Goal: Task Accomplishment & Management: Complete application form

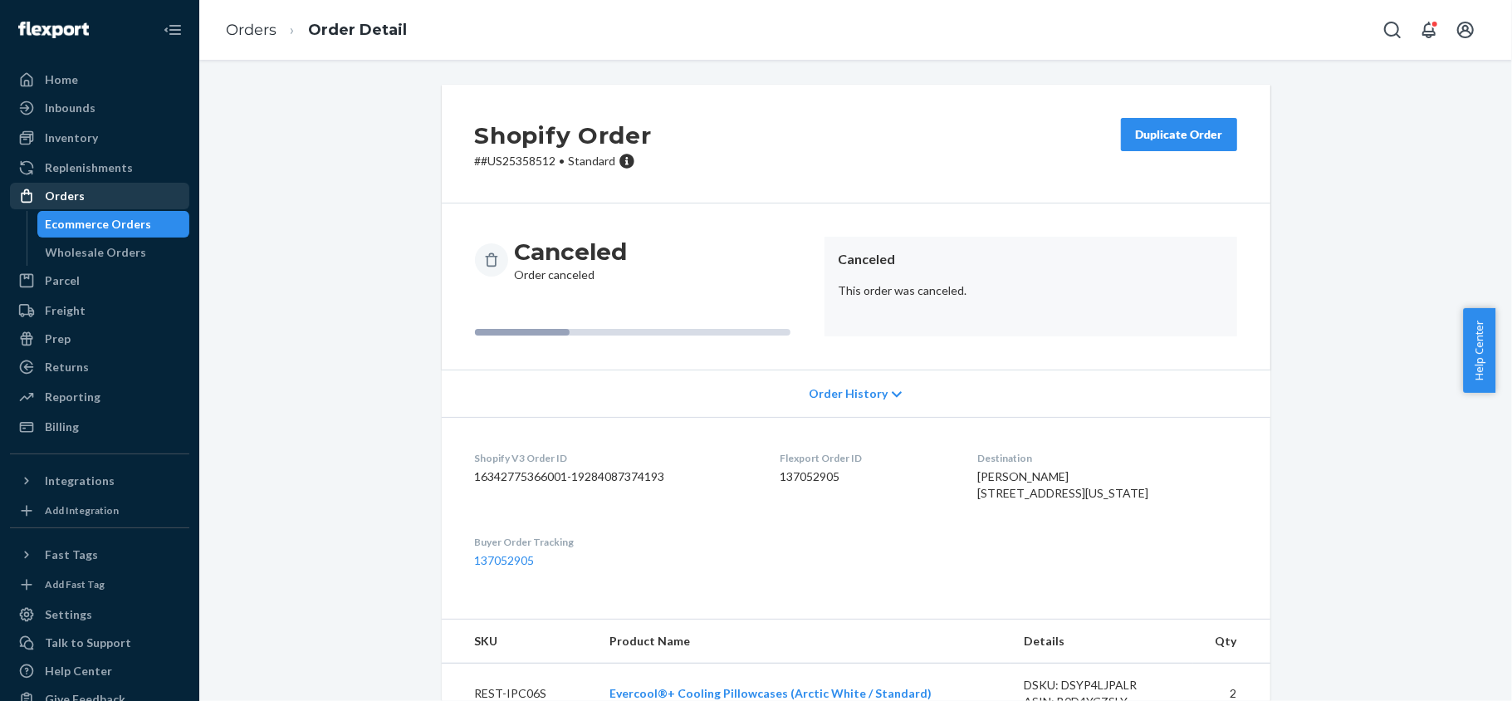
click at [146, 187] on div "Orders" at bounding box center [100, 195] width 176 height 23
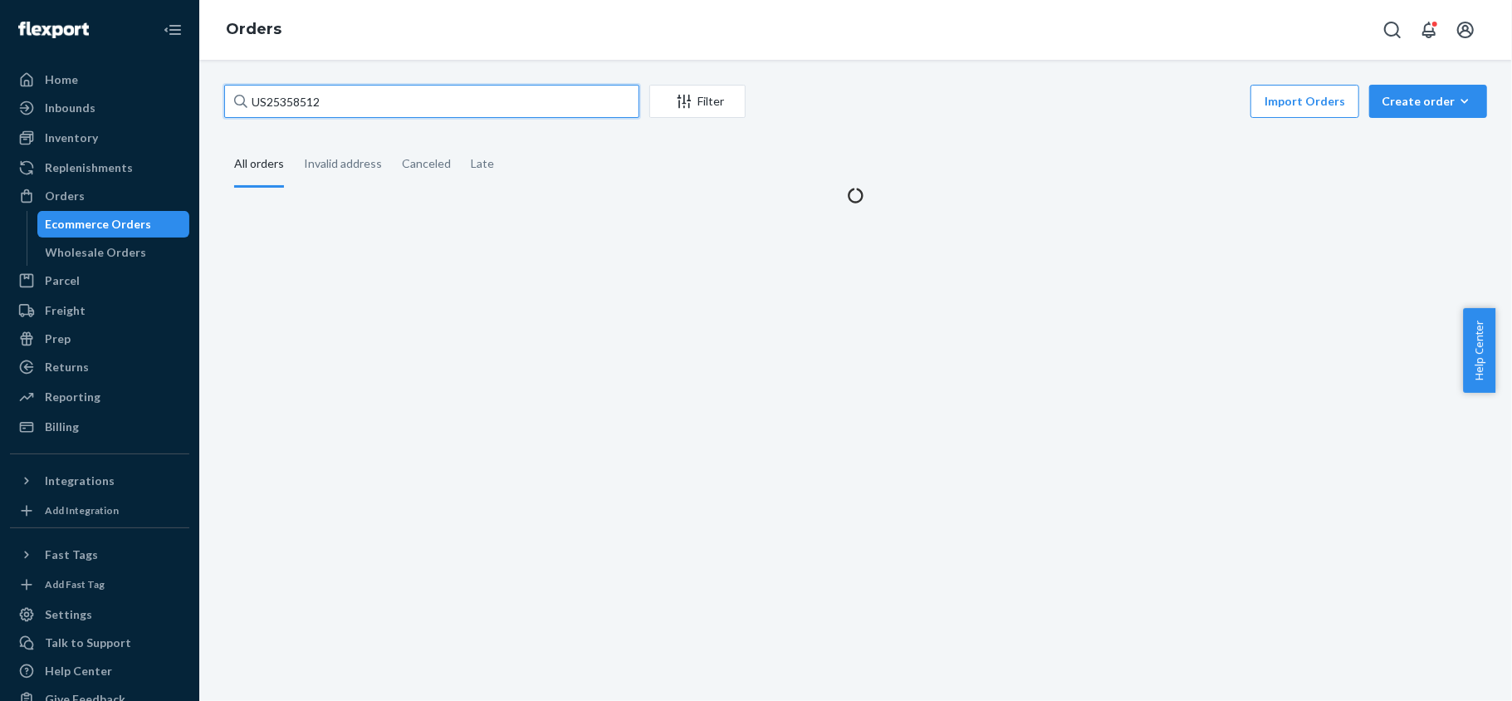
click at [375, 111] on input "US25358512" at bounding box center [431, 101] width 415 height 33
paste input "US25346001"
type input "US25346001"
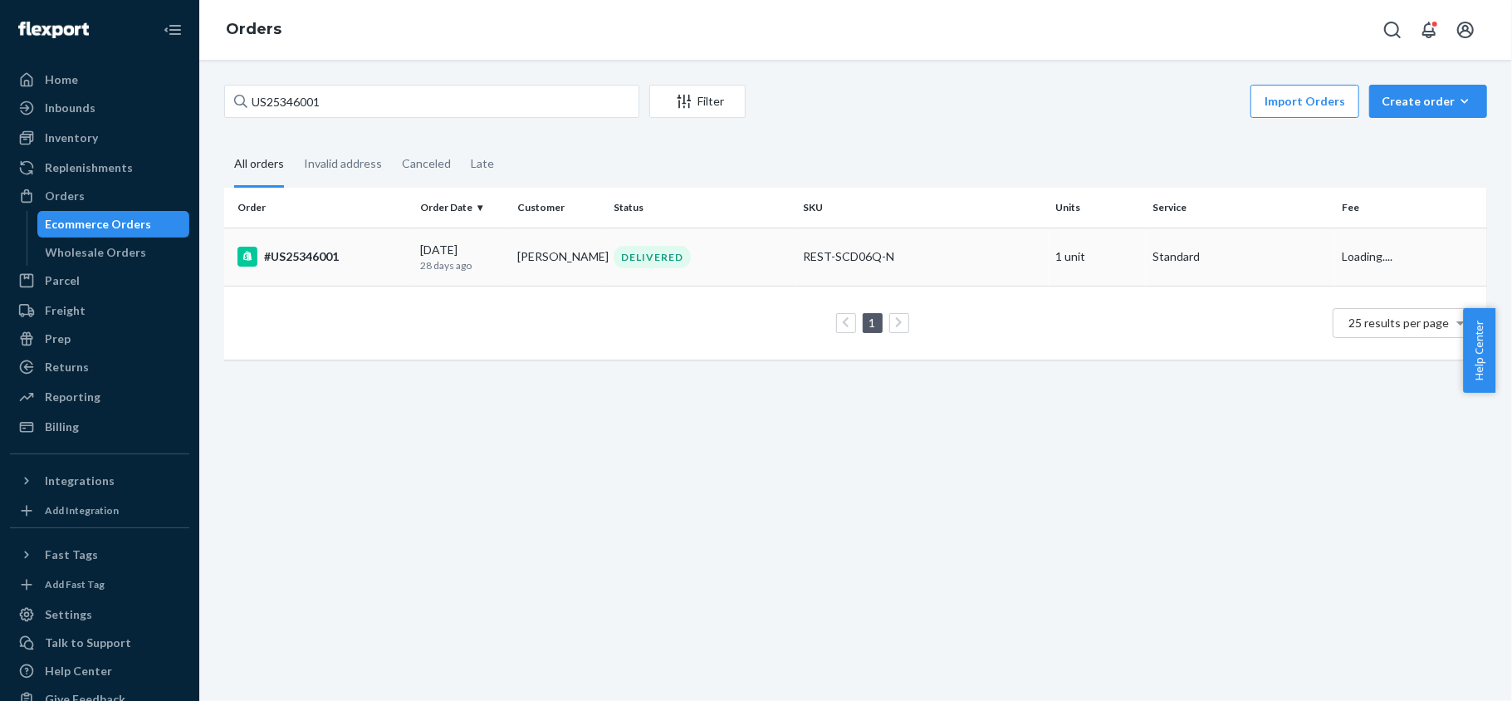
click at [415, 256] on td "[DATE] [DATE]" at bounding box center [461, 256] width 97 height 58
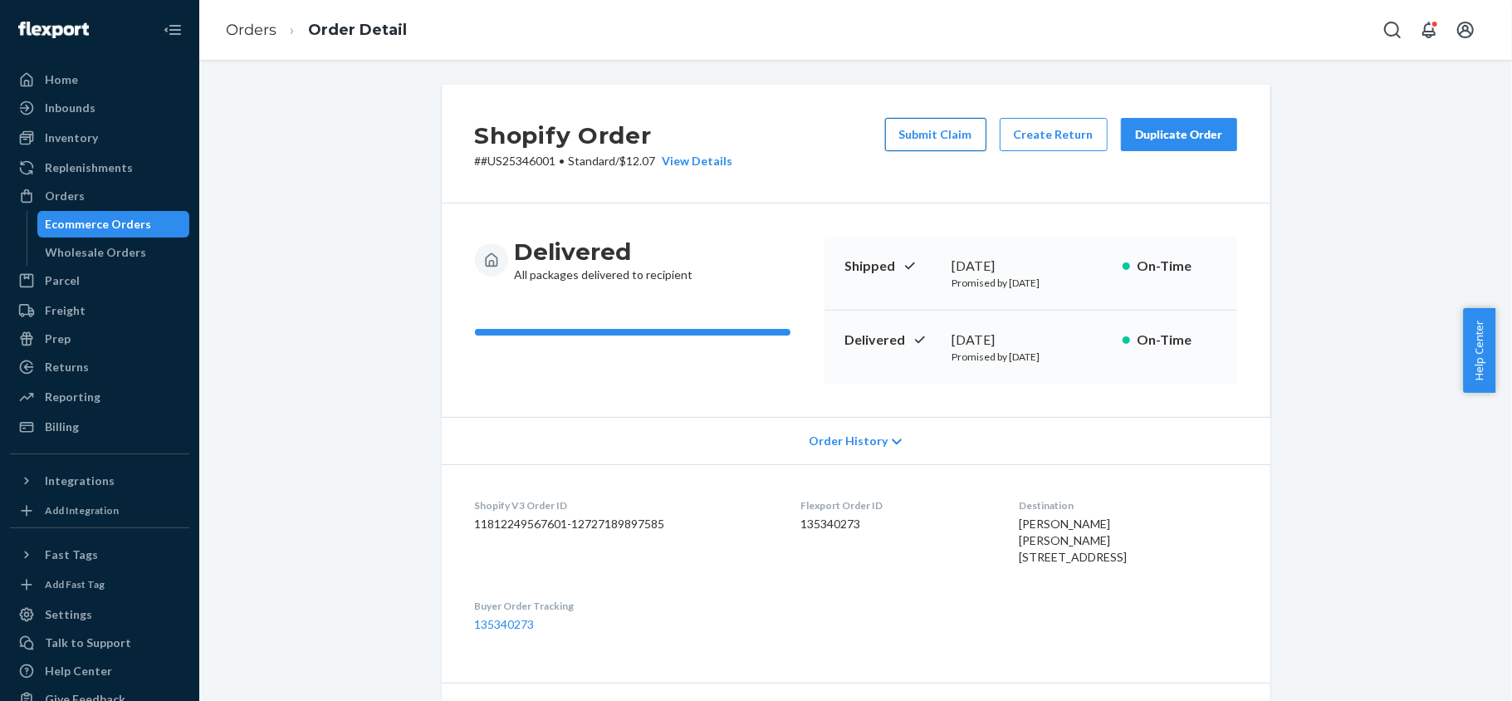
click at [937, 148] on button "Submit Claim" at bounding box center [935, 134] width 101 height 33
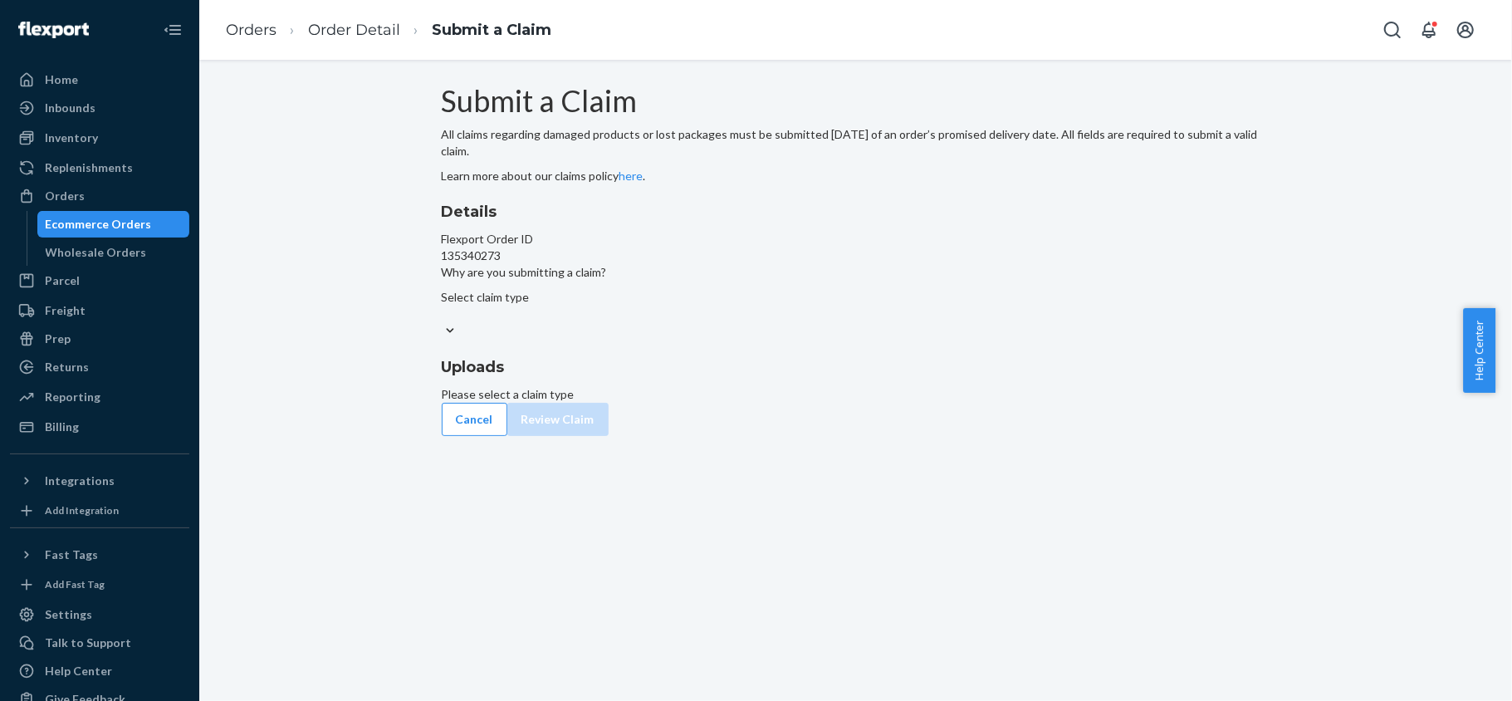
click at [739, 340] on div "Select claim type" at bounding box center [856, 314] width 828 height 51
click at [443, 322] on input "Why are you submitting a claim? Select claim type" at bounding box center [443, 313] width 2 height 17
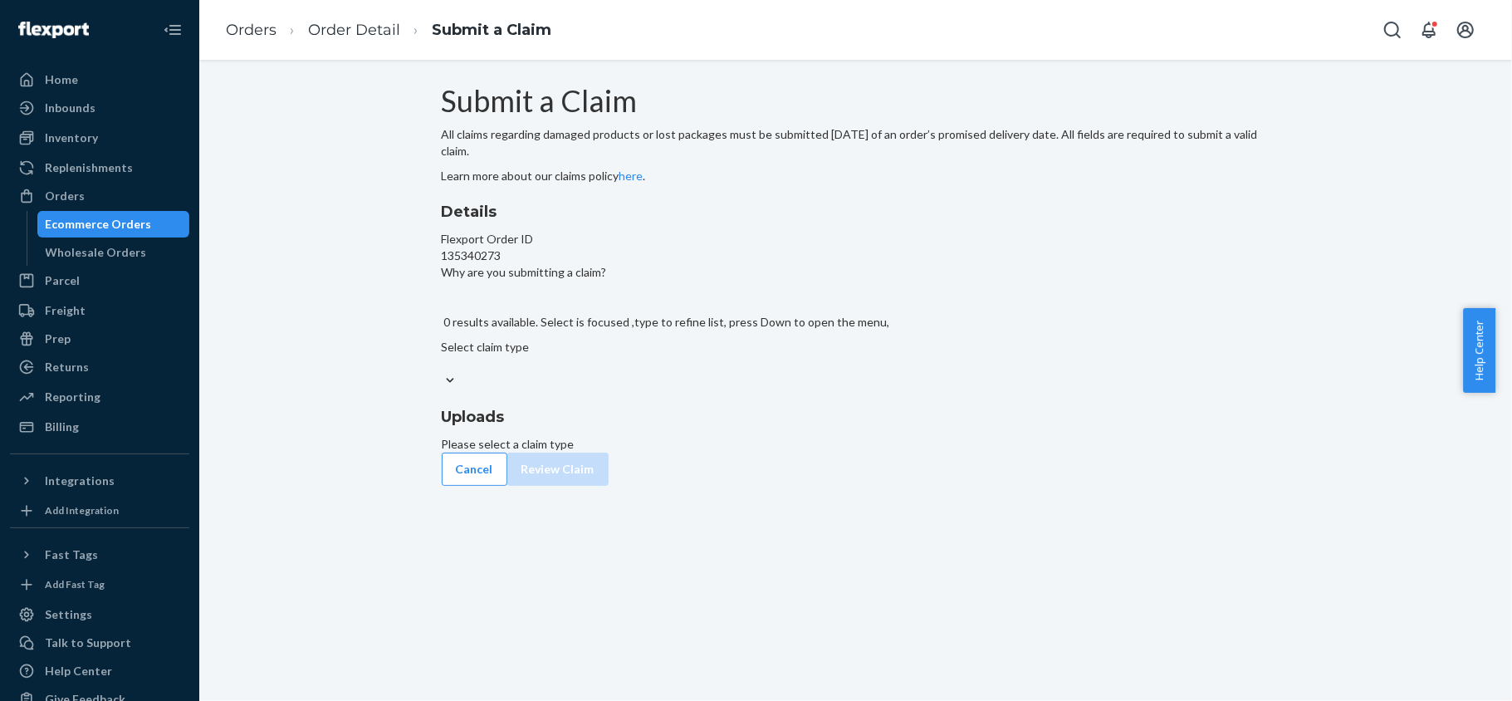
click at [751, 389] on div at bounding box center [856, 380] width 828 height 17
click at [443, 372] on input "Why are you submitting a claim? 0 results available. Select is focused ,type to…" at bounding box center [443, 363] width 2 height 17
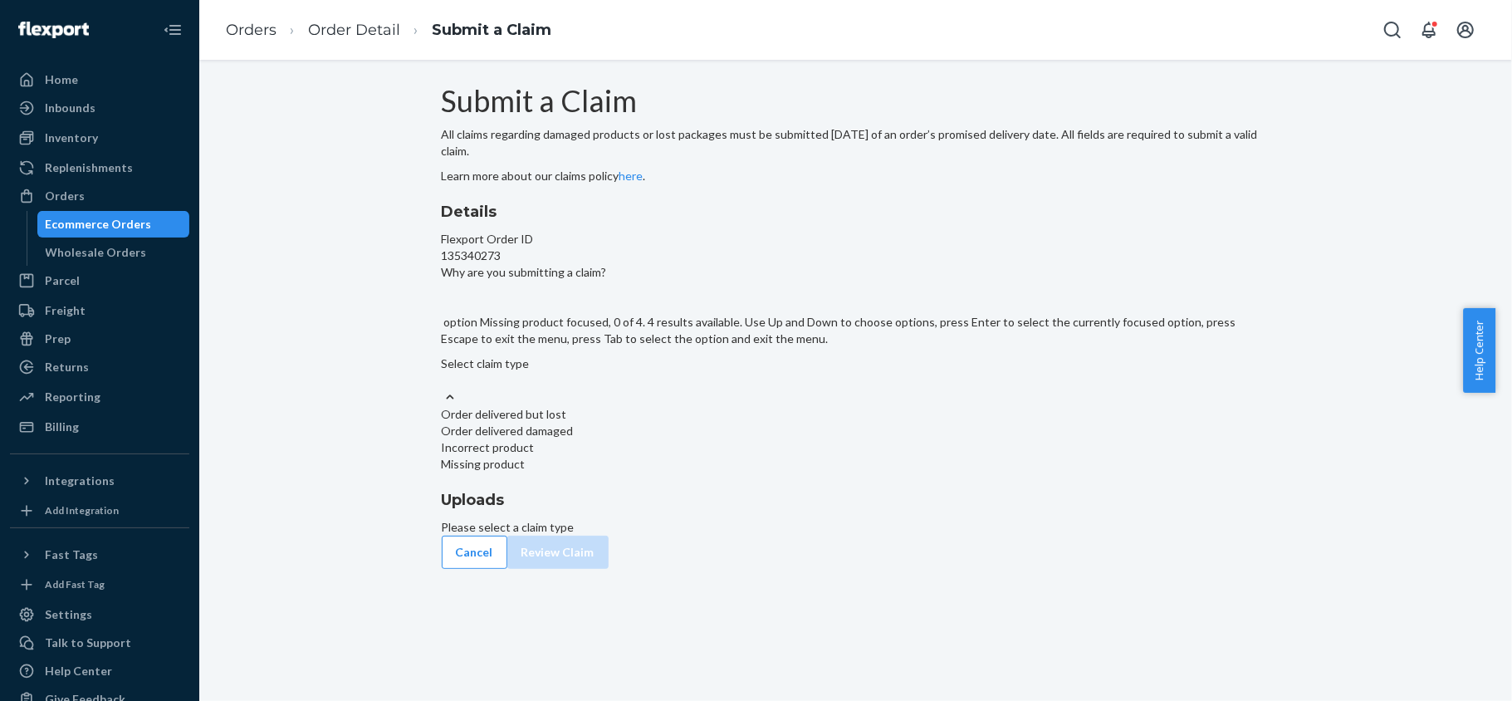
click at [729, 472] on div "Missing product" at bounding box center [856, 464] width 828 height 17
click at [443, 389] on input "Why are you submitting a claim? option Missing product focused, 0 of 4. 4 resul…" at bounding box center [443, 380] width 2 height 17
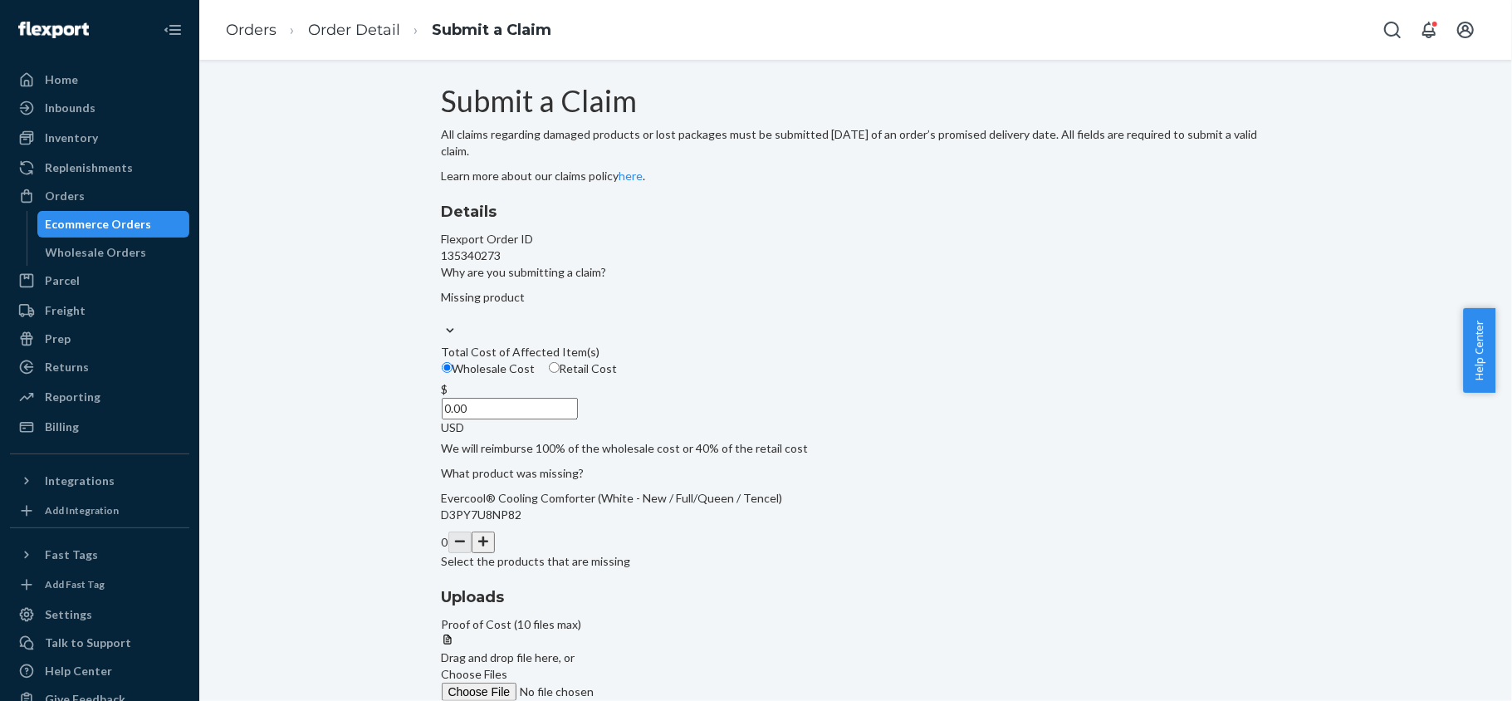
click at [618, 375] on span "Retail Cost" at bounding box center [589, 368] width 58 height 14
click at [560, 373] on input "Retail Cost" at bounding box center [554, 367] width 11 height 11
radio input "true"
radio input "false"
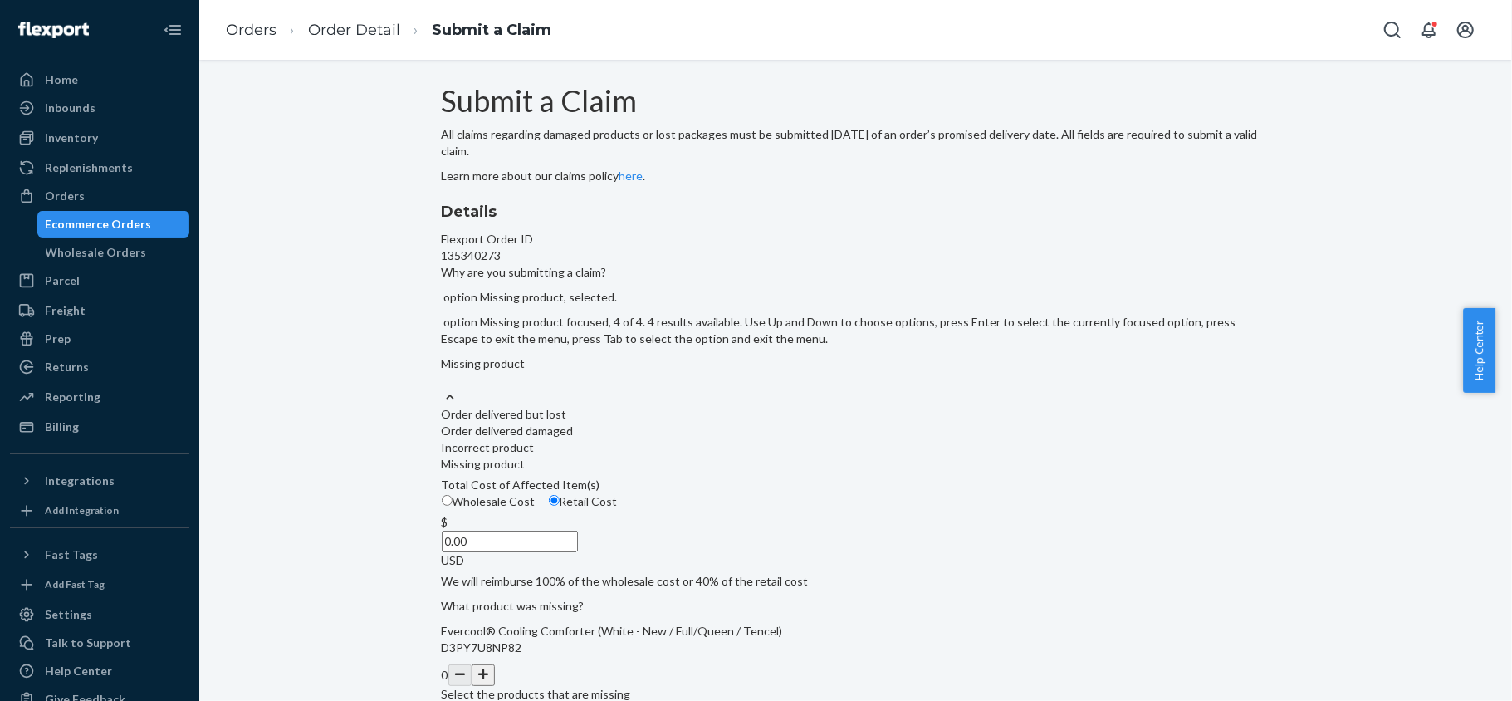
click at [576, 372] on div "Missing product" at bounding box center [856, 363] width 828 height 17
click at [443, 389] on input "Why are you submitting a claim? option Missing product, selected. option Missin…" at bounding box center [443, 380] width 2 height 17
click at [599, 423] on div "Order delivered but lost" at bounding box center [856, 414] width 828 height 17
click at [443, 389] on input "Why are you submitting a claim? option Missing product, selected. option Order …" at bounding box center [443, 380] width 2 height 17
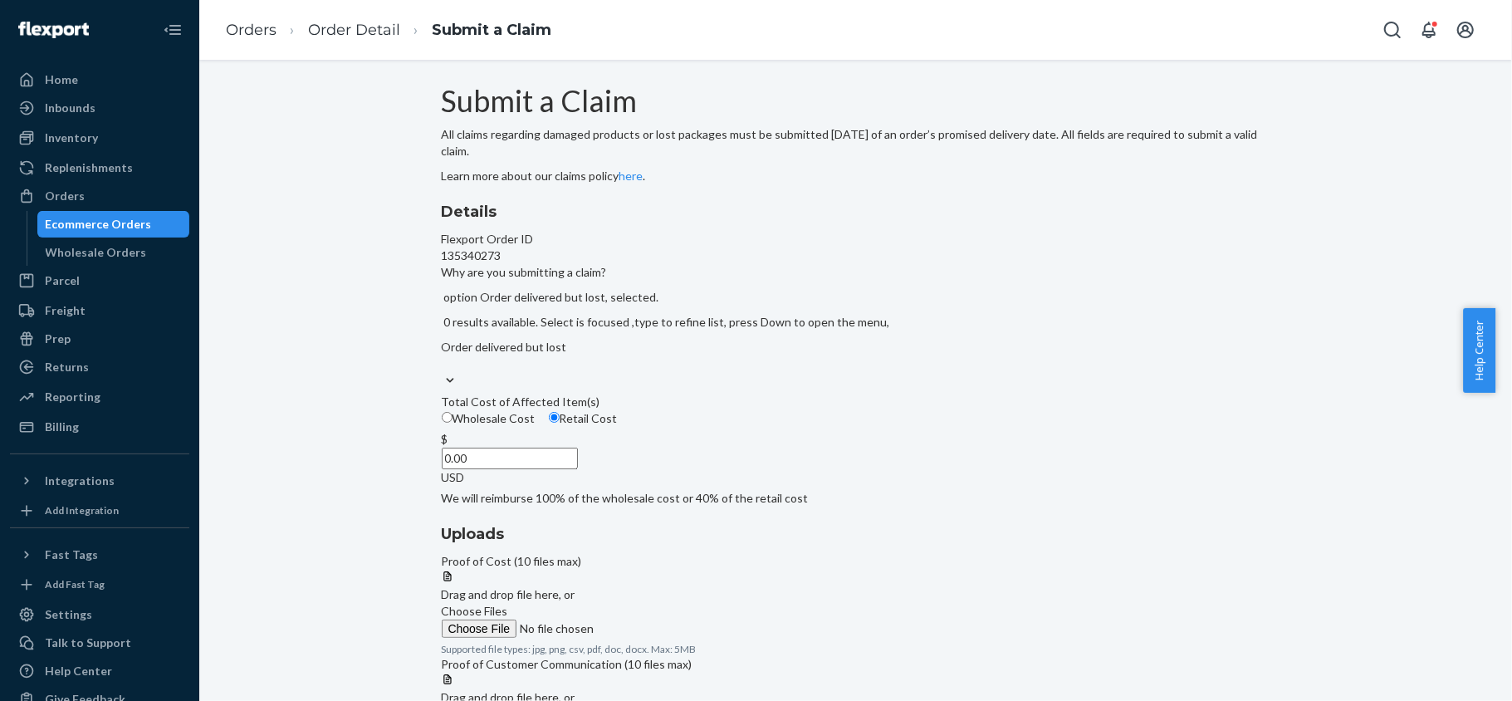
scroll to position [100, 0]
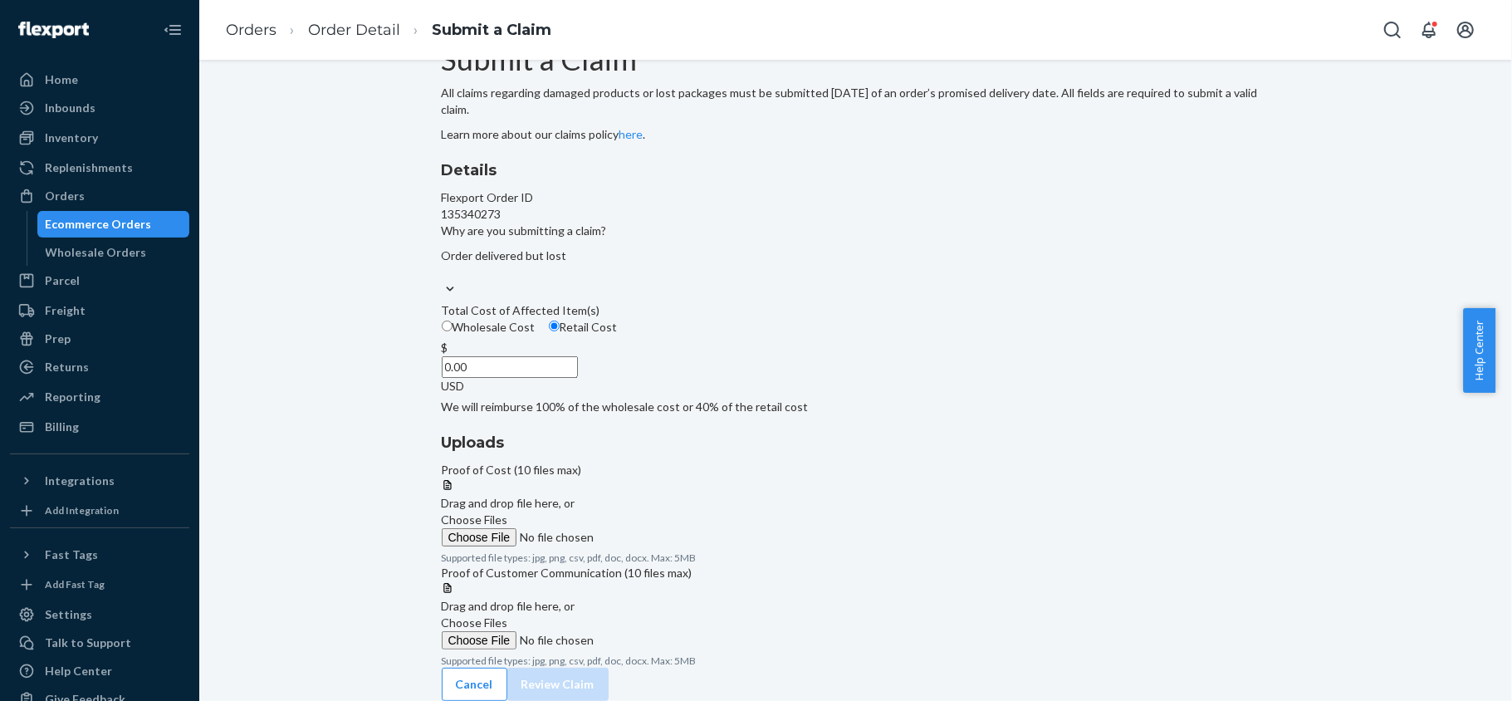
drag, startPoint x: 698, startPoint y: 413, endPoint x: 802, endPoint y: 412, distance: 103.8
click at [801, 412] on div "Details Flexport Order ID 135340273 Why are you submitting a claim? Order deliv…" at bounding box center [856, 287] width 828 height 256
paste input "16"
type input "160.00"
click at [667, 511] on label "Choose Files" at bounding box center [555, 528] width 226 height 35
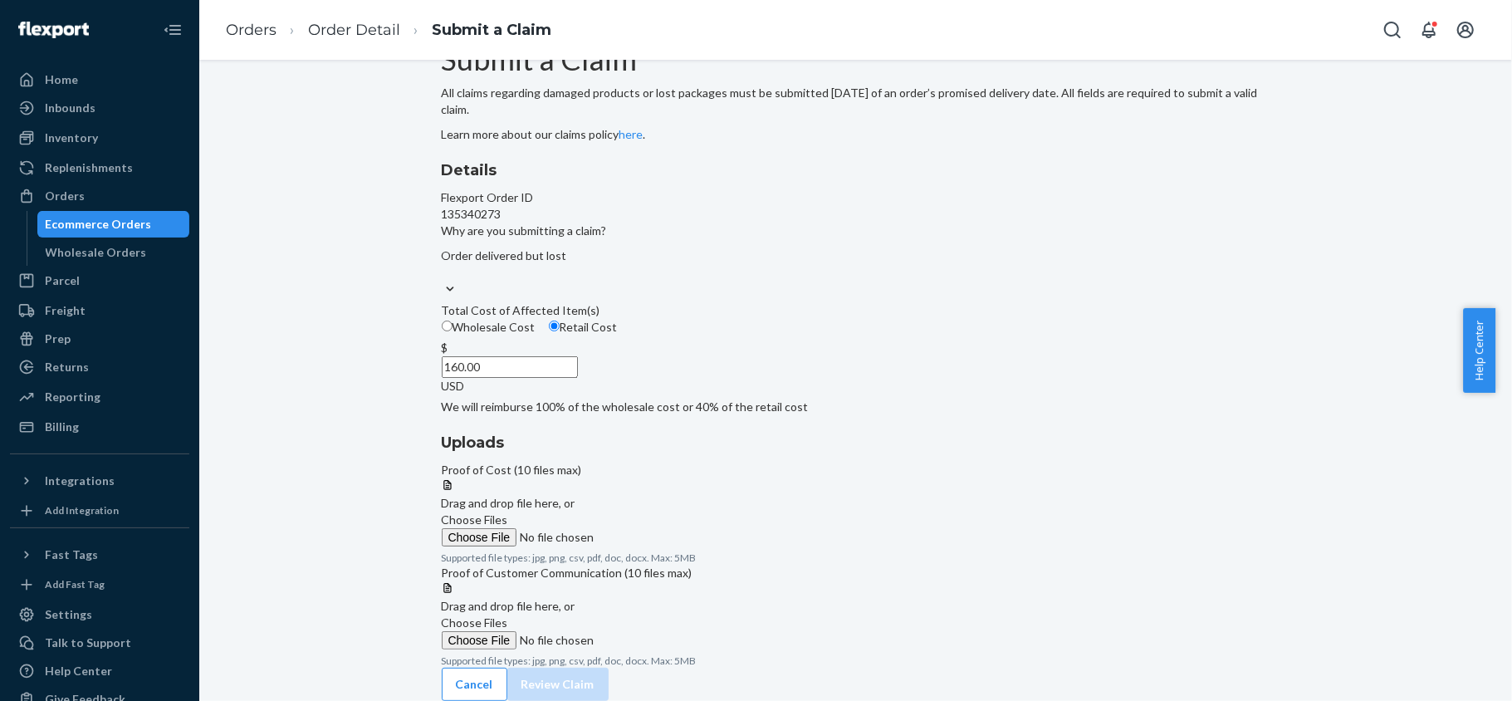
click at [667, 528] on input "Choose Files" at bounding box center [555, 537] width 226 height 18
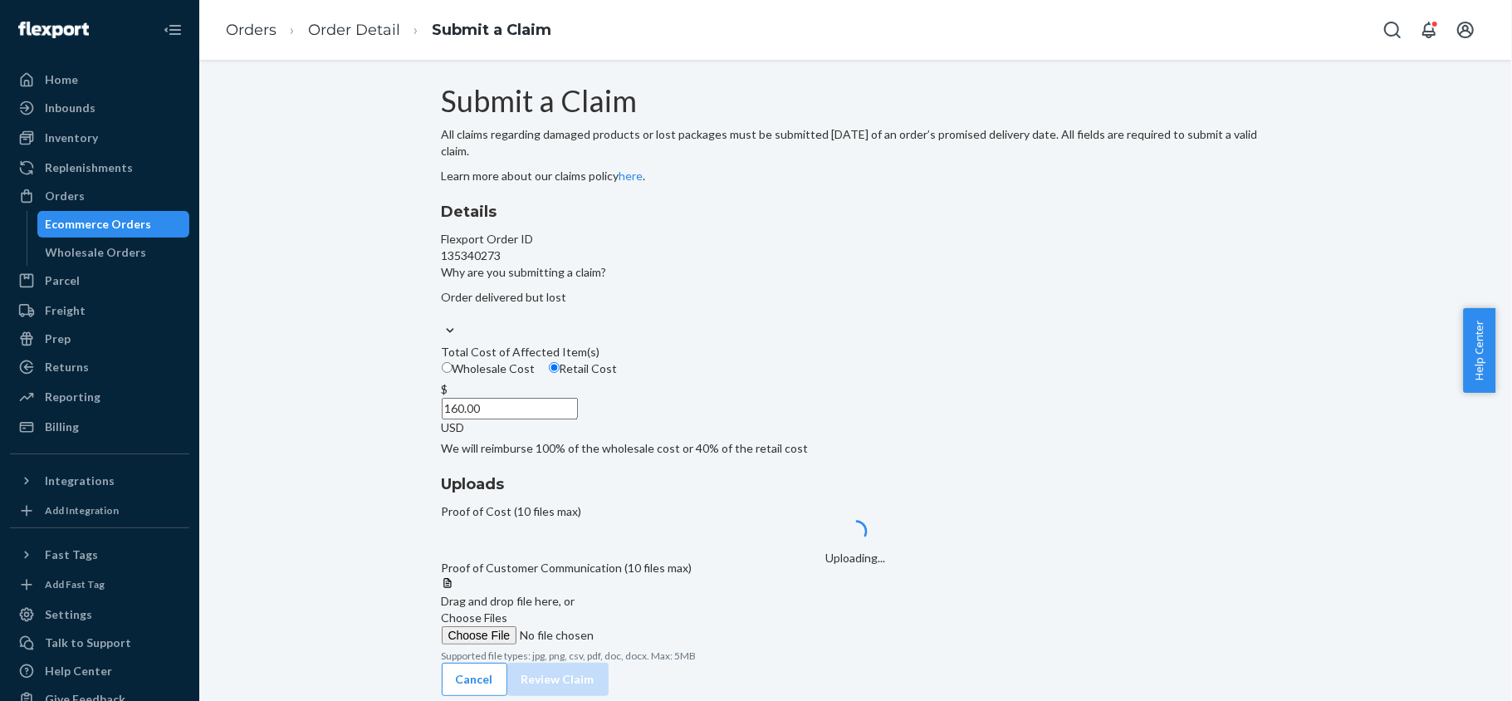
click at [508, 610] on span "Choose Files" at bounding box center [475, 617] width 66 height 14
click at [667, 626] on input "Choose Files" at bounding box center [555, 635] width 226 height 18
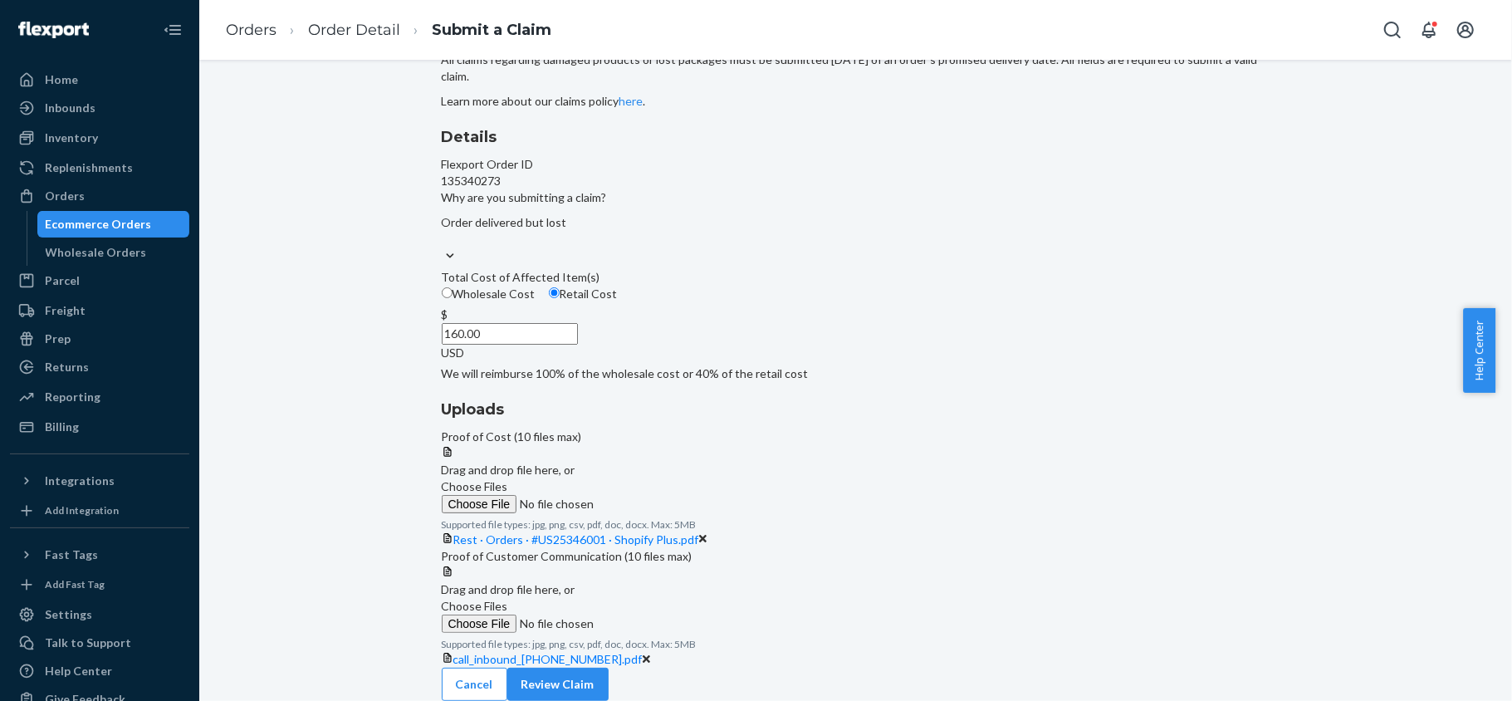
scroll to position [231, 0]
click at [643, 652] on span "call_inbound_[PHONE_NUMBER].pdf" at bounding box center [547, 659] width 189 height 14
click at [608, 677] on button "Review Claim" at bounding box center [557, 683] width 101 height 33
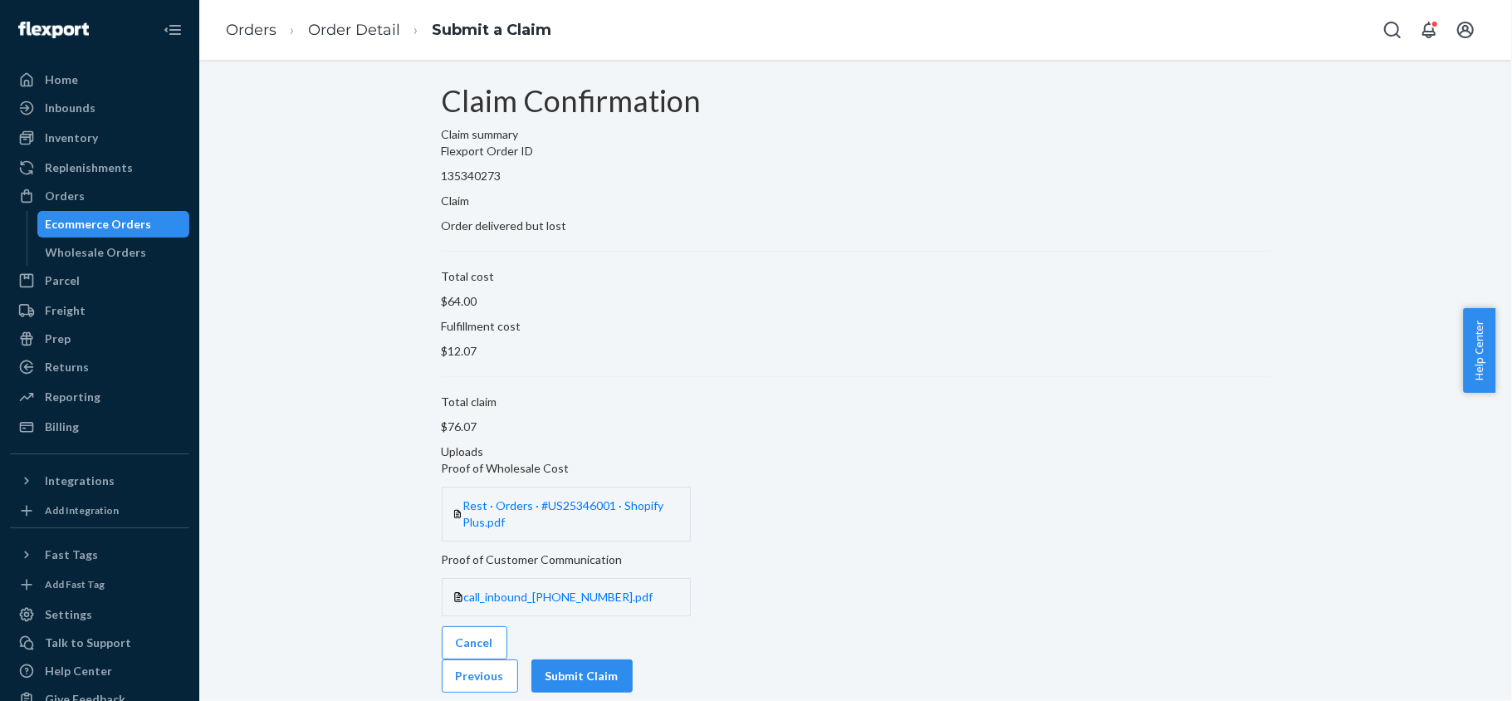
scroll to position [0, 0]
click at [633, 659] on button "Submit Claim" at bounding box center [581, 675] width 101 height 33
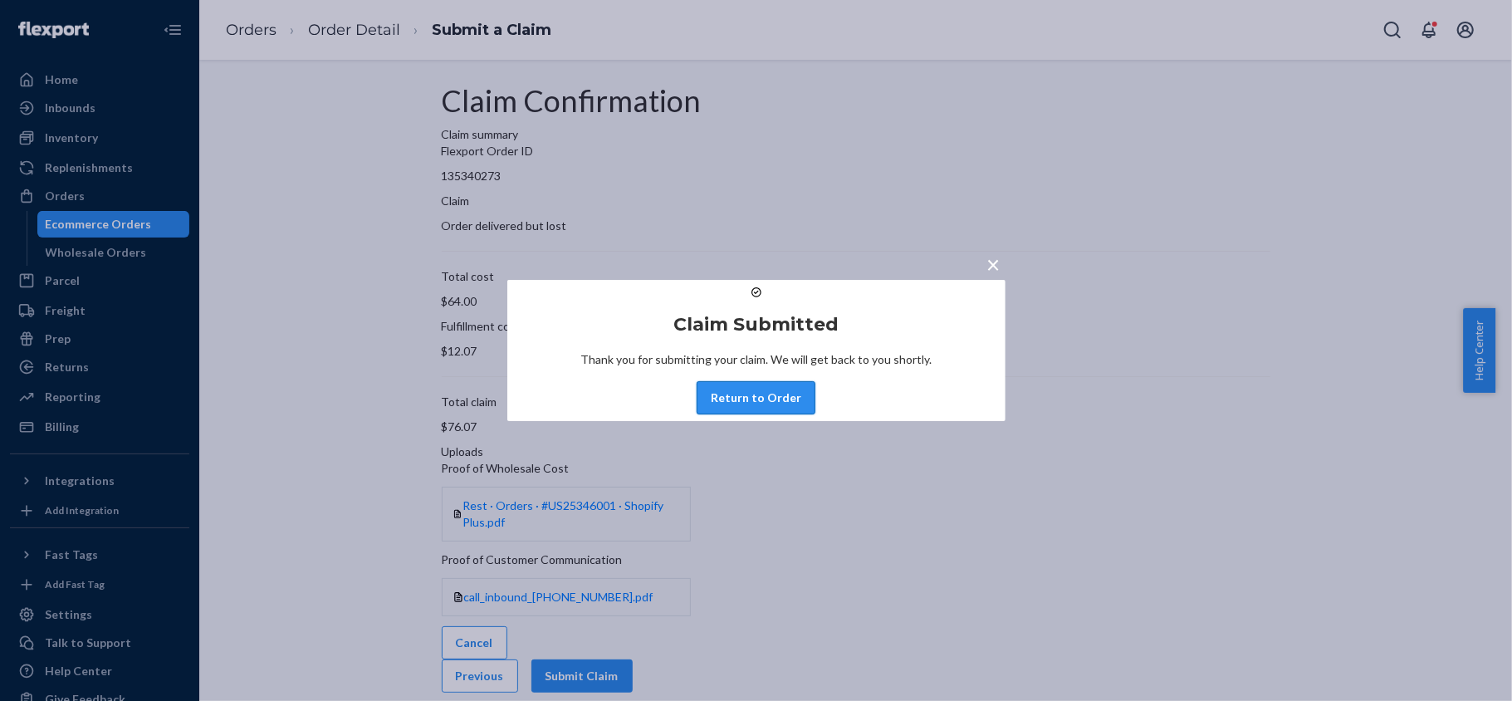
click at [775, 414] on button "Return to Order" at bounding box center [755, 397] width 119 height 33
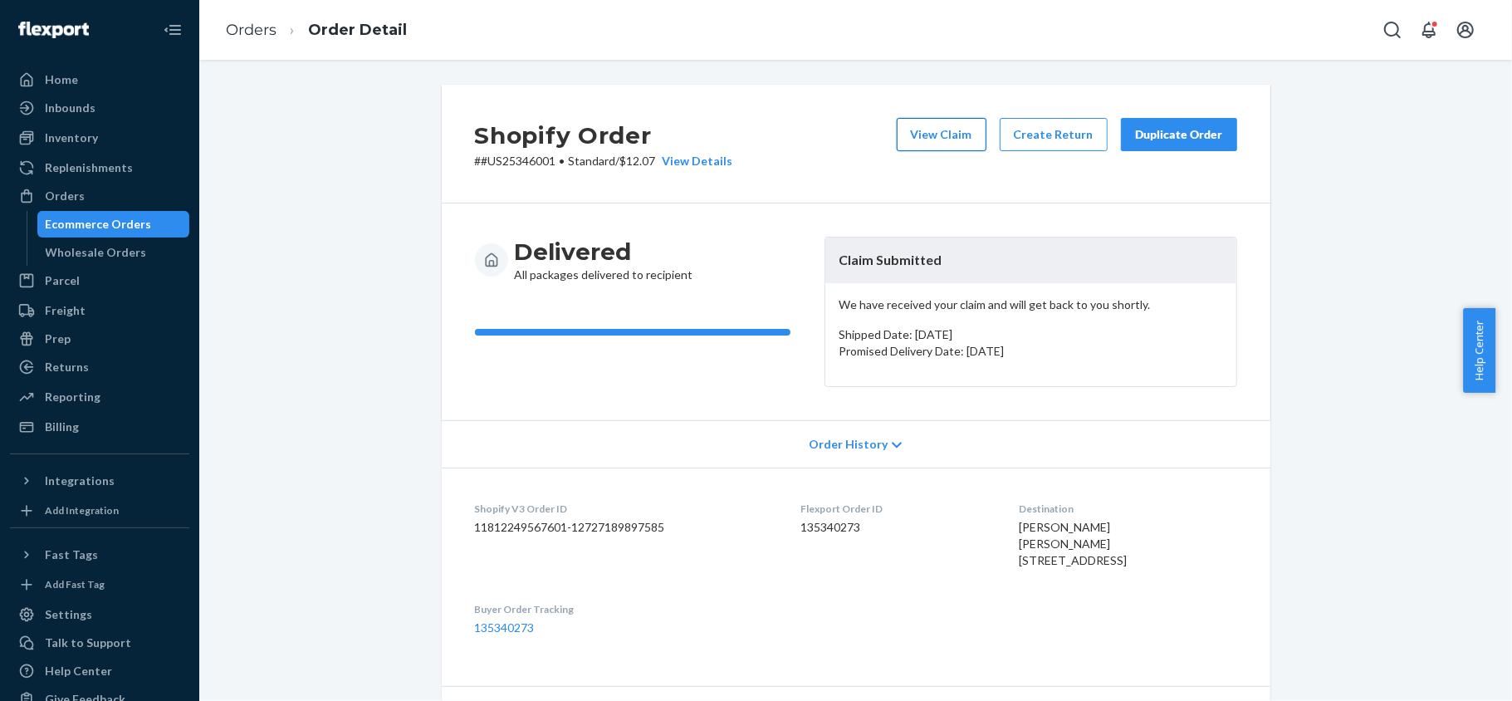
click at [921, 134] on button "View Claim" at bounding box center [942, 134] width 90 height 33
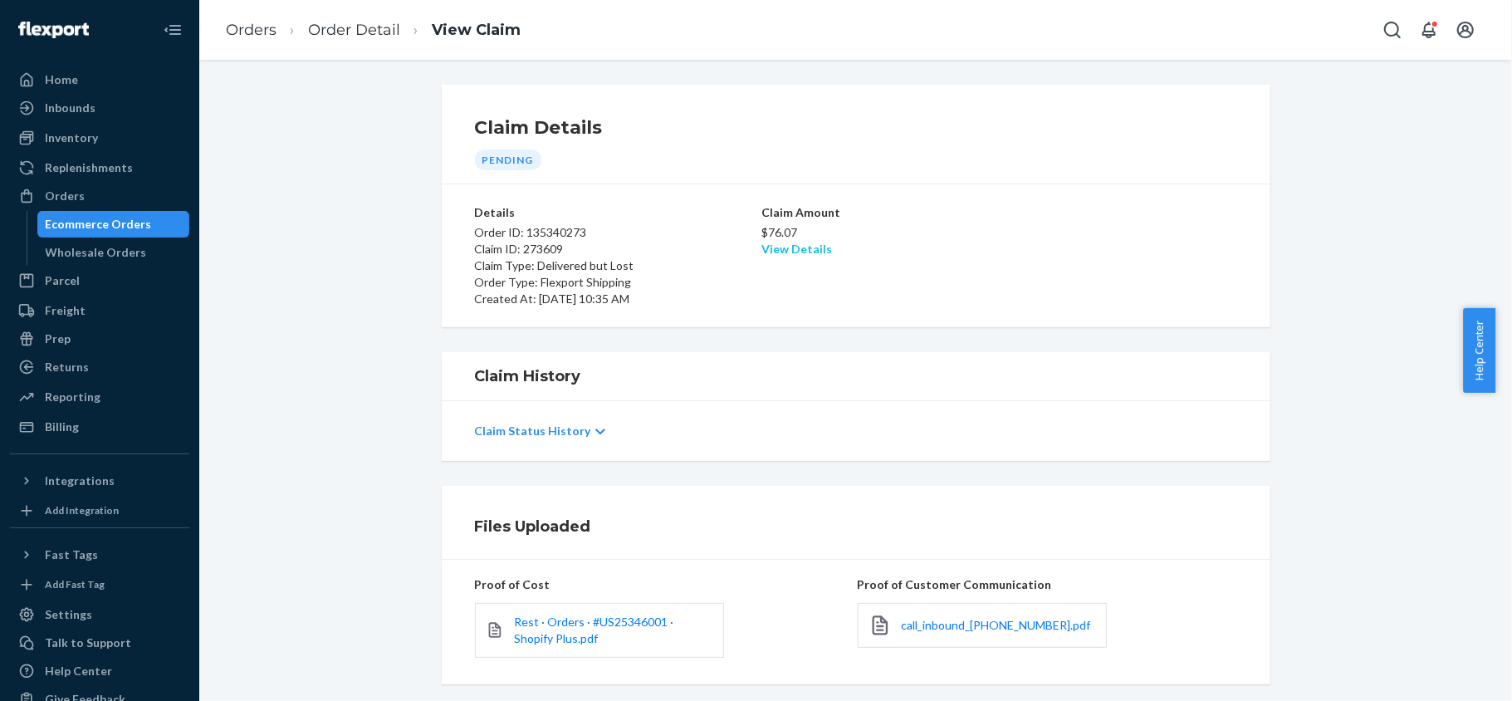
click at [770, 242] on link "View Details" at bounding box center [796, 249] width 71 height 14
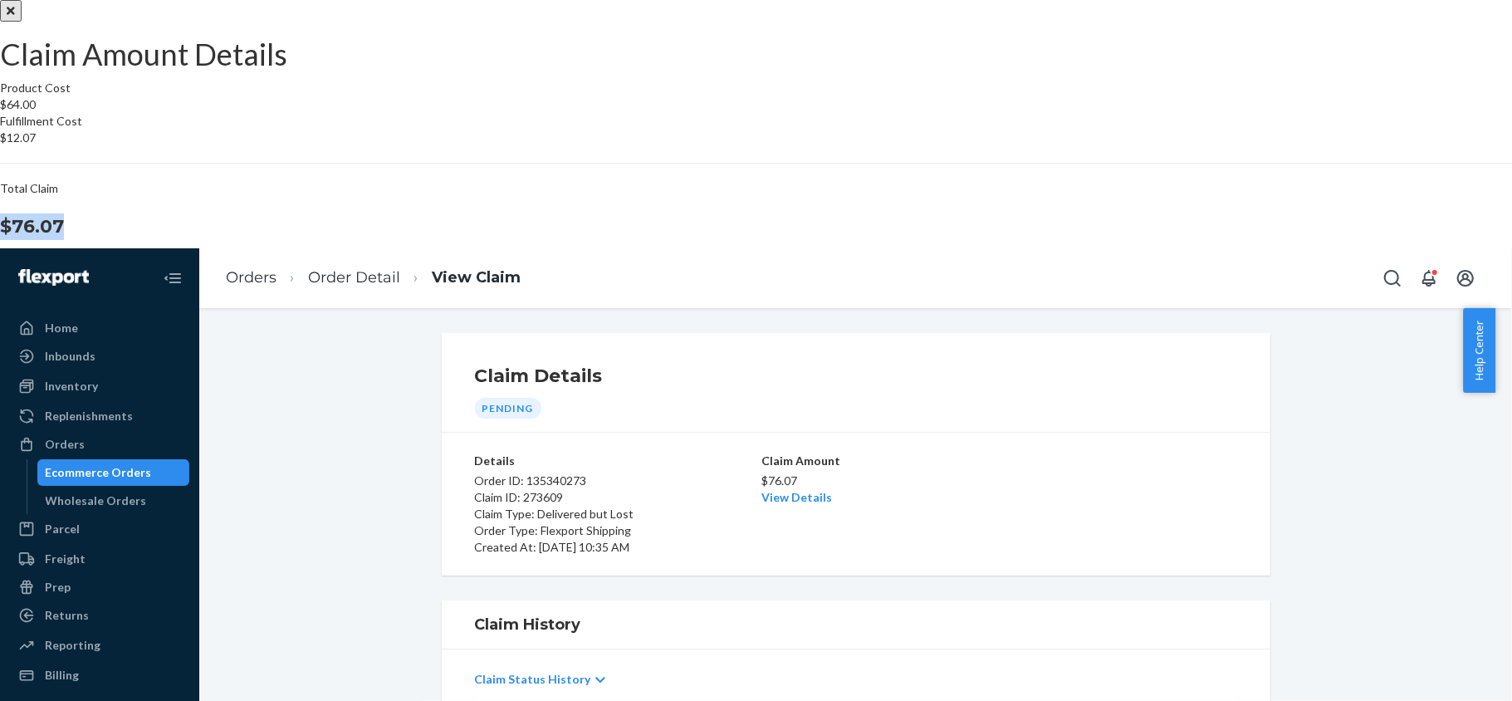
drag, startPoint x: 844, startPoint y: 415, endPoint x: 921, endPoint y: 415, distance: 76.4
click at [921, 240] on section "Product Cost $64.00 Fulfillment Cost $12.07 Total Claim $76.07" at bounding box center [756, 160] width 1512 height 160
copy h1 "$76.07"
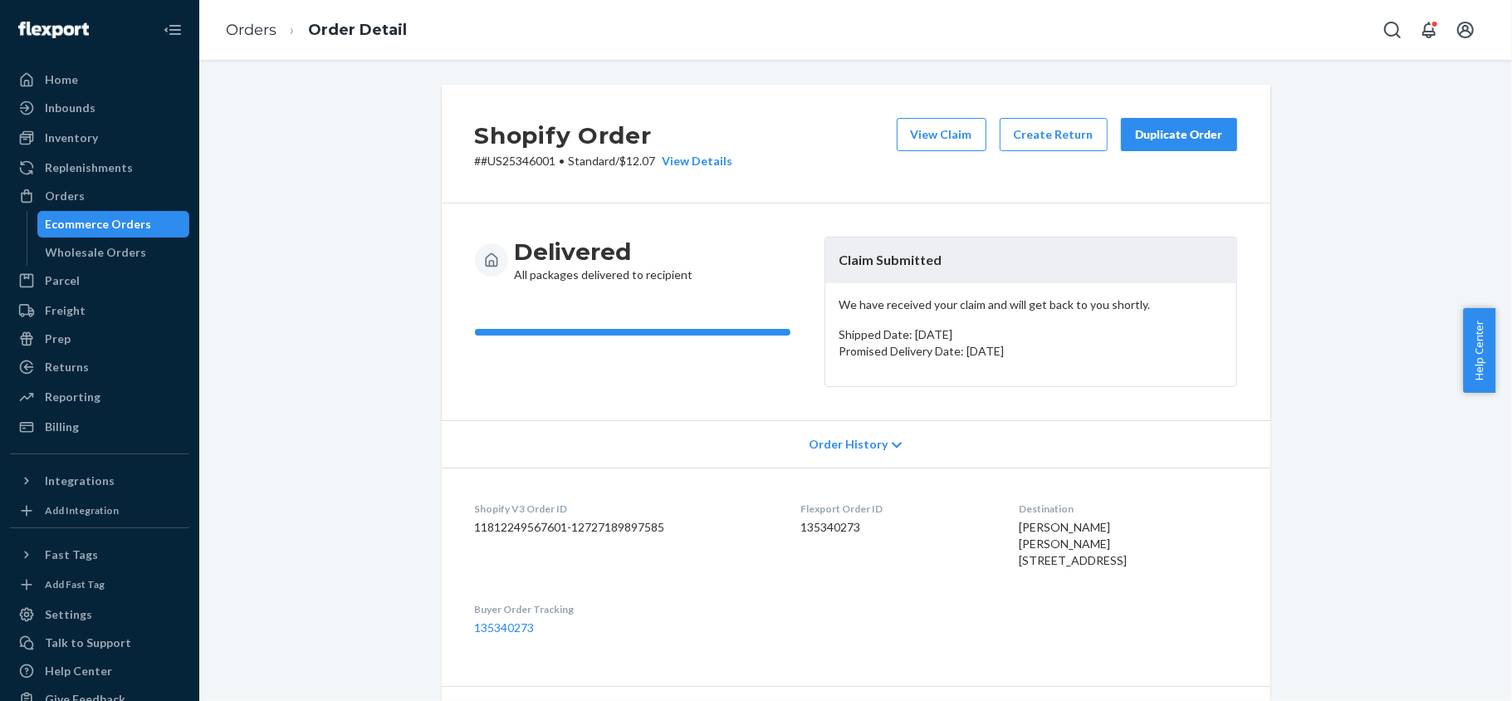
click at [830, 535] on dd "135340273" at bounding box center [897, 527] width 192 height 17
copy dd "135340273"
drag, startPoint x: 549, startPoint y: 161, endPoint x: 475, endPoint y: 168, distance: 74.2
click at [475, 168] on p "# #US25346001 • Standard / $12.07 View Details" at bounding box center [604, 161] width 258 height 17
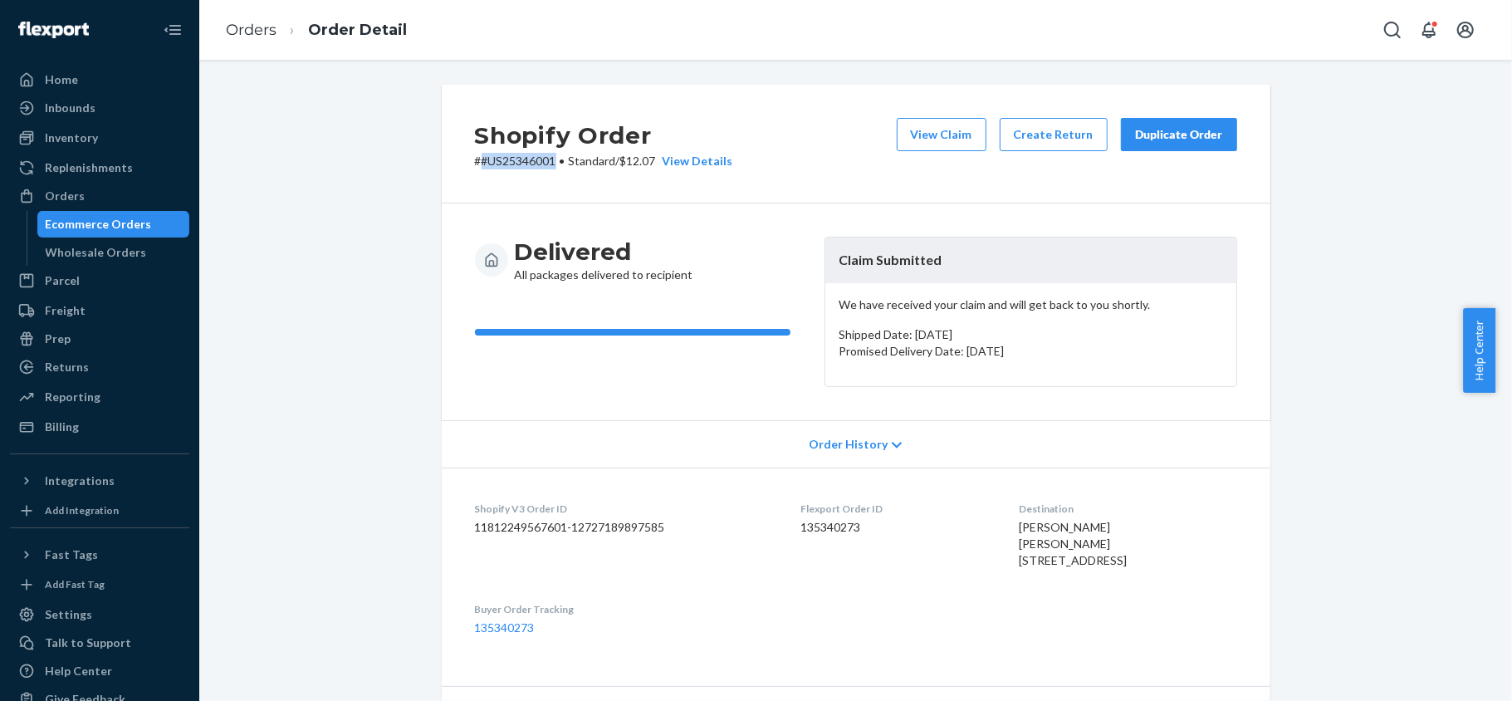
copy p "#US25346001"
click at [138, 190] on div "Orders" at bounding box center [100, 195] width 176 height 23
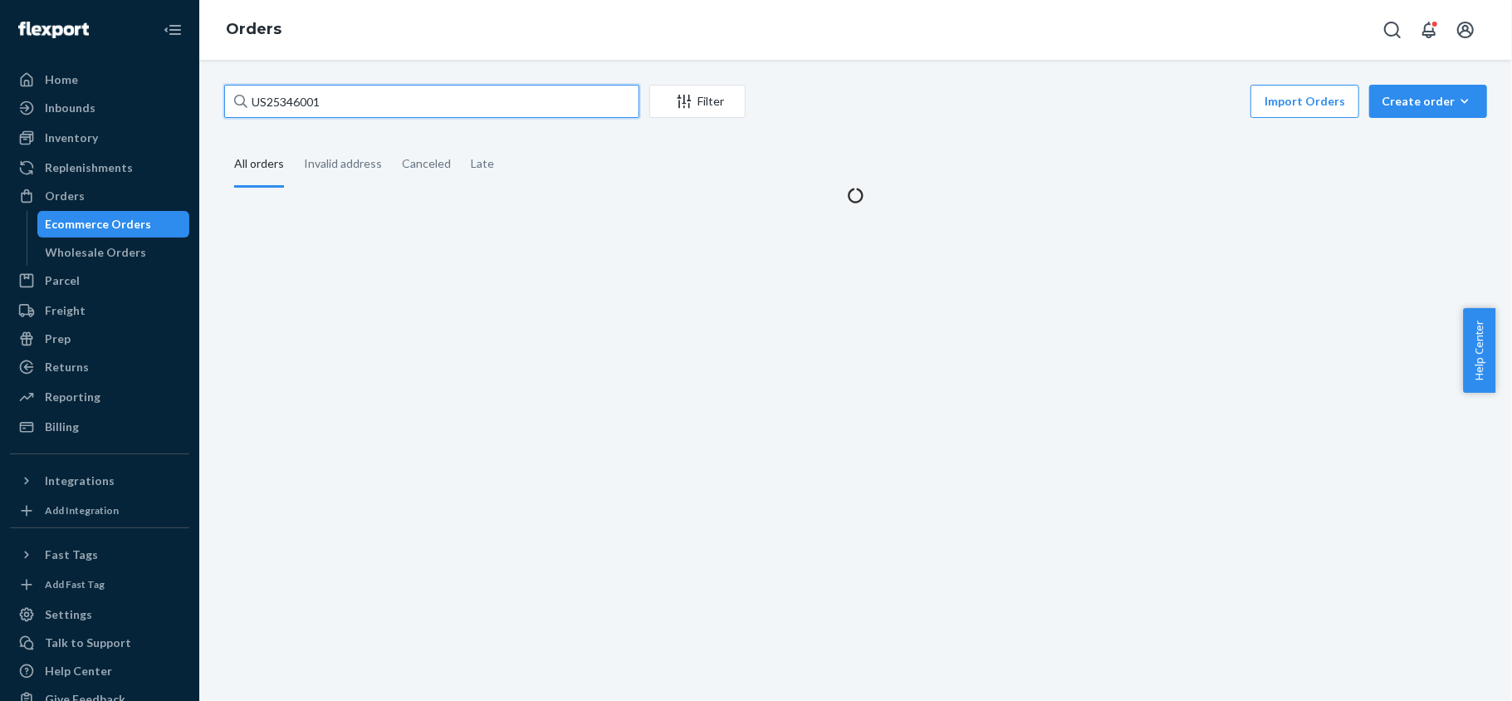
click at [349, 107] on input "US25346001" at bounding box center [431, 101] width 415 height 33
paste input "US25348271"
type input "US25348271"
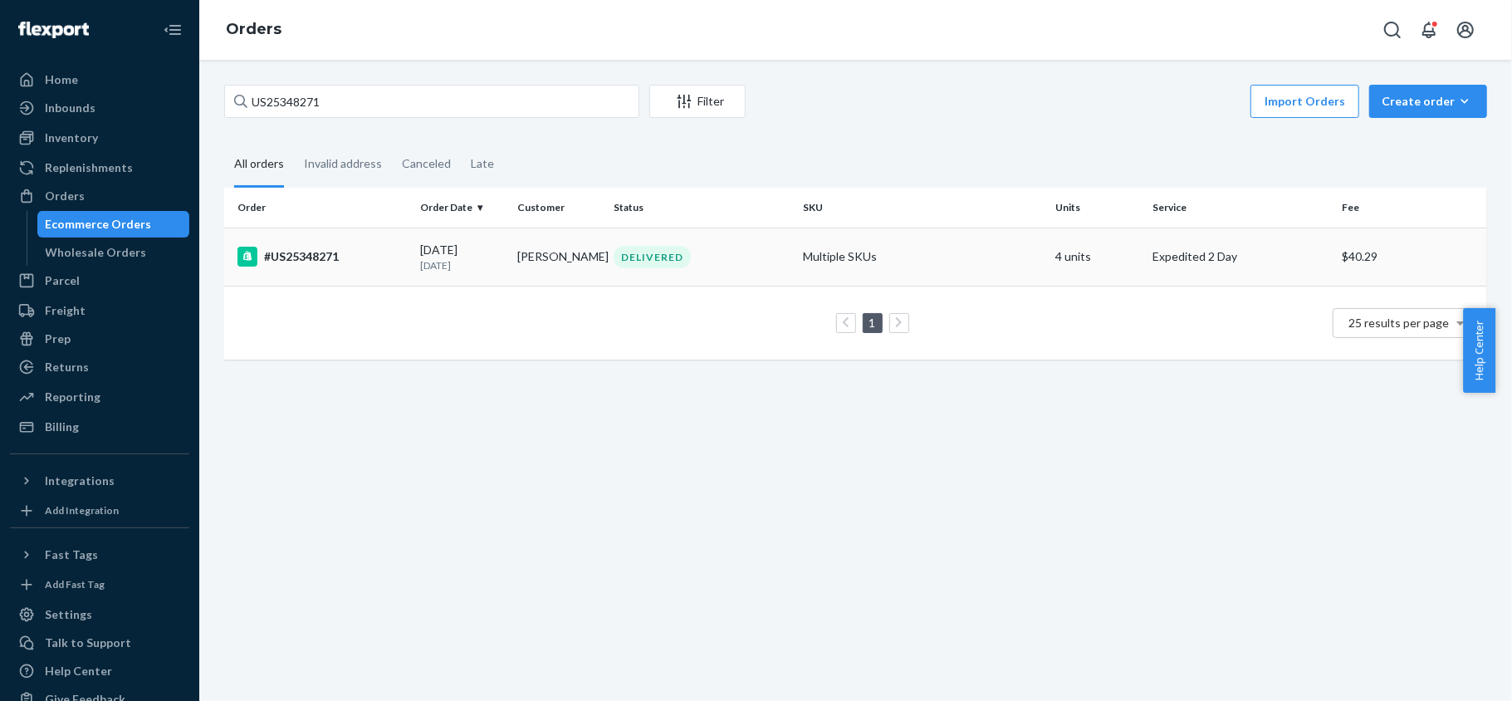
click at [350, 257] on div "#US25348271" at bounding box center [321, 257] width 169 height 20
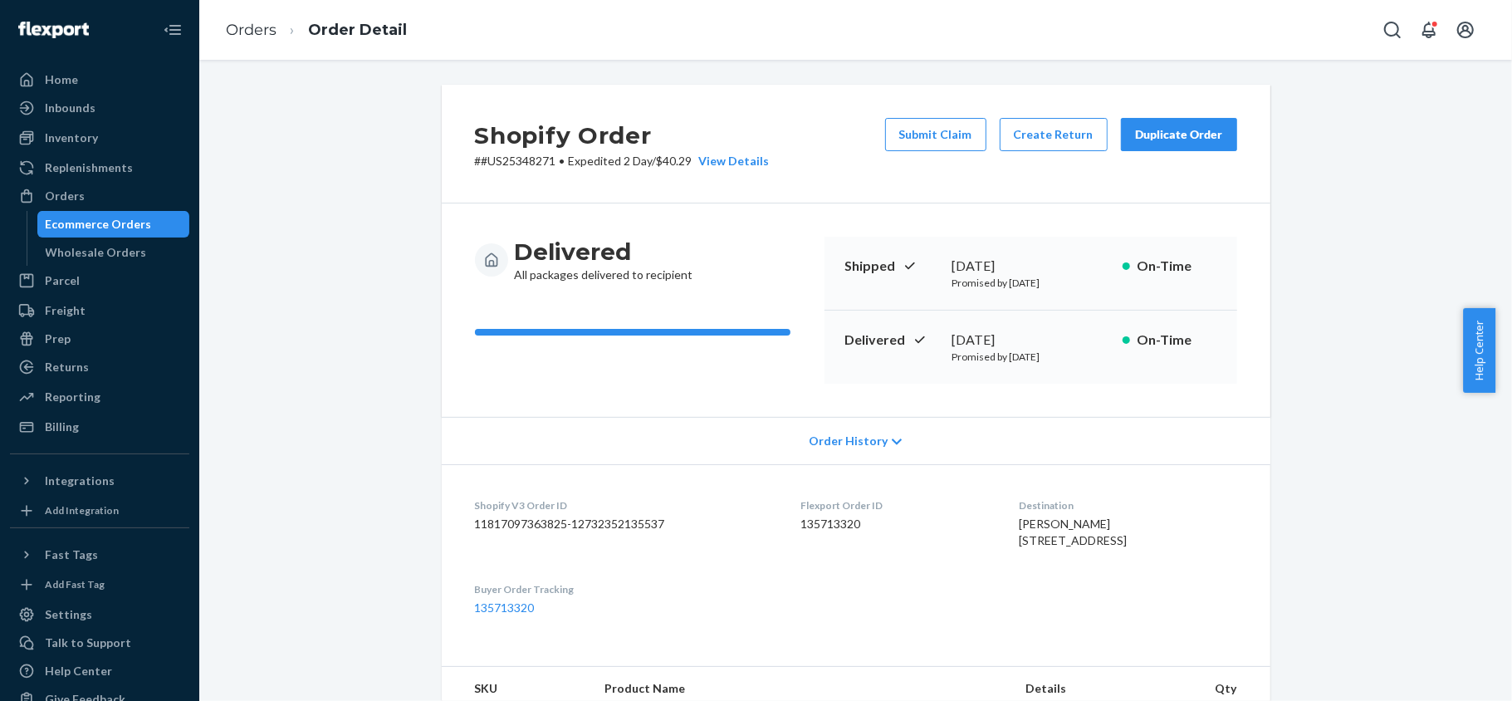
click at [930, 151] on div "Submit Claim Create Return Duplicate Order" at bounding box center [1060, 143] width 365 height 51
click at [944, 134] on button "Submit Claim" at bounding box center [935, 134] width 101 height 33
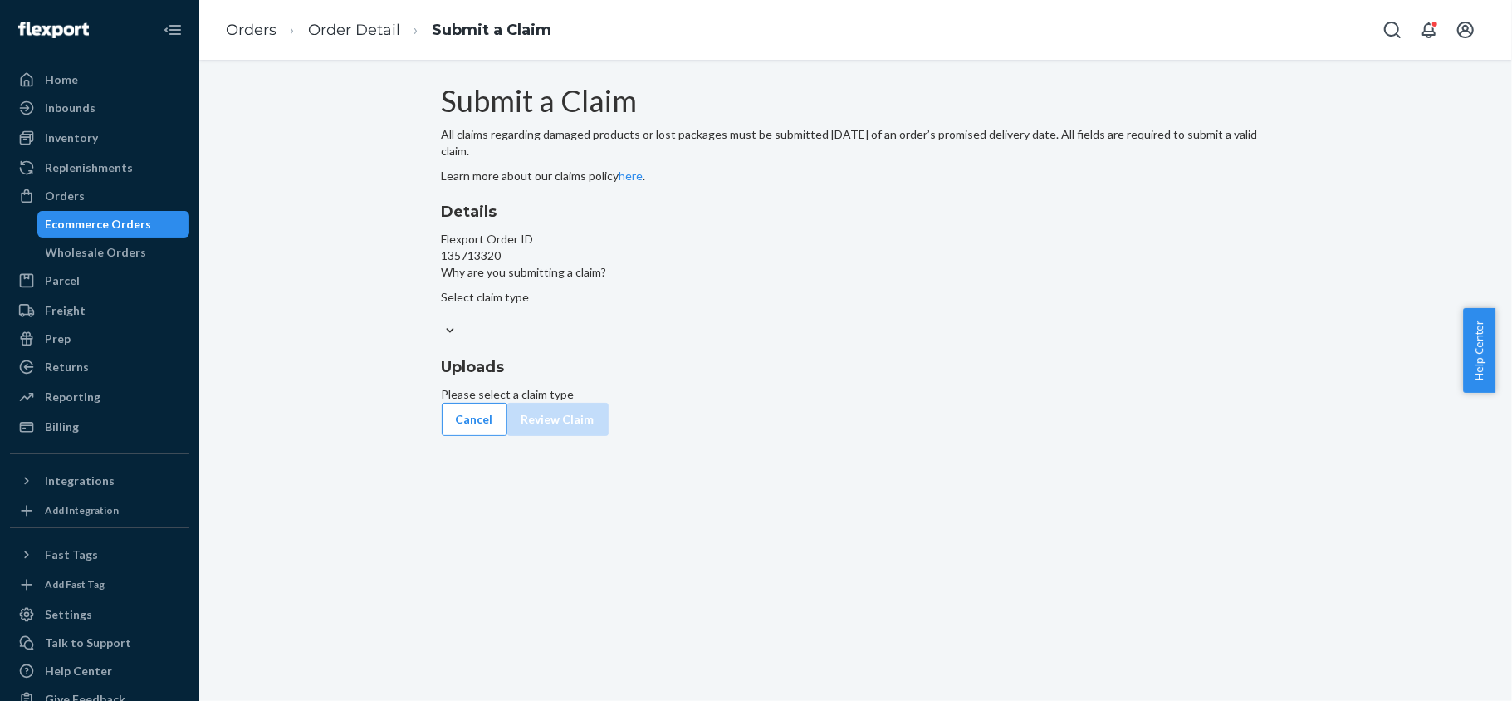
click at [754, 340] on div at bounding box center [856, 330] width 828 height 17
click at [443, 322] on input "Why are you submitting a claim? Select claim type" at bounding box center [443, 313] width 2 height 17
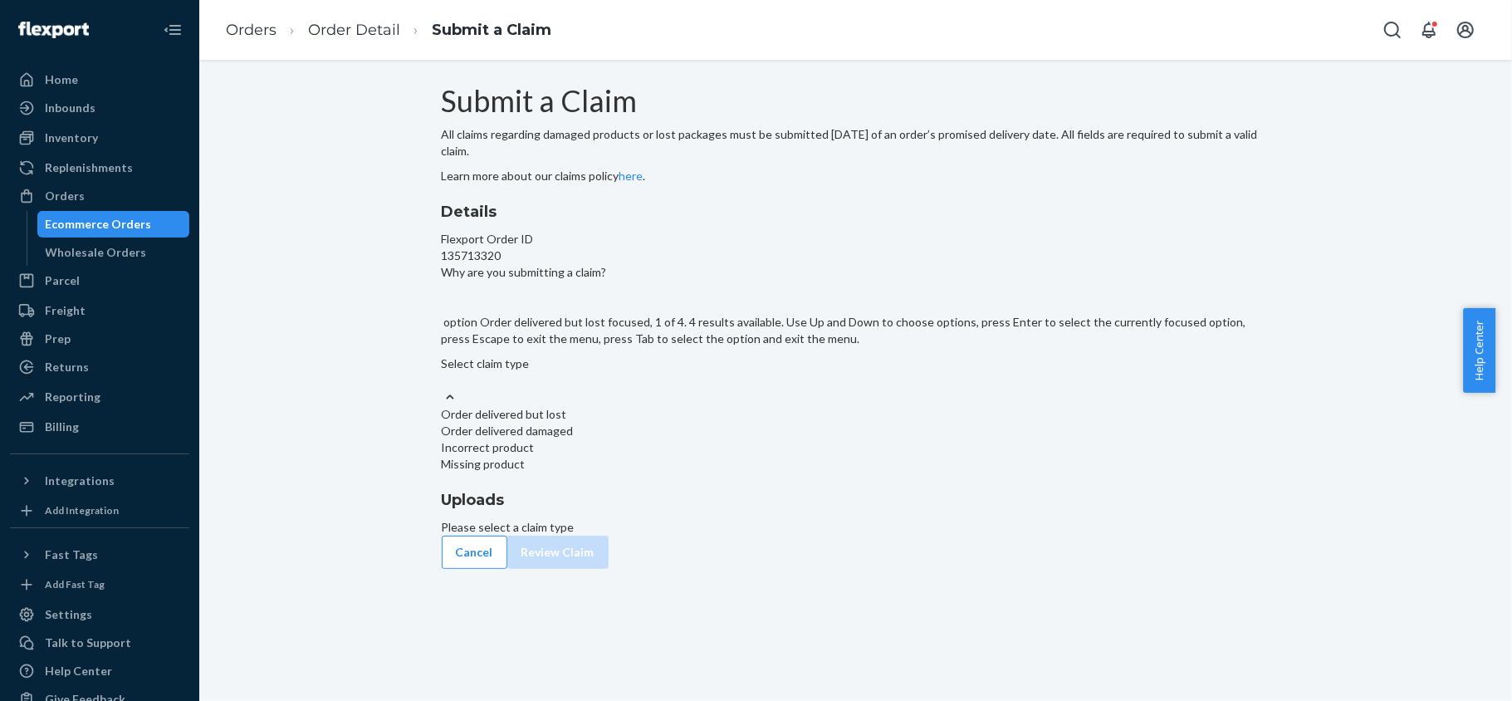
click at [754, 423] on div "Order delivered but lost" at bounding box center [856, 414] width 828 height 17
click at [443, 389] on input "Why are you submitting a claim? option Order delivered but lost focused, 1 of 4…" at bounding box center [443, 380] width 2 height 17
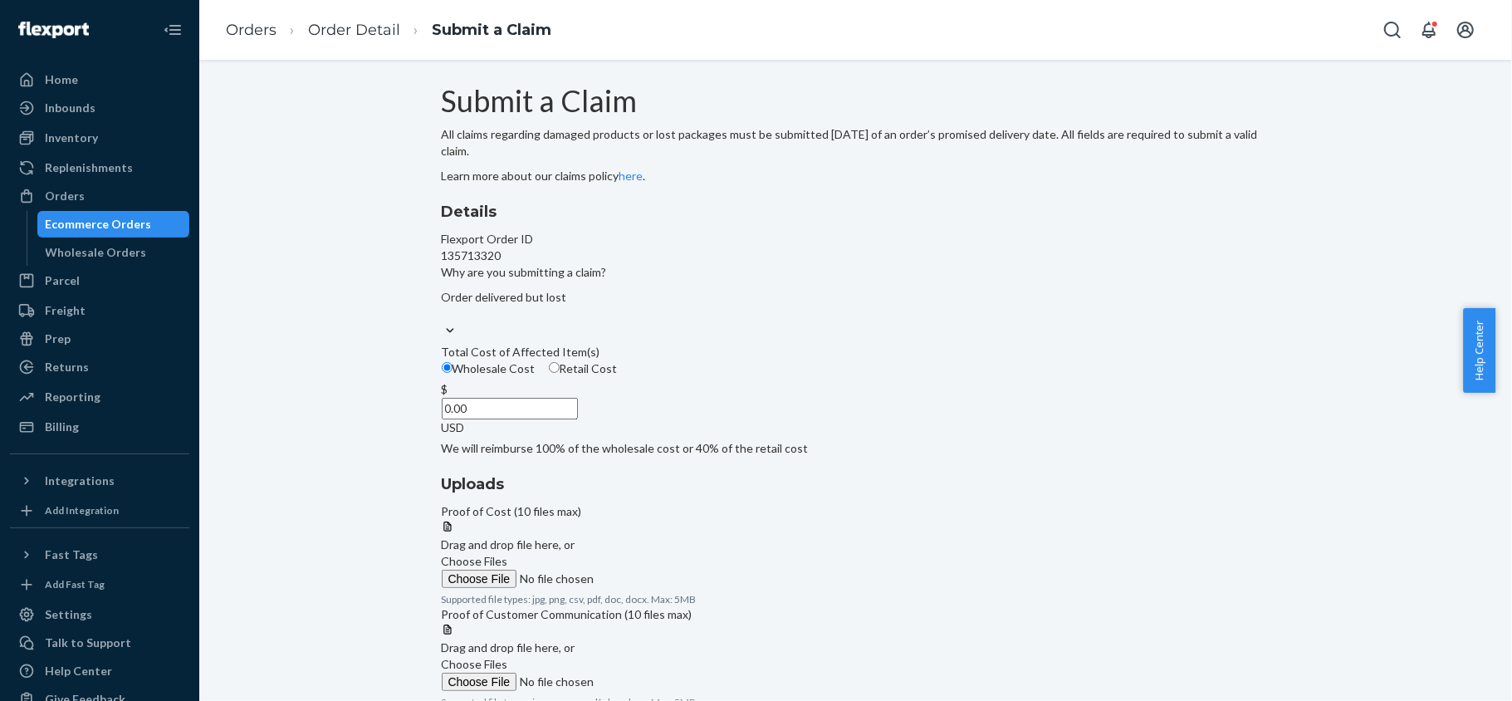
click at [618, 375] on span "Retail Cost" at bounding box center [589, 368] width 58 height 14
click at [560, 373] on input "Retail Cost" at bounding box center [554, 367] width 11 height 11
radio input "true"
radio input "false"
drag, startPoint x: 684, startPoint y: 519, endPoint x: 775, endPoint y: 521, distance: 91.3
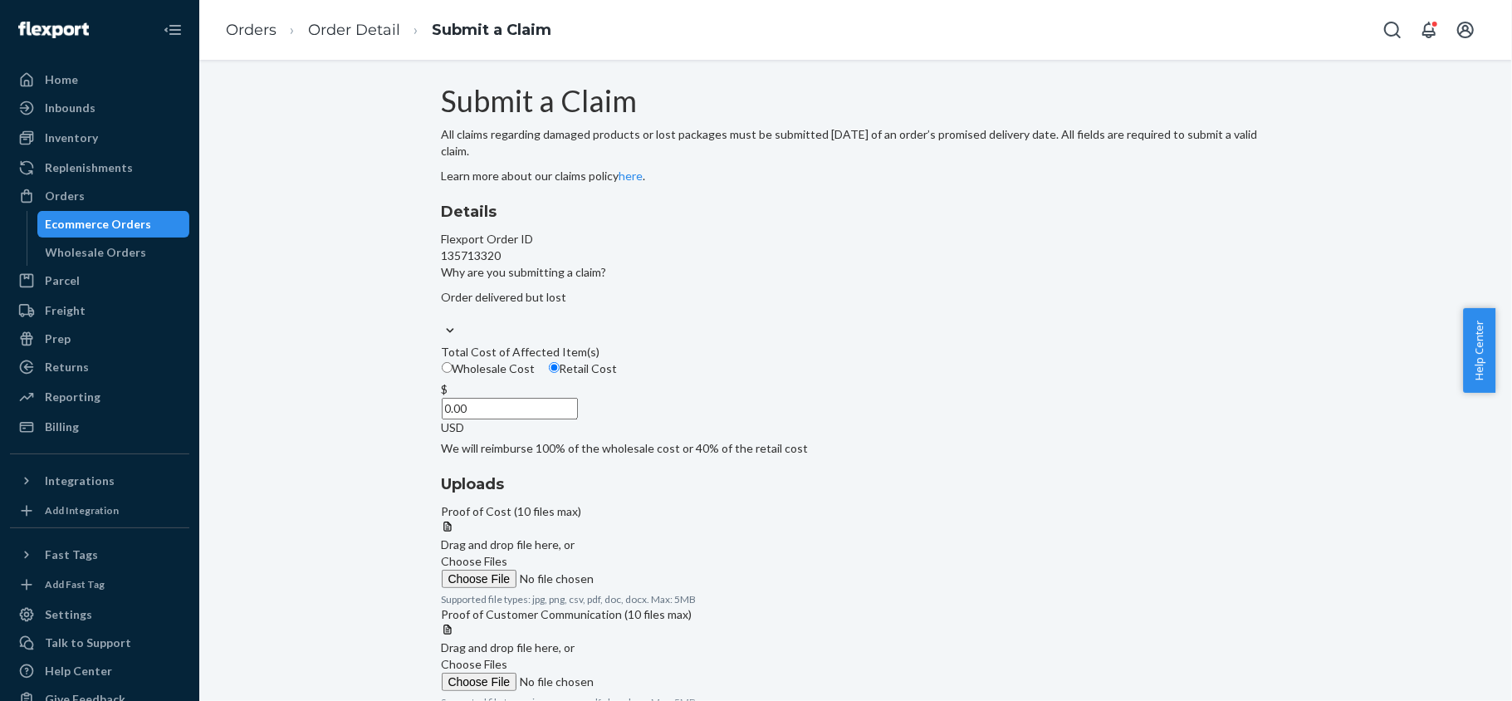
click at [775, 436] on div "$ 0.00 USD" at bounding box center [856, 408] width 828 height 55
paste input "443"
type input "443.00"
click at [508, 554] on span "Choose Files" at bounding box center [475, 561] width 66 height 14
click at [667, 569] on input "Choose Files" at bounding box center [555, 578] width 226 height 18
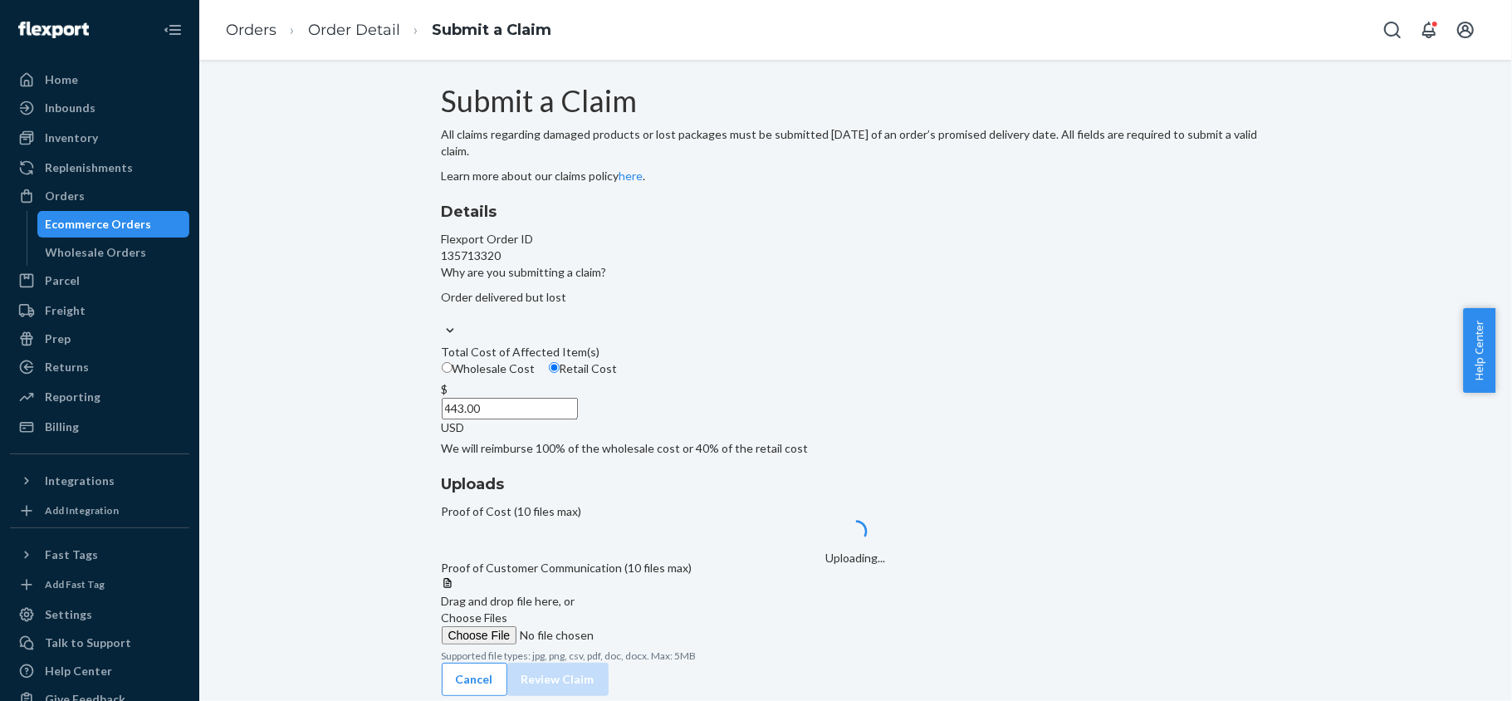
click at [508, 624] on span "Choose Files" at bounding box center [475, 617] width 66 height 14
click at [667, 641] on input "Choose Files" at bounding box center [555, 635] width 226 height 18
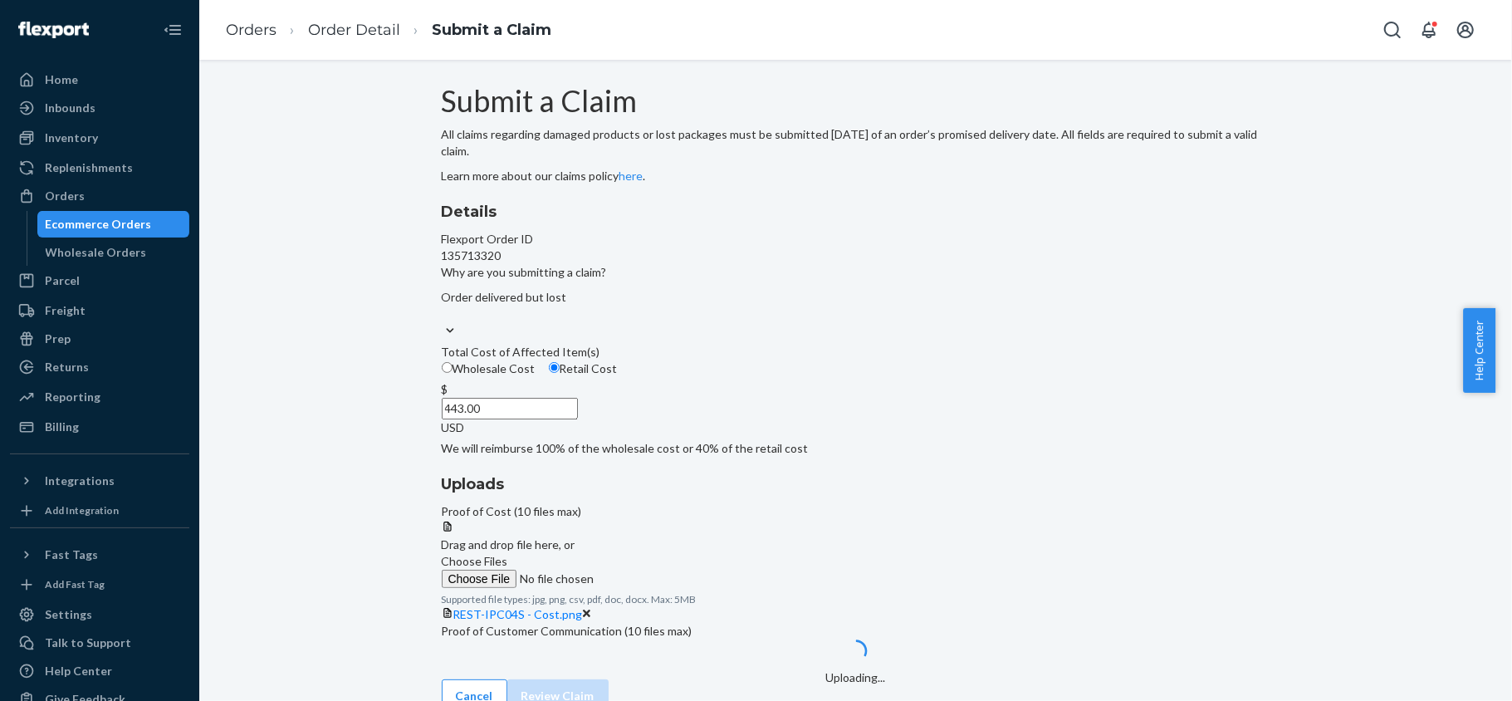
click at [508, 554] on span "Choose Files" at bounding box center [475, 561] width 66 height 14
click at [667, 569] on input "Choose Files" at bounding box center [555, 578] width 226 height 18
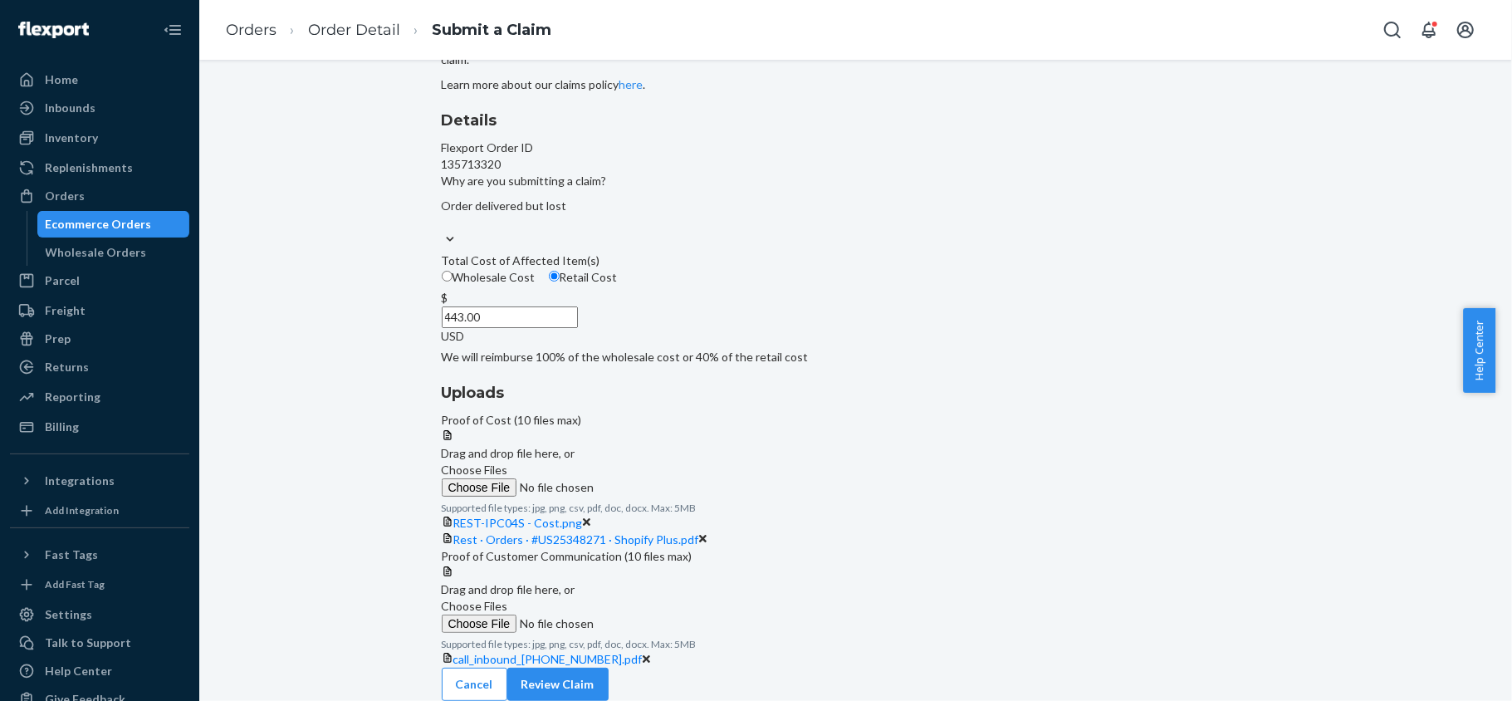
scroll to position [296, 0]
click at [643, 652] on span "call_inbound_[PHONE_NUMBER].pdf" at bounding box center [547, 659] width 189 height 14
click at [608, 668] on button "Review Claim" at bounding box center [557, 683] width 101 height 33
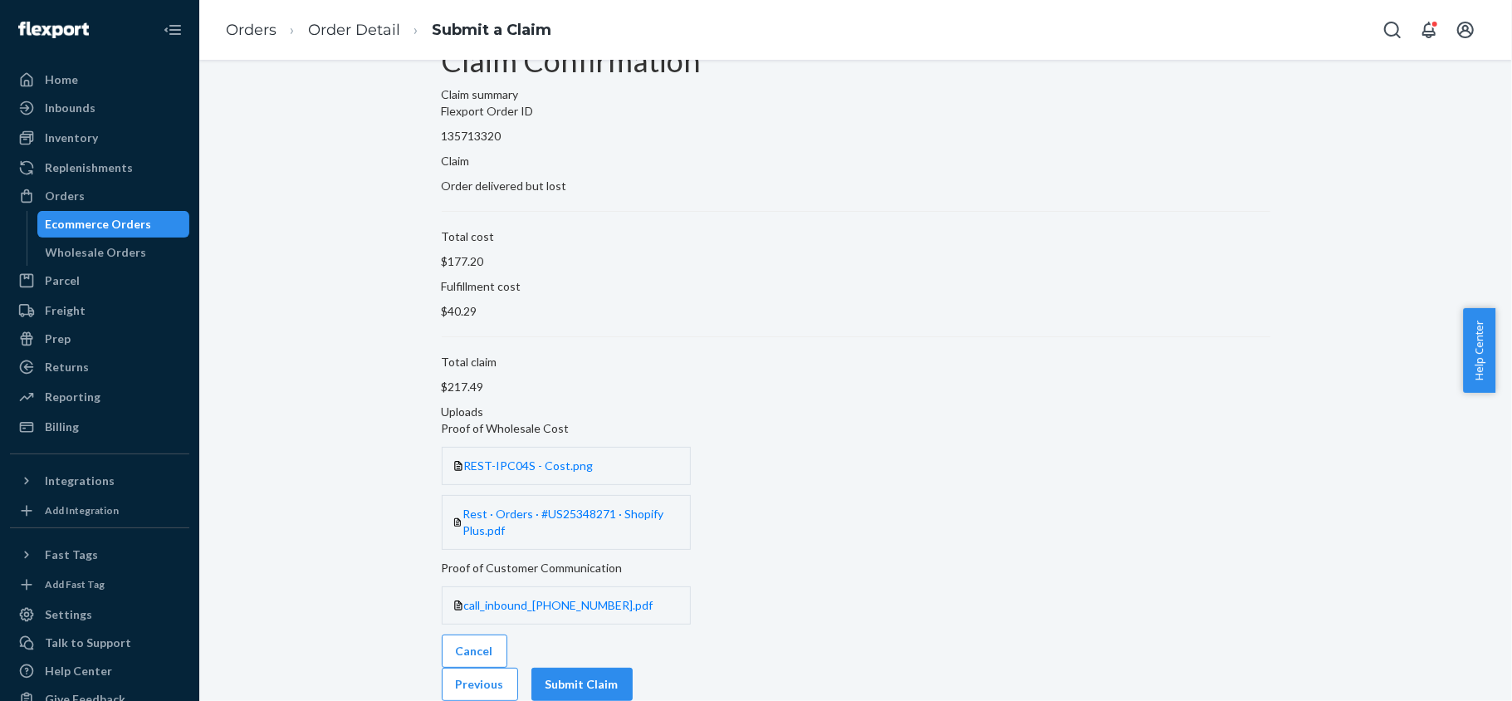
scroll to position [0, 0]
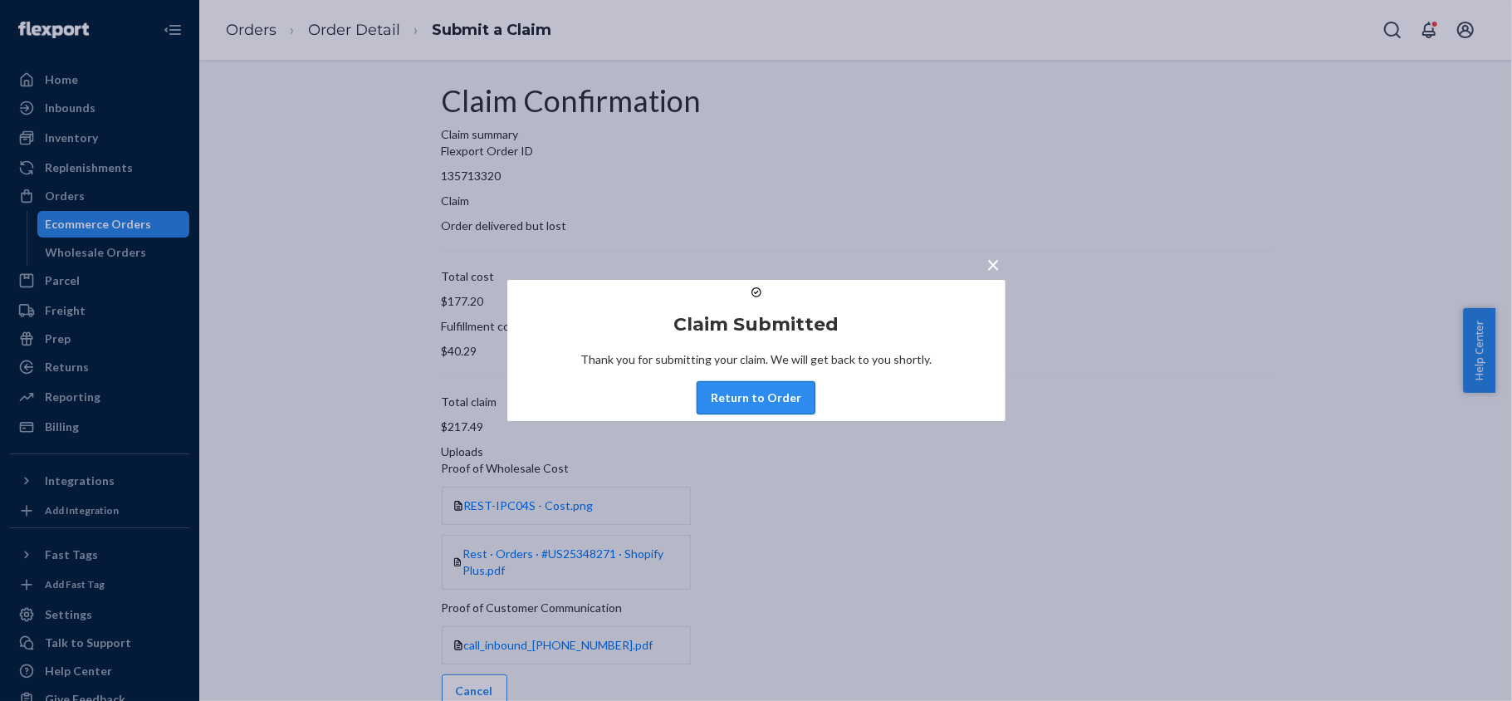
click at [784, 413] on button "Return to Order" at bounding box center [755, 397] width 119 height 33
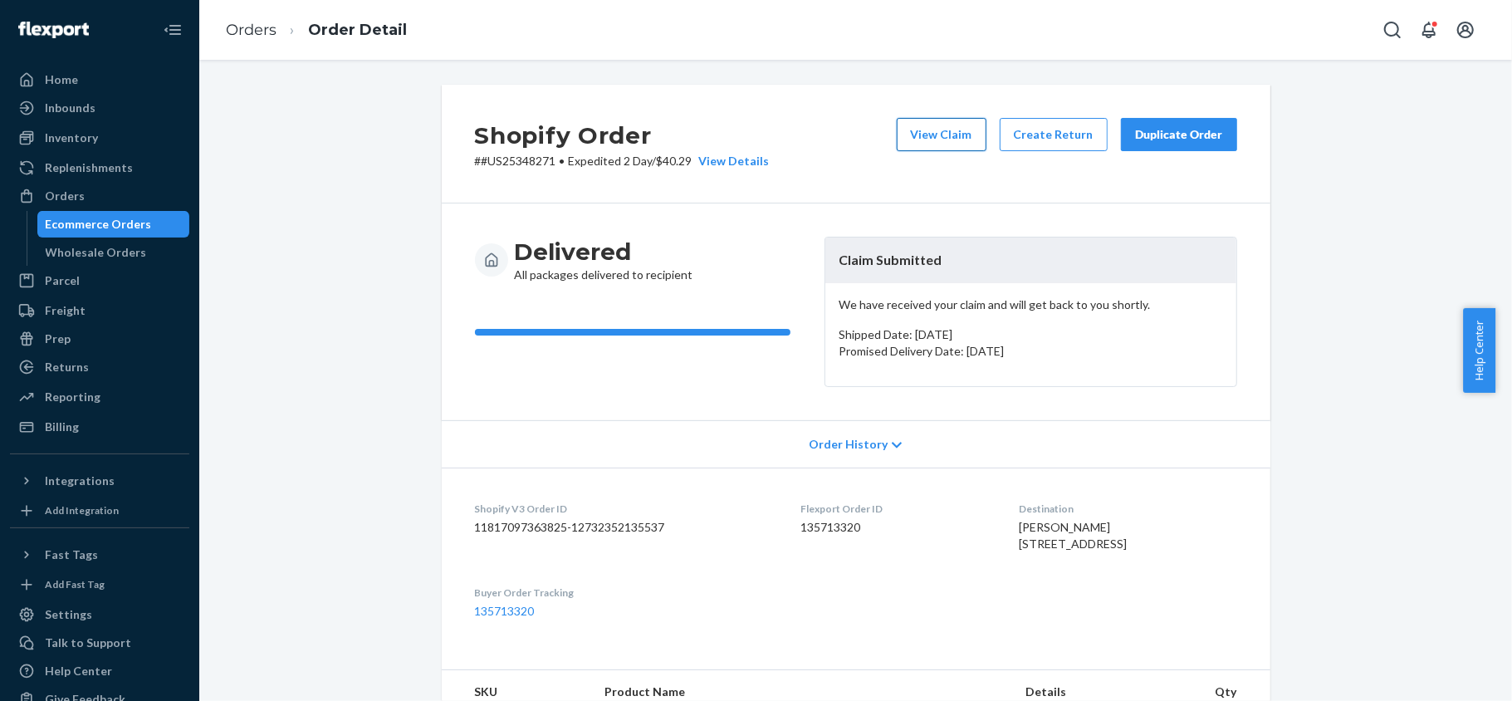
click at [905, 138] on button "View Claim" at bounding box center [942, 134] width 90 height 33
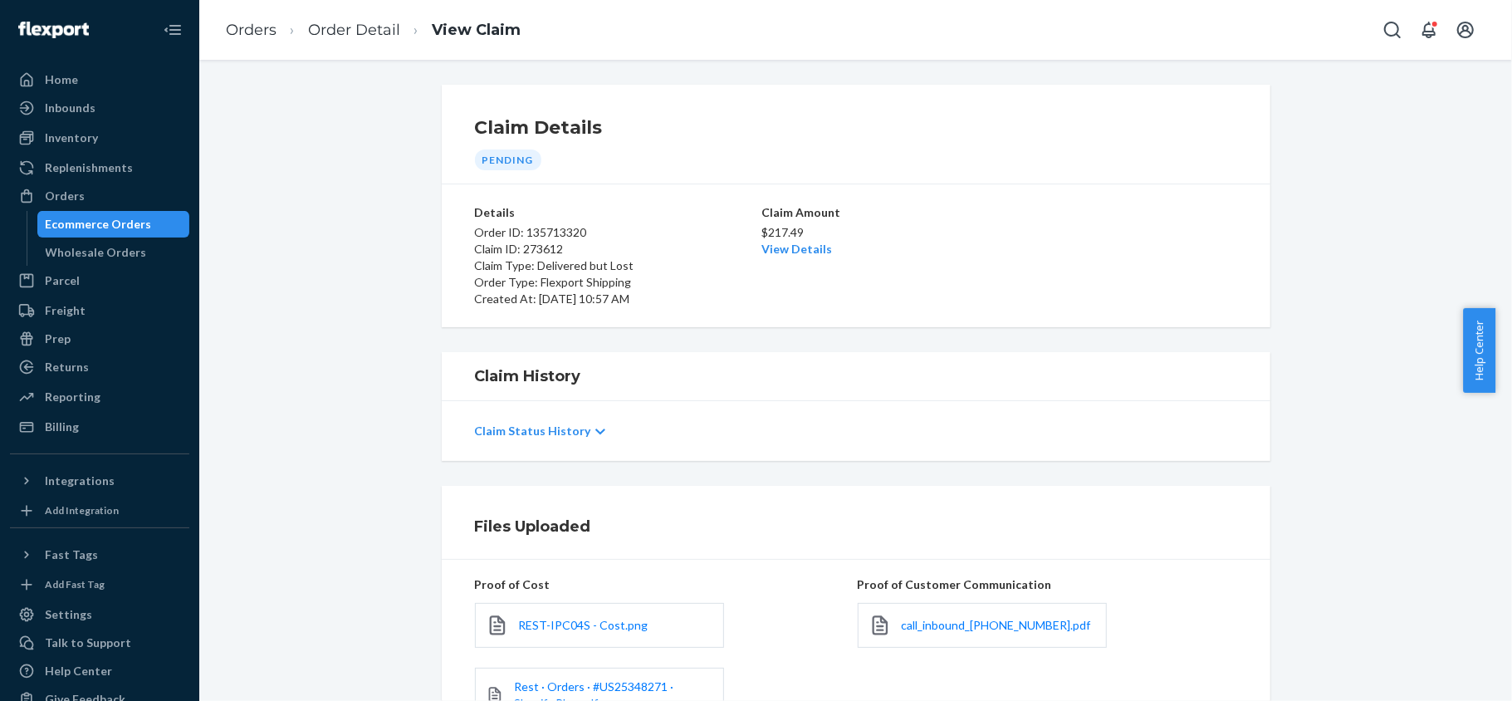
click at [784, 260] on div "Claim Amount $217.49 View Details" at bounding box center [855, 255] width 189 height 103
click at [787, 251] on link "View Details" at bounding box center [796, 249] width 71 height 14
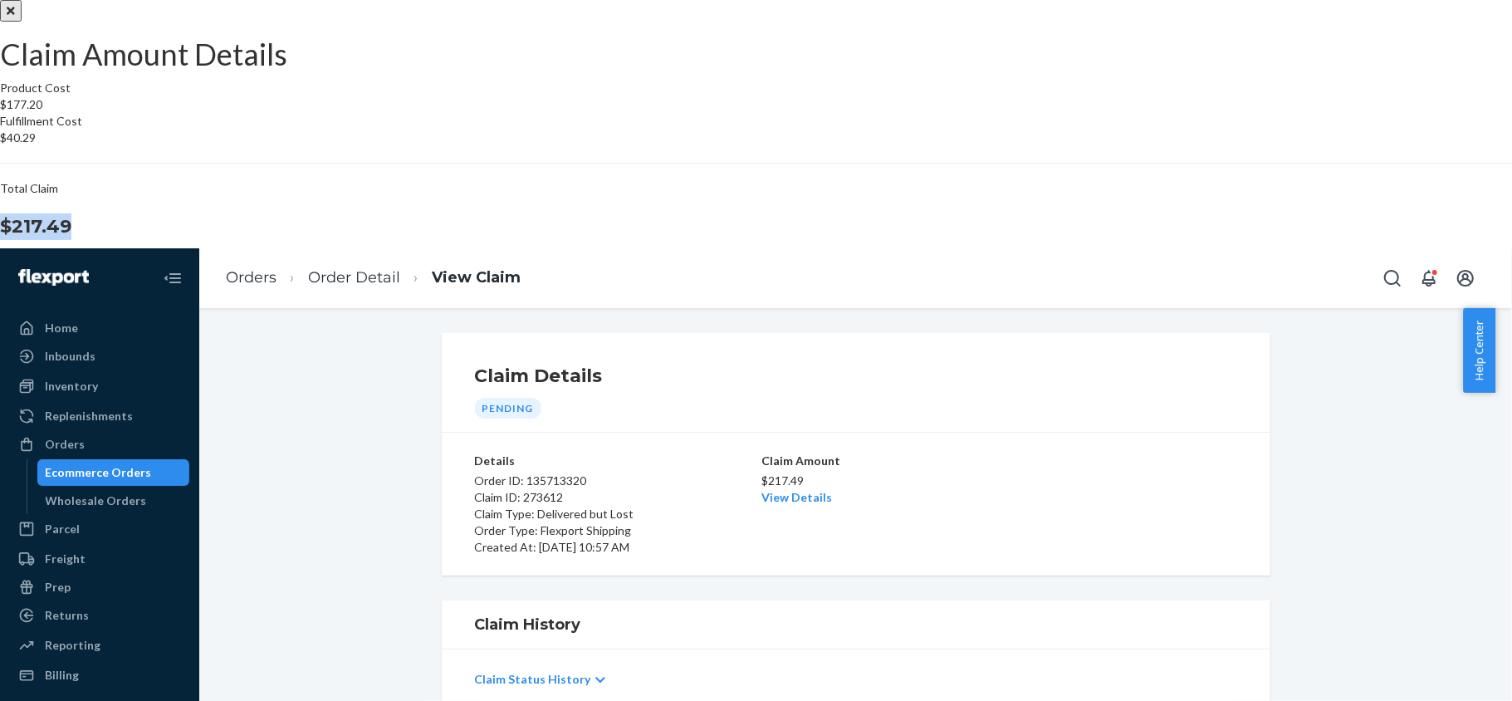
drag, startPoint x: 844, startPoint y: 413, endPoint x: 920, endPoint y: 423, distance: 76.3
click at [920, 240] on section "Product Cost $177.20 Fulfillment Cost $40.29 Total Claim $217.49" at bounding box center [756, 160] width 1512 height 160
copy h1 "$217.49"
drag, startPoint x: 873, startPoint y: 339, endPoint x: 916, endPoint y: 343, distance: 43.4
click at [916, 146] on div "Fulfillment Cost $40.29" at bounding box center [756, 129] width 1512 height 33
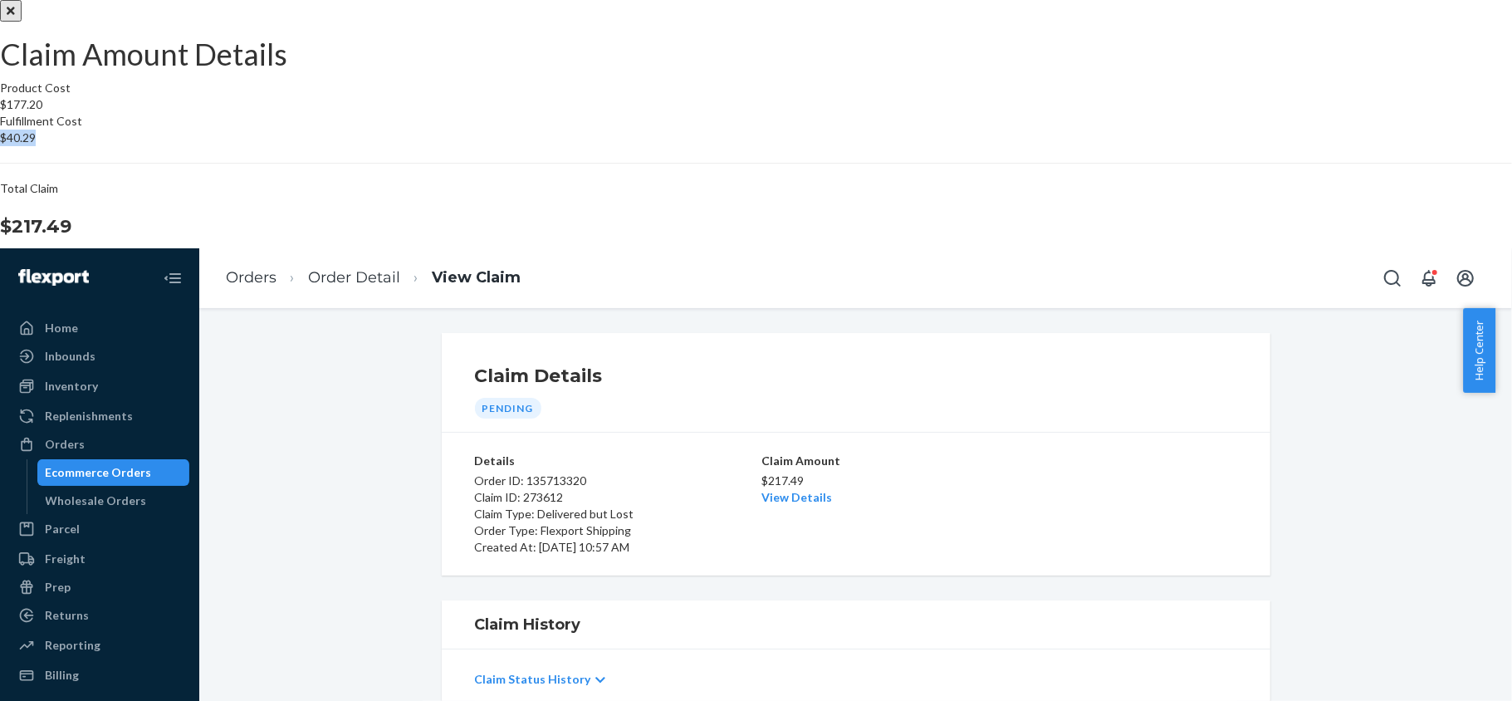
copy p "$40.29"
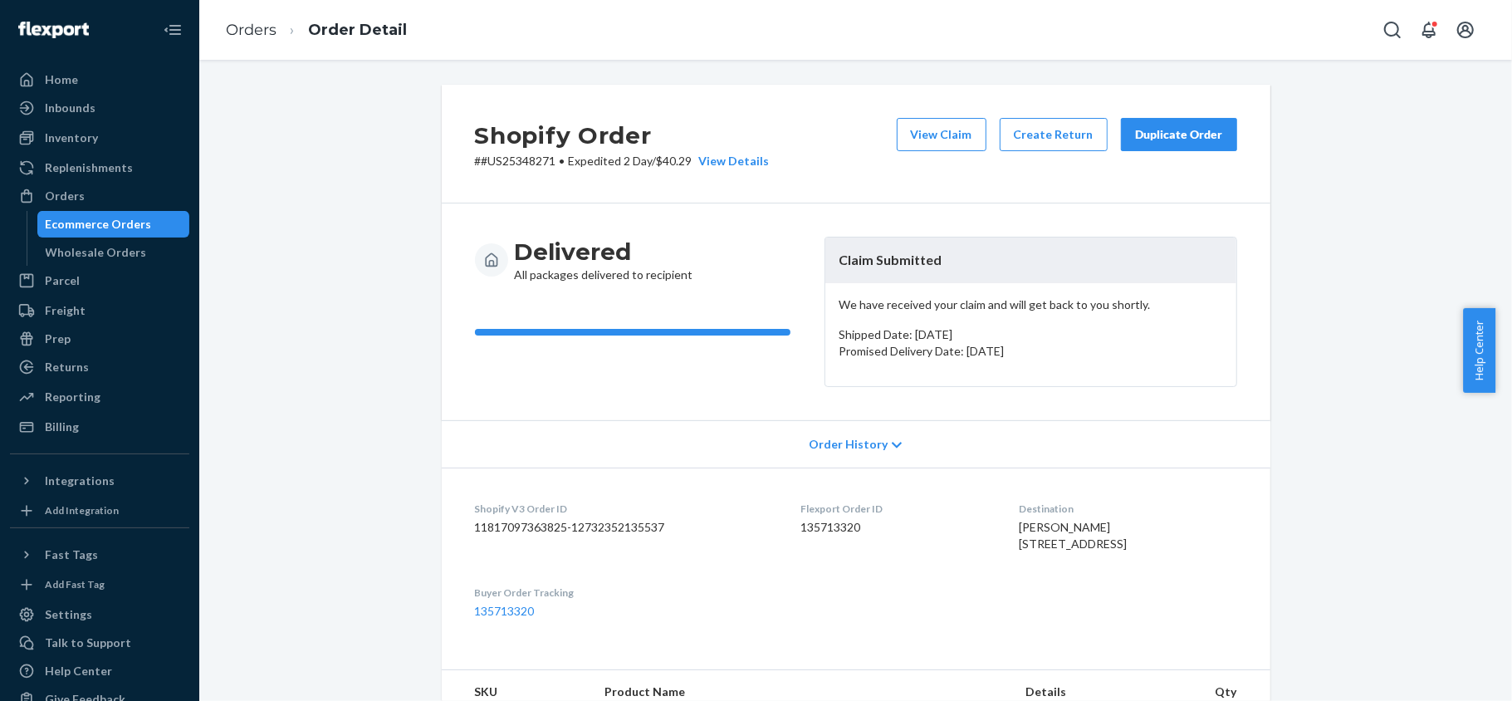
click at [801, 523] on dd "135713320" at bounding box center [897, 527] width 192 height 17
copy dd "135713320"
drag, startPoint x: 552, startPoint y: 164, endPoint x: 470, endPoint y: 167, distance: 82.2
click at [475, 167] on p "# #US25348271 • Expedited 2 Day / $40.29 View Details" at bounding box center [622, 161] width 295 height 17
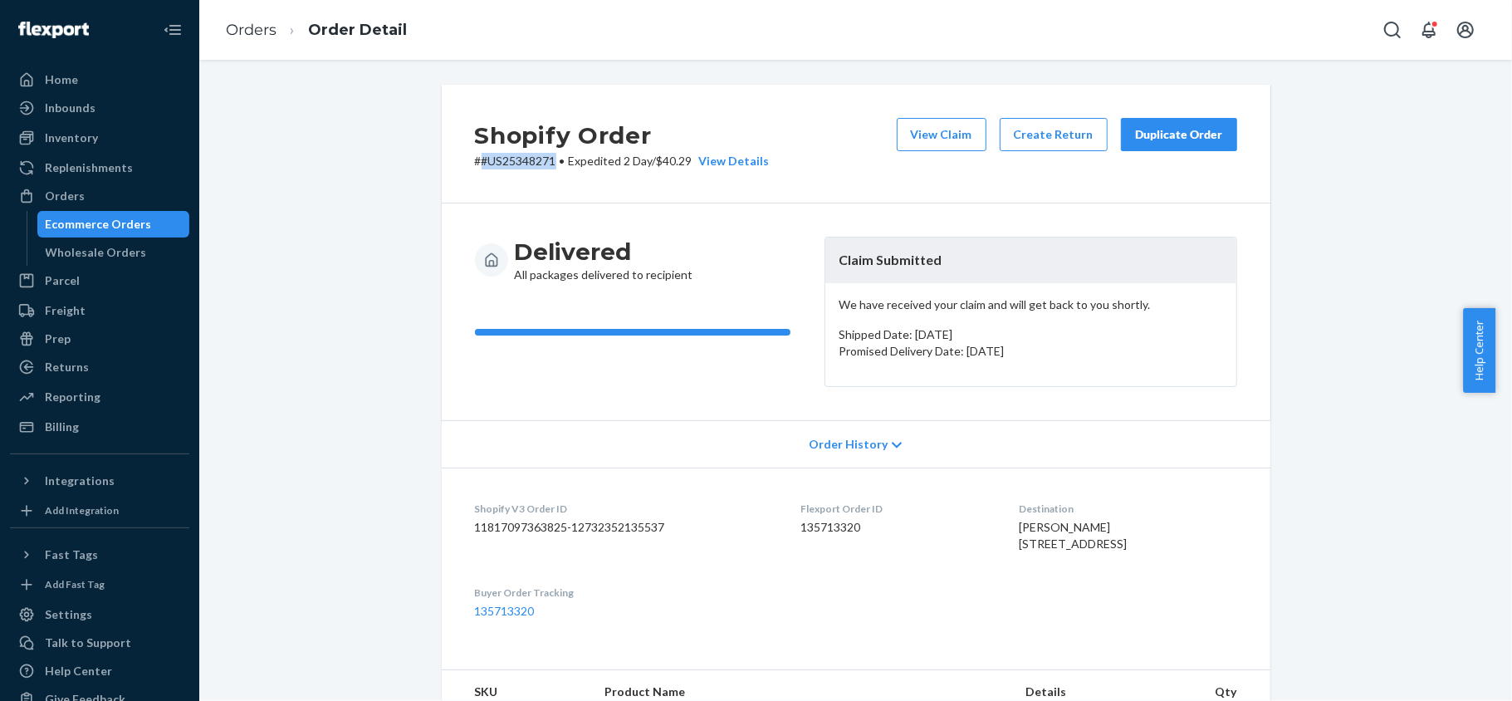
copy p "#US25348271"
click at [115, 186] on div "Orders" at bounding box center [100, 195] width 176 height 23
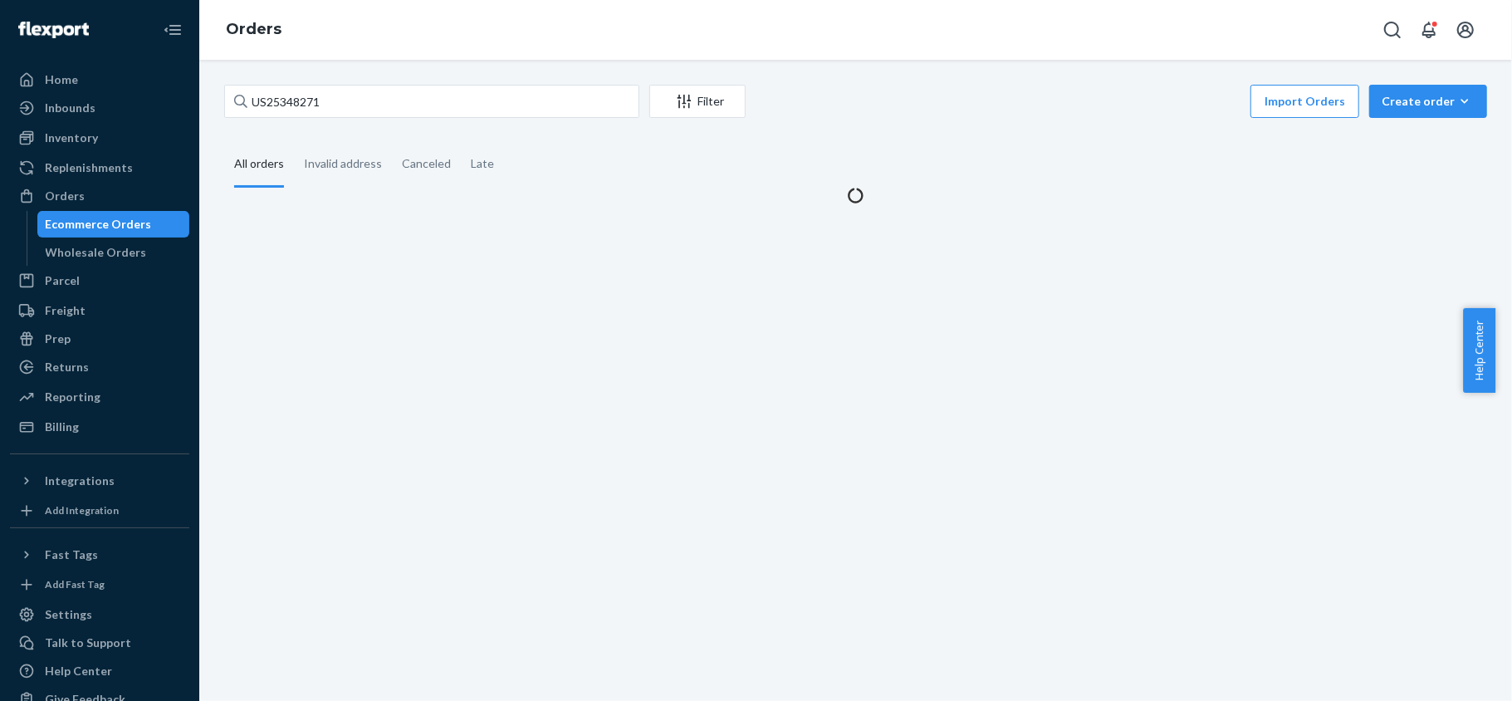
click at [339, 118] on div "US25348271 Filter Import Orders Create order Ecommerce order Removal order" at bounding box center [855, 103] width 1263 height 37
click at [349, 107] on input "US25348271" at bounding box center [431, 101] width 415 height 33
paste input "US25348438"
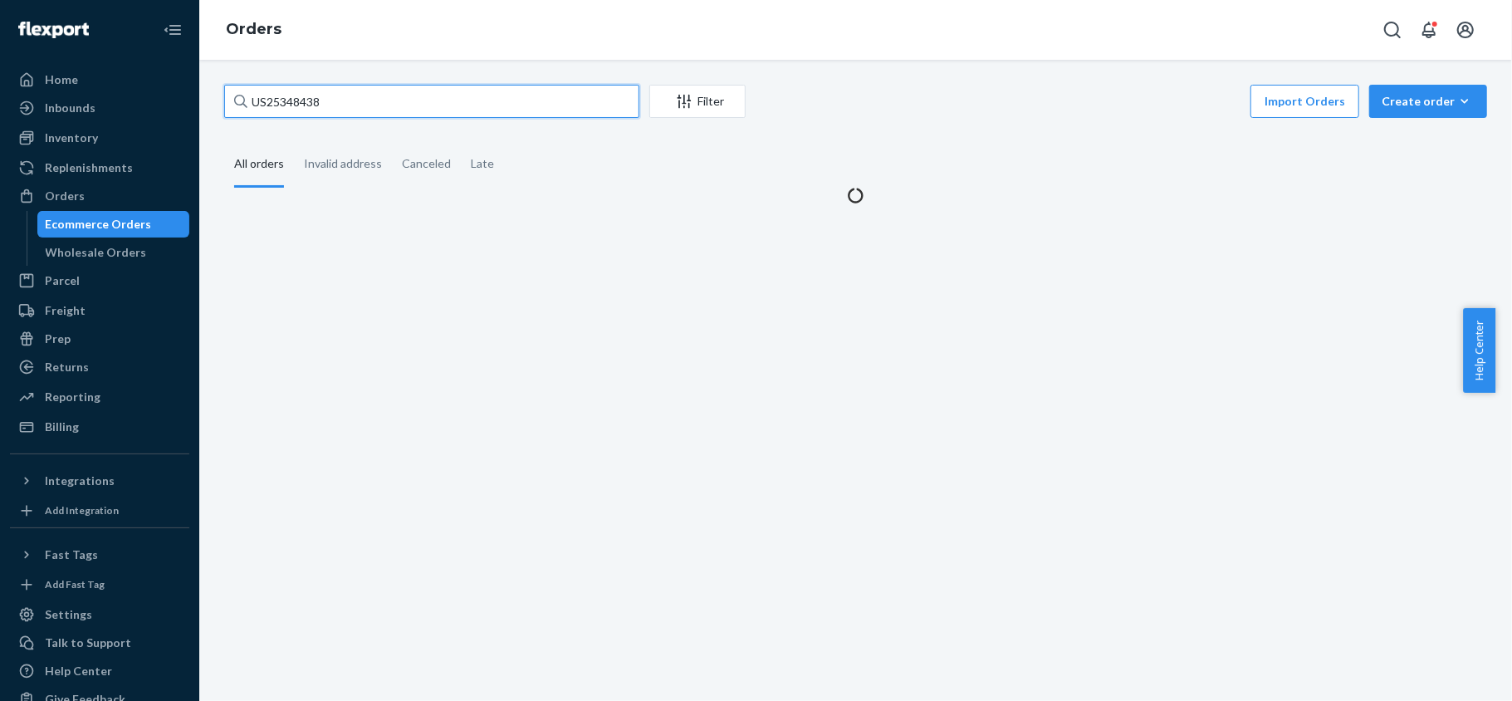
type input "US25348438"
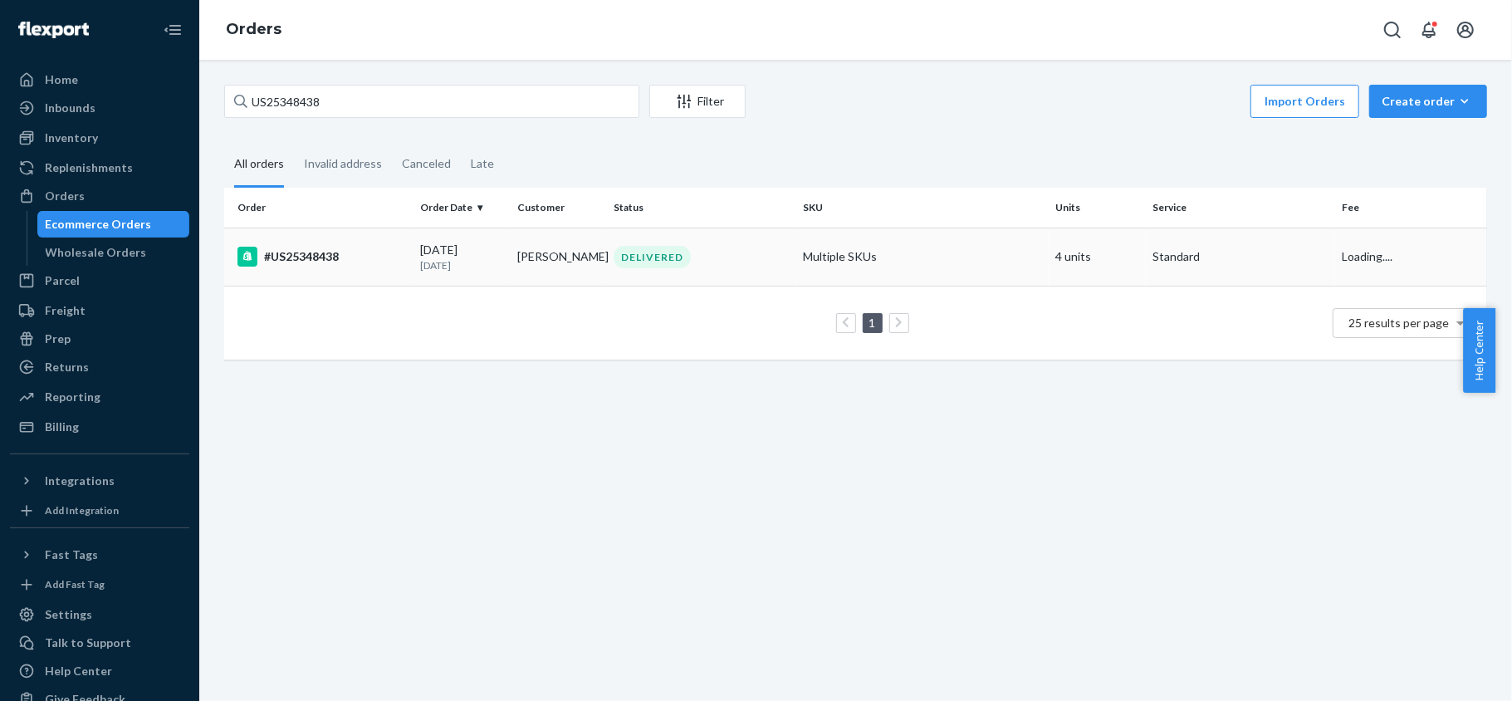
click at [432, 247] on div "[DATE] [DATE]" at bounding box center [462, 257] width 84 height 31
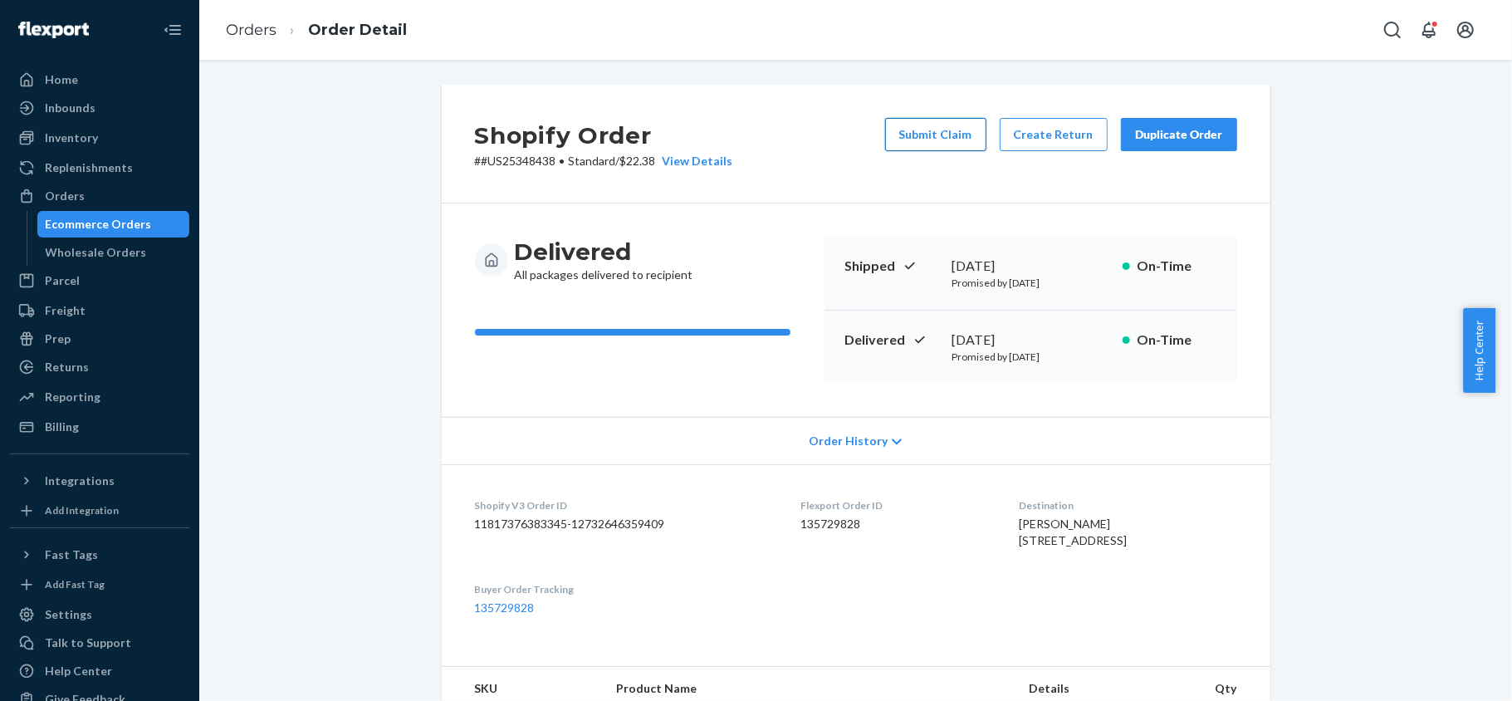
click at [934, 125] on button "Submit Claim" at bounding box center [935, 134] width 101 height 33
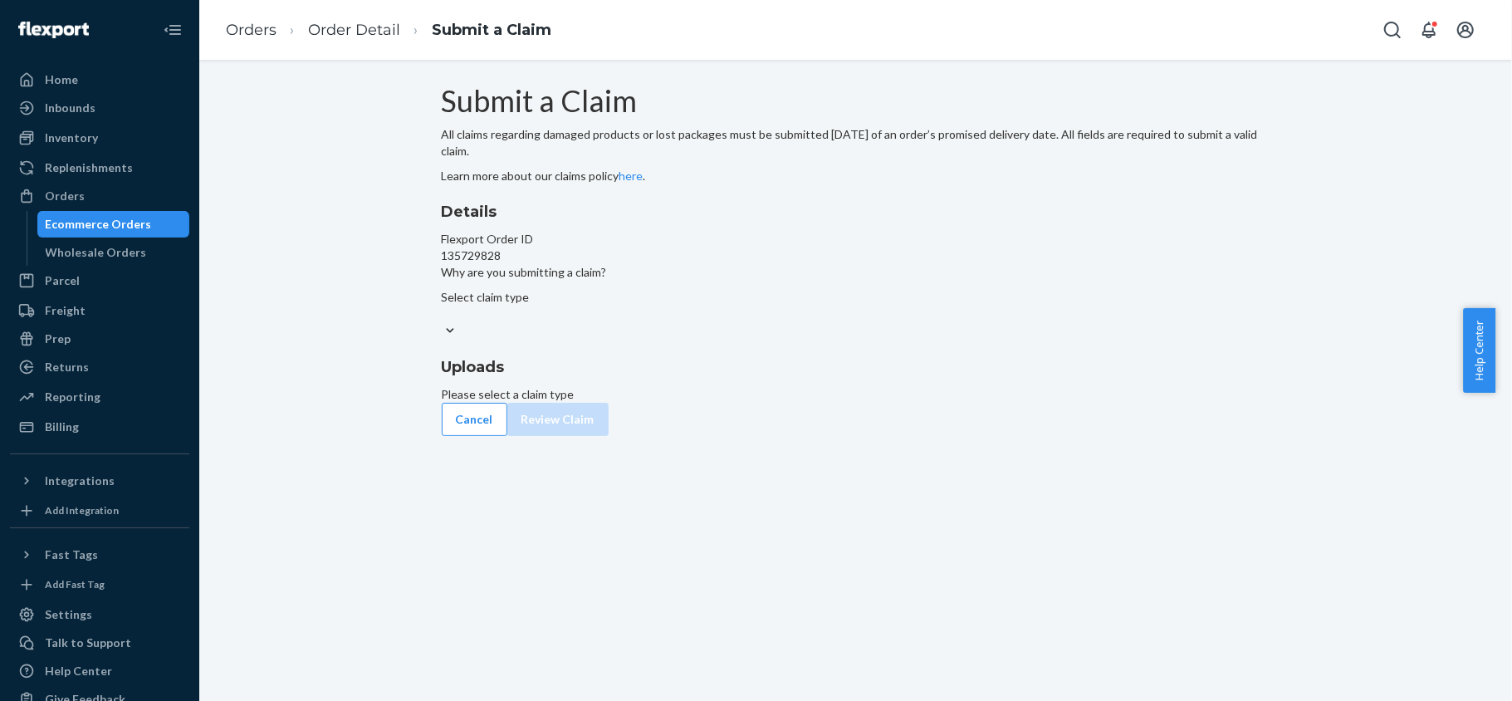
click at [752, 340] on div at bounding box center [856, 330] width 828 height 17
click at [443, 322] on input "Why are you submitting a claim? Select claim type" at bounding box center [443, 313] width 2 height 17
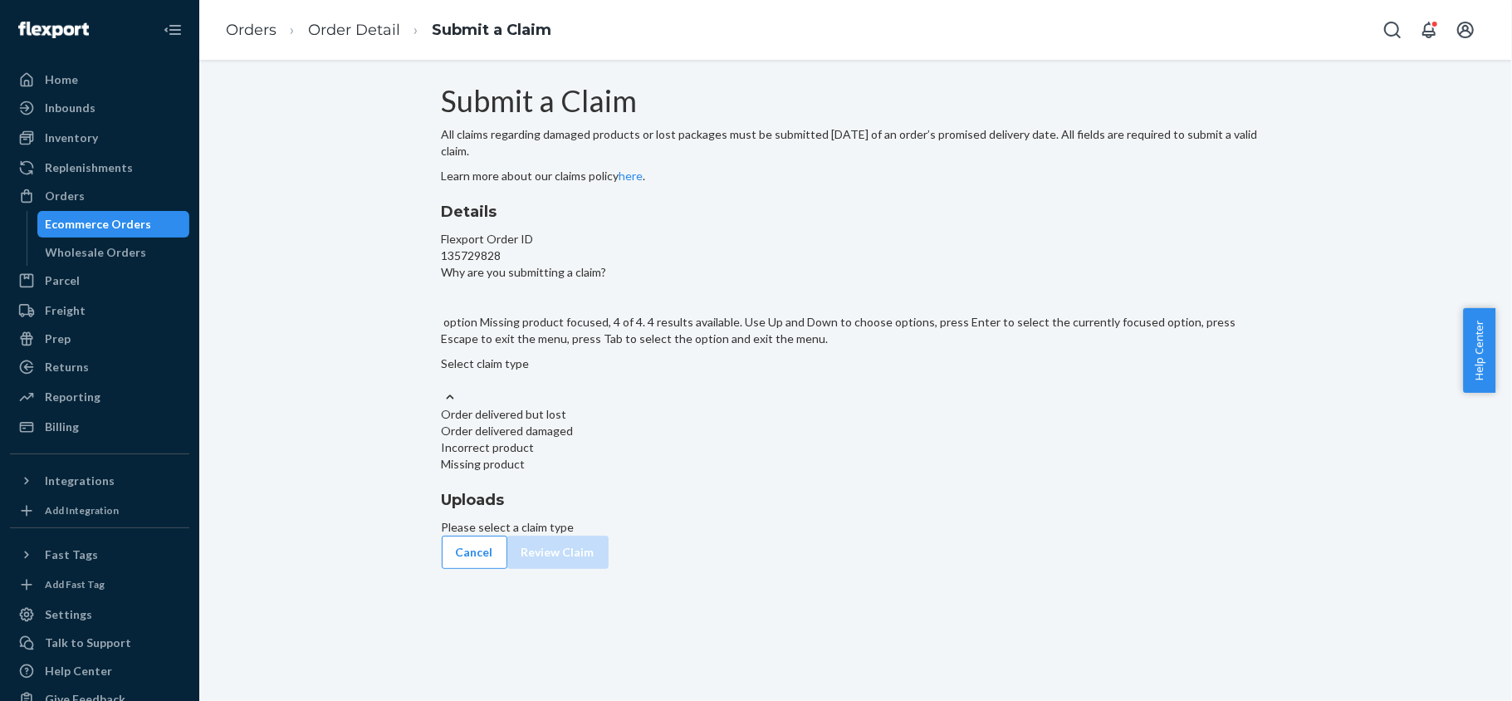
click at [721, 472] on div "Missing product" at bounding box center [856, 464] width 828 height 17
click at [443, 389] on input "Why are you submitting a claim? option Missing product focused, 4 of 4. 4 resul…" at bounding box center [443, 380] width 2 height 17
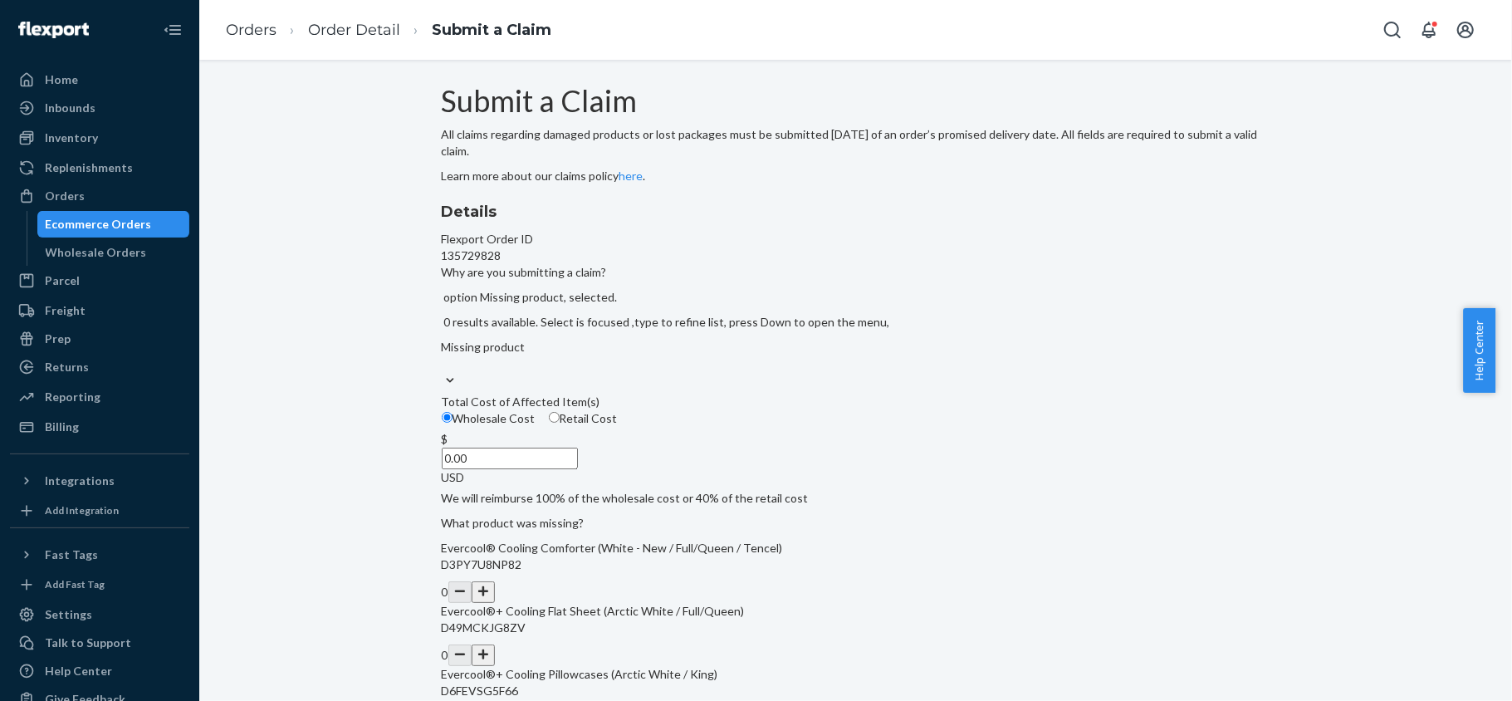
click at [618, 425] on span "Retail Cost" at bounding box center [589, 418] width 58 height 14
click at [560, 423] on input "Retail Cost" at bounding box center [554, 417] width 11 height 11
radio input "true"
radio input "false"
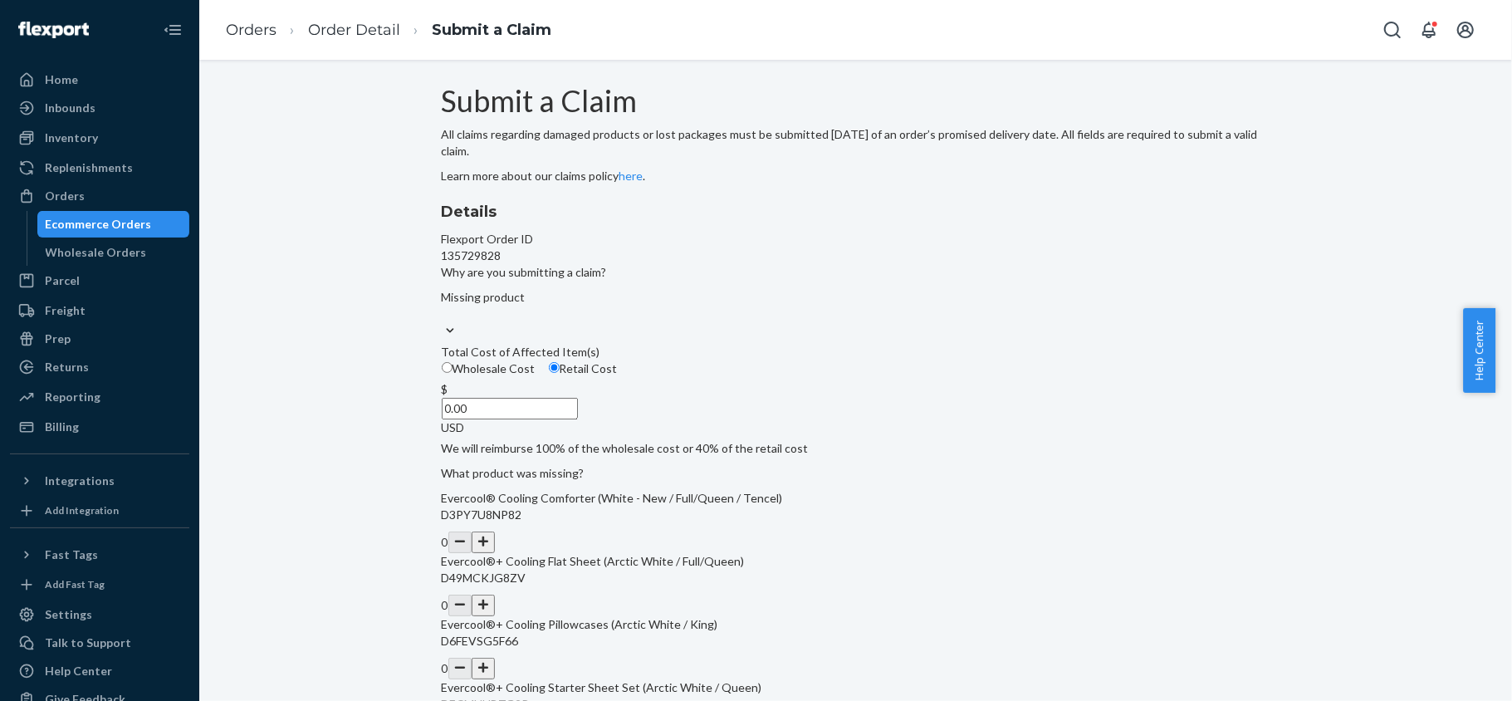
drag, startPoint x: 676, startPoint y: 516, endPoint x: 782, endPoint y: 518, distance: 106.3
click at [782, 518] on div "Details Flexport Order ID 135729828 Why are you submitting a claim? Missing pro…" at bounding box center [856, 480] width 828 height 558
paste input "85.45"
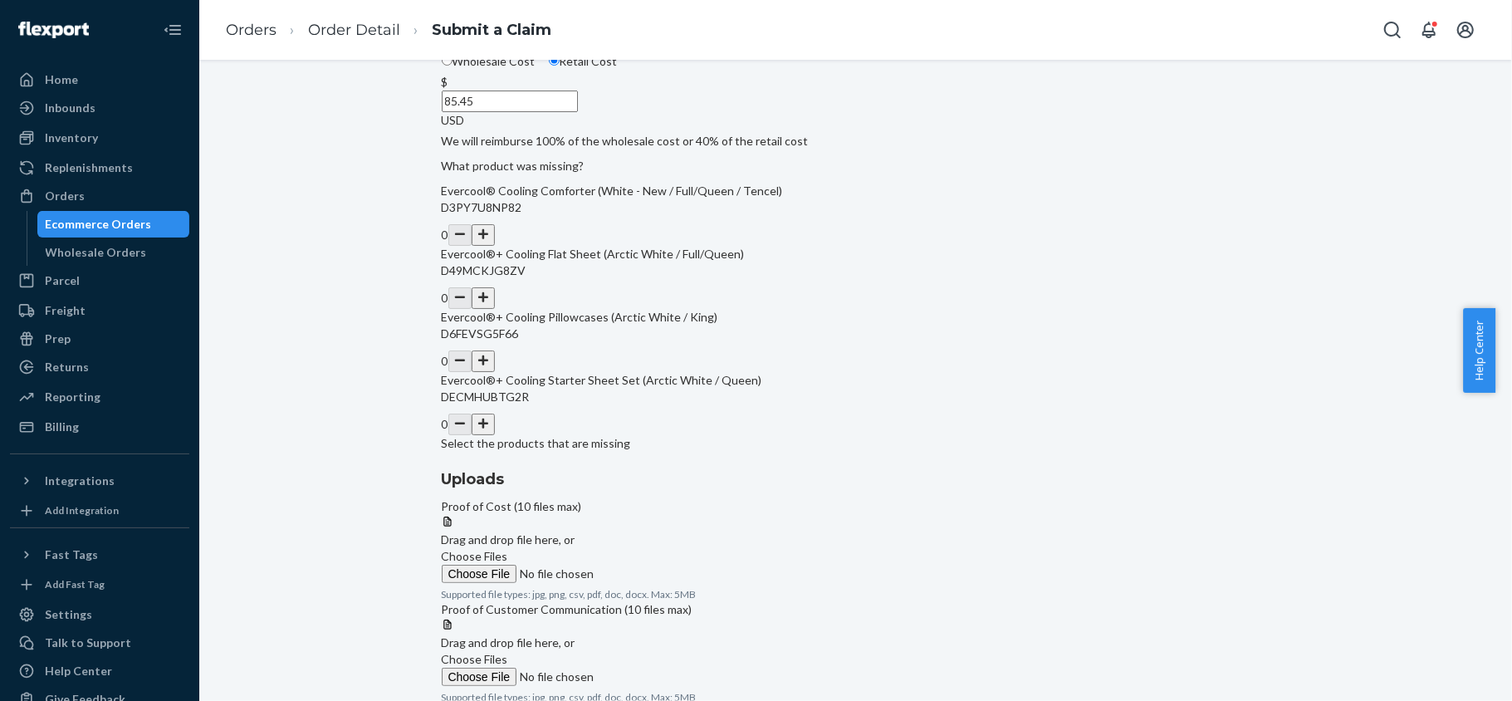
type input "85.45"
click at [495, 309] on button "button" at bounding box center [483, 298] width 23 height 22
click at [508, 549] on span "Choose Files" at bounding box center [475, 556] width 66 height 14
click at [667, 564] on input "Choose Files" at bounding box center [555, 573] width 226 height 18
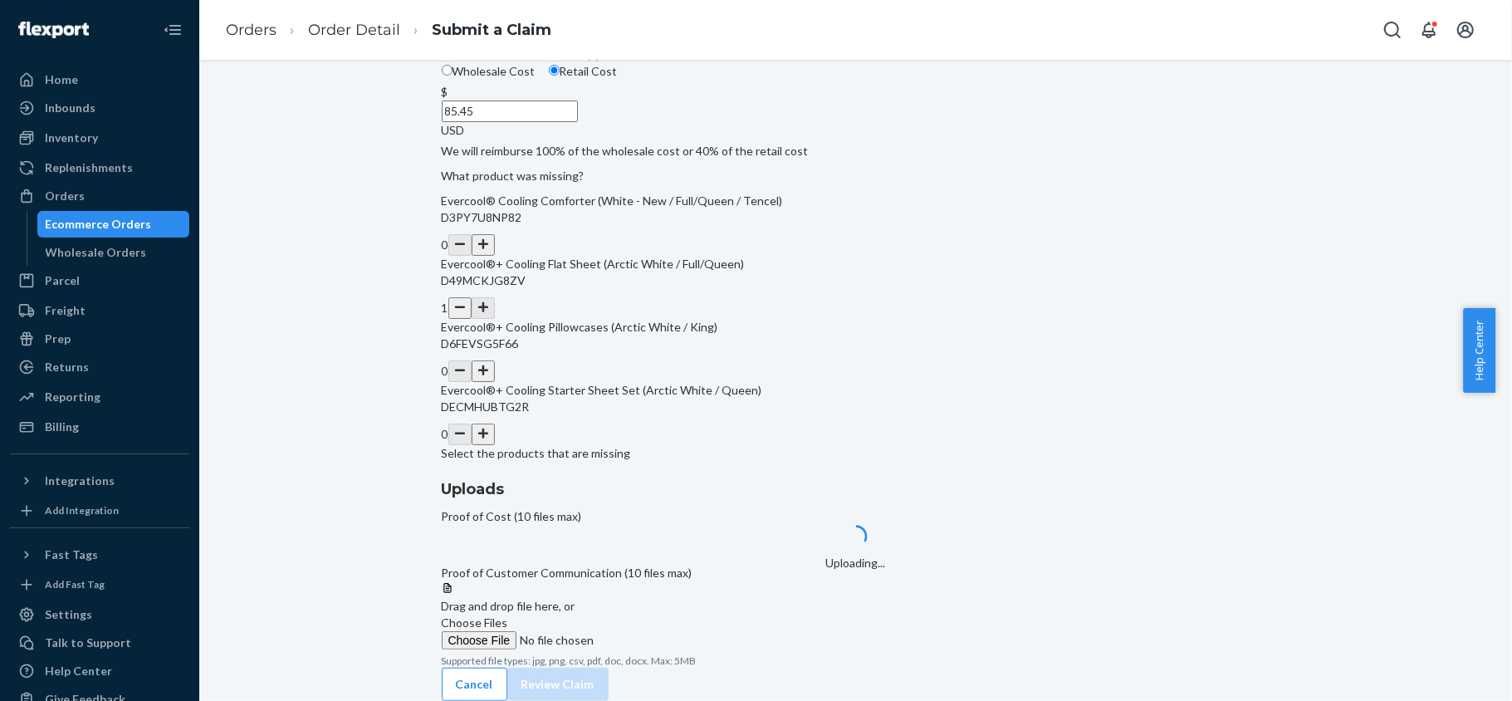
click at [508, 615] on span "Choose Files" at bounding box center [475, 622] width 66 height 14
click at [667, 631] on input "Choose Files" at bounding box center [555, 640] width 226 height 18
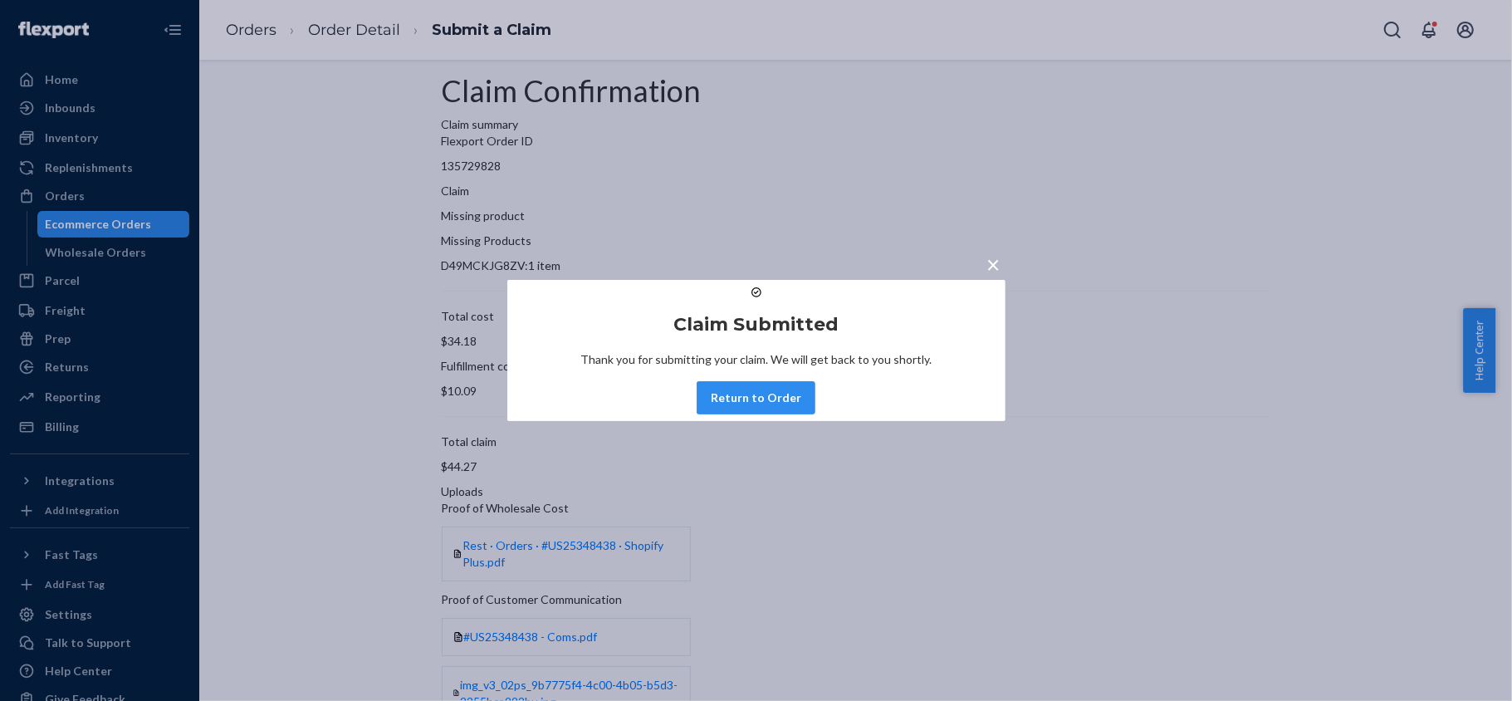
click at [781, 421] on div "Claim Submitted Thank you for submitting your claim. We will get back to you sh…" at bounding box center [756, 350] width 498 height 141
click at [780, 414] on button "Return to Order" at bounding box center [755, 397] width 119 height 33
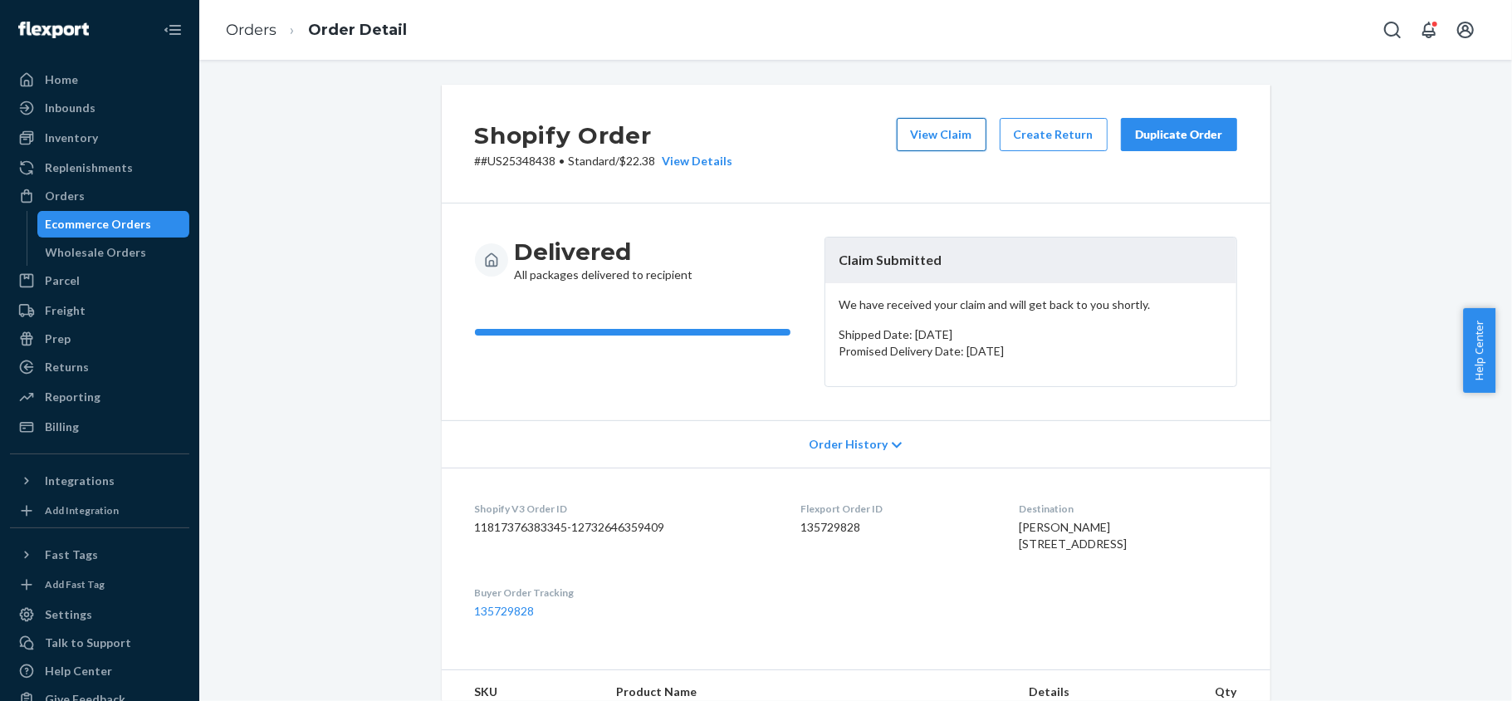
click at [955, 141] on button "View Claim" at bounding box center [942, 134] width 90 height 33
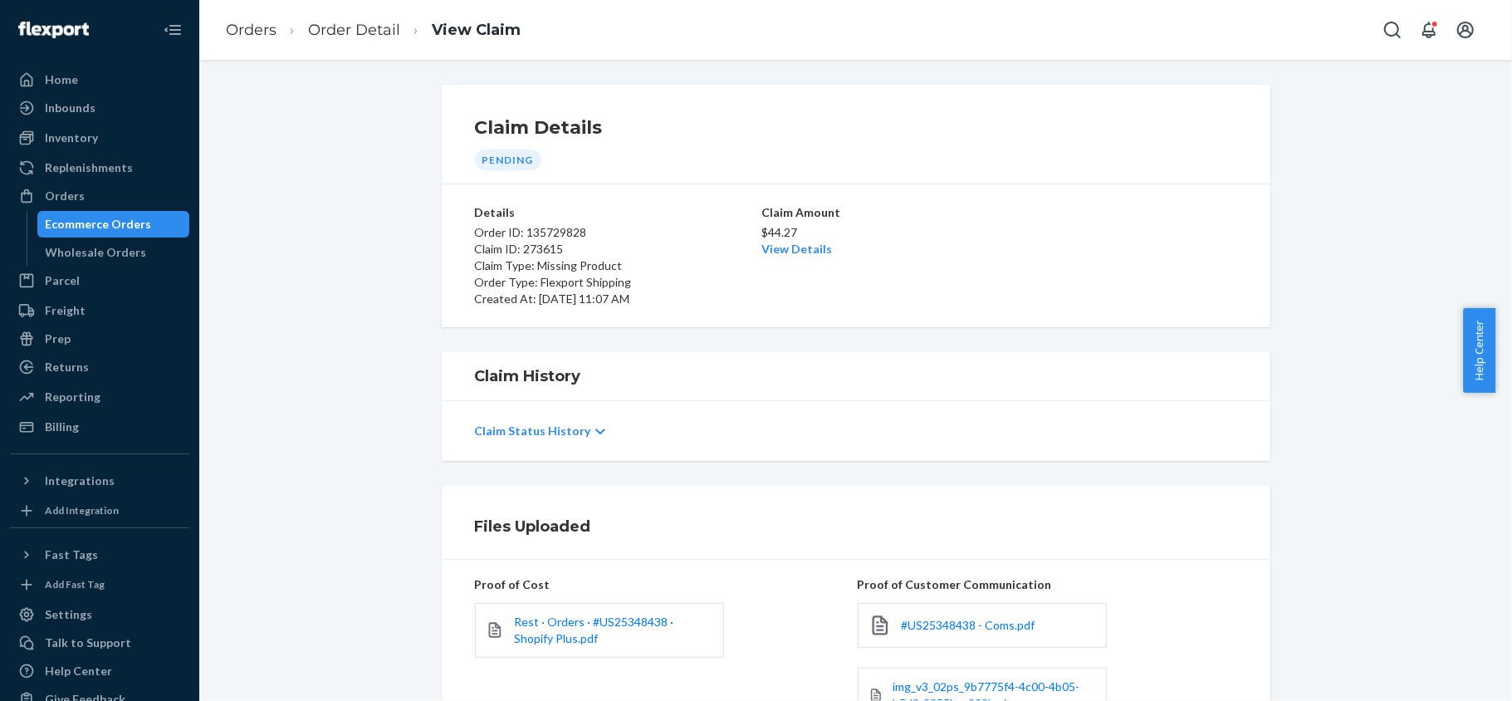
click at [811, 257] on div "$44.27 View Details" at bounding box center [855, 239] width 189 height 37
click at [802, 242] on link "View Details" at bounding box center [796, 249] width 71 height 14
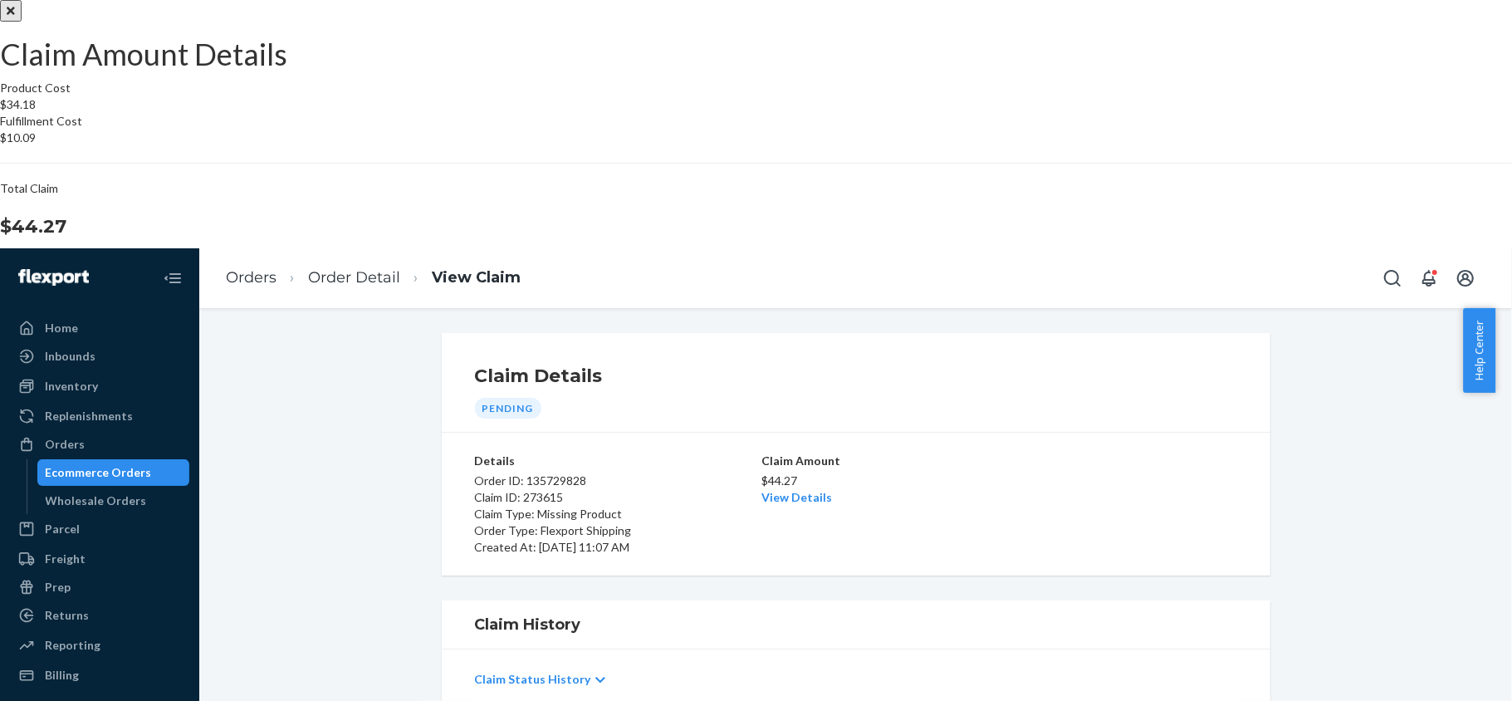
click at [857, 240] on h1 "$44.27" at bounding box center [756, 226] width 1512 height 27
drag, startPoint x: 850, startPoint y: 419, endPoint x: 921, endPoint y: 422, distance: 71.4
click at [921, 240] on section "Product Cost $34.18 Fulfillment Cost $10.09 Total Claim $44.27" at bounding box center [756, 160] width 1512 height 160
copy h1 "$44.27"
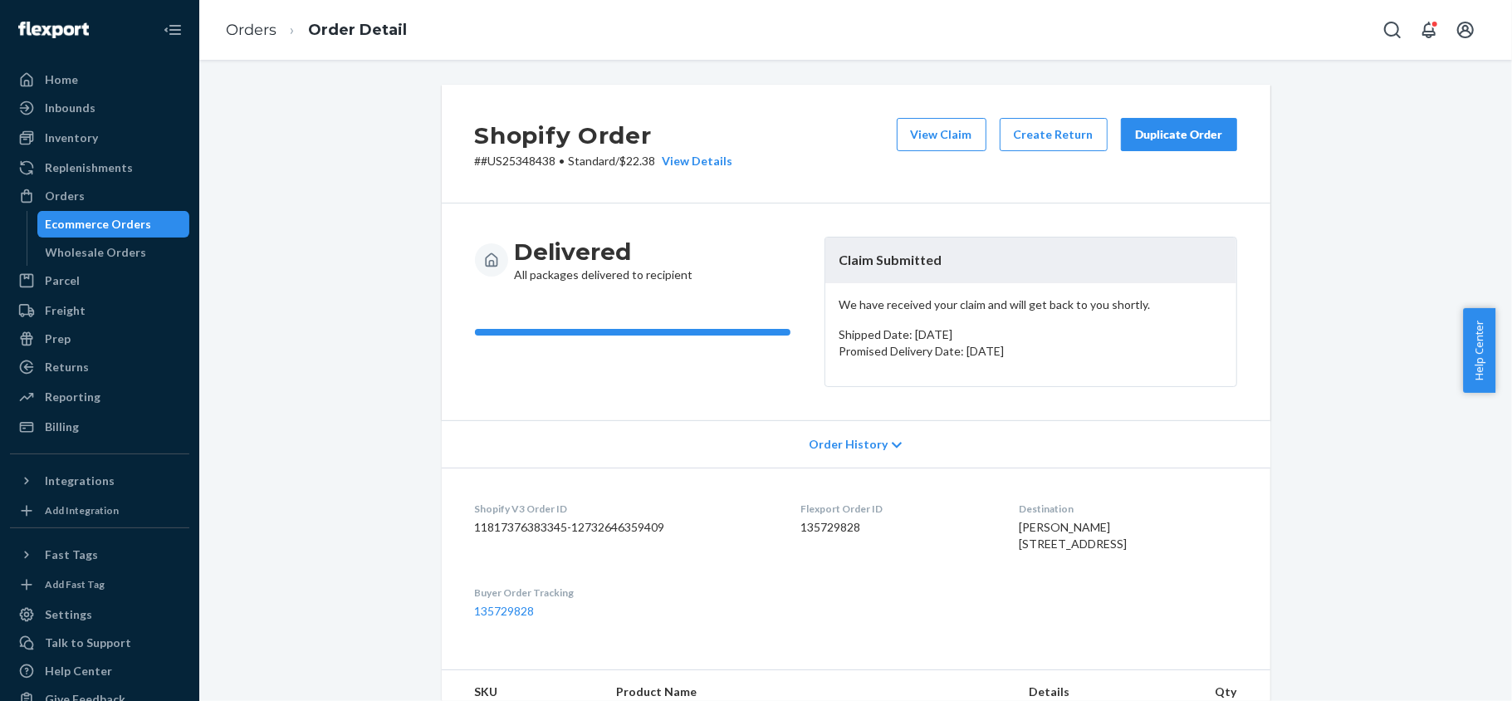
click at [834, 532] on dd "135729828" at bounding box center [897, 527] width 192 height 17
click at [833, 532] on dd "135729828" at bounding box center [897, 527] width 192 height 17
copy dd "135729828"
drag, startPoint x: 550, startPoint y: 160, endPoint x: 473, endPoint y: 164, distance: 76.5
click at [475, 164] on p "# #US25348438 • Standard / $22.38 View Details" at bounding box center [604, 161] width 258 height 17
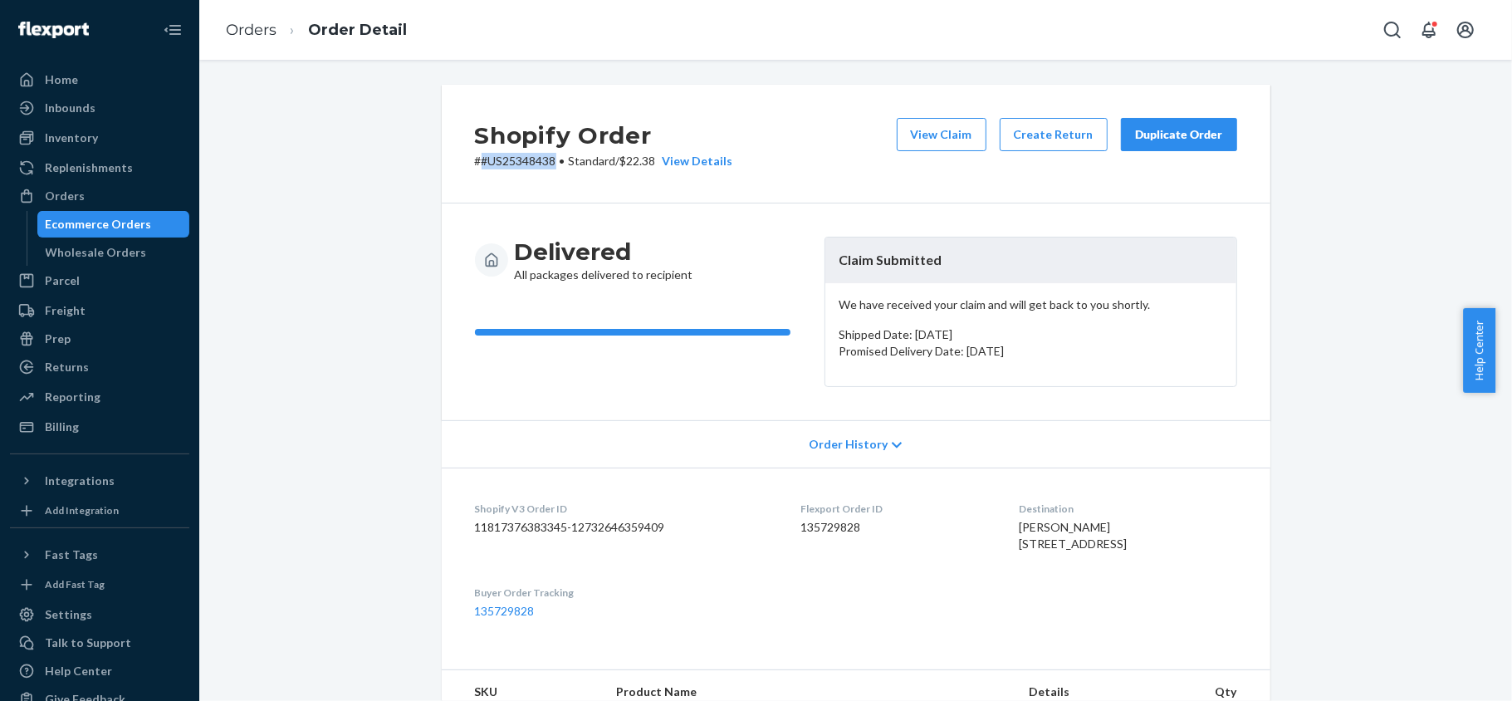
copy p "#US25348438"
click at [128, 203] on div "Orders" at bounding box center [100, 195] width 176 height 23
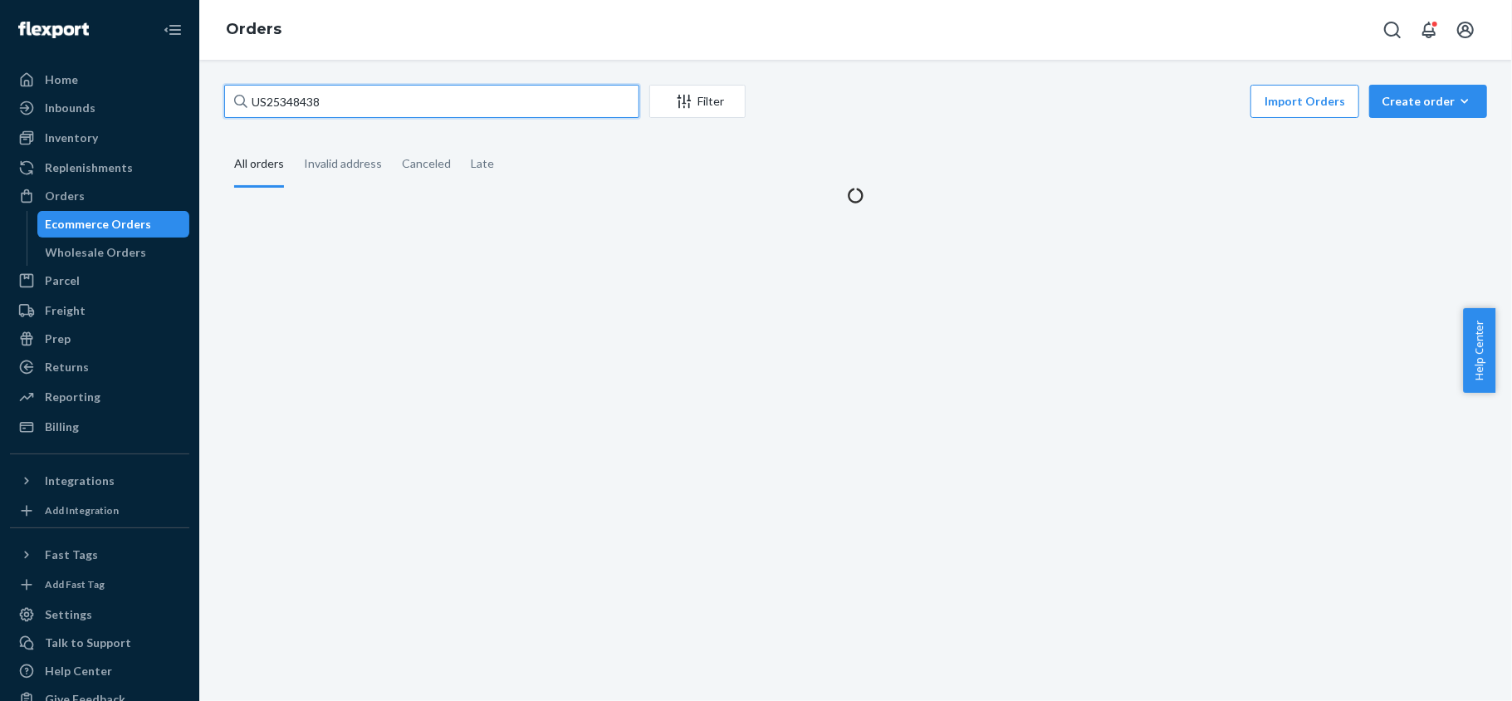
click at [419, 108] on input "US25348438" at bounding box center [431, 101] width 415 height 33
paste input "US25349116"
type input "US25349116"
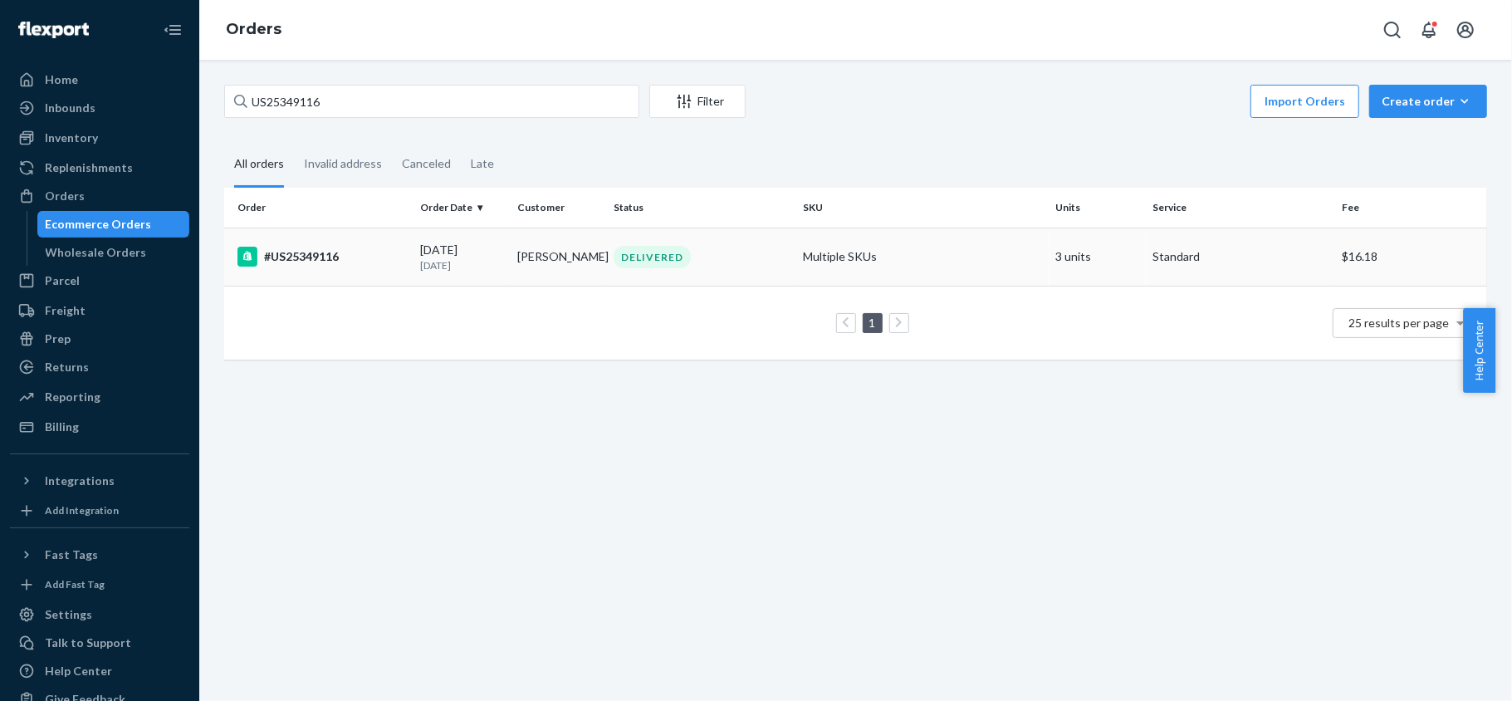
click at [366, 274] on td "#US25349116" at bounding box center [318, 256] width 189 height 58
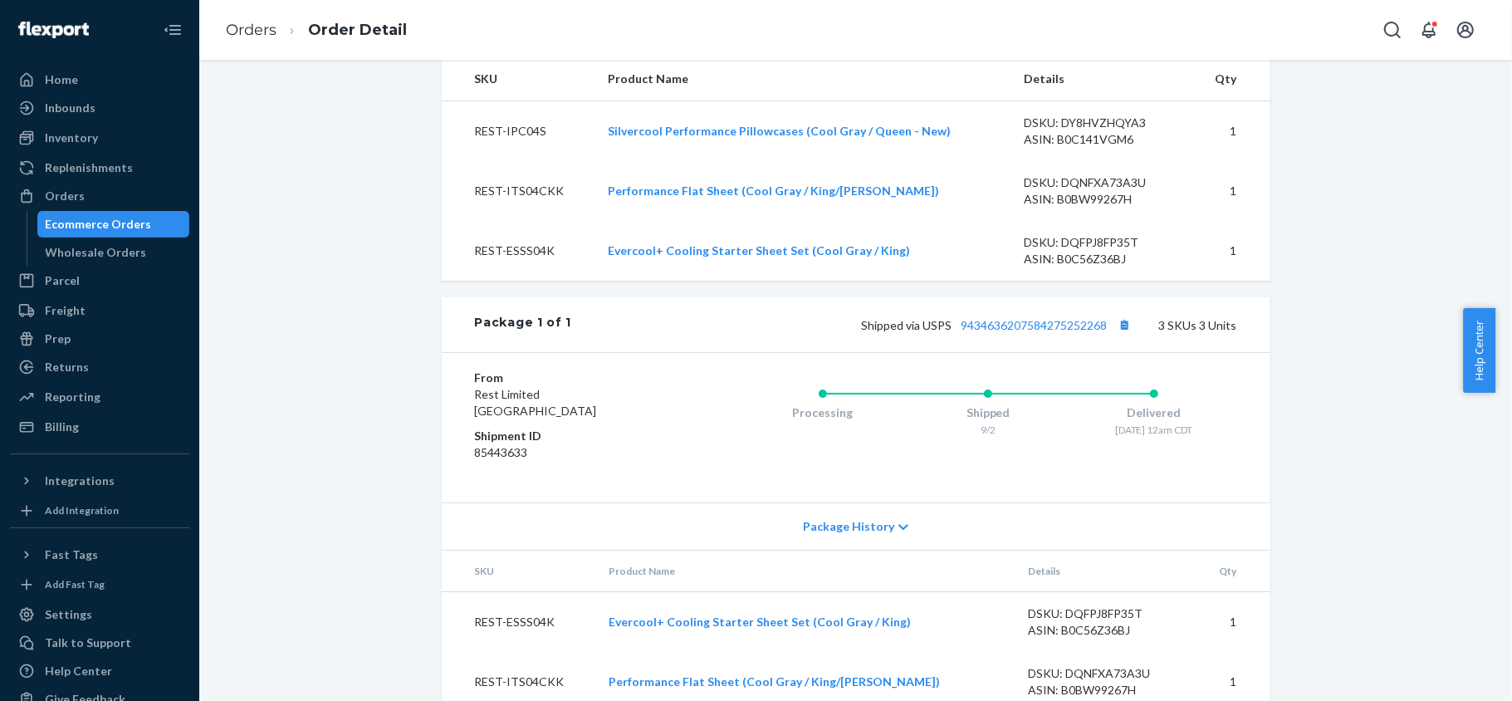
scroll to position [736, 0]
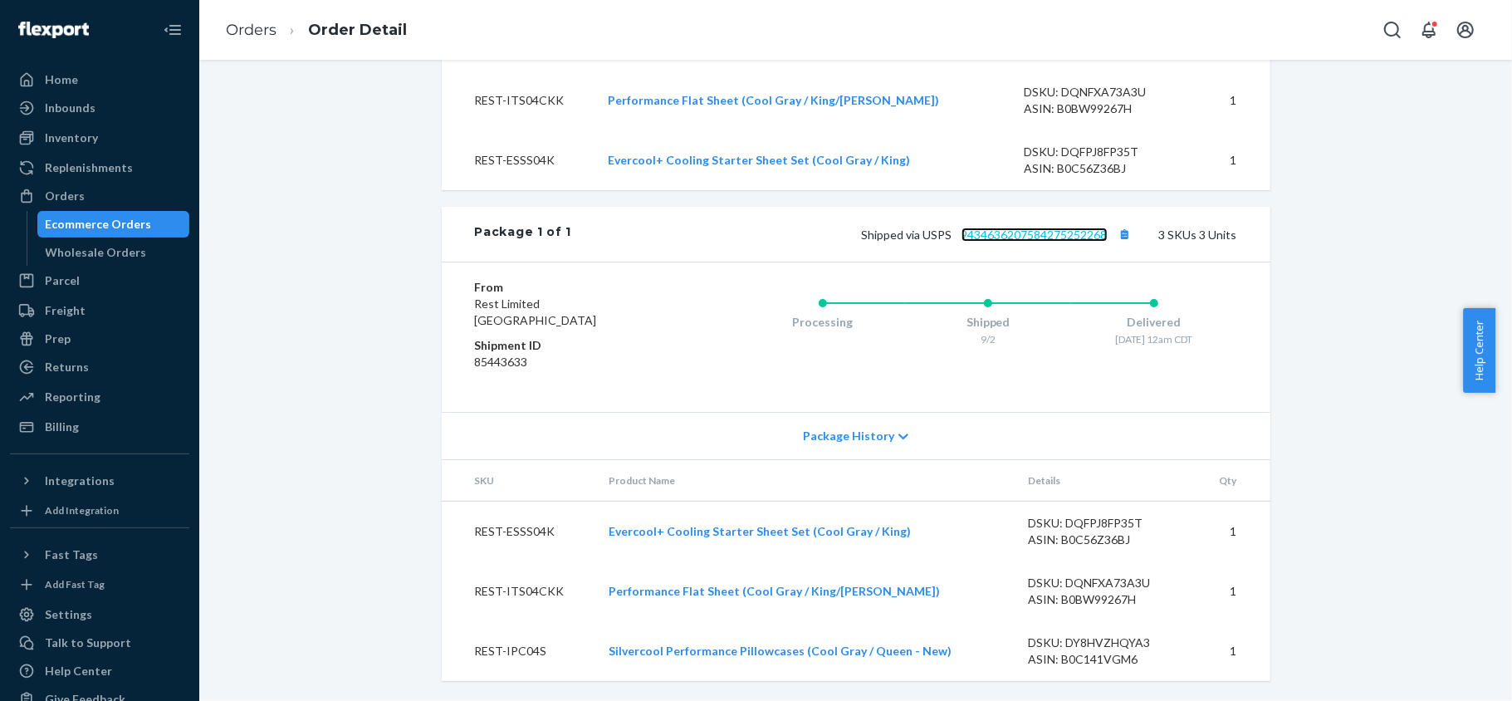
click at [1063, 237] on link "9434636207584275252268" at bounding box center [1034, 234] width 146 height 14
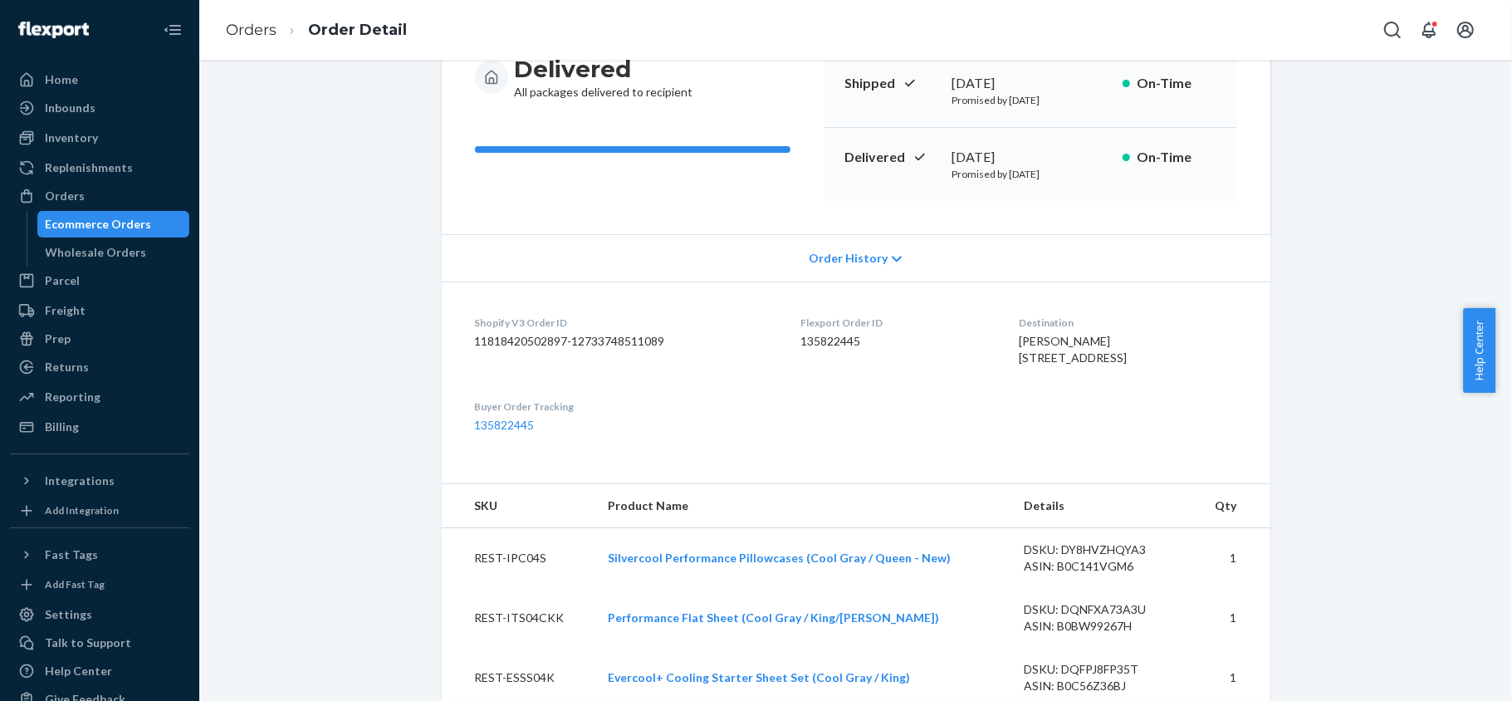
scroll to position [0, 0]
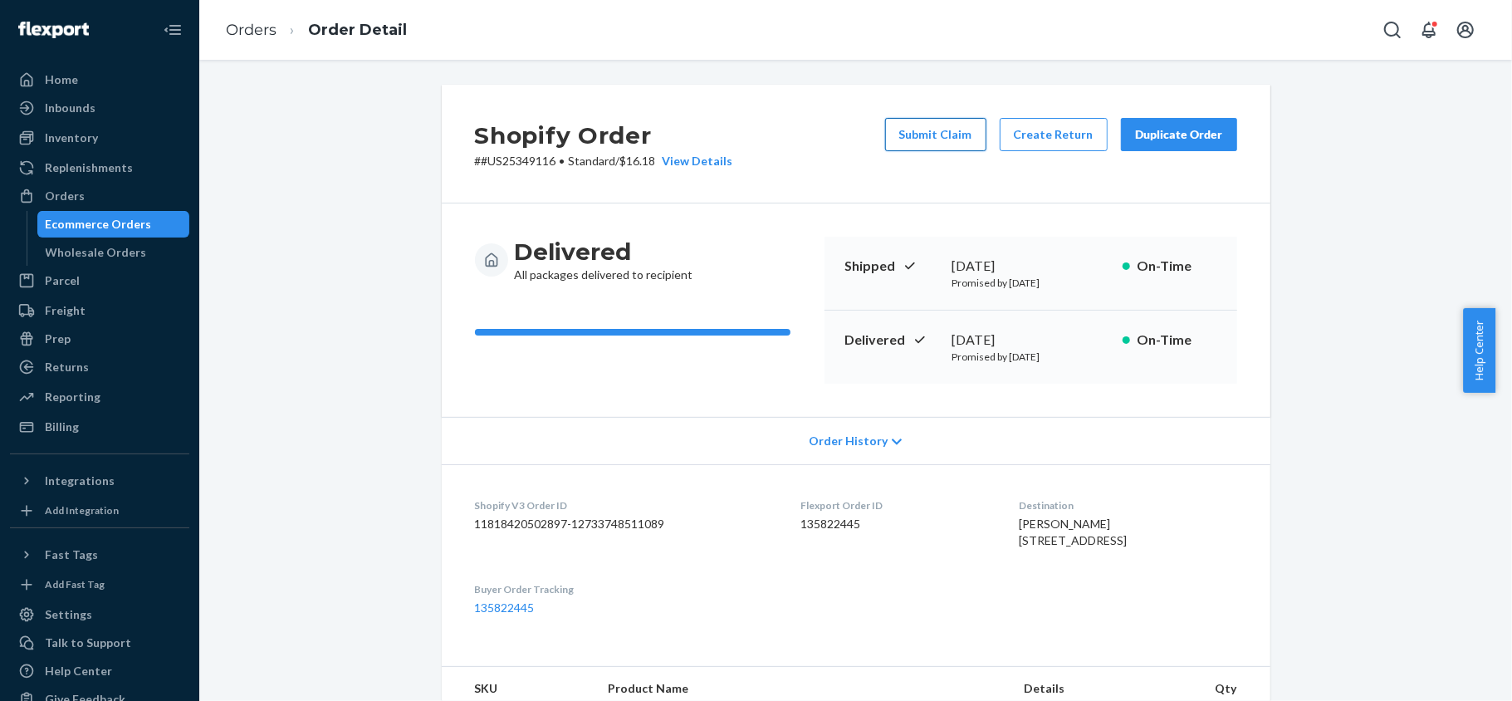
click at [916, 128] on button "Submit Claim" at bounding box center [935, 134] width 101 height 33
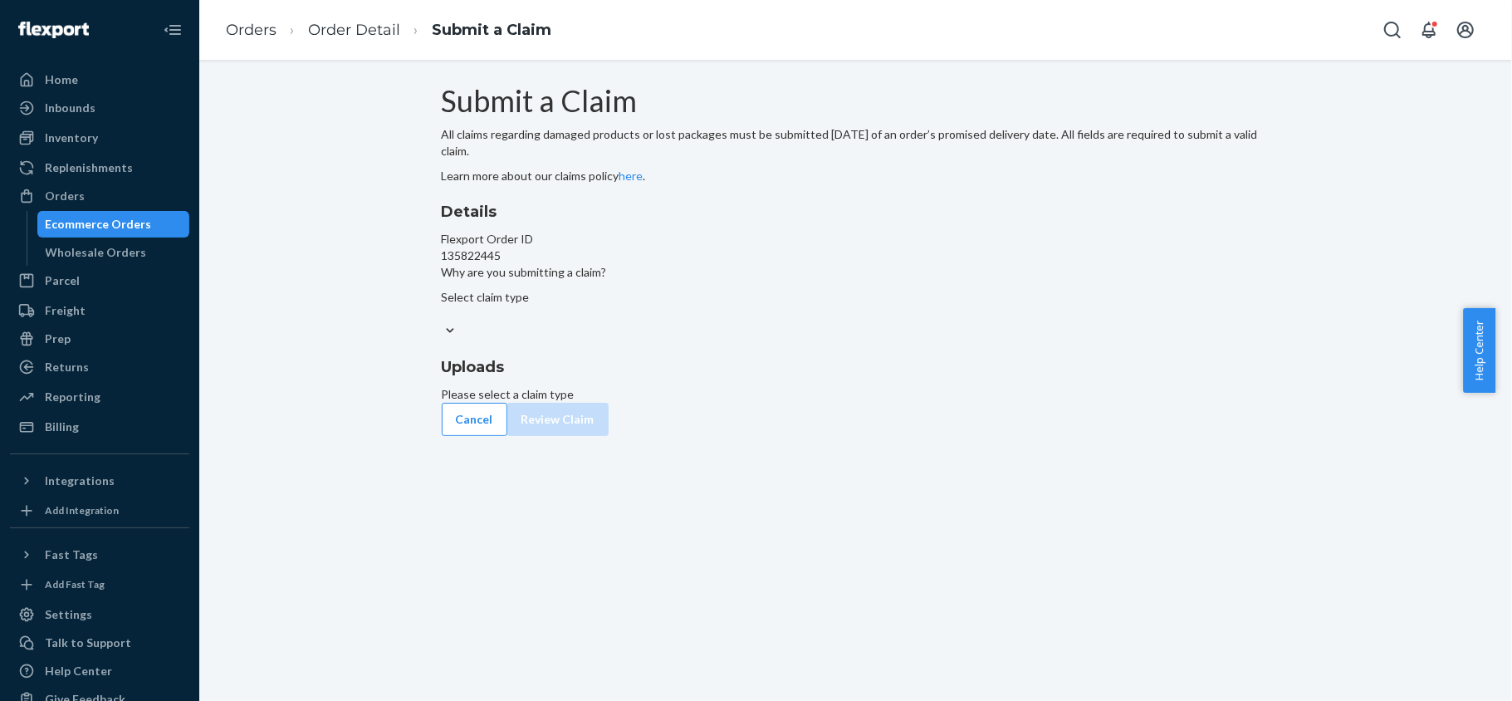
click at [726, 340] on div "Select claim type" at bounding box center [856, 314] width 828 height 51
click at [443, 322] on input "Why are you submitting a claim? Select claim type" at bounding box center [443, 313] width 2 height 17
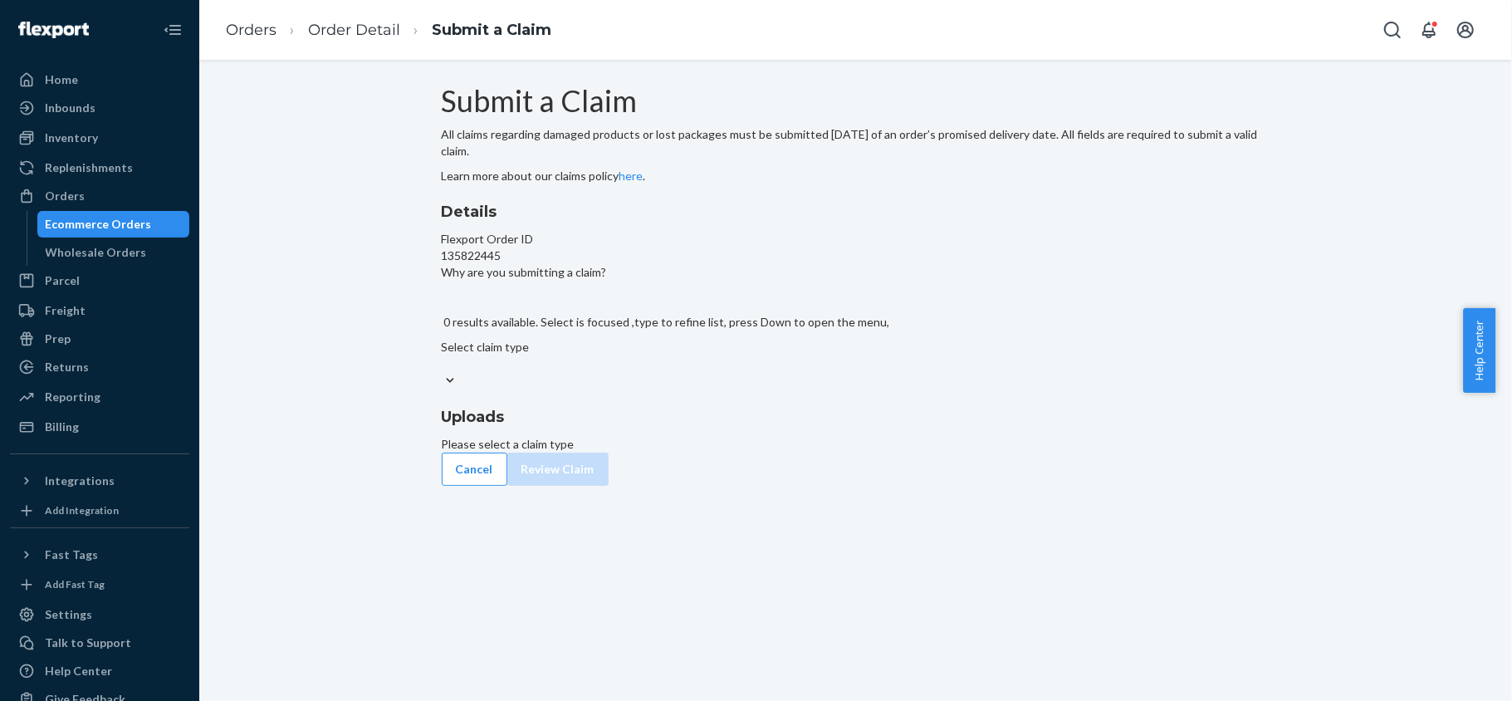
click at [740, 372] on div "Select claim type" at bounding box center [856, 355] width 828 height 33
click at [443, 372] on input "Why are you submitting a claim? 0 results available. Select is focused ,type to…" at bounding box center [443, 363] width 2 height 17
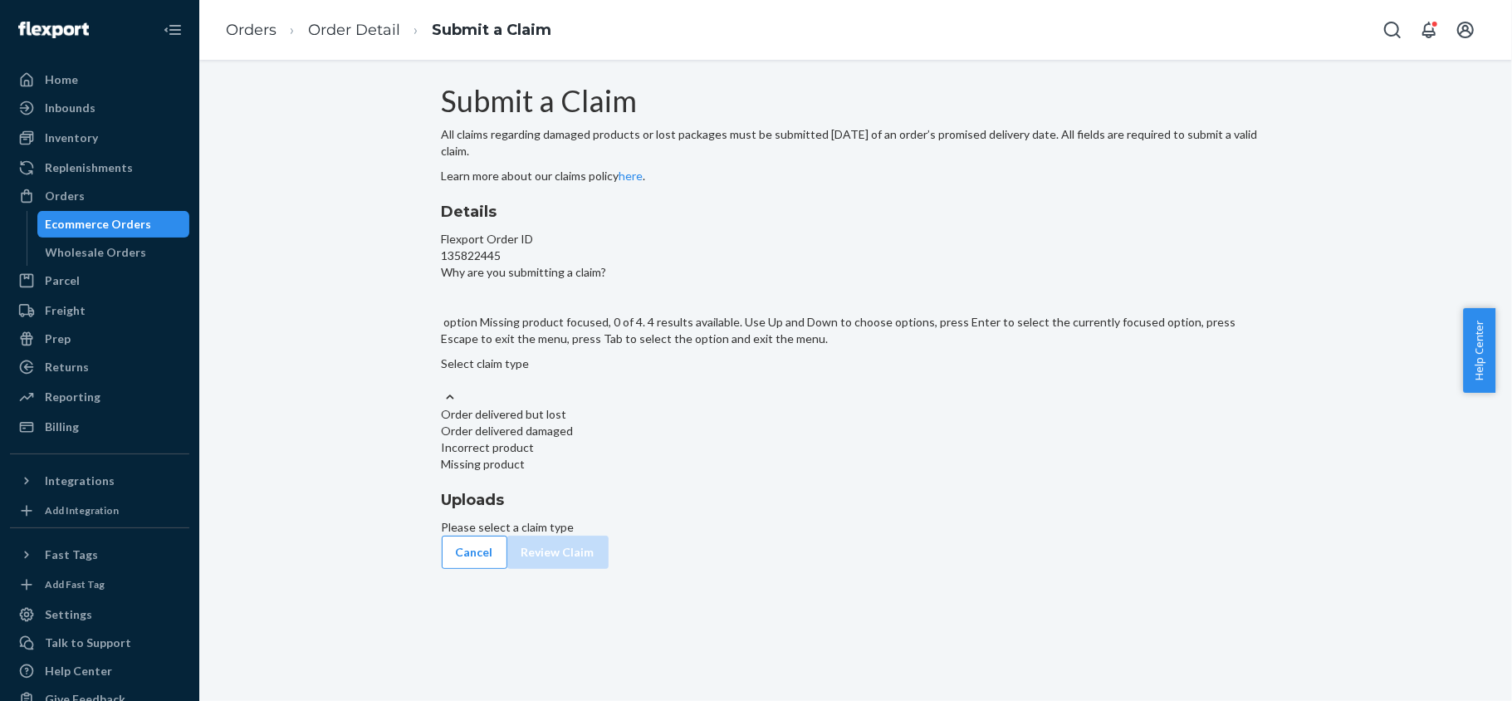
click at [722, 472] on div "Missing product" at bounding box center [856, 464] width 828 height 17
click at [443, 389] on input "Why are you submitting a claim? option Missing product focused, 0 of 4. 4 resul…" at bounding box center [443, 380] width 2 height 17
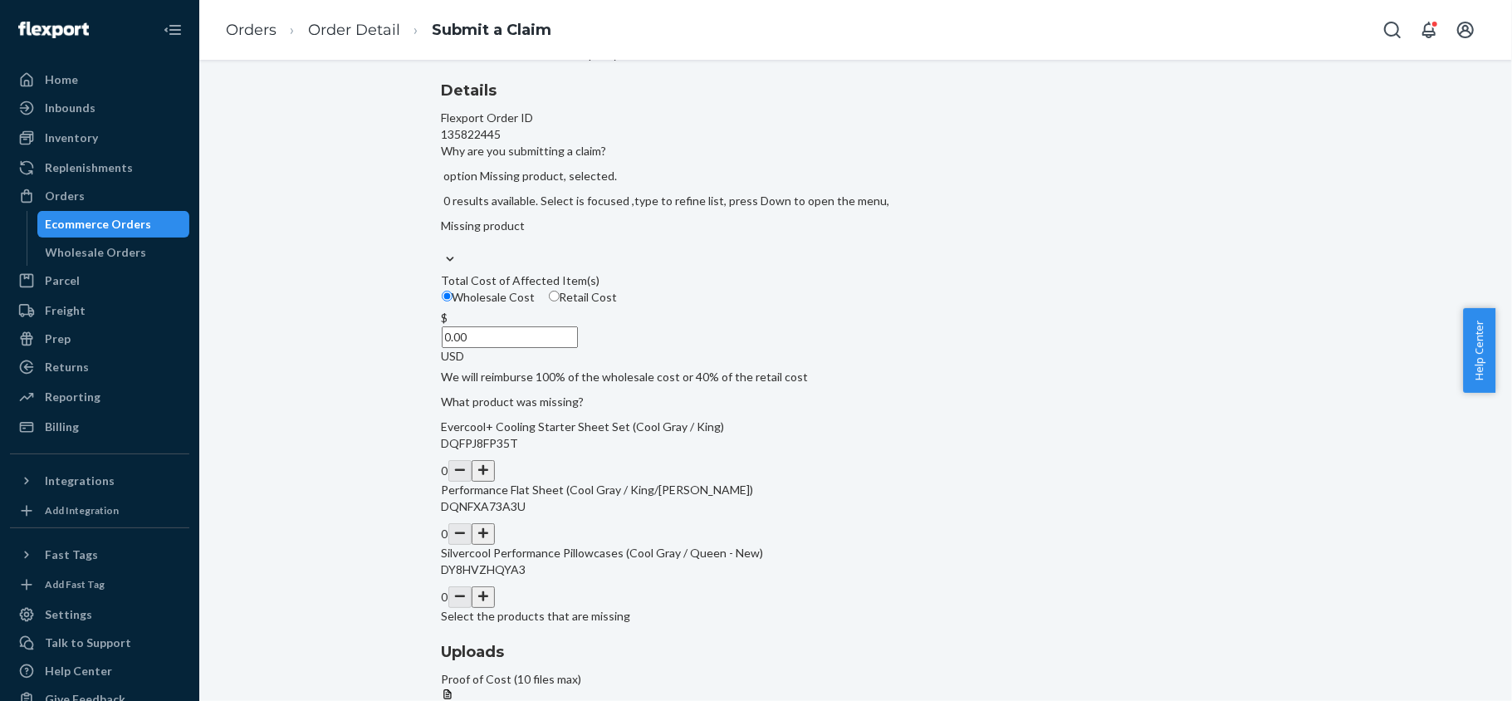
scroll to position [221, 0]
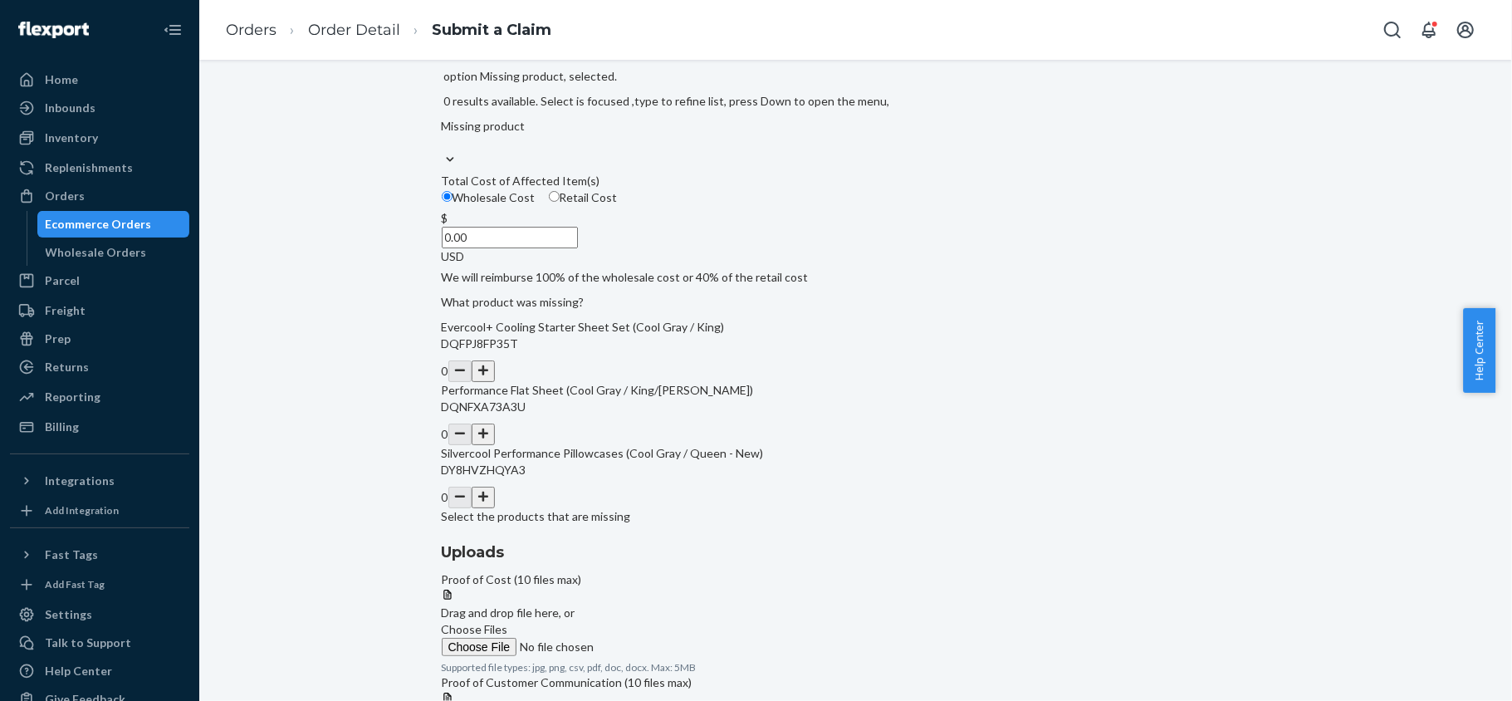
click at [560, 202] on input "Retail Cost" at bounding box center [554, 196] width 11 height 11
radio input "true"
radio input "false"
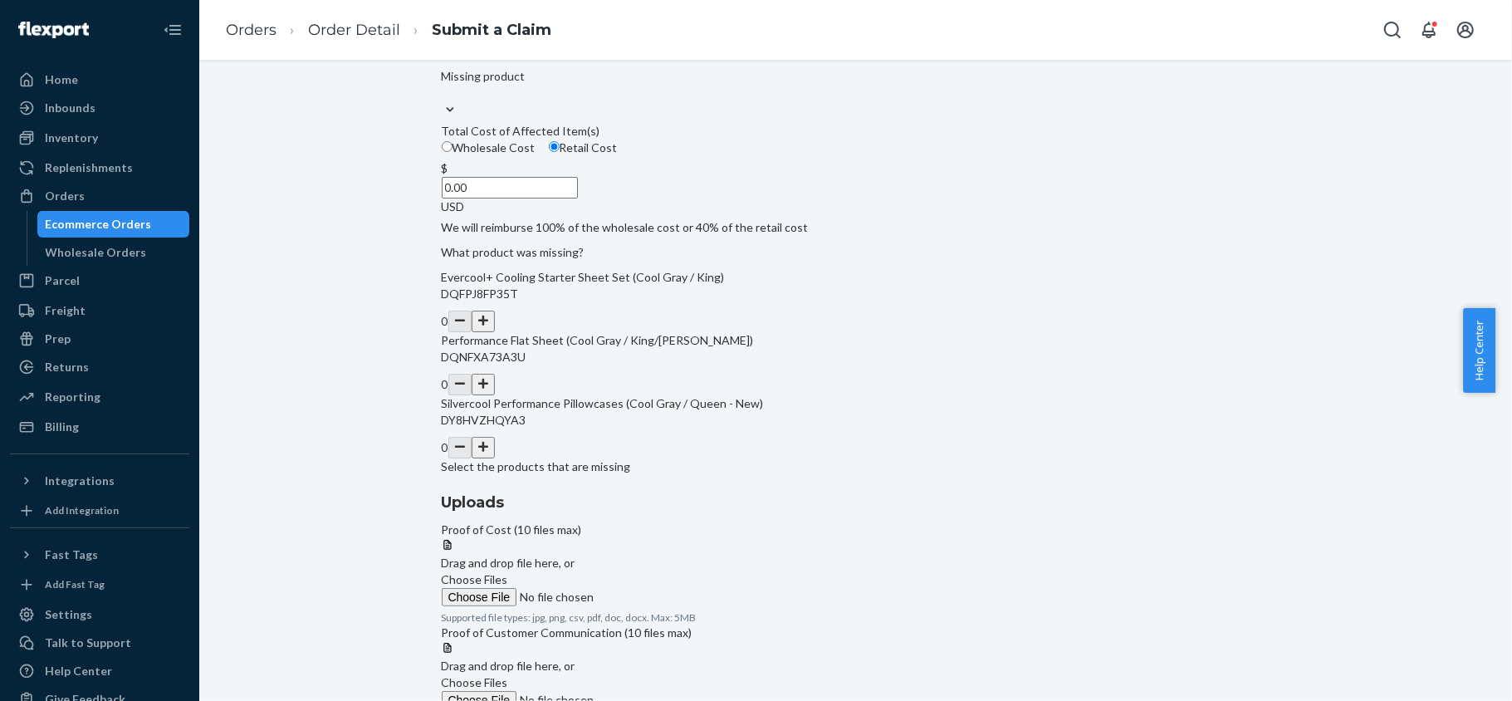
drag, startPoint x: 667, startPoint y: 289, endPoint x: 759, endPoint y: 296, distance: 91.6
click at [759, 215] on div "$ 0.00 USD" at bounding box center [856, 187] width 828 height 55
paste input "182"
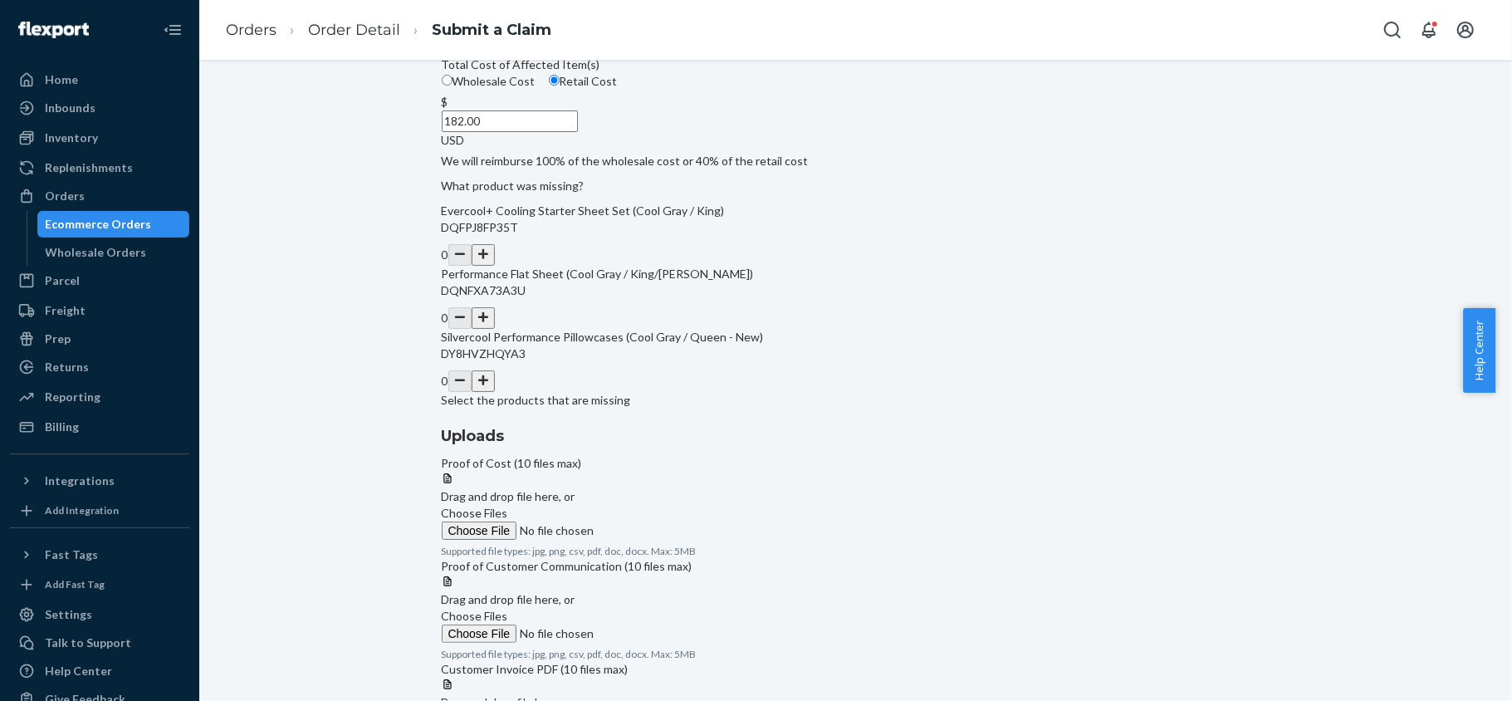
scroll to position [324, 0]
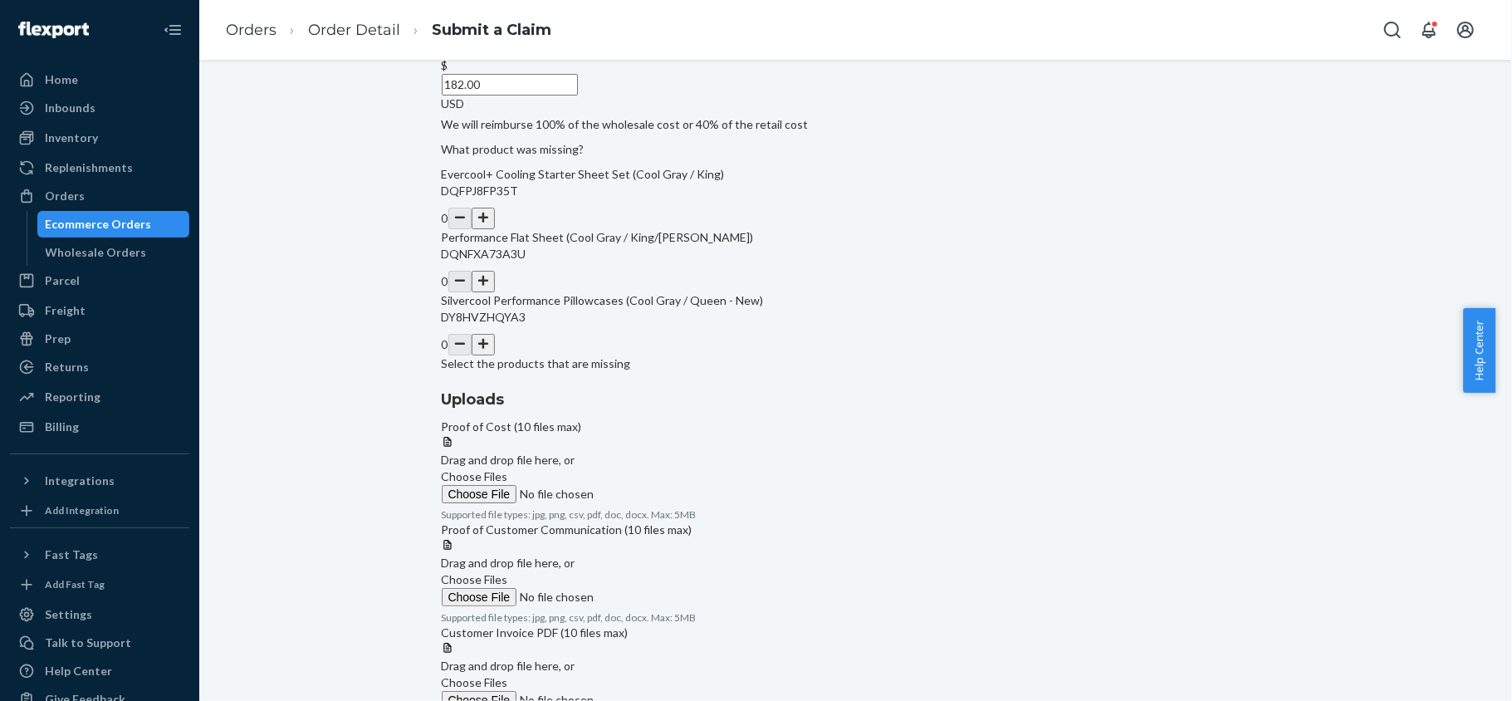
type input "182.00"
click at [495, 292] on button "button" at bounding box center [483, 282] width 23 height 22
click at [495, 355] on button "button" at bounding box center [483, 345] width 23 height 22
click at [508, 469] on span "Choose Files" at bounding box center [475, 476] width 66 height 14
click at [667, 485] on input "Choose Files" at bounding box center [555, 494] width 226 height 18
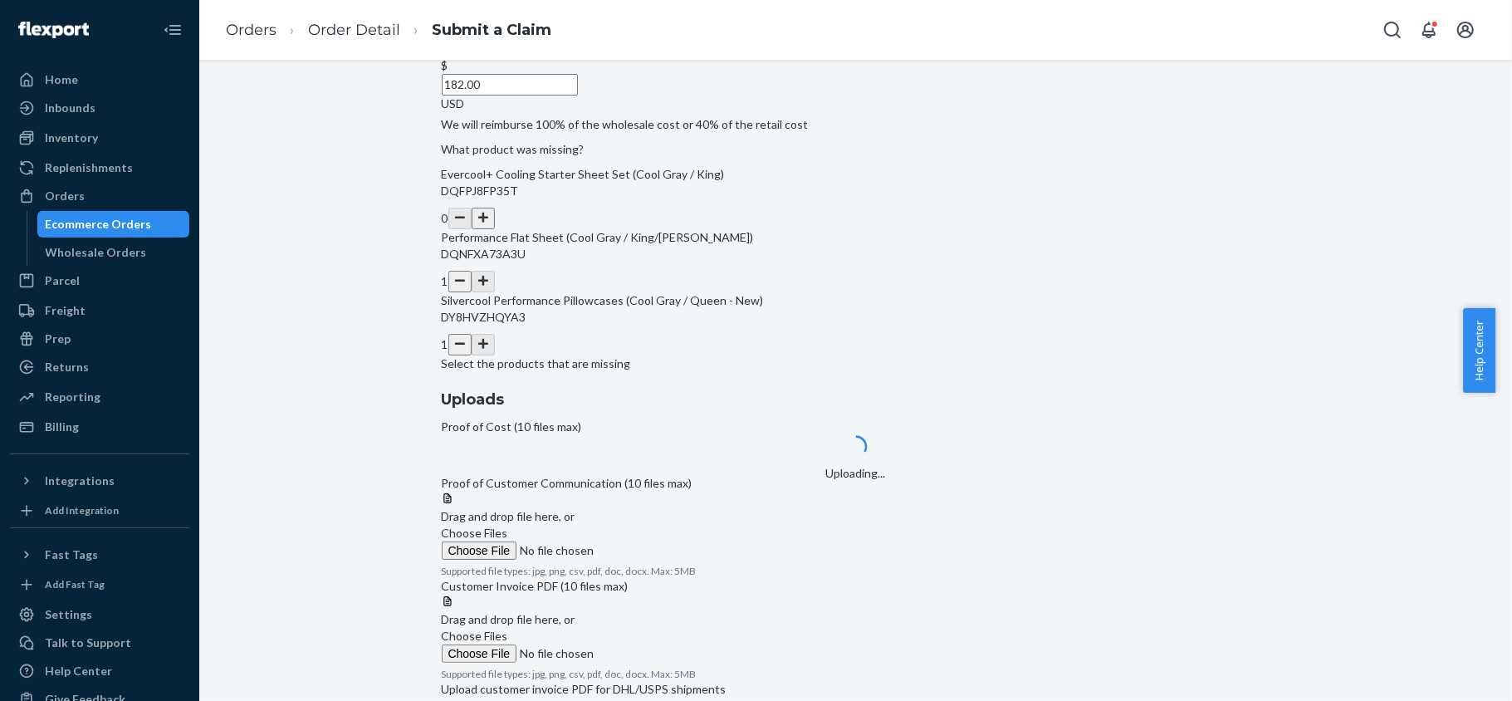
click at [1024, 491] on div at bounding box center [856, 491] width 828 height 0
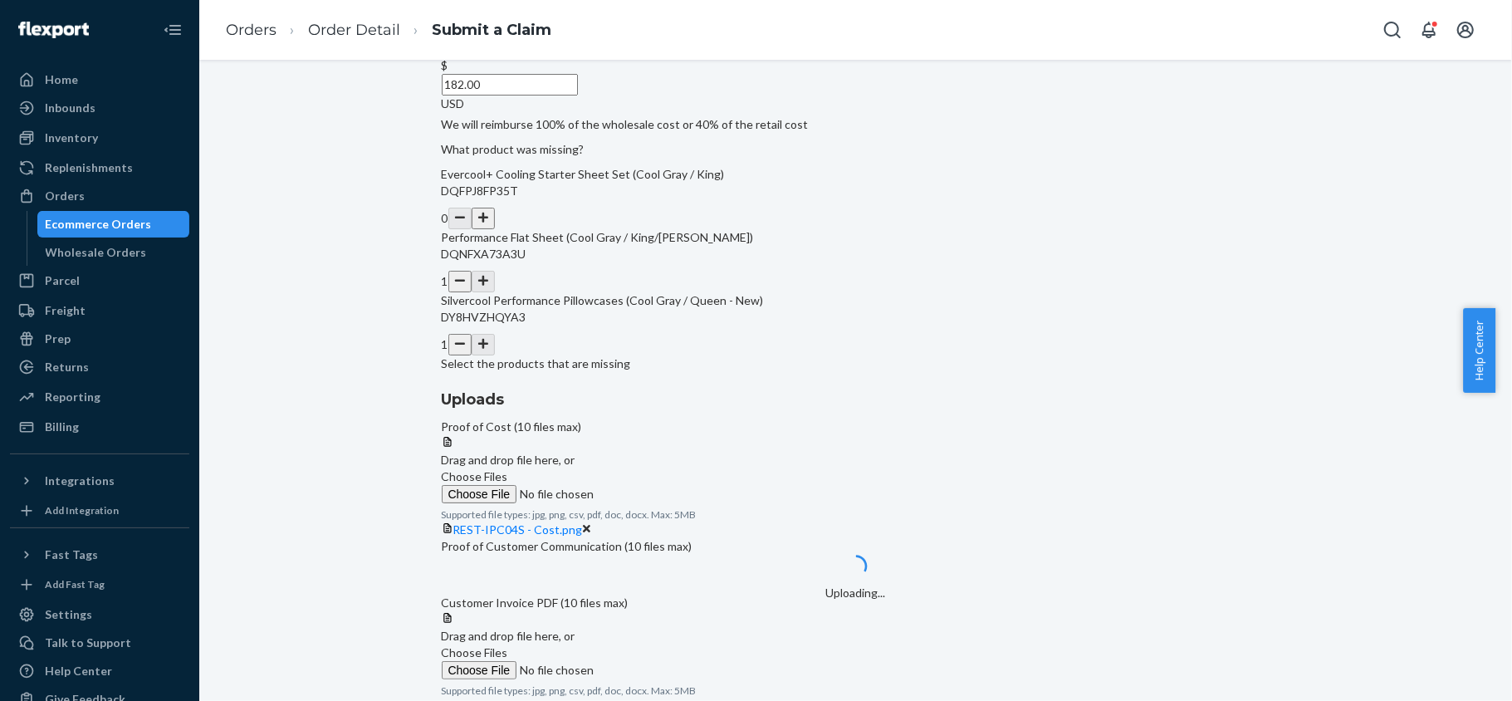
click at [508, 469] on span "Choose Files" at bounding box center [475, 476] width 66 height 14
click at [667, 485] on input "Choose Files" at bounding box center [555, 494] width 226 height 18
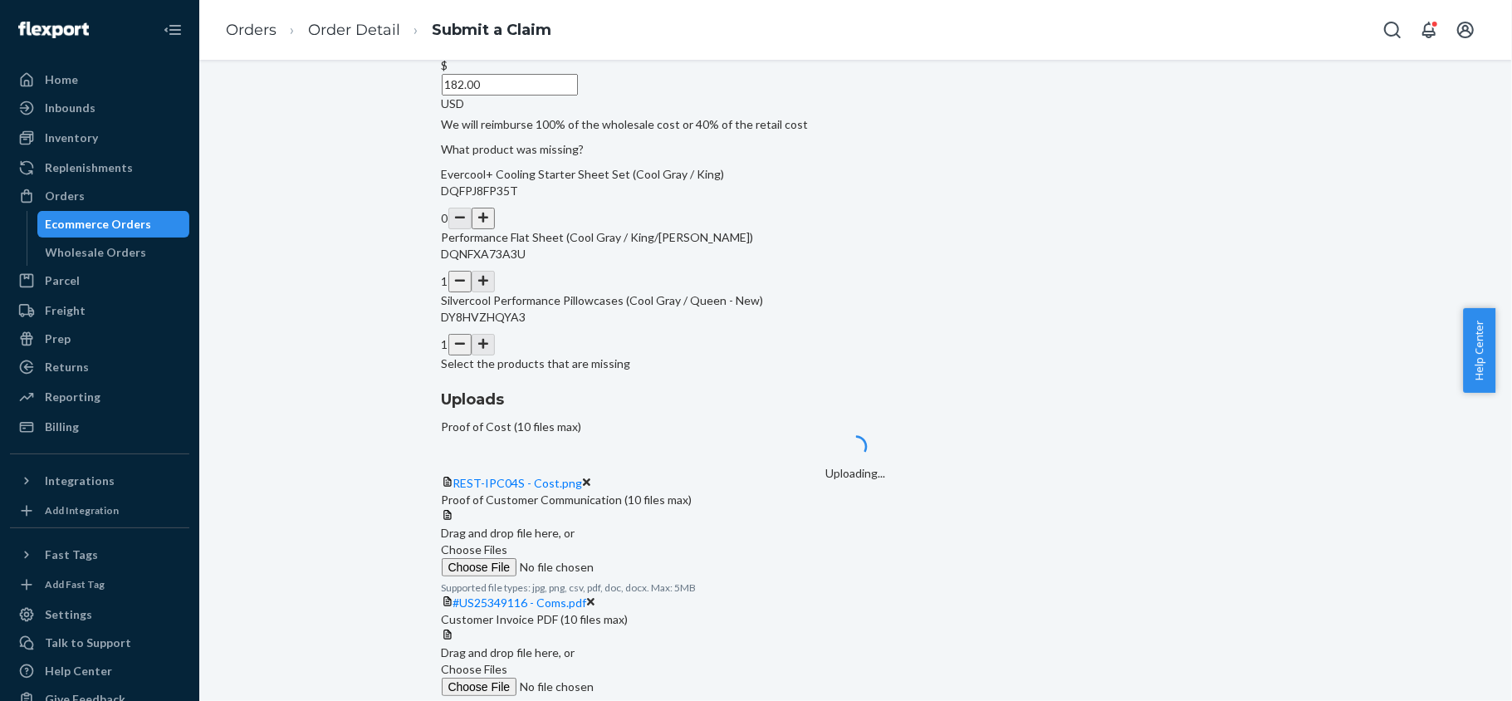
click at [508, 662] on span "Choose Files" at bounding box center [475, 669] width 66 height 14
click at [667, 677] on input "Choose Files" at bounding box center [555, 686] width 226 height 18
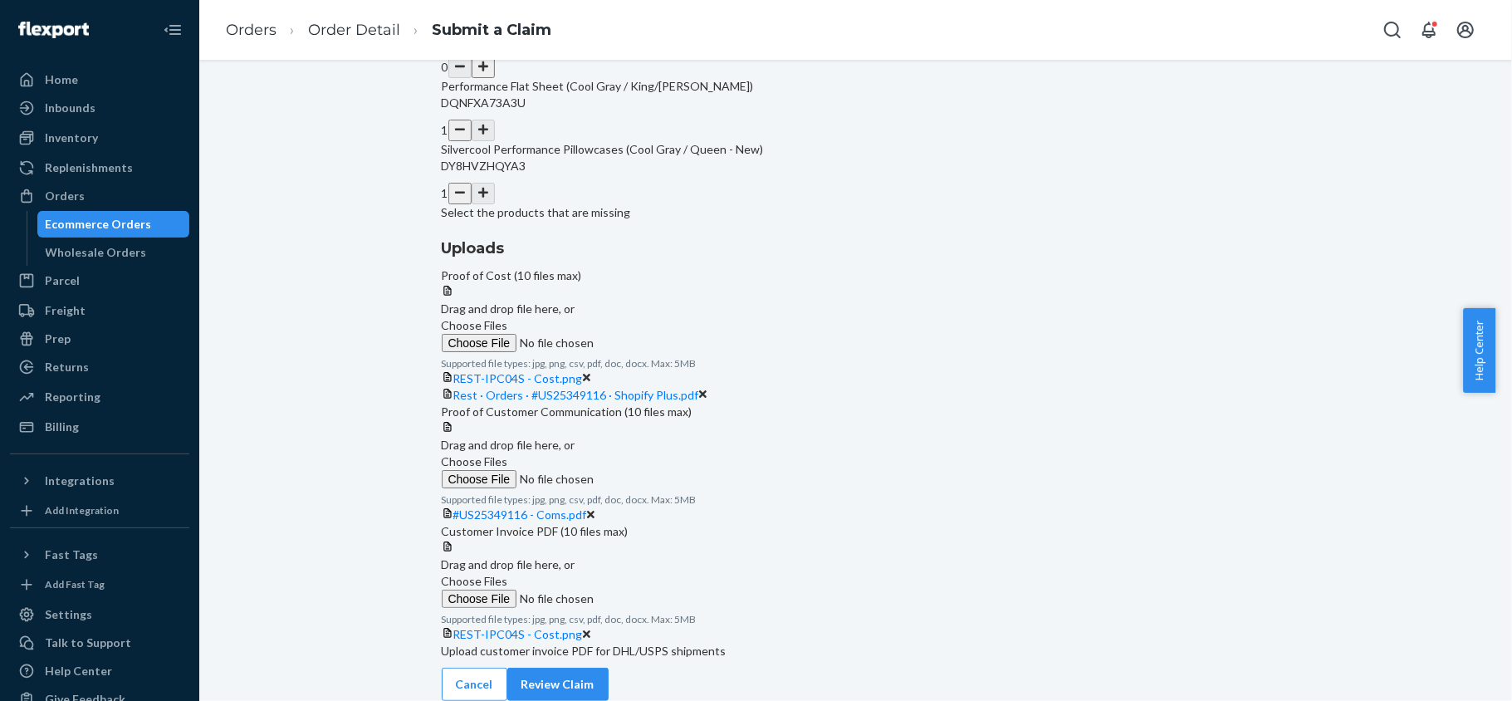
scroll to position [585, 0]
click at [508, 574] on span "Choose Files" at bounding box center [475, 581] width 66 height 14
click at [667, 589] on input "Choose Files" at bounding box center [555, 598] width 226 height 18
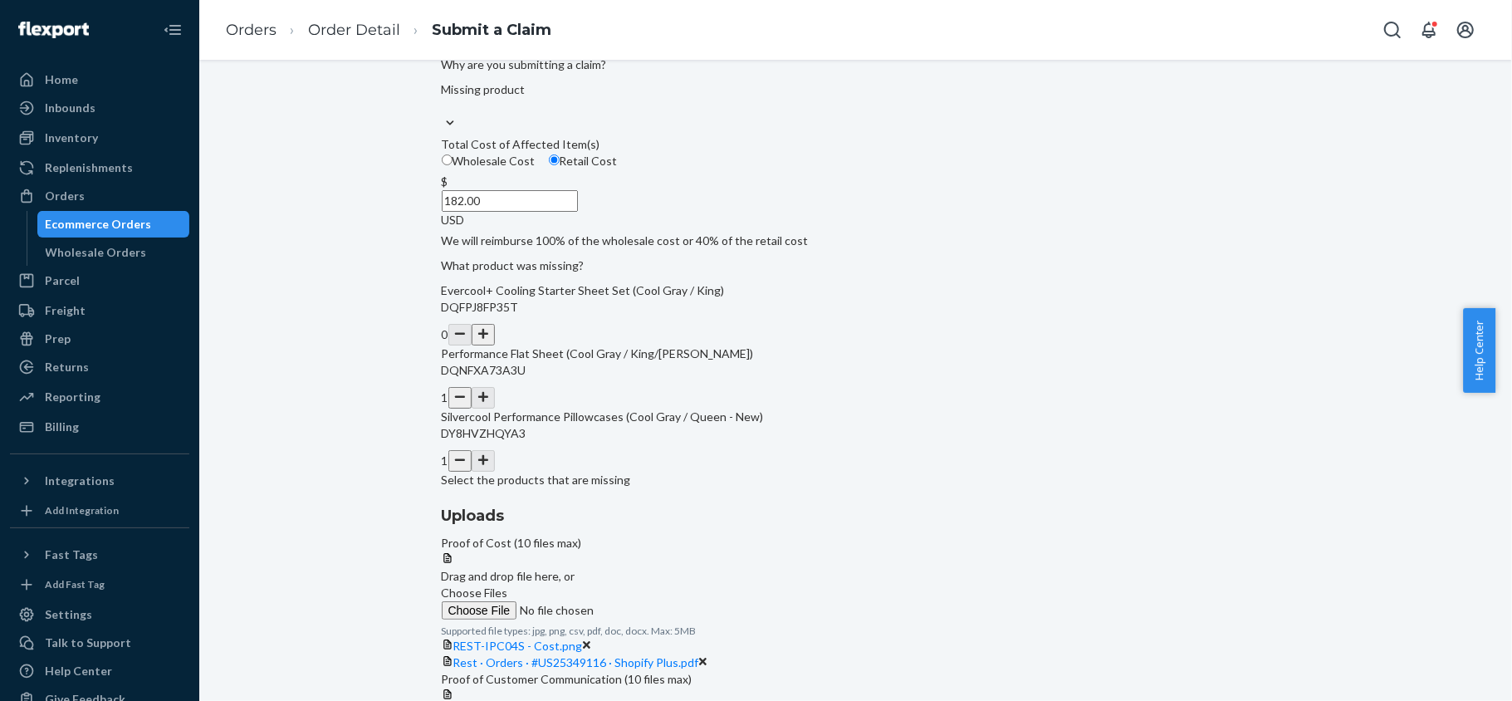
scroll to position [651, 0]
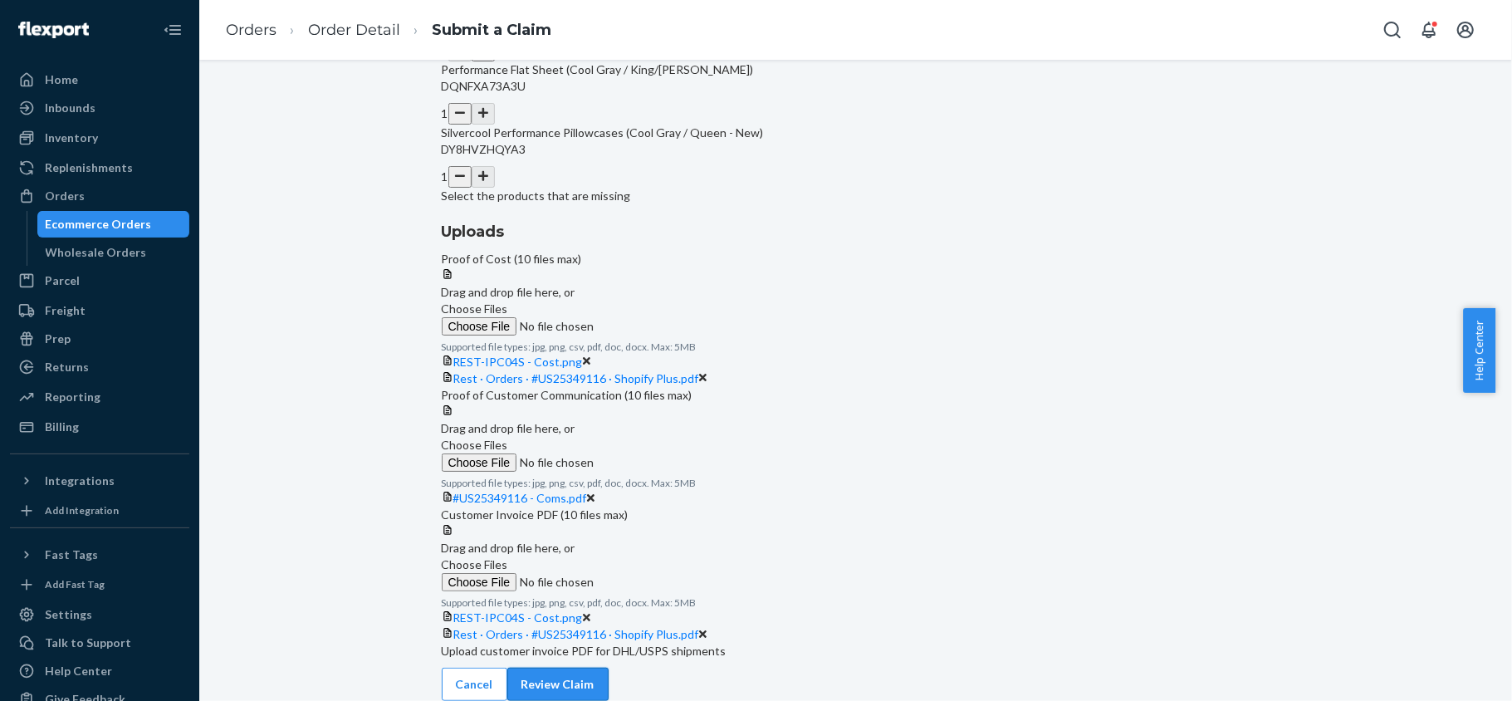
click at [608, 667] on button "Review Claim" at bounding box center [557, 683] width 101 height 33
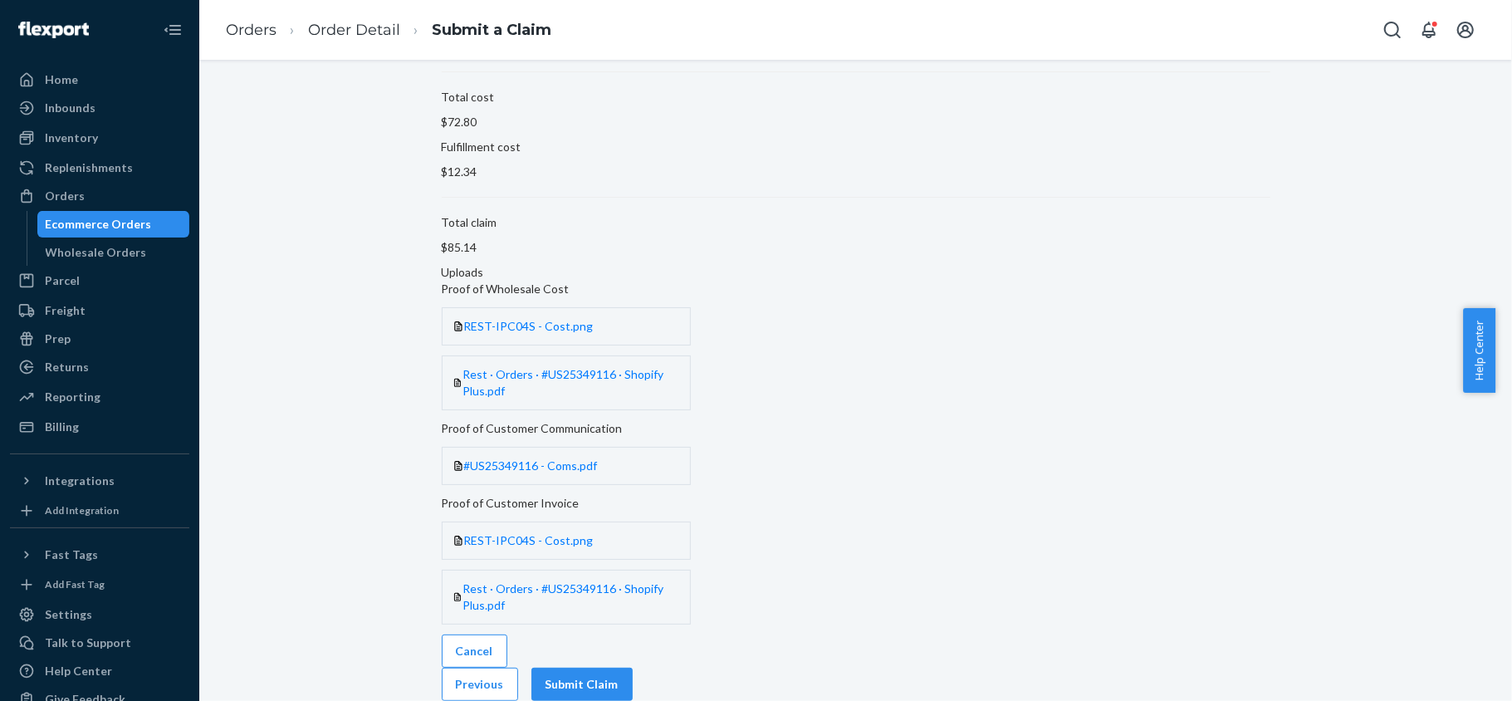
scroll to position [183, 0]
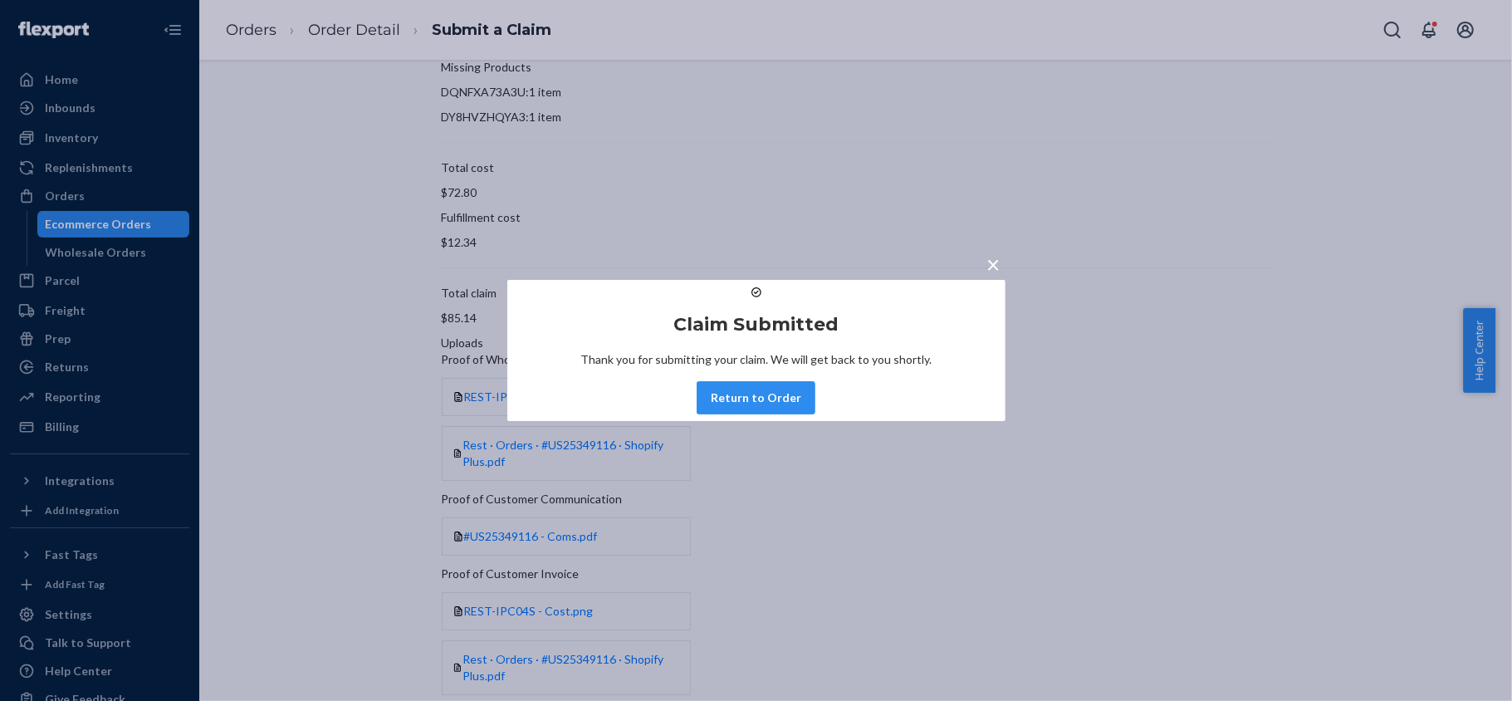
click at [762, 414] on button "Return to Order" at bounding box center [755, 397] width 119 height 33
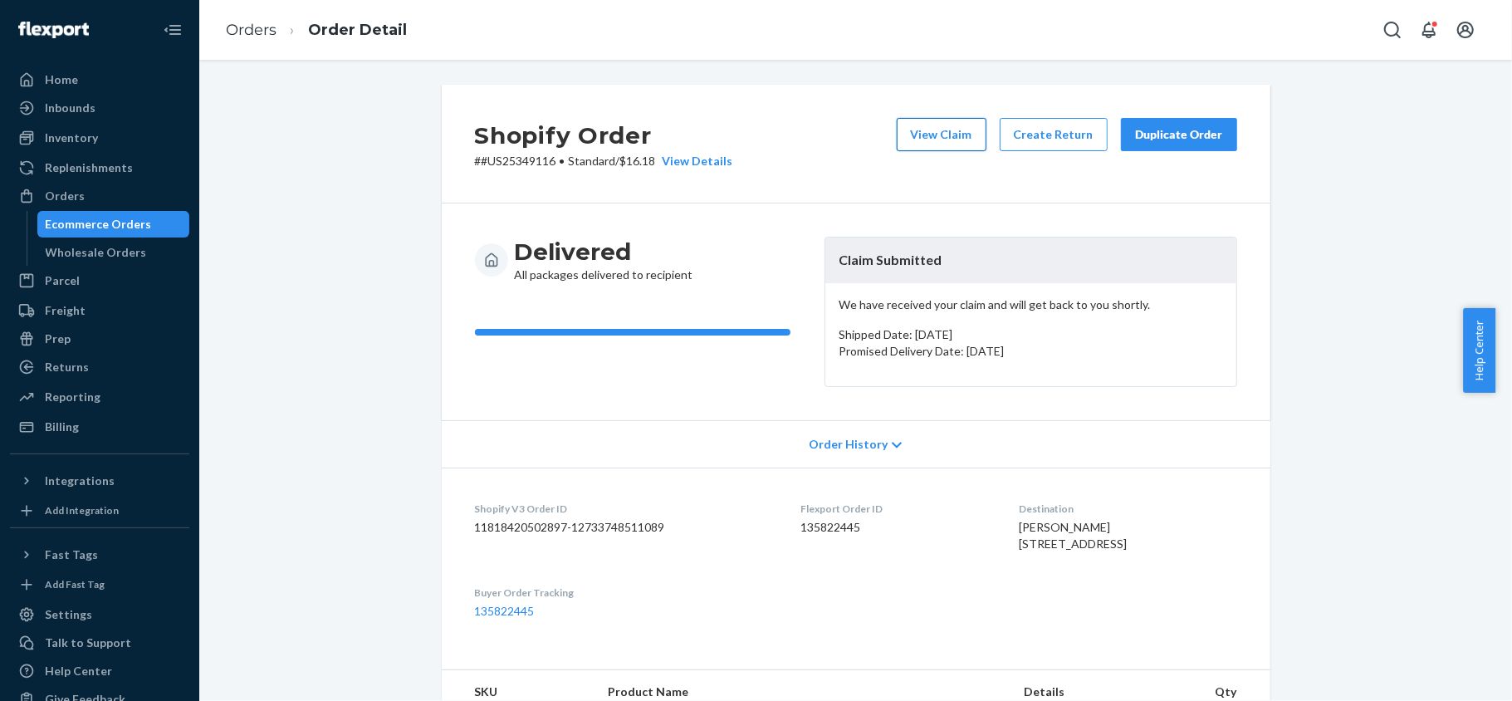
click at [943, 138] on button "View Claim" at bounding box center [942, 134] width 90 height 33
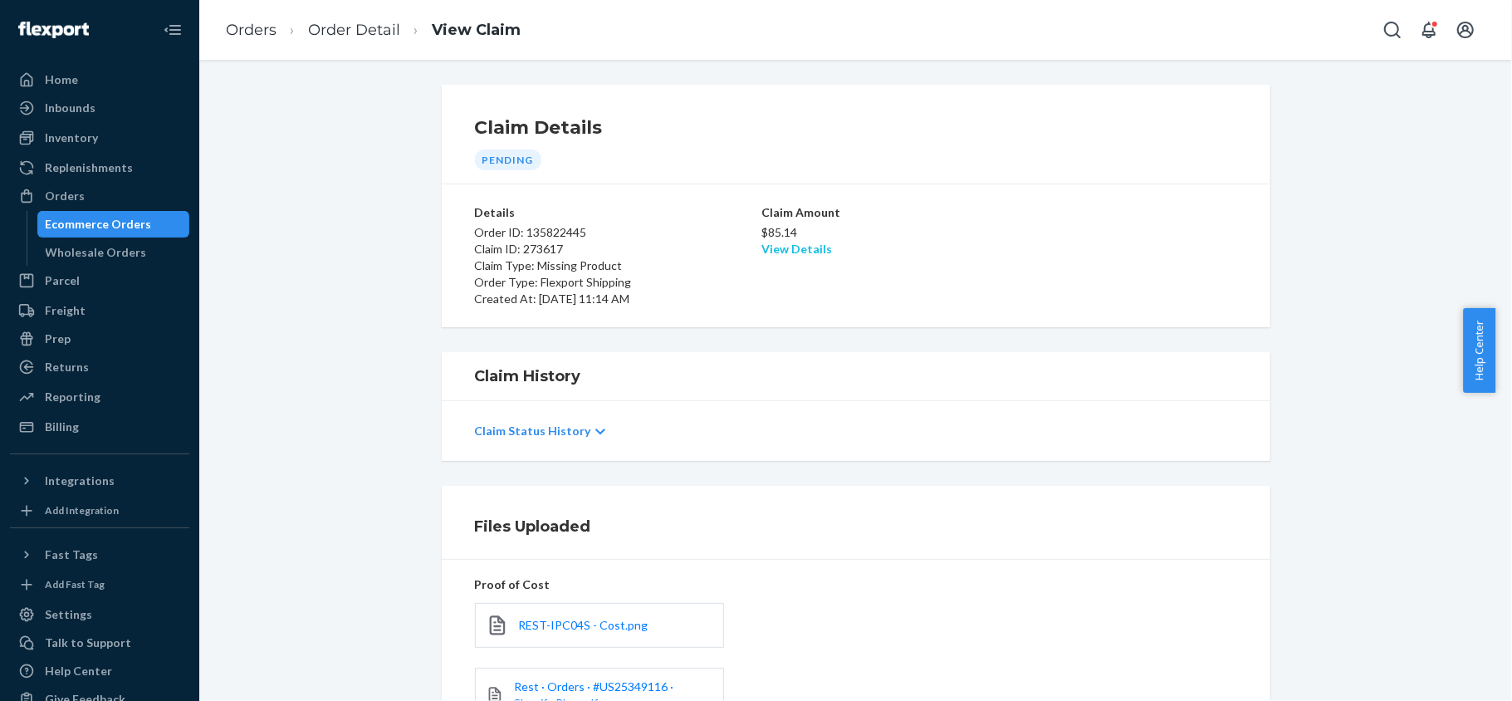
click at [788, 246] on link "View Details" at bounding box center [796, 249] width 71 height 14
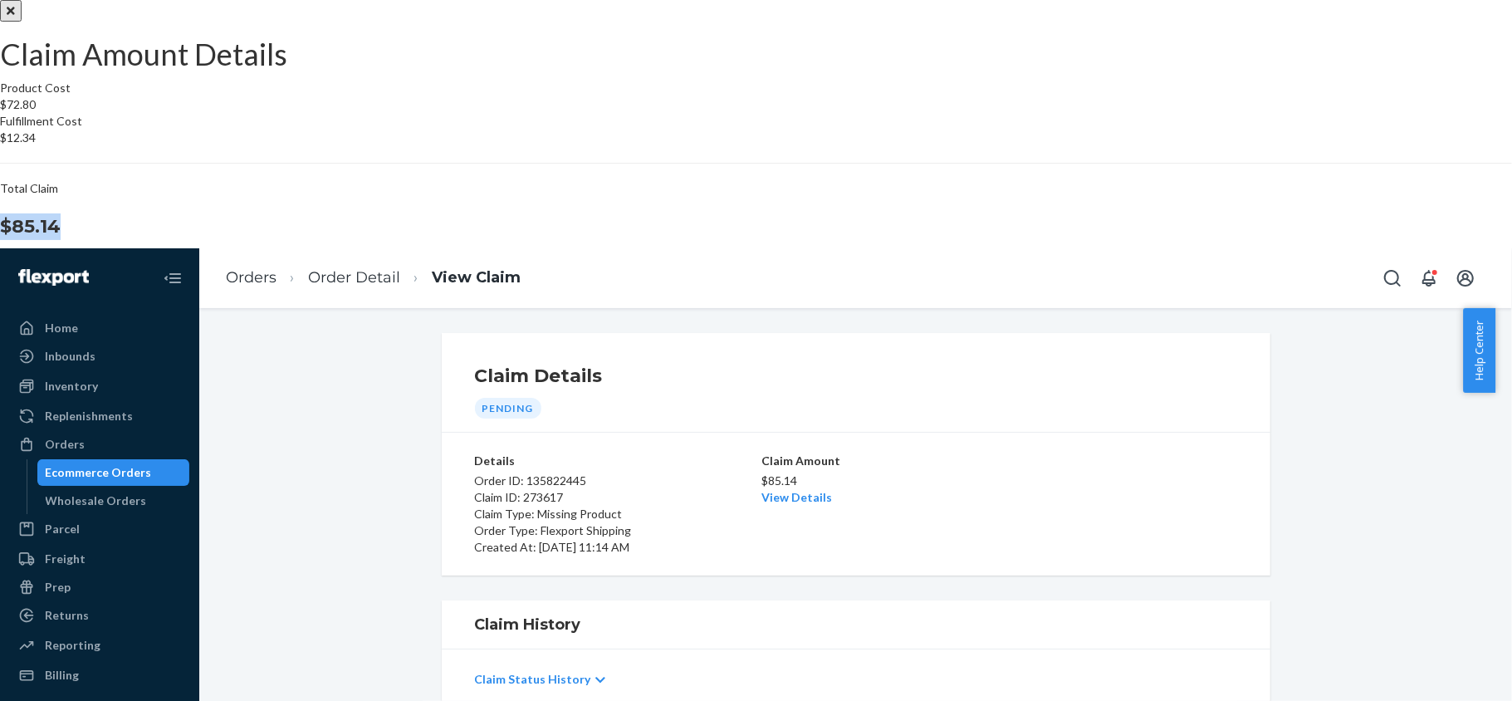
drag, startPoint x: 854, startPoint y: 419, endPoint x: 914, endPoint y: 429, distance: 60.6
click at [914, 240] on div "Total Claim $85.14" at bounding box center [756, 210] width 1512 height 60
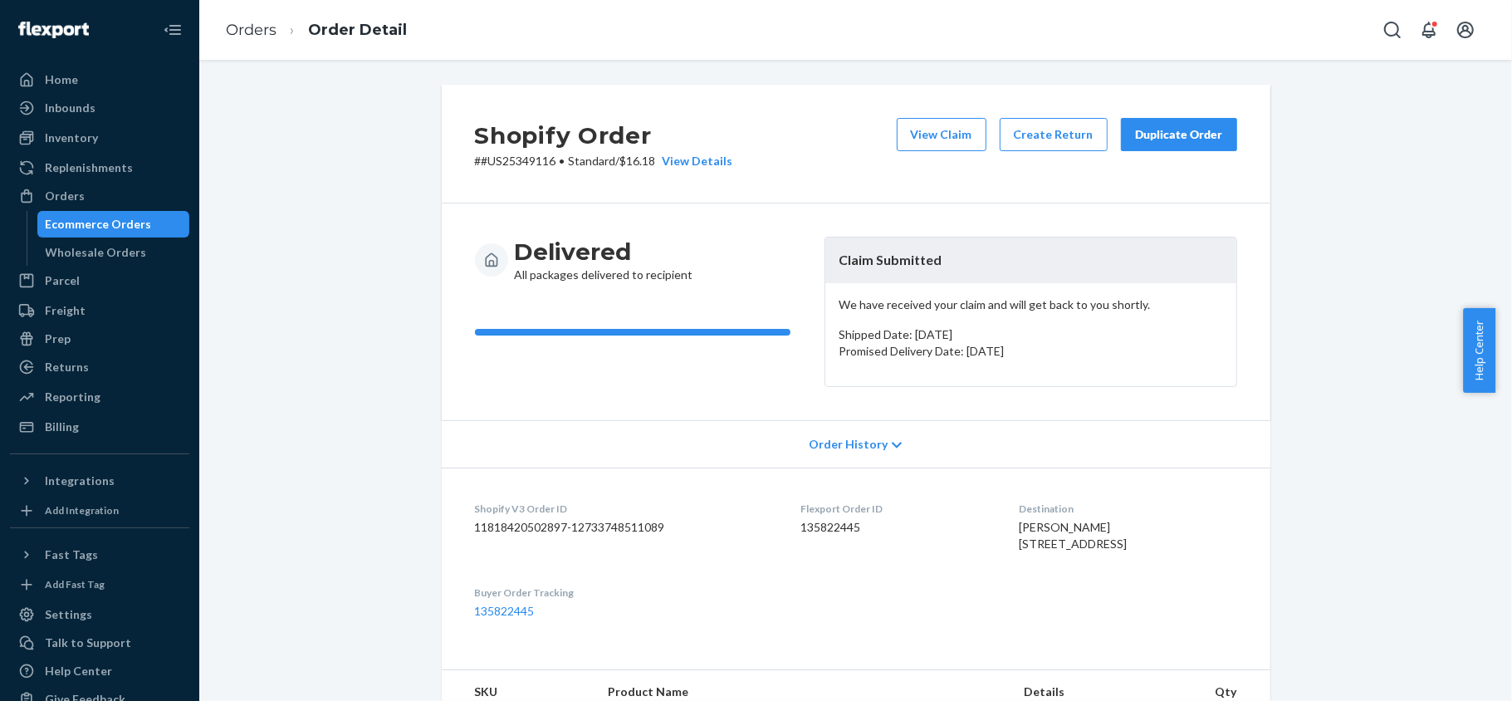
click at [801, 523] on dd "135822445" at bounding box center [897, 527] width 192 height 17
drag, startPoint x: 546, startPoint y: 161, endPoint x: 475, endPoint y: 164, distance: 71.5
click at [475, 164] on p "# #US25349116 • Standard / $16.18 View Details" at bounding box center [604, 161] width 258 height 17
click at [113, 191] on div "Orders" at bounding box center [100, 195] width 176 height 23
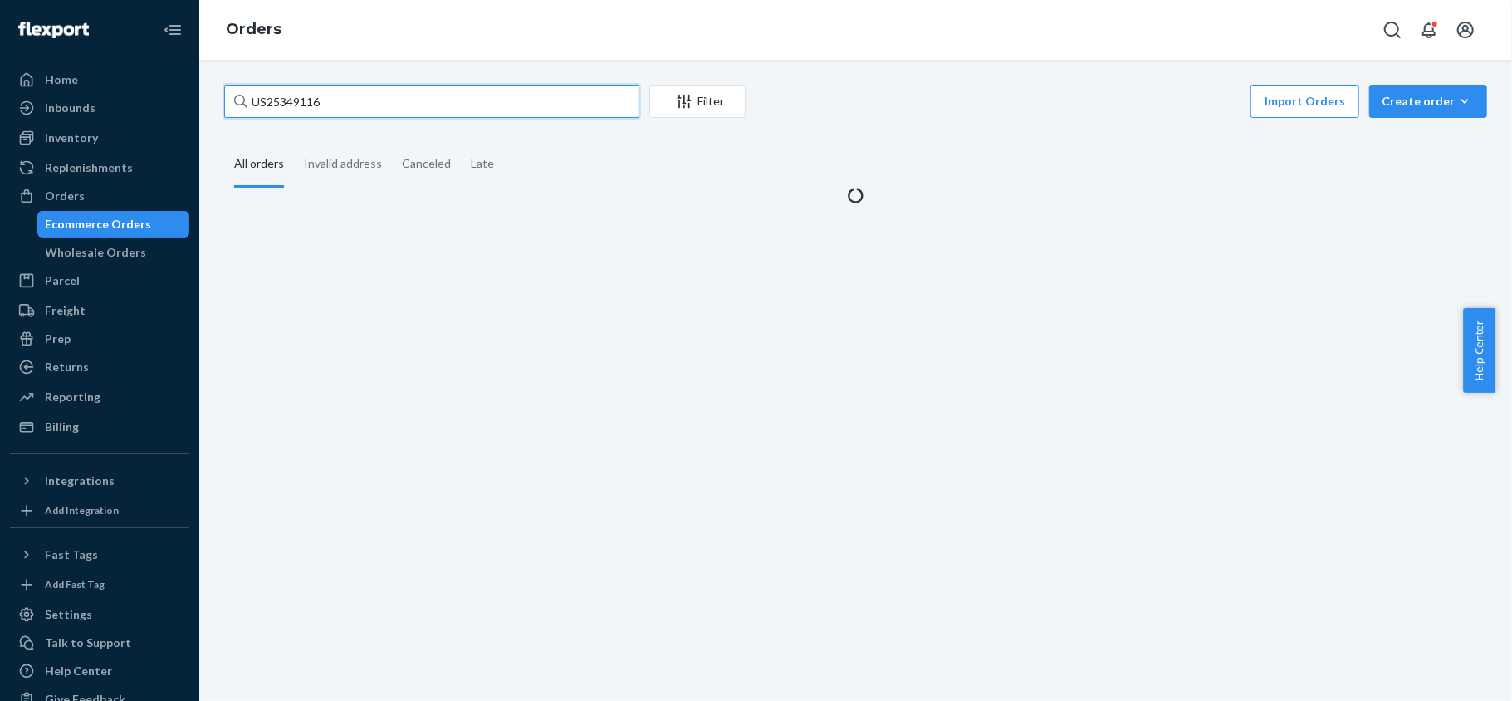
click at [359, 90] on input "US25349116" at bounding box center [431, 101] width 415 height 33
paste input "US25350331"
type input "US25350331"
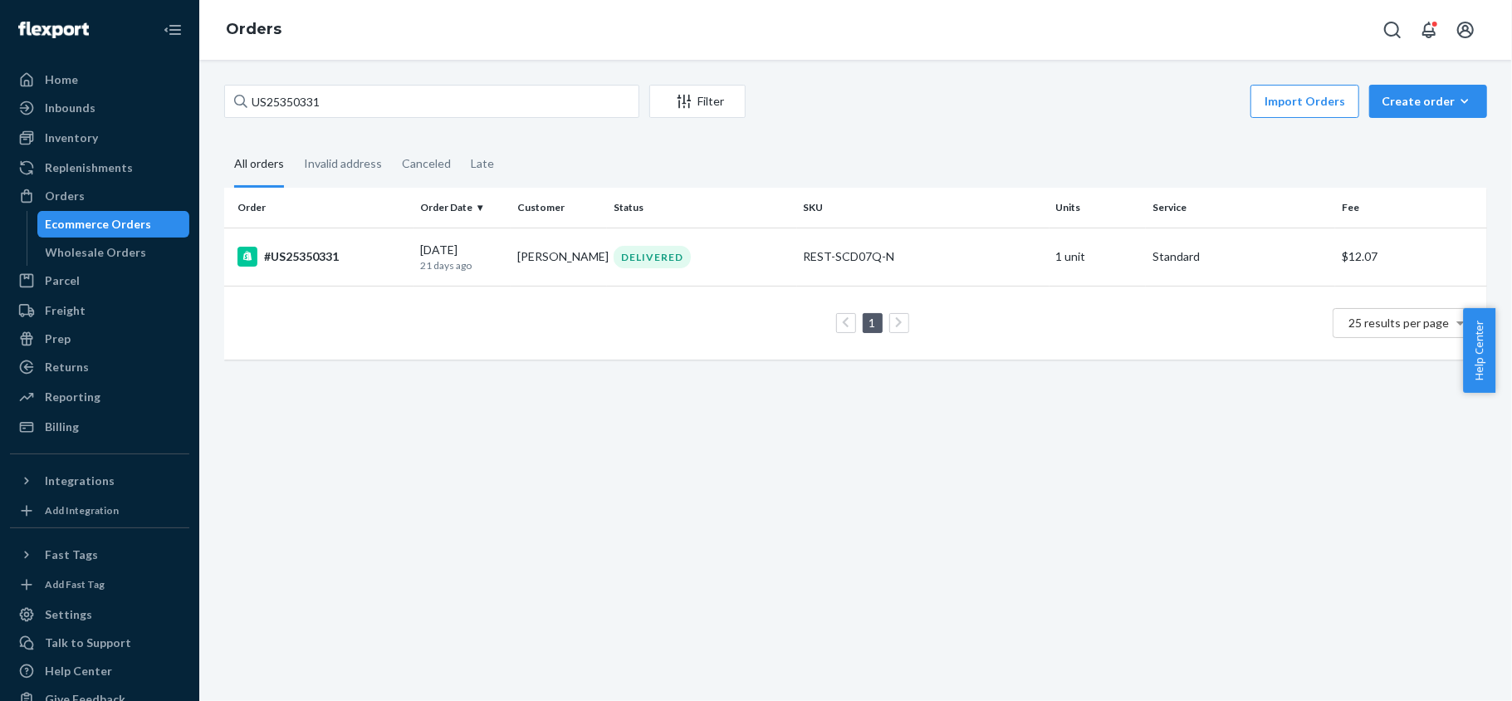
click at [367, 287] on td "1 25 results per page" at bounding box center [855, 323] width 1263 height 74
click at [365, 274] on td "#US25350331" at bounding box center [318, 256] width 189 height 58
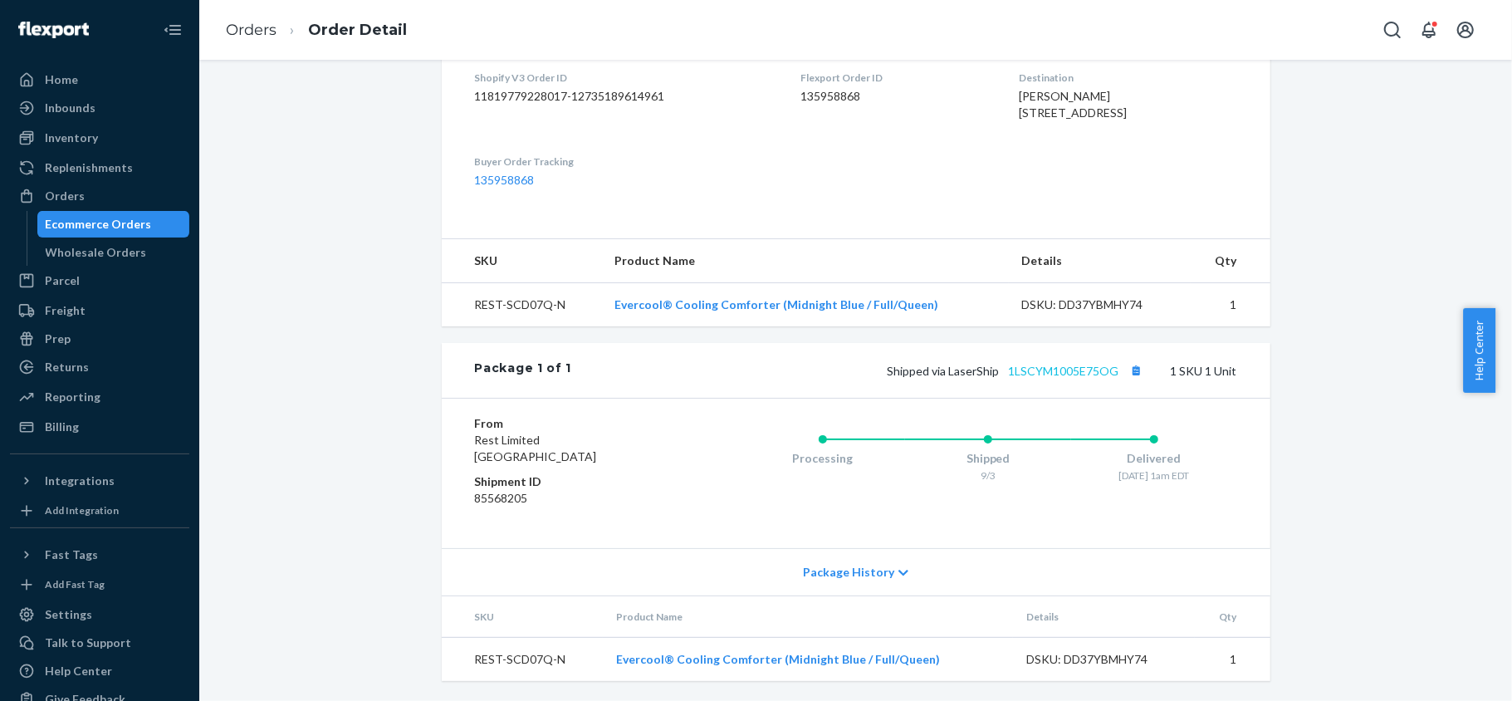
scroll to position [463, 0]
click at [1061, 370] on link "1LSCYM1005E75OG" at bounding box center [1064, 371] width 110 height 14
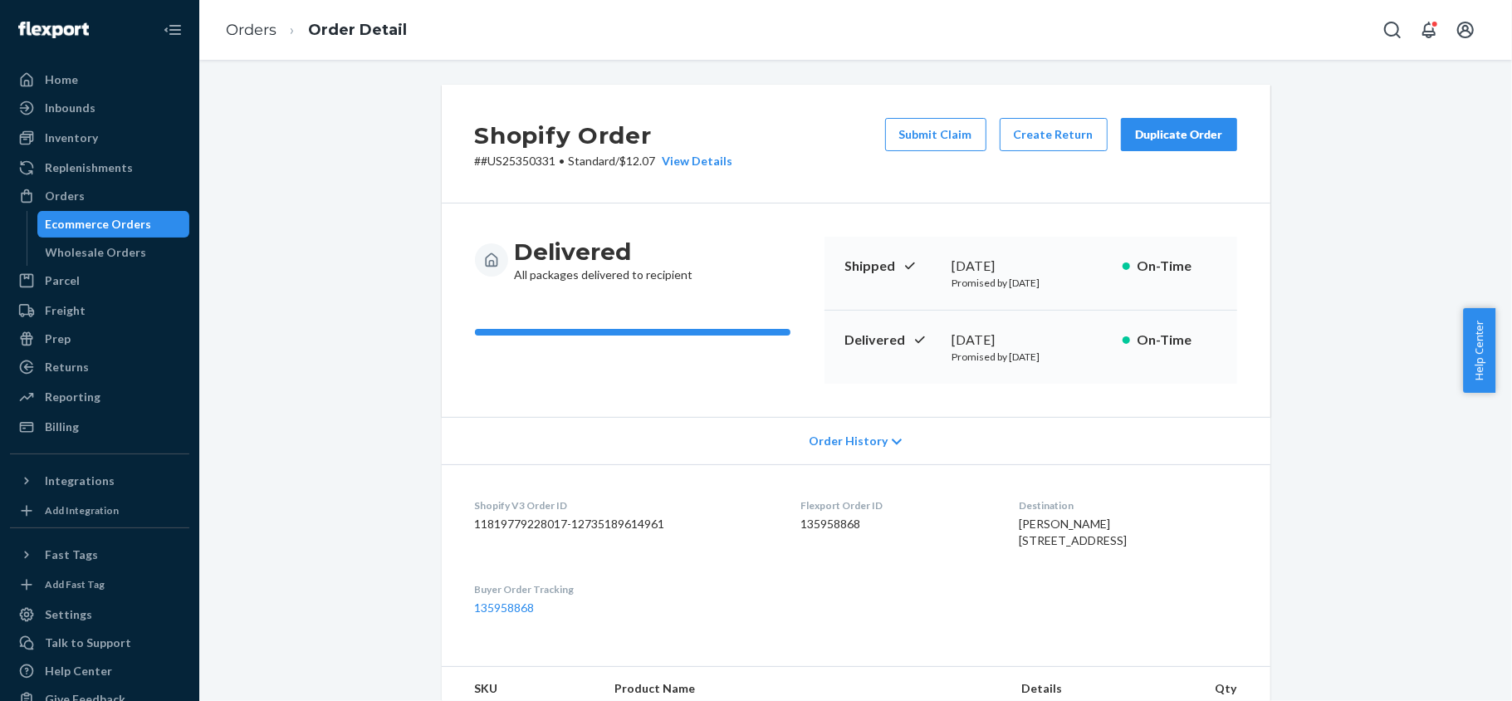
click at [916, 137] on button "Submit Claim" at bounding box center [935, 134] width 101 height 33
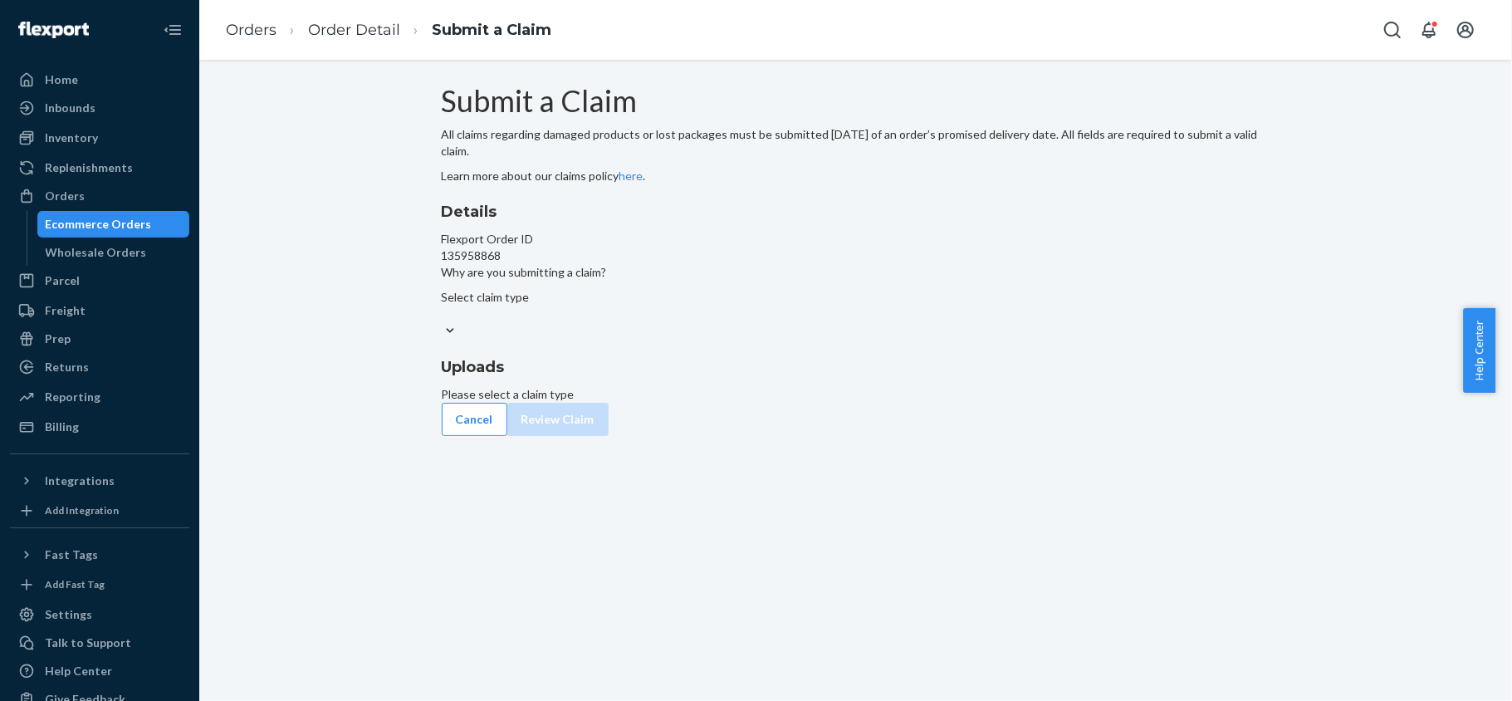
click at [772, 340] on div at bounding box center [856, 330] width 828 height 17
click at [443, 322] on input "Why are you submitting a claim? Select claim type" at bounding box center [443, 313] width 2 height 17
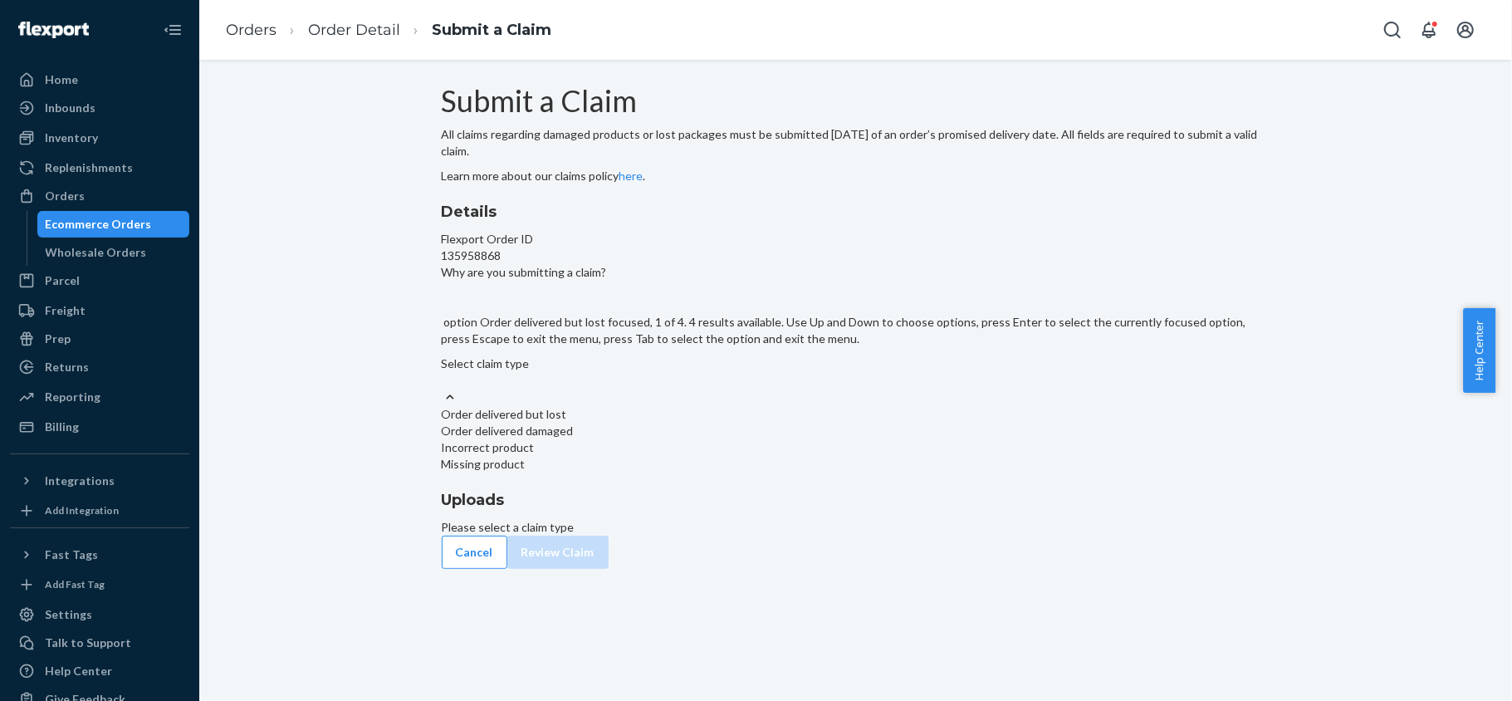
click at [727, 423] on div "Order delivered but lost" at bounding box center [856, 414] width 828 height 17
click at [443, 389] on input "Why are you submitting a claim? option Order delivered but lost focused, 1 of 4…" at bounding box center [443, 380] width 2 height 17
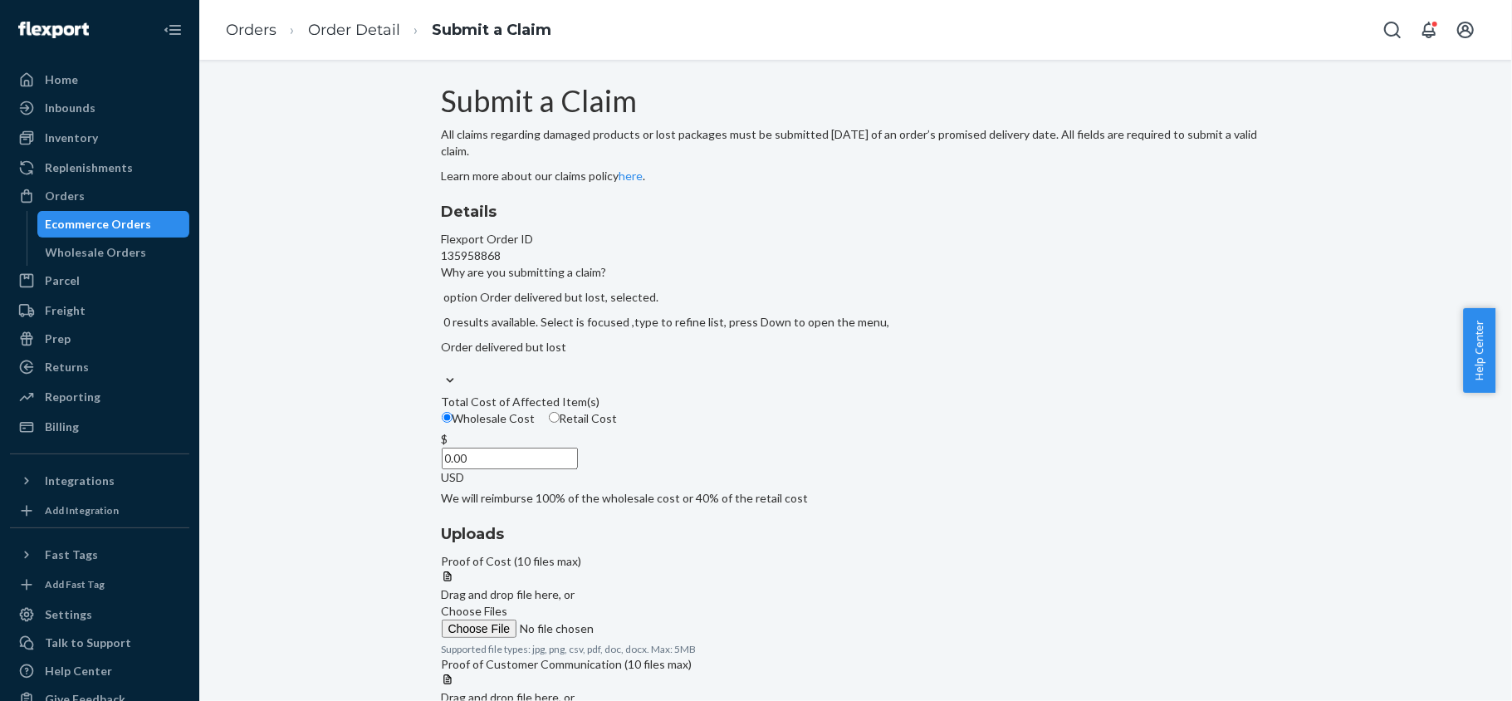
click at [618, 425] on span "Retail Cost" at bounding box center [589, 418] width 58 height 14
click at [560, 423] on input "Retail Cost" at bounding box center [554, 417] width 11 height 11
radio input "true"
radio input "false"
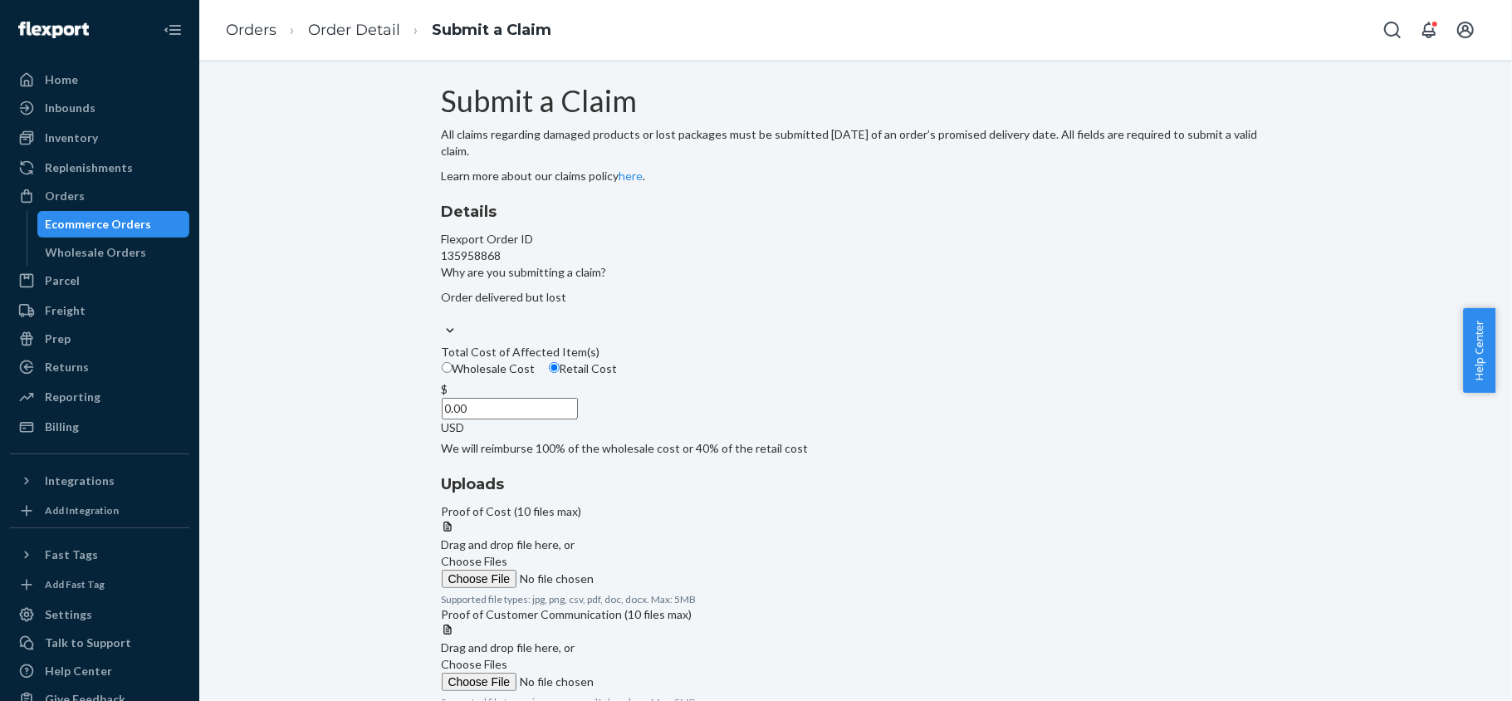
drag, startPoint x: 740, startPoint y: 510, endPoint x: 831, endPoint y: 506, distance: 90.6
click at [795, 457] on div "Details Flexport Order ID 135958868 Why are you submitting a claim? Order deliv…" at bounding box center [856, 329] width 828 height 256
paste input "16"
type input "160.00"
click at [508, 554] on span "Choose Files" at bounding box center [475, 561] width 66 height 14
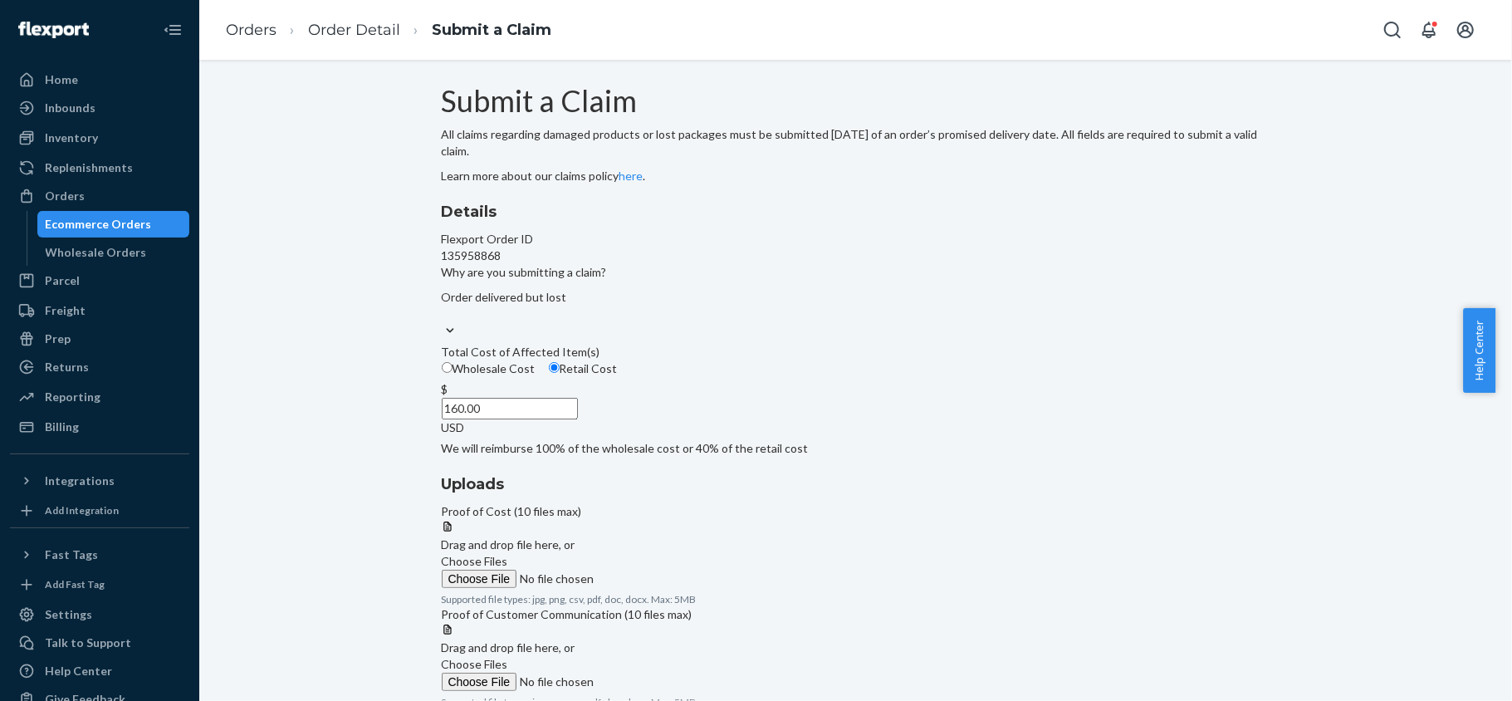
click at [667, 569] on input "Choose Files" at bounding box center [555, 578] width 226 height 18
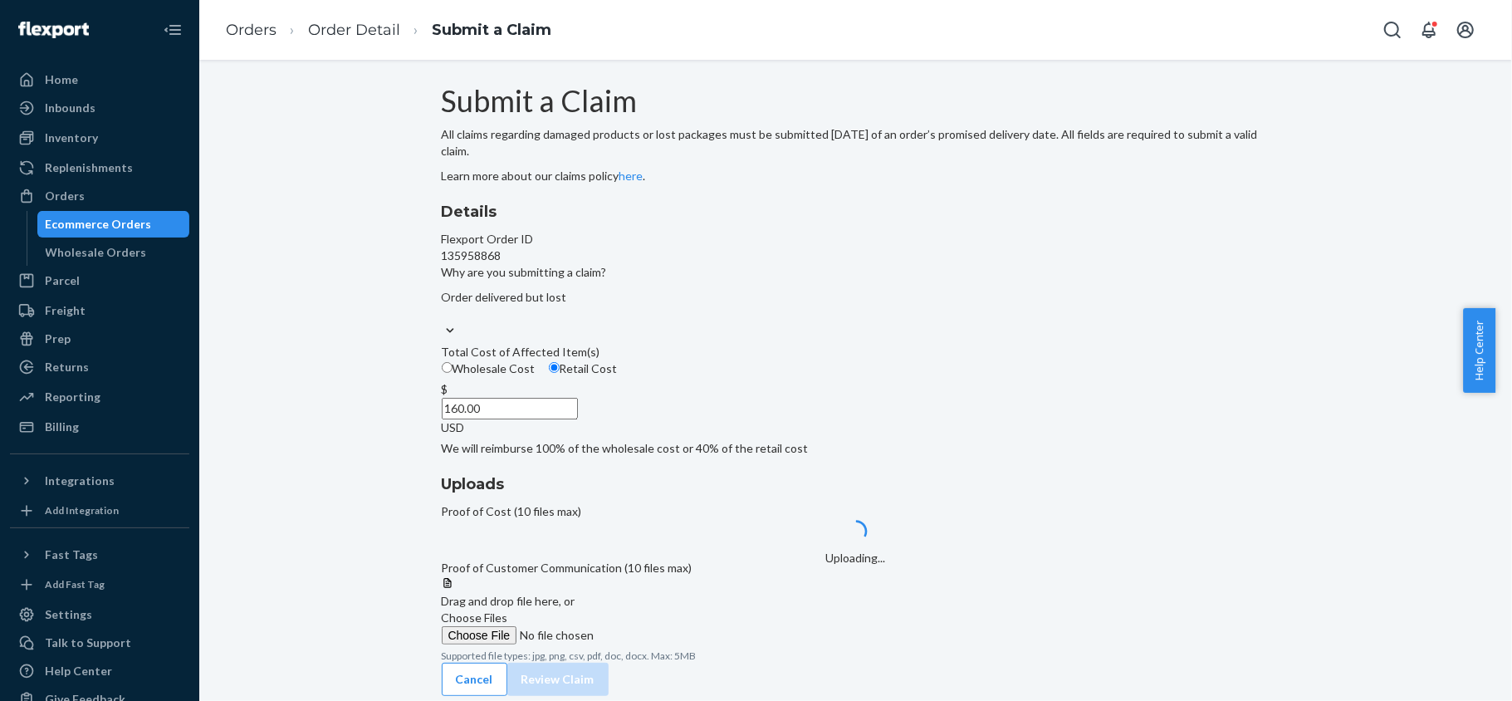
scroll to position [100, 0]
click at [1034, 576] on div at bounding box center [856, 576] width 828 height 0
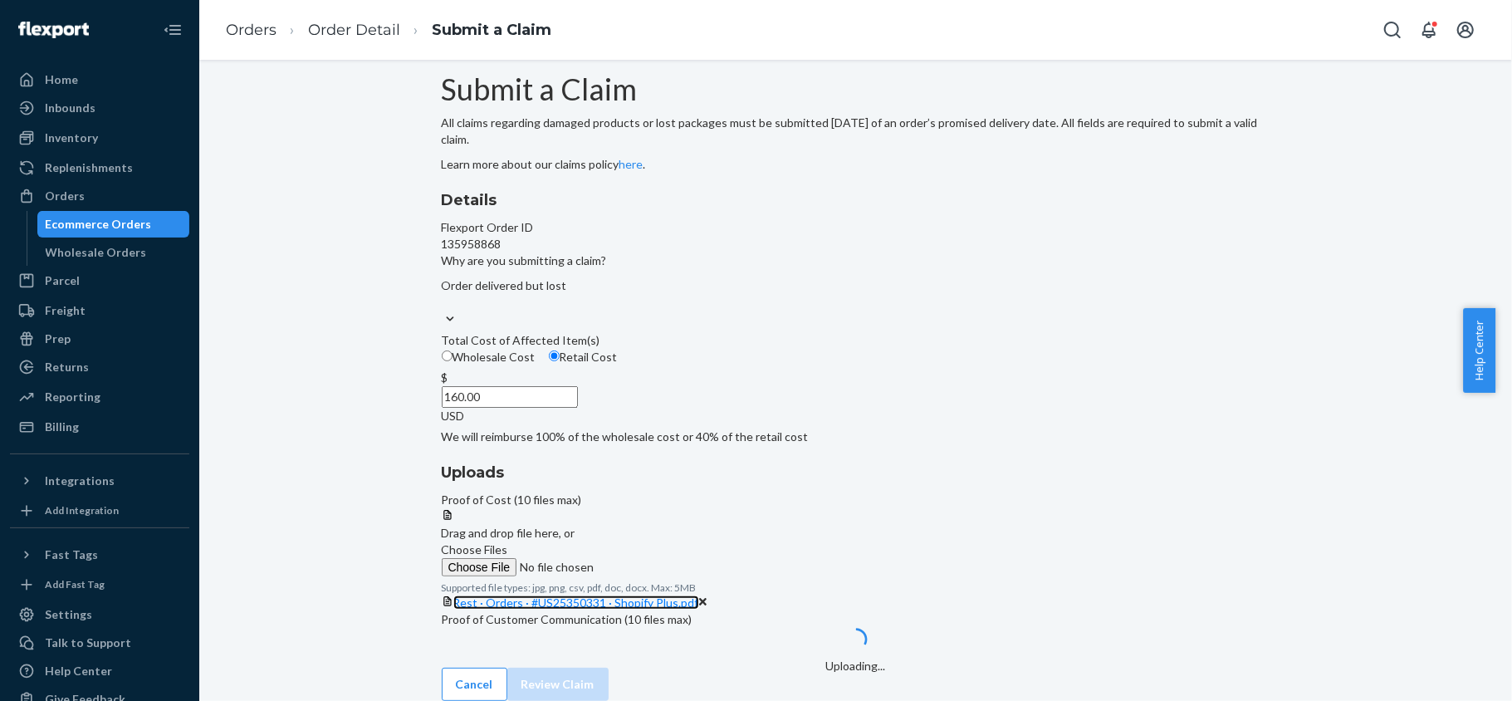
click at [699, 595] on span "Rest · Orders · #US25350331 · Shopify Plus.pdf" at bounding box center [576, 602] width 246 height 14
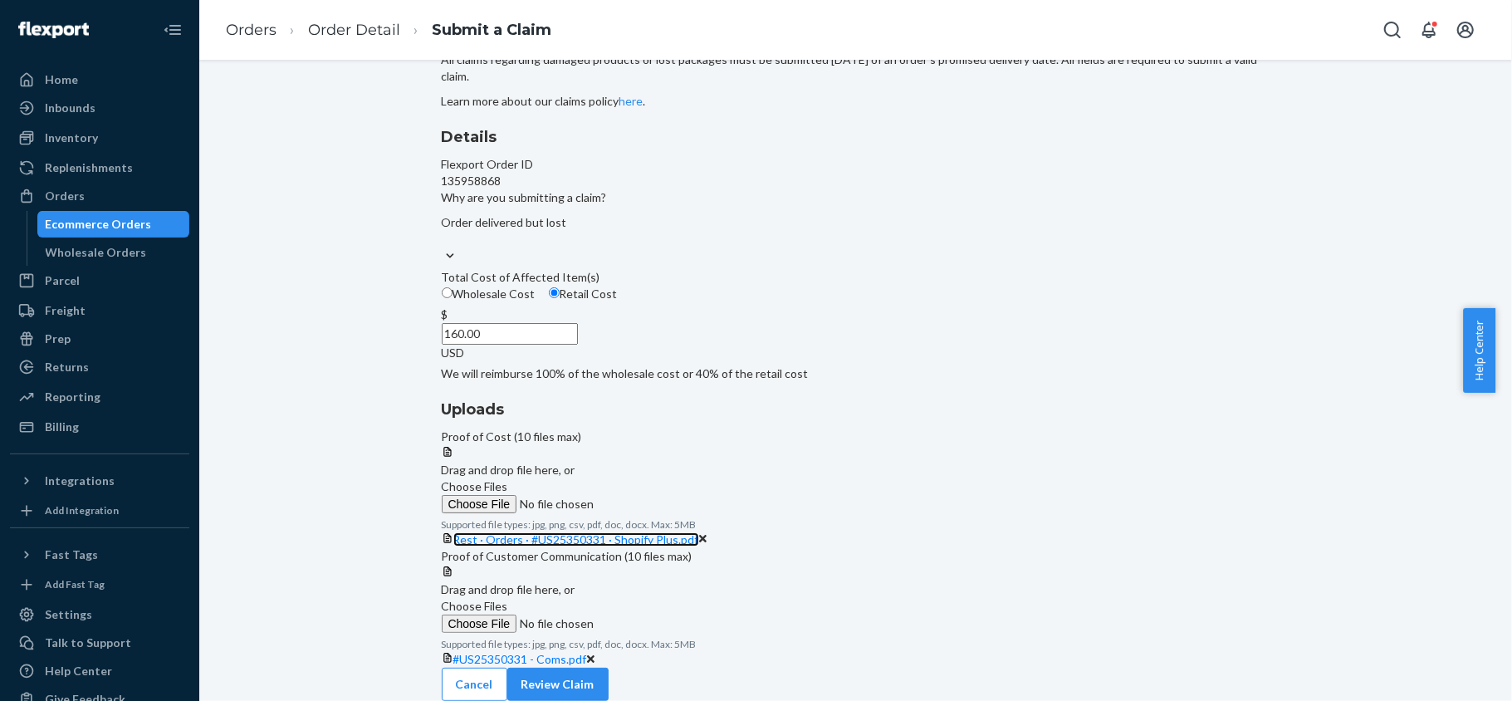
scroll to position [231, 0]
click at [996, 651] on div "#US25350331 - Coms.pdf" at bounding box center [856, 659] width 828 height 17
click at [587, 652] on span "#US25350331 - Coms.pdf" at bounding box center [520, 659] width 134 height 14
click at [608, 672] on button "Review Claim" at bounding box center [557, 683] width 101 height 33
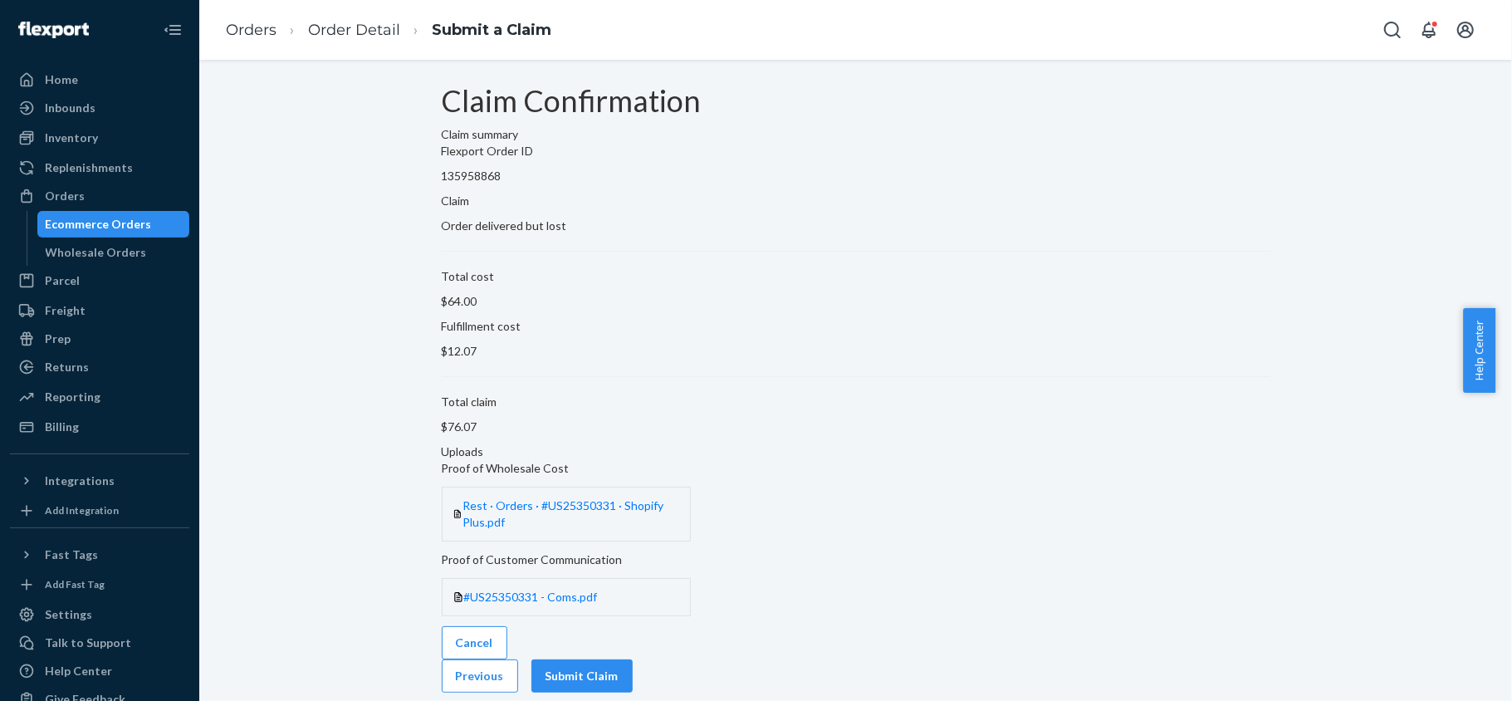
scroll to position [0, 0]
click at [633, 659] on button "Submit Claim" at bounding box center [581, 675] width 101 height 33
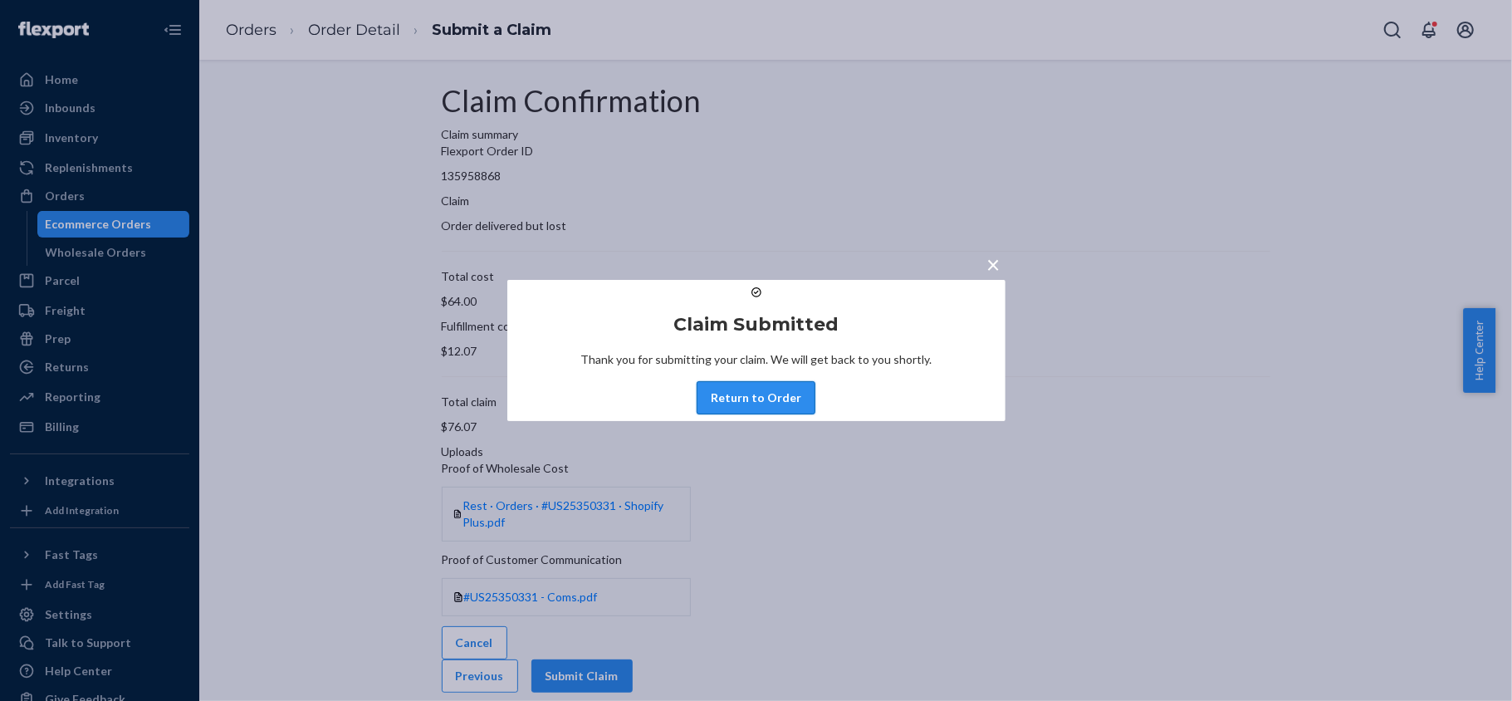
drag, startPoint x: 808, startPoint y: 418, endPoint x: 521, endPoint y: 87, distance: 437.9
click at [807, 414] on button "Return to Order" at bounding box center [755, 397] width 119 height 33
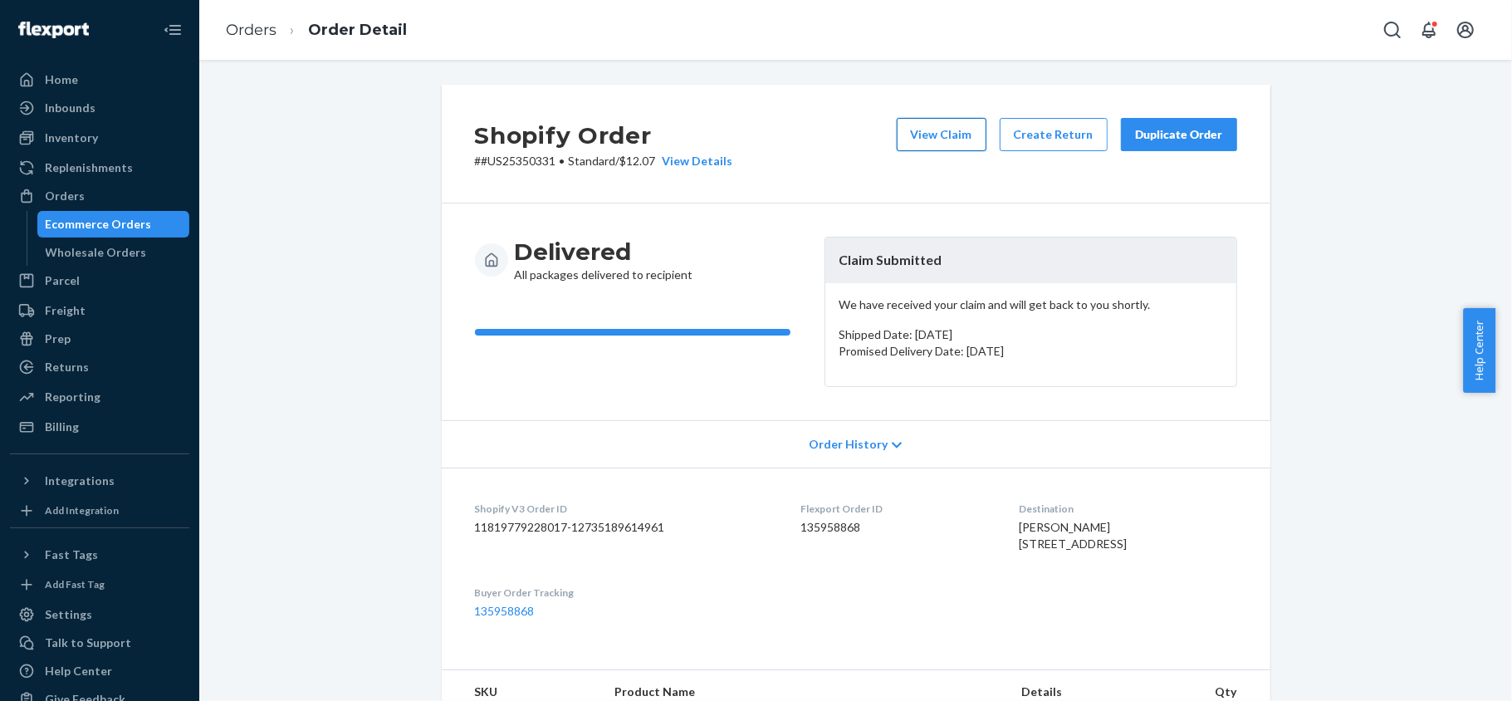
click at [928, 134] on button "View Claim" at bounding box center [942, 134] width 90 height 33
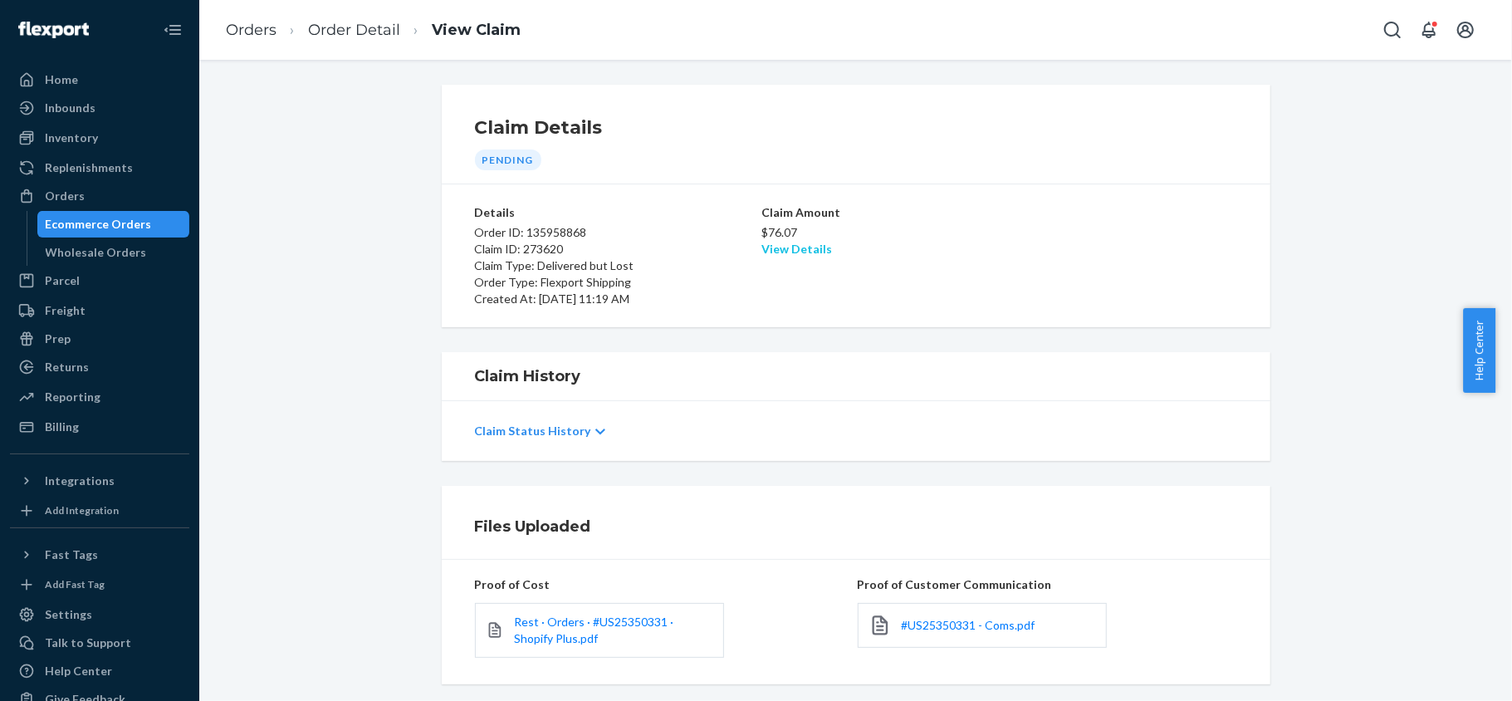
click at [772, 244] on link "View Details" at bounding box center [796, 249] width 71 height 14
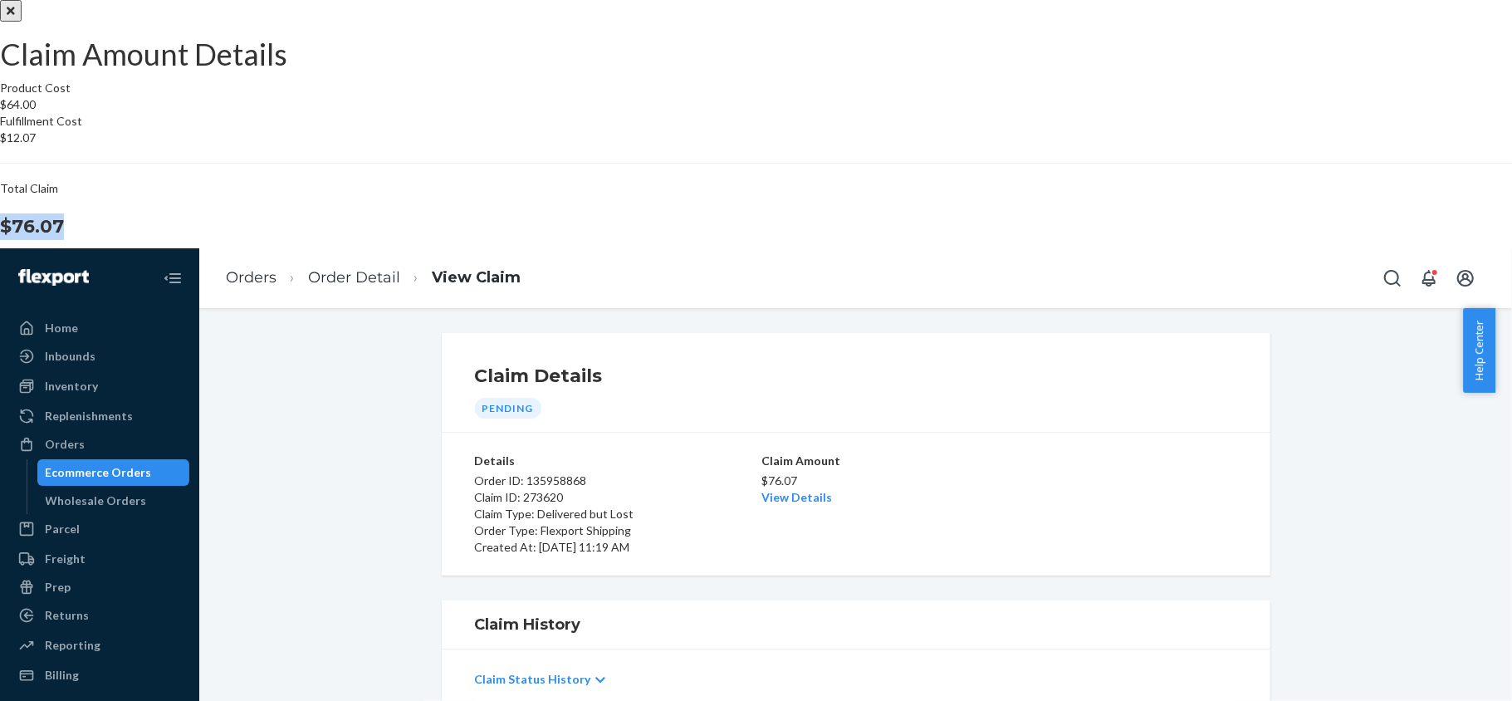
drag, startPoint x: 854, startPoint y: 413, endPoint x: 921, endPoint y: 417, distance: 66.5
click at [921, 240] on section "Product Cost $64.00 Fulfillment Cost $12.07 Total Claim $76.07" at bounding box center [756, 160] width 1512 height 160
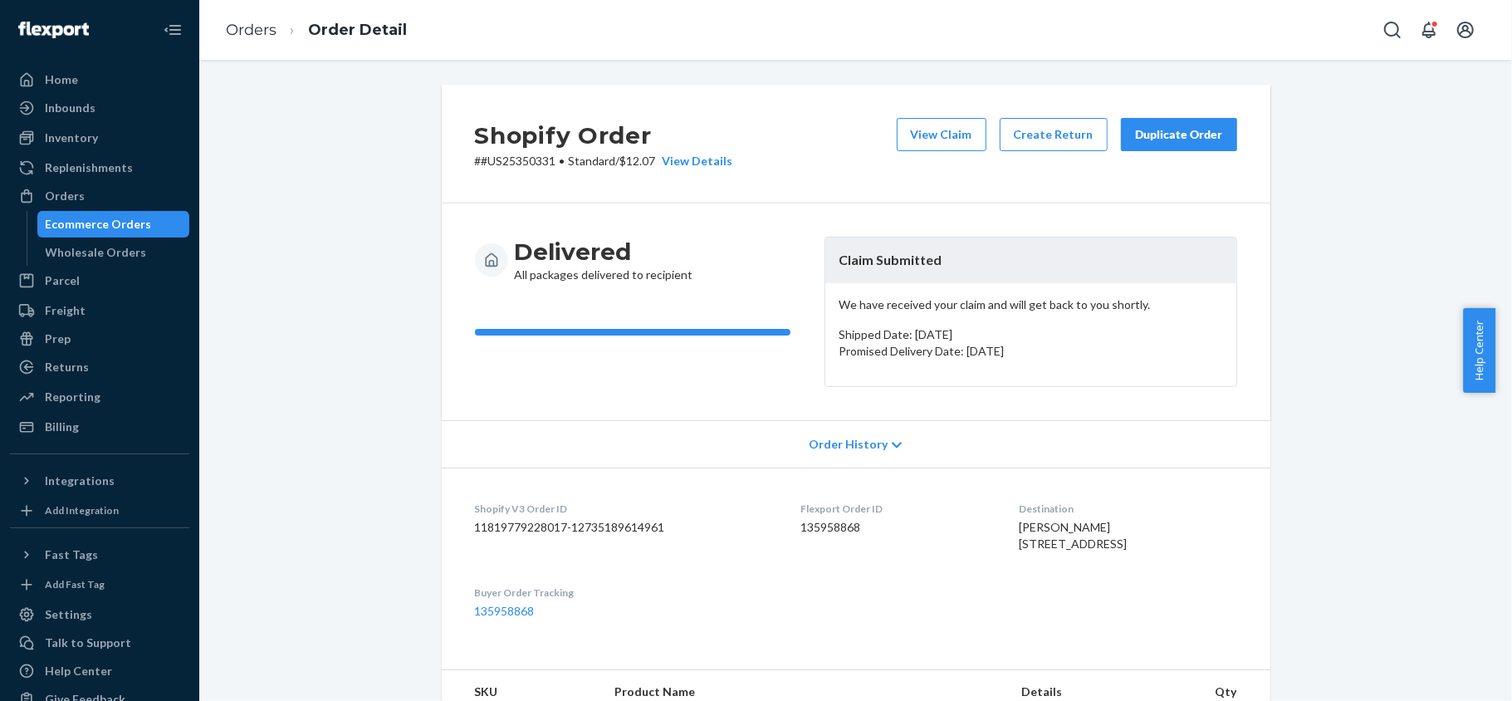
click at [810, 531] on dd "135958868" at bounding box center [897, 527] width 192 height 17
drag, startPoint x: 546, startPoint y: 157, endPoint x: 472, endPoint y: 168, distance: 75.5
click at [475, 168] on p "# #US25350331 • Standard / $12.07 View Details" at bounding box center [604, 161] width 258 height 17
click at [81, 191] on div "Orders" at bounding box center [100, 195] width 176 height 23
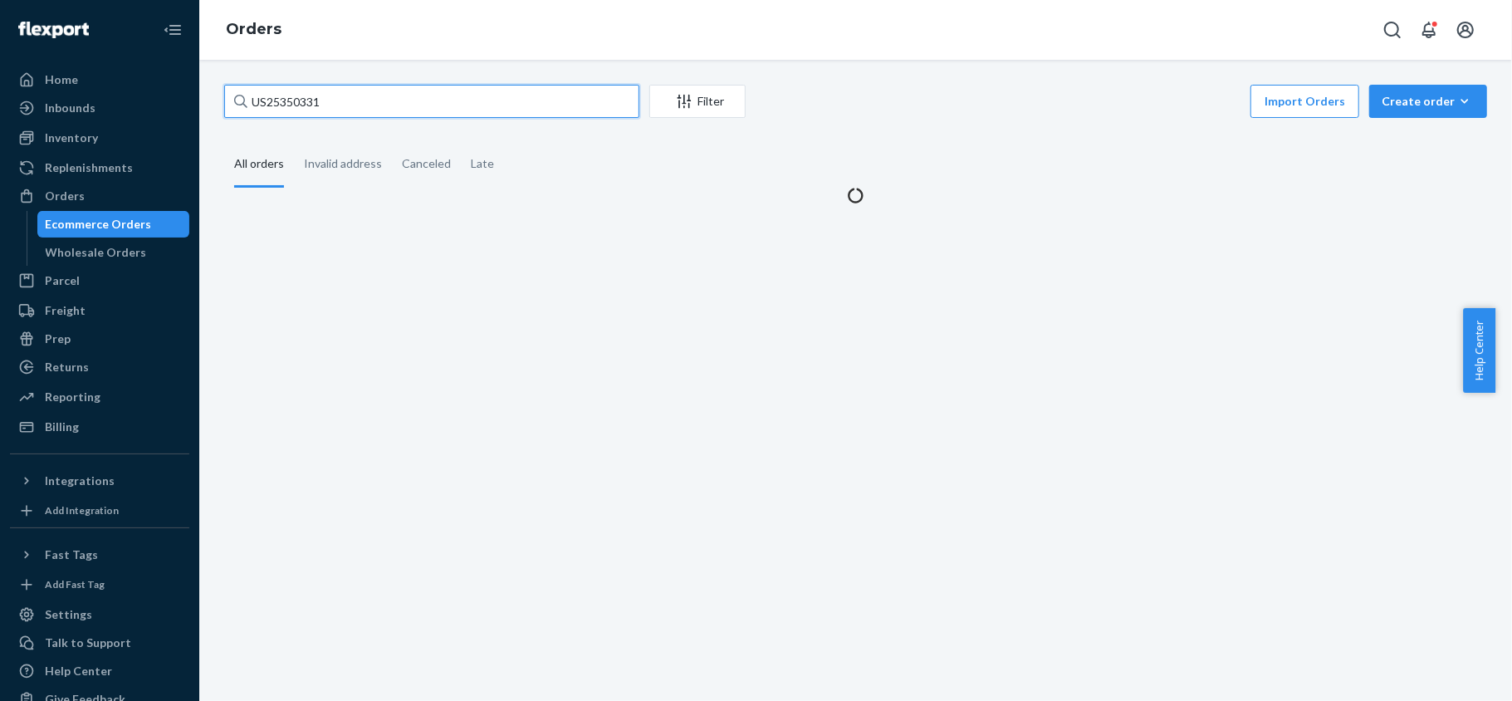
click at [294, 113] on input "US25350331" at bounding box center [431, 101] width 415 height 33
click at [292, 114] on input "US25350331" at bounding box center [431, 101] width 415 height 33
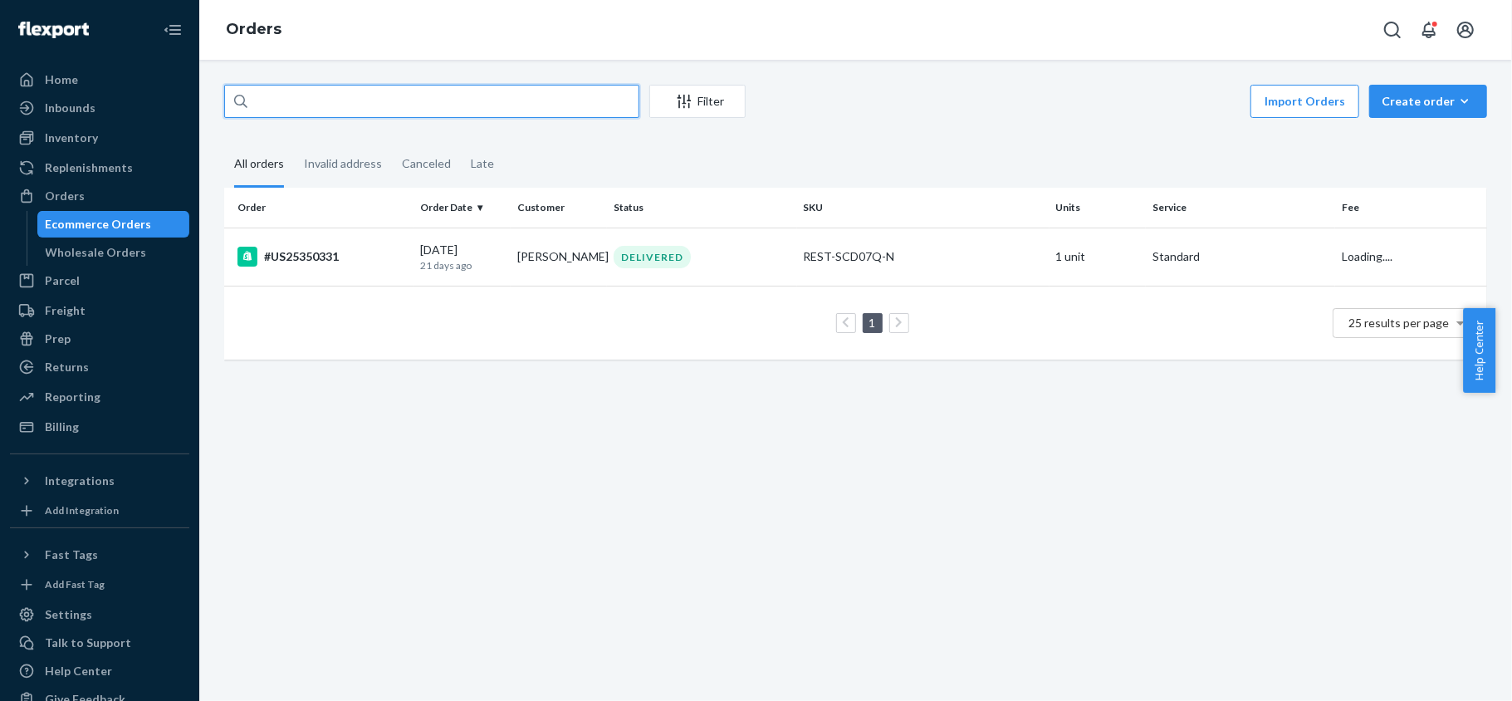
paste input "US25350765"
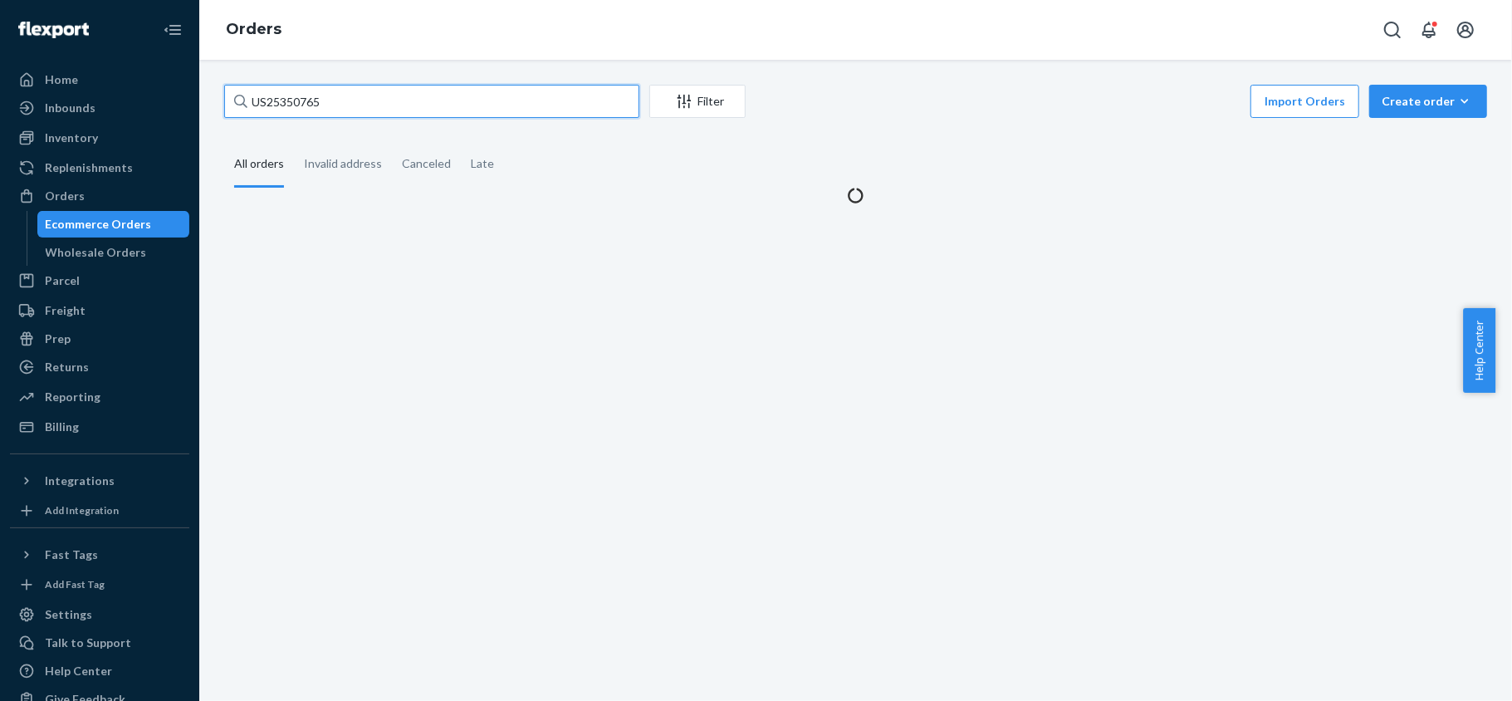
type input "US25350765"
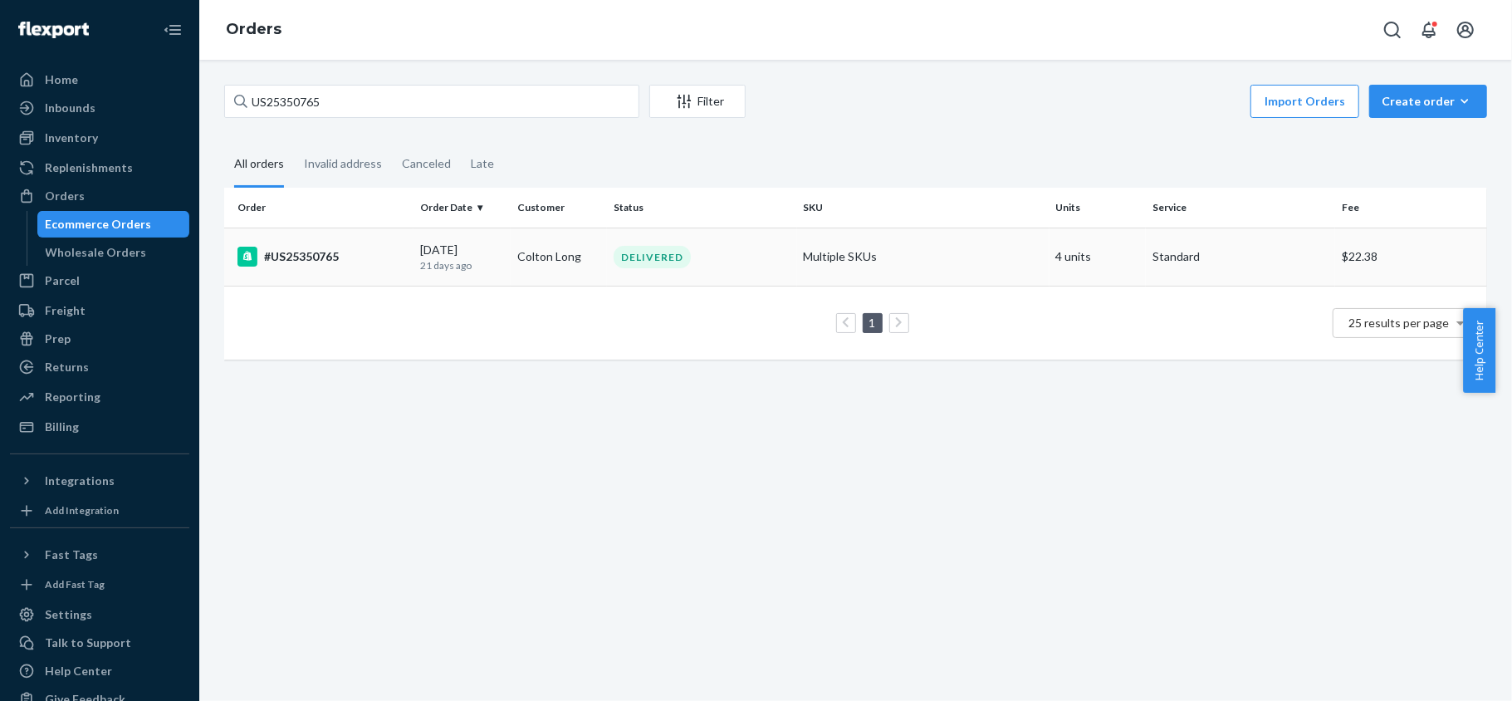
click at [312, 263] on div "#US25350765" at bounding box center [321, 257] width 169 height 20
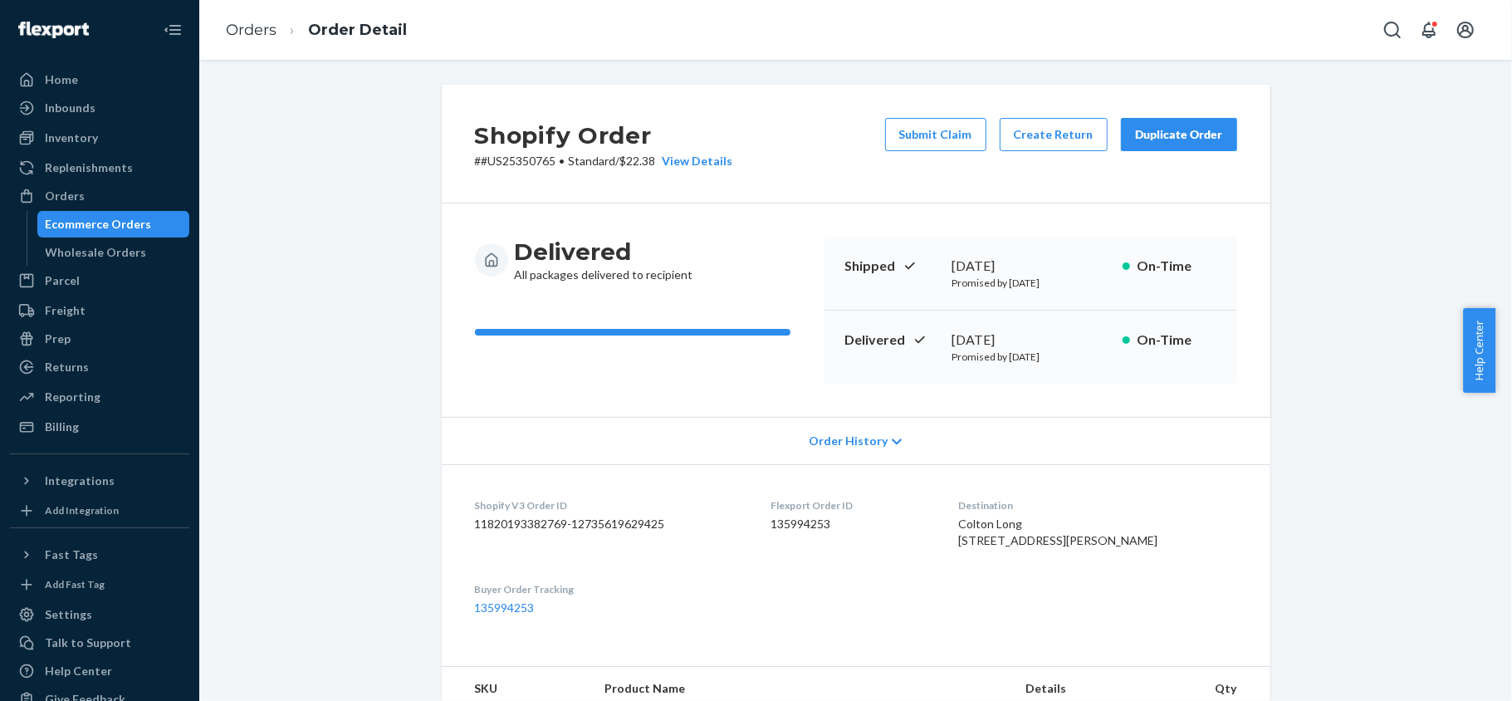
drag, startPoint x: 908, startPoint y: 141, endPoint x: 901, endPoint y: 168, distance: 27.6
click at [908, 144] on button "Submit Claim" at bounding box center [935, 134] width 101 height 33
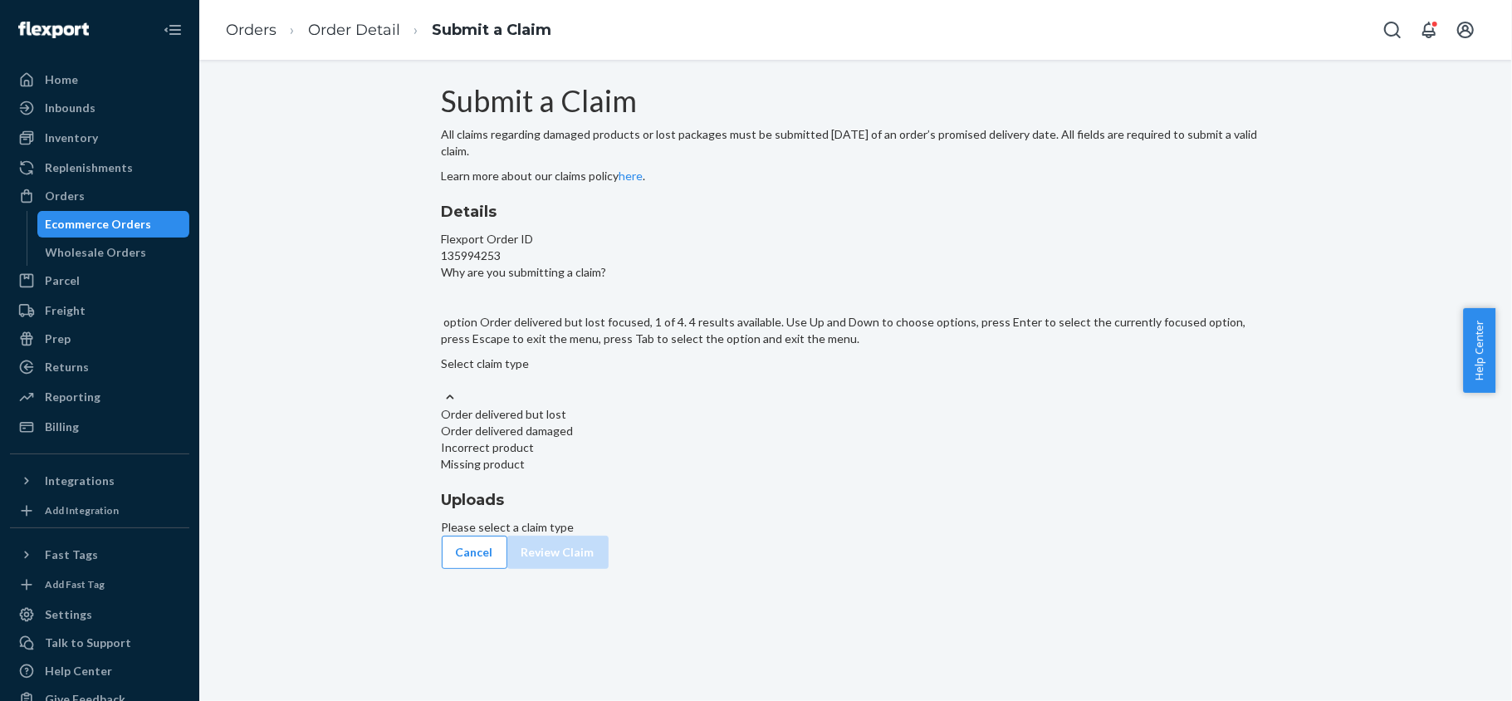
drag, startPoint x: 682, startPoint y: 423, endPoint x: 691, endPoint y: 428, distance: 10.1
click at [684, 372] on div "Select claim type" at bounding box center [856, 363] width 828 height 17
click at [443, 389] on input "Why are you submitting a claim? option Order delivered but lost focused, 1 of 4…" at bounding box center [443, 380] width 2 height 17
click at [696, 472] on div "Missing product" at bounding box center [856, 464] width 828 height 17
click at [443, 389] on input "Why are you submitting a claim? option Missing product focused, 4 of 4. 4 resul…" at bounding box center [443, 380] width 2 height 17
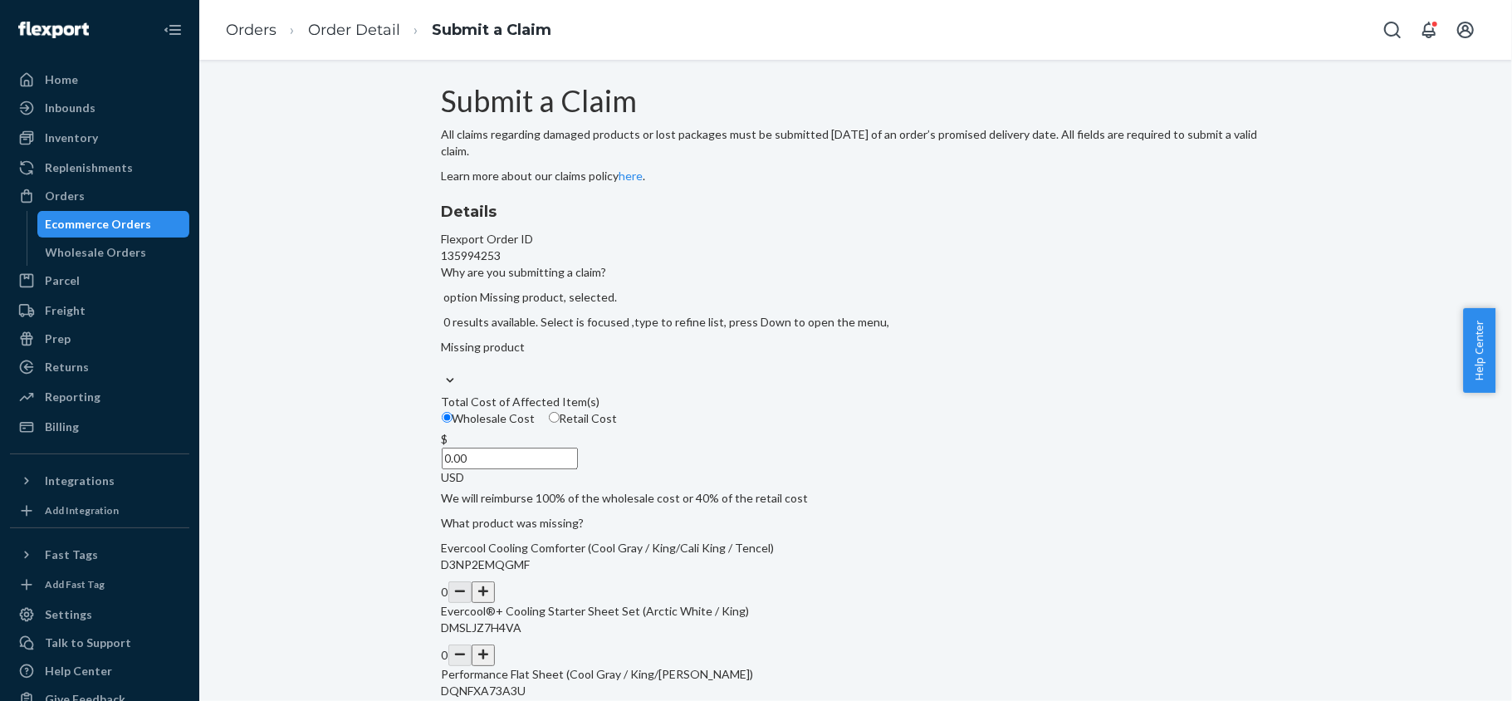
click at [618, 425] on span "Retail Cost" at bounding box center [589, 418] width 58 height 14
click at [560, 423] on input "Retail Cost" at bounding box center [554, 417] width 11 height 11
radio input "true"
radio input "false"
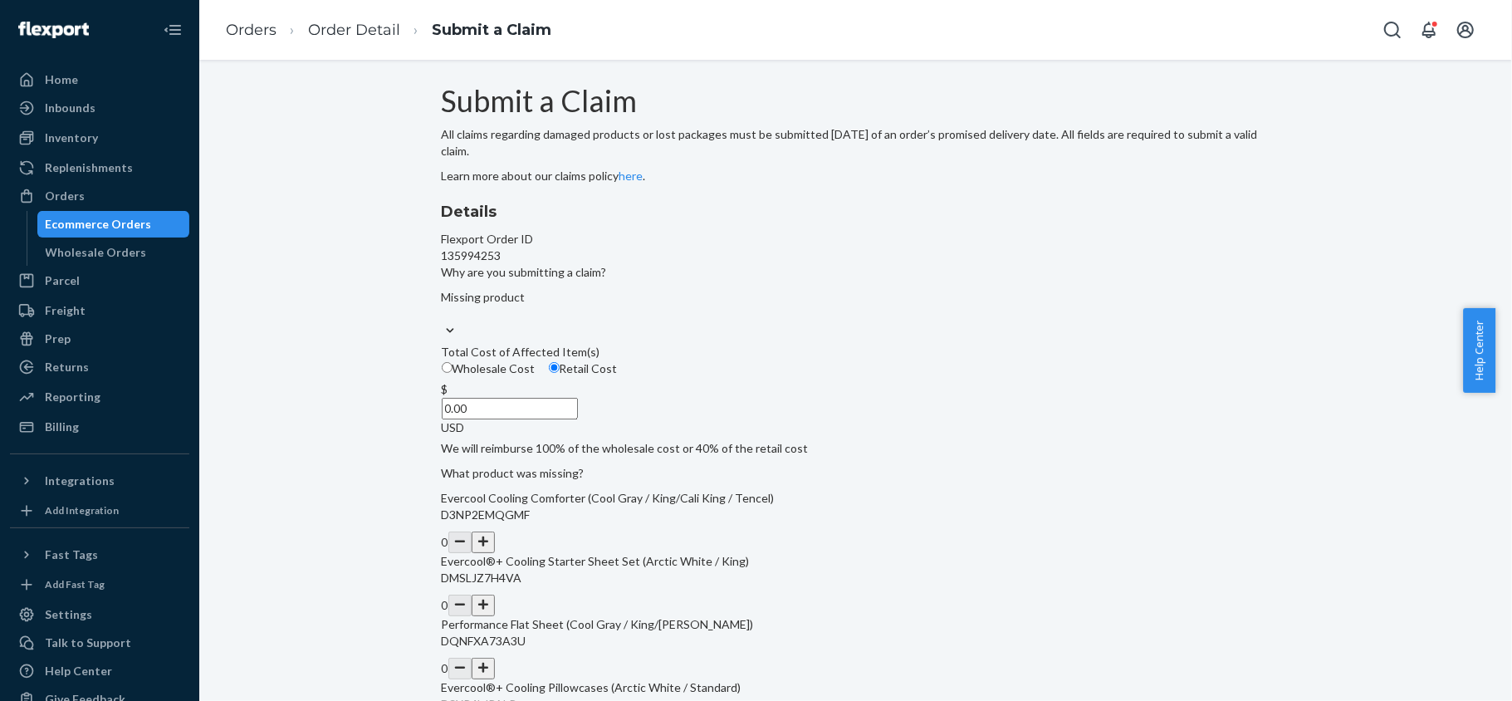
drag, startPoint x: 686, startPoint y: 516, endPoint x: 770, endPoint y: 513, distance: 84.7
click at [770, 436] on div "$ 0.00 USD" at bounding box center [856, 408] width 828 height 55
paste input "119"
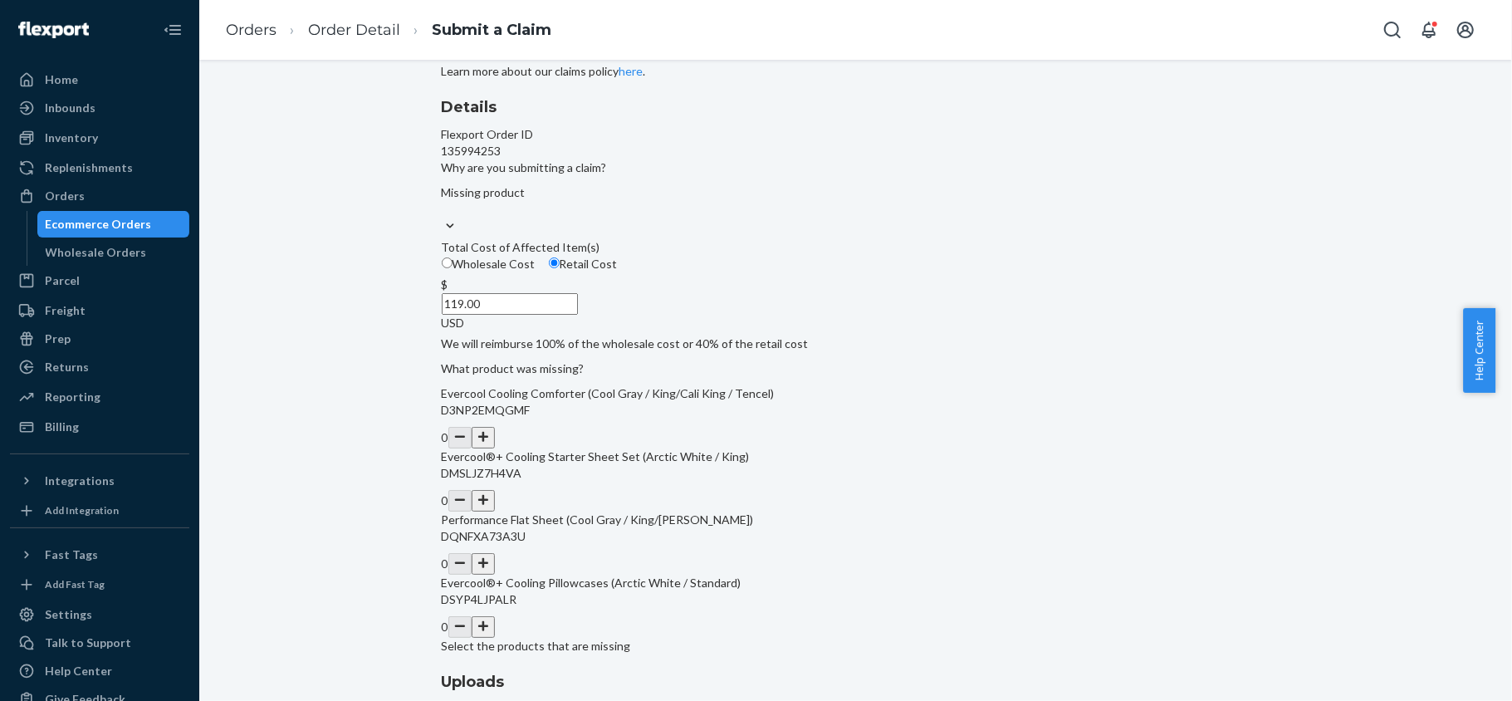
scroll to position [221, 0]
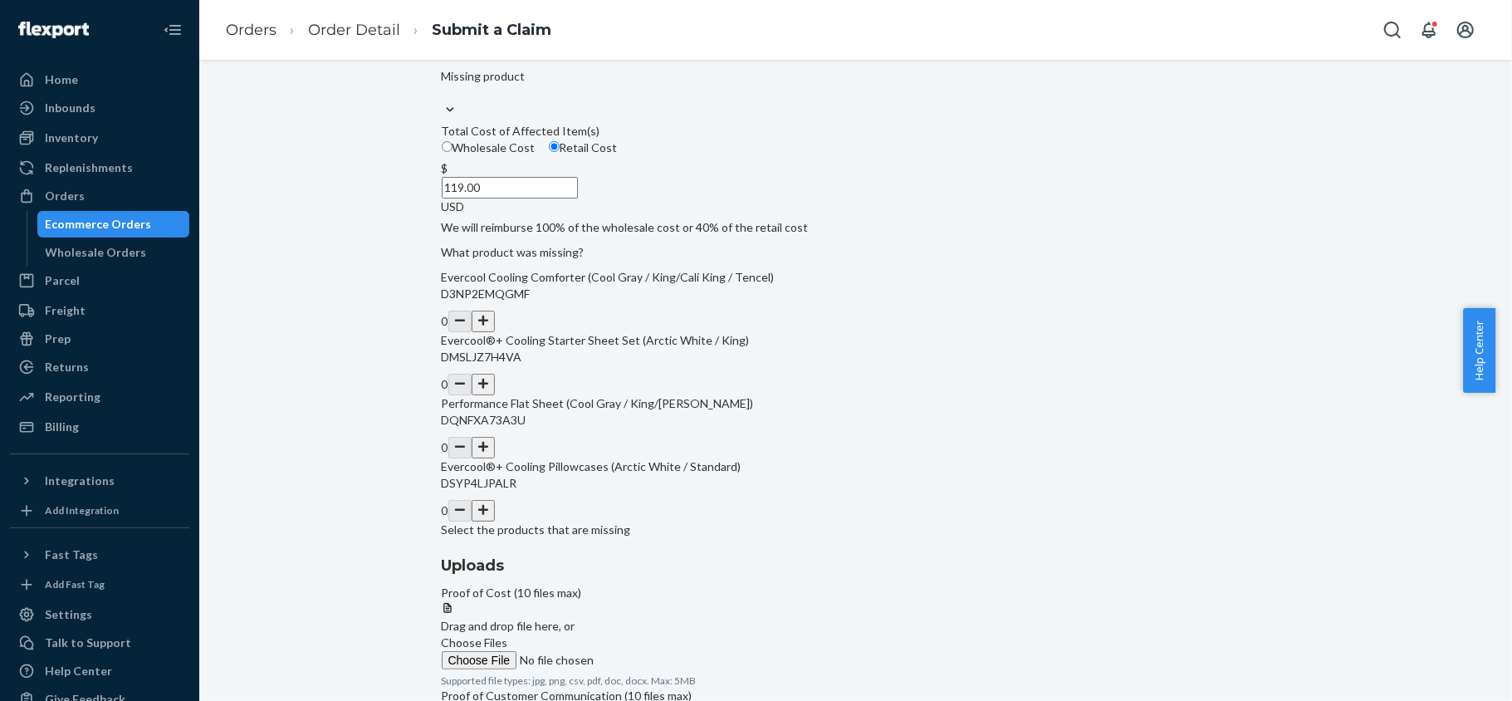
type input "119.00"
click at [495, 458] on button "button" at bounding box center [483, 448] width 23 height 22
click at [667, 634] on label "Choose Files" at bounding box center [555, 651] width 226 height 35
click at [667, 651] on input "Choose Files" at bounding box center [555, 660] width 226 height 18
click at [508, 692] on span "Choose Files" at bounding box center [475, 699] width 66 height 14
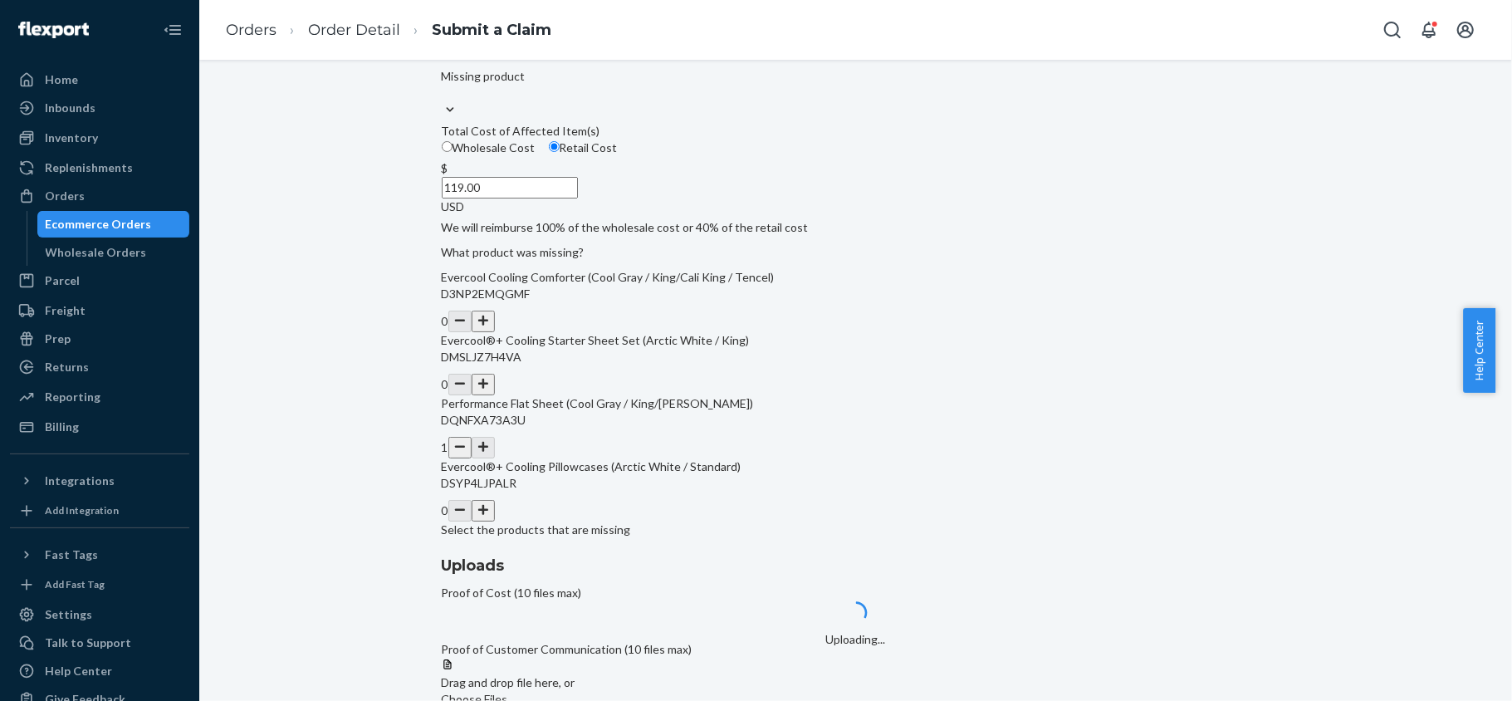
click at [508, 635] on span "Choose Files" at bounding box center [475, 642] width 66 height 14
click at [667, 651] on input "Choose Files" at bounding box center [555, 660] width 226 height 18
click at [608, 692] on icon at bounding box center [604, 696] width 8 height 8
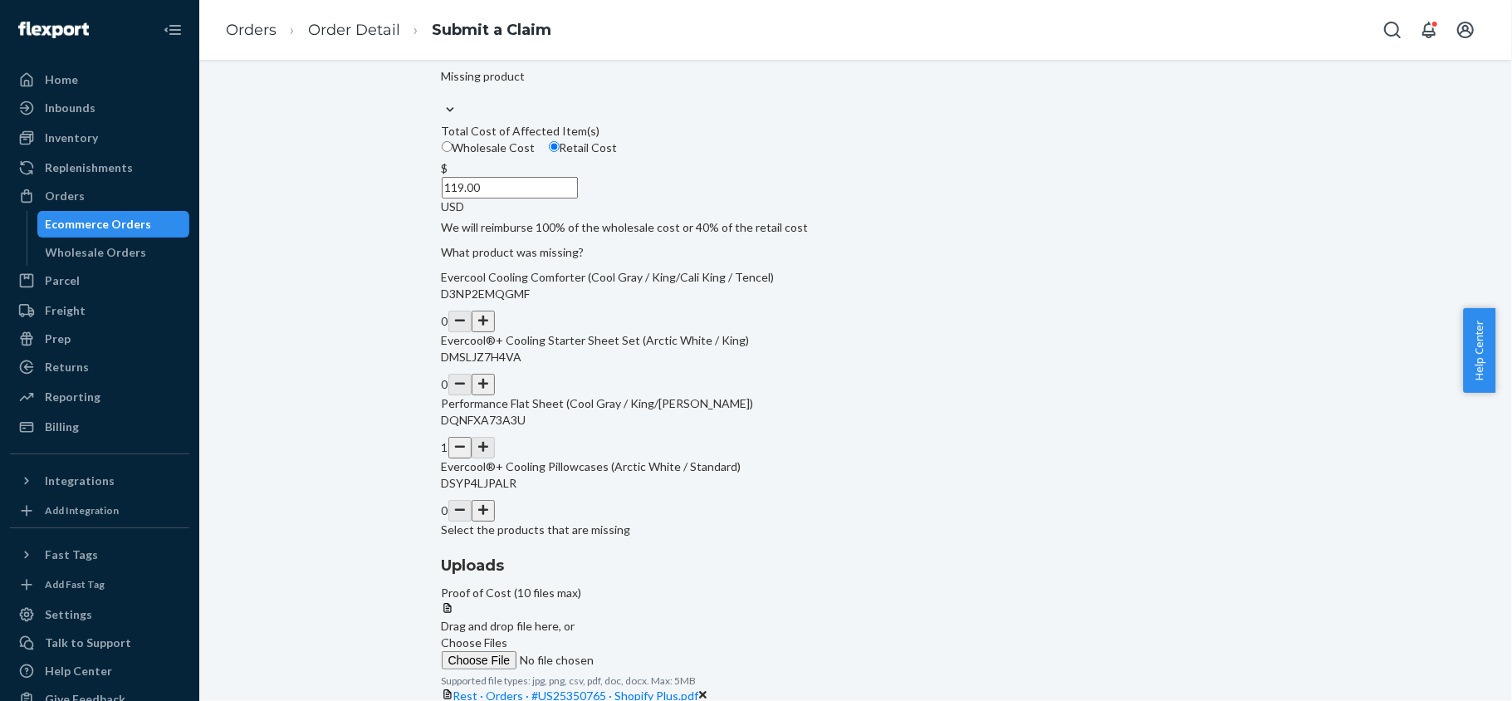
click at [1171, 687] on div "Rest · Orders · #US25350765 · Shopify Plus.pdf" at bounding box center [856, 695] width 828 height 17
click at [707, 689] on icon at bounding box center [703, 695] width 8 height 12
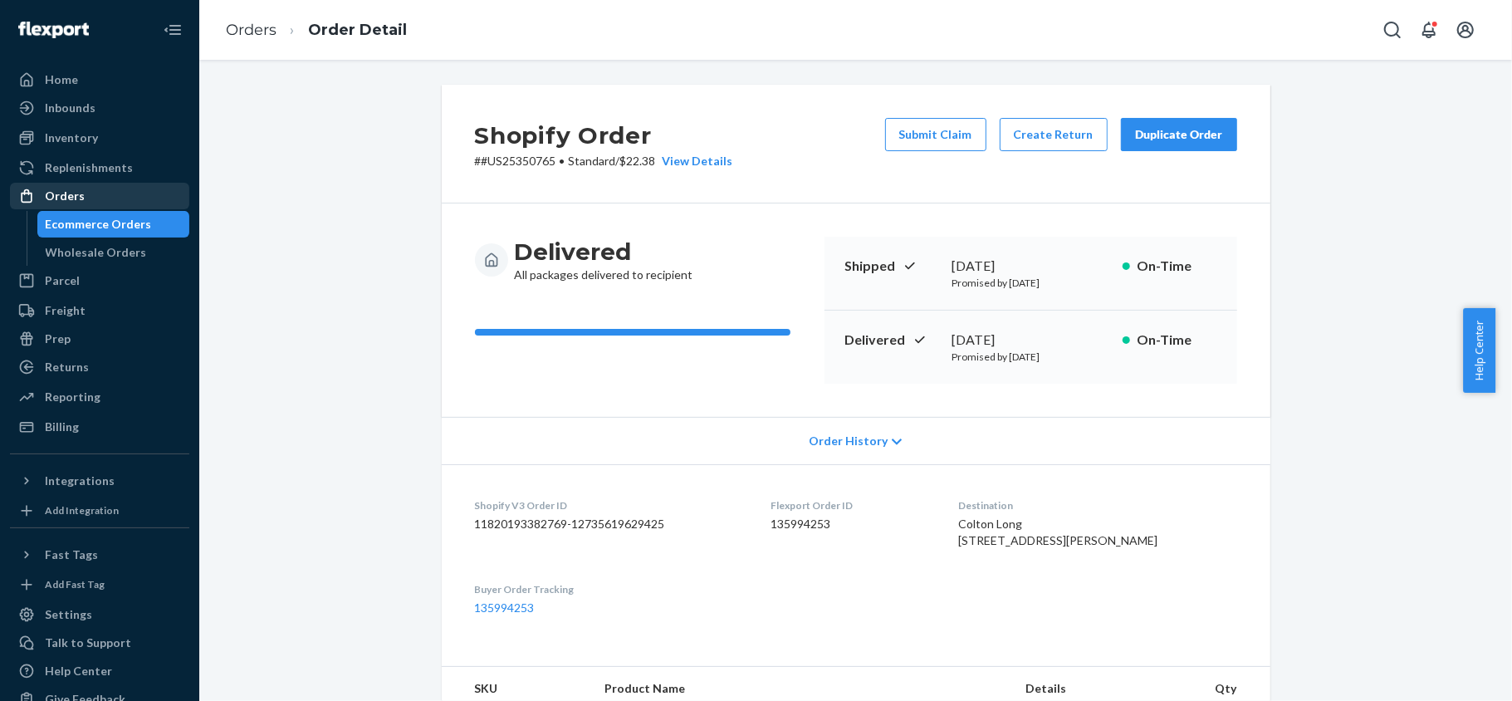
click at [83, 190] on div "Orders" at bounding box center [100, 195] width 176 height 23
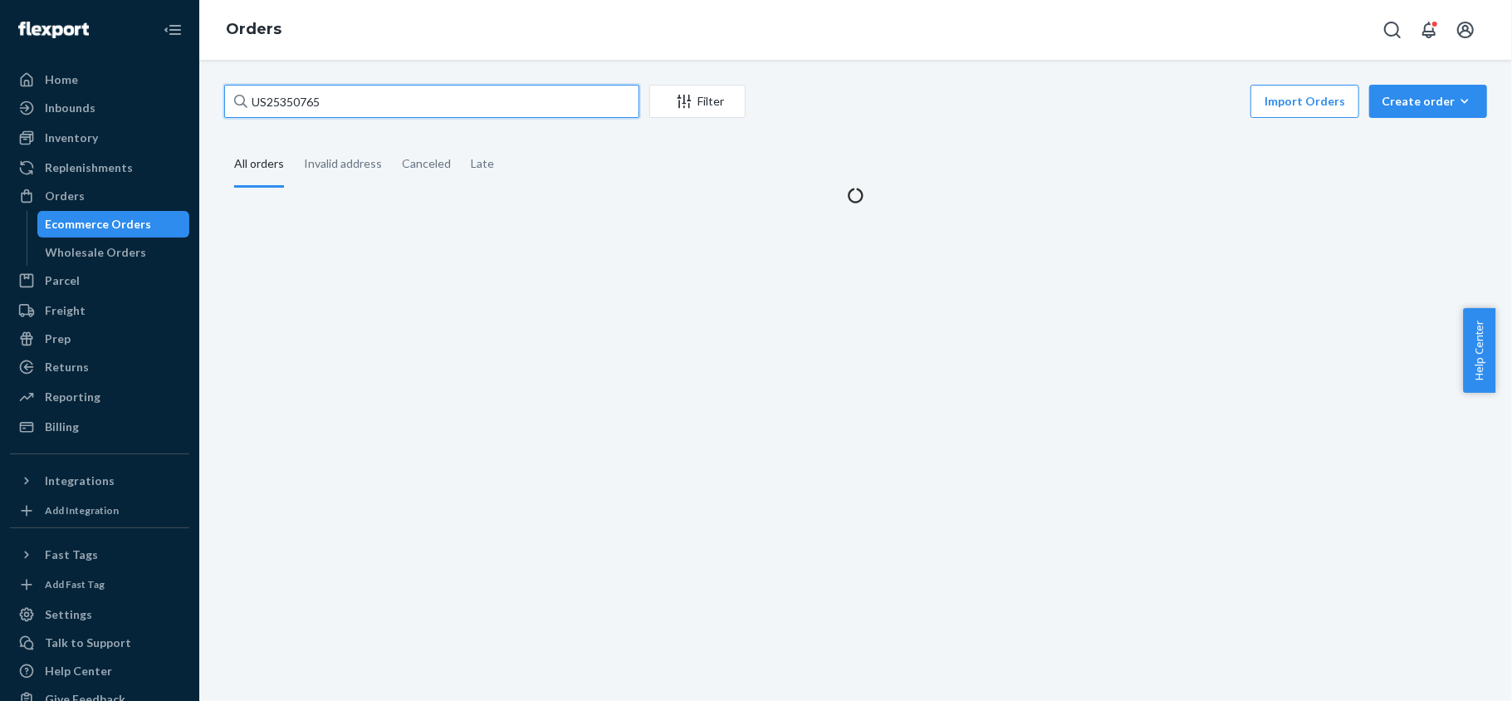
click at [369, 100] on input "US25350765" at bounding box center [431, 101] width 415 height 33
paste input "PD1279427"
type input "PD1279427"
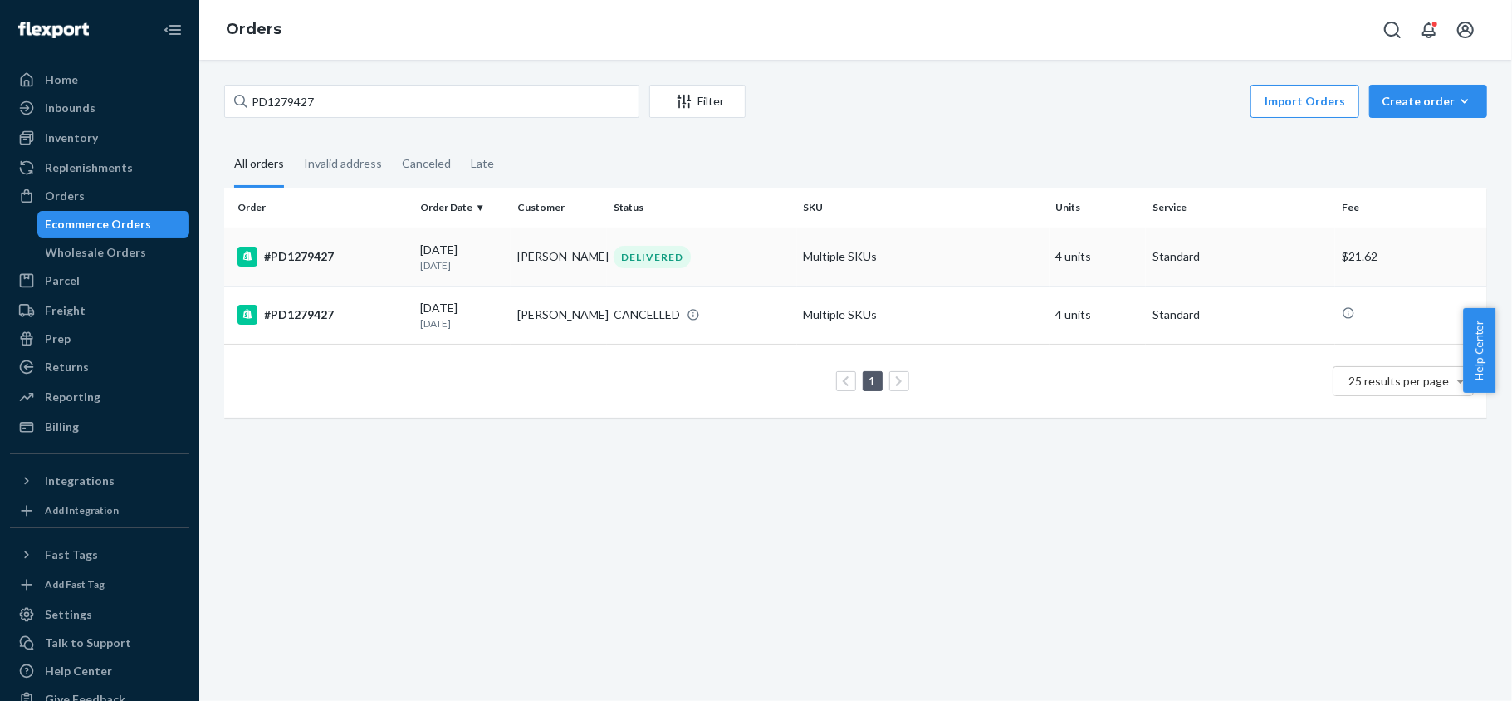
click at [337, 260] on div "#PD1279427" at bounding box center [321, 257] width 169 height 20
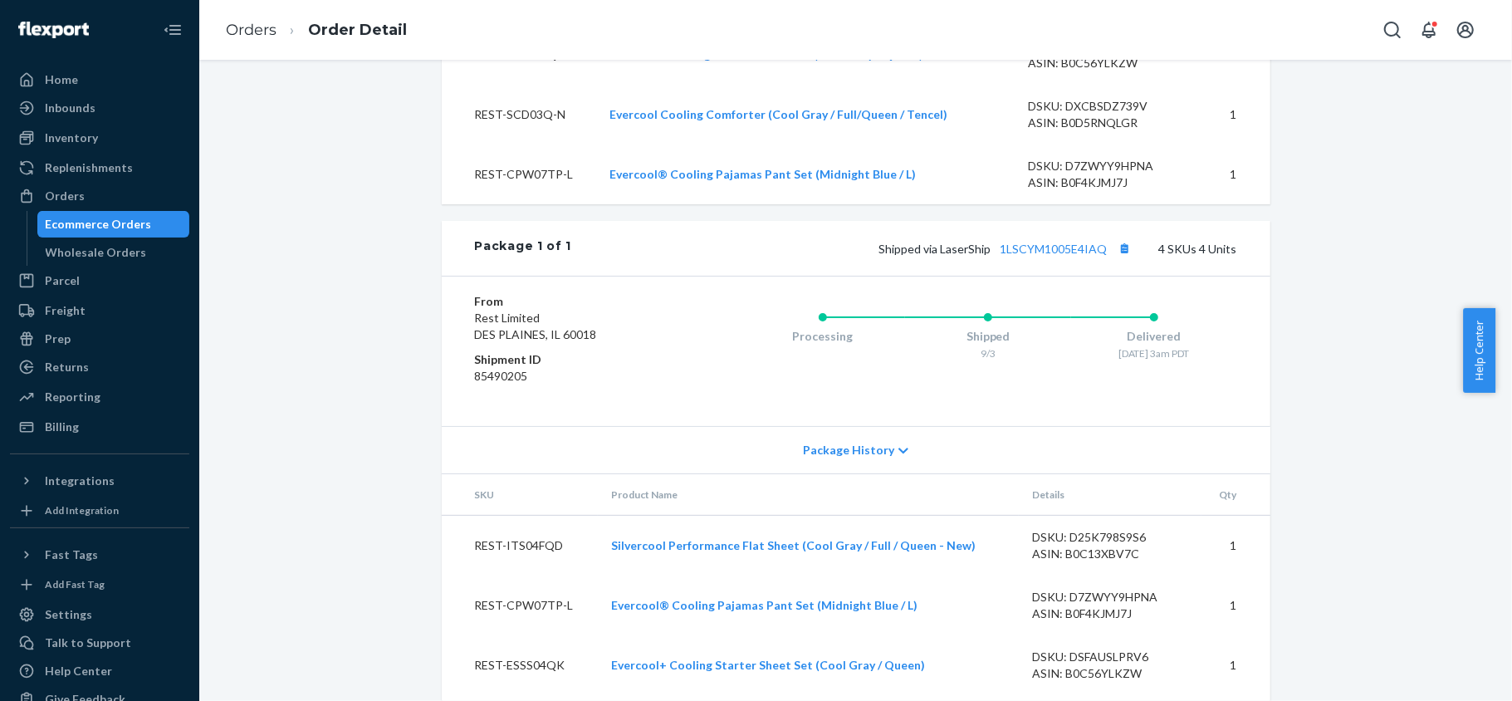
scroll to position [855, 0]
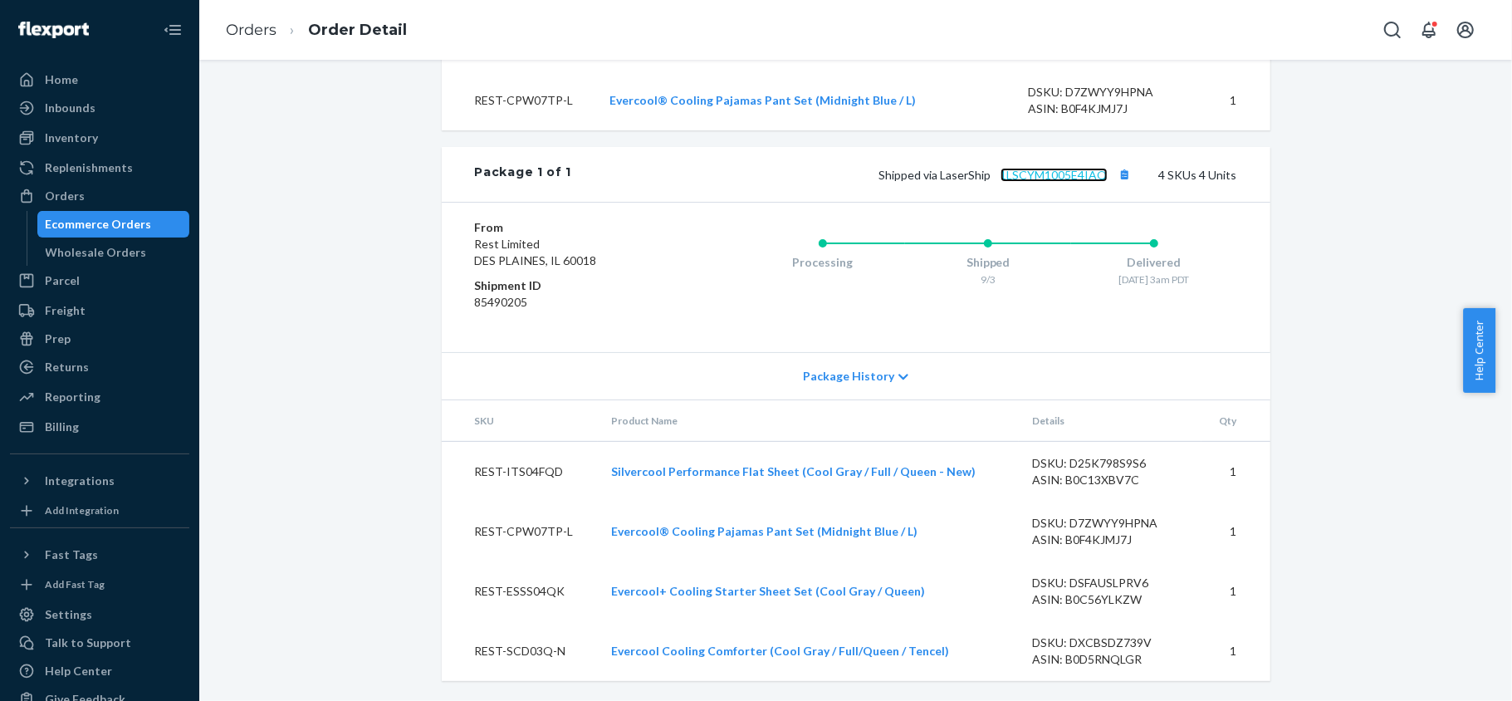
click at [1059, 173] on link "1LSCYM1005E4IAQ" at bounding box center [1053, 175] width 107 height 14
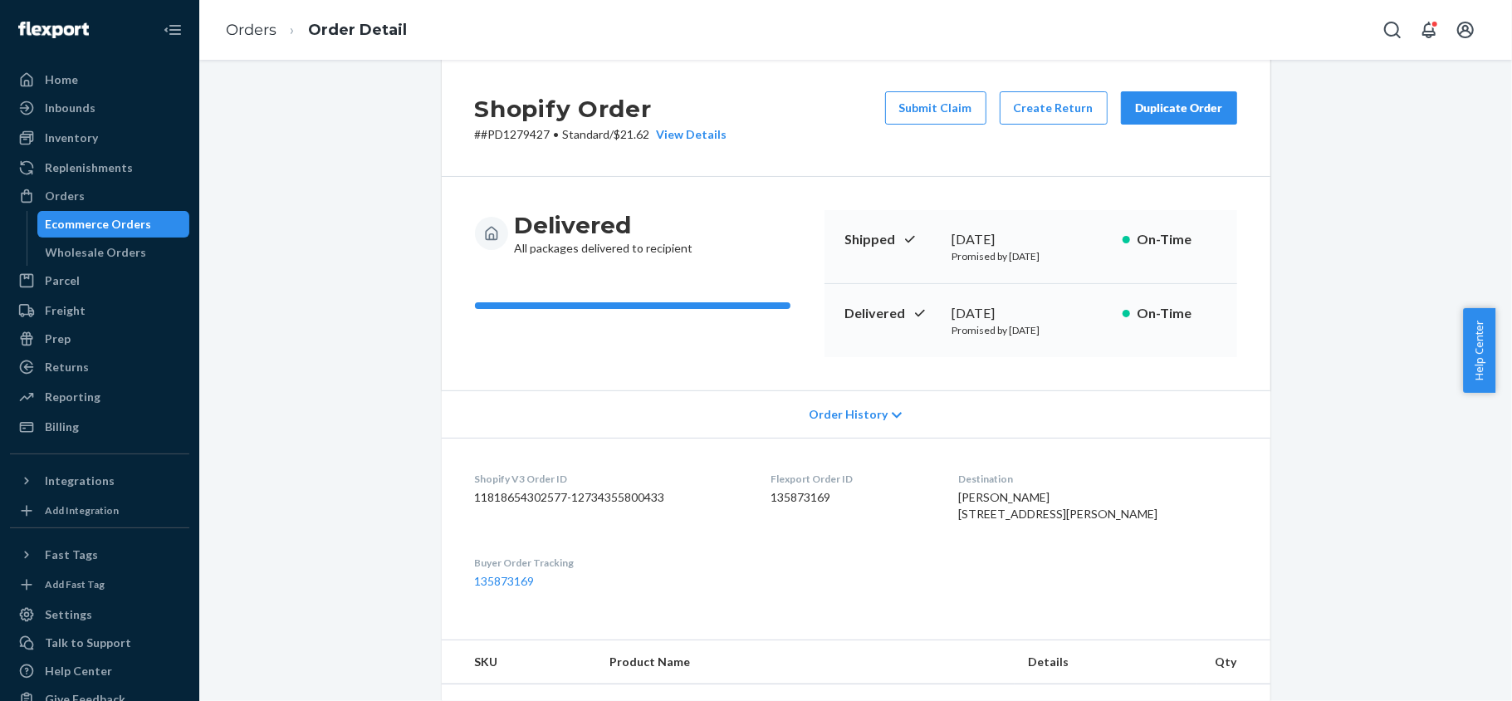
scroll to position [0, 0]
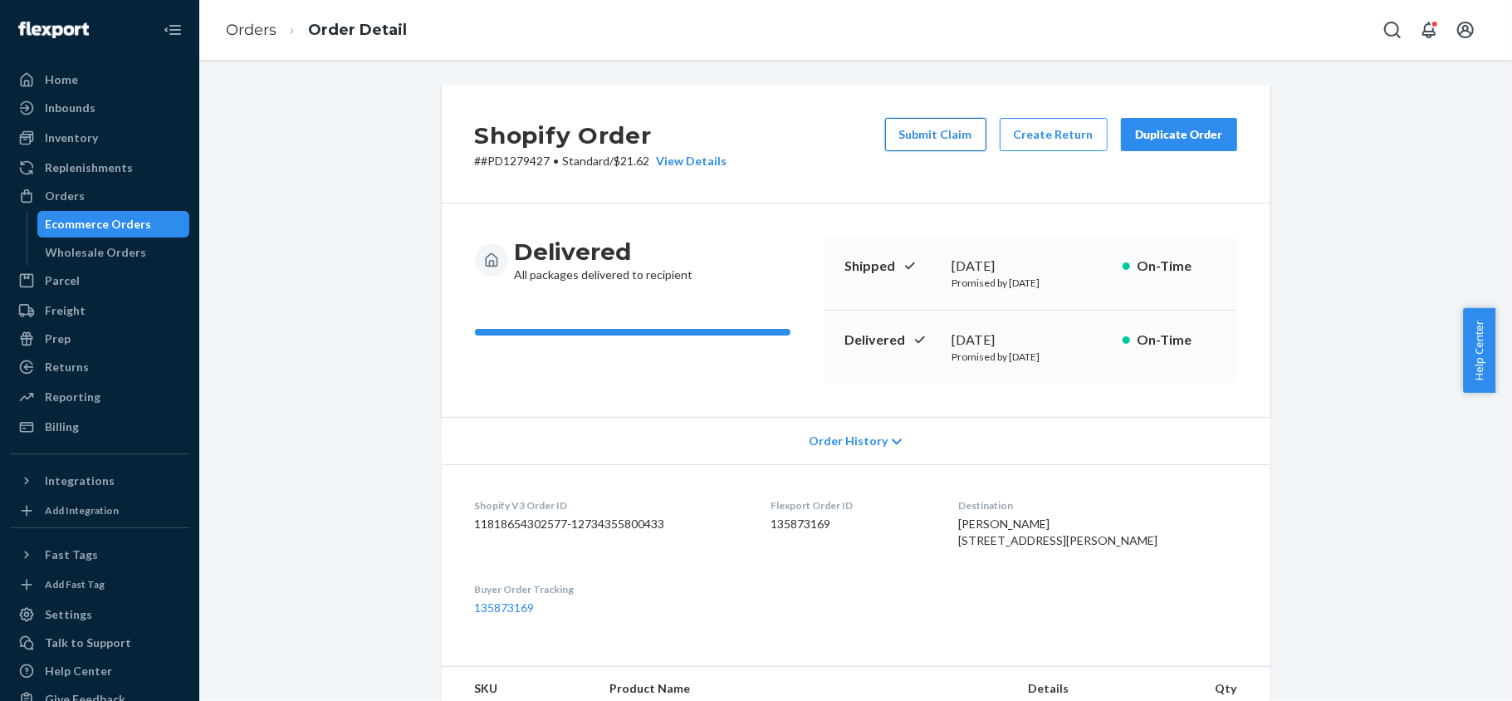
click at [921, 138] on button "Submit Claim" at bounding box center [935, 134] width 101 height 33
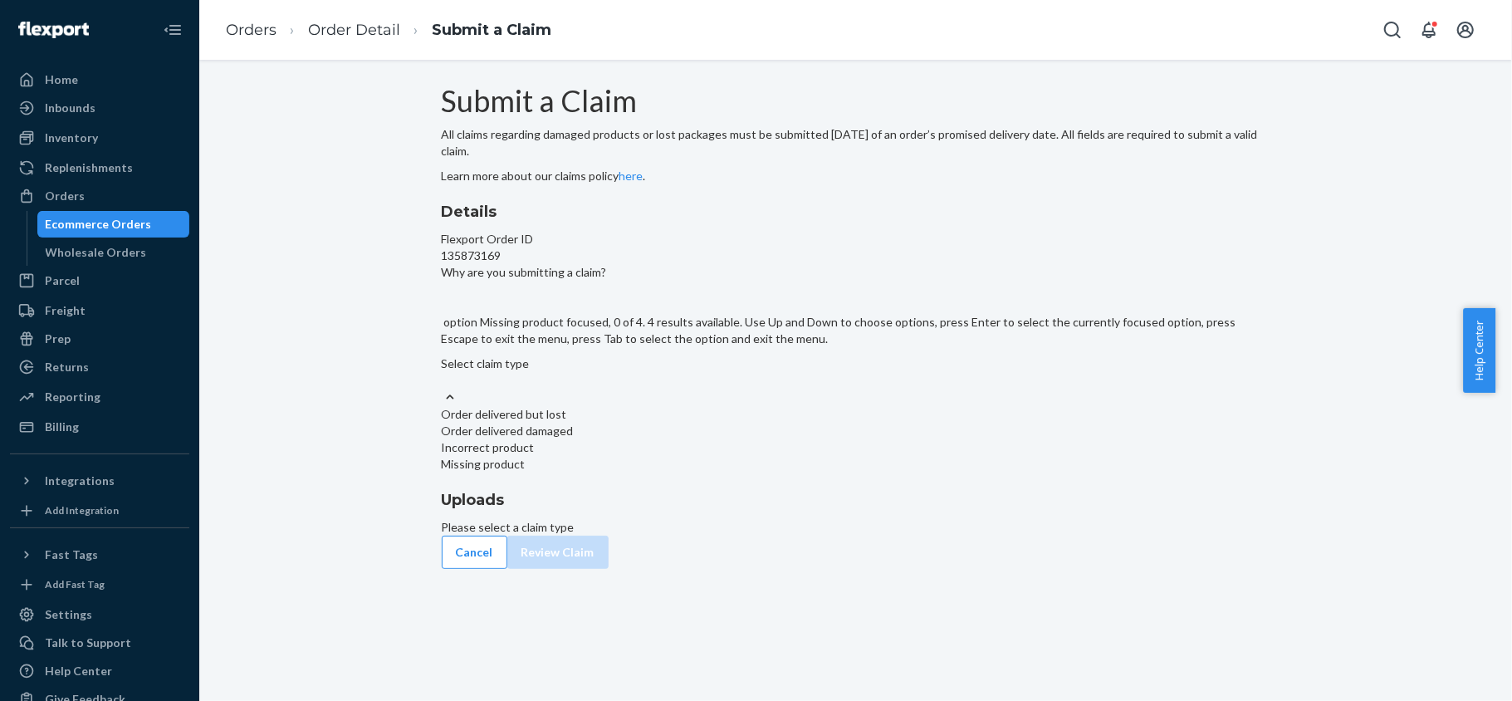
click at [715, 472] on div "Missing product" at bounding box center [856, 464] width 828 height 17
click at [443, 389] on input "Why are you submitting a claim? option Missing product focused, 0 of 4. 4 resul…" at bounding box center [443, 380] width 2 height 17
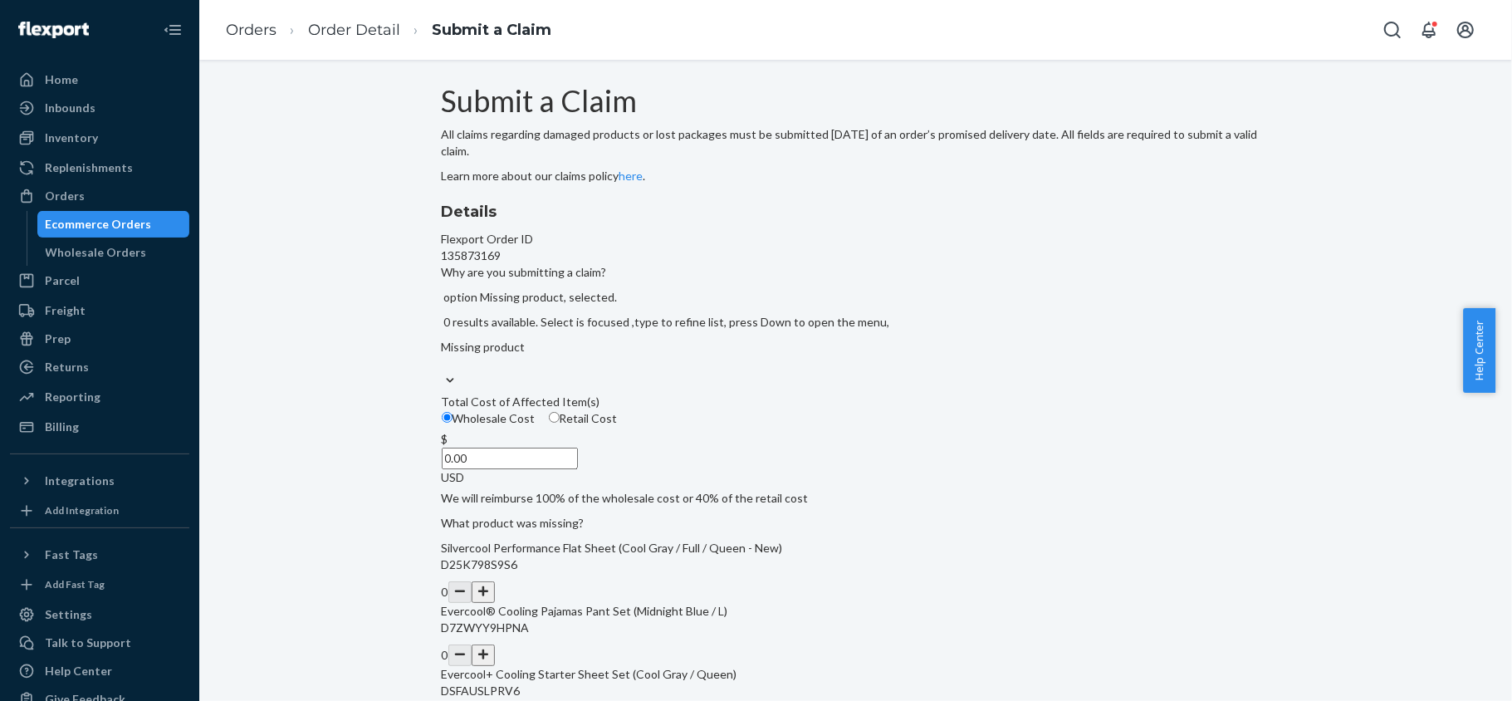
click at [618, 425] on span "Retail Cost" at bounding box center [589, 418] width 58 height 14
click at [560, 423] on input "Retail Cost" at bounding box center [554, 417] width 11 height 11
radio input "true"
radio input "false"
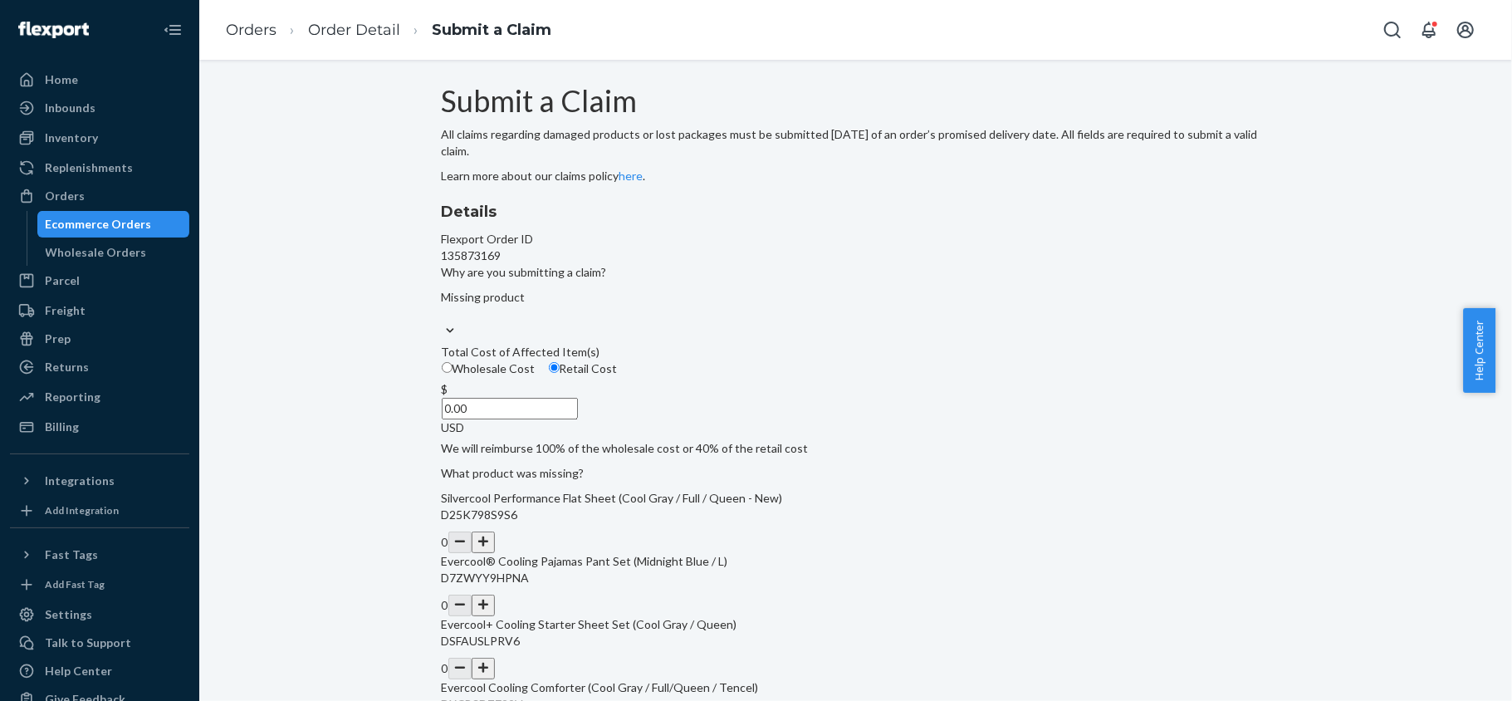
drag, startPoint x: 704, startPoint y: 523, endPoint x: 790, endPoint y: 528, distance: 86.5
click at [790, 528] on div "Details Flexport Order ID 135873169 Why are you submitting a claim? Missing pro…" at bounding box center [856, 480] width 828 height 558
paste input "27"
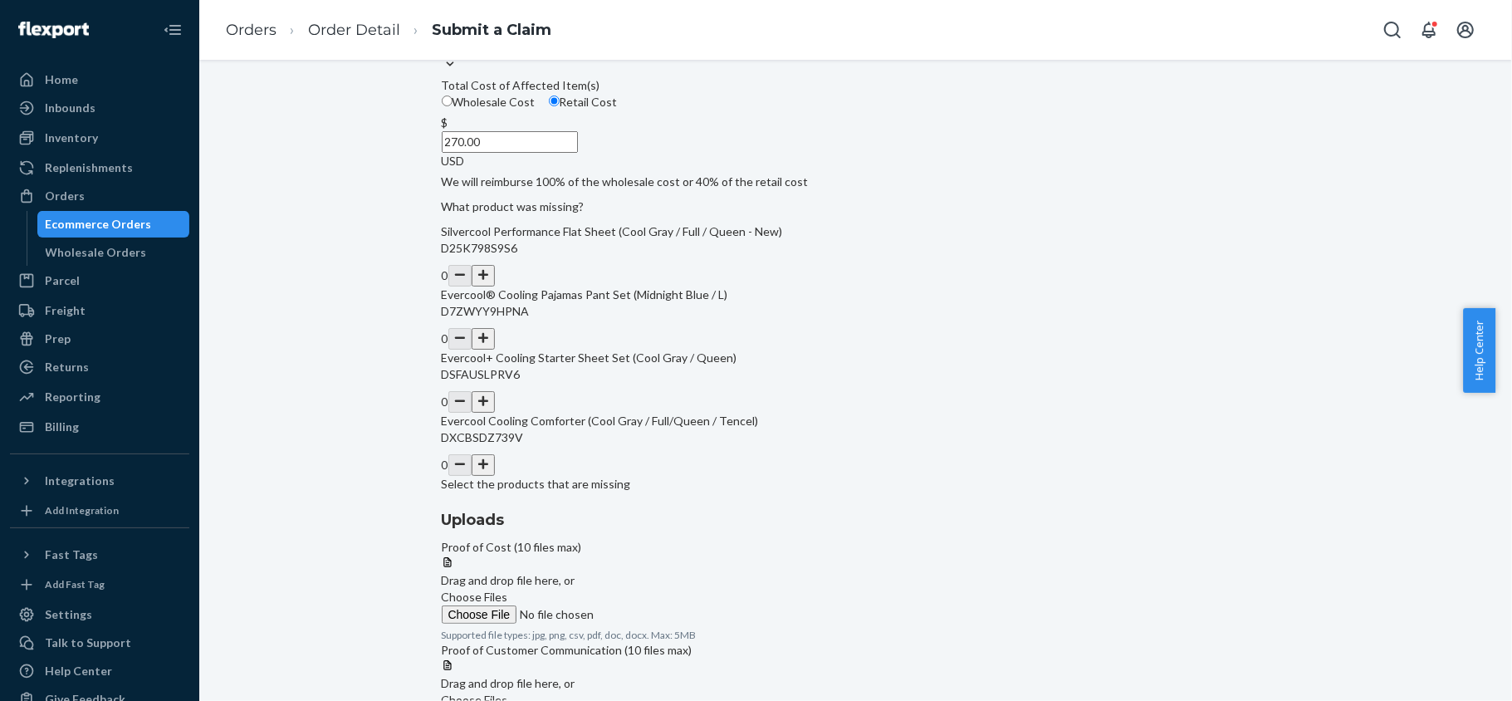
scroll to position [307, 0]
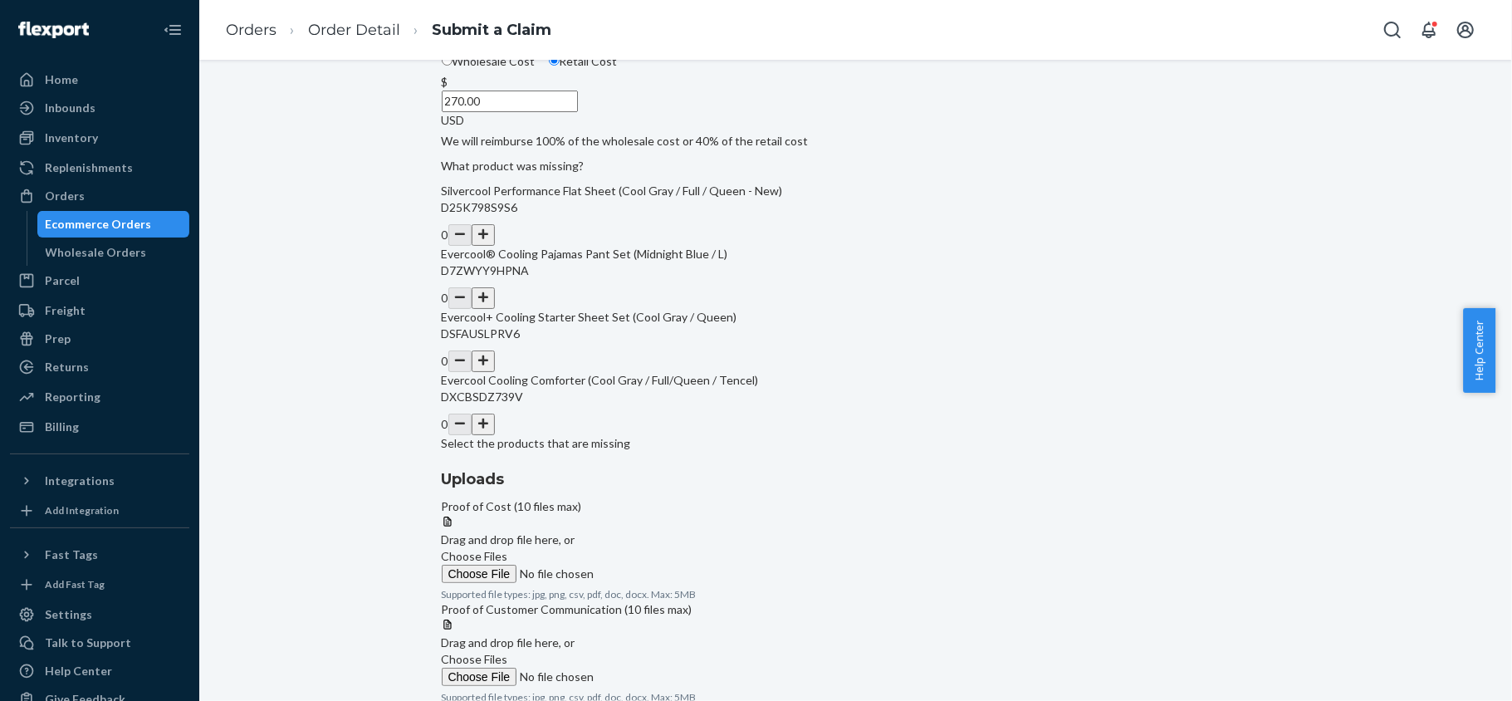
type input "270.00"
click at [495, 246] on button "button" at bounding box center [483, 235] width 23 height 22
click at [779, 452] on div "Details Flexport Order ID 135873169 Why are you submitting a claim? Missing pro…" at bounding box center [856, 173] width 828 height 558
click at [495, 372] on button "button" at bounding box center [483, 361] width 23 height 22
click at [667, 548] on label "Choose Files" at bounding box center [555, 565] width 226 height 35
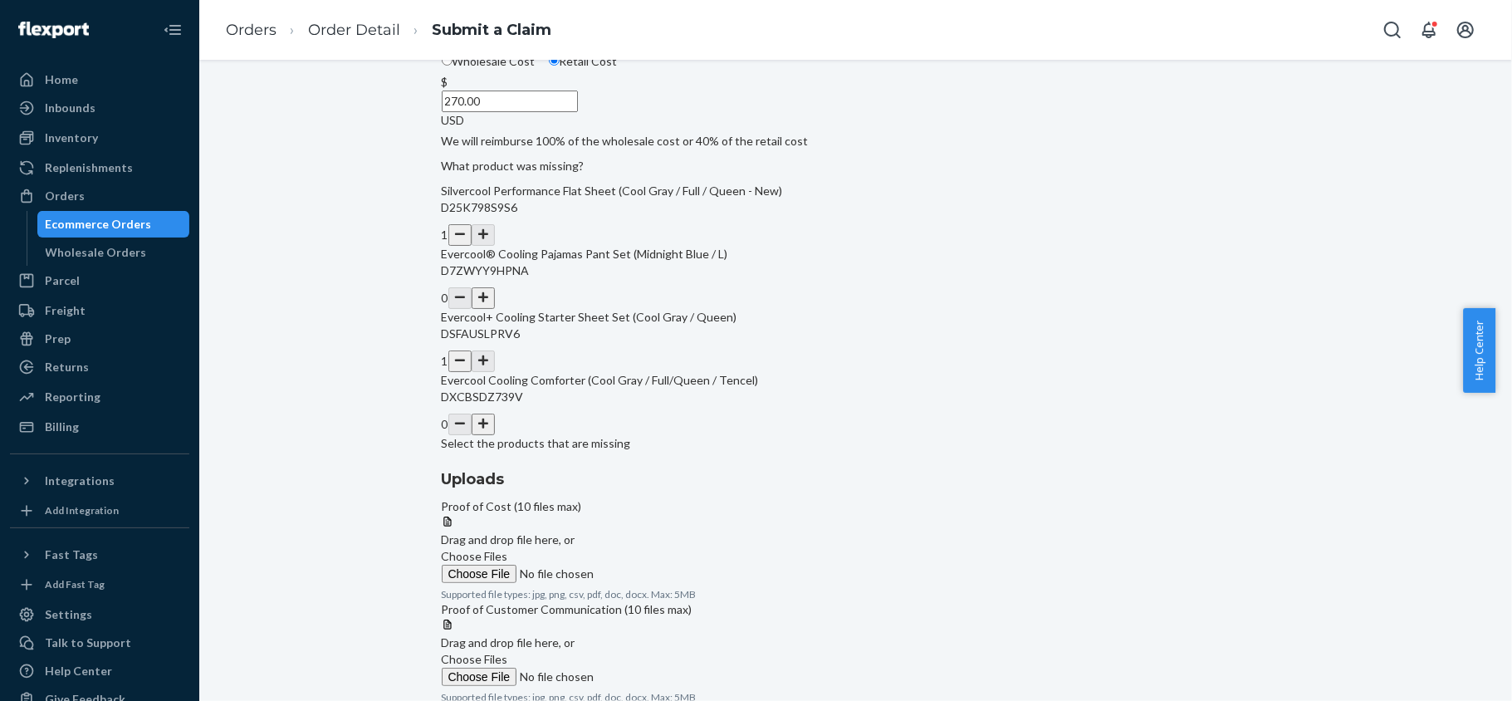
click at [667, 564] on input "Choose Files" at bounding box center [555, 573] width 226 height 18
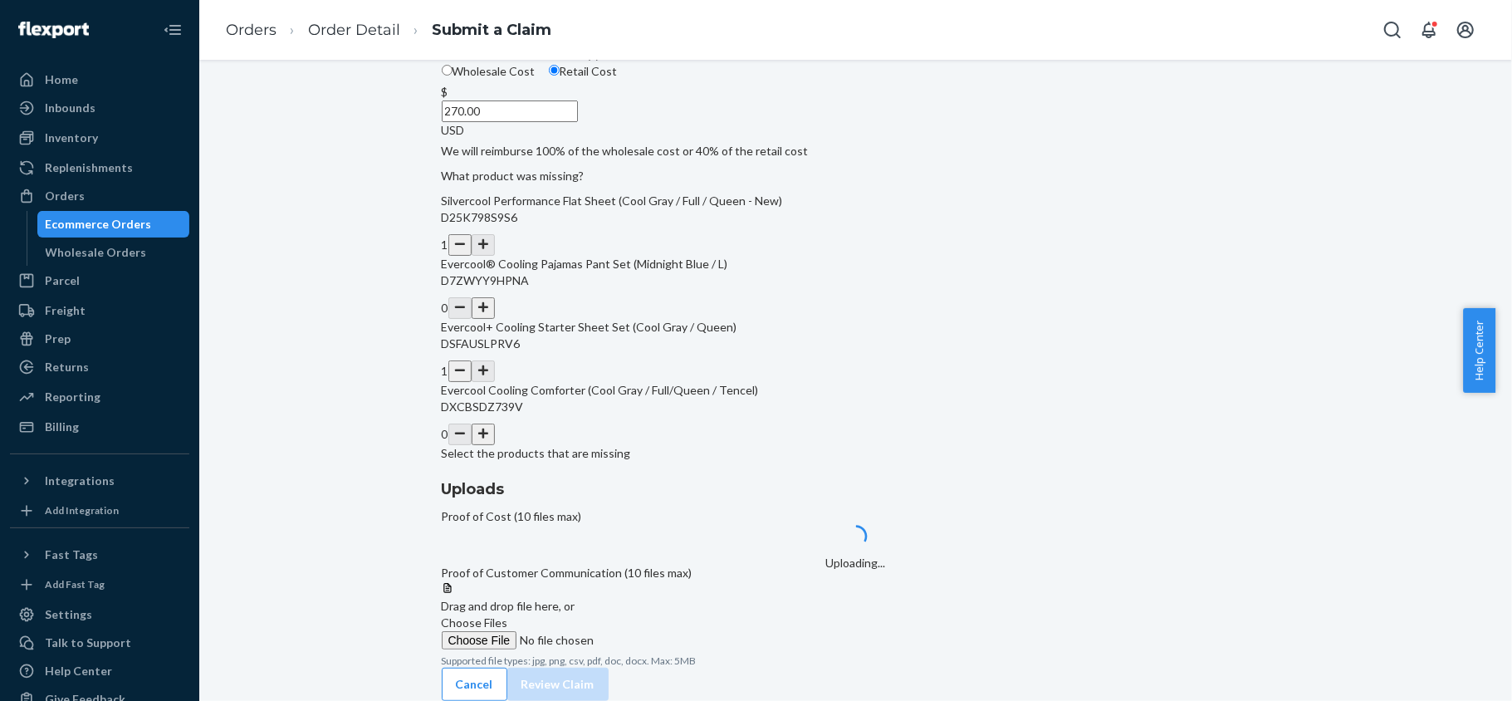
click at [667, 614] on label "Choose Files" at bounding box center [555, 631] width 226 height 35
click at [667, 631] on input "Choose Files" at bounding box center [555, 640] width 226 height 18
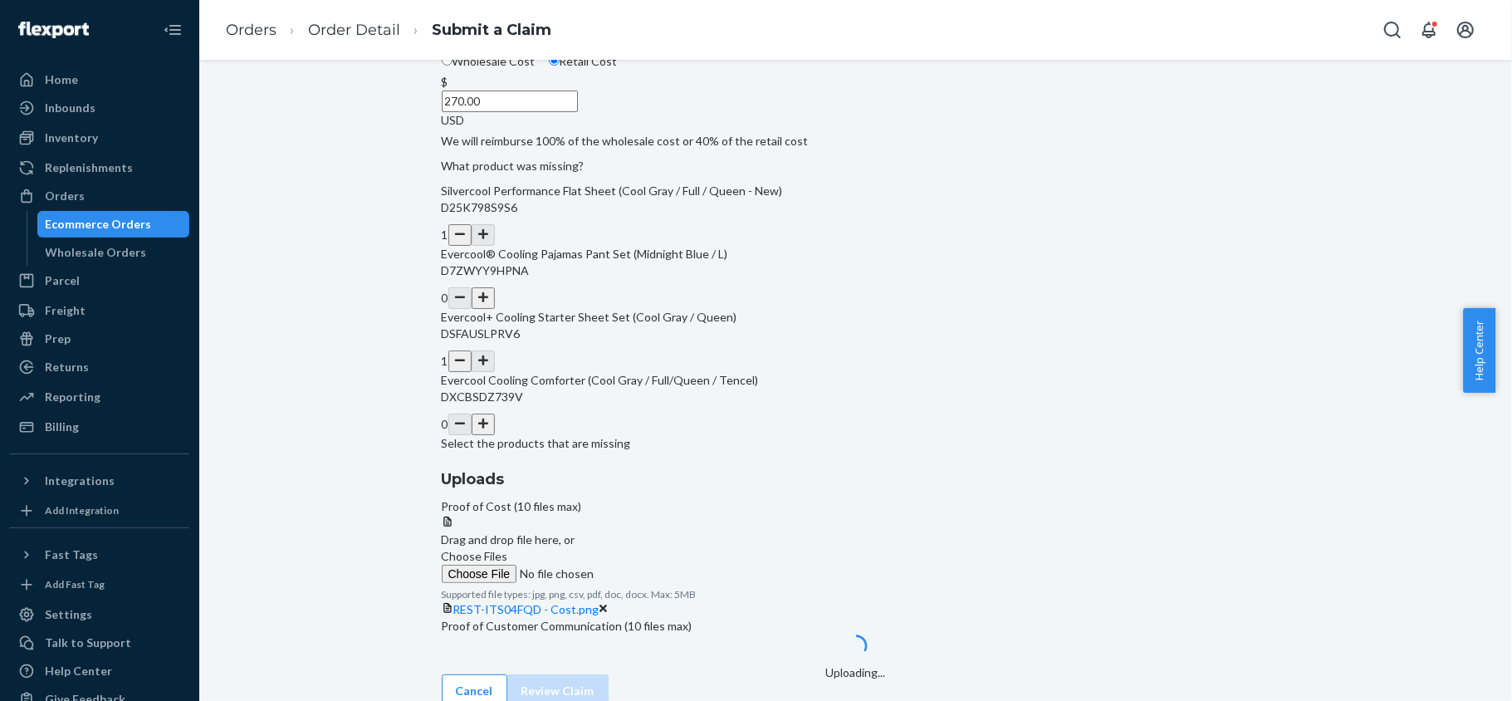
click at [508, 549] on span "Choose Files" at bounding box center [475, 556] width 66 height 14
click at [667, 564] on input "Choose Files" at bounding box center [555, 573] width 226 height 18
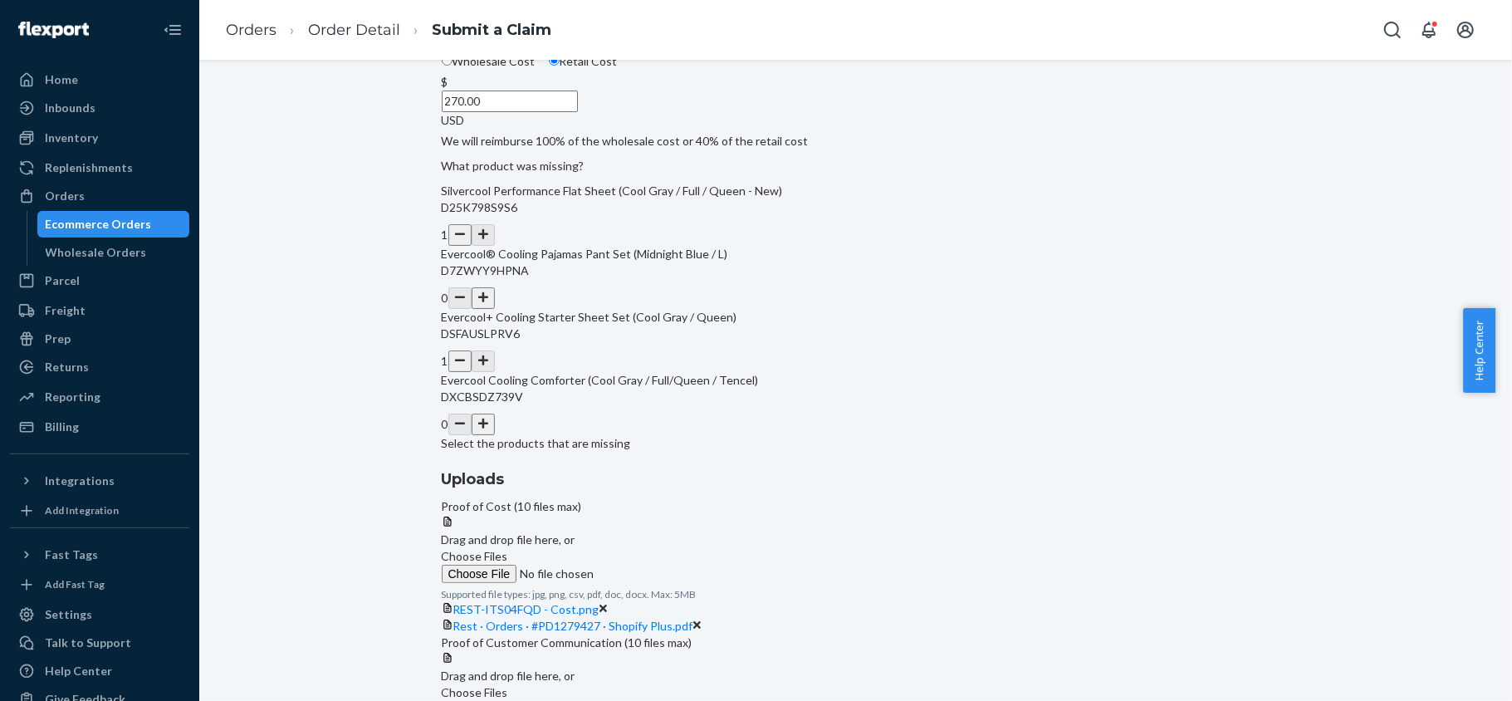
scroll to position [18, 0]
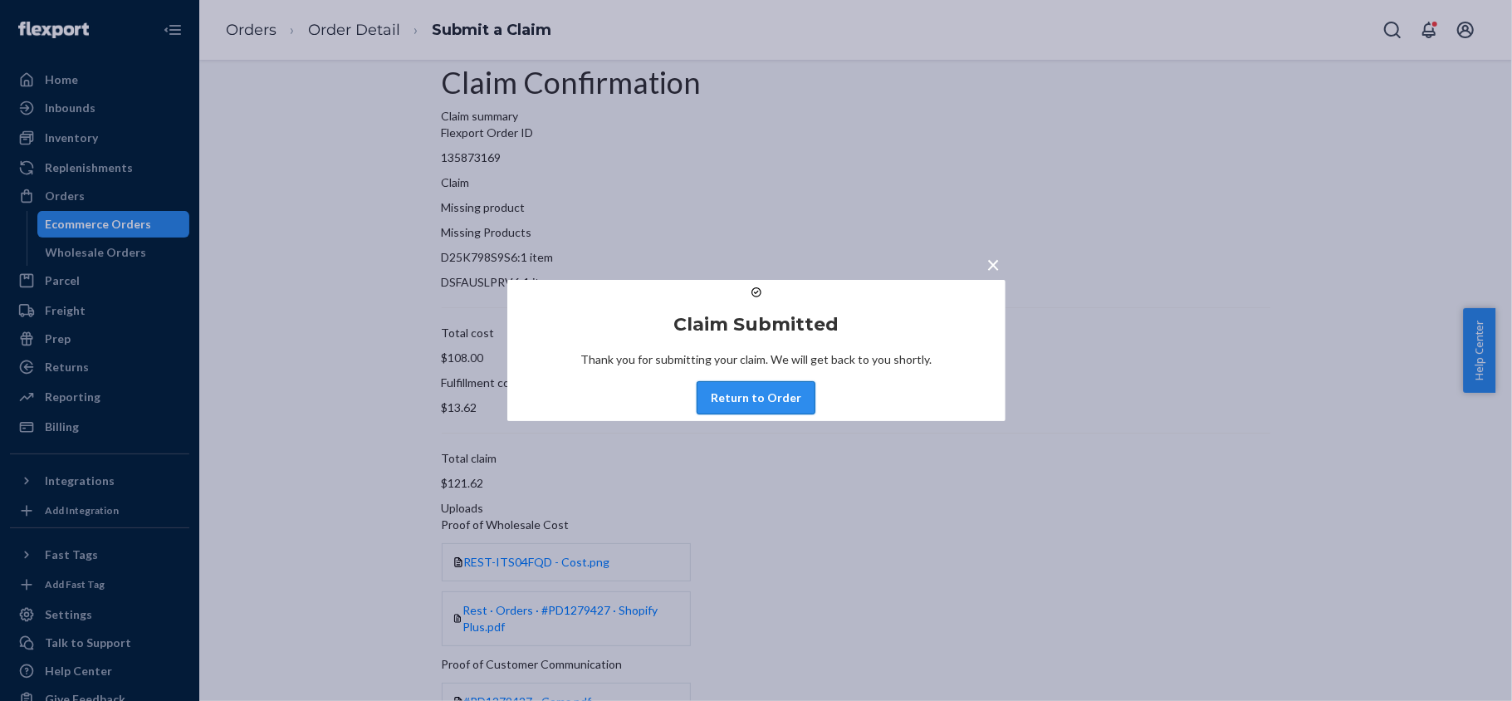
click at [804, 414] on button "Return to Order" at bounding box center [755, 397] width 119 height 33
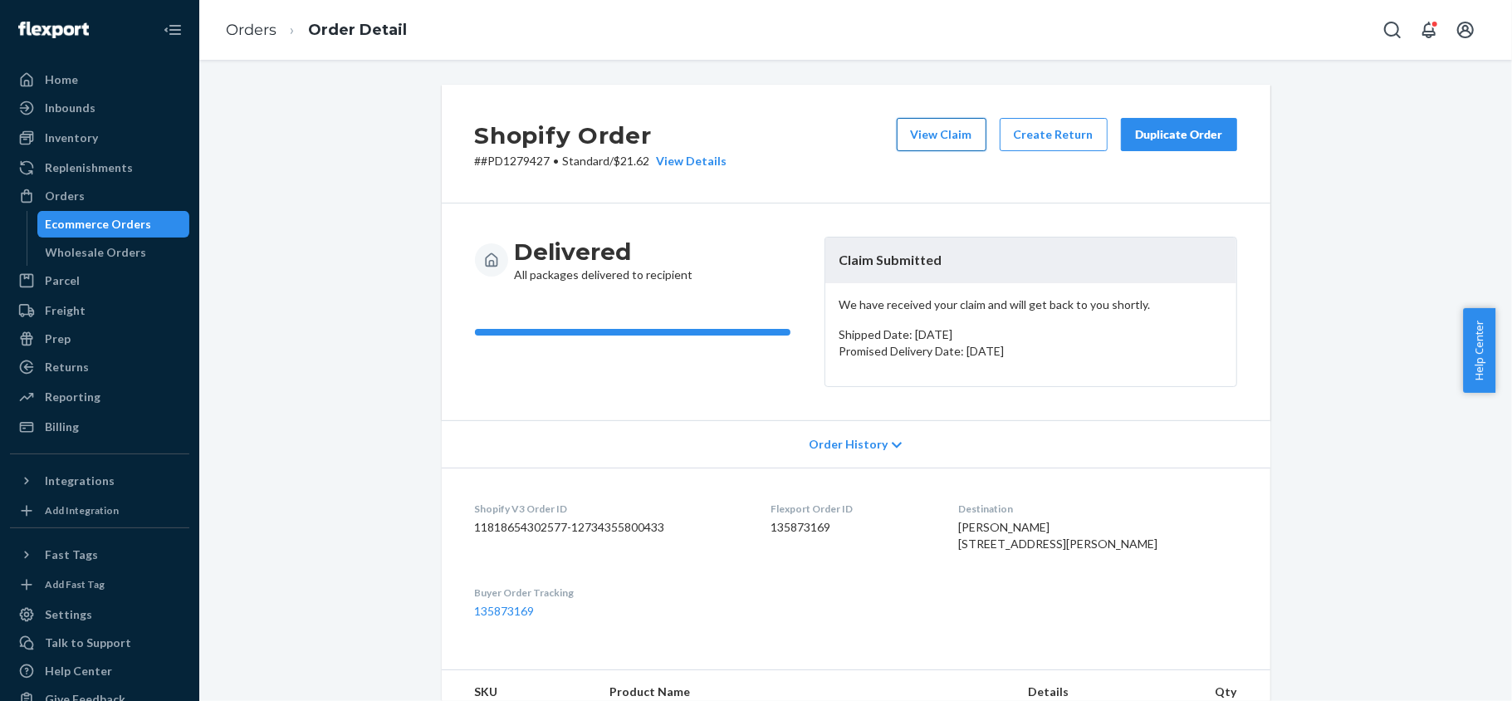
click at [921, 137] on button "View Claim" at bounding box center [942, 134] width 90 height 33
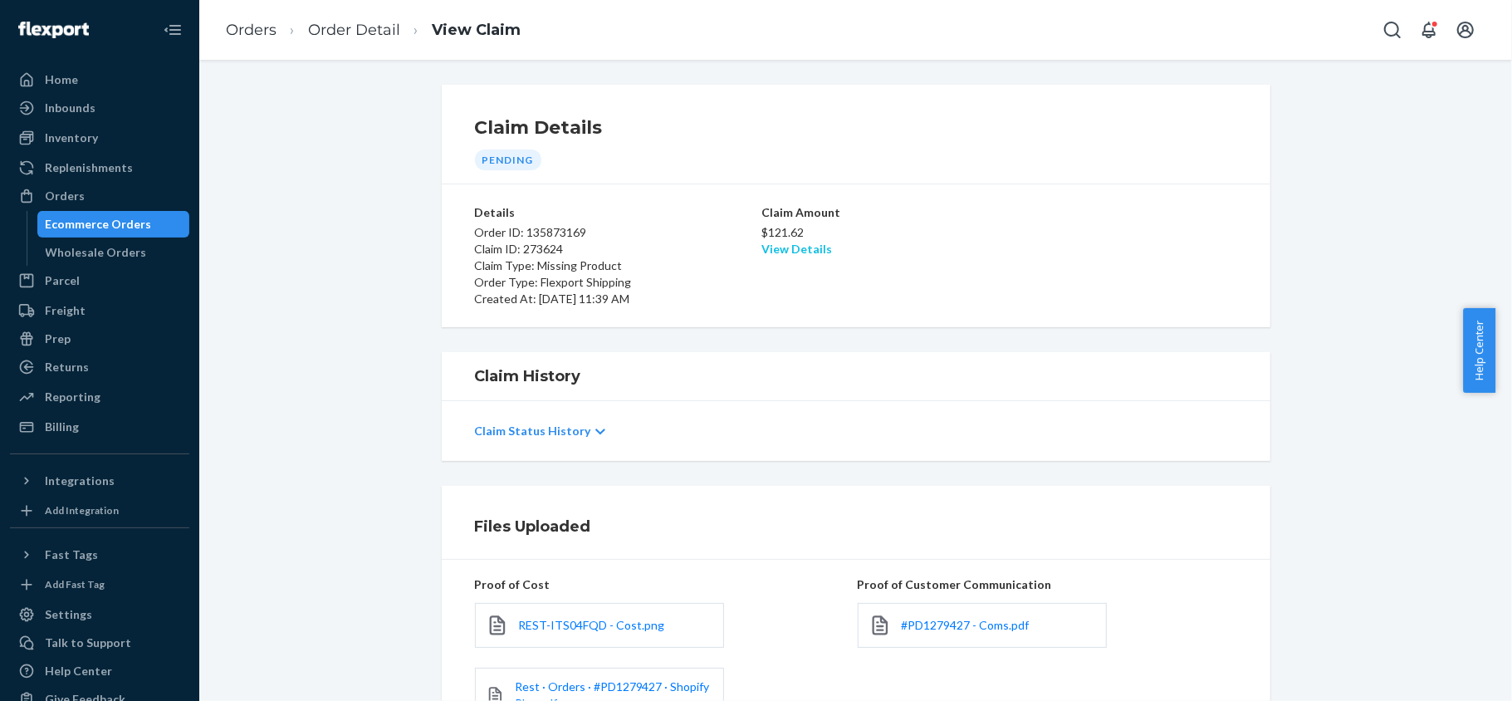
click at [800, 251] on link "View Details" at bounding box center [796, 249] width 71 height 14
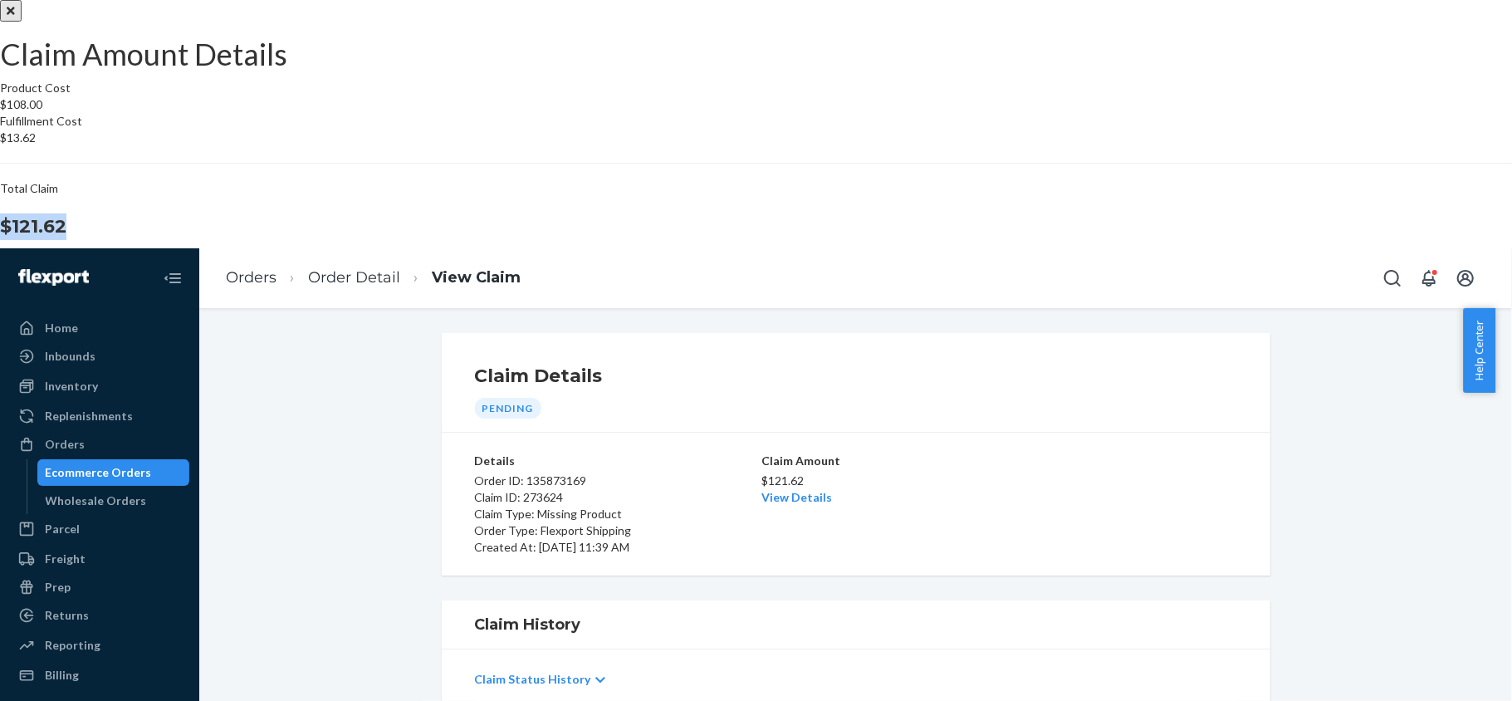
drag, startPoint x: 852, startPoint y: 403, endPoint x: 920, endPoint y: 415, distance: 69.1
click at [920, 240] on section "Product Cost $108.00 Fulfillment Cost $13.62 Total Claim $121.62" at bounding box center [756, 160] width 1512 height 160
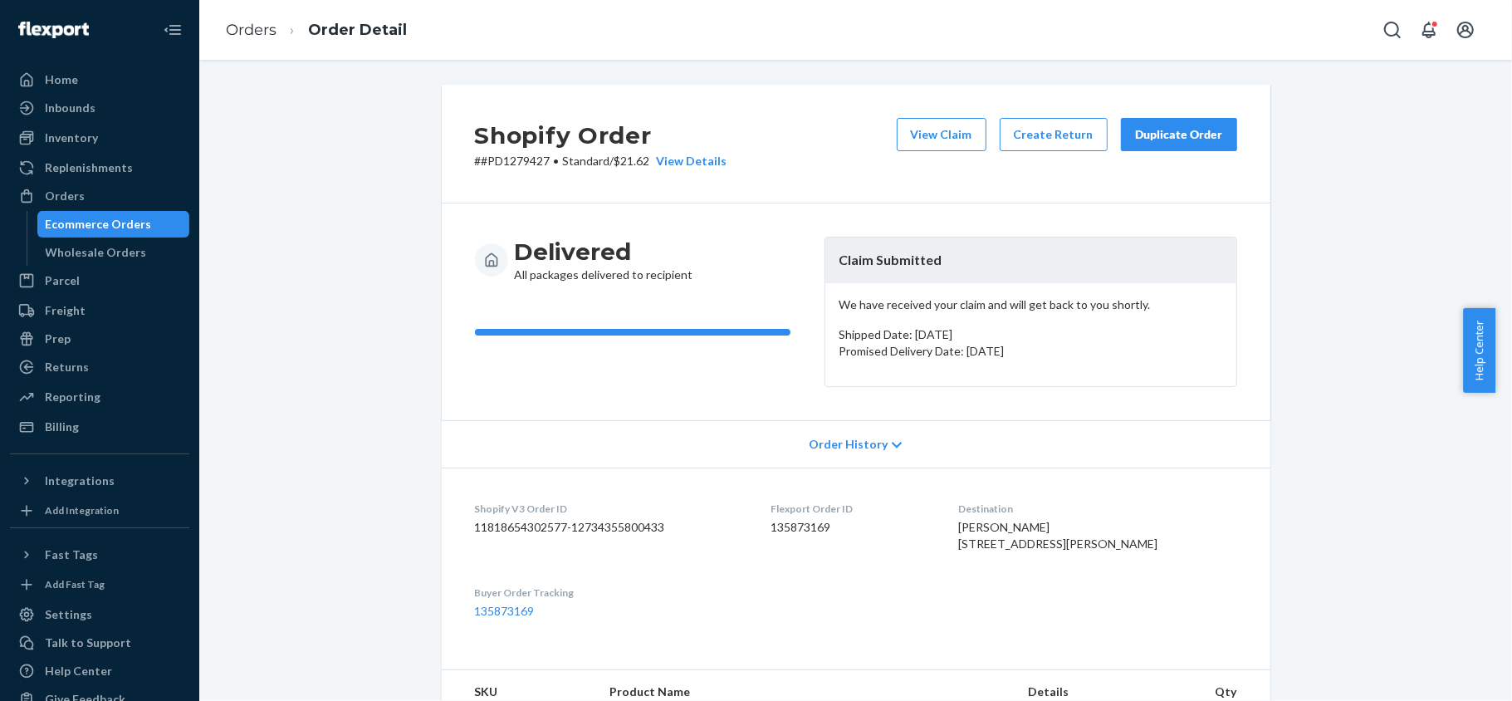
click at [815, 525] on dd "135873169" at bounding box center [850, 527] width 161 height 17
drag, startPoint x: 542, startPoint y: 161, endPoint x: 473, endPoint y: 168, distance: 69.2
click at [475, 168] on p "# #PD1279427 • Standard / $21.62 View Details" at bounding box center [601, 161] width 252 height 17
click at [144, 193] on div "Orders" at bounding box center [100, 195] width 176 height 23
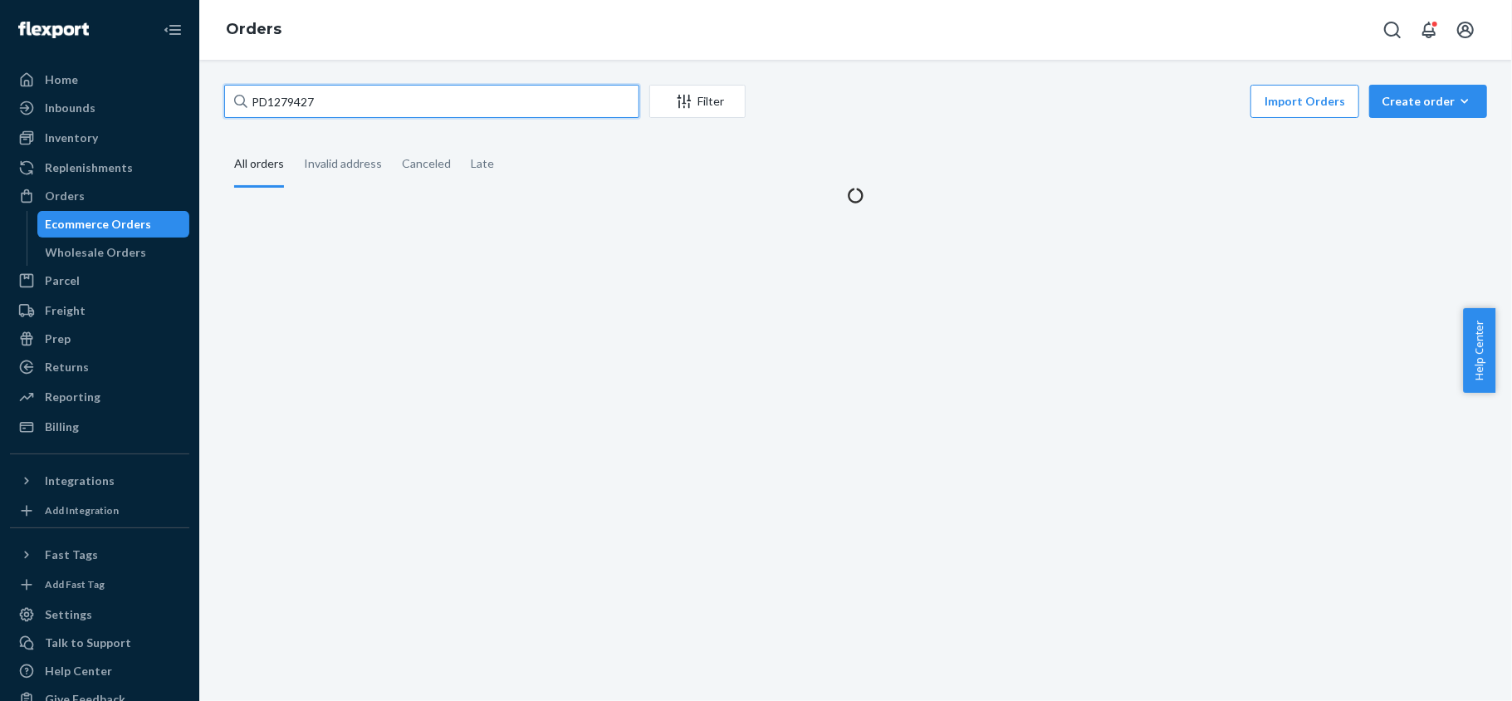
click at [346, 96] on input "PD1279427" at bounding box center [431, 101] width 415 height 33
paste input "US25350419"
type input "US25350419"
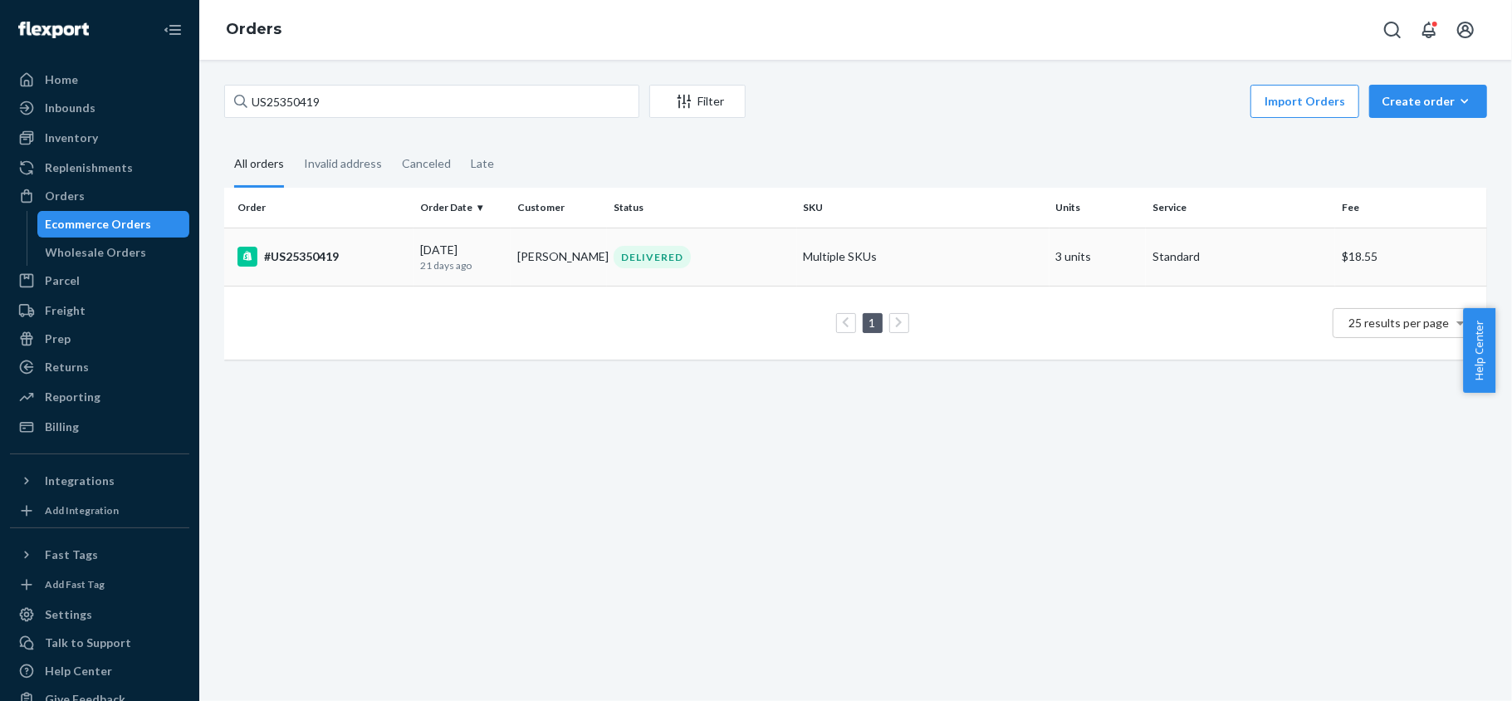
click at [289, 237] on td "#US25350419" at bounding box center [318, 256] width 189 height 58
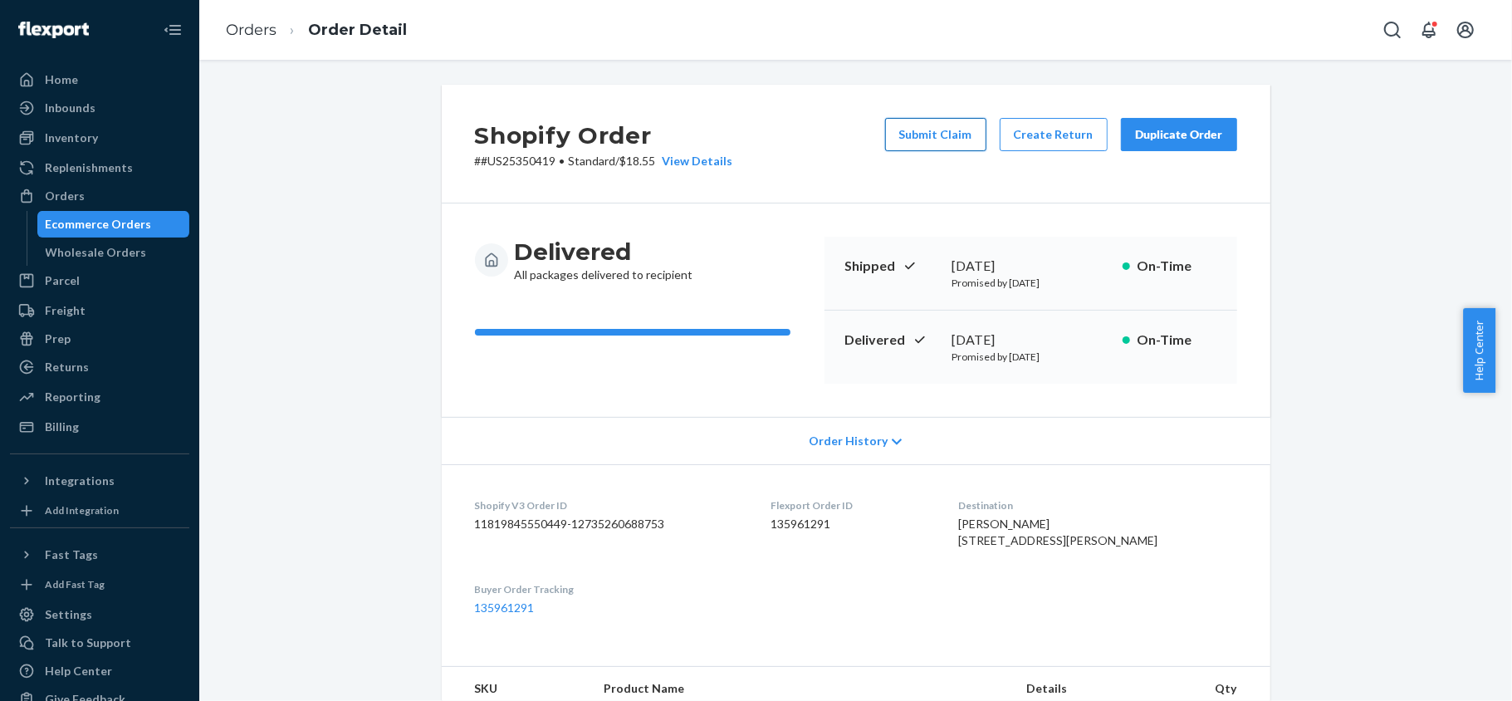
click at [905, 138] on button "Submit Claim" at bounding box center [935, 134] width 101 height 33
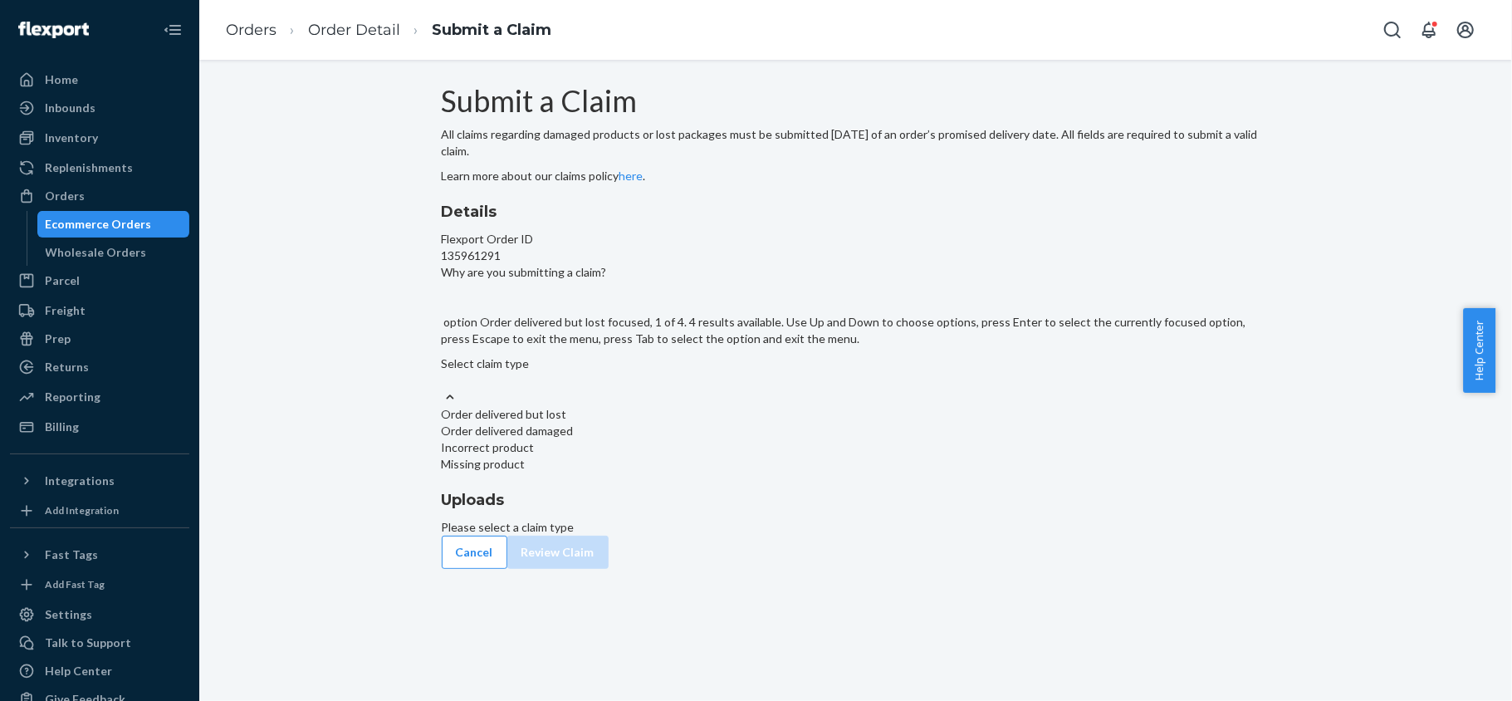
click at [757, 406] on div at bounding box center [856, 397] width 828 height 17
click at [443, 389] on input "Why are you submitting a claim? option Order delivered but lost focused, 1 of 4…" at bounding box center [443, 380] width 2 height 17
click at [729, 472] on div "Missing product" at bounding box center [856, 464] width 828 height 17
click at [443, 389] on input "Why are you submitting a claim? option Missing product focused, 0 of 4. 4 resul…" at bounding box center [443, 380] width 2 height 17
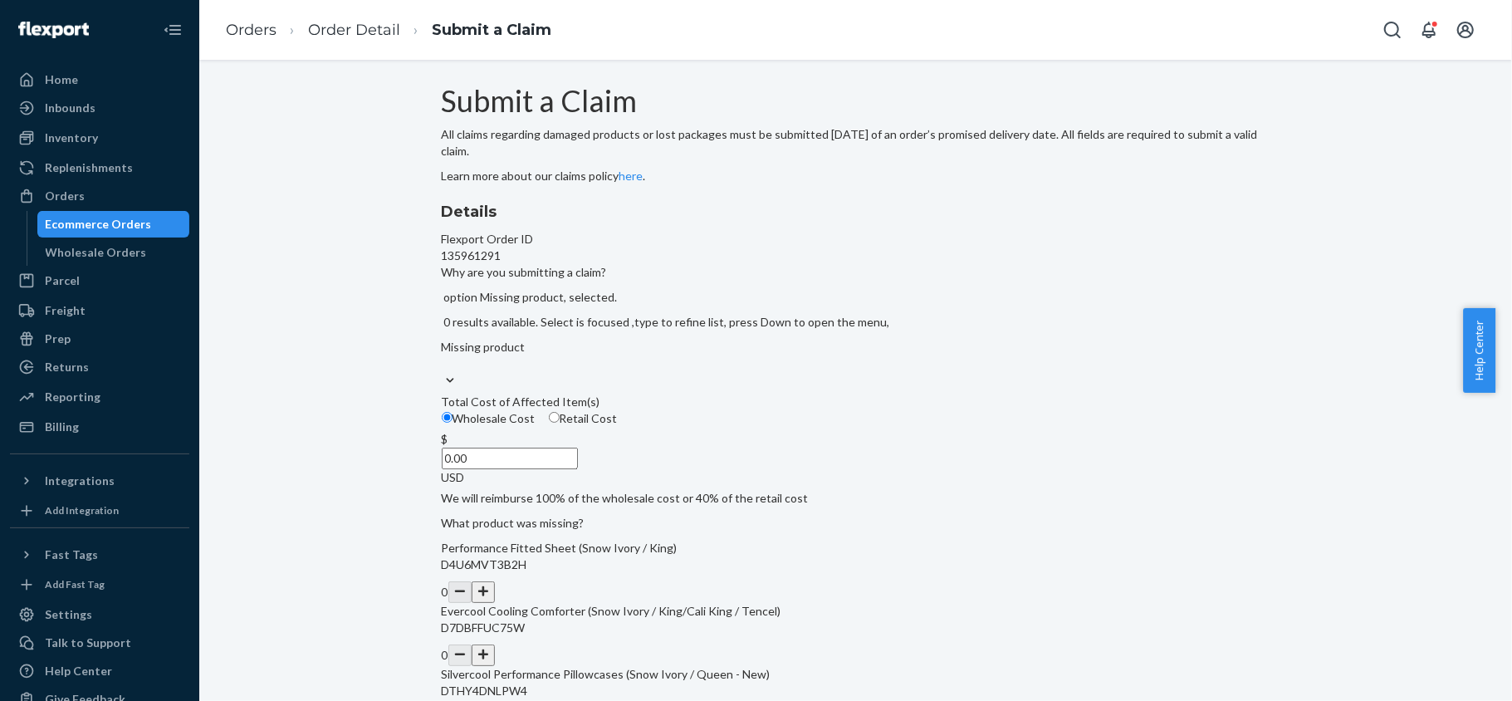
click at [618, 425] on span "Retail Cost" at bounding box center [589, 418] width 58 height 14
click at [560, 423] on input "Retail Cost" at bounding box center [554, 417] width 11 height 11
radio input "true"
radio input "false"
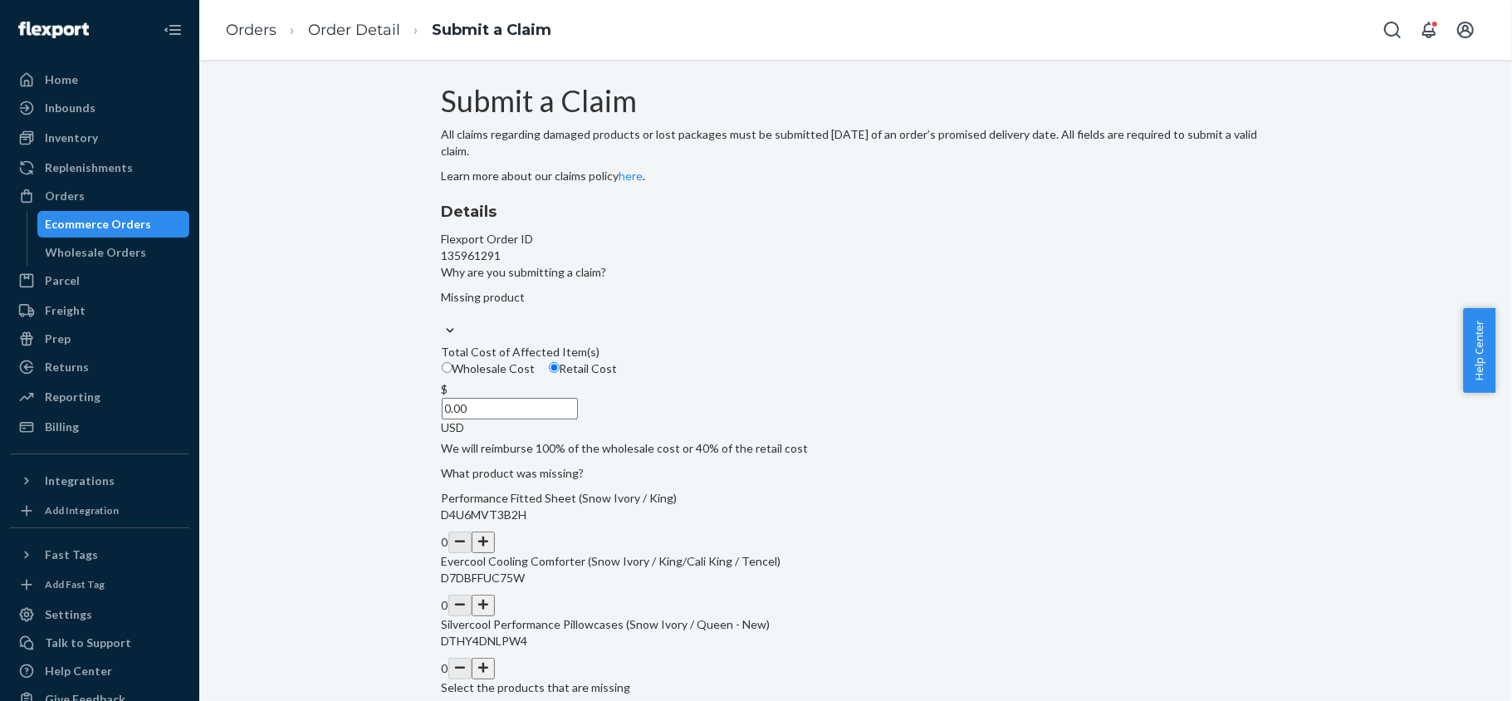
paste input "174"
click at [769, 436] on div "$ 0.00 USD" at bounding box center [856, 408] width 828 height 55
click at [578, 419] on input "0.00" at bounding box center [510, 409] width 136 height 22
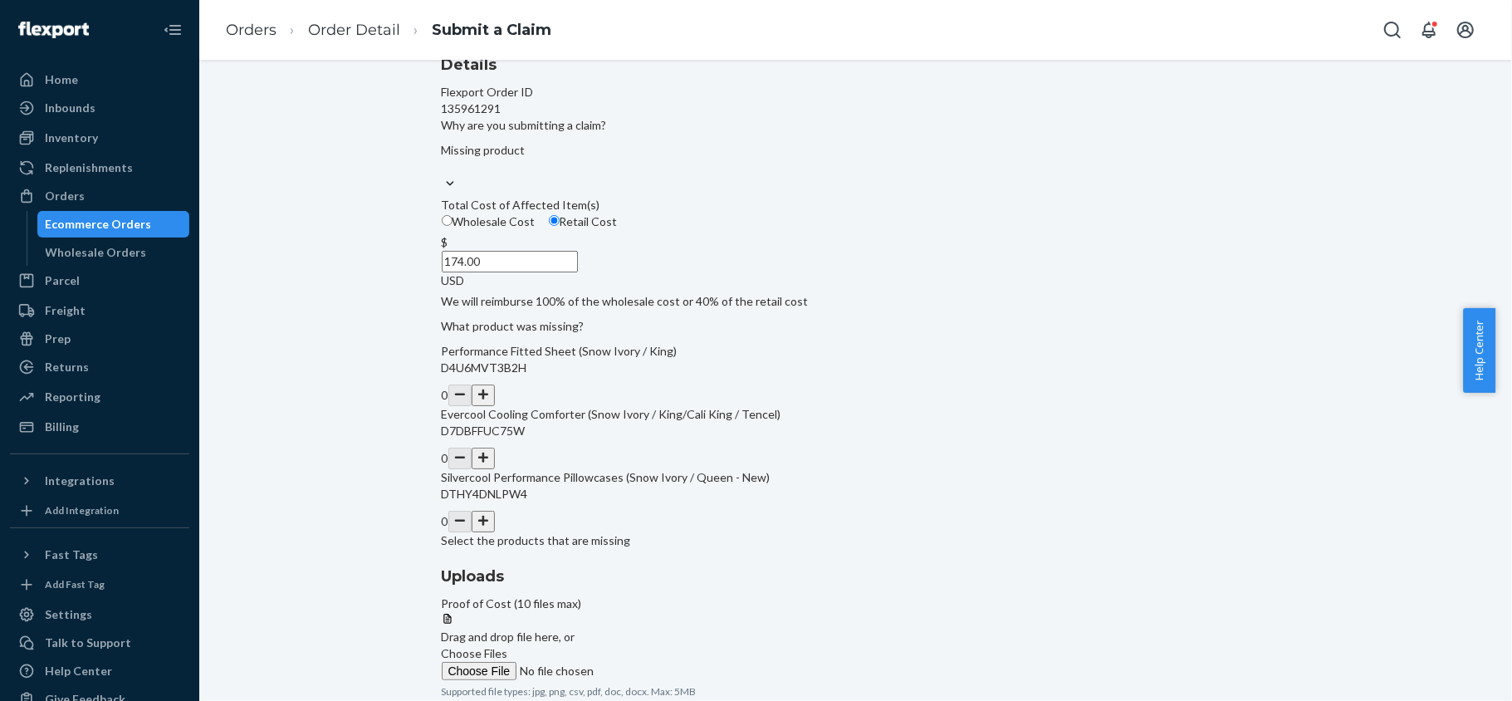
scroll to position [221, 0]
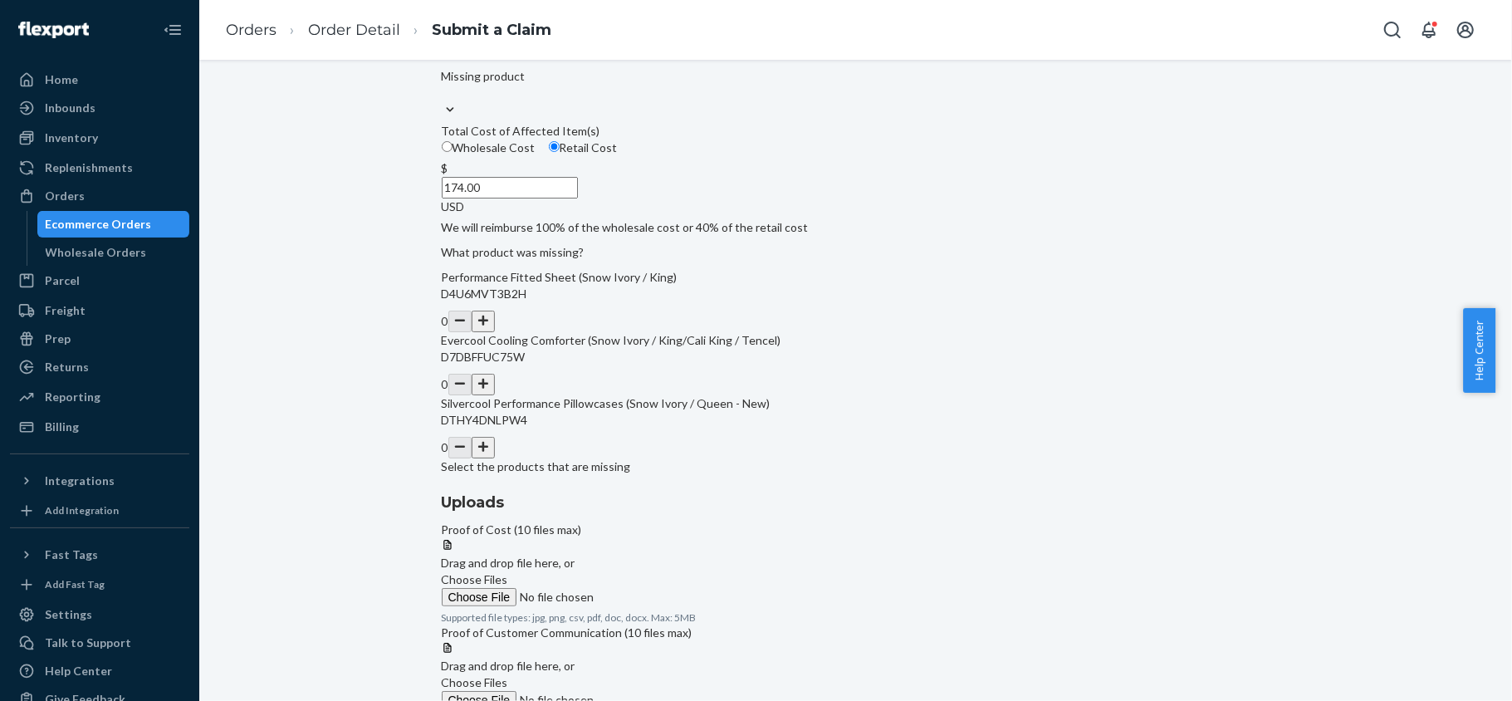
type input "174.00"
click at [495, 395] on button "button" at bounding box center [483, 385] width 23 height 22
click at [508, 572] on span "Choose Files" at bounding box center [475, 579] width 66 height 14
click at [667, 588] on input "Choose Files" at bounding box center [555, 597] width 226 height 18
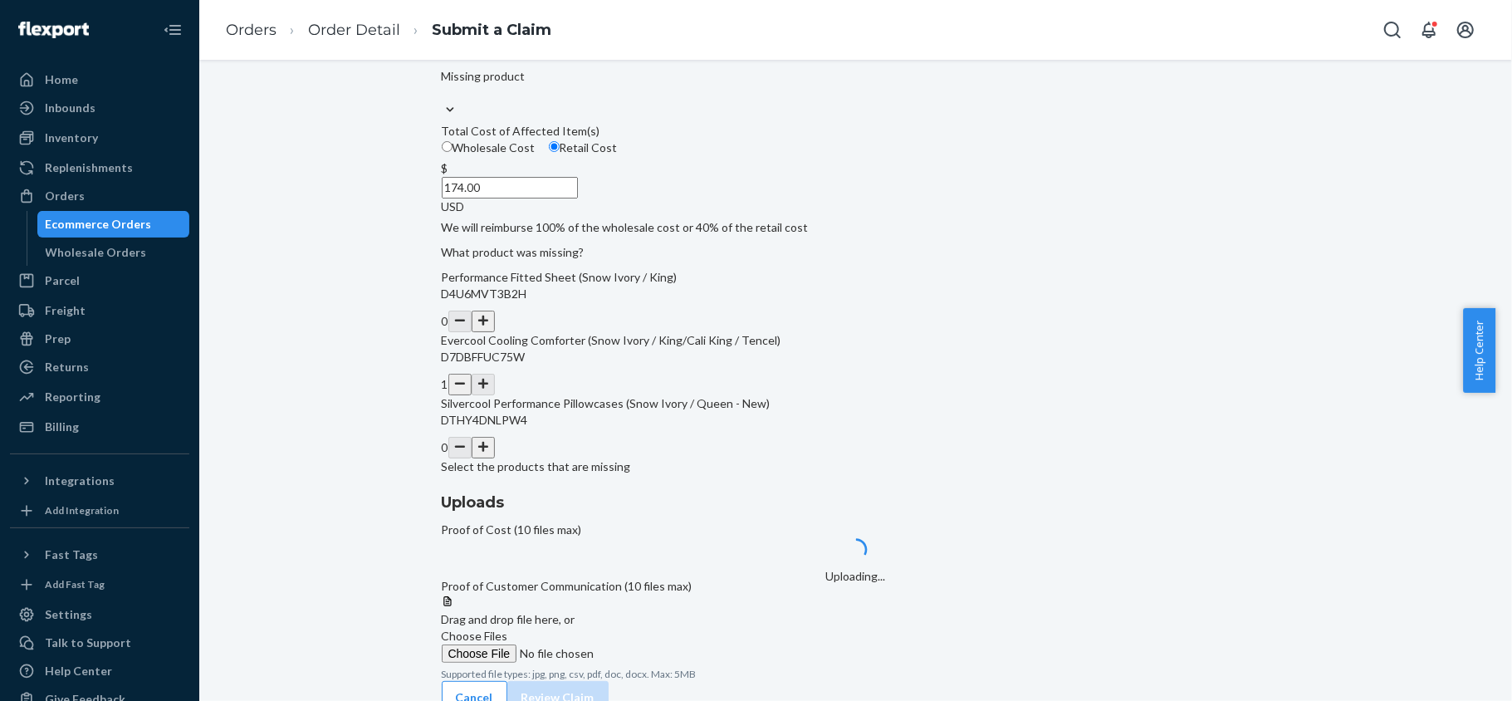
click at [508, 628] on span "Choose Files" at bounding box center [475, 635] width 66 height 14
click at [667, 644] on input "Choose Files" at bounding box center [555, 653] width 226 height 18
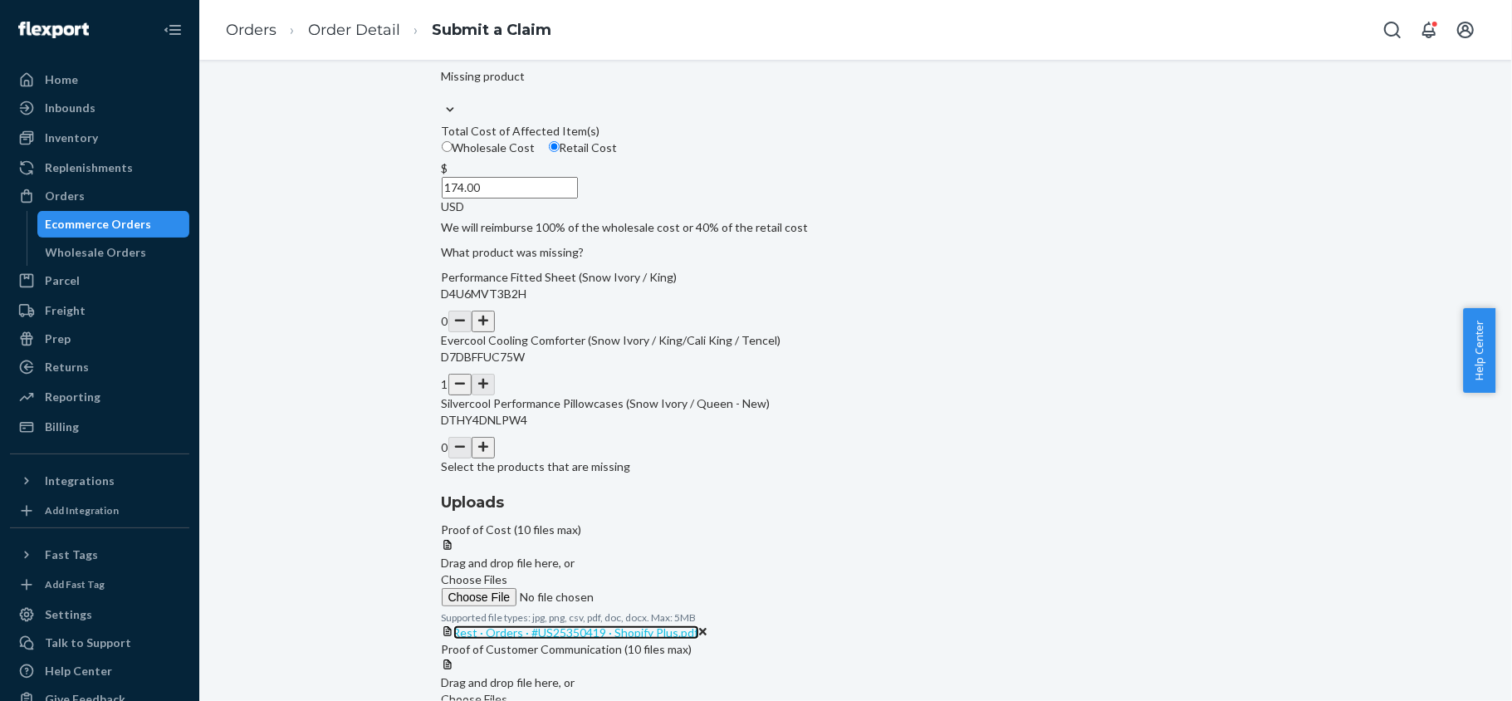
click at [699, 625] on span "Rest · Orders · #US25350419 · Shopify Plus.pdf" at bounding box center [576, 632] width 246 height 14
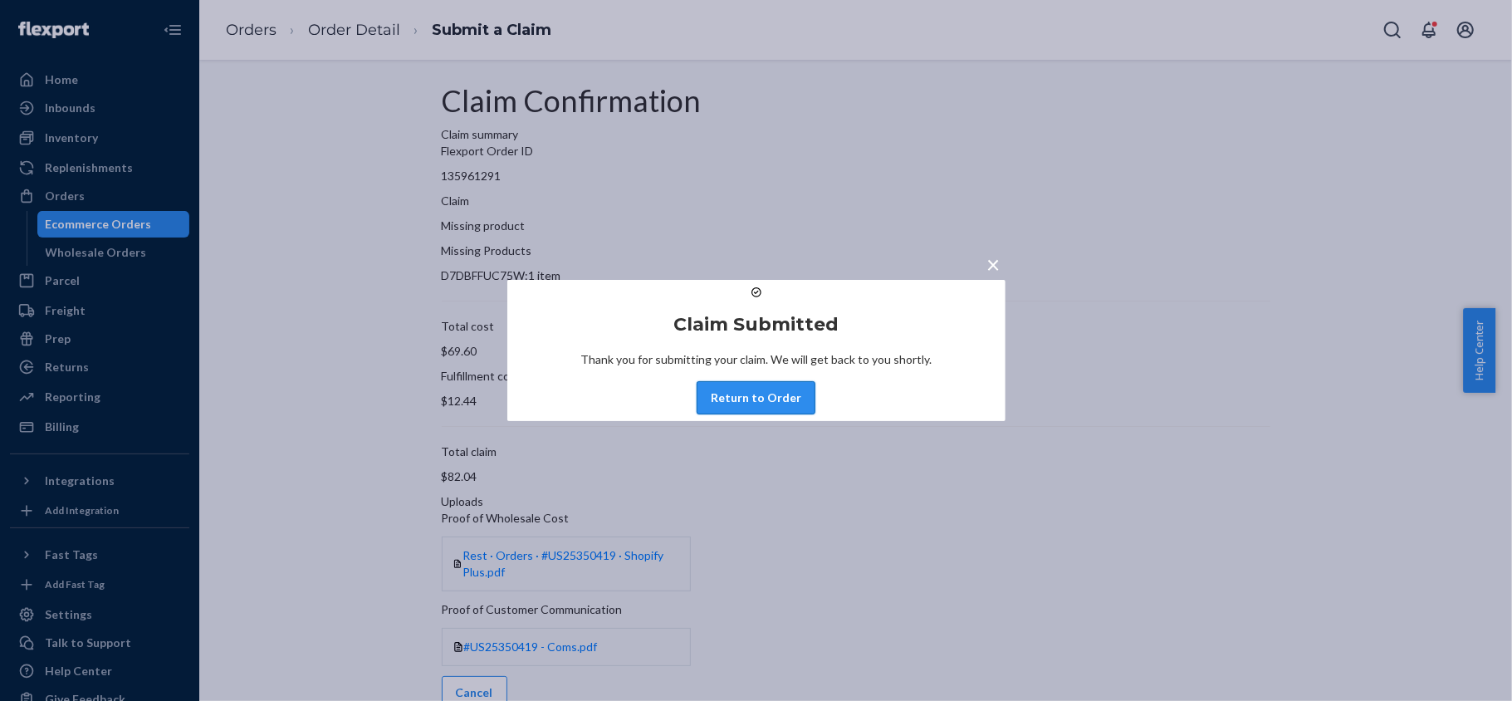
click at [739, 414] on button "Return to Order" at bounding box center [755, 397] width 119 height 33
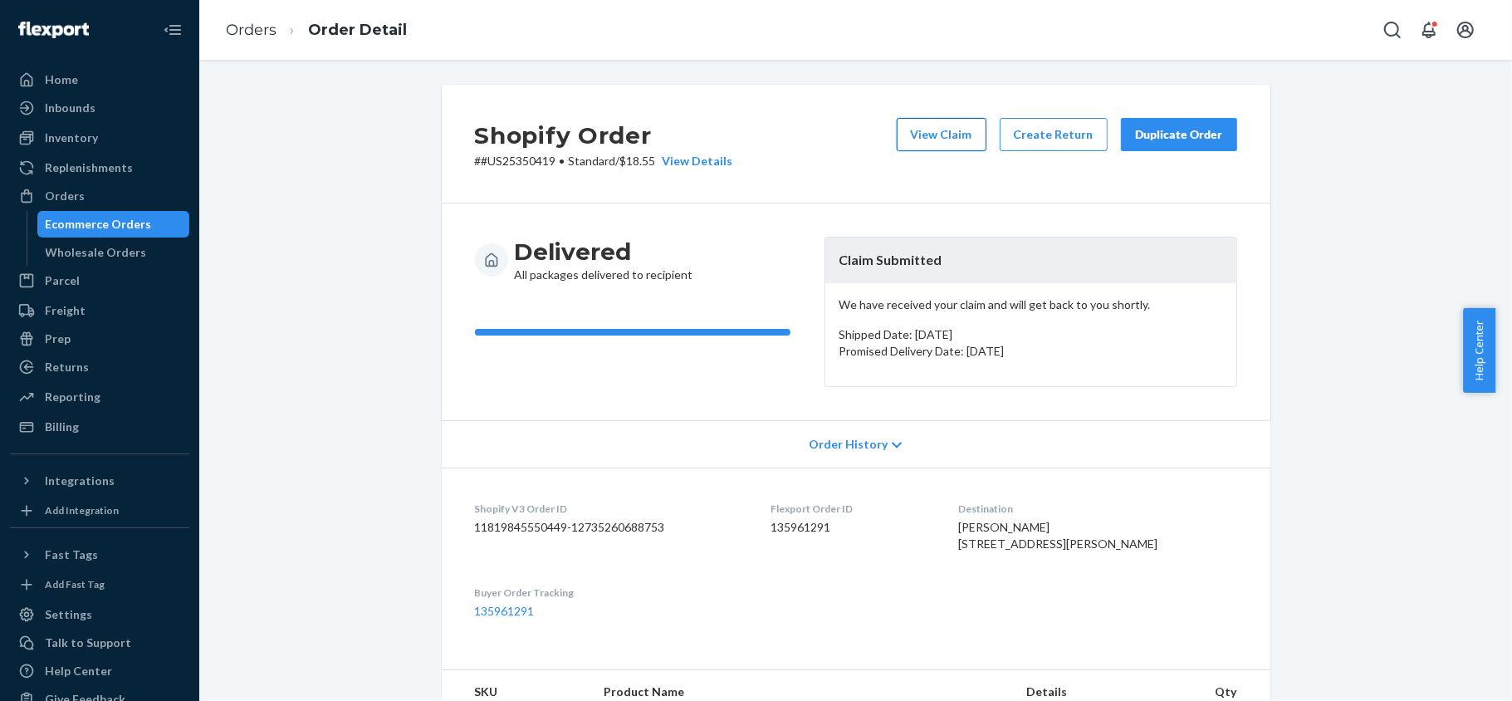
click at [944, 130] on button "View Claim" at bounding box center [942, 134] width 90 height 33
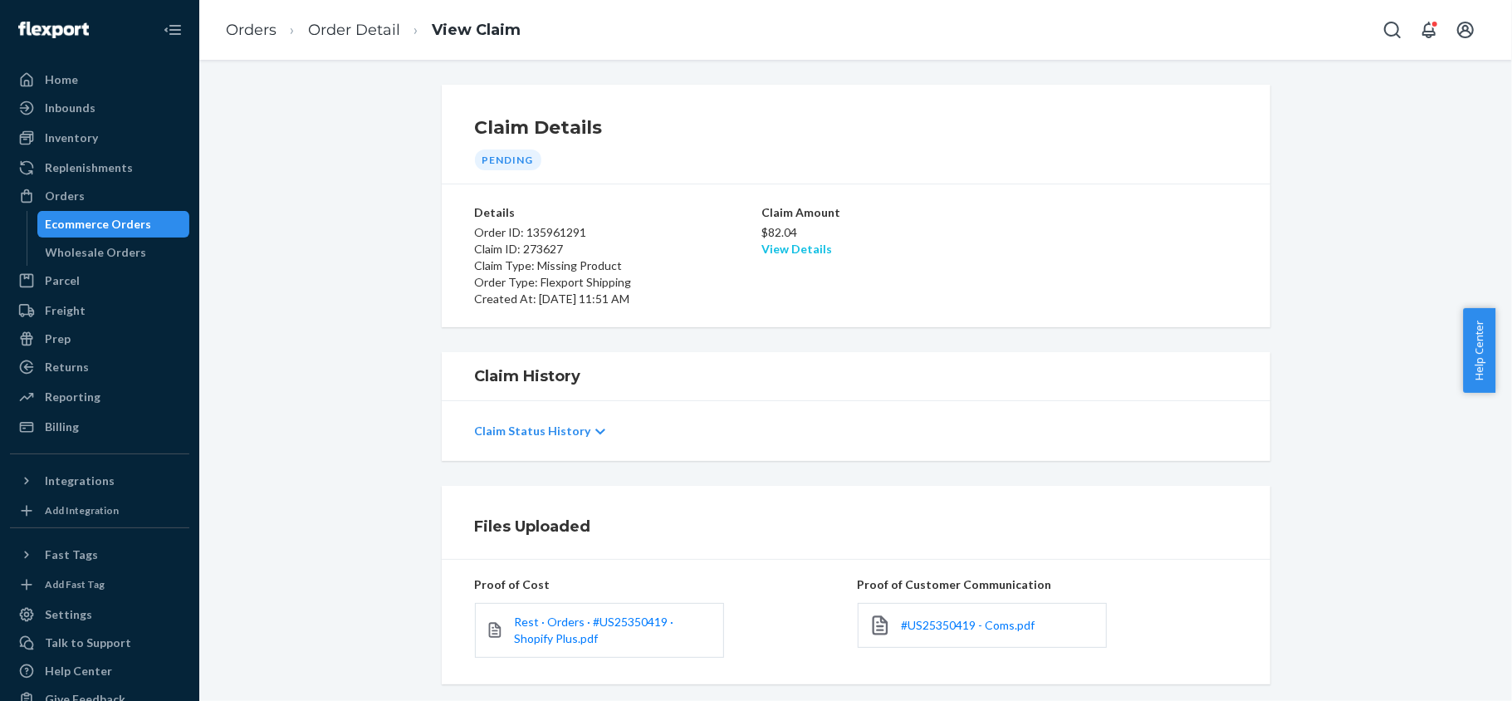
click at [784, 243] on link "View Details" at bounding box center [796, 249] width 71 height 14
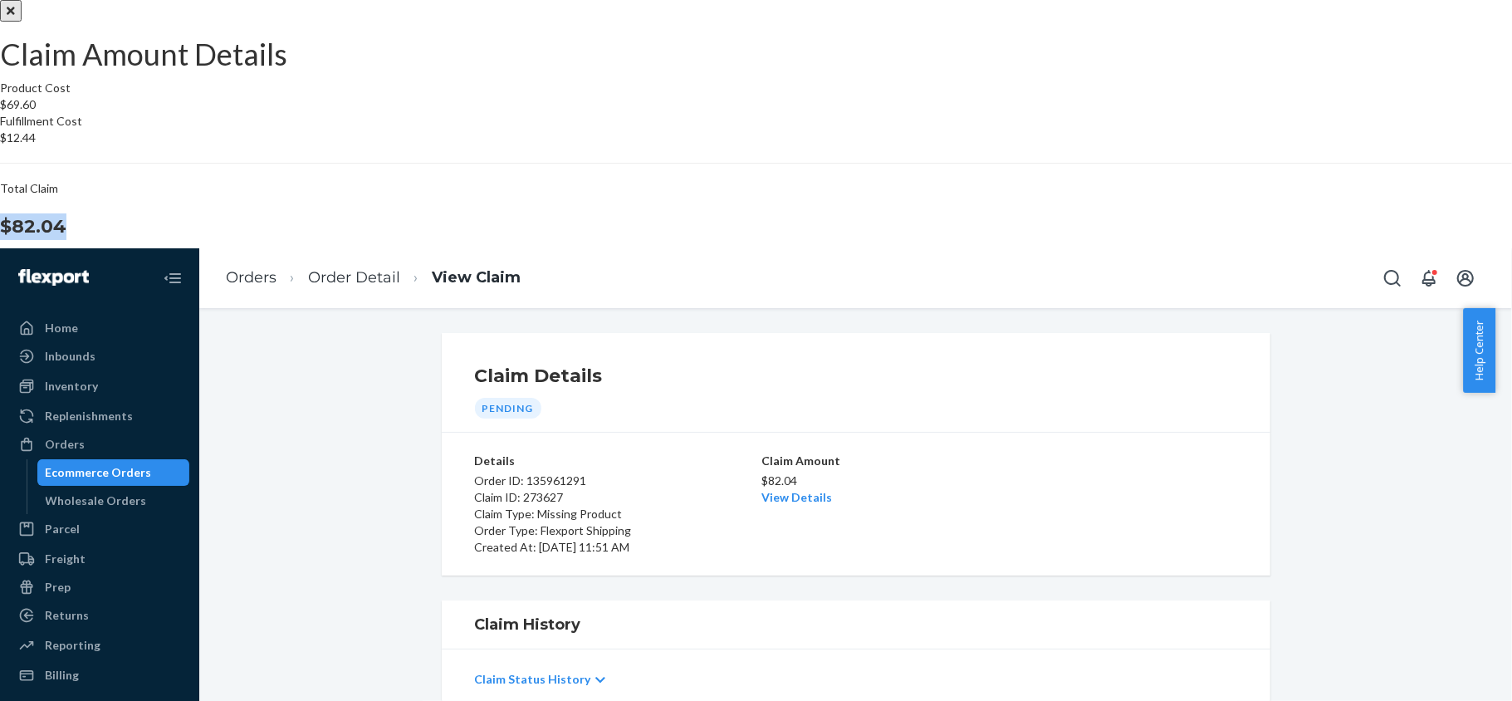
drag, startPoint x: 840, startPoint y: 417, endPoint x: 916, endPoint y: 418, distance: 76.4
click at [916, 240] on div "Total Claim $82.04" at bounding box center [756, 210] width 1512 height 60
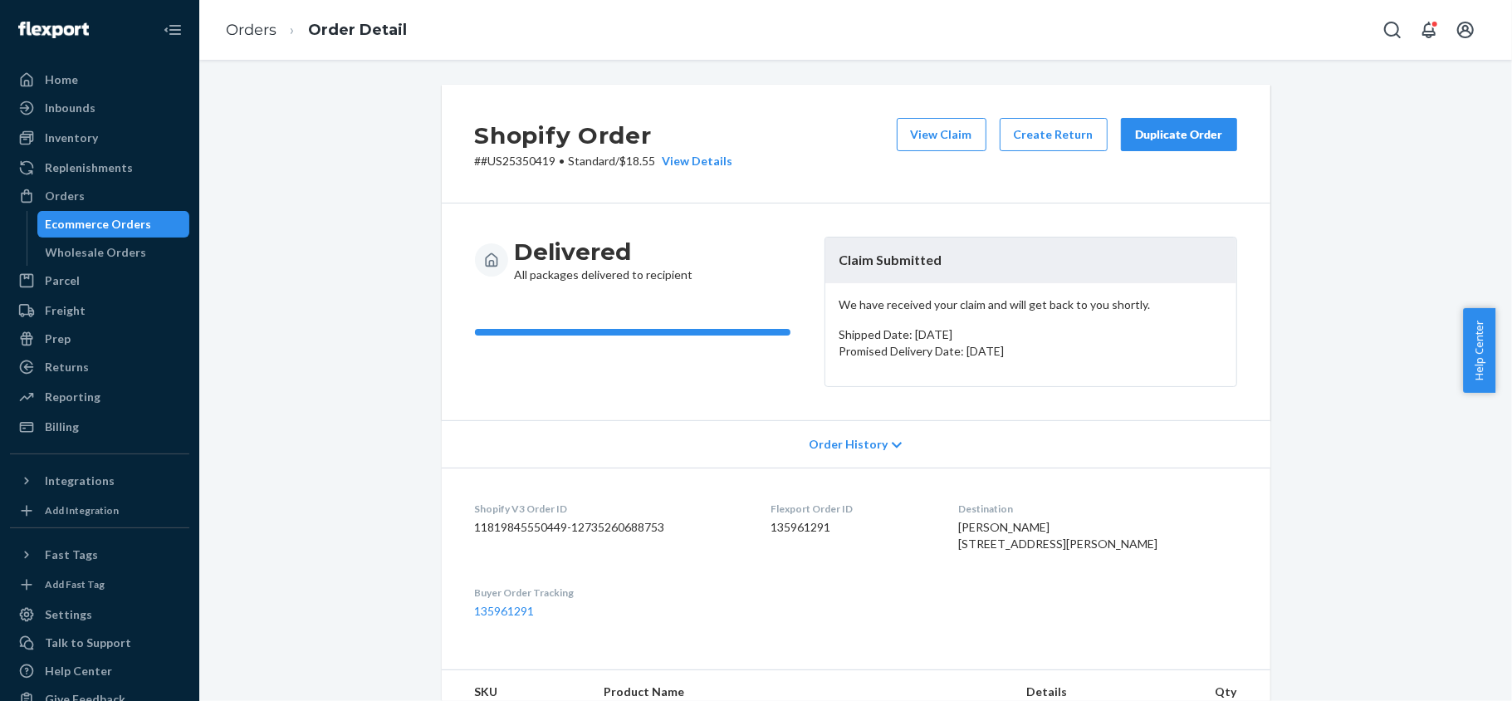
click at [805, 531] on dd "135961291" at bounding box center [850, 527] width 161 height 17
drag, startPoint x: 545, startPoint y: 160, endPoint x: 472, endPoint y: 168, distance: 73.4
click at [475, 168] on p "# #US25350419 • Standard / $18.55 View Details" at bounding box center [604, 161] width 258 height 17
click at [138, 194] on div "Orders" at bounding box center [100, 195] width 176 height 23
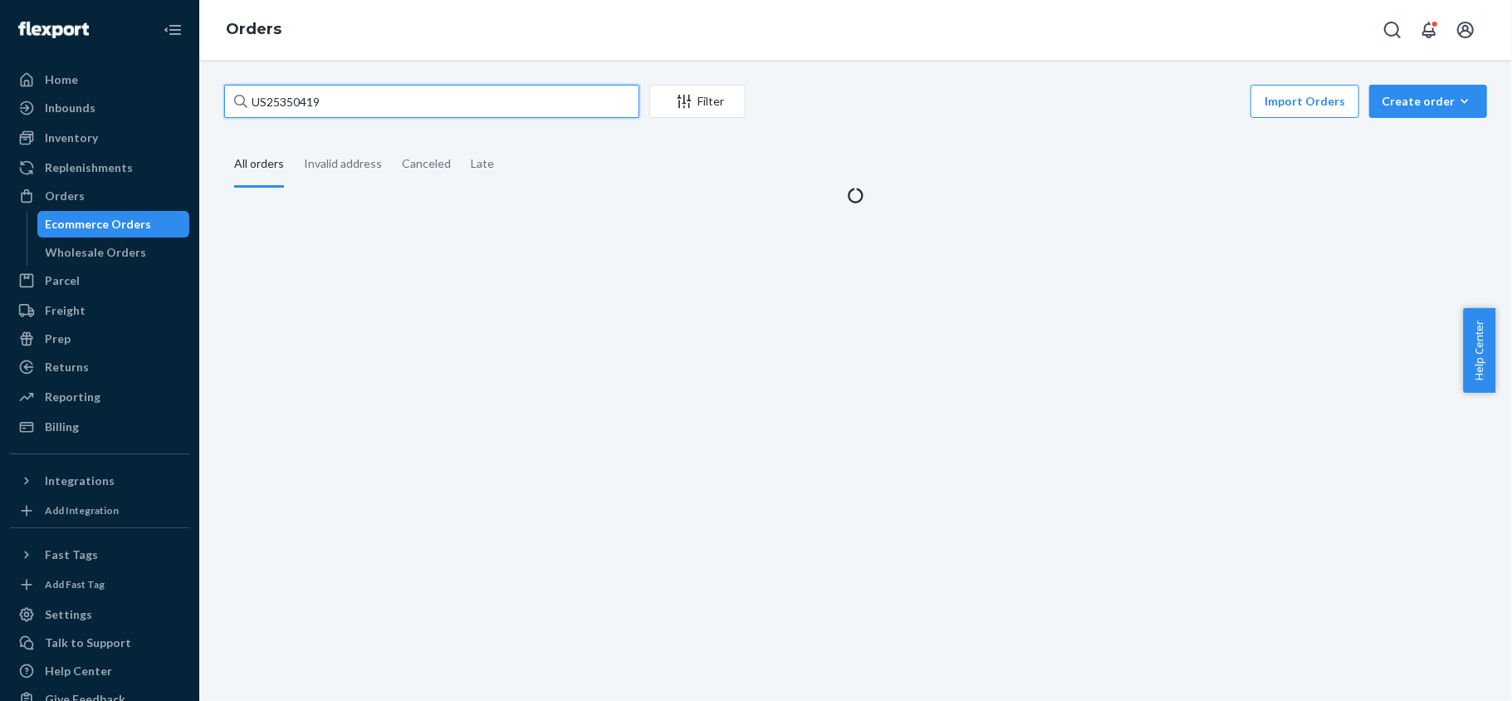
click at [363, 98] on input "US25350419" at bounding box center [431, 101] width 415 height 33
paste input "US25347898"
type input "US25347898"
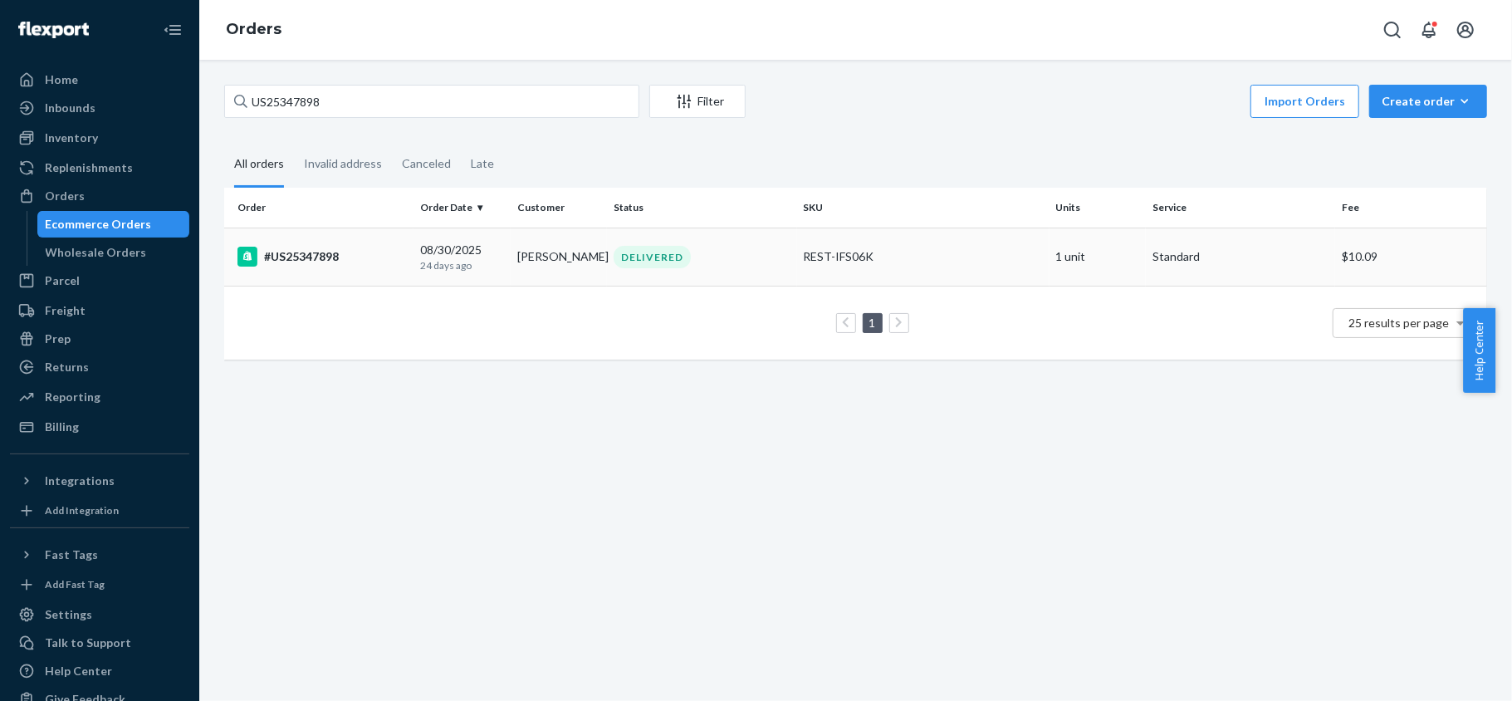
click at [389, 251] on div "#US25347898" at bounding box center [321, 257] width 169 height 20
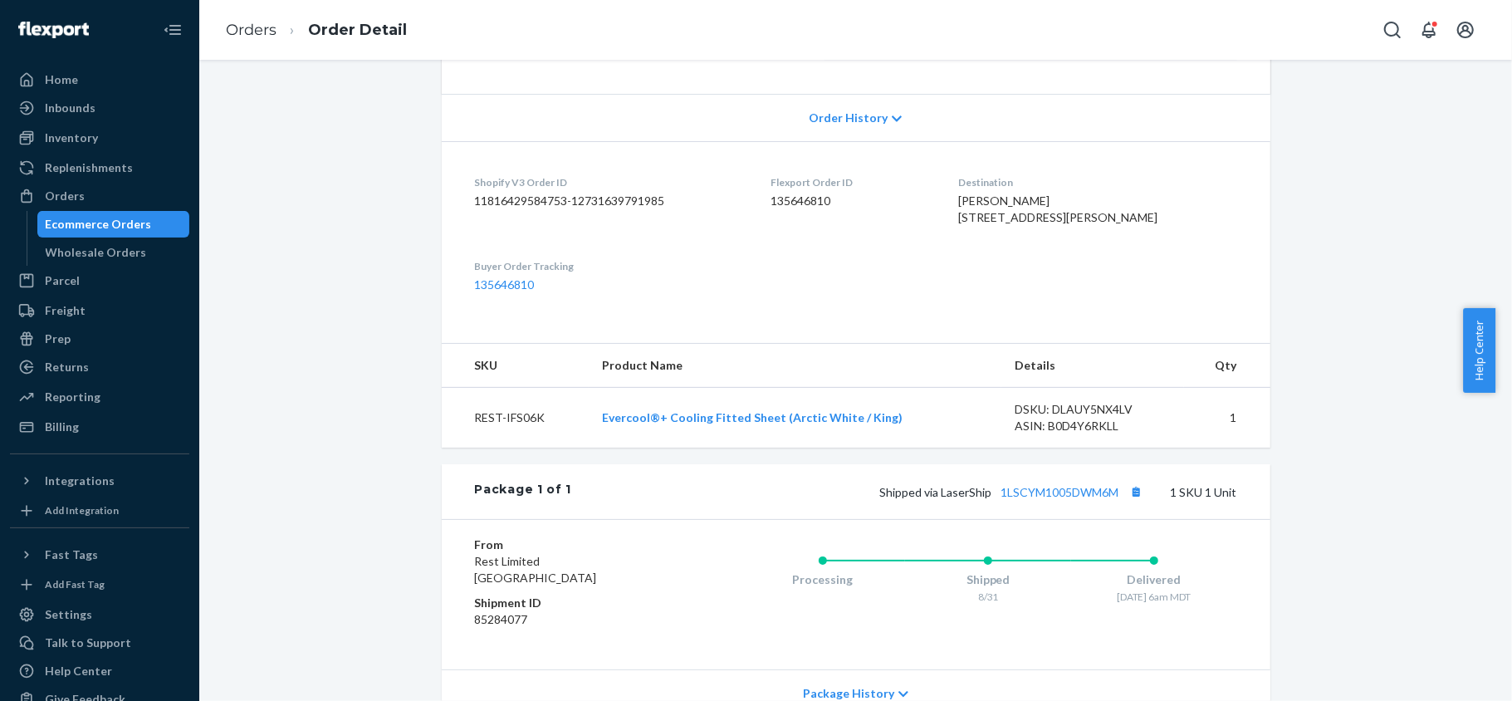
scroll to position [332, 0]
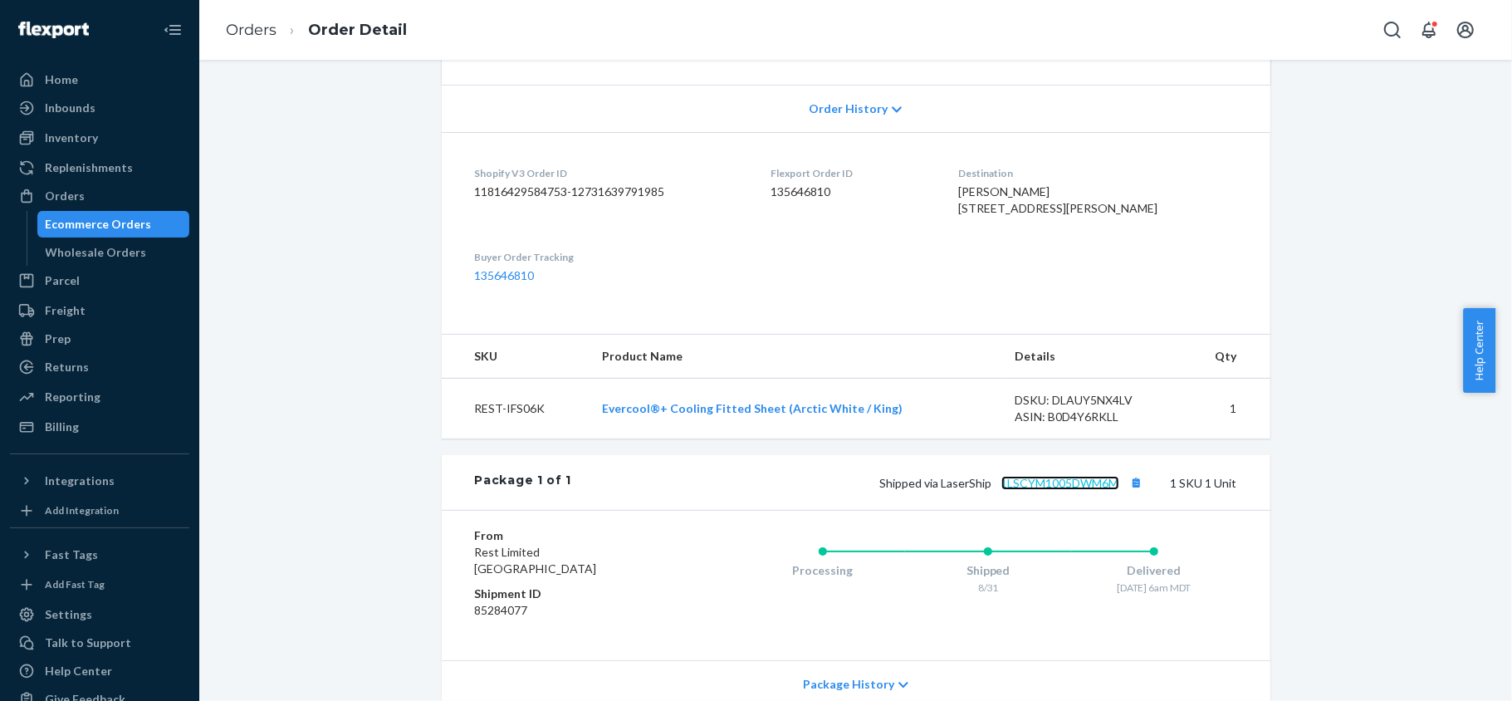
click at [1073, 493] on div "Shipped via LaserShip 1LSCYM1005DWM6M 1 SKU 1 Unit" at bounding box center [903, 483] width 665 height 22
click at [1073, 490] on link "1LSCYM1005DWM6M" at bounding box center [1060, 483] width 118 height 14
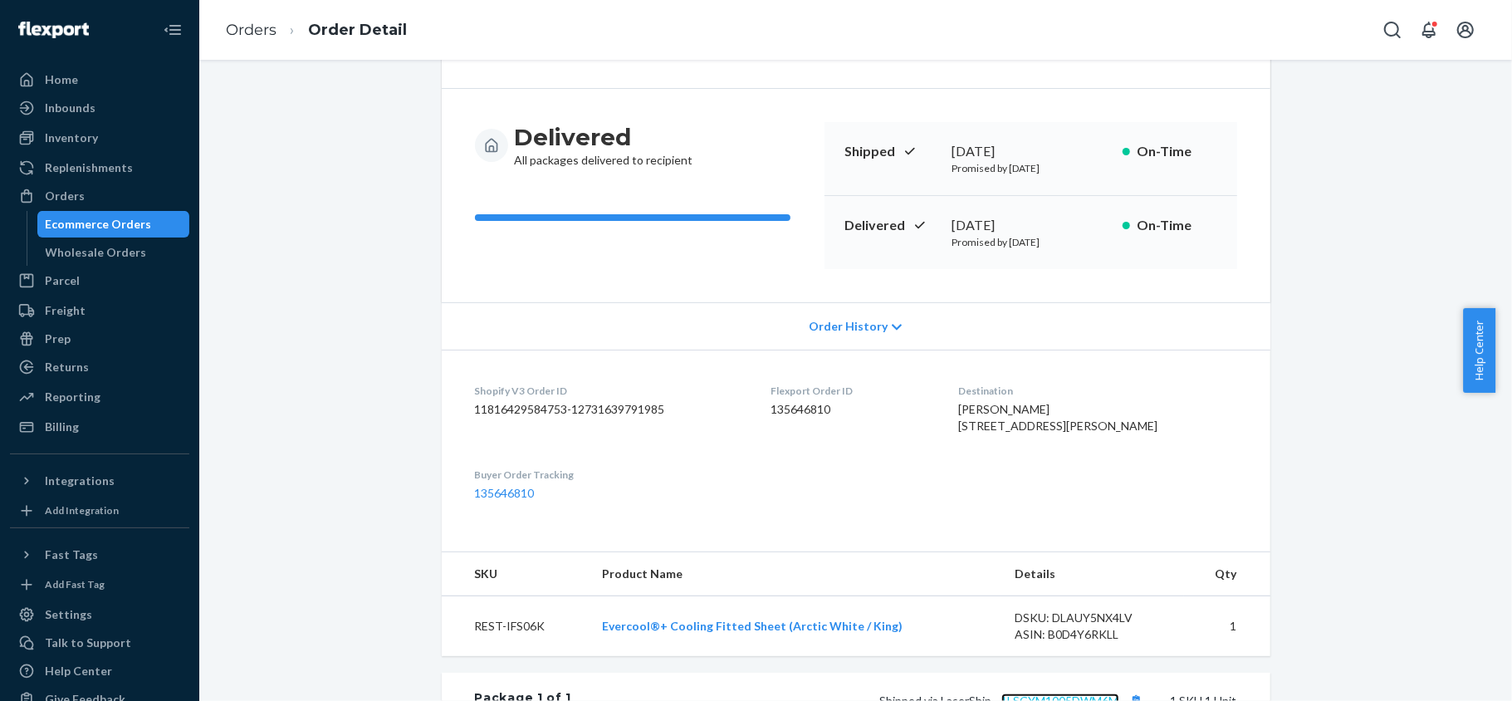
scroll to position [0, 0]
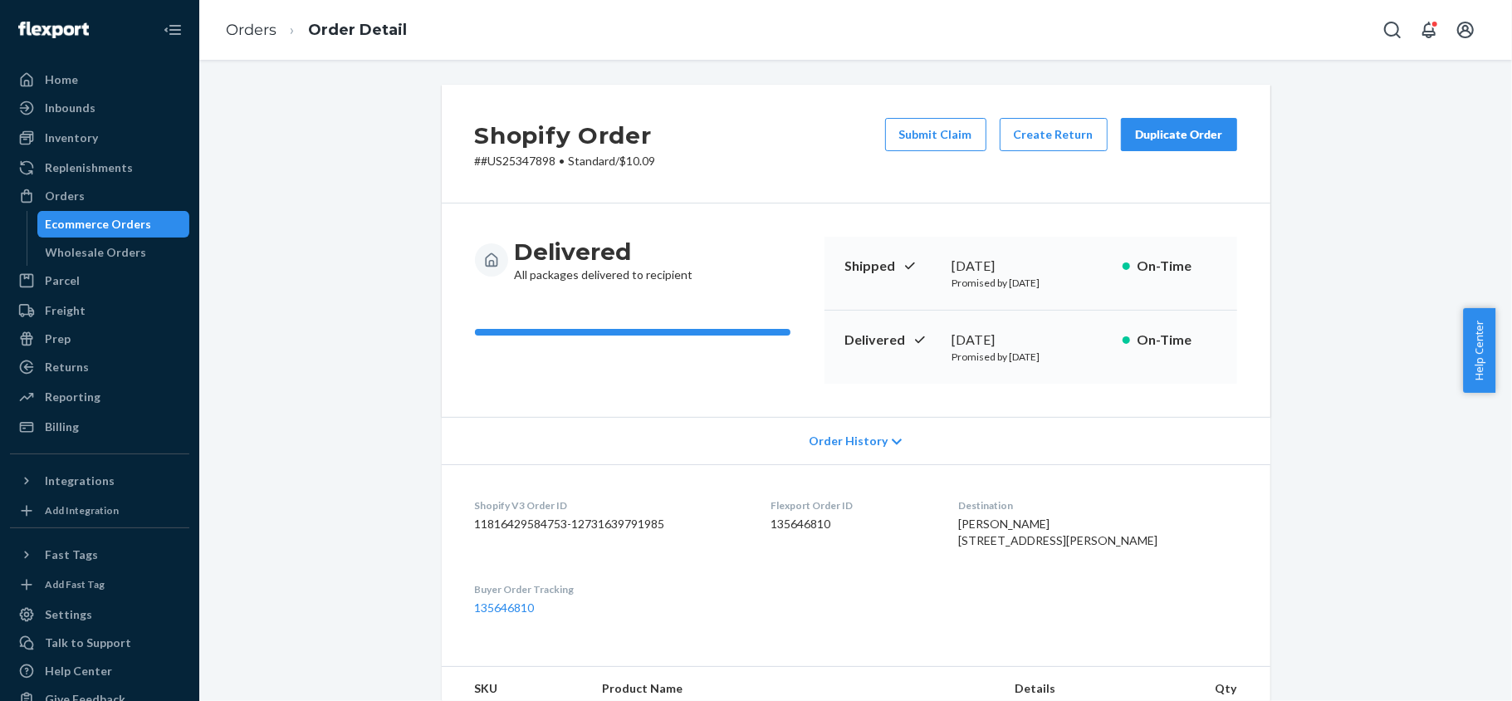
drag, startPoint x: 910, startPoint y: 134, endPoint x: 916, endPoint y: 144, distance: 11.3
click at [910, 136] on button "Submit Claim" at bounding box center [935, 134] width 101 height 33
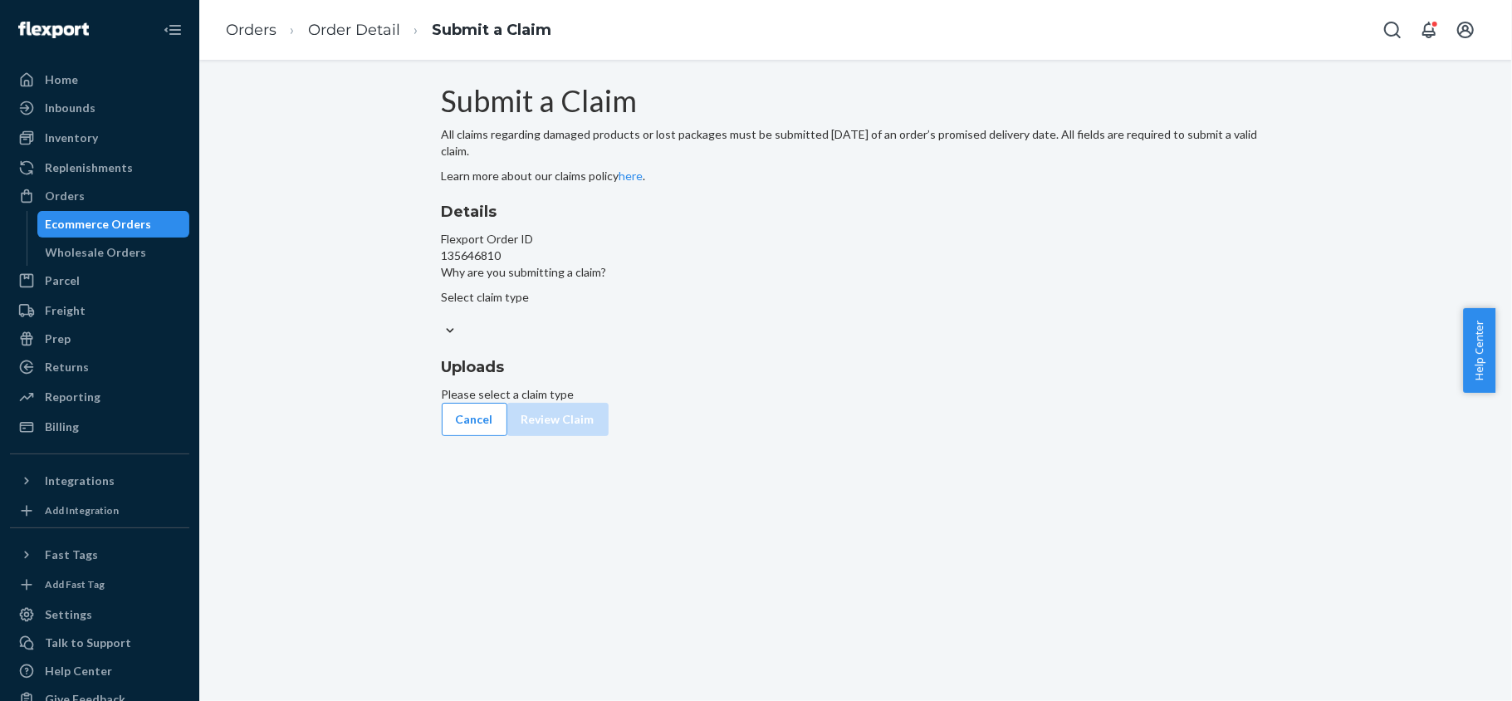
click at [727, 322] on div "Select claim type" at bounding box center [856, 305] width 828 height 33
click at [443, 322] on input "Why are you submitting a claim? Select claim type" at bounding box center [443, 313] width 2 height 17
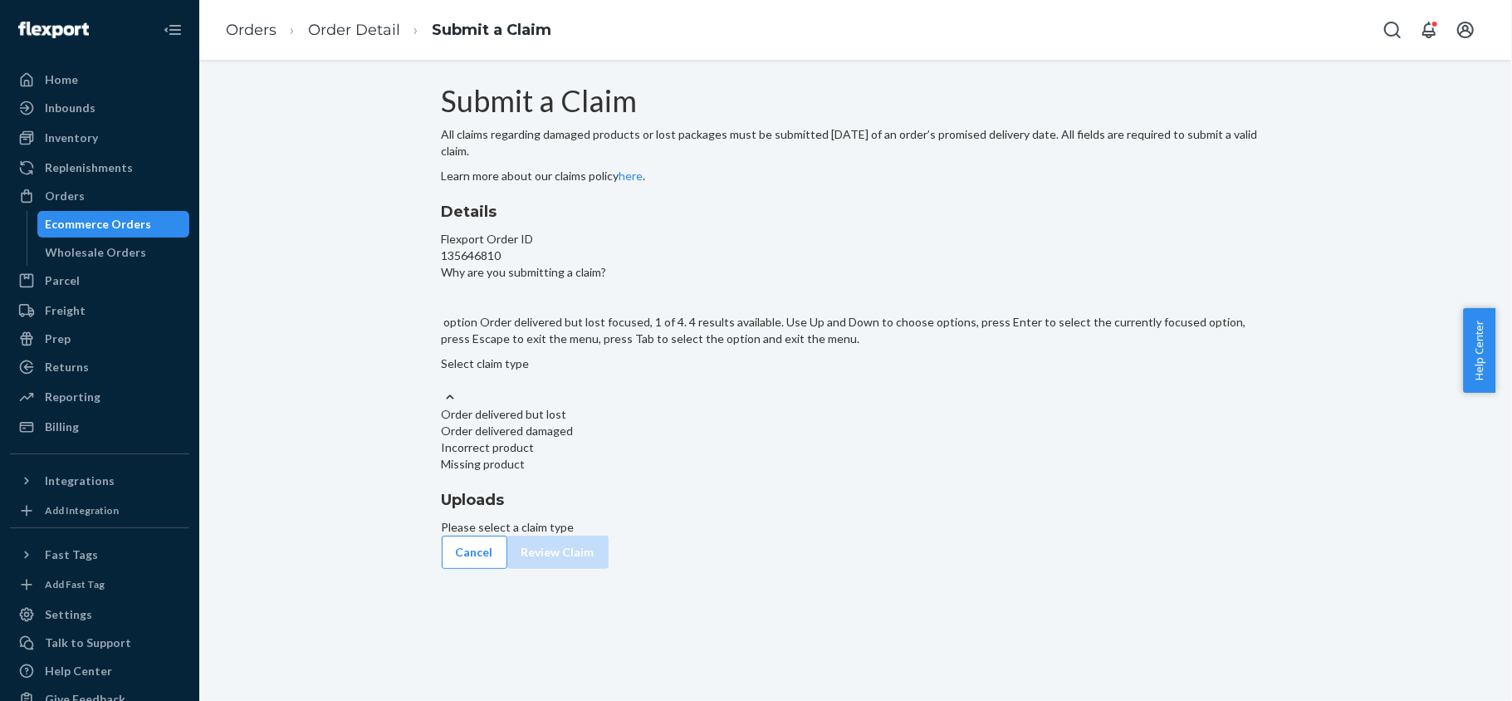
click at [735, 423] on div "Order delivered but lost" at bounding box center [856, 414] width 828 height 17
click at [443, 389] on input "Why are you submitting a claim? option Order delivered but lost focused, 1 of 4…" at bounding box center [443, 380] width 2 height 17
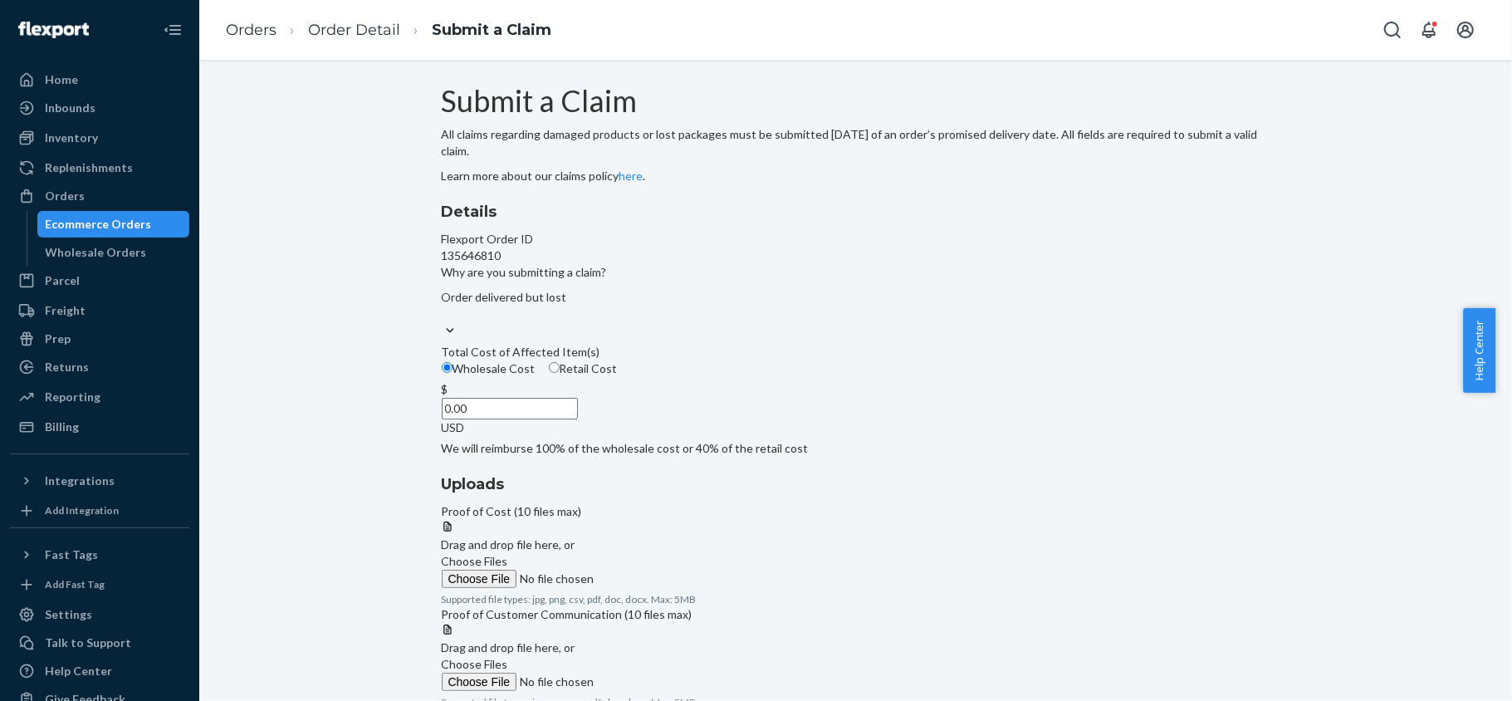
click at [618, 375] on span "Retail Cost" at bounding box center [589, 368] width 58 height 14
click at [560, 373] on input "Retail Cost" at bounding box center [554, 367] width 11 height 11
radio input "true"
radio input "false"
drag, startPoint x: 707, startPoint y: 533, endPoint x: 772, endPoint y: 538, distance: 64.9
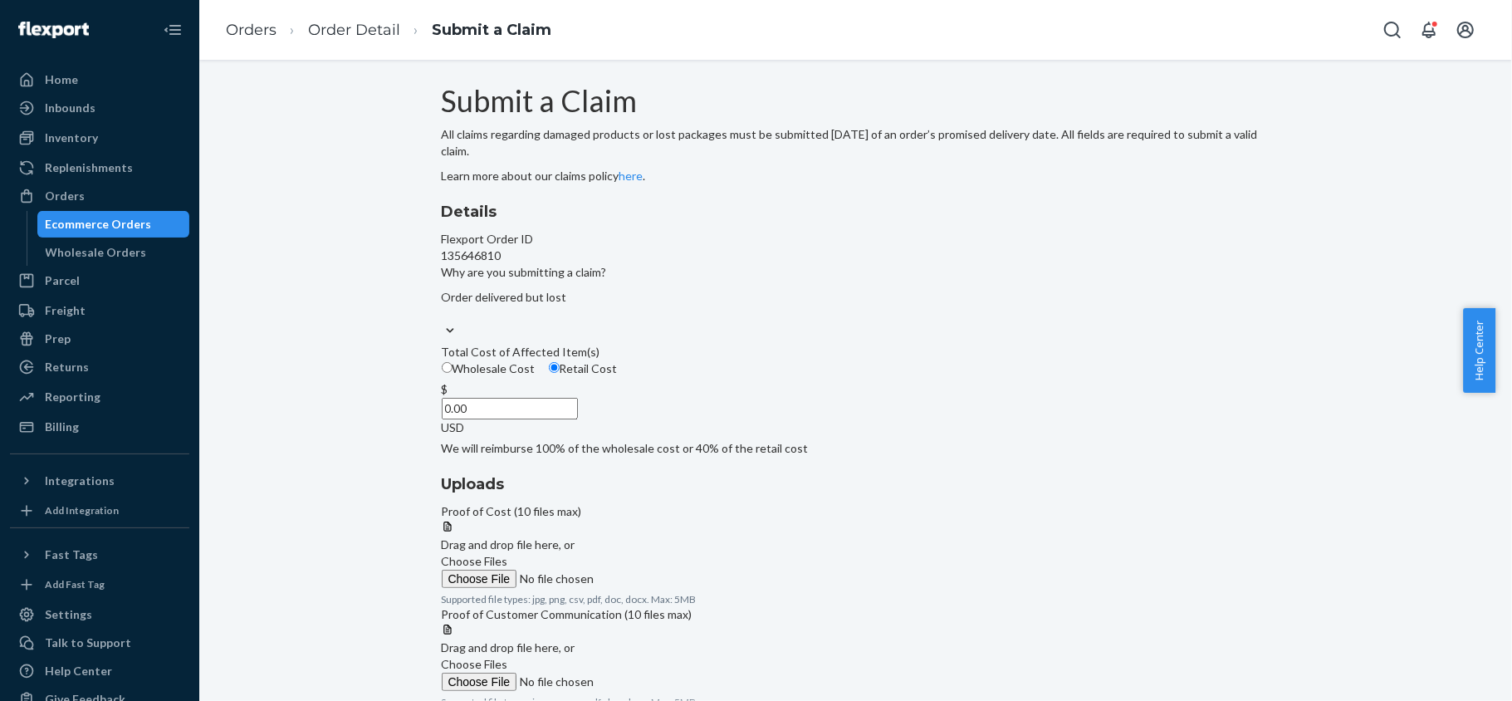
click at [772, 457] on label "Total Cost of Affected Item(s) Wholesale Cost Retail Cost $ 0.00 USD We will re…" at bounding box center [856, 400] width 828 height 113
paste input "111"
type input "111.00"
click at [508, 554] on span "Choose Files" at bounding box center [475, 561] width 66 height 14
click at [667, 569] on input "Choose Files" at bounding box center [555, 578] width 226 height 18
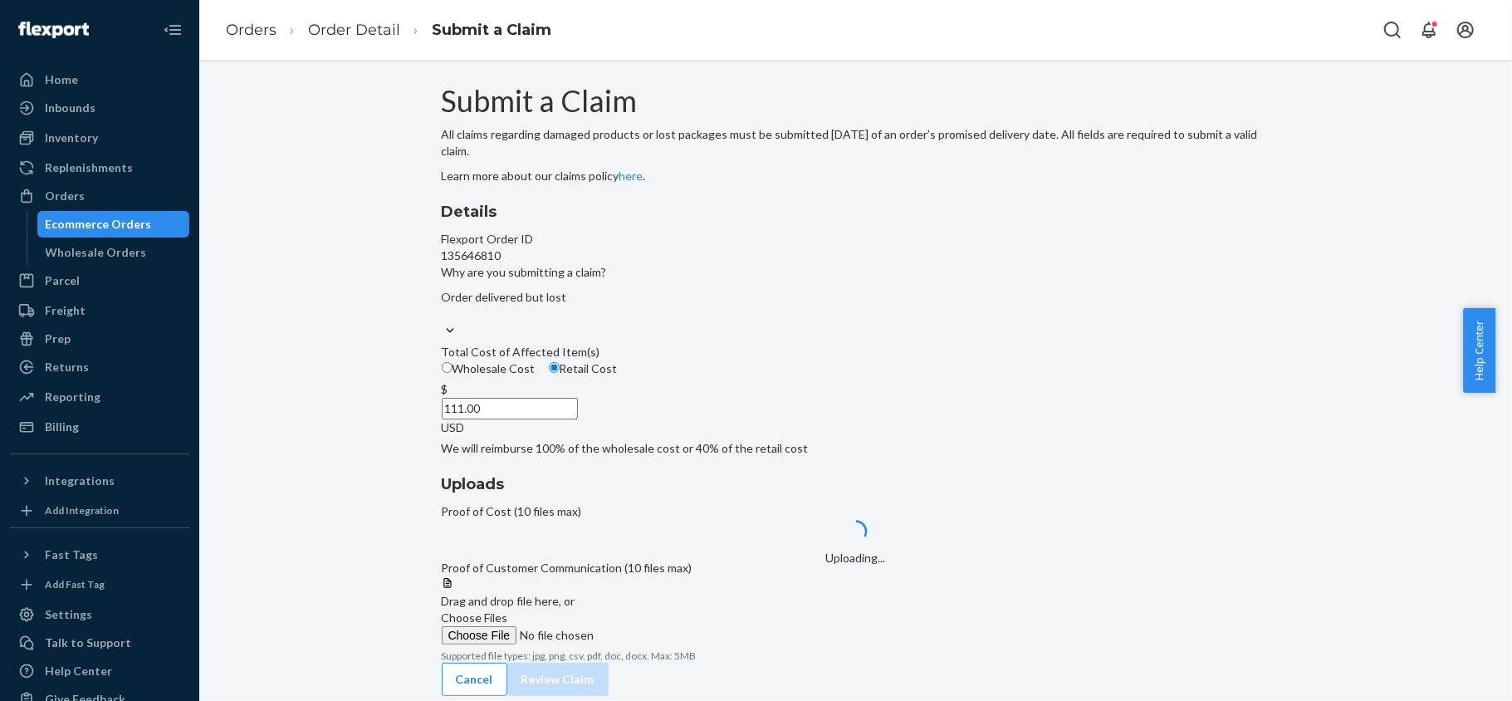
scroll to position [100, 0]
click at [508, 610] on span "Choose Files" at bounding box center [475, 617] width 66 height 14
click at [667, 626] on input "Choose Files" at bounding box center [555, 635] width 226 height 18
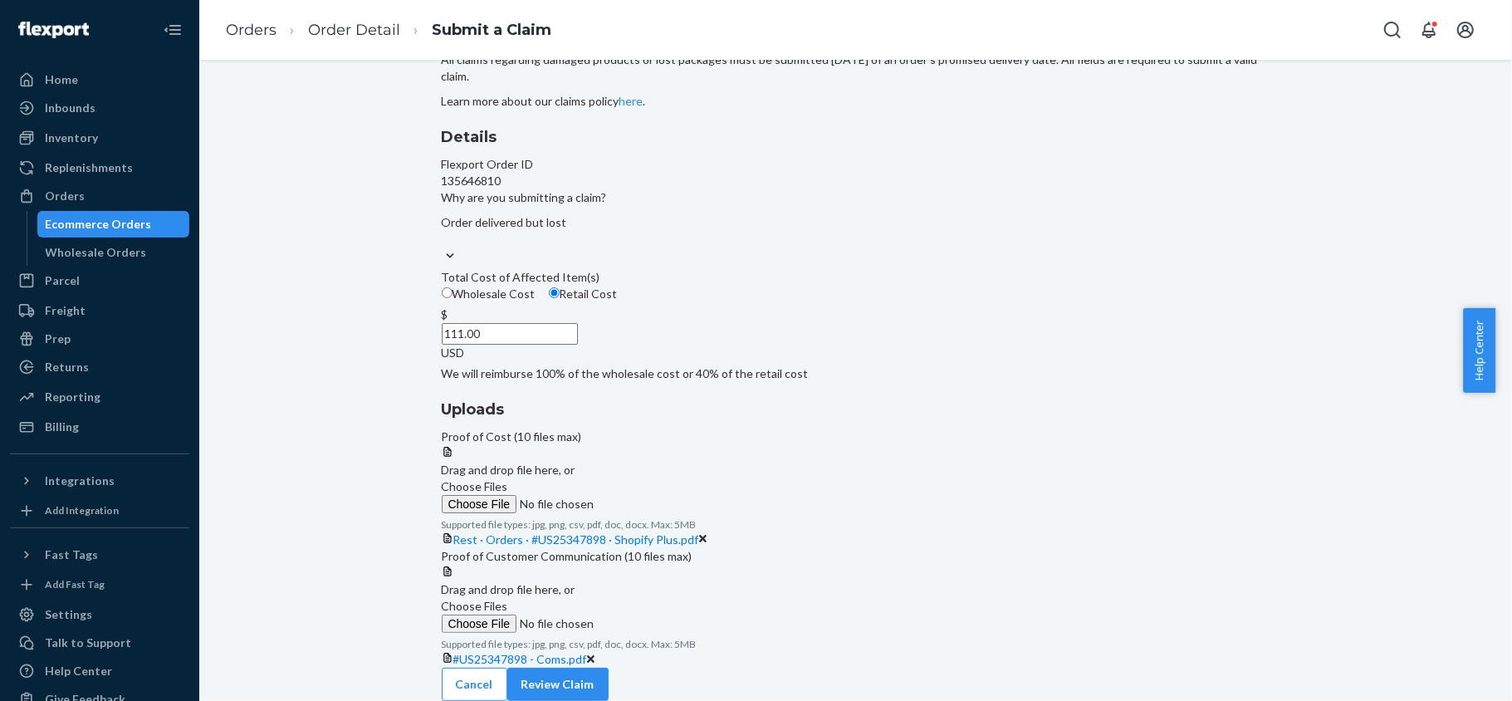
scroll to position [231, 0]
click at [699, 532] on span "Rest · Orders · #US25347898 · Shopify Plus.pdf" at bounding box center [576, 539] width 246 height 14
click at [587, 652] on span "#US25347898 - Coms.pdf" at bounding box center [520, 659] width 134 height 14
click at [608, 674] on button "Review Claim" at bounding box center [557, 683] width 101 height 33
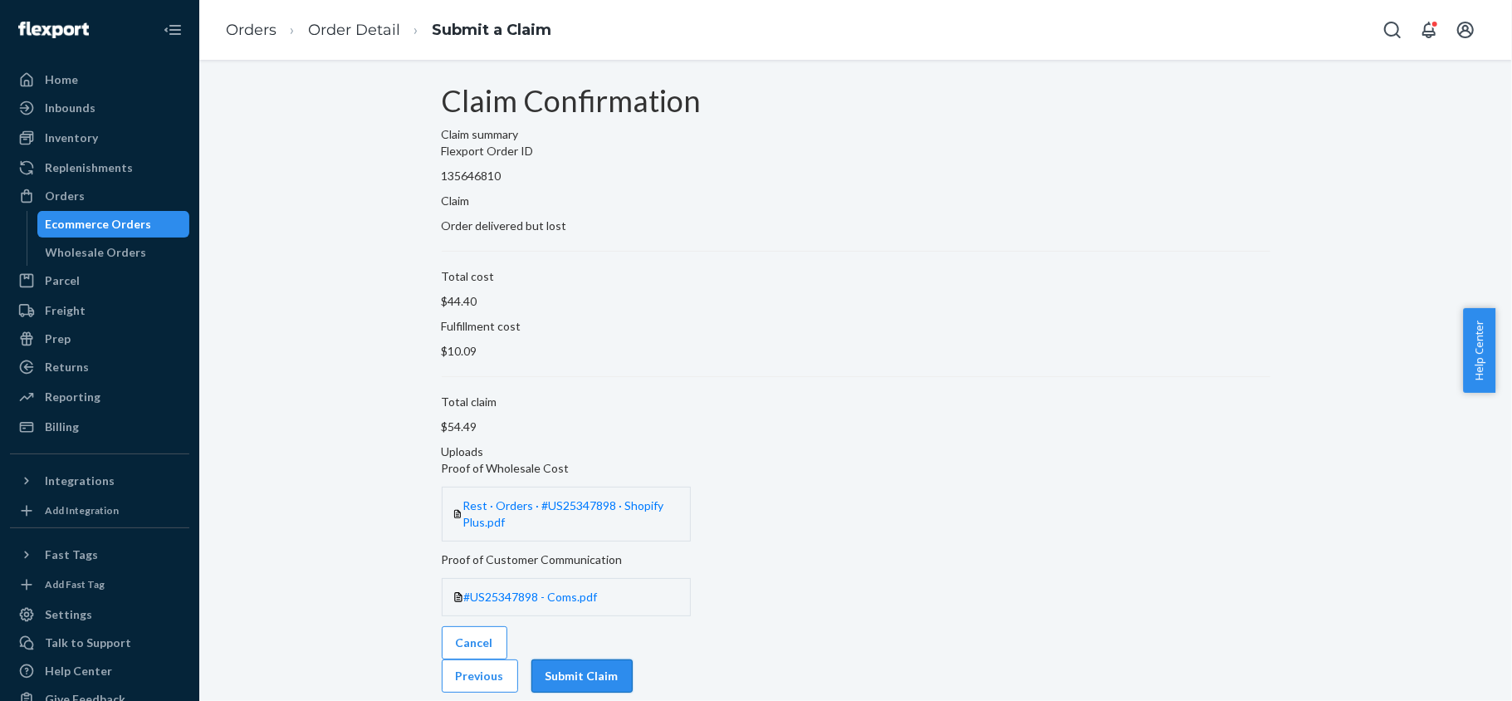
click at [633, 659] on button "Submit Claim" at bounding box center [581, 675] width 101 height 33
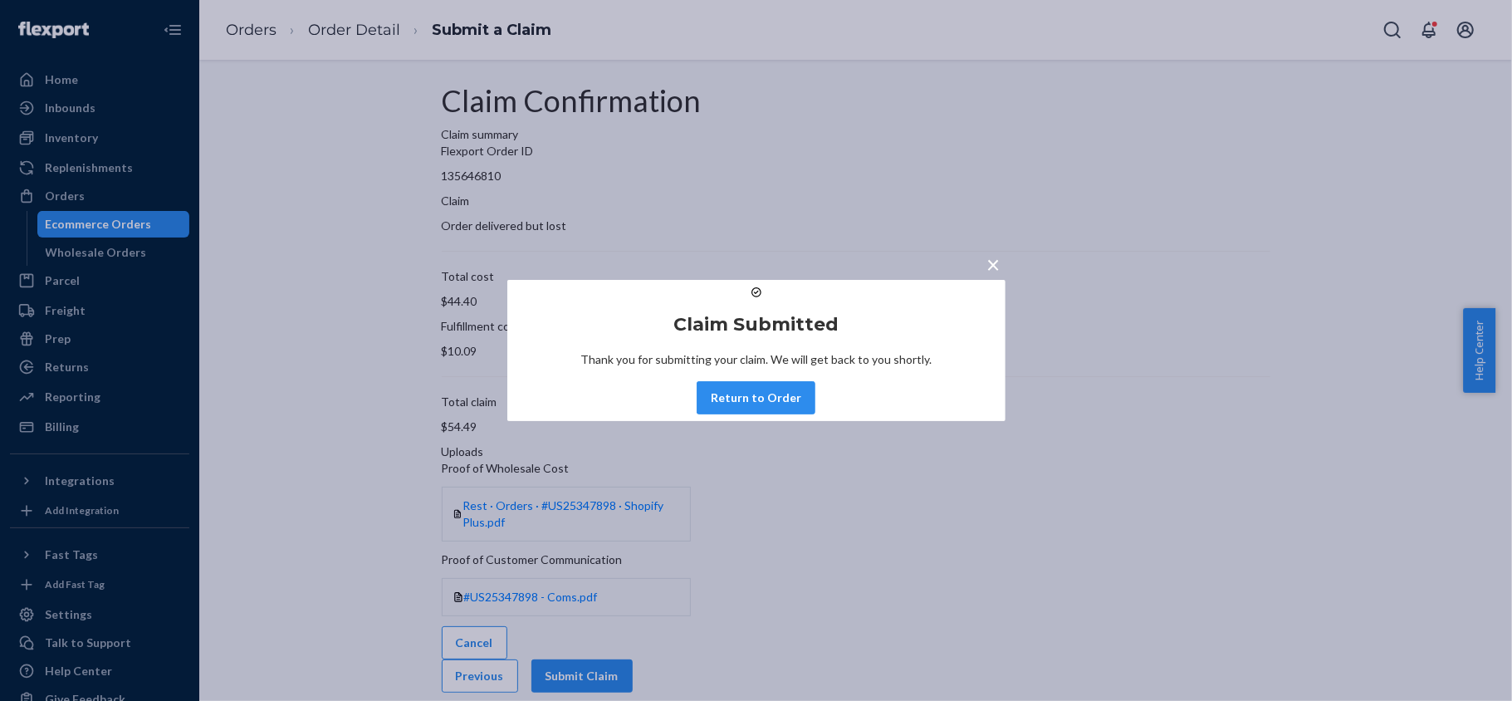
click at [761, 414] on button "Return to Order" at bounding box center [755, 397] width 119 height 33
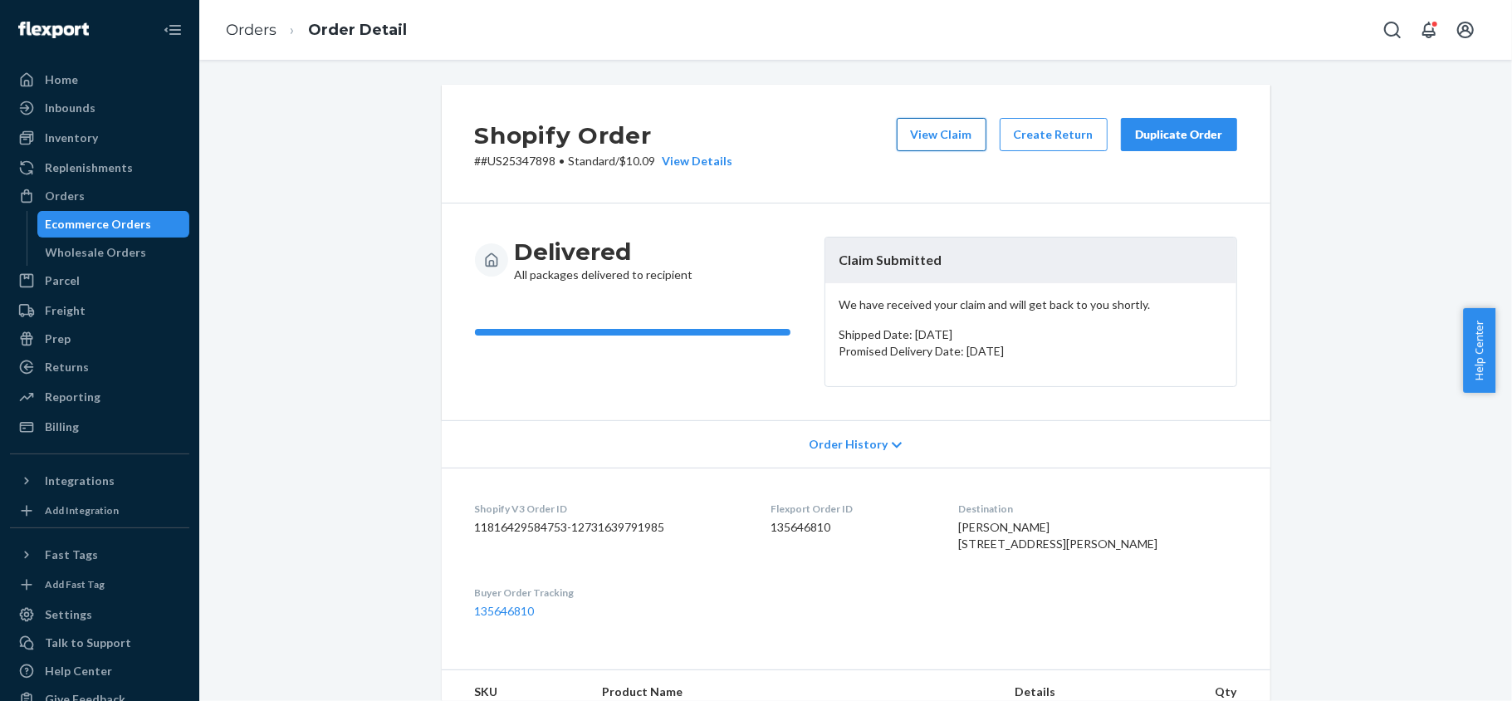
click at [938, 134] on button "View Claim" at bounding box center [942, 134] width 90 height 33
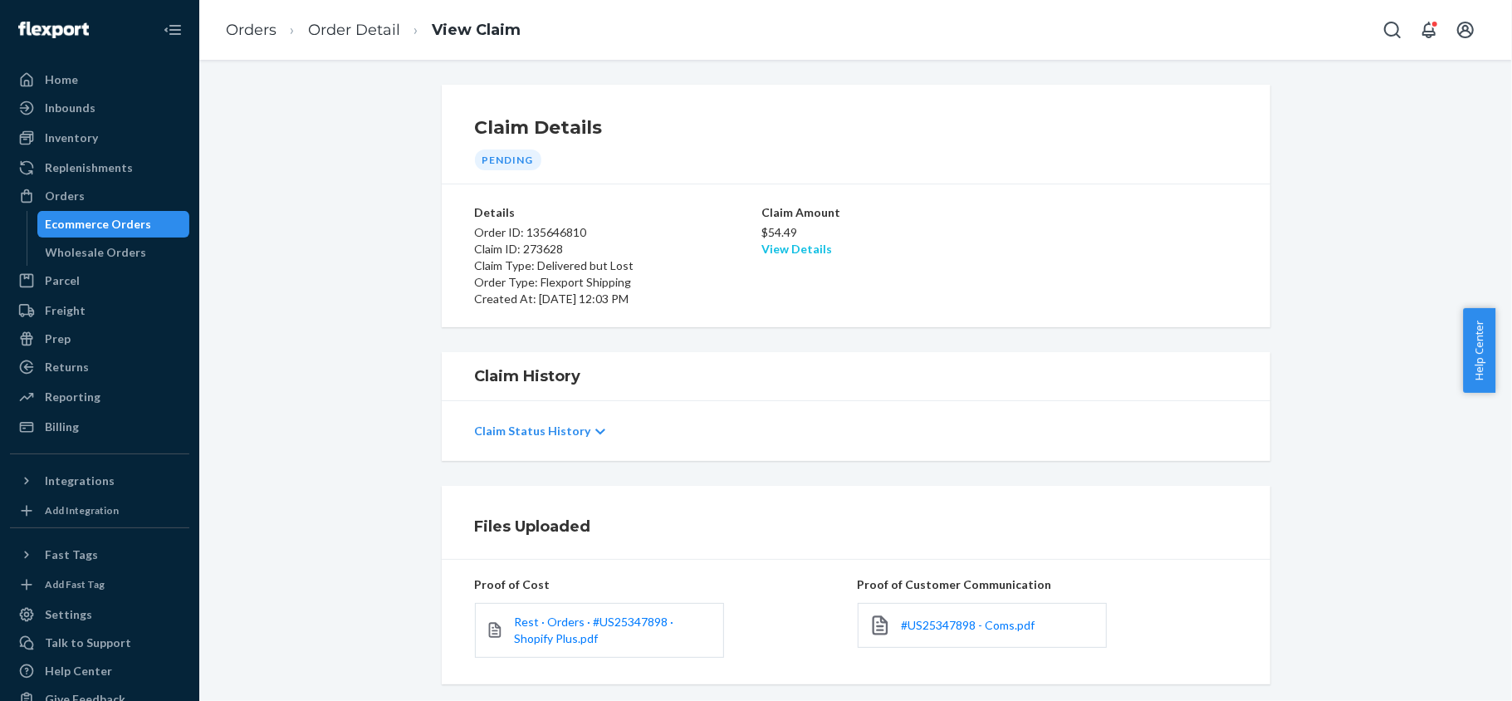
click at [777, 253] on link "View Details" at bounding box center [796, 249] width 71 height 14
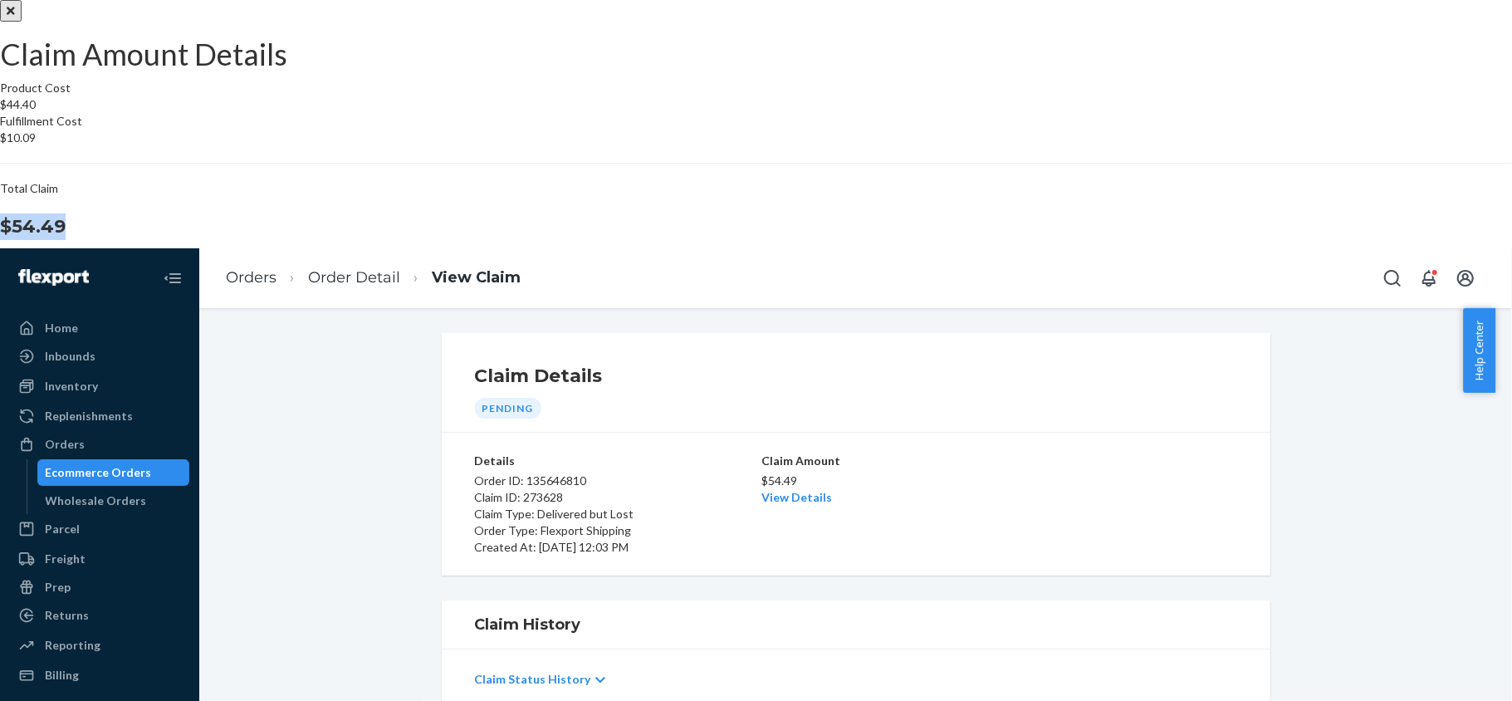
drag, startPoint x: 845, startPoint y: 410, endPoint x: 943, endPoint y: 320, distance: 133.4
click at [915, 240] on div "Total Claim $54.49" at bounding box center [756, 210] width 1512 height 60
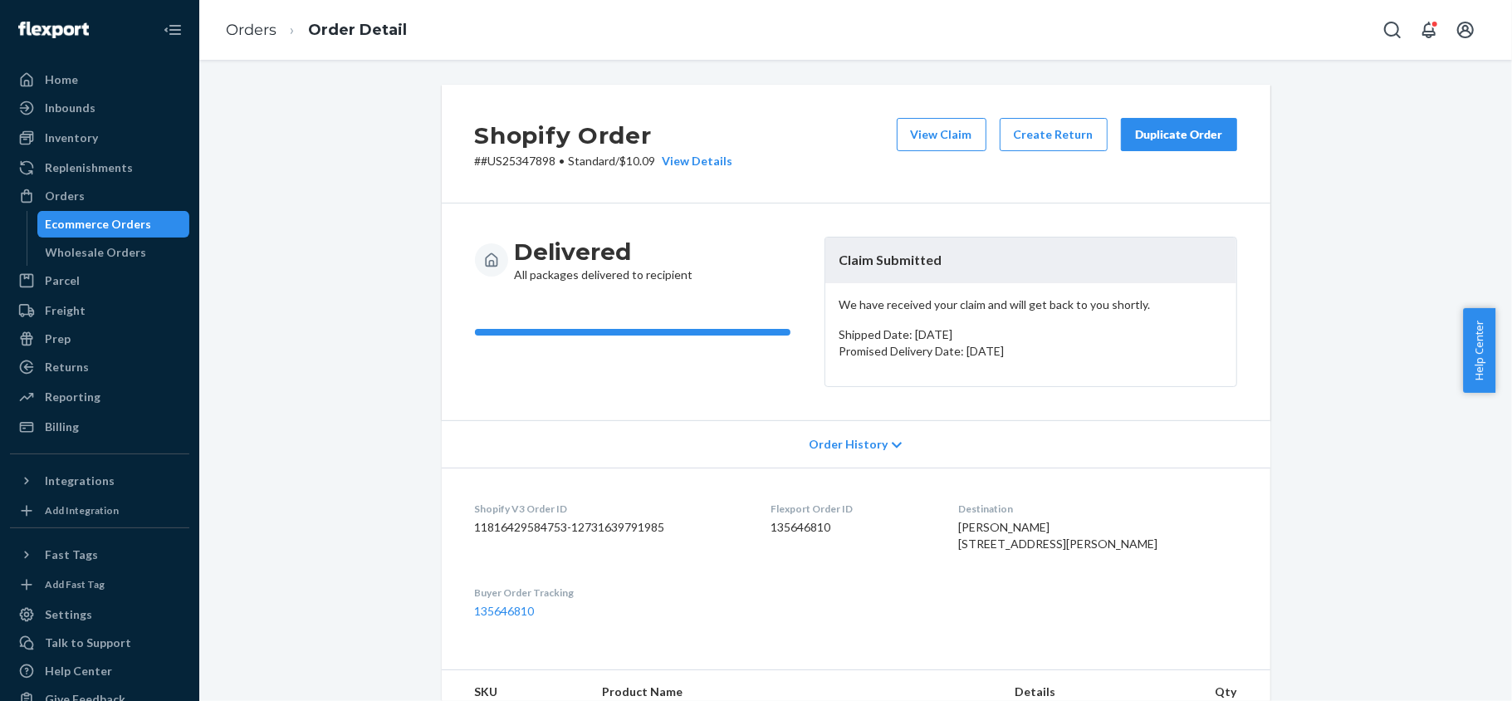
click at [850, 530] on dd "135646810" at bounding box center [850, 527] width 161 height 17
click at [843, 528] on dd "135646810" at bounding box center [850, 527] width 161 height 17
drag, startPoint x: 549, startPoint y: 167, endPoint x: 475, endPoint y: 168, distance: 73.9
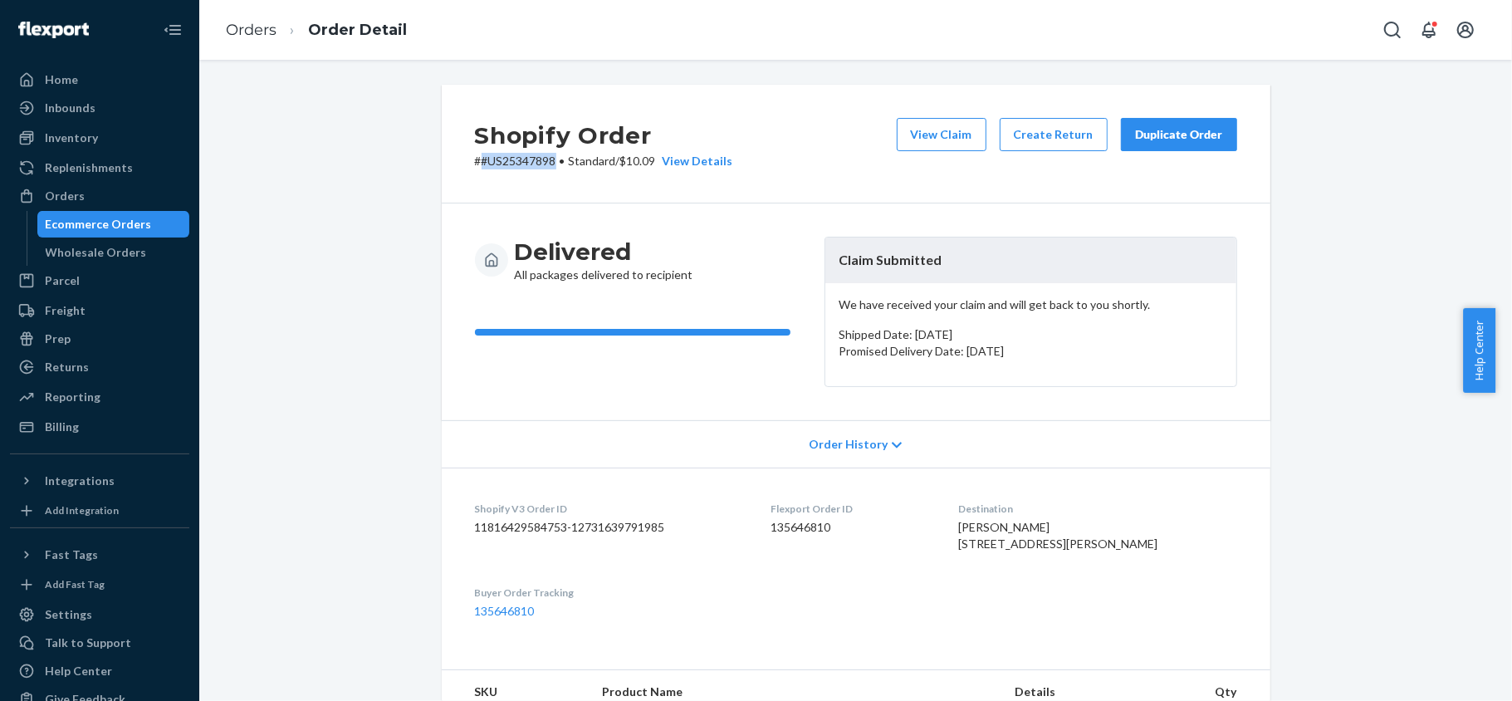
click at [475, 168] on p "# #US25347898 • Standard / $10.09 View Details" at bounding box center [604, 161] width 258 height 17
drag, startPoint x: 126, startPoint y: 204, endPoint x: 203, endPoint y: 158, distance: 90.1
click at [125, 204] on div "Orders" at bounding box center [100, 195] width 176 height 23
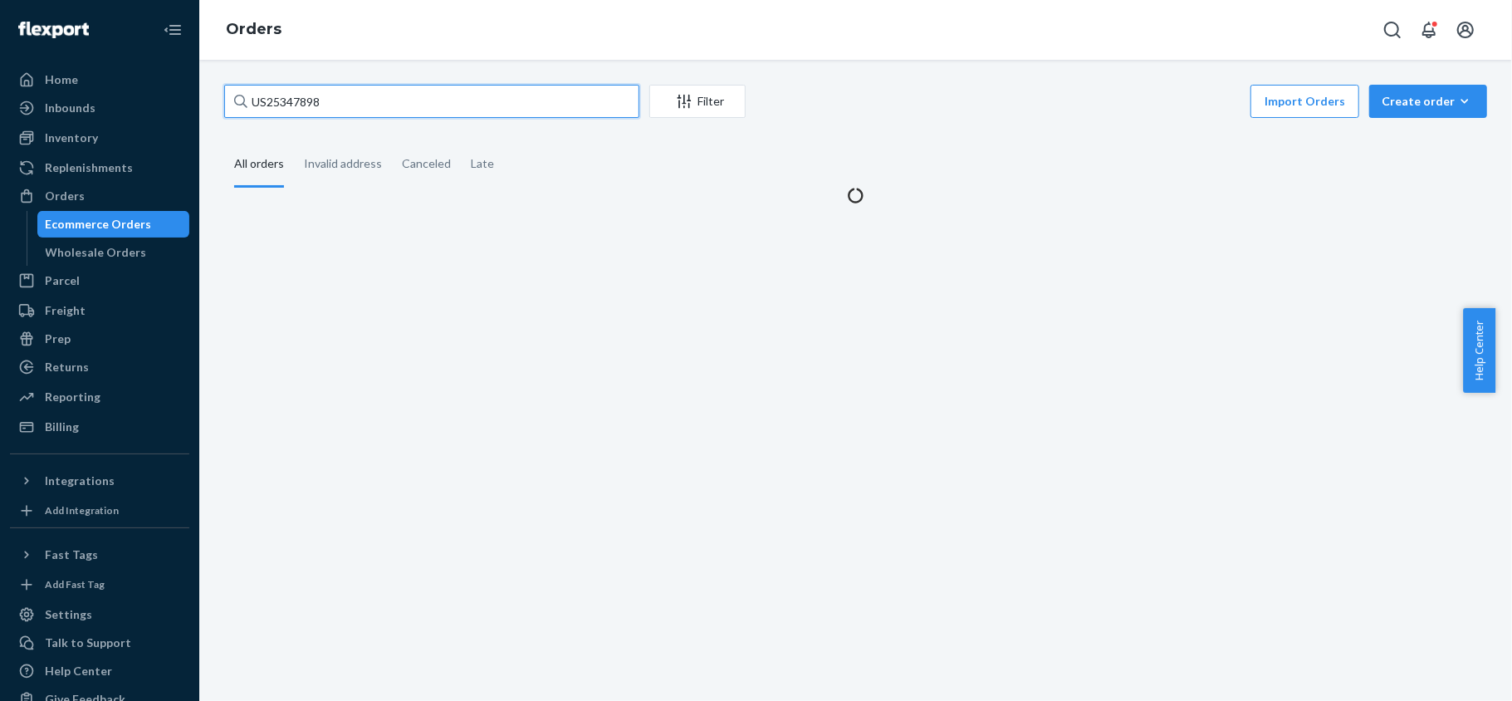
click at [346, 96] on input "US25347898" at bounding box center [431, 101] width 415 height 33
paste input "PD1813124"
type input "PD1813124"
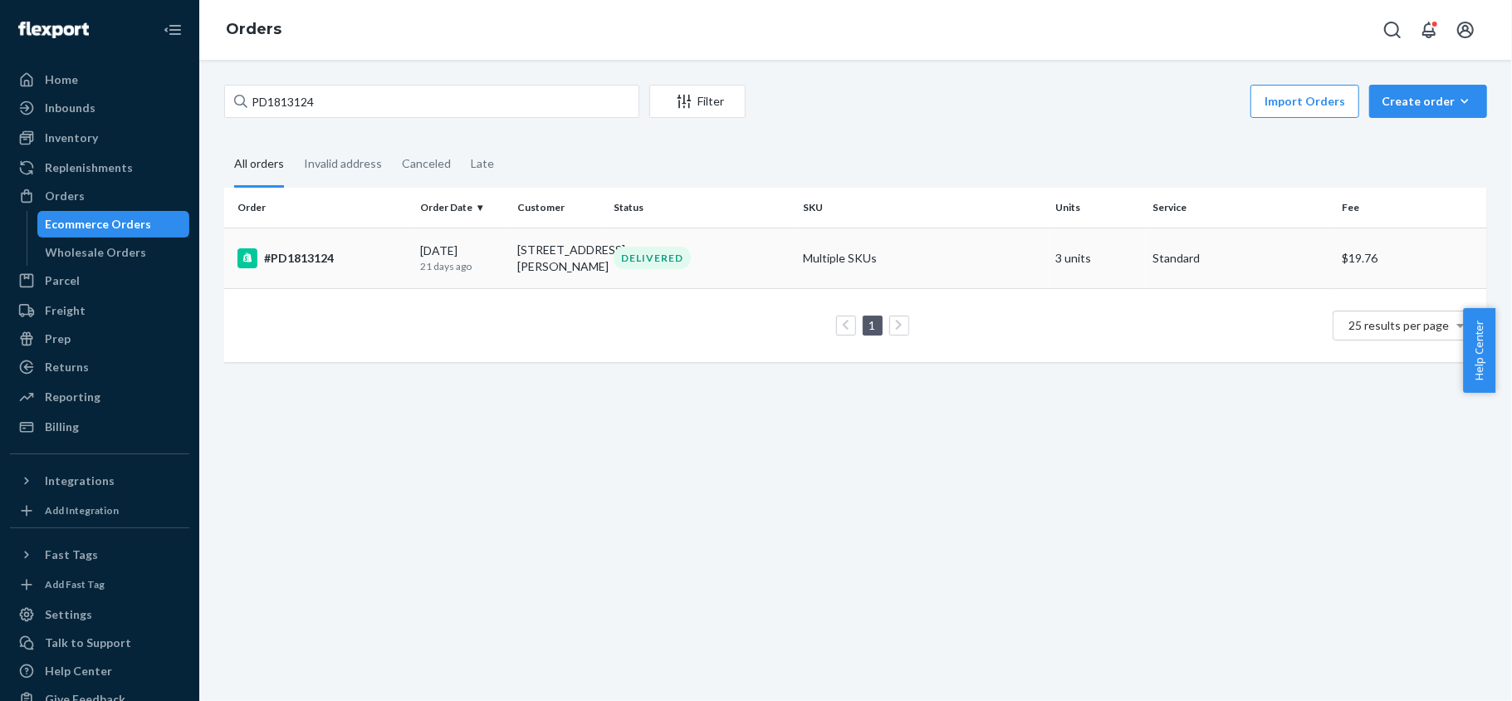
click at [339, 288] on td "#PD1813124" at bounding box center [318, 257] width 189 height 61
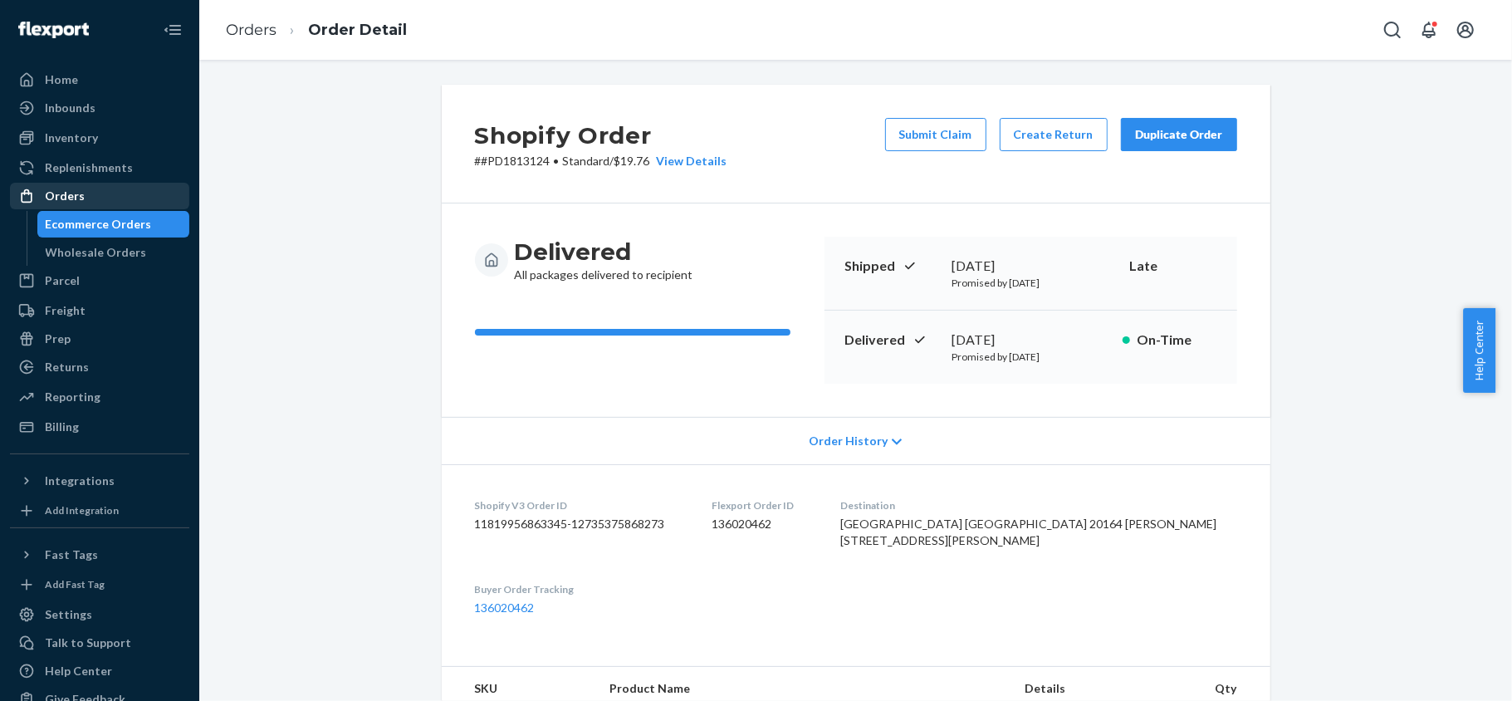
drag, startPoint x: 71, startPoint y: 189, endPoint x: 114, endPoint y: 184, distance: 43.5
click at [71, 188] on div "Orders" at bounding box center [65, 196] width 40 height 17
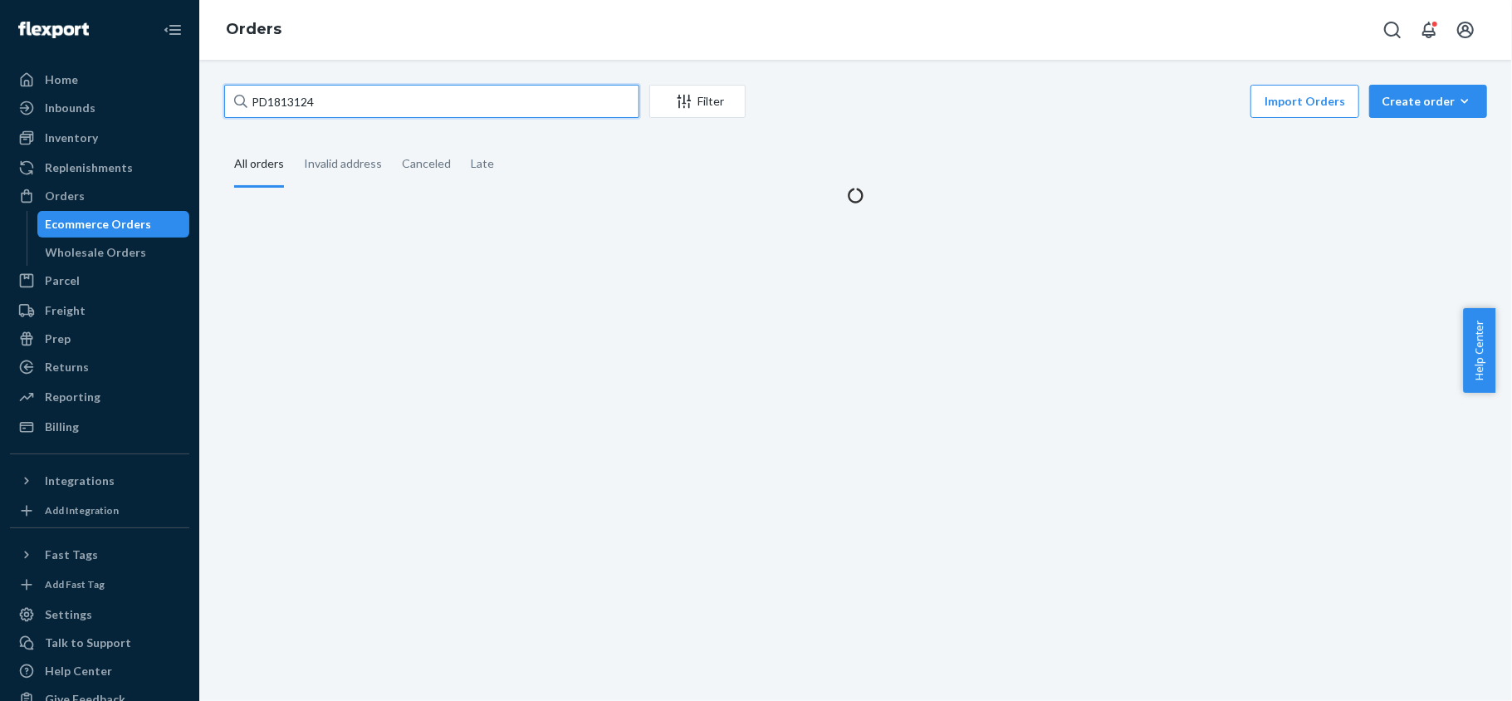
click at [355, 104] on input "PD1813124" at bounding box center [431, 101] width 415 height 33
click at [355, 105] on input "PD1813124" at bounding box center [431, 101] width 415 height 33
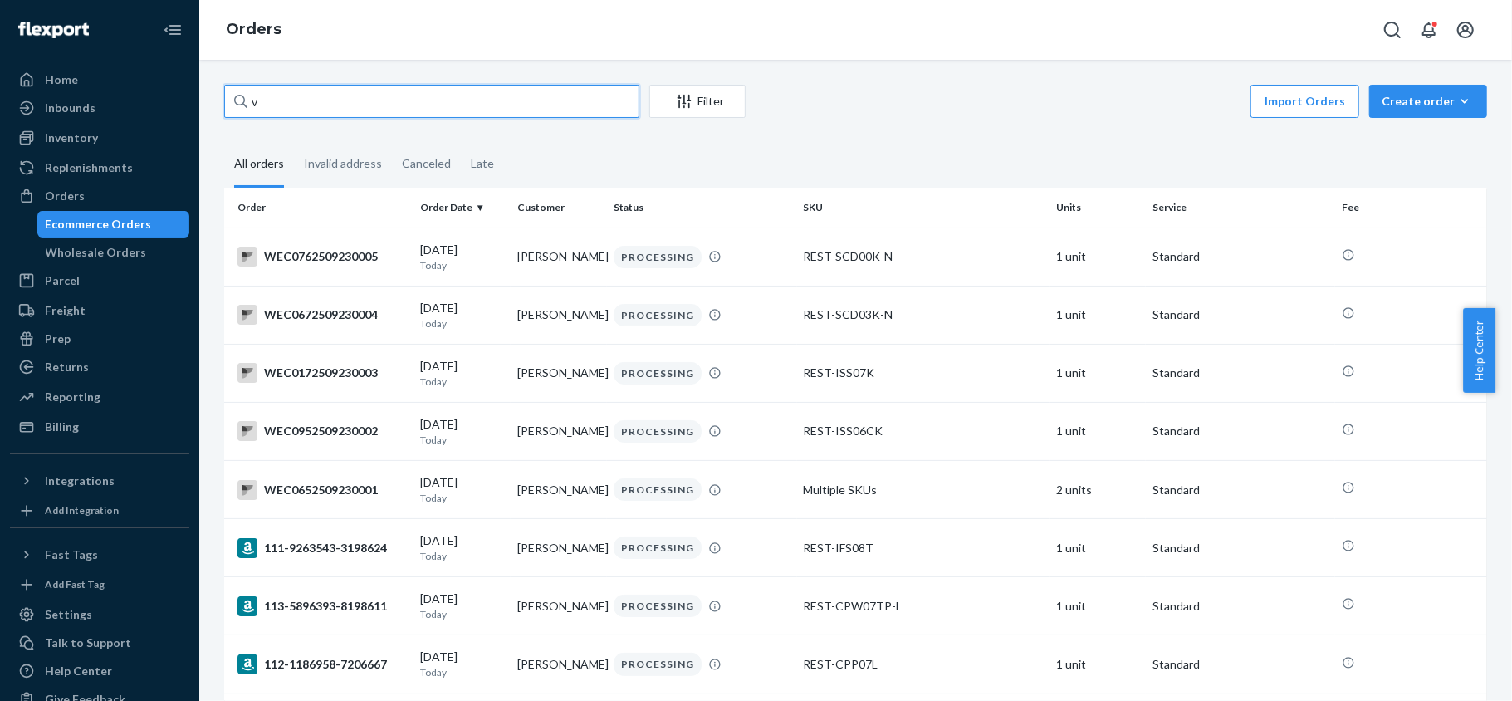
paste input "US25349433"
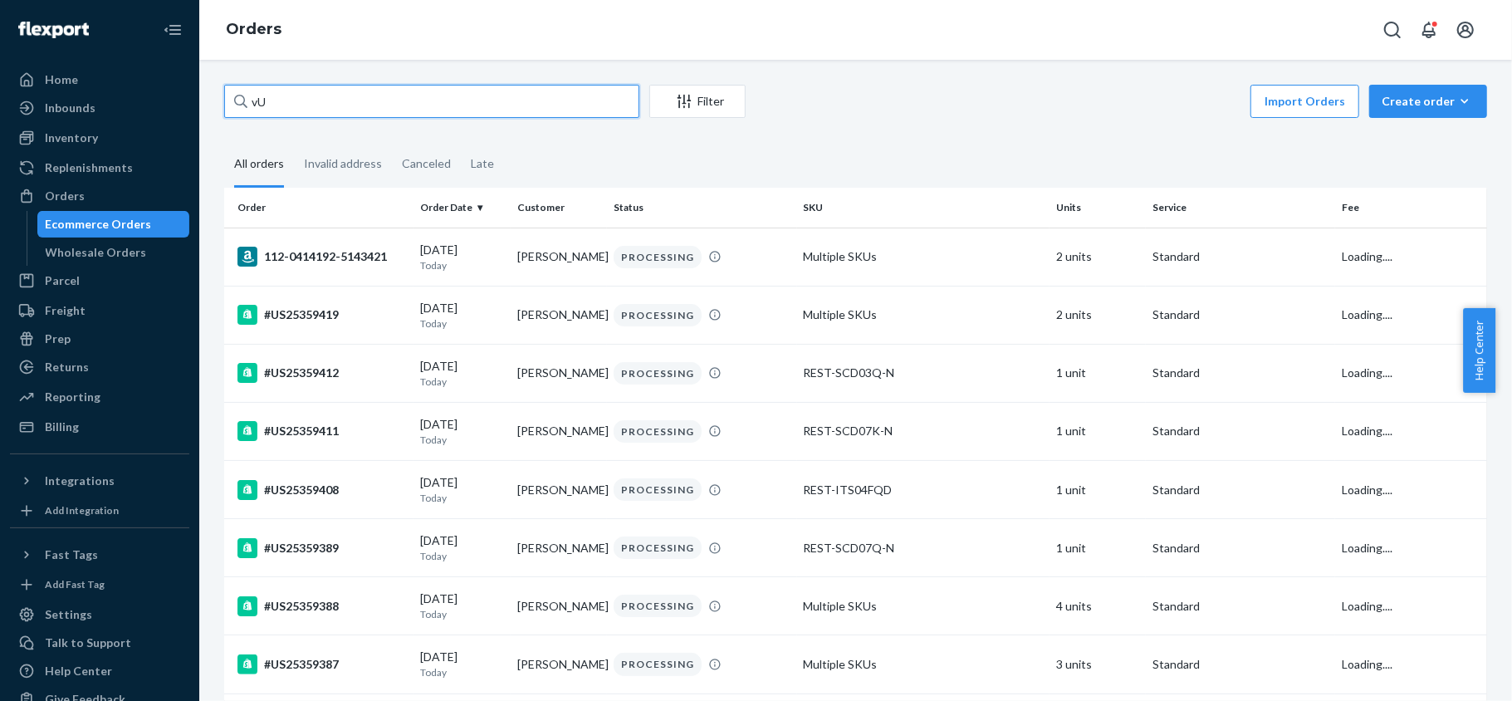
type input "v"
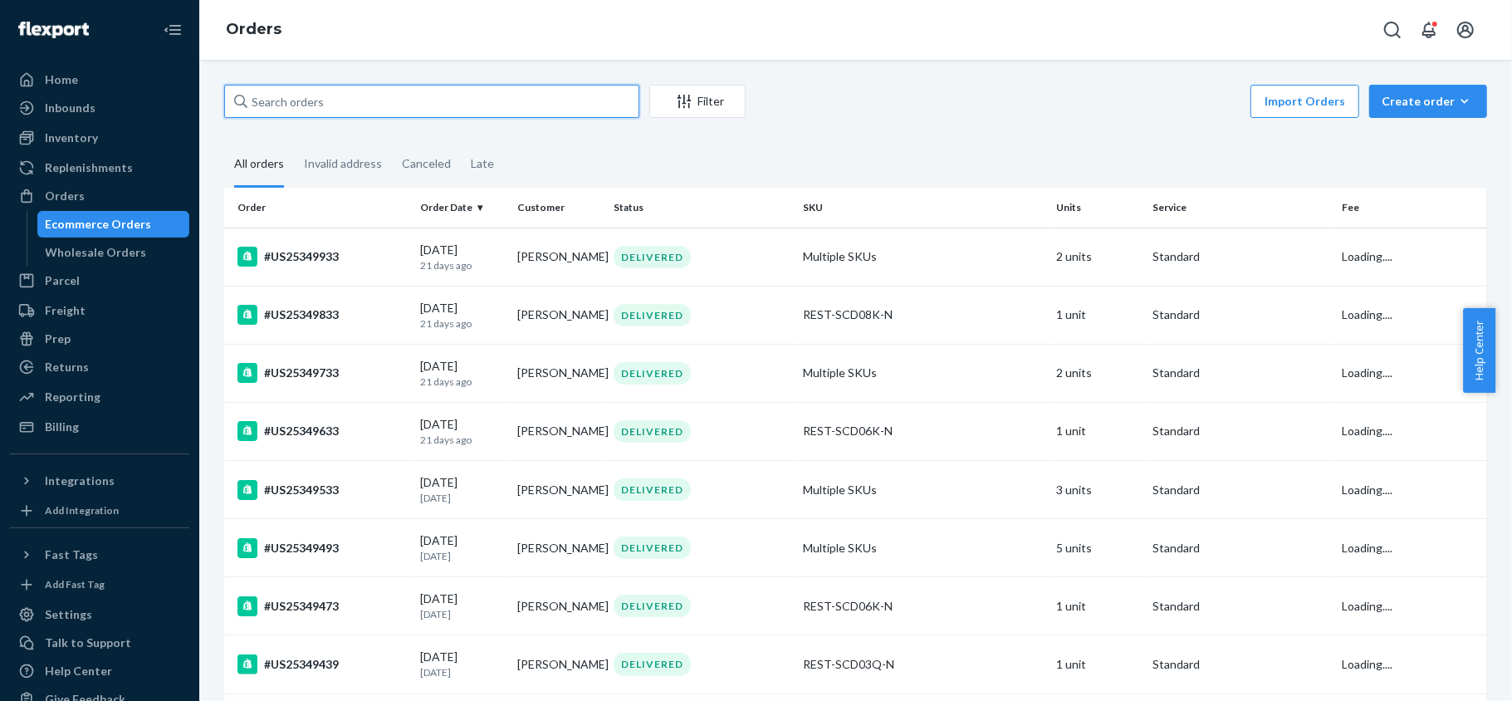
paste input "US25349433"
type input "US25349433"
click at [330, 100] on input "US25349433" at bounding box center [431, 101] width 415 height 33
click at [329, 105] on input "US25349433" at bounding box center [431, 101] width 415 height 33
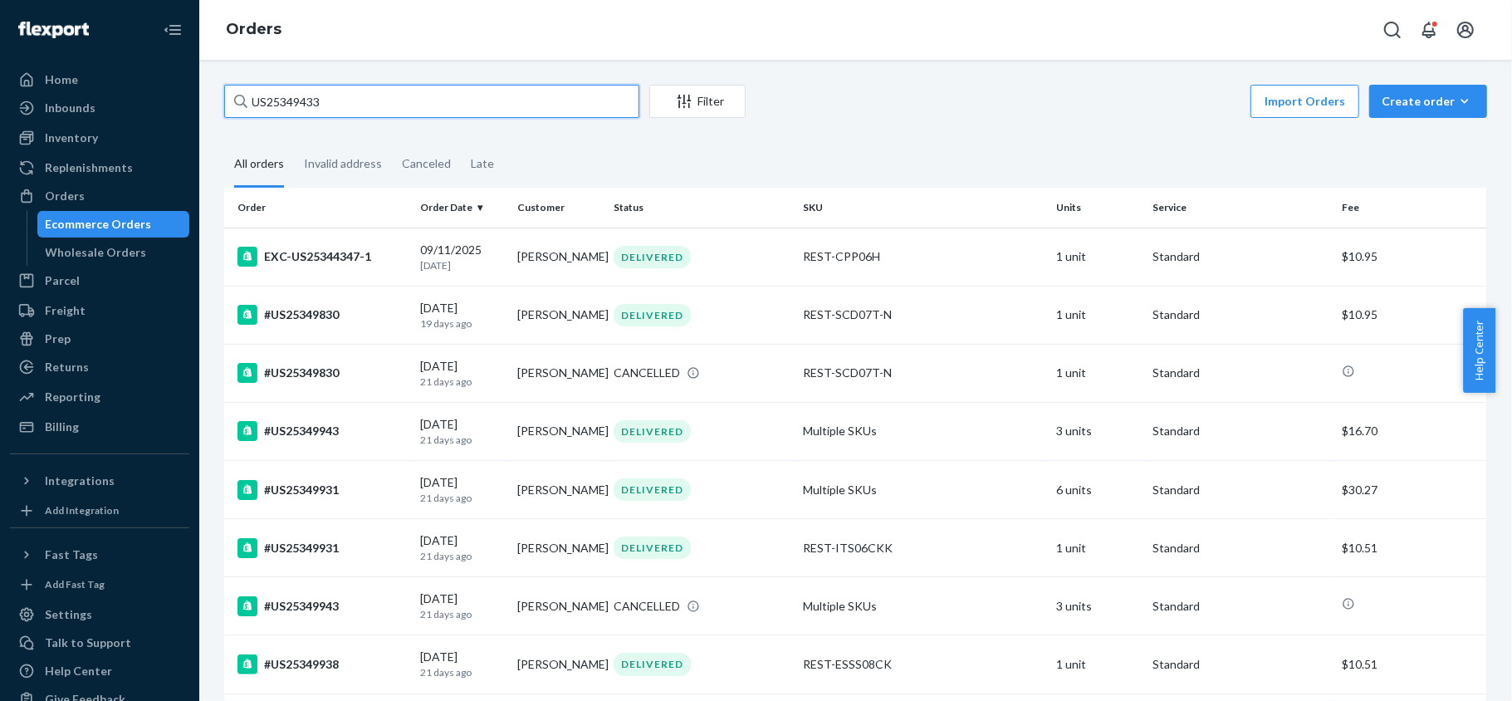
click at [329, 105] on input "US25349433" at bounding box center [431, 101] width 415 height 33
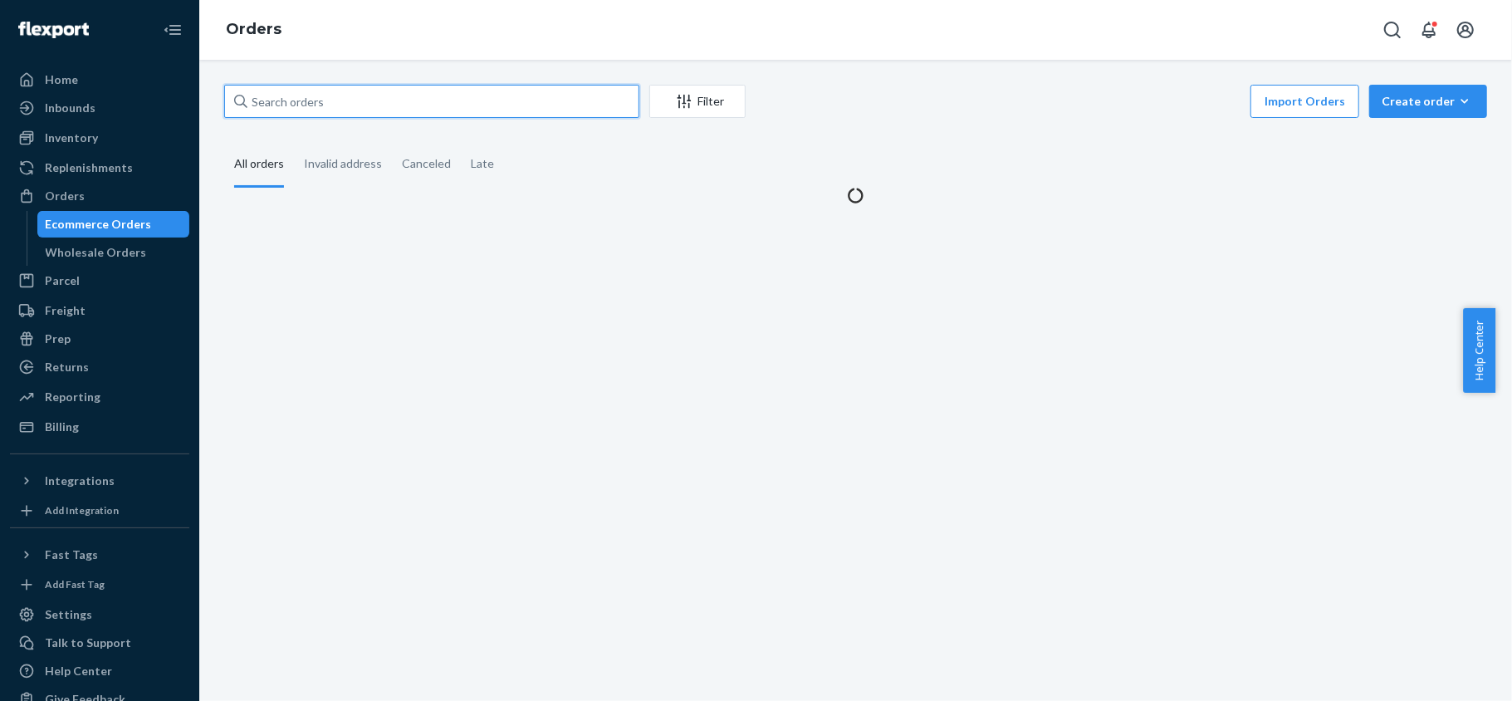
paste input "US25349433"
type input "US25349433"
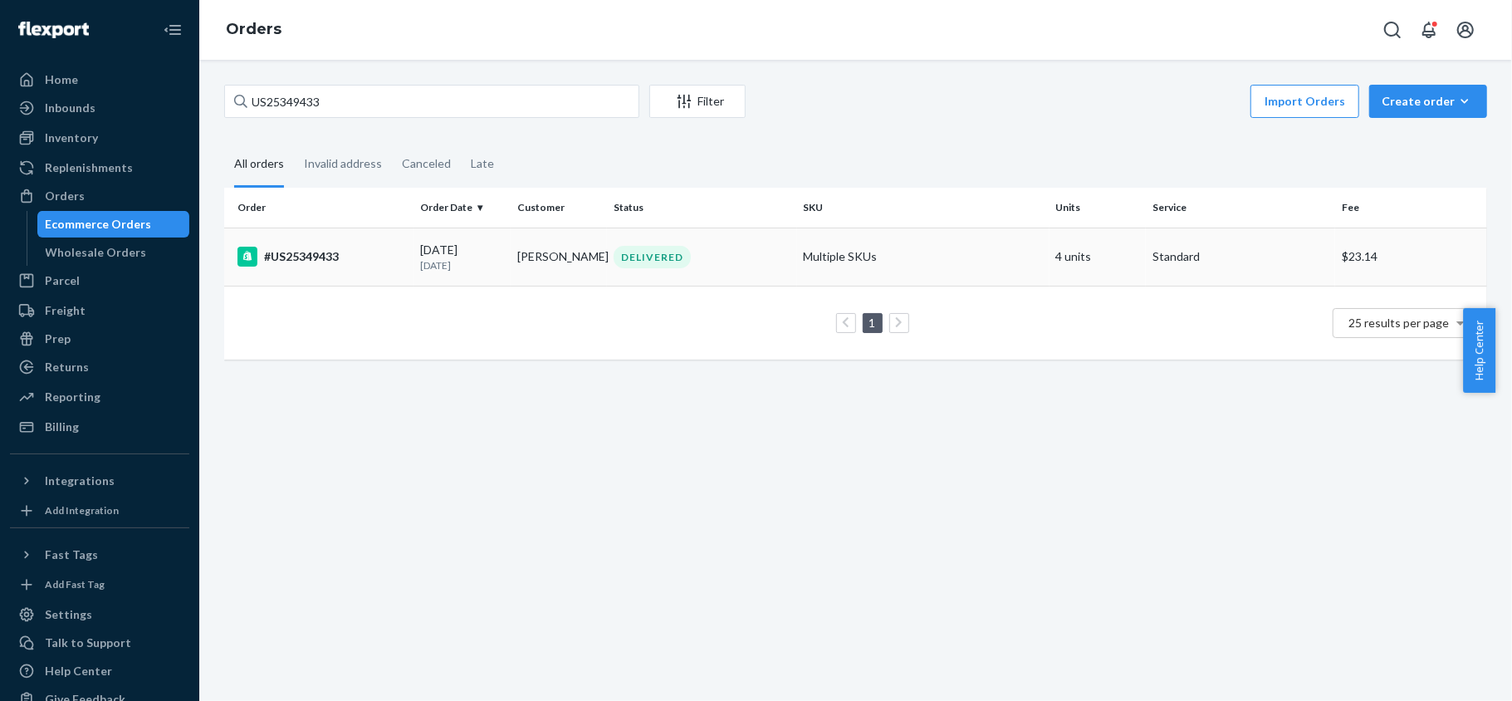
click at [340, 259] on div "#US25349433" at bounding box center [321, 257] width 169 height 20
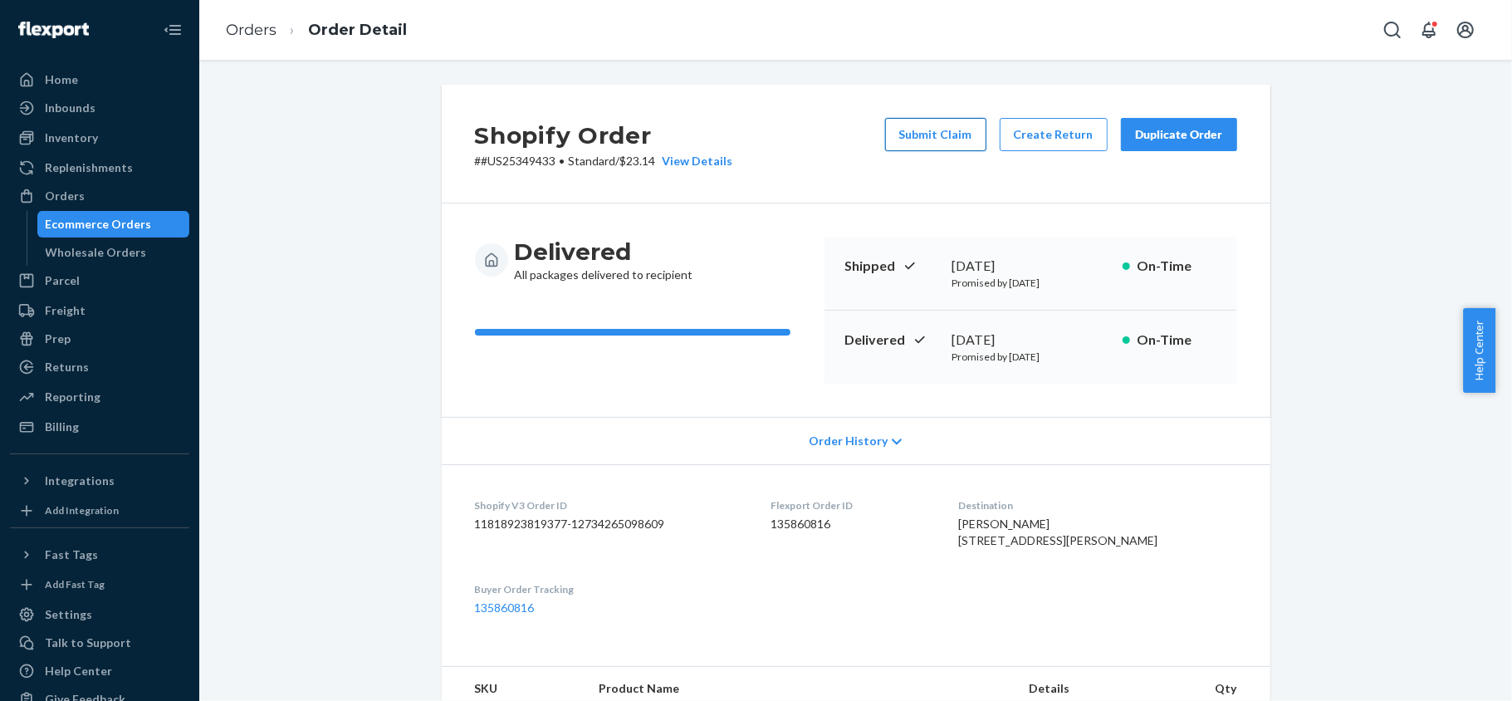
click at [950, 137] on button "Submit Claim" at bounding box center [935, 134] width 101 height 33
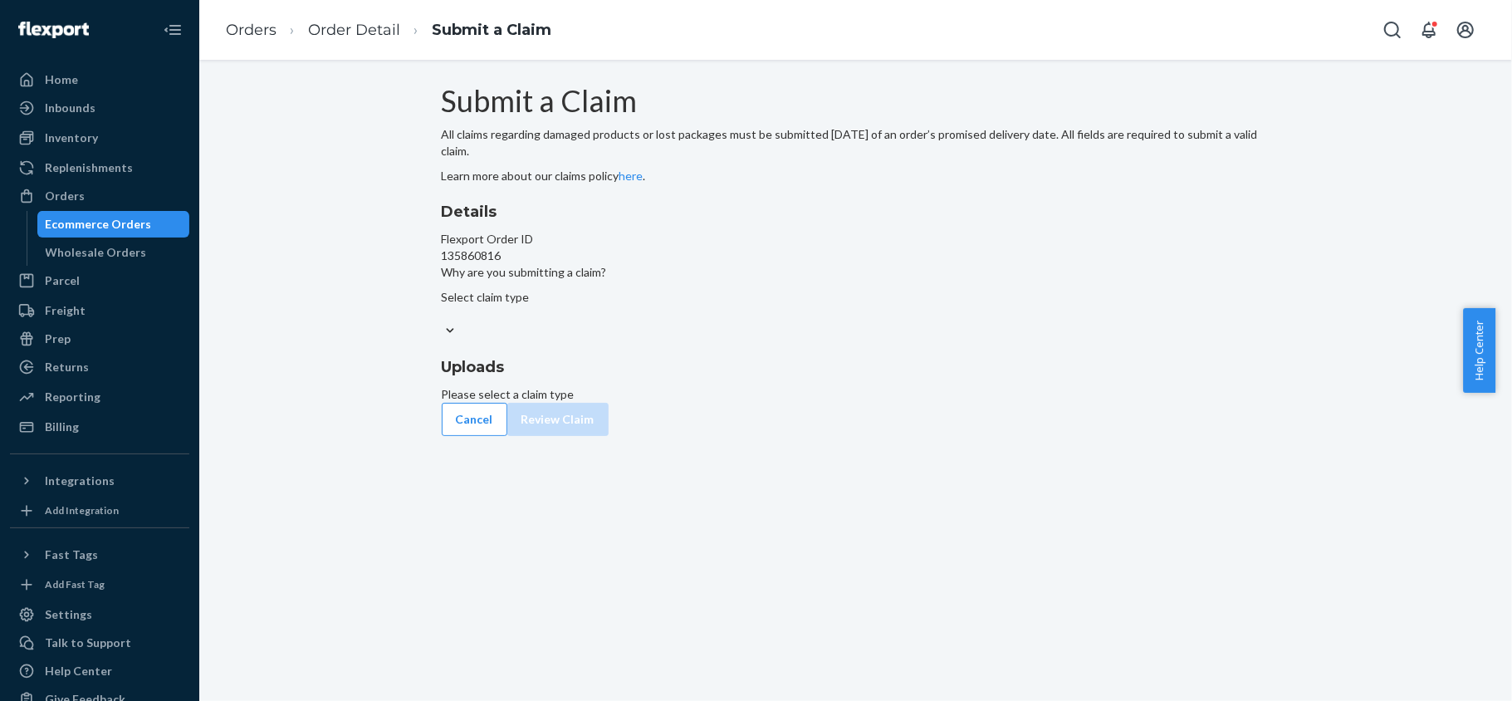
click at [724, 322] on div "Select claim type" at bounding box center [856, 305] width 828 height 33
click at [443, 322] on input "Why are you submitting a claim? Select claim type" at bounding box center [443, 313] width 2 height 17
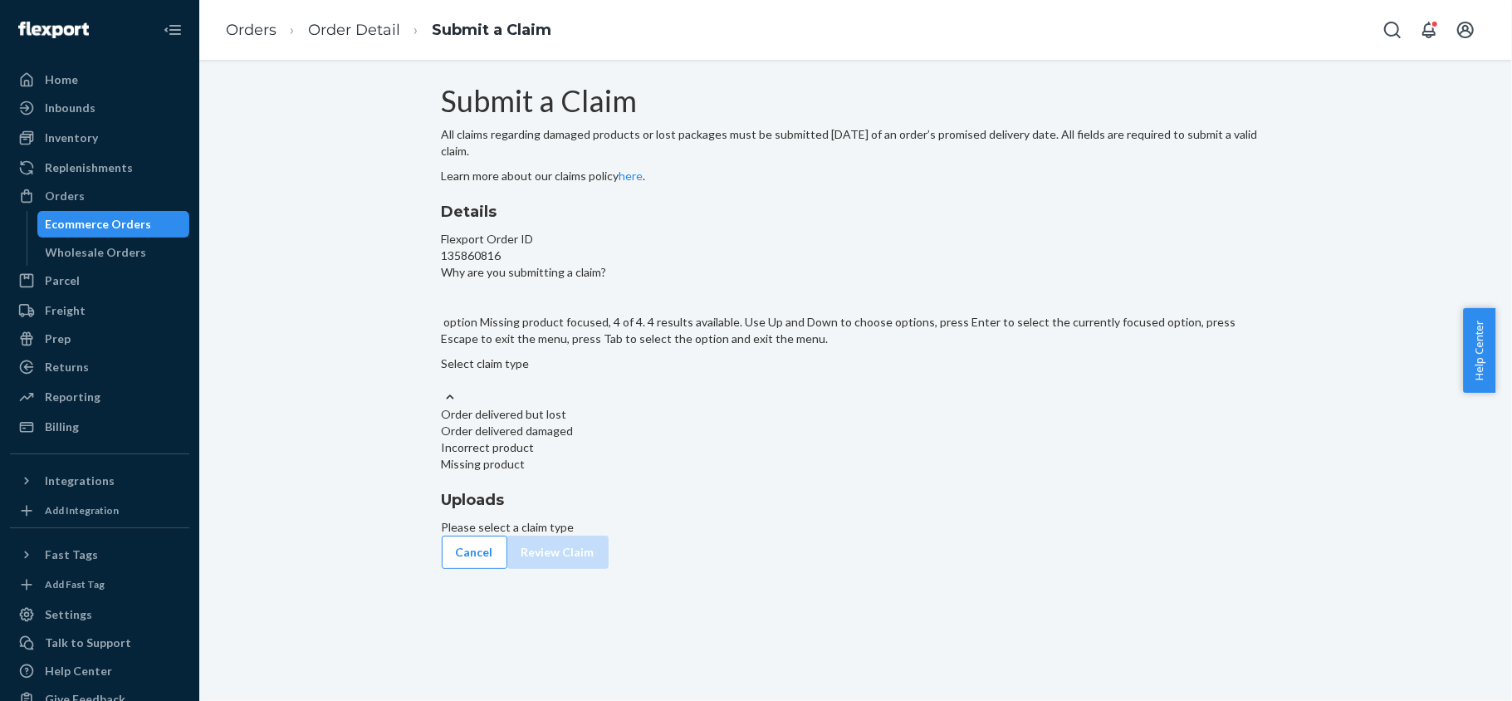
click at [708, 472] on div "Missing product" at bounding box center [856, 464] width 828 height 17
click at [443, 389] on input "Why are you submitting a claim? option Missing product focused, 4 of 4. 4 resul…" at bounding box center [443, 380] width 2 height 17
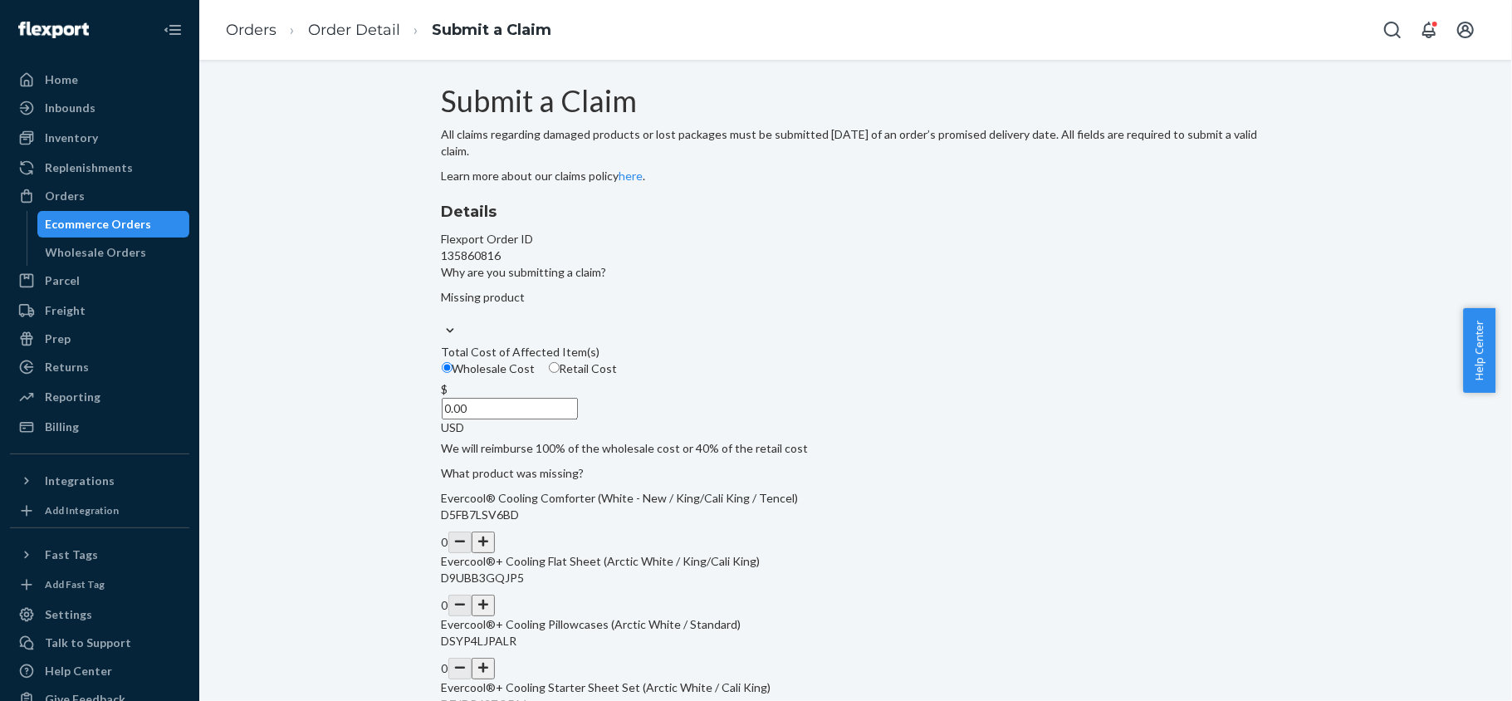
click at [618, 375] on span "Retail Cost" at bounding box center [589, 368] width 58 height 14
click at [560, 373] on input "Retail Cost" at bounding box center [554, 367] width 11 height 11
radio input "true"
radio input "false"
drag, startPoint x: 672, startPoint y: 512, endPoint x: 781, endPoint y: 520, distance: 109.8
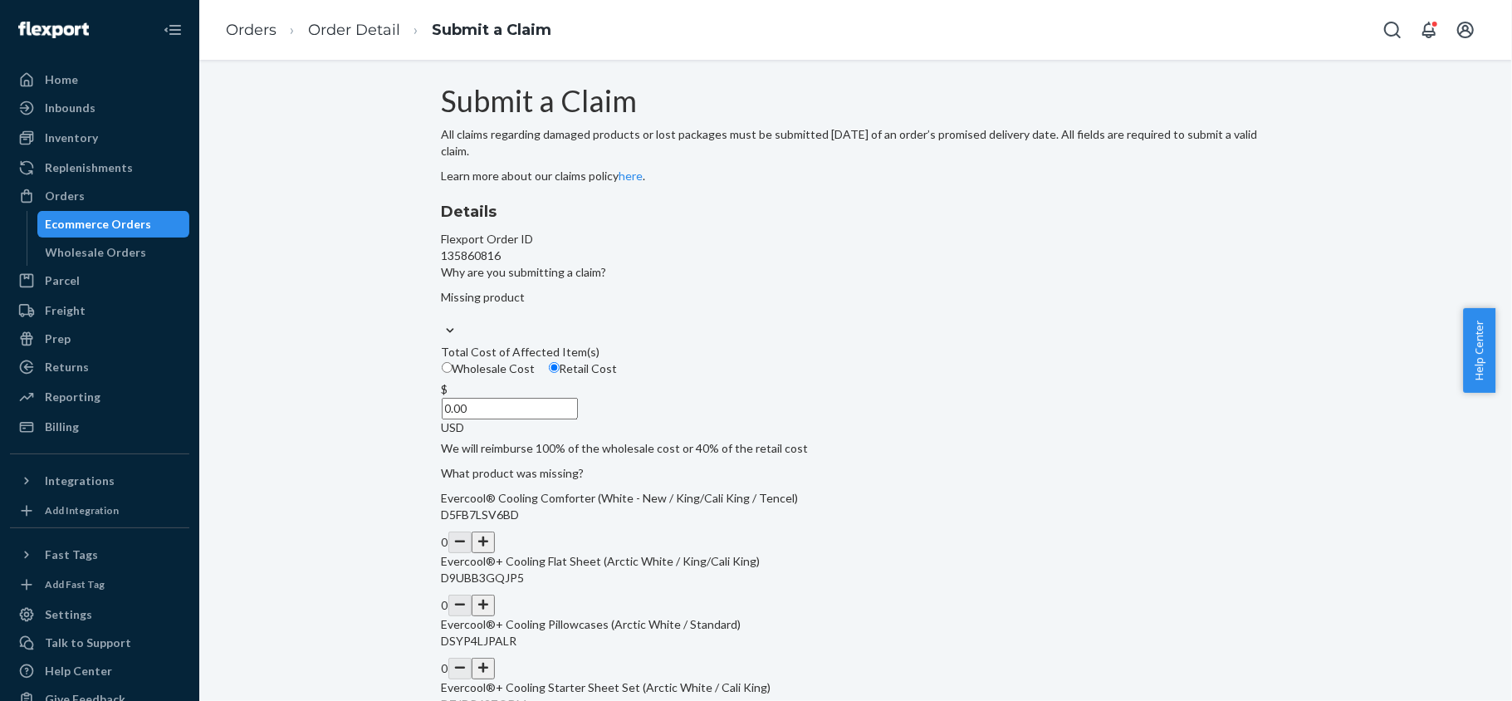
click at [781, 521] on div "Details Flexport Order ID 135860816 Why are you submitting a claim? Missing pro…" at bounding box center [856, 480] width 828 height 558
paste input "165.84"
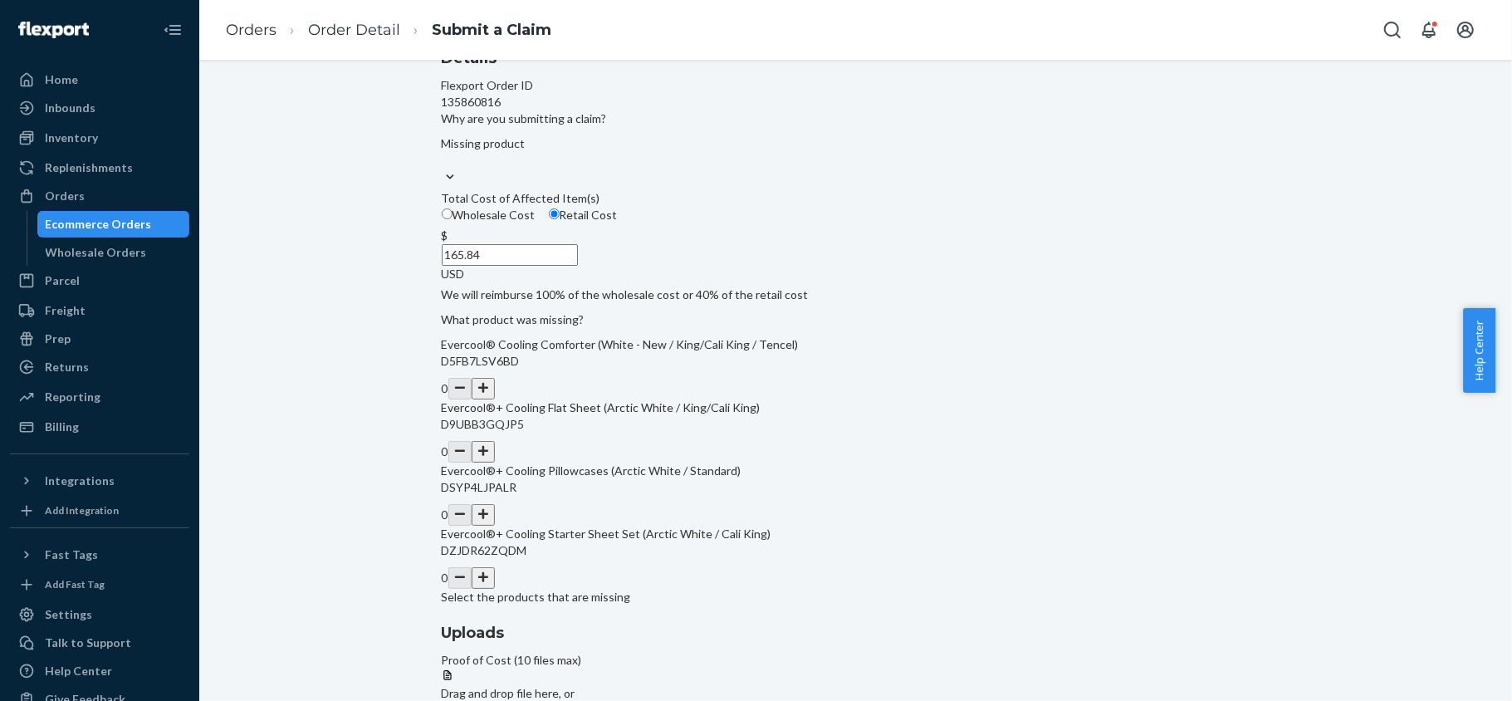
scroll to position [307, 0]
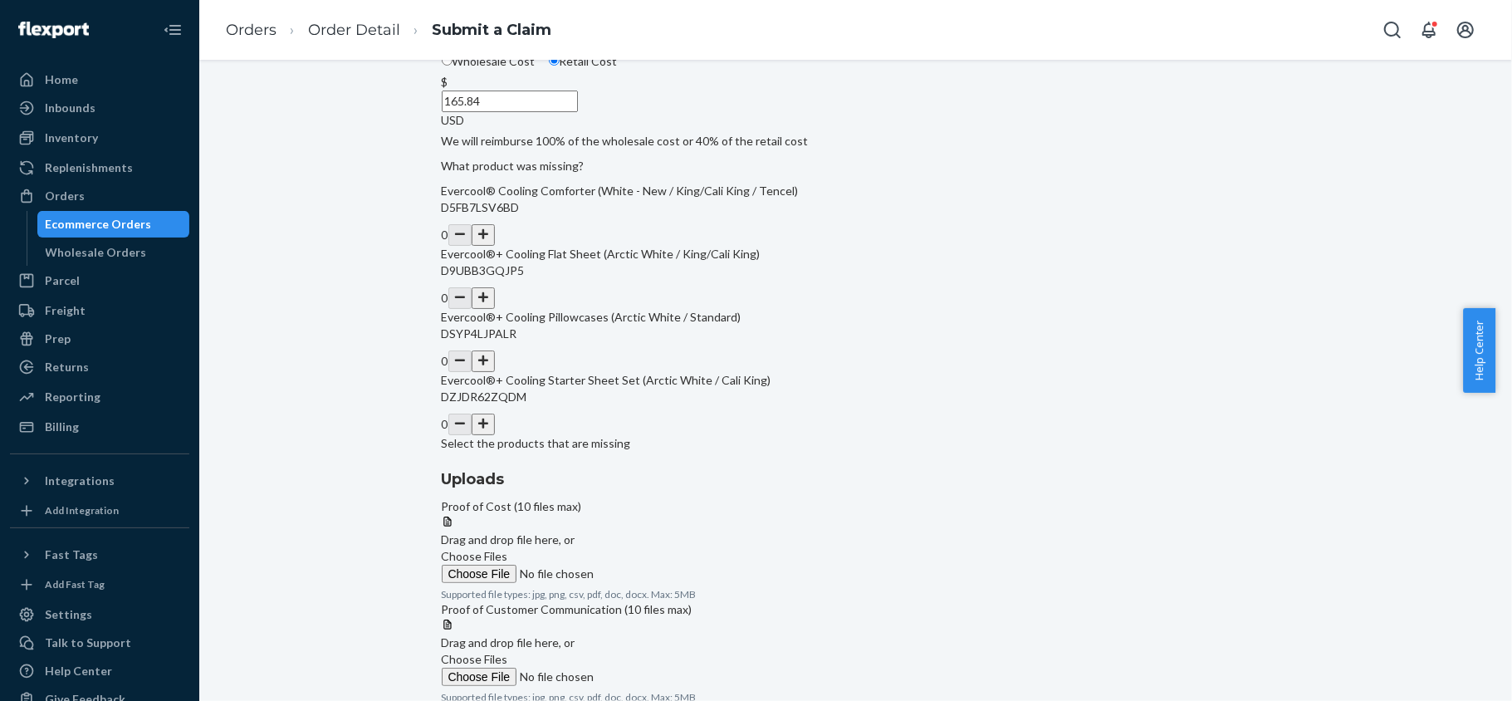
type input "165.84"
click at [495, 309] on button "button" at bounding box center [483, 298] width 23 height 22
click at [495, 372] on button "button" at bounding box center [483, 361] width 23 height 22
click at [508, 549] on span "Choose Files" at bounding box center [475, 556] width 66 height 14
click at [667, 564] on input "Choose Files" at bounding box center [555, 573] width 226 height 18
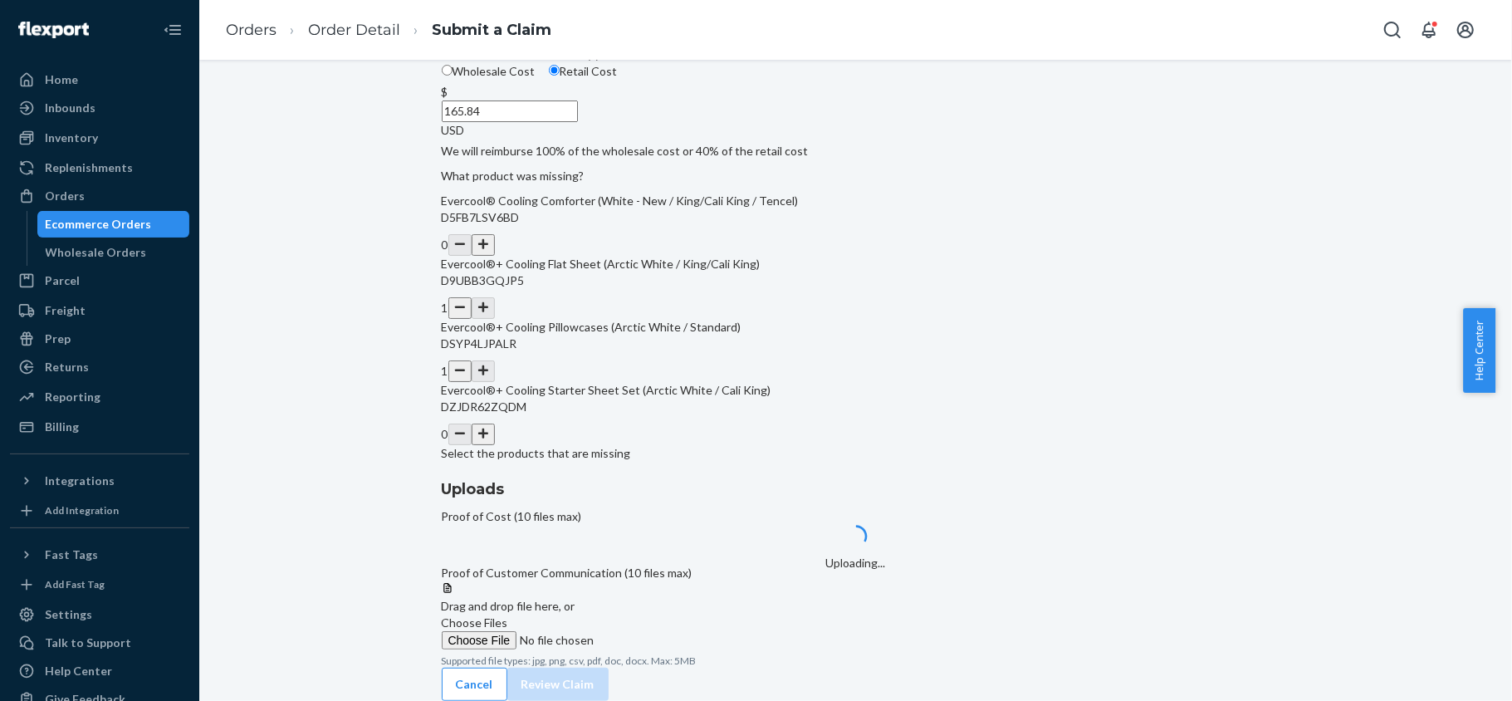
click at [667, 614] on label "Choose Files" at bounding box center [555, 631] width 226 height 35
click at [667, 631] on input "Choose Files" at bounding box center [555, 640] width 226 height 18
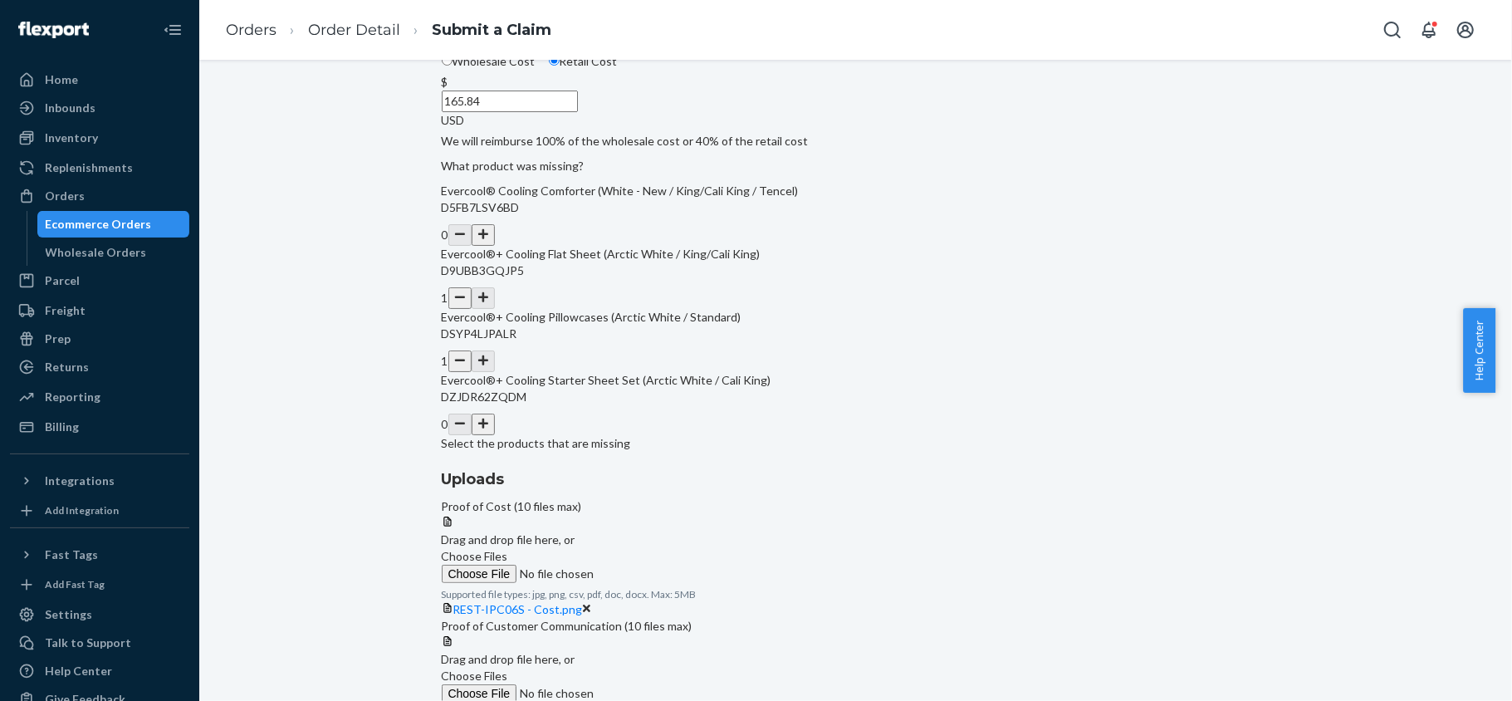
click at [667, 548] on label "Choose Files" at bounding box center [555, 565] width 226 height 35
click at [667, 564] on input "Choose Files" at bounding box center [555, 573] width 226 height 18
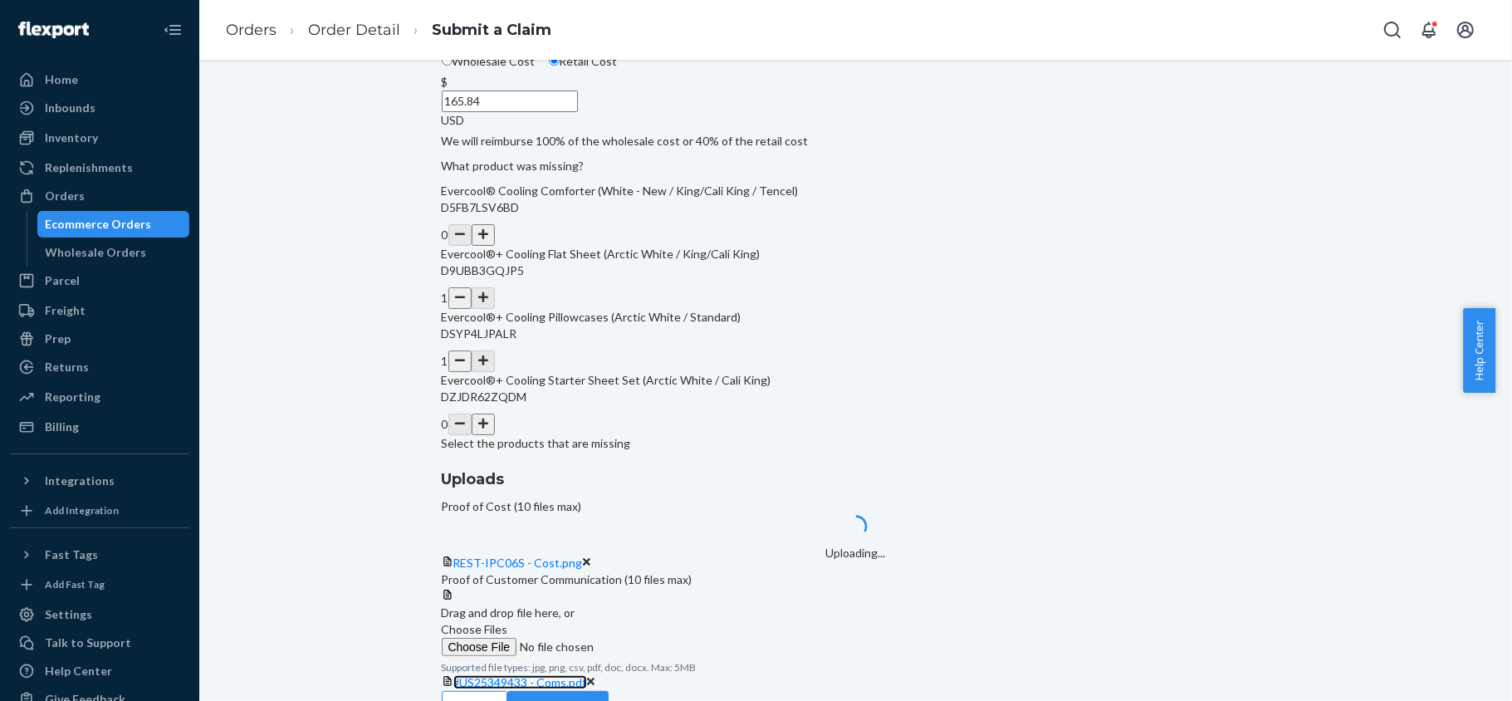
click at [587, 675] on link "#US25349433 - Coms.pdf" at bounding box center [520, 682] width 134 height 14
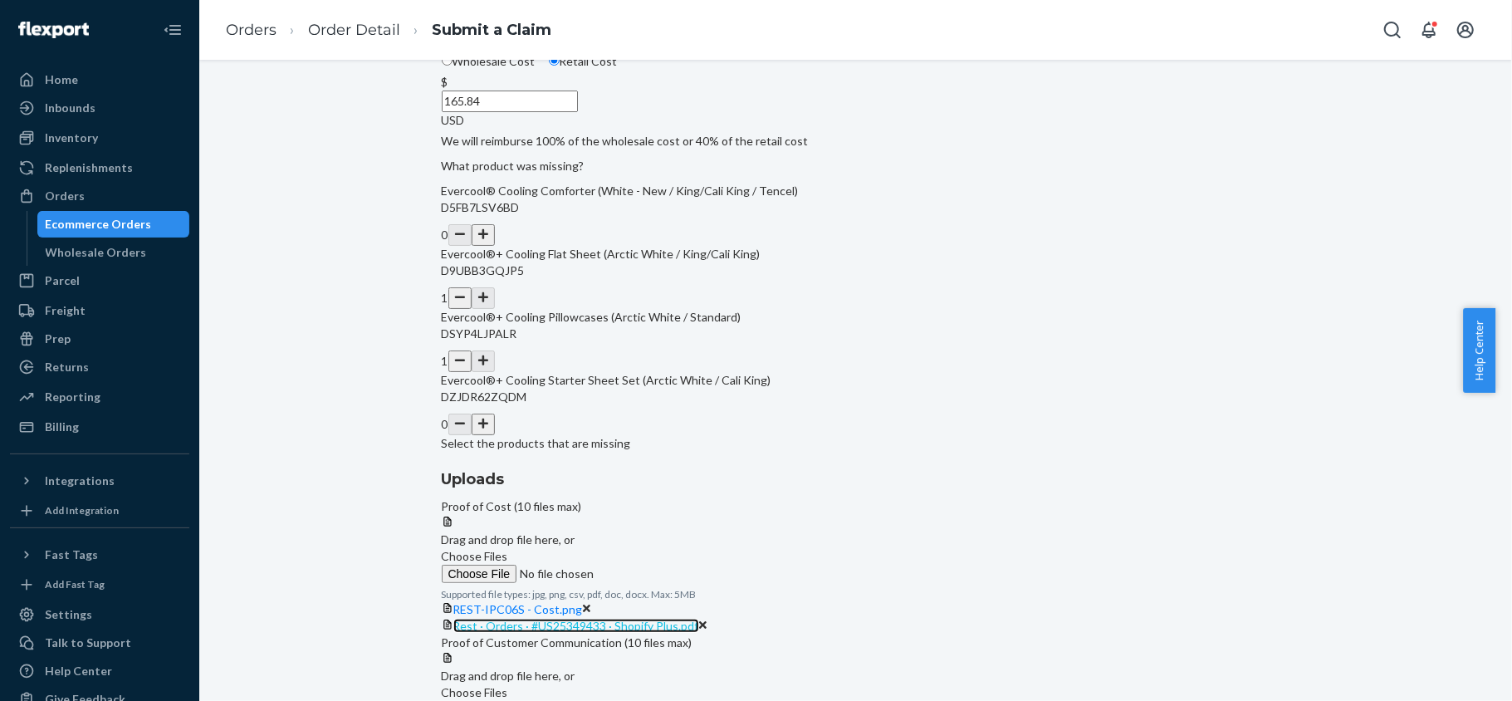
click at [699, 618] on span "Rest · Orders · #US25349433 · Shopify Plus.pdf" at bounding box center [576, 625] width 246 height 14
click at [583, 602] on span "REST-IPC06S - Cost.png" at bounding box center [518, 609] width 130 height 14
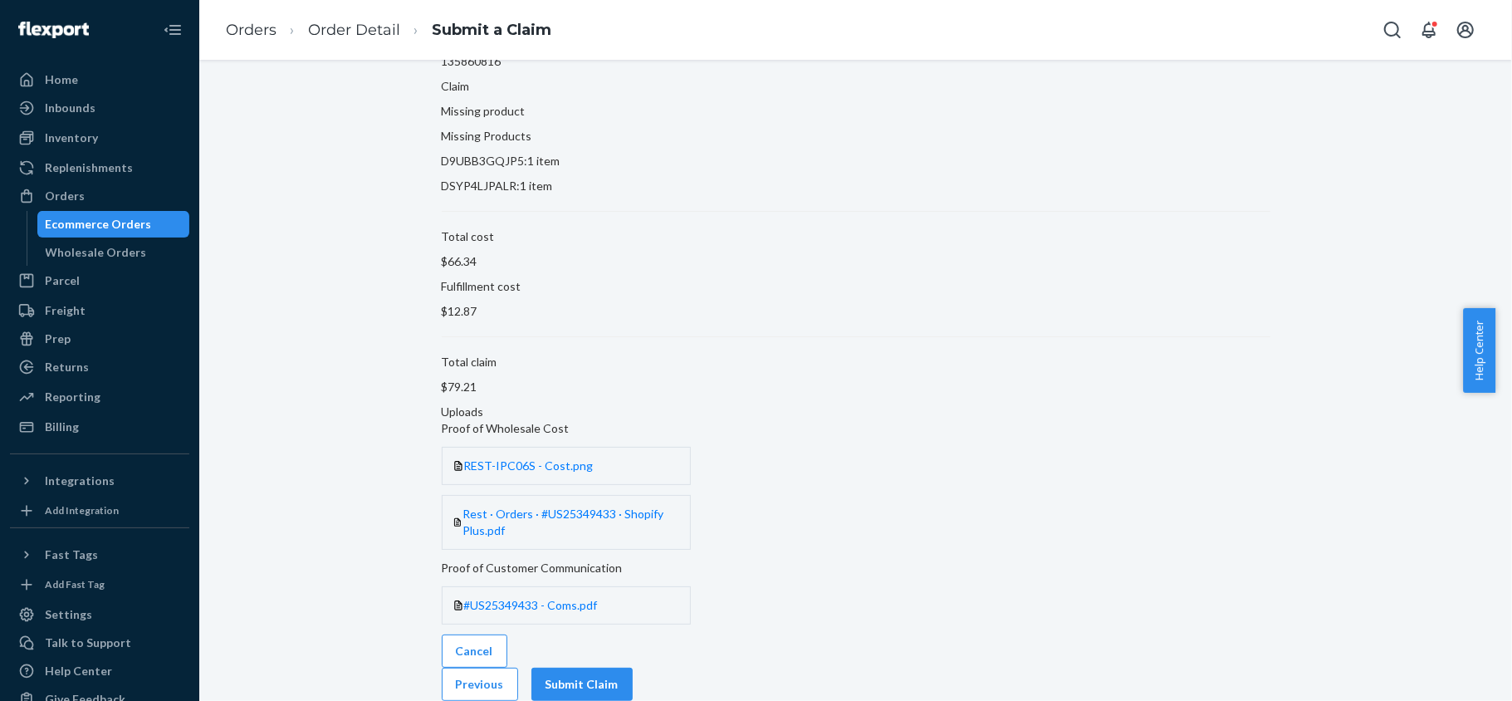
scroll to position [18, 0]
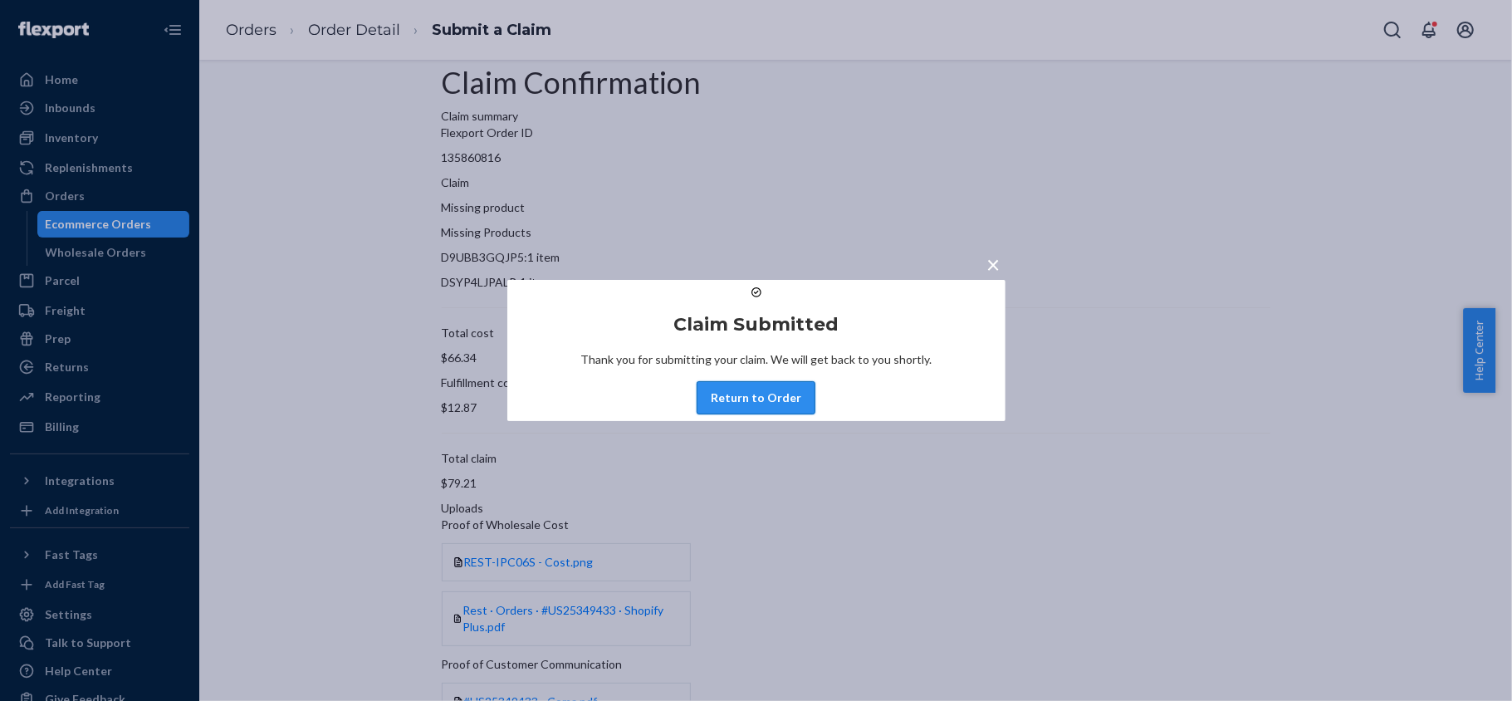
click at [729, 414] on button "Return to Order" at bounding box center [755, 397] width 119 height 33
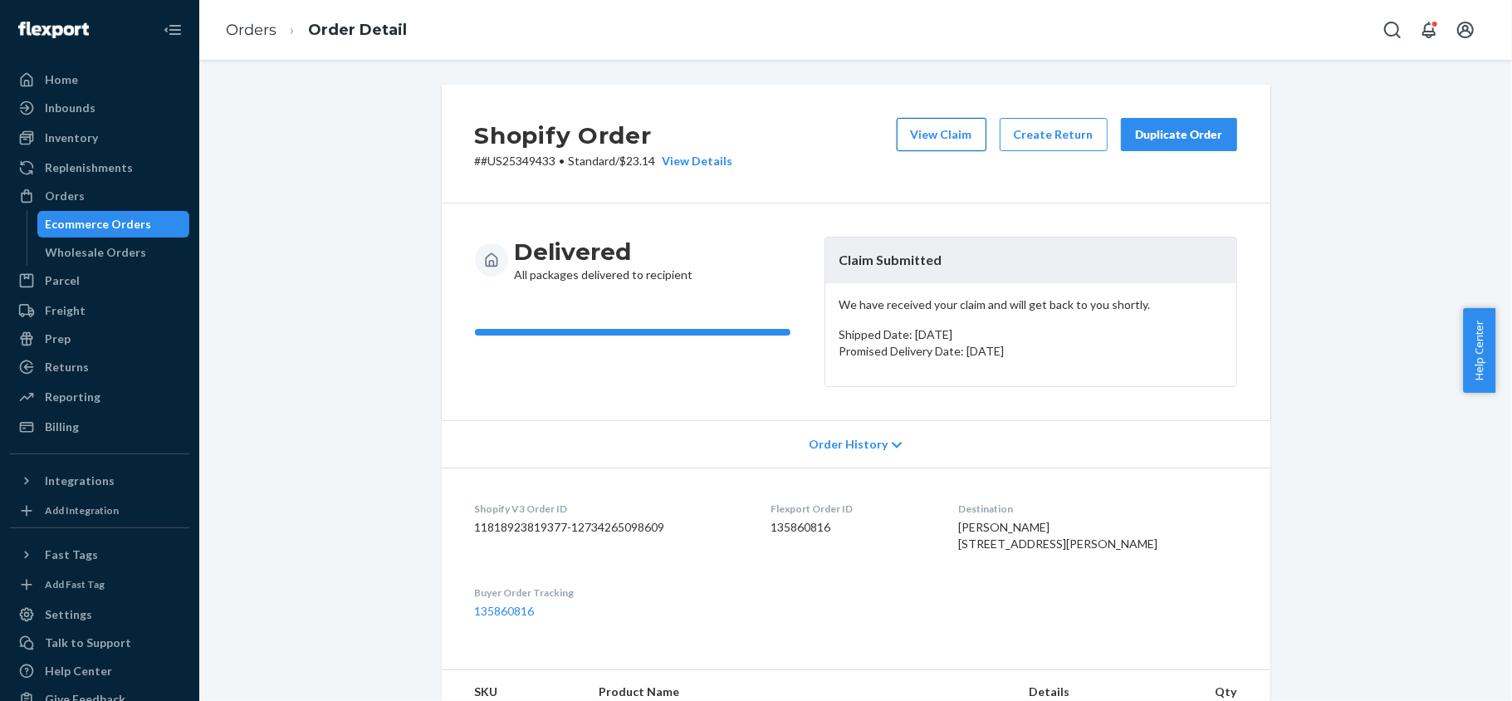
click at [935, 137] on button "View Claim" at bounding box center [942, 134] width 90 height 33
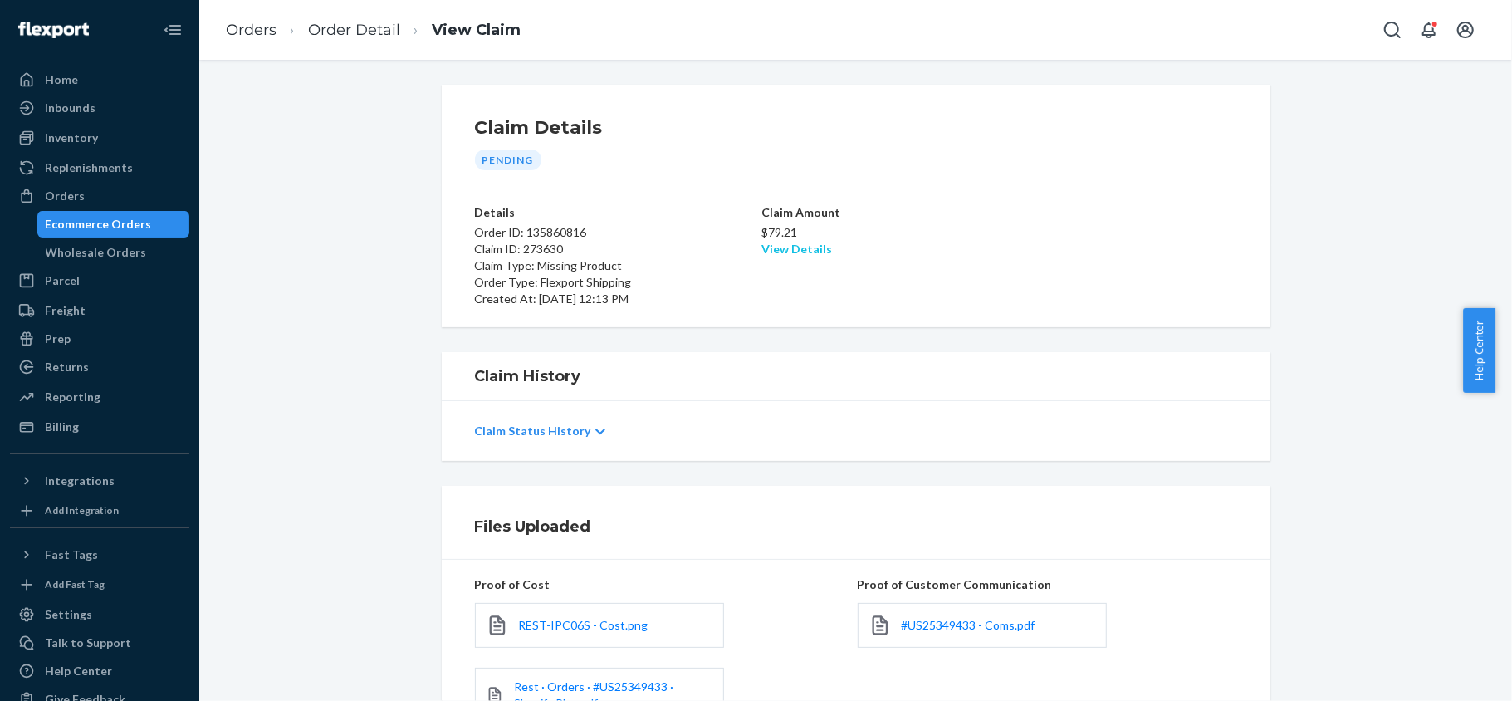
click at [791, 247] on link "View Details" at bounding box center [796, 249] width 71 height 14
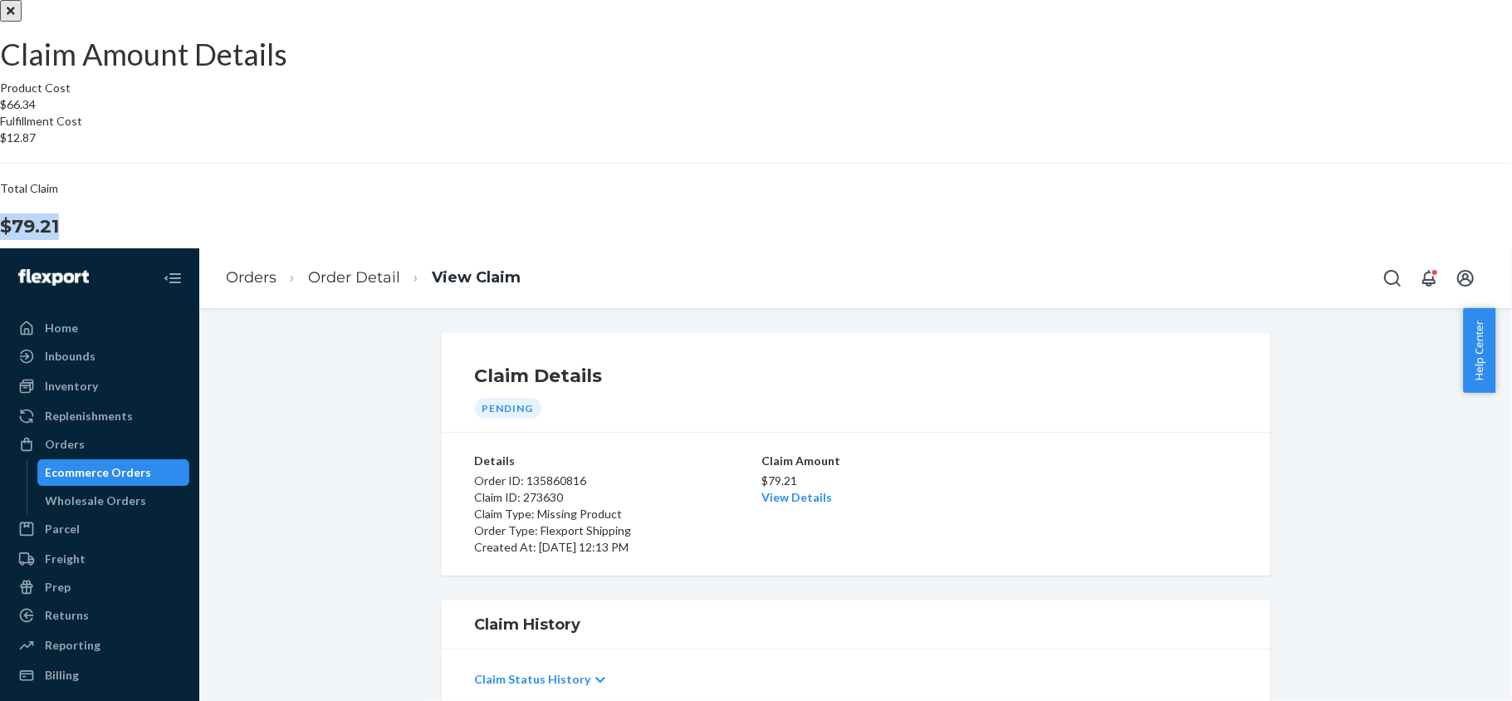
drag, startPoint x: 852, startPoint y: 408, endPoint x: 911, endPoint y: 413, distance: 60.0
click at [911, 240] on div "Total Claim $79.21" at bounding box center [756, 210] width 1512 height 60
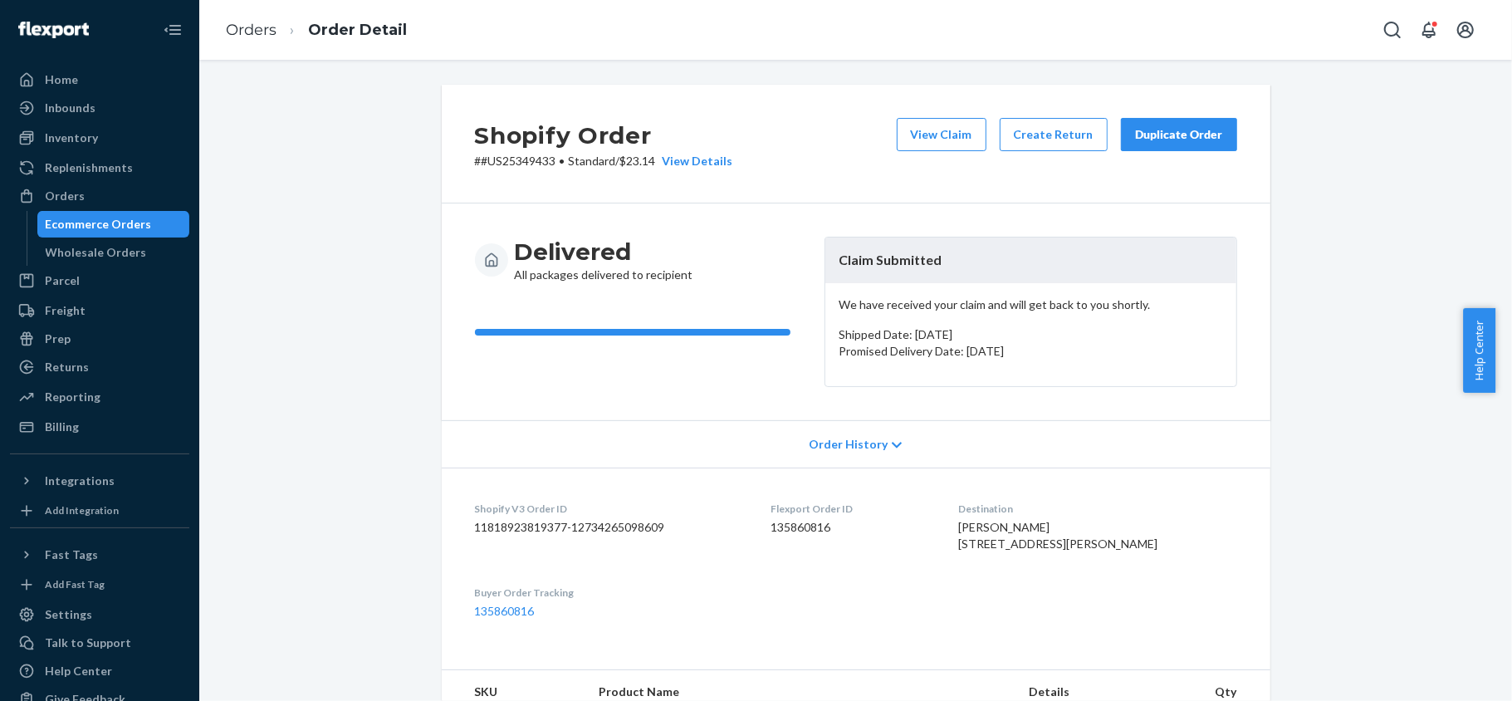
click at [827, 525] on dd "135860816" at bounding box center [850, 527] width 161 height 17
drag, startPoint x: 546, startPoint y: 164, endPoint x: 473, endPoint y: 164, distance: 73.1
click at [475, 164] on p "# #US25349433 • Standard / $23.14 View Details" at bounding box center [604, 161] width 258 height 17
click at [151, 198] on div "Orders" at bounding box center [100, 195] width 176 height 23
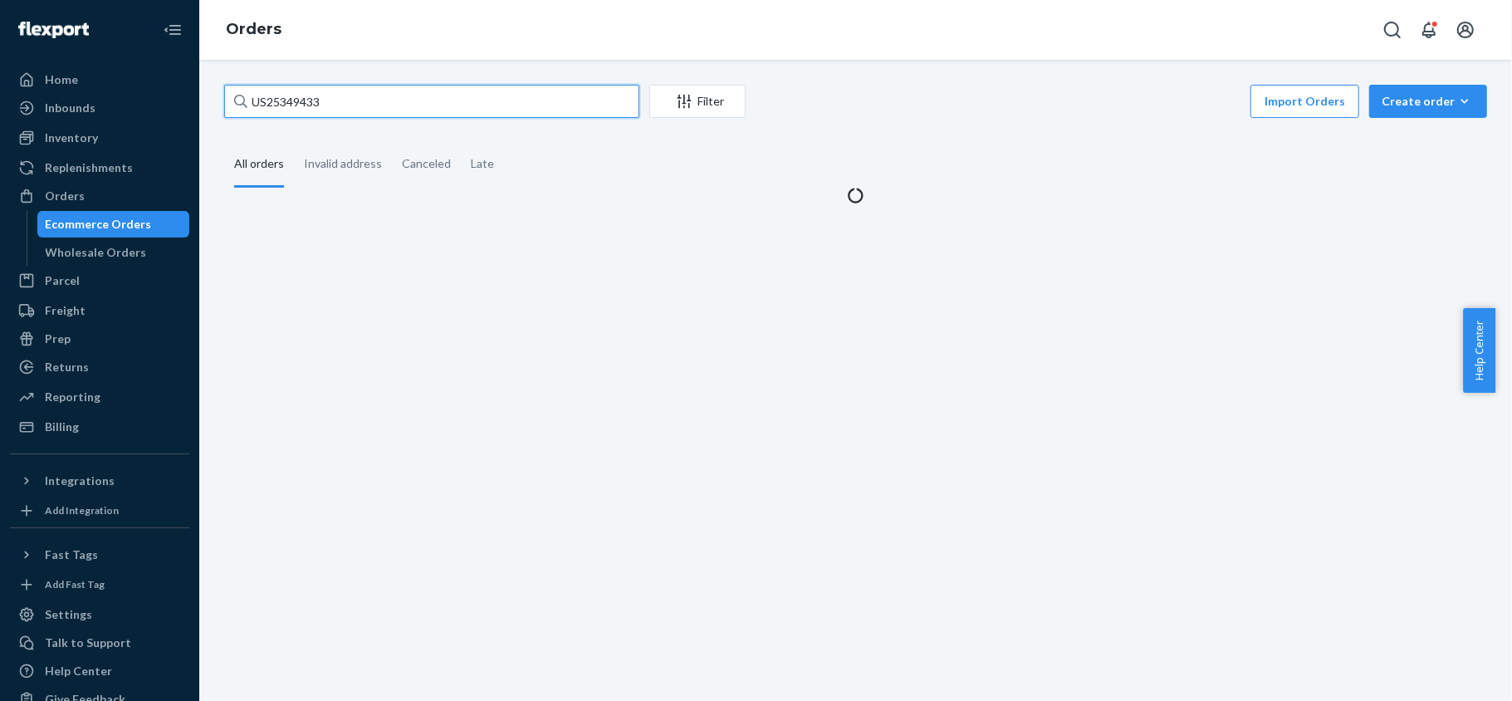
click at [366, 106] on input "US25349433" at bounding box center [431, 101] width 415 height 33
paste input "US25343798"
type input "US25343798"
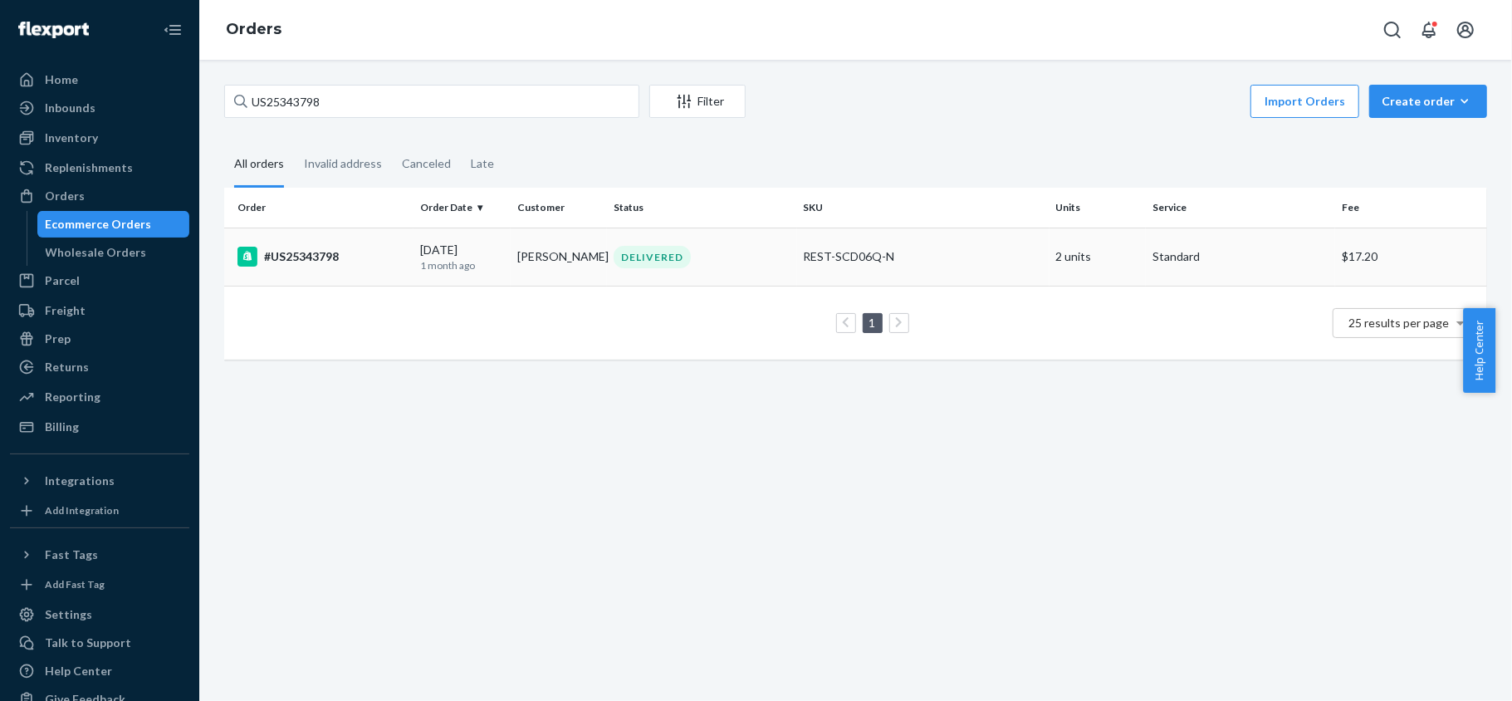
click at [359, 273] on td "#US25343798" at bounding box center [318, 256] width 189 height 58
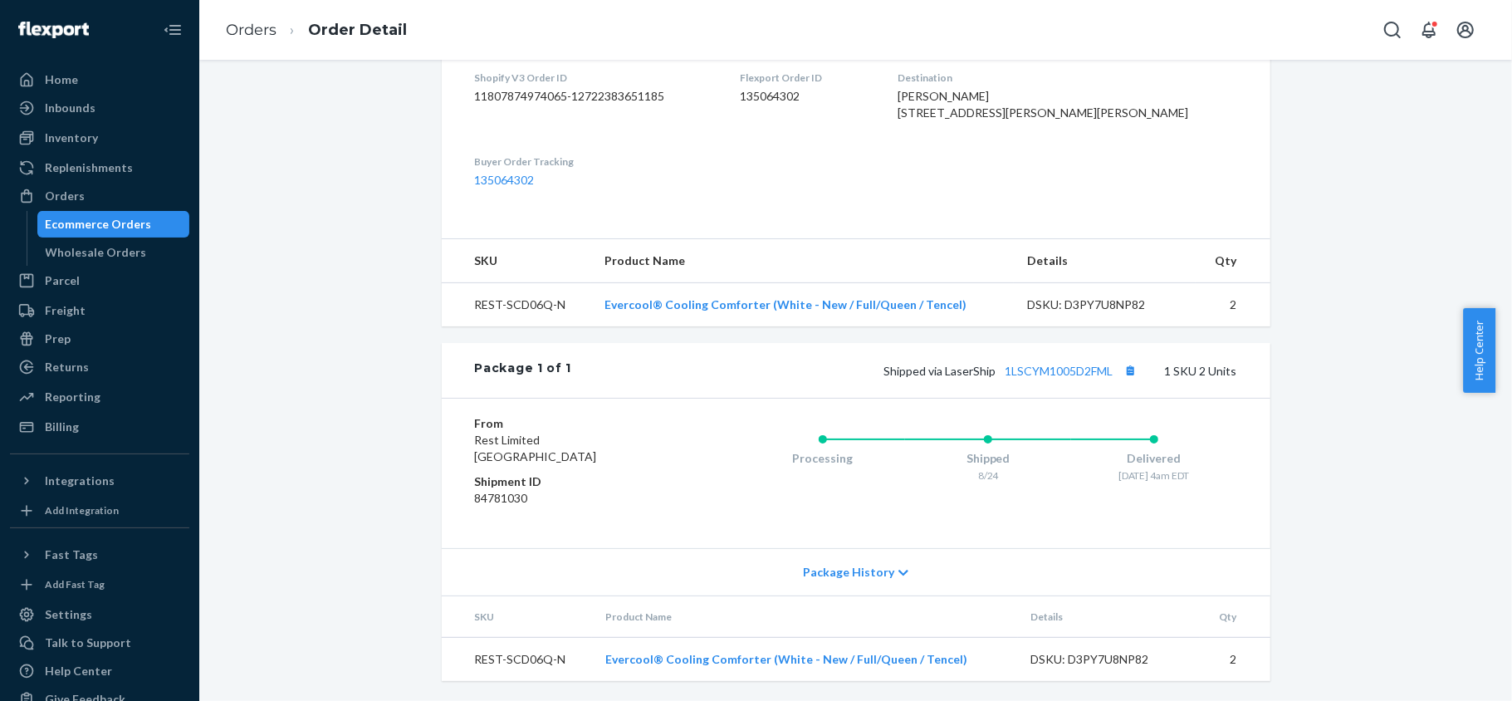
scroll to position [463, 0]
click at [1092, 364] on link "1LSCYM1005D2FML" at bounding box center [1059, 371] width 108 height 14
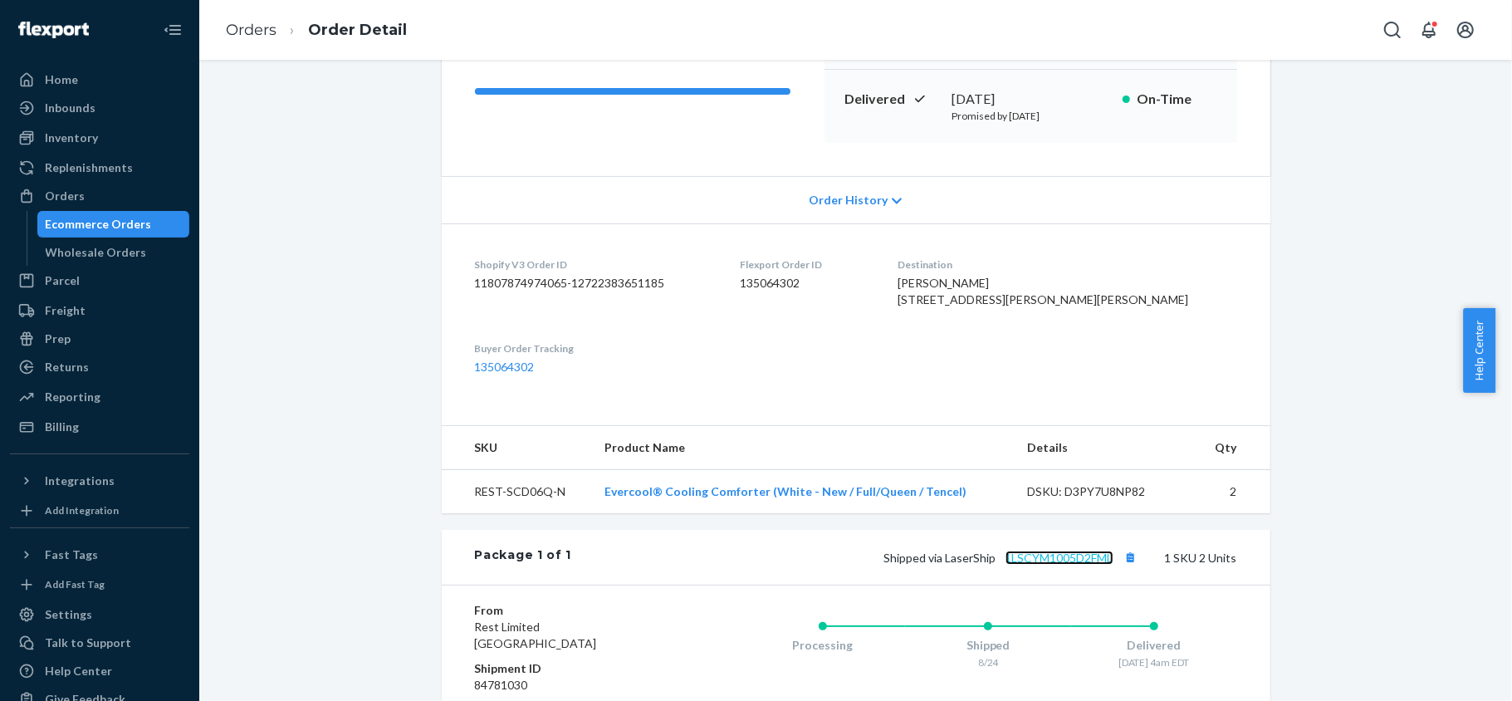
scroll to position [0, 0]
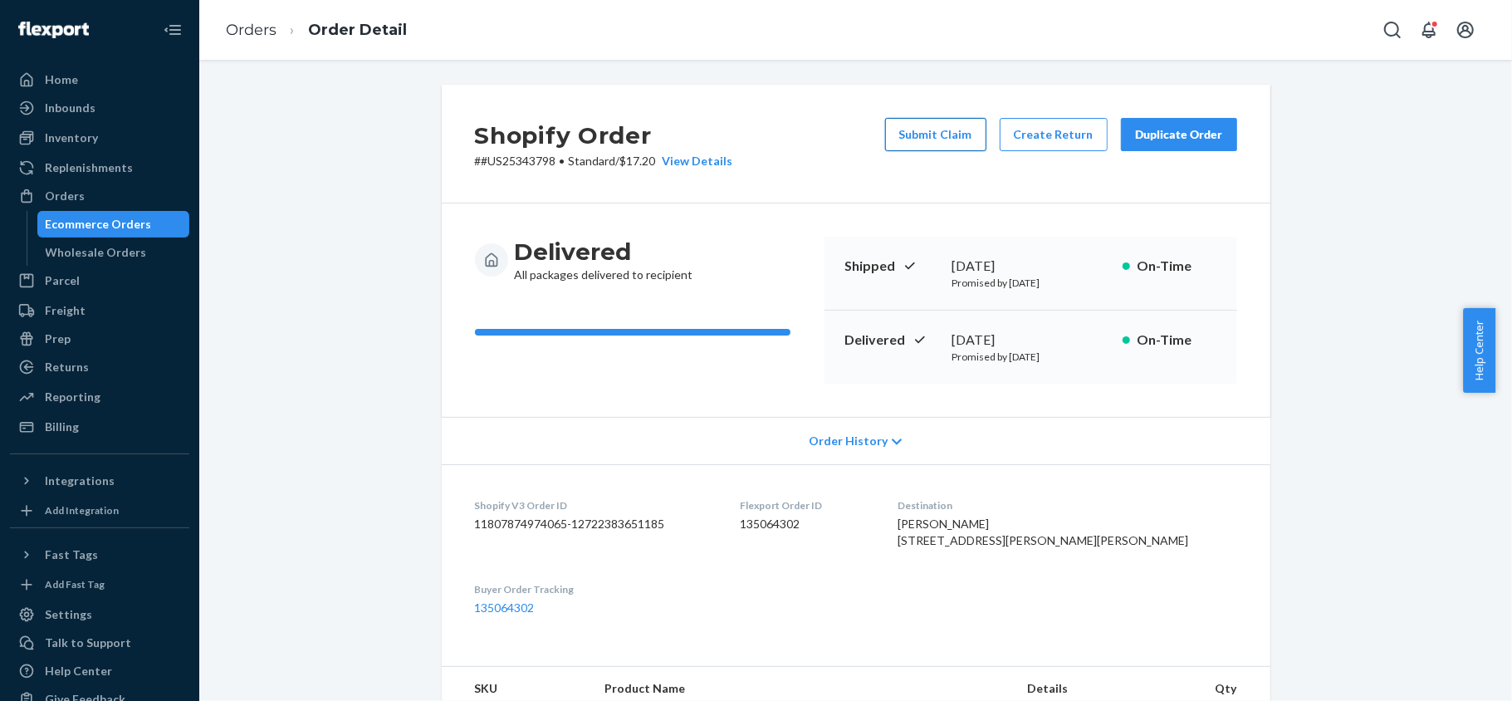
click at [908, 140] on button "Submit Claim" at bounding box center [935, 134] width 101 height 33
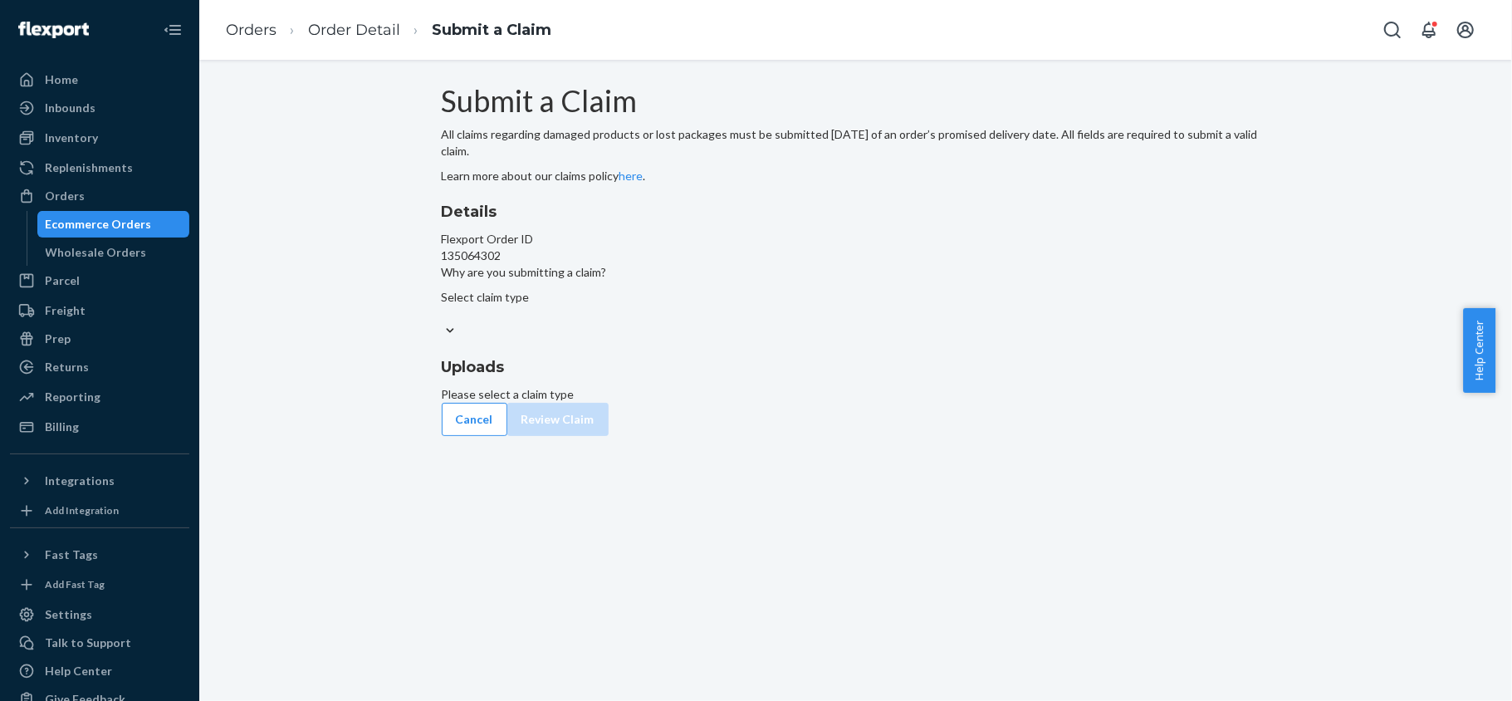
click at [739, 340] on div "Select claim type" at bounding box center [856, 314] width 828 height 51
click at [742, 322] on div "Select claim type" at bounding box center [856, 305] width 828 height 33
click at [443, 322] on input "Why are you submitting a claim? Select claim type" at bounding box center [443, 313] width 2 height 17
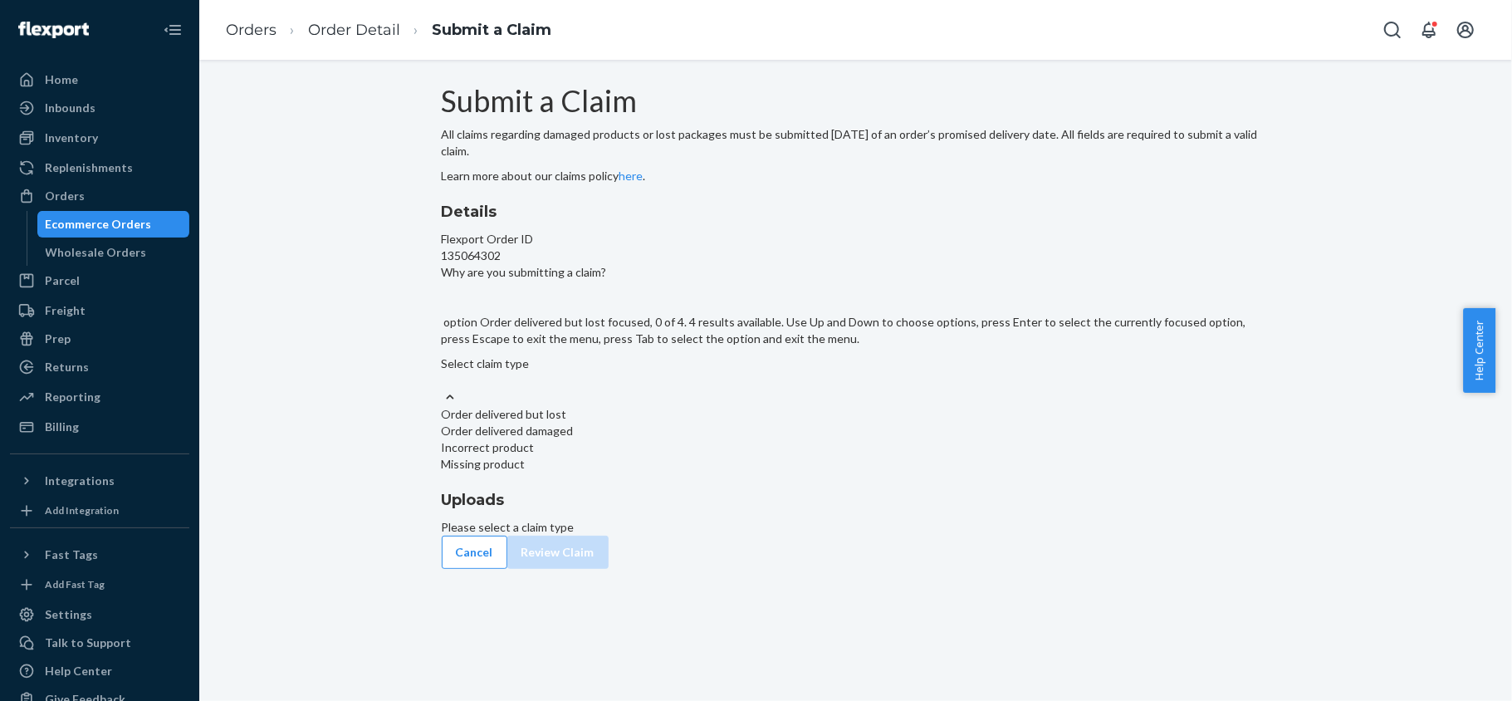
click at [736, 423] on div "Order delivered but lost" at bounding box center [856, 414] width 828 height 17
click at [443, 389] on input "Why are you submitting a claim? option Order delivered but lost focused, 0 of 4…" at bounding box center [443, 380] width 2 height 17
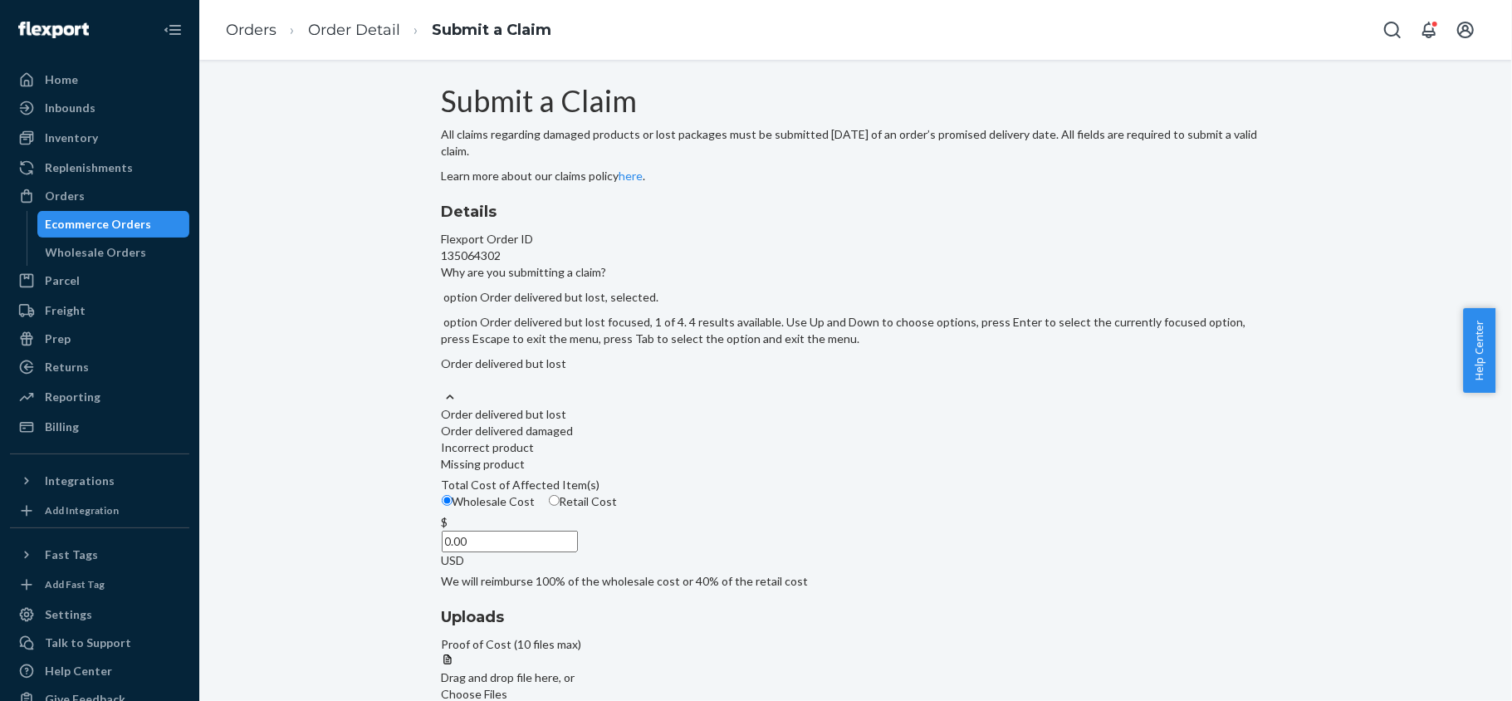
click at [742, 389] on div "Order delivered but lost" at bounding box center [856, 371] width 828 height 33
click at [443, 389] on input "Why are you submitting a claim? option Order delivered but lost, selected. opti…" at bounding box center [443, 380] width 2 height 17
click at [711, 472] on div "Missing product" at bounding box center [856, 464] width 828 height 17
click at [443, 389] on input "Why are you submitting a claim? option Order delivered but lost, selected. opti…" at bounding box center [443, 380] width 2 height 17
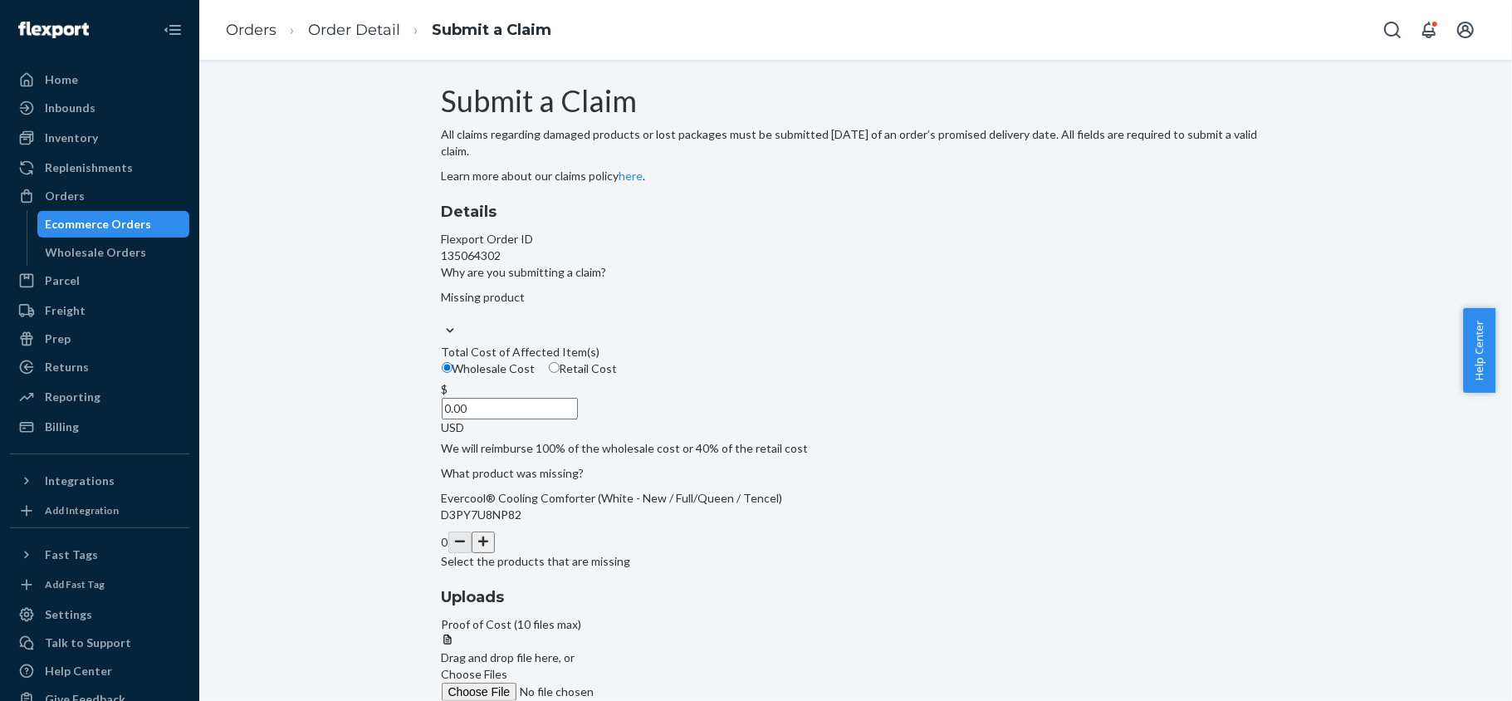
click at [560, 373] on input "Retail Cost" at bounding box center [554, 367] width 11 height 11
radio input "true"
radio input "false"
drag, startPoint x: 780, startPoint y: 511, endPoint x: 790, endPoint y: 513, distance: 10.1
click at [790, 513] on div "Details Flexport Order ID 135064302 Why are you submitting a claim? Missing pro…" at bounding box center [856, 385] width 828 height 369
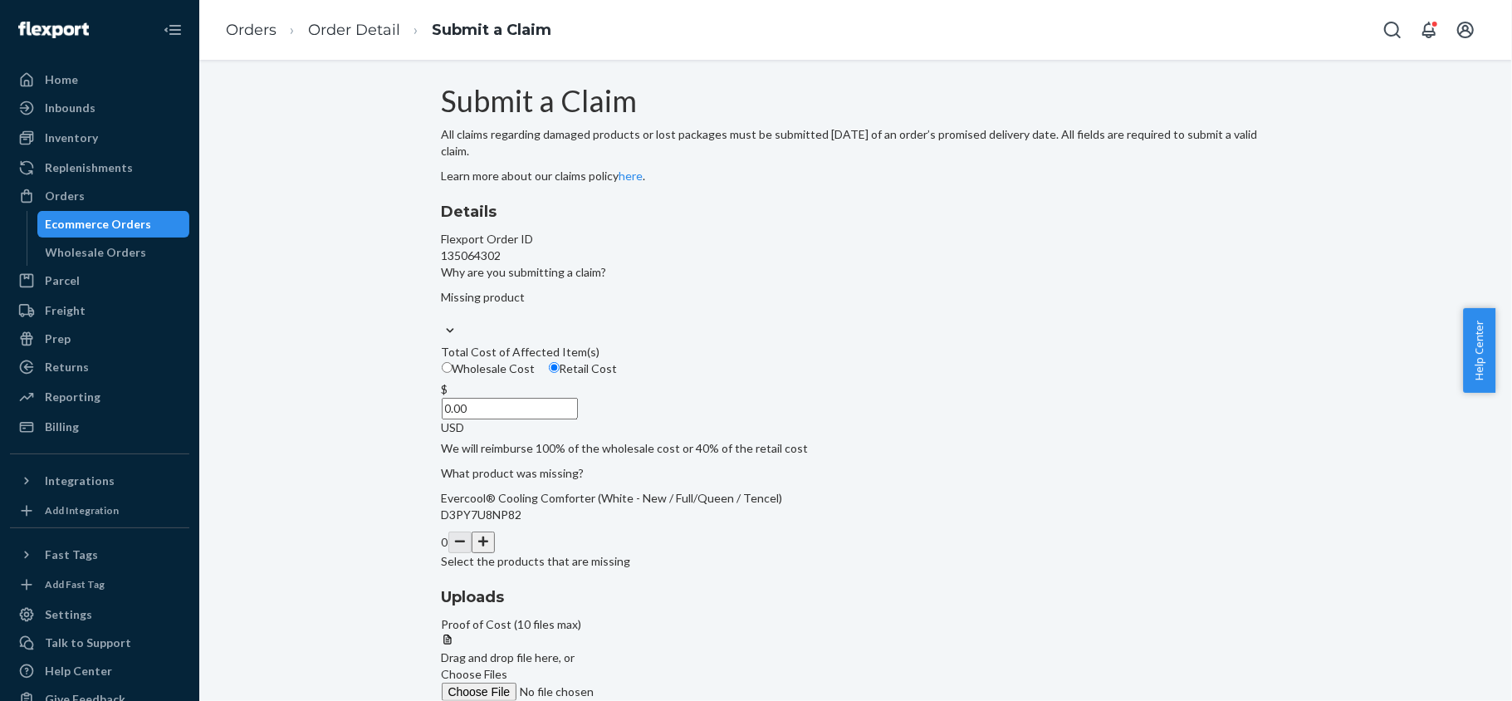
paste input "16"
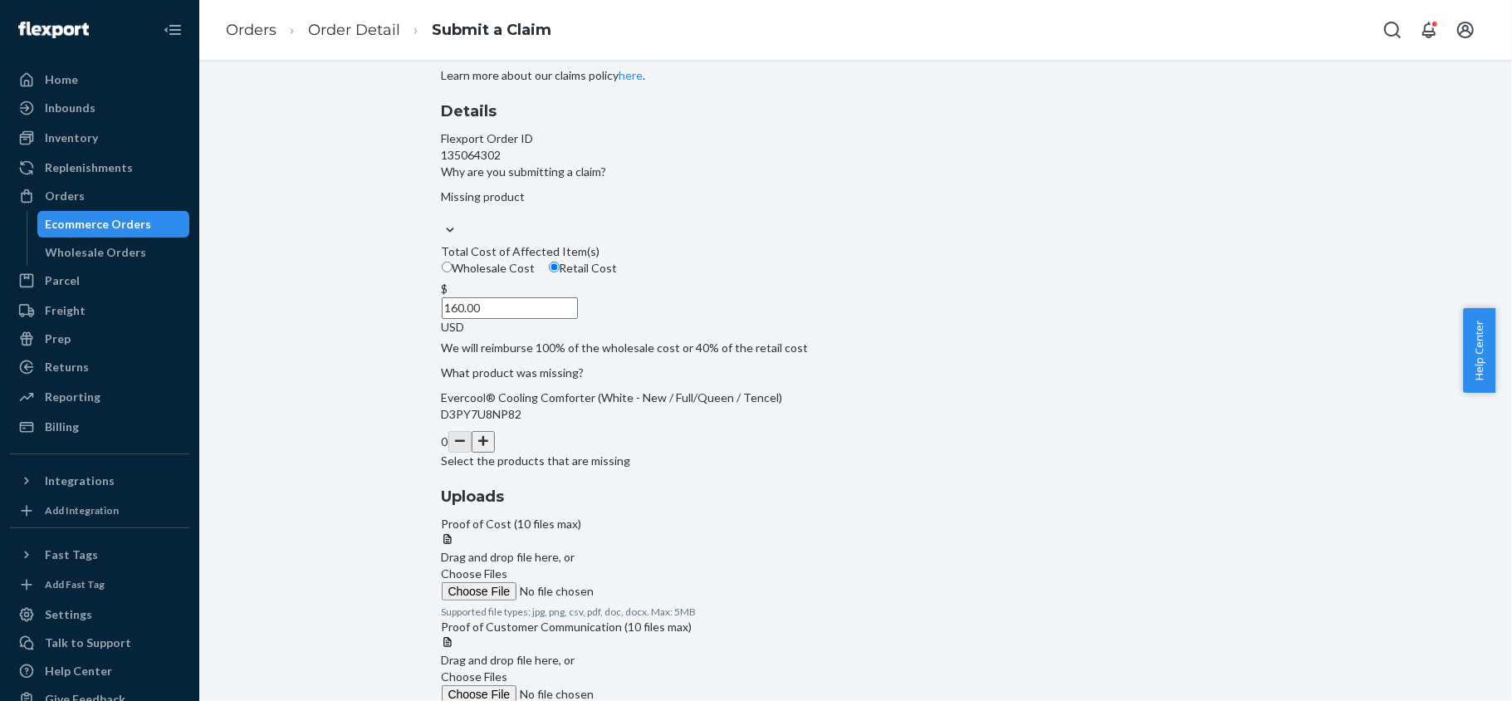
type input "160.00"
click at [495, 452] on button "button" at bounding box center [483, 442] width 23 height 22
click at [508, 566] on span "Choose Files" at bounding box center [475, 573] width 66 height 14
click at [667, 582] on input "Choose Files" at bounding box center [555, 591] width 226 height 18
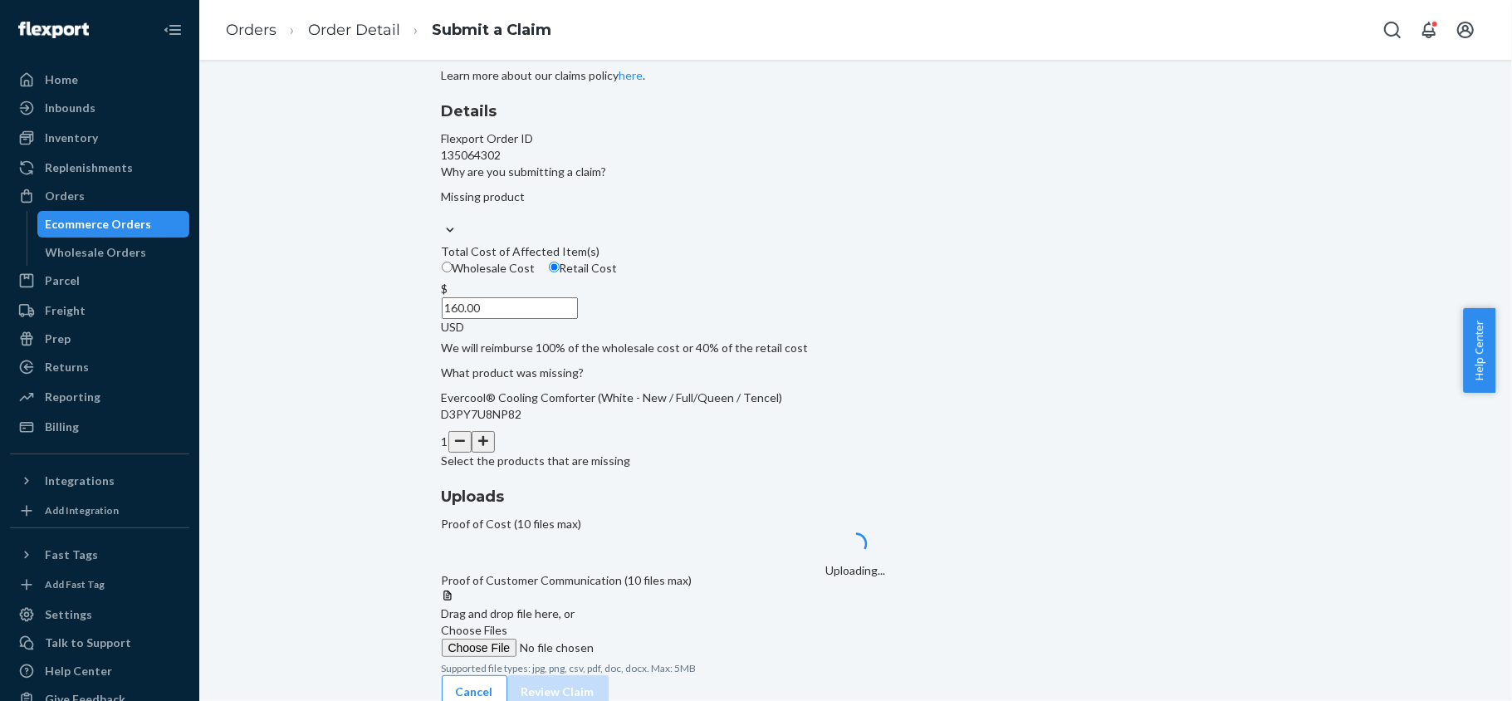
click at [667, 622] on label "Choose Files" at bounding box center [555, 639] width 226 height 35
click at [667, 638] on input "Choose Files" at bounding box center [555, 647] width 226 height 18
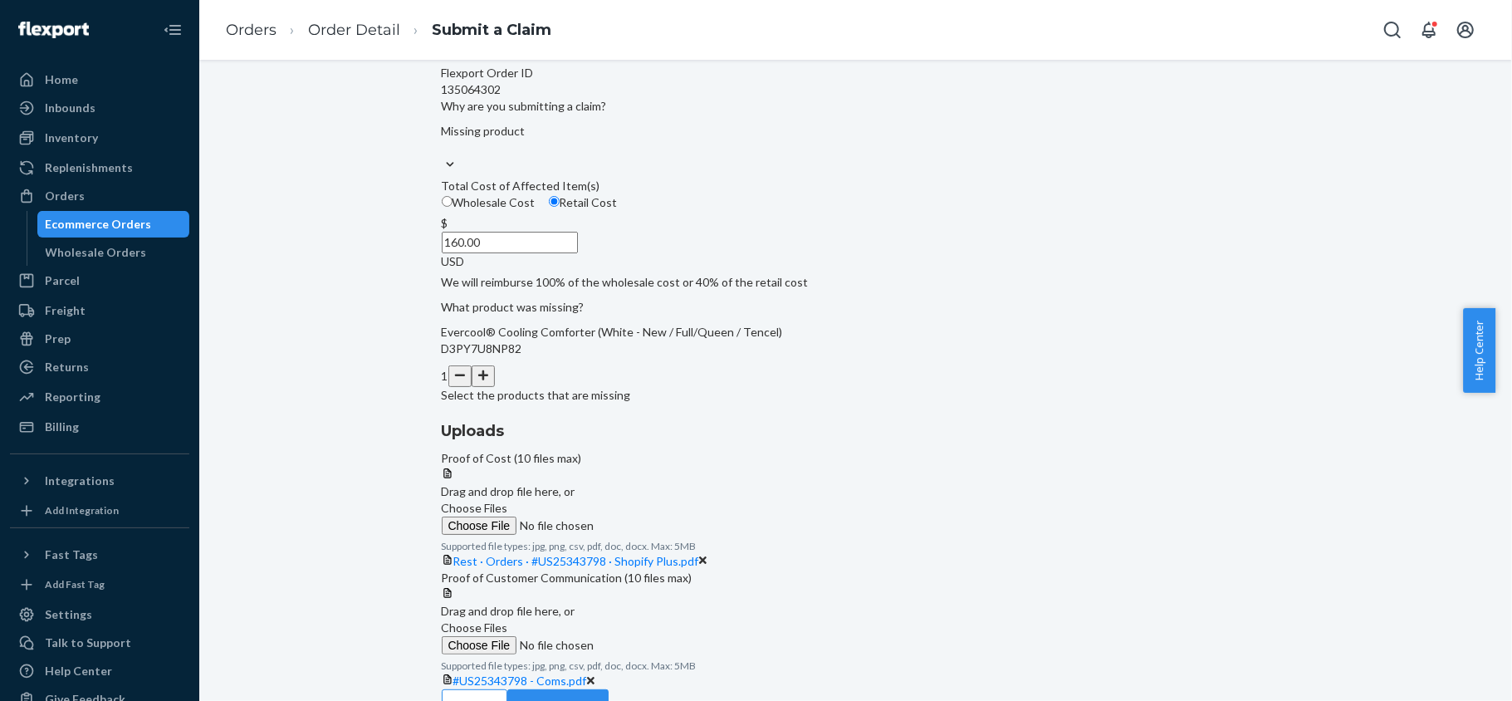
scroll to position [231, 0]
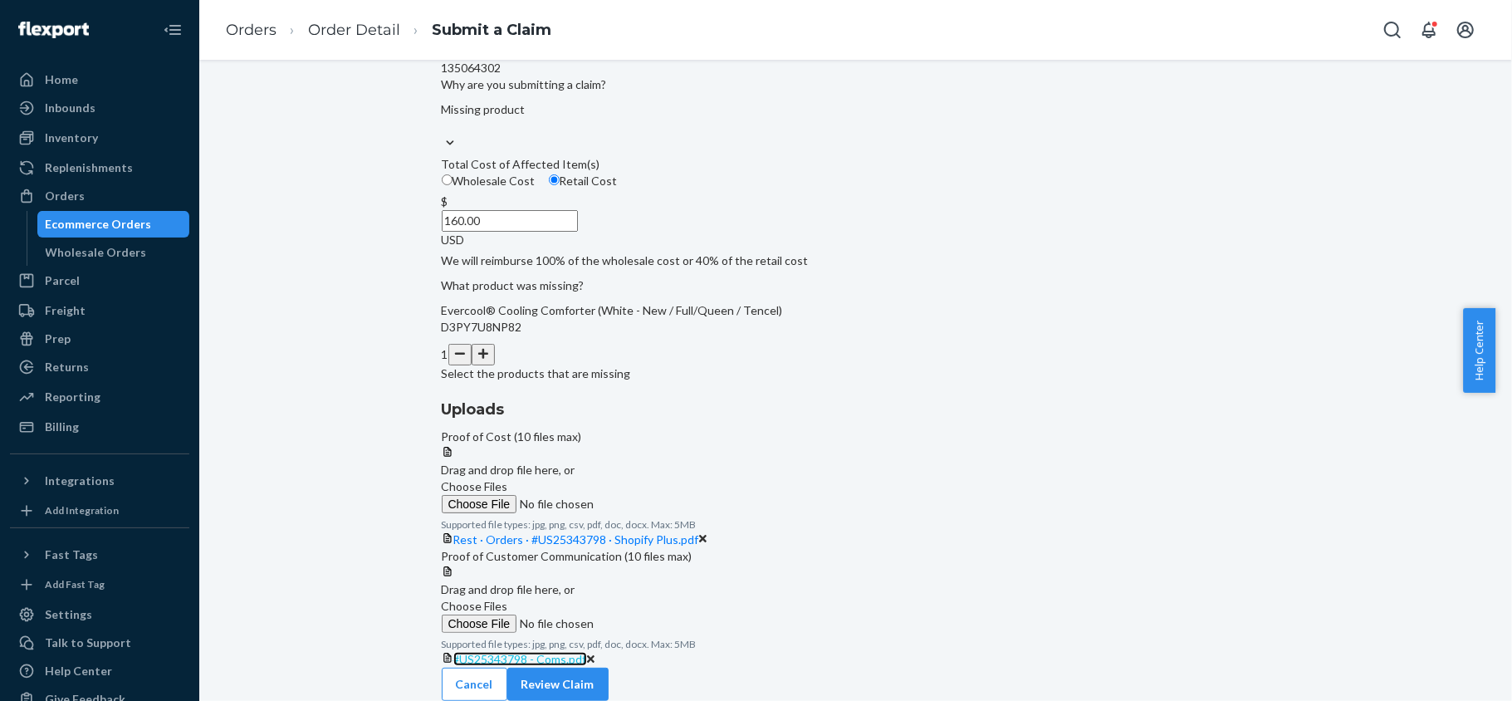
click at [587, 652] on span "#US25343798 - Coms.pdf" at bounding box center [520, 659] width 134 height 14
click at [608, 679] on button "Review Claim" at bounding box center [557, 683] width 101 height 33
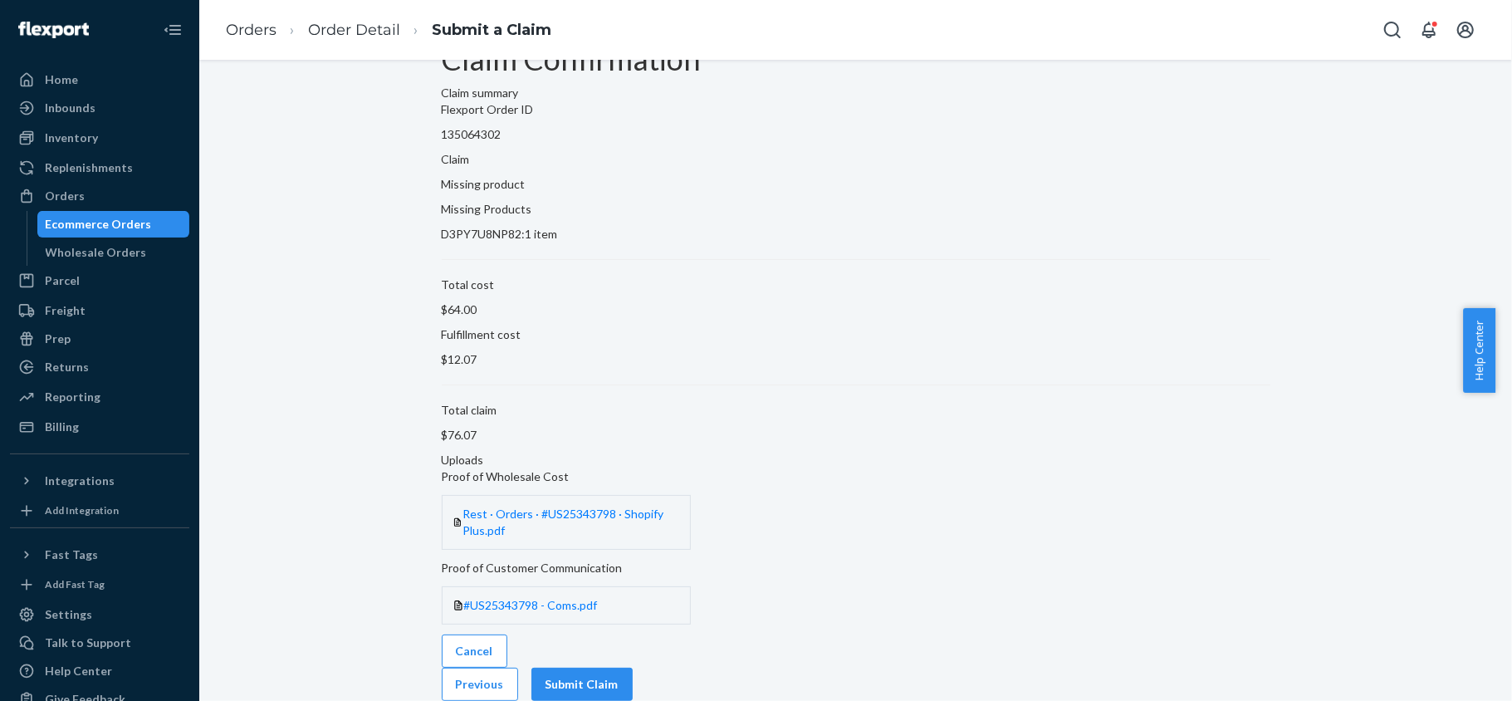
scroll to position [0, 0]
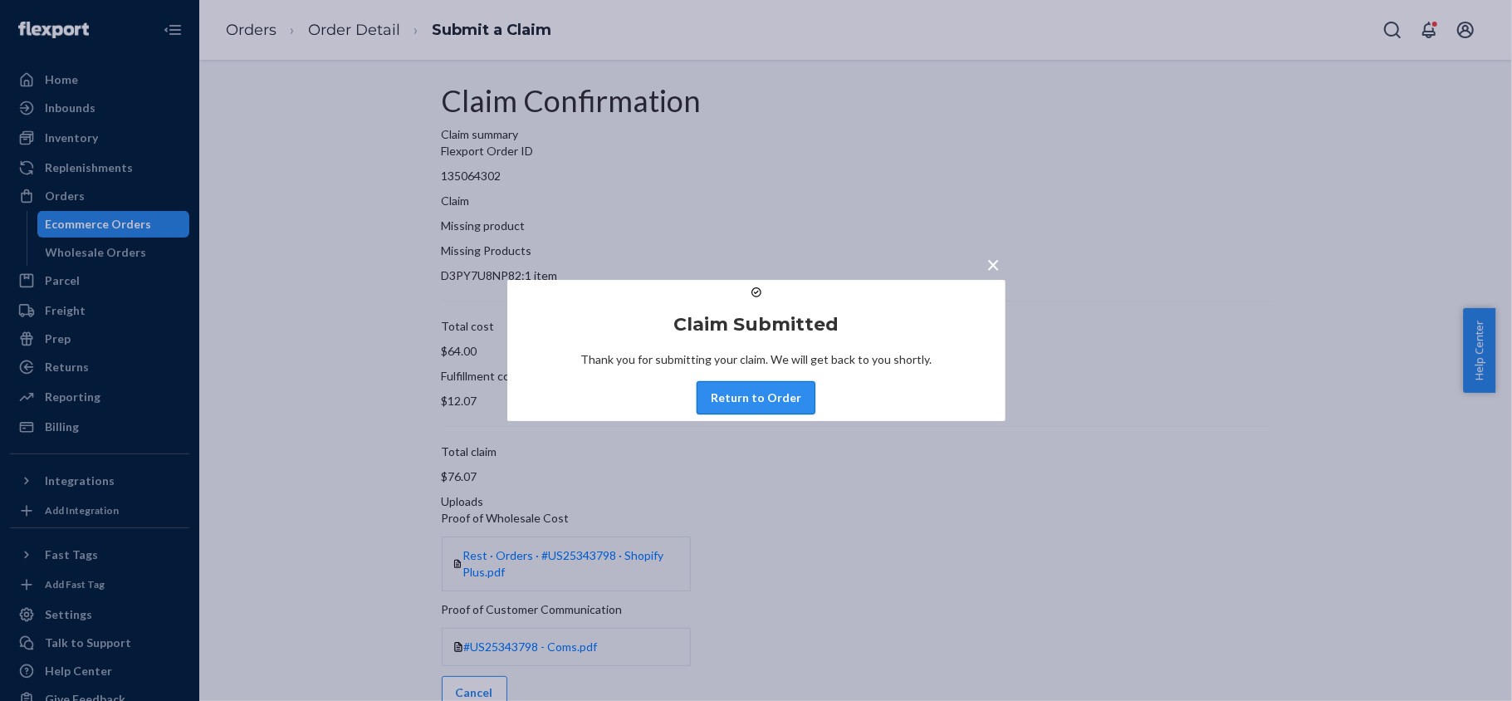
click at [755, 412] on button "Return to Order" at bounding box center [755, 397] width 119 height 33
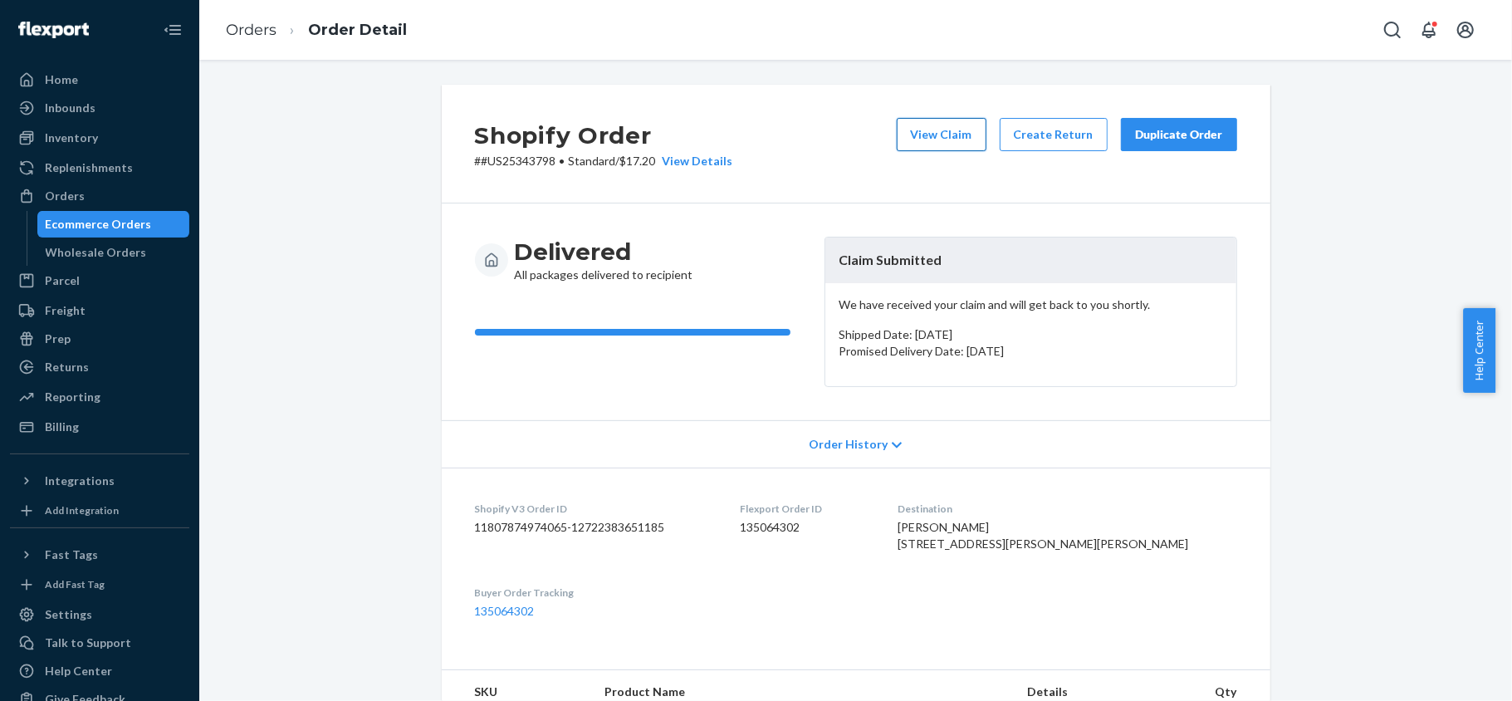
click at [946, 138] on button "View Claim" at bounding box center [942, 134] width 90 height 33
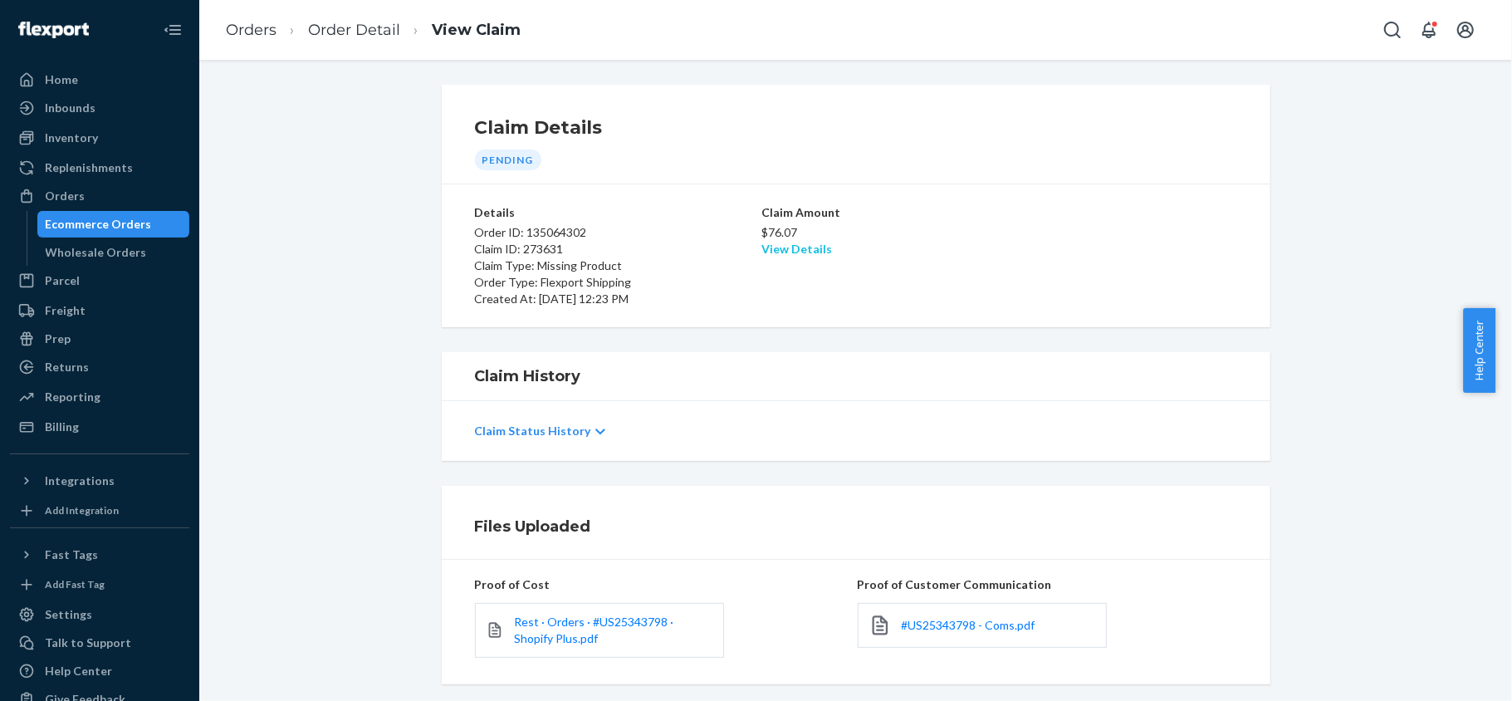
click at [794, 244] on link "View Details" at bounding box center [796, 249] width 71 height 14
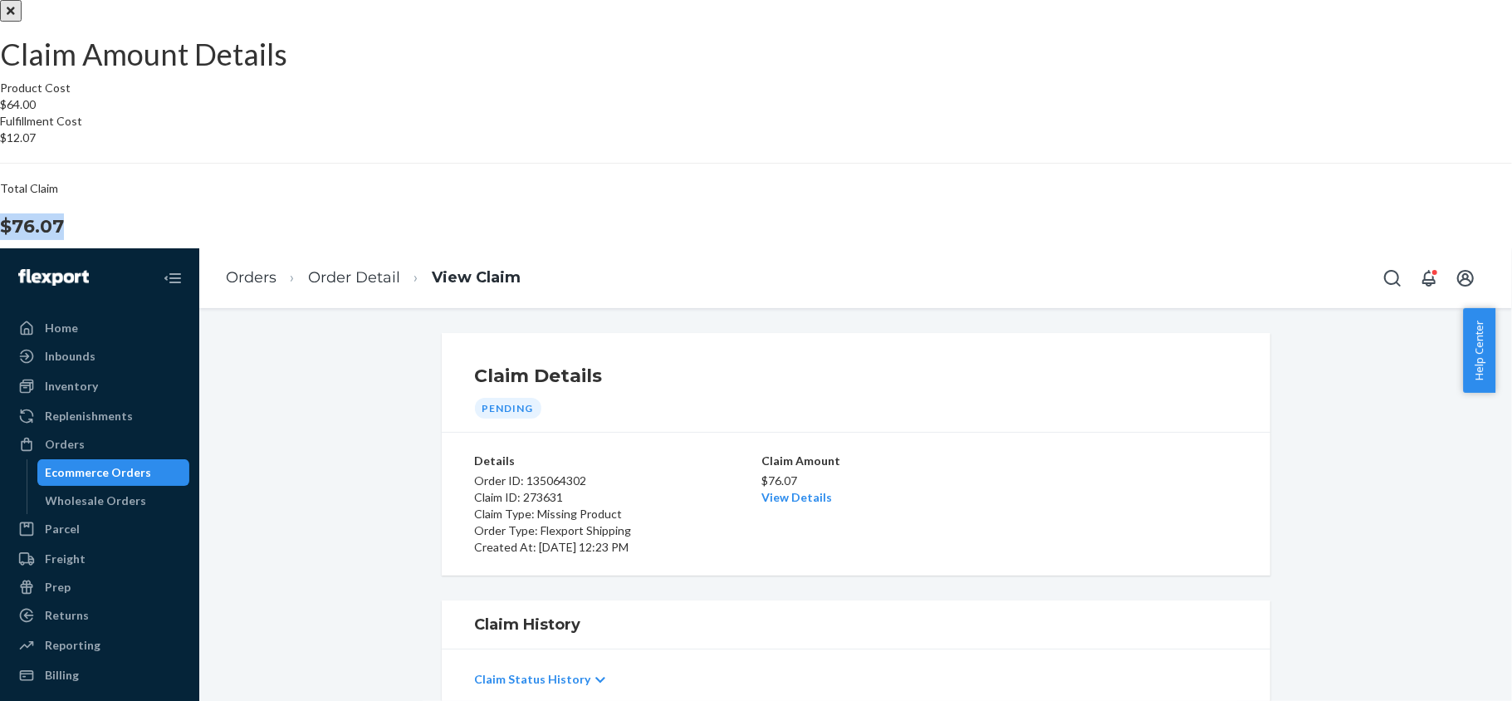
drag, startPoint x: 852, startPoint y: 423, endPoint x: 910, endPoint y: 425, distance: 58.1
click at [910, 240] on h1 "$76.07" at bounding box center [756, 226] width 1512 height 27
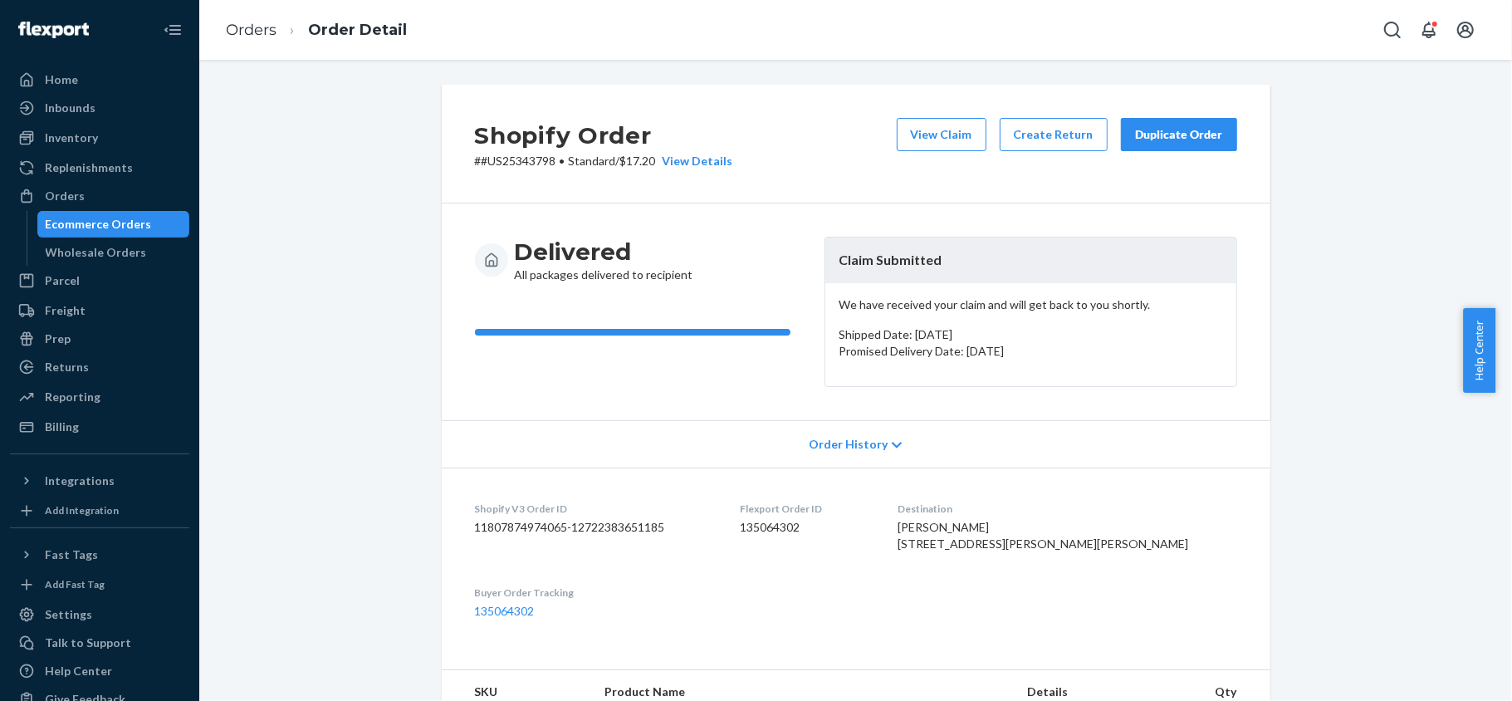
click at [777, 526] on dl "Shopify V3 Order ID 11807874974065-12722383651185 Flexport Order ID 135064302 D…" at bounding box center [856, 559] width 828 height 185
click at [784, 525] on dd "135064302" at bounding box center [805, 527] width 131 height 17
drag, startPoint x: 550, startPoint y: 166, endPoint x: 472, endPoint y: 166, distance: 77.2
click at [475, 166] on p "# #US25343798 • Standard / $17.20 View Details" at bounding box center [604, 161] width 258 height 17
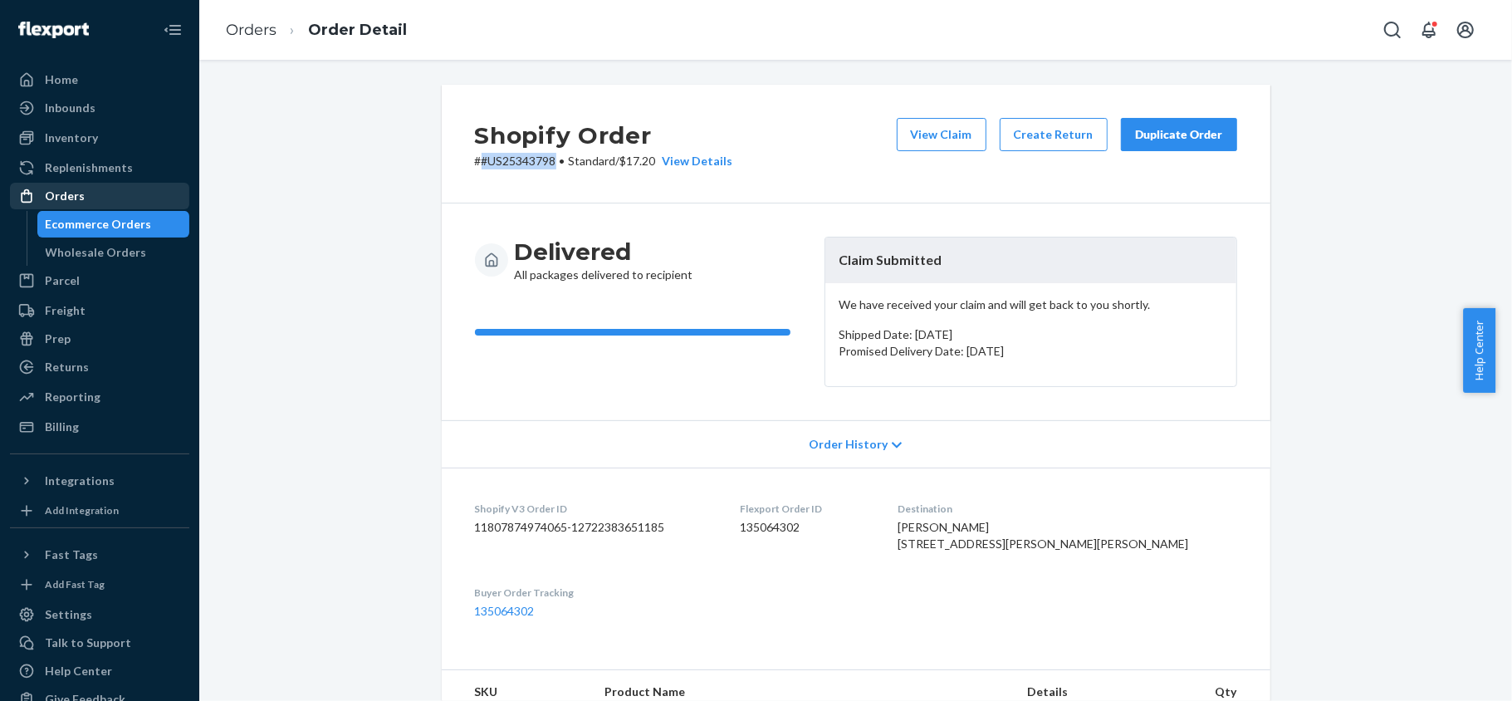
click at [171, 190] on link "Orders" at bounding box center [99, 196] width 179 height 27
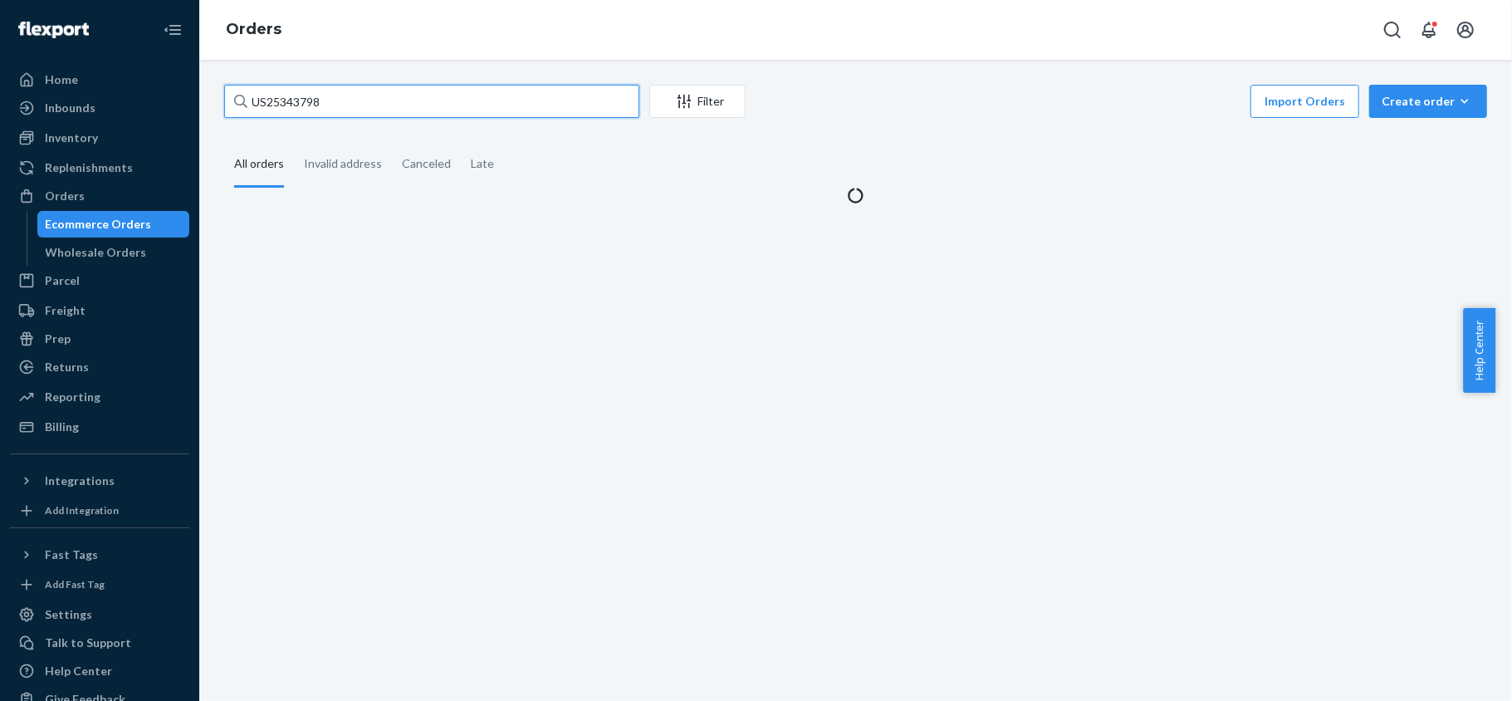
click at [345, 100] on input "US25343798" at bounding box center [431, 101] width 415 height 33
click at [346, 100] on input "US25343798" at bounding box center [431, 101] width 415 height 33
paste input "#US25349863"
type input "#US25349863"
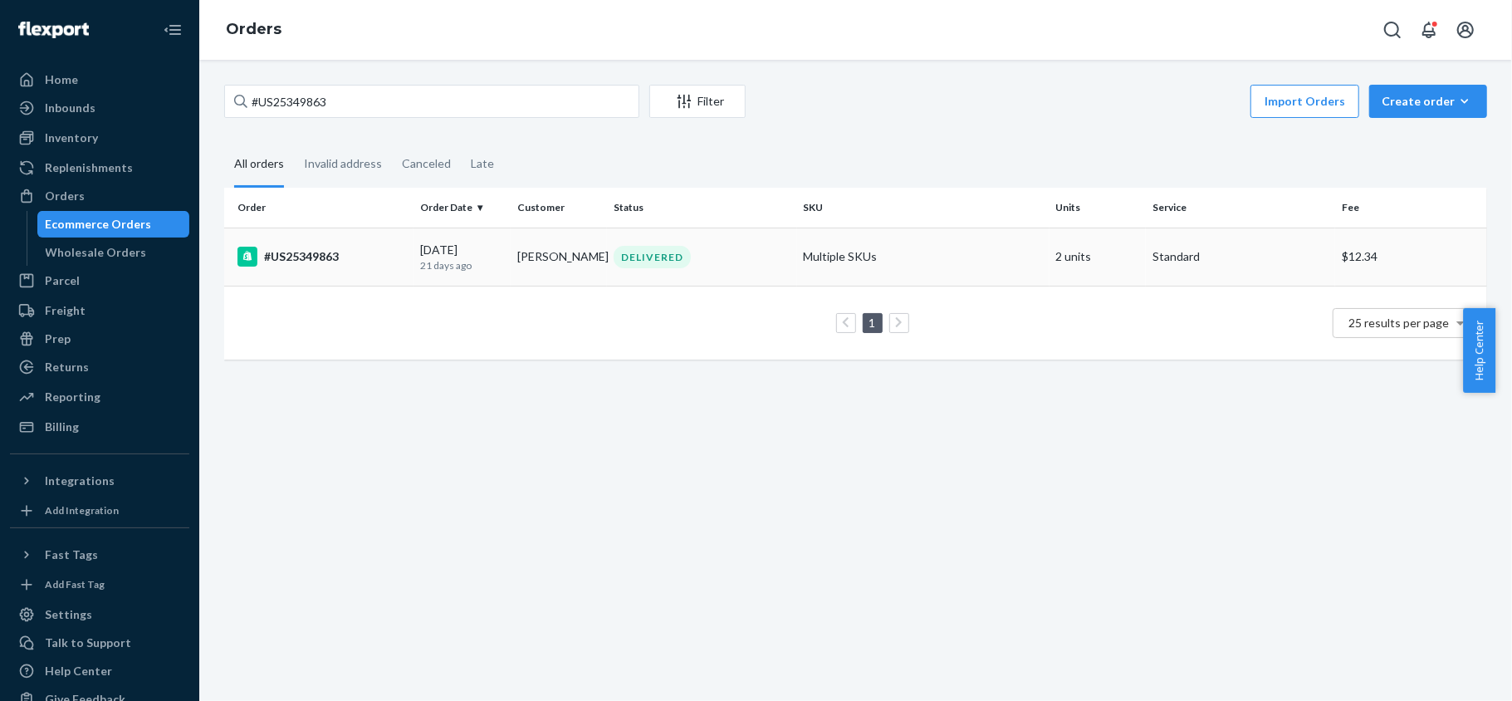
click at [406, 284] on td "#US25349863" at bounding box center [318, 256] width 189 height 58
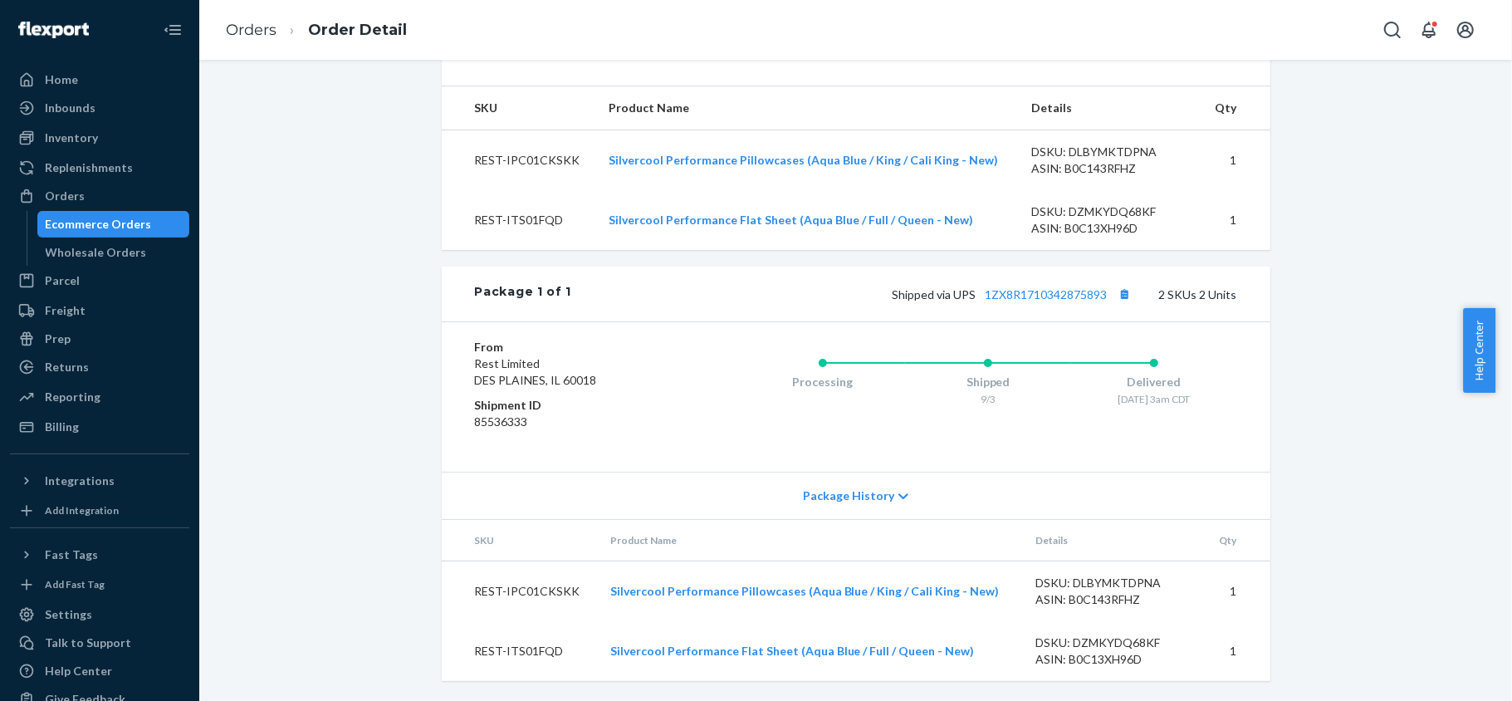
scroll to position [616, 0]
click at [1034, 286] on div "Shipped via UPS 1ZX8R1710342875893 2 SKUs 2 Units" at bounding box center [903, 294] width 665 height 22
click at [1034, 296] on link "1ZX8R1710342875893" at bounding box center [1046, 294] width 122 height 14
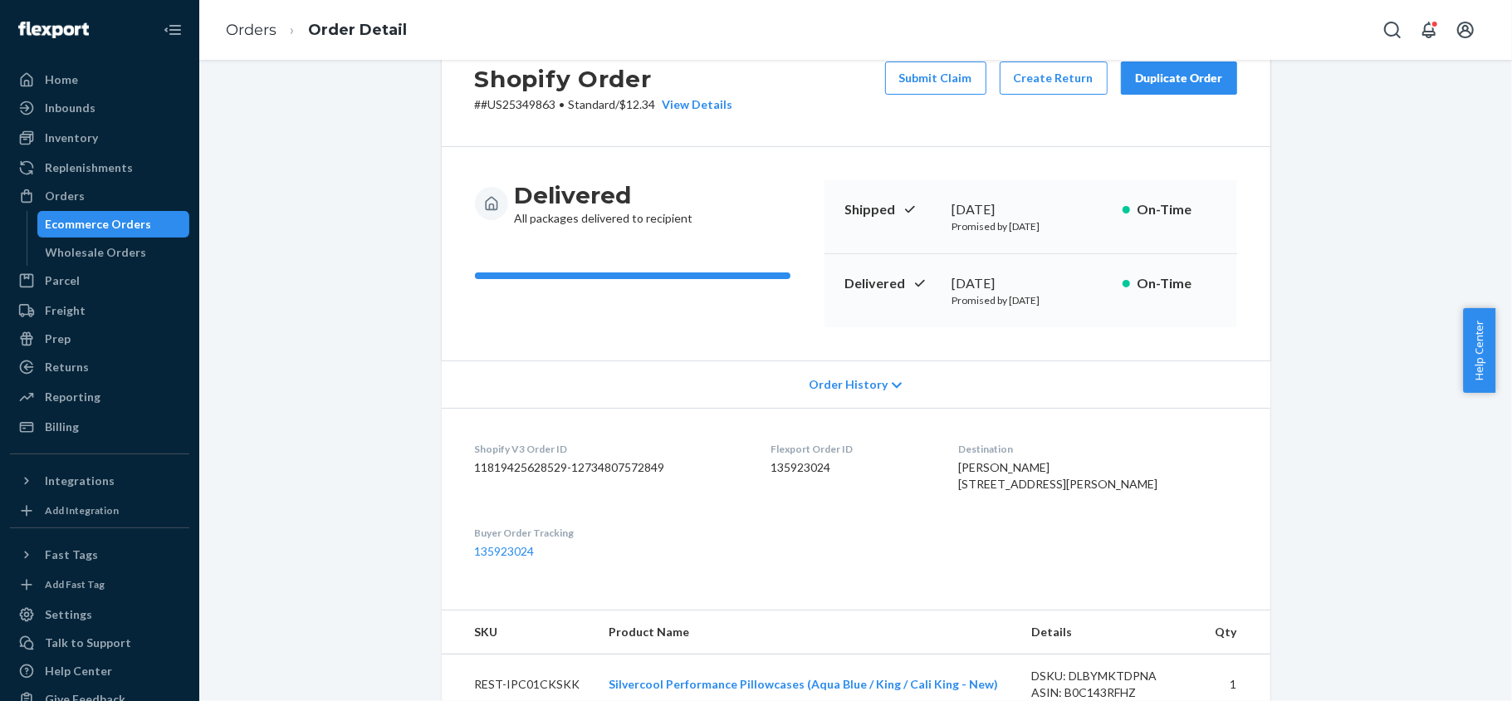
scroll to position [0, 0]
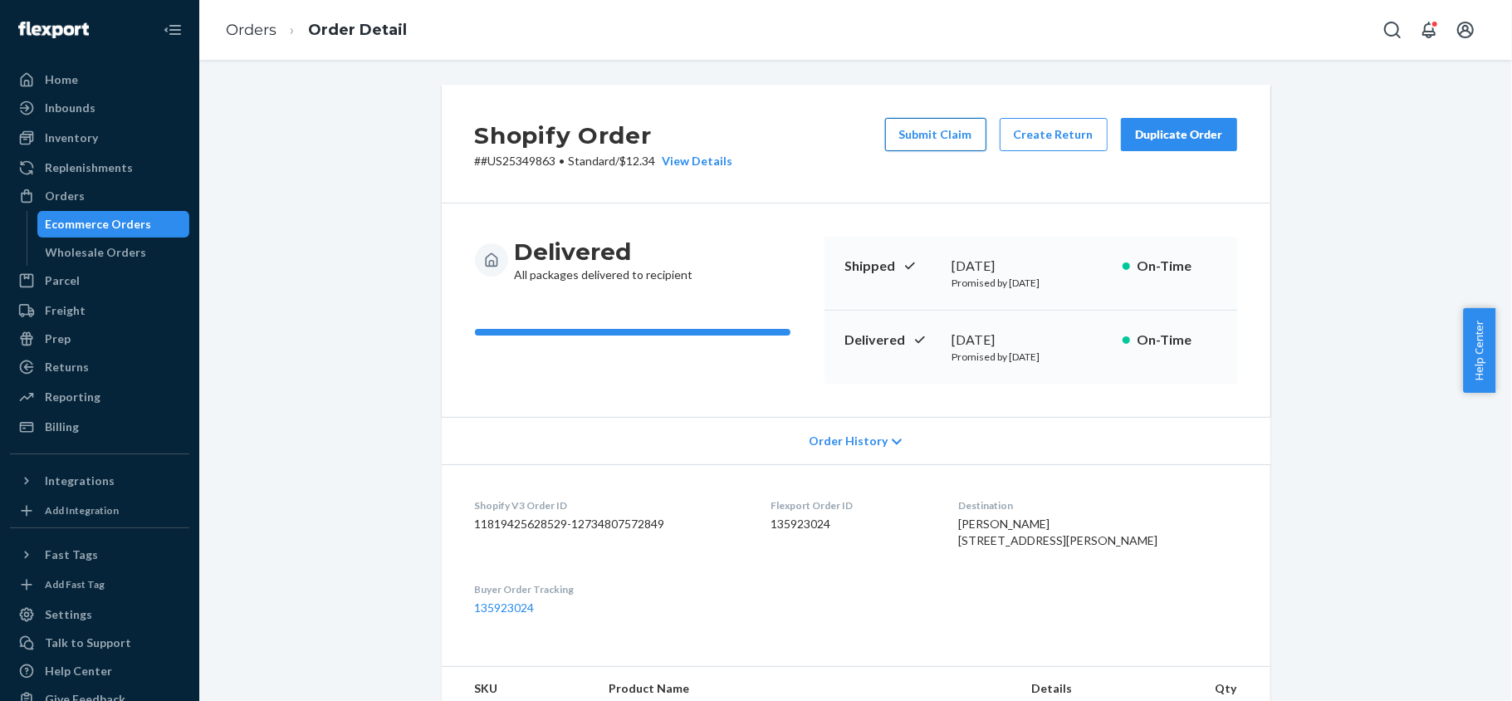
click at [914, 133] on button "Submit Claim" at bounding box center [935, 134] width 101 height 33
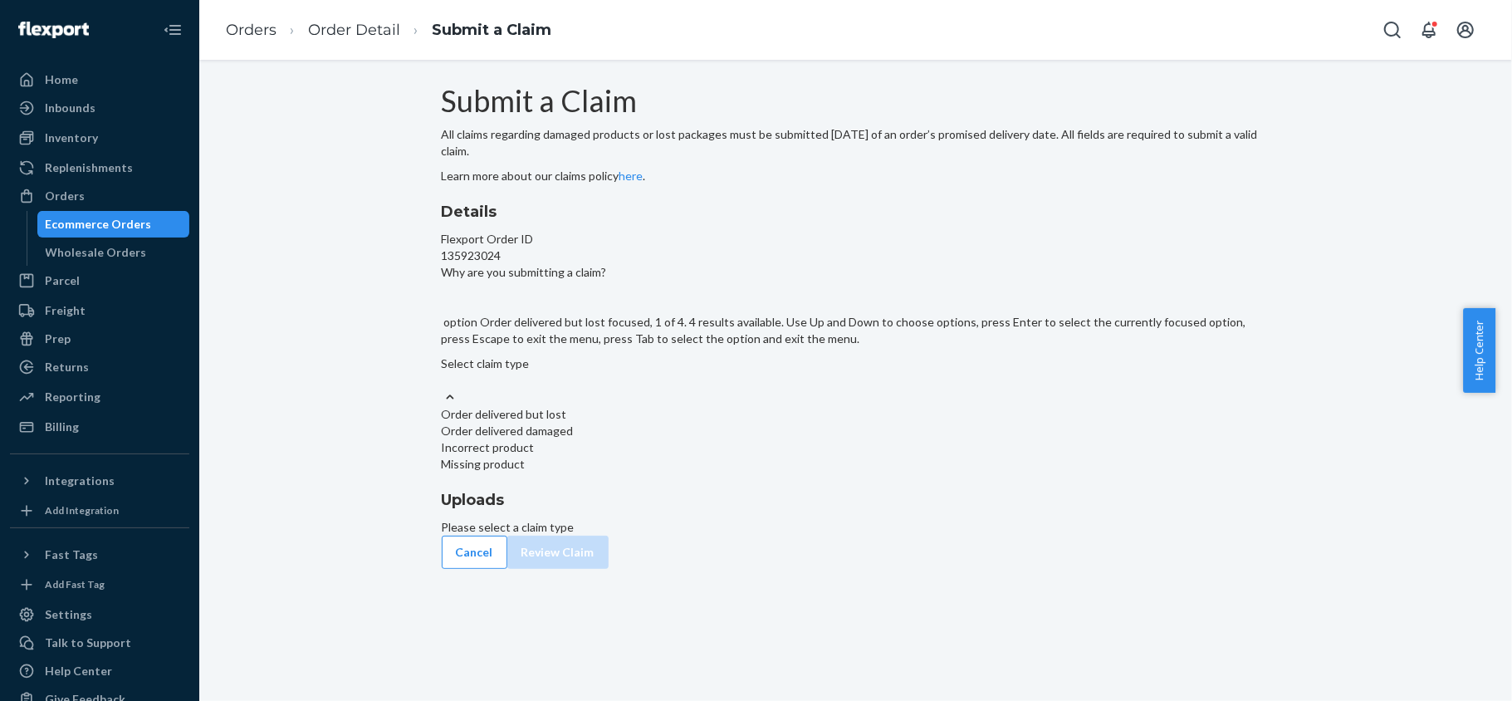
click at [745, 389] on div "Select claim type" at bounding box center [856, 371] width 828 height 33
click at [443, 389] on input "Why are you submitting a claim? option Order delivered but lost focused, 1 of 4…" at bounding box center [443, 380] width 2 height 17
click at [740, 423] on div "Order delivered but lost" at bounding box center [856, 414] width 828 height 17
click at [443, 389] on input "Why are you submitting a claim? option Order delivered but lost focused, 1 of 4…" at bounding box center [443, 380] width 2 height 17
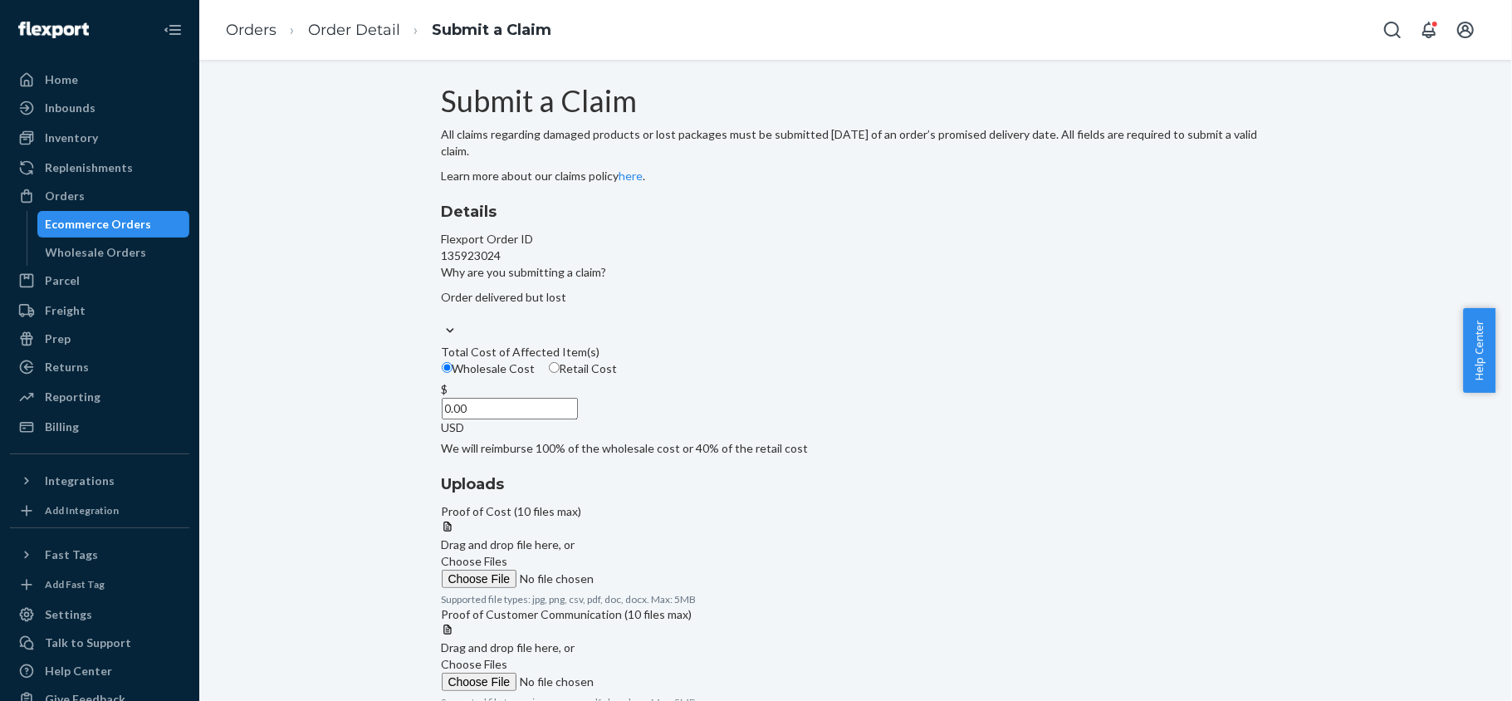
click at [618, 375] on span "Retail Cost" at bounding box center [589, 368] width 58 height 14
click at [560, 373] on input "Retail Cost" at bounding box center [554, 367] width 11 height 11
radio input "true"
radio input "false"
drag, startPoint x: 667, startPoint y: 520, endPoint x: 782, endPoint y: 525, distance: 114.7
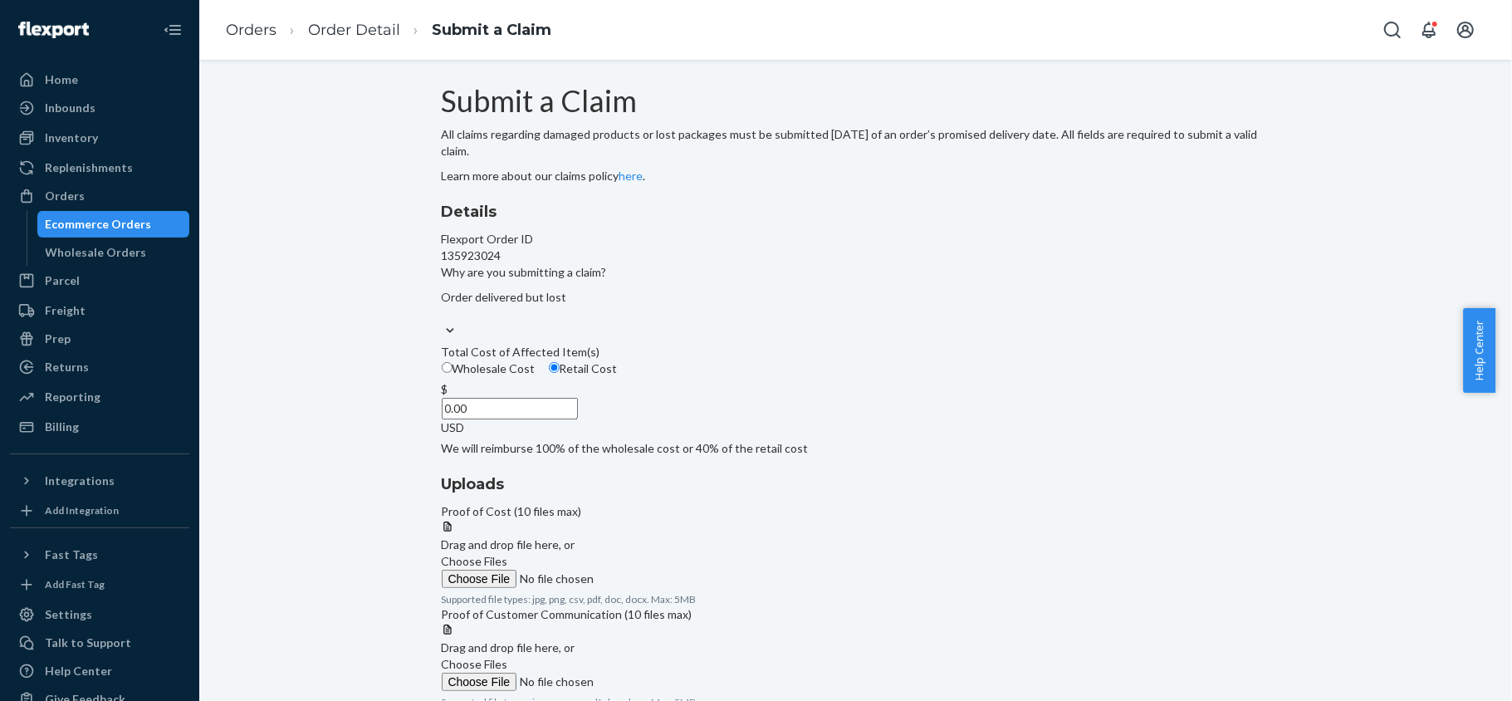
click at [782, 457] on div "Details Flexport Order ID 135923024 Why are you submitting a claim? Order deliv…" at bounding box center [856, 329] width 828 height 256
paste input "159.07"
type input "159.07"
click at [667, 553] on label "Choose Files" at bounding box center [555, 570] width 226 height 35
click at [667, 569] on input "Choose Files" at bounding box center [555, 578] width 226 height 18
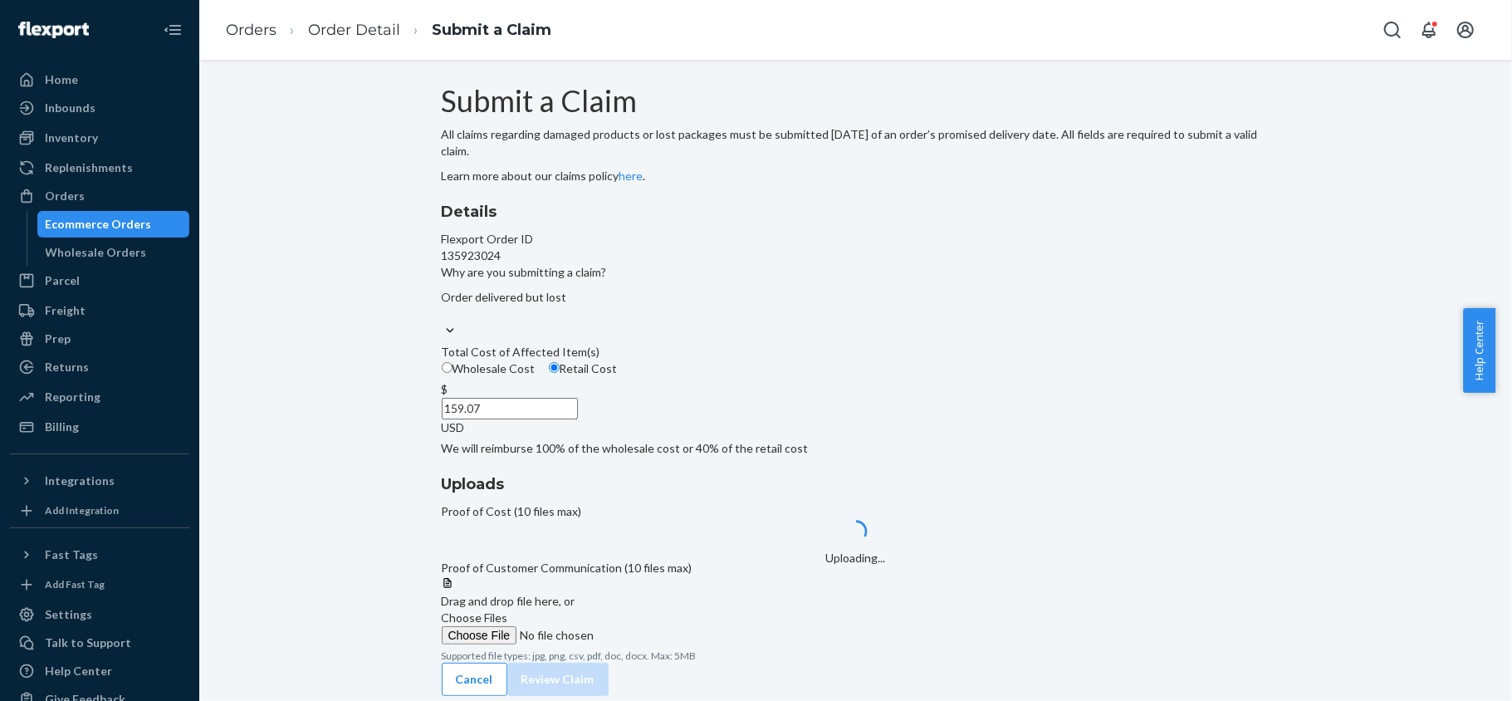
scroll to position [100, 0]
click at [508, 610] on span "Choose Files" at bounding box center [475, 617] width 66 height 14
click at [667, 626] on input "Choose Files" at bounding box center [555, 635] width 226 height 18
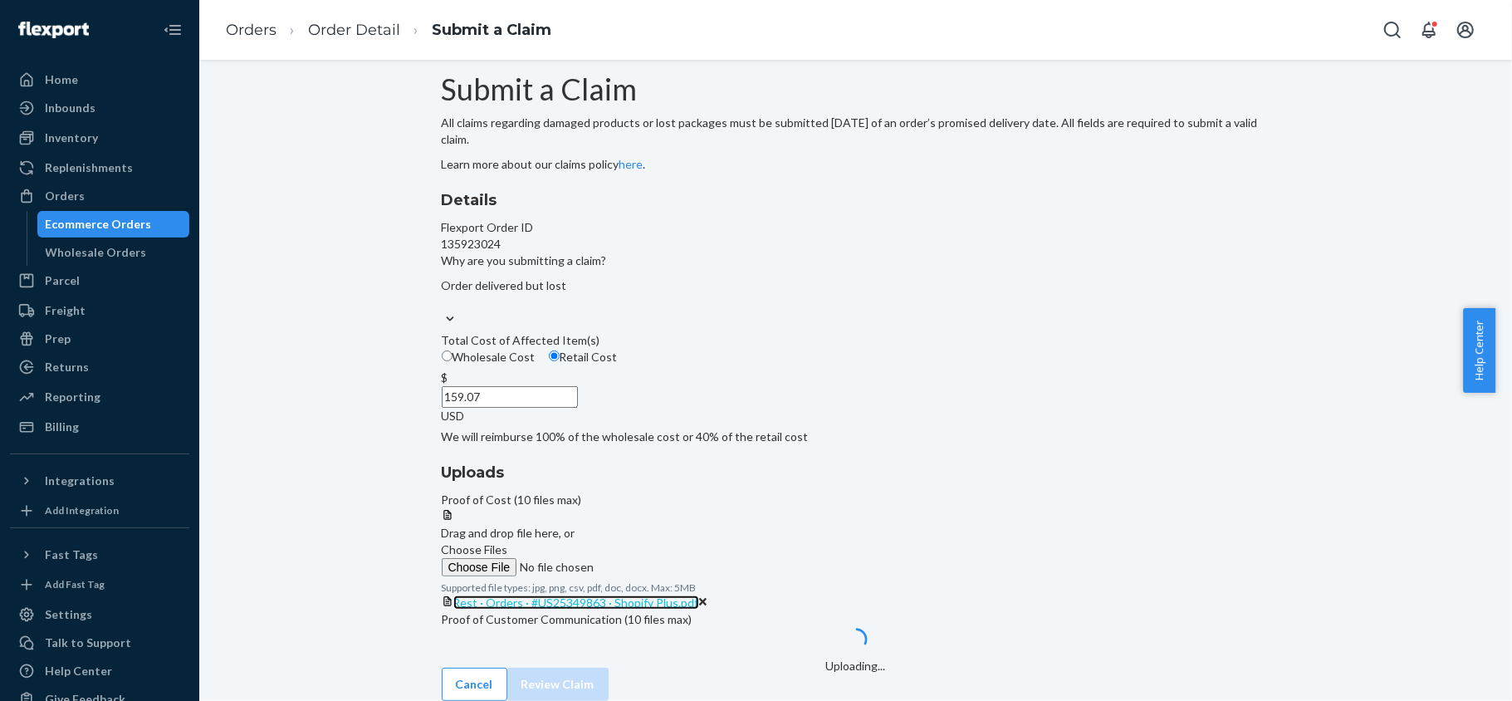
click at [699, 595] on span "Rest · Orders · #US25349863 · Shopify Plus.pdf" at bounding box center [576, 602] width 246 height 14
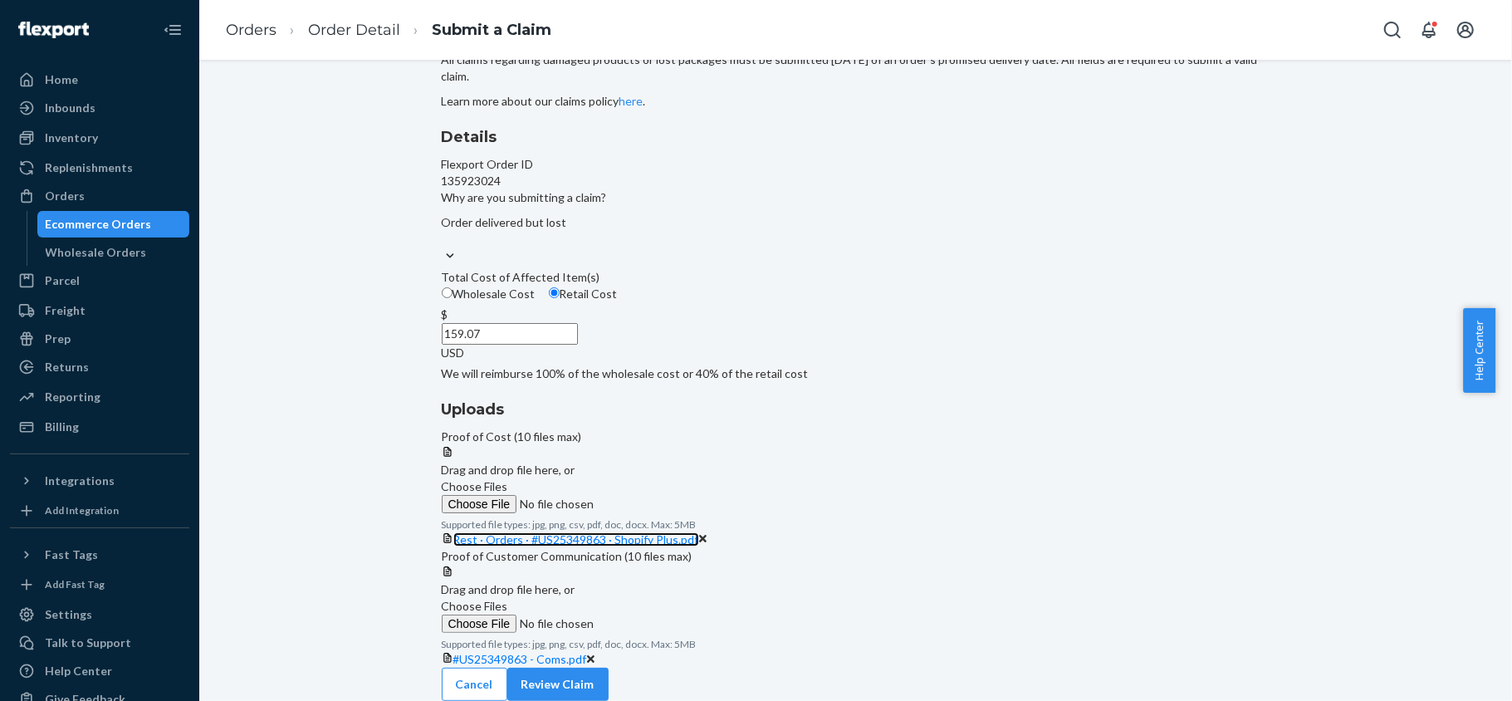
scroll to position [231, 0]
click at [587, 652] on span "#US25349863 - Coms.pdf" at bounding box center [520, 659] width 134 height 14
click at [608, 667] on button "Review Claim" at bounding box center [557, 683] width 101 height 33
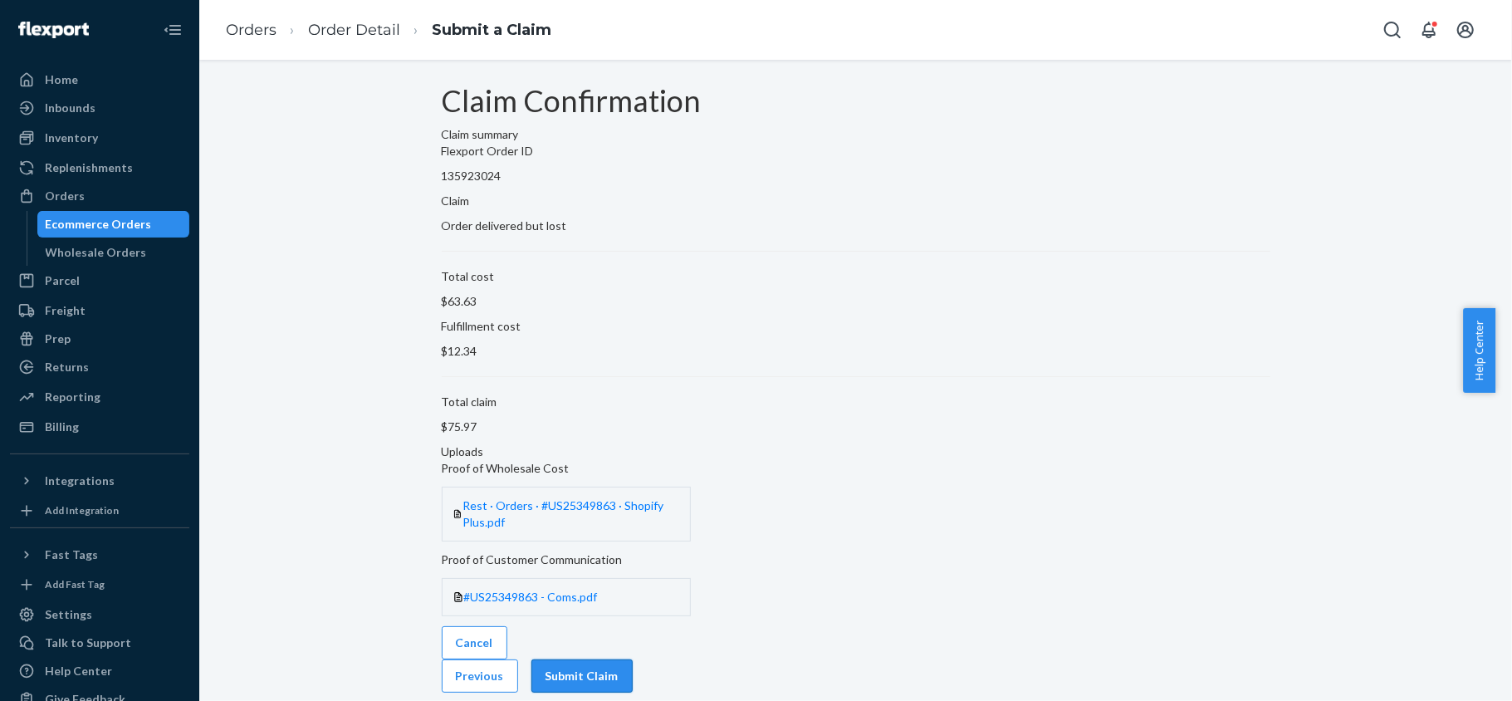
click at [633, 659] on button "Submit Claim" at bounding box center [581, 675] width 101 height 33
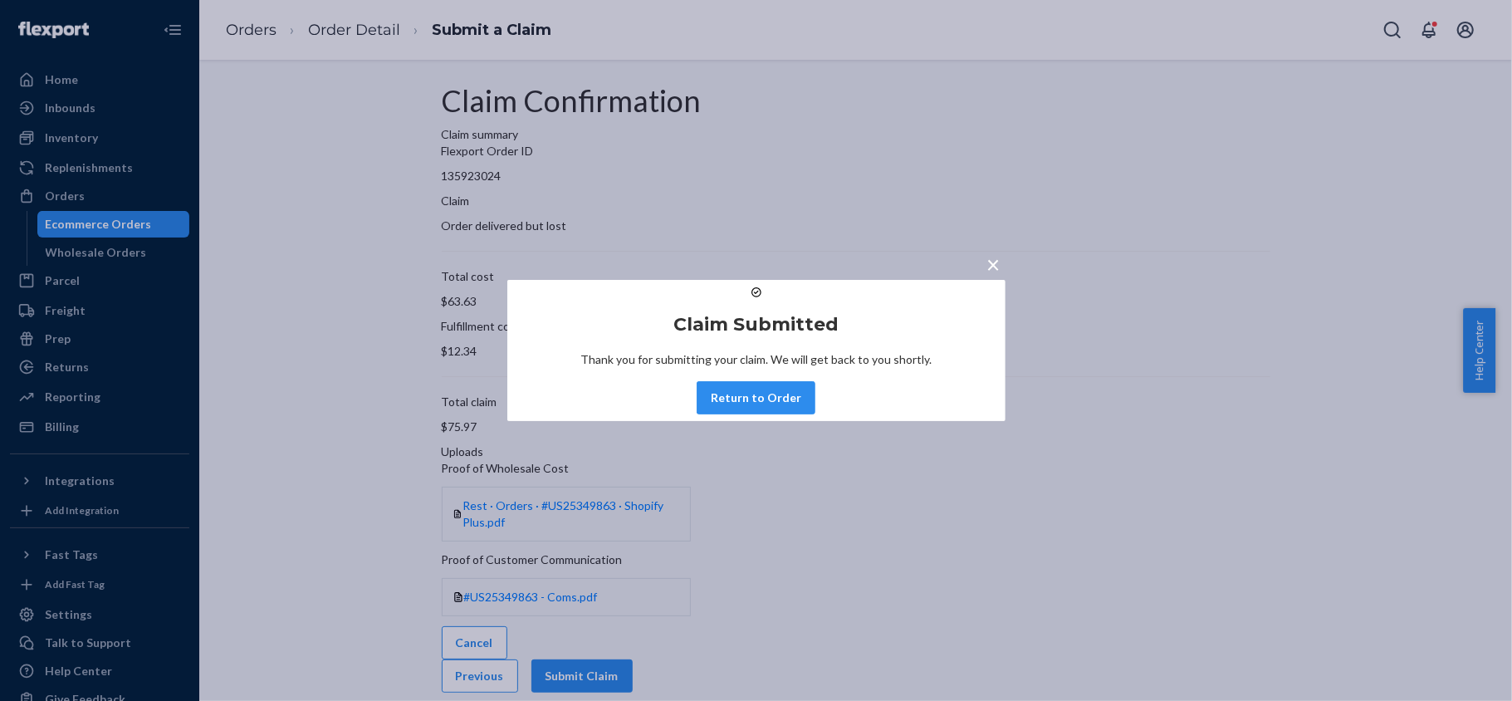
drag, startPoint x: 728, startPoint y: 419, endPoint x: 671, endPoint y: 242, distance: 185.9
click at [728, 414] on button "Return to Order" at bounding box center [755, 397] width 119 height 33
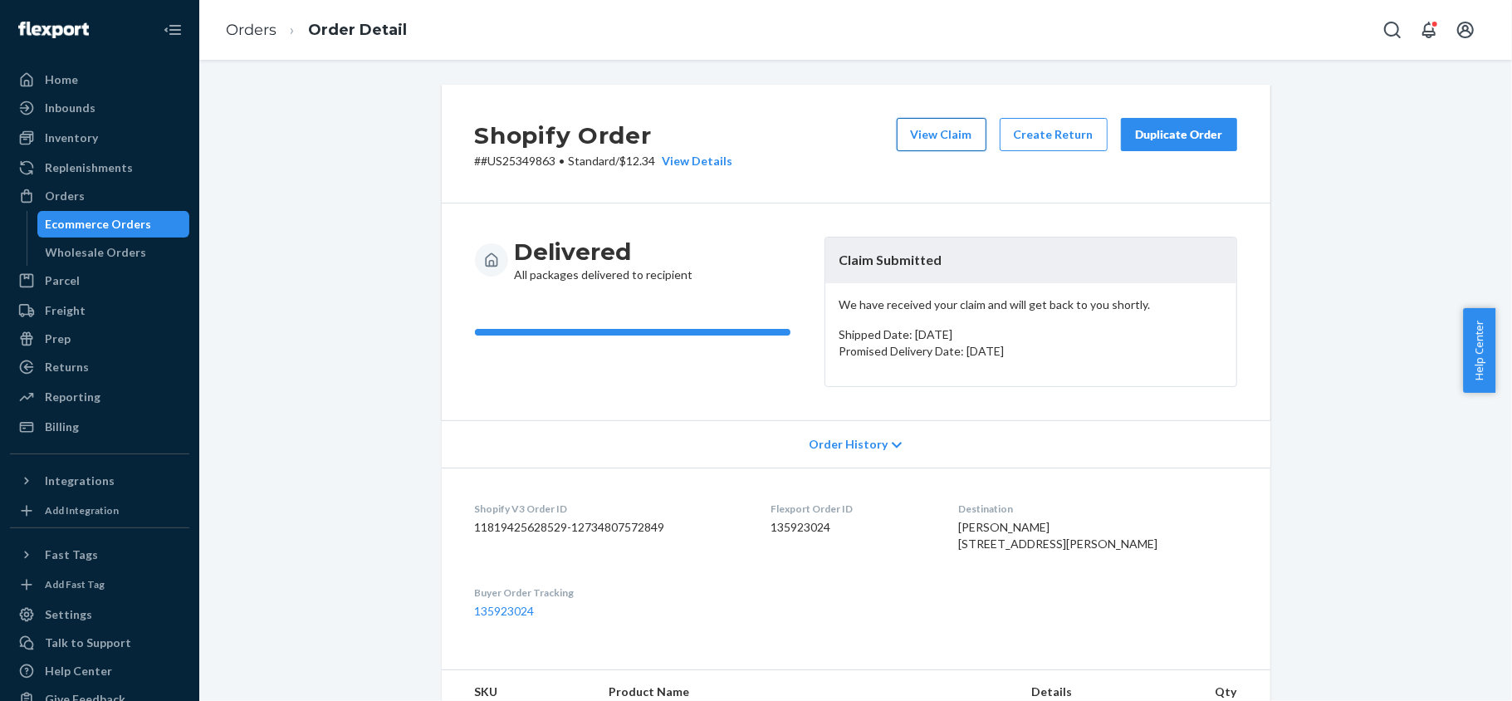
click at [950, 134] on button "View Claim" at bounding box center [942, 134] width 90 height 33
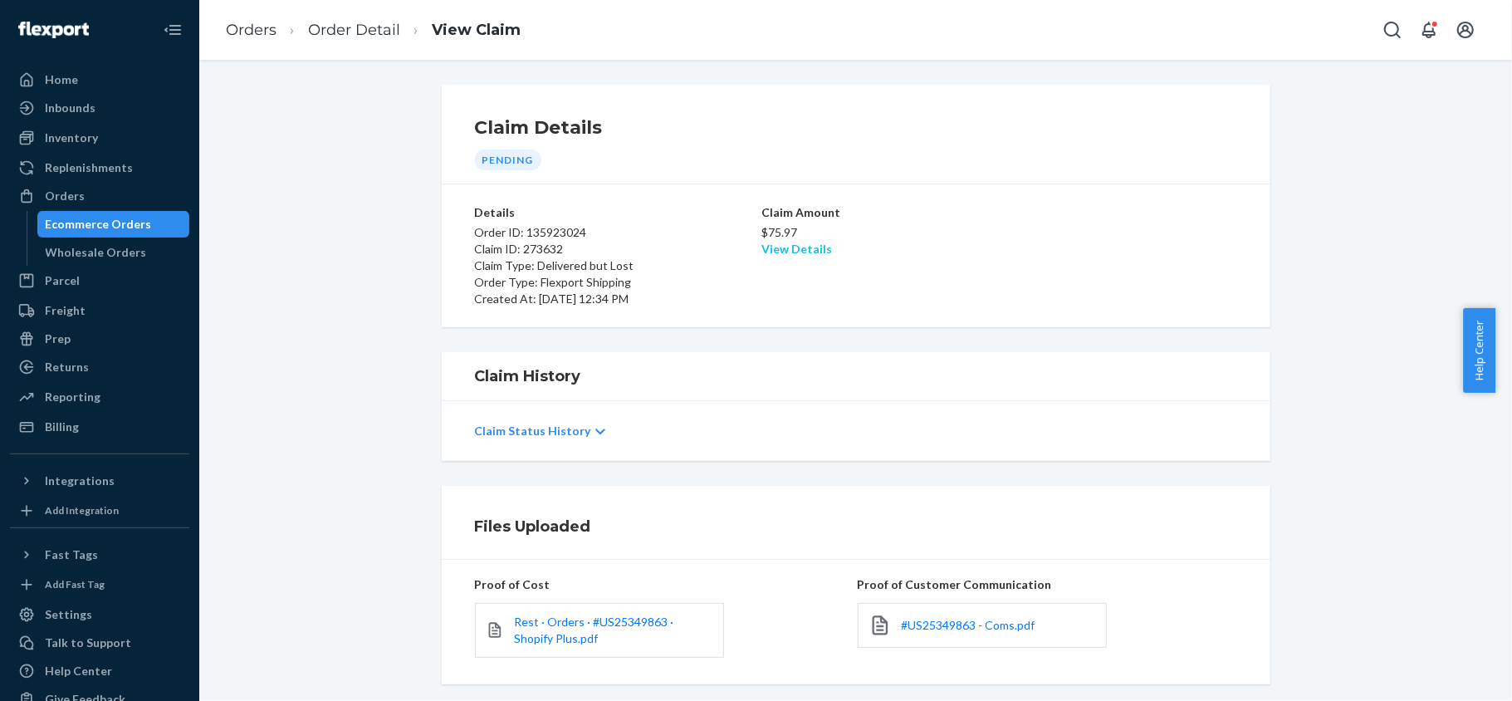
click at [777, 246] on link "View Details" at bounding box center [796, 249] width 71 height 14
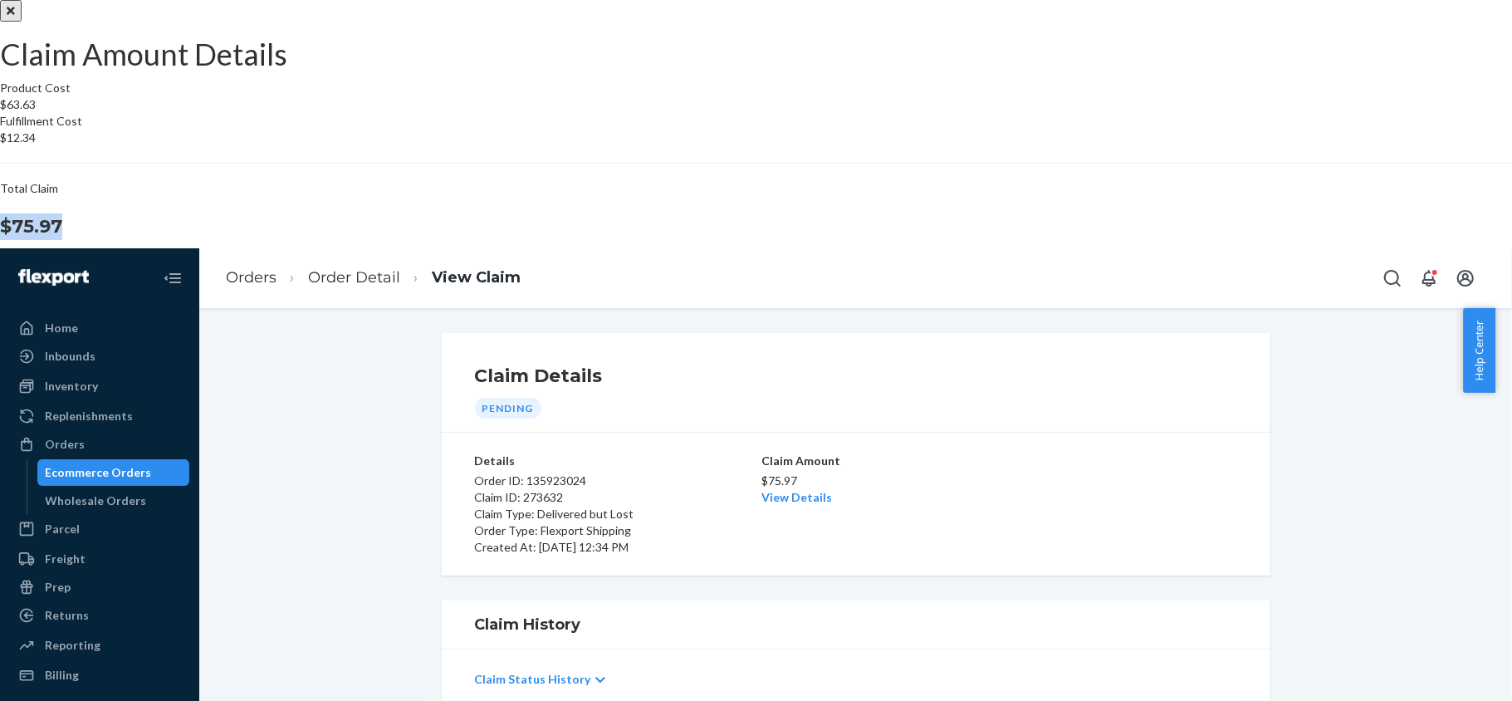
drag, startPoint x: 852, startPoint y: 419, endPoint x: 921, endPoint y: 428, distance: 70.3
click at [921, 240] on section "Product Cost $63.63 Fulfillment Cost $12.34 Total Claim $75.97" at bounding box center [756, 160] width 1512 height 160
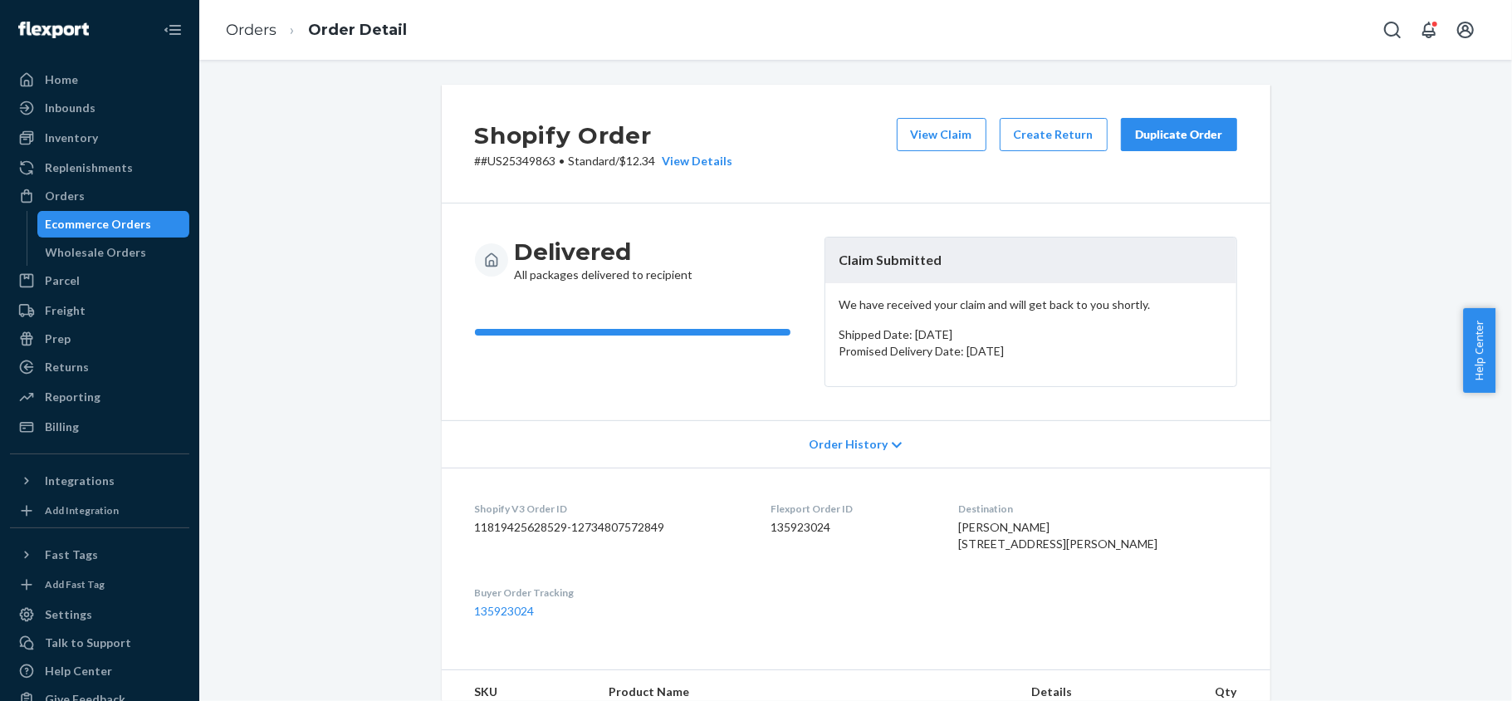
click at [818, 528] on dd "135923024" at bounding box center [850, 527] width 161 height 17
drag, startPoint x: 549, startPoint y: 163, endPoint x: 472, endPoint y: 164, distance: 76.4
click at [475, 164] on p "# #US25349863 • Standard / $12.34 View Details" at bounding box center [604, 161] width 258 height 17
click at [110, 191] on div "Orders" at bounding box center [100, 195] width 176 height 23
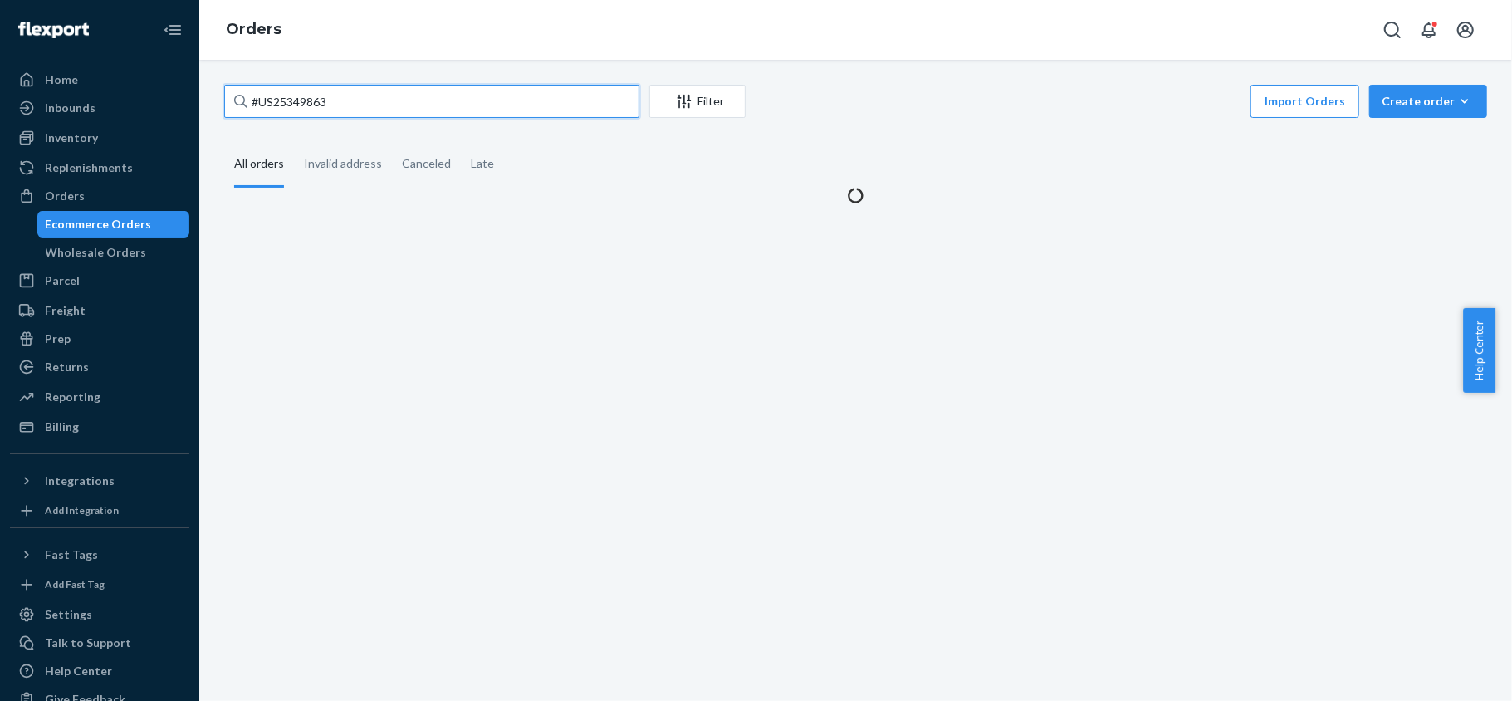
click at [355, 106] on input "#US25349863" at bounding box center [431, 101] width 415 height 33
paste input "#PD1360766"
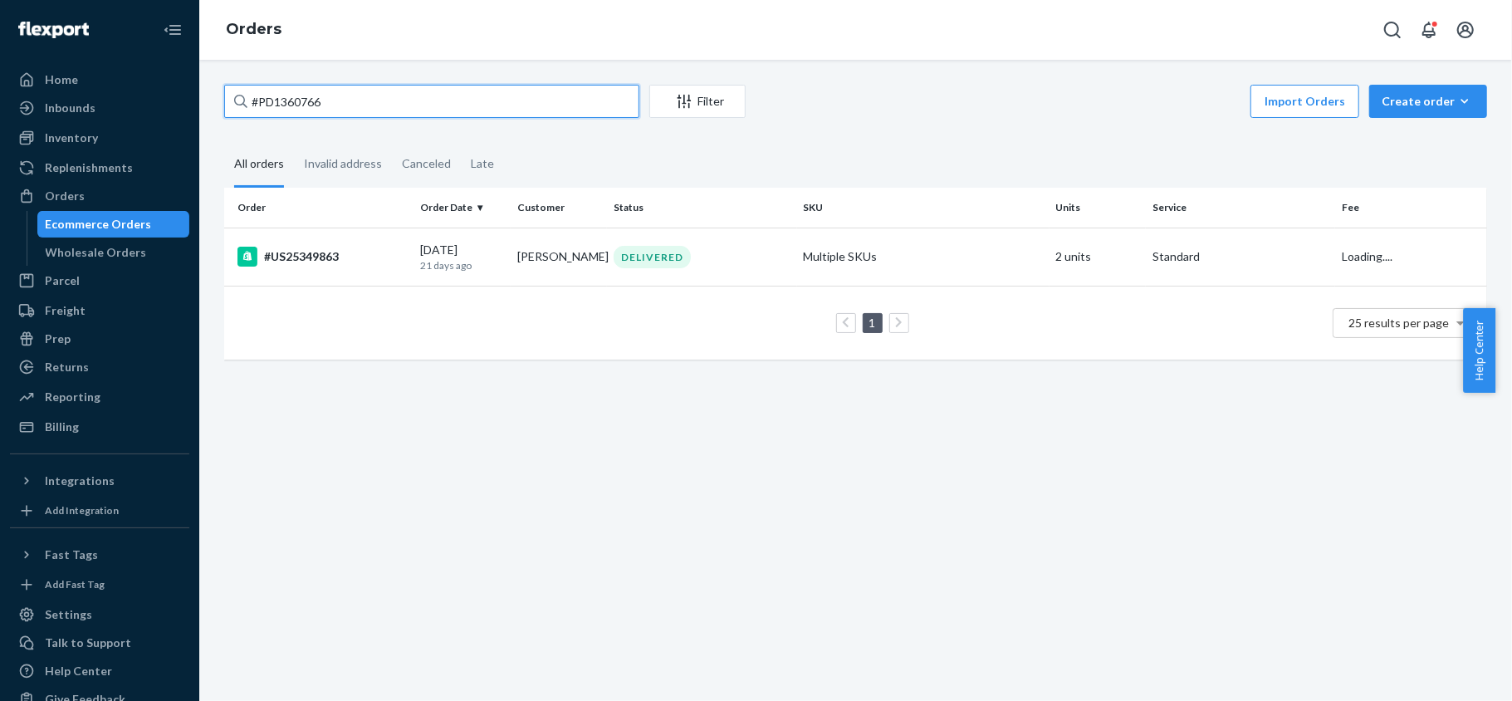
type input "#PD1360766"
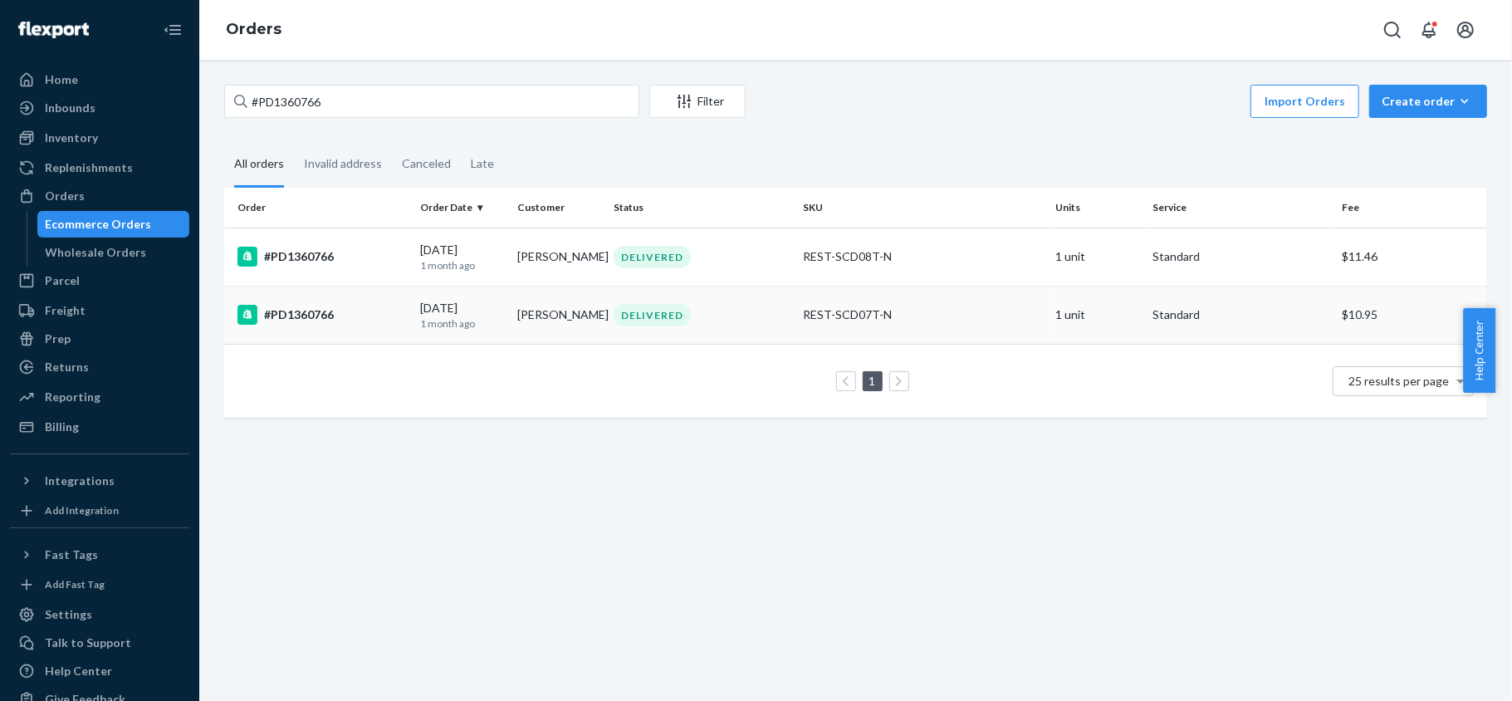
click at [931, 312] on div "REST-SCD07T-N" at bounding box center [923, 314] width 239 height 17
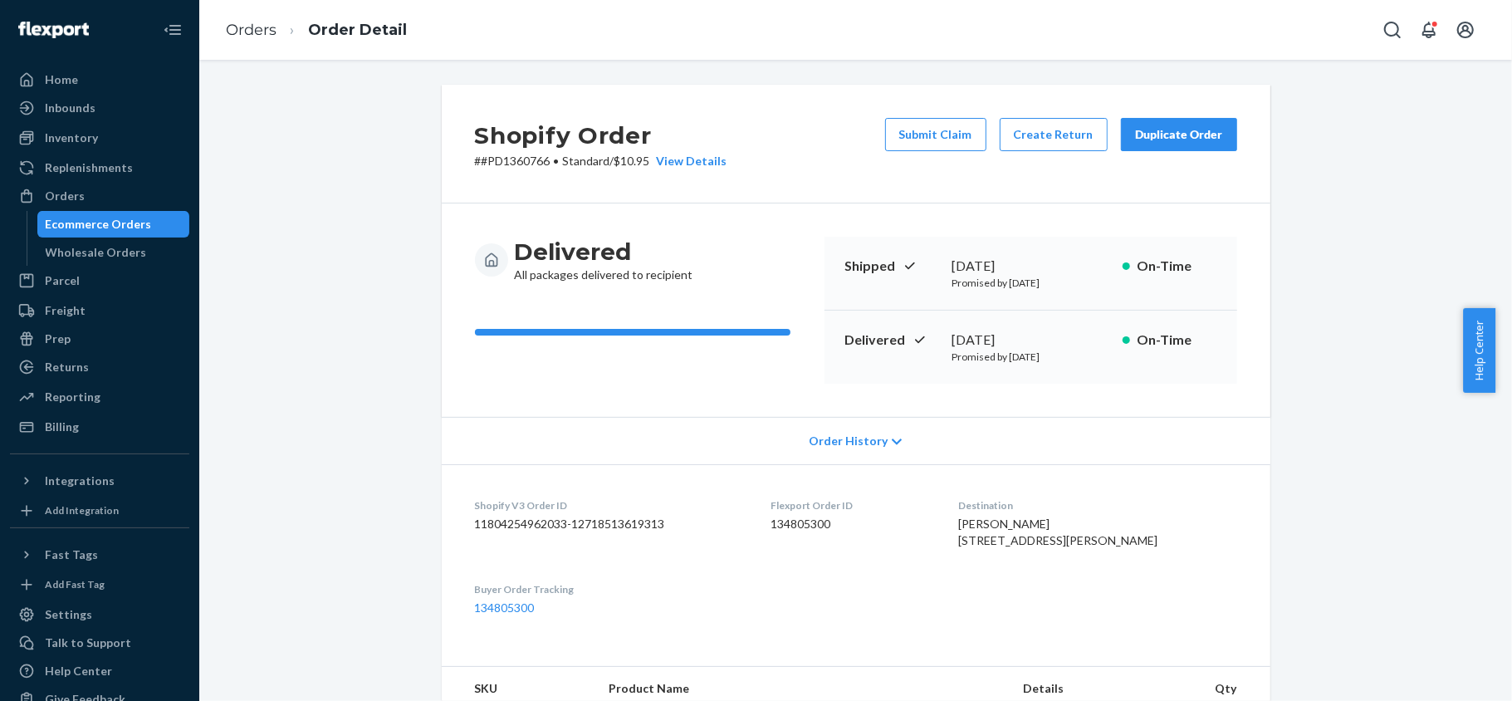
click at [920, 137] on button "Submit Claim" at bounding box center [935, 134] width 101 height 33
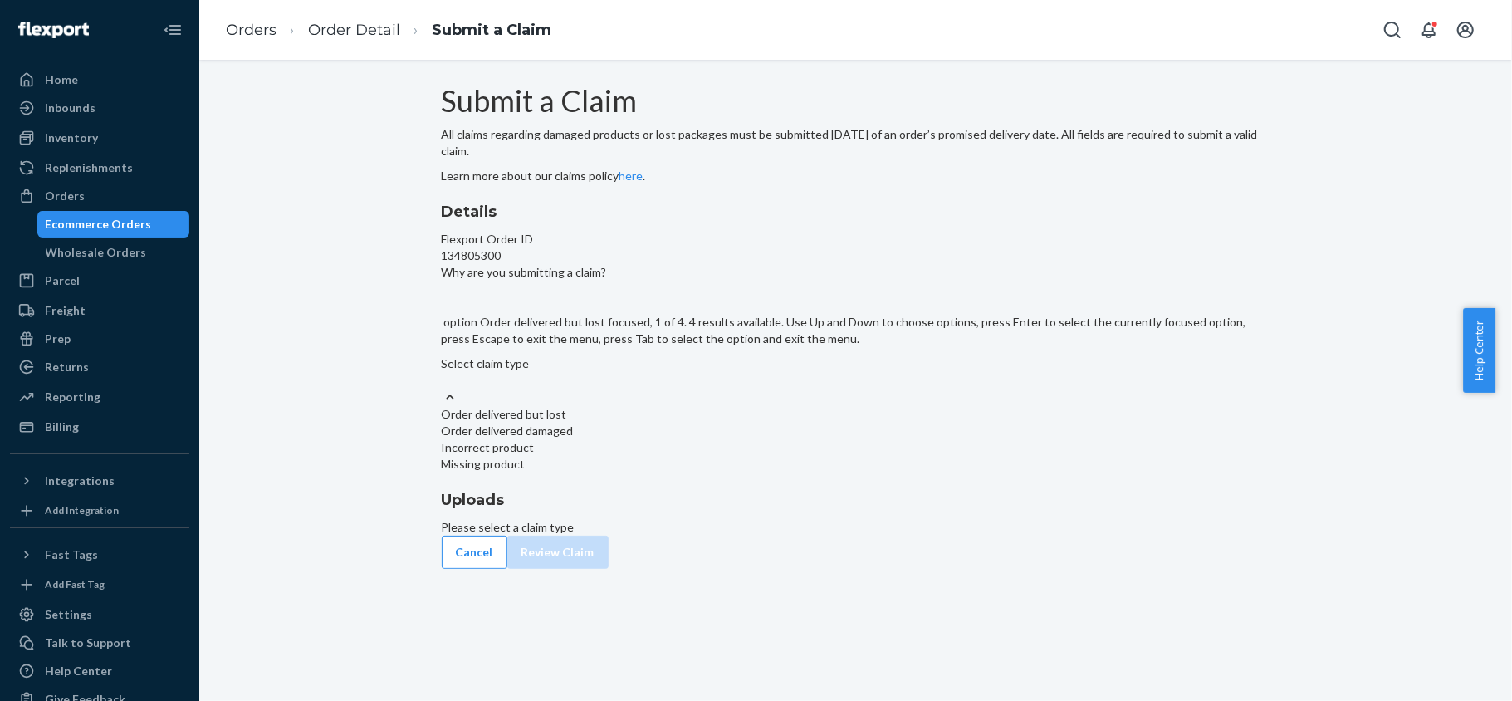
click at [748, 406] on div at bounding box center [856, 397] width 828 height 17
click at [443, 389] on input "Why are you submitting a claim? option Order delivered but lost focused, 1 of 4…" at bounding box center [443, 380] width 2 height 17
click at [752, 423] on div "Order delivered but lost" at bounding box center [856, 414] width 828 height 17
click at [443, 389] on input "Why are you submitting a claim? option Order delivered but lost focused, 0 of 4…" at bounding box center [443, 380] width 2 height 17
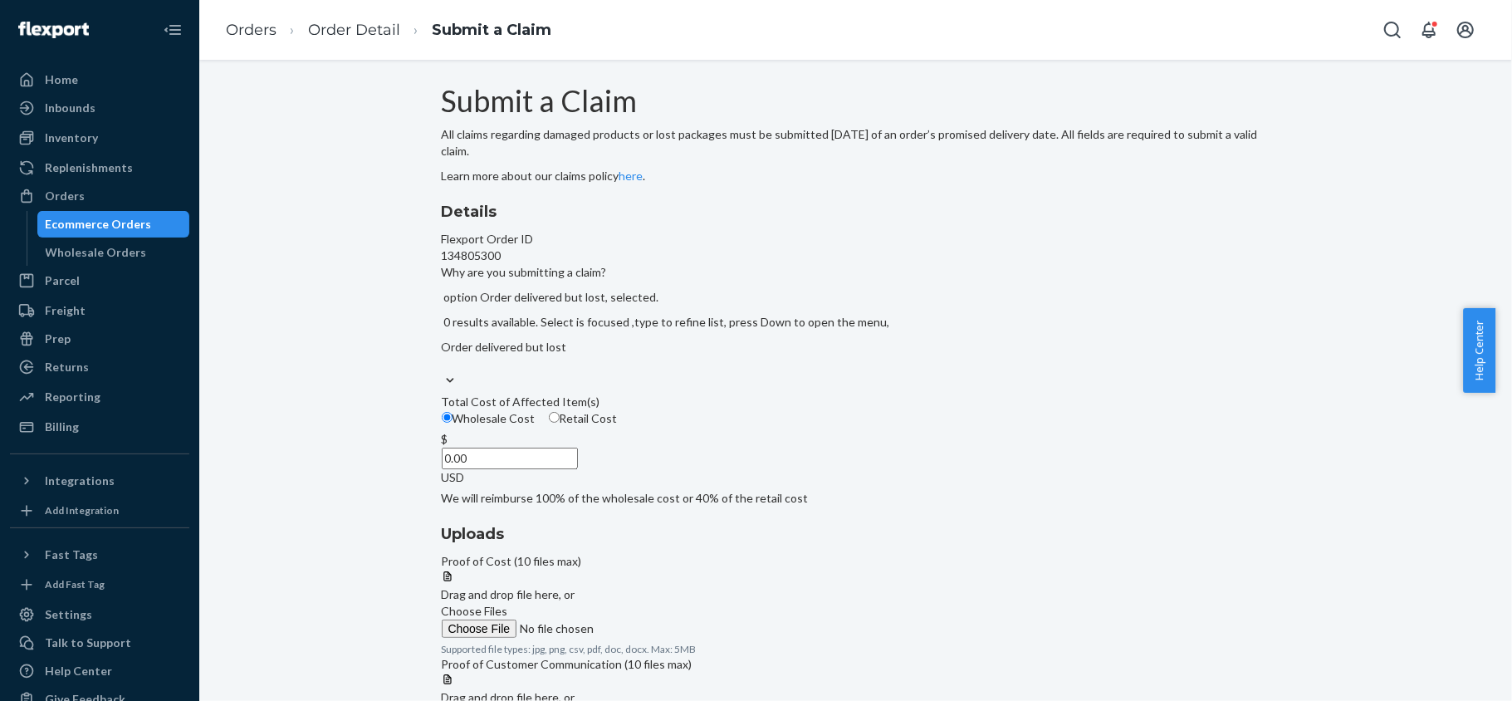
click at [618, 427] on label "Retail Cost" at bounding box center [583, 418] width 69 height 17
click at [560, 423] on input "Retail Cost" at bounding box center [554, 417] width 11 height 11
radio input "true"
radio input "false"
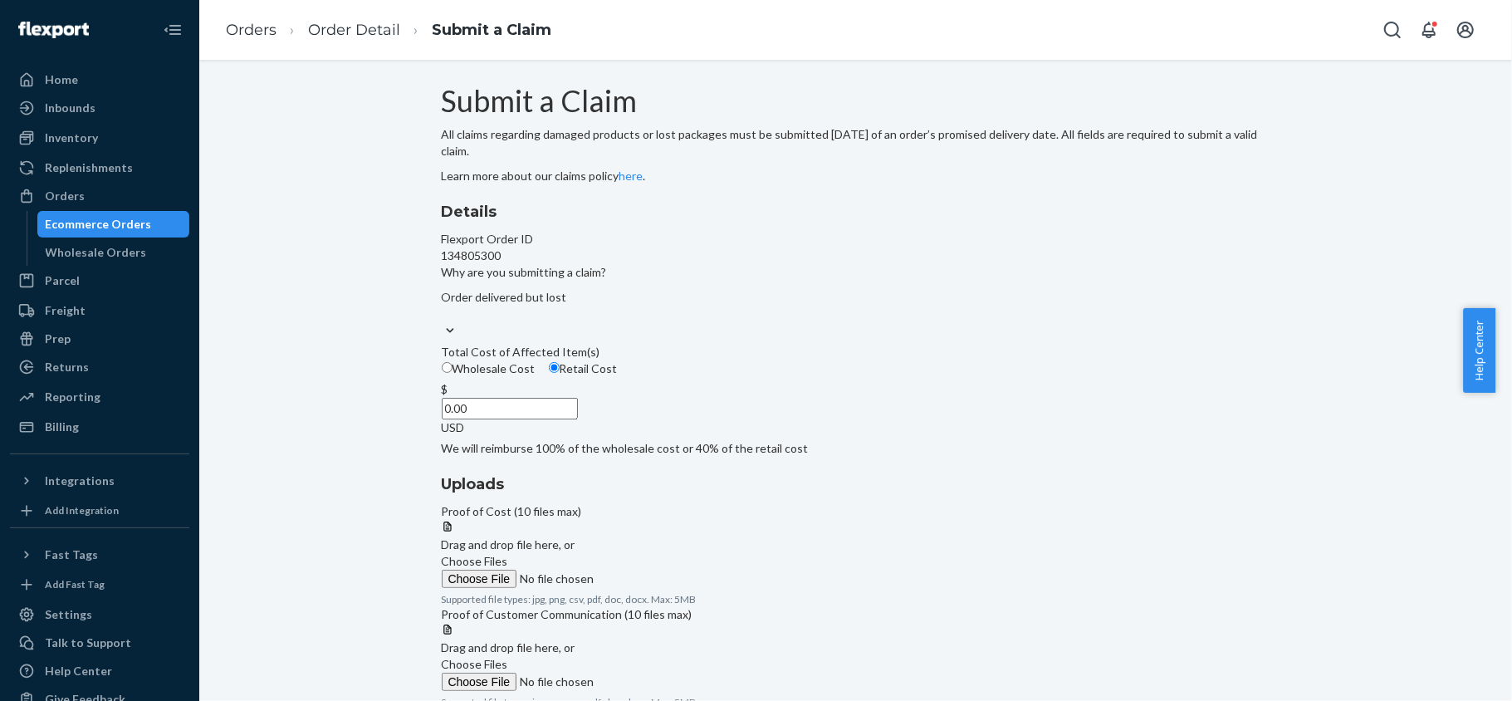
drag, startPoint x: 686, startPoint y: 516, endPoint x: 807, endPoint y: 516, distance: 121.2
click at [772, 436] on div "$ 0.00 USD" at bounding box center [856, 408] width 828 height 55
paste input "139"
type input "139.00"
click at [508, 554] on span "Choose Files" at bounding box center [475, 561] width 66 height 14
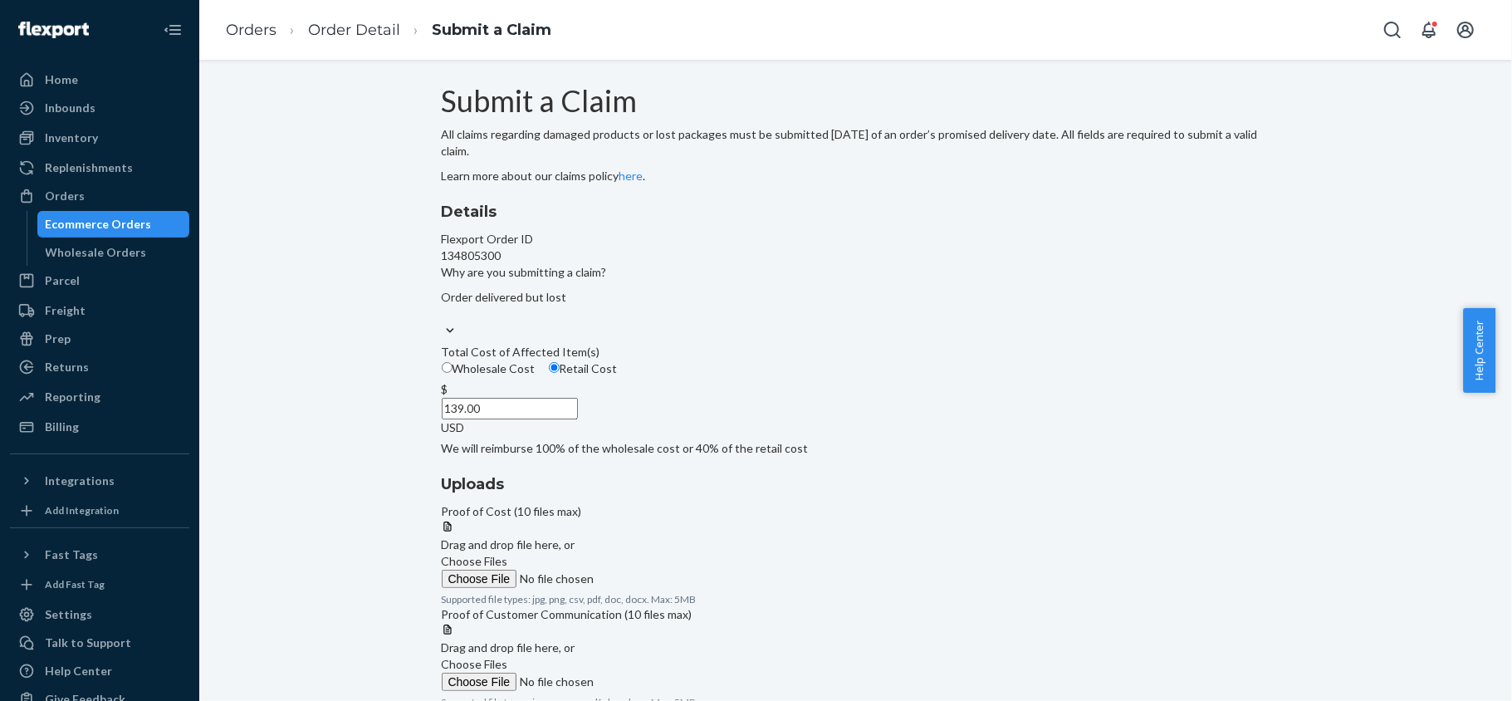
click at [667, 569] on input "Choose Files" at bounding box center [555, 578] width 226 height 18
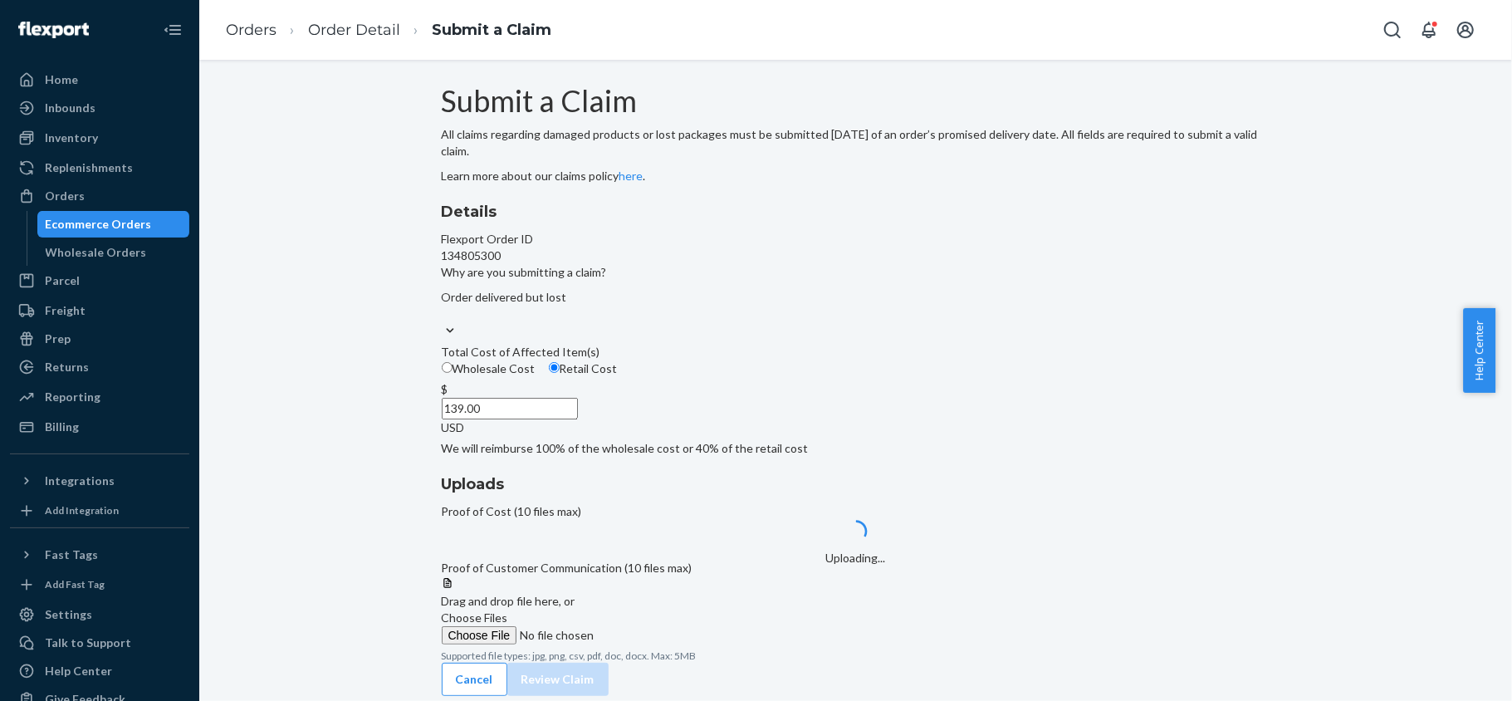
scroll to position [100, 0]
click at [667, 626] on input "Choose Files" at bounding box center [555, 635] width 226 height 18
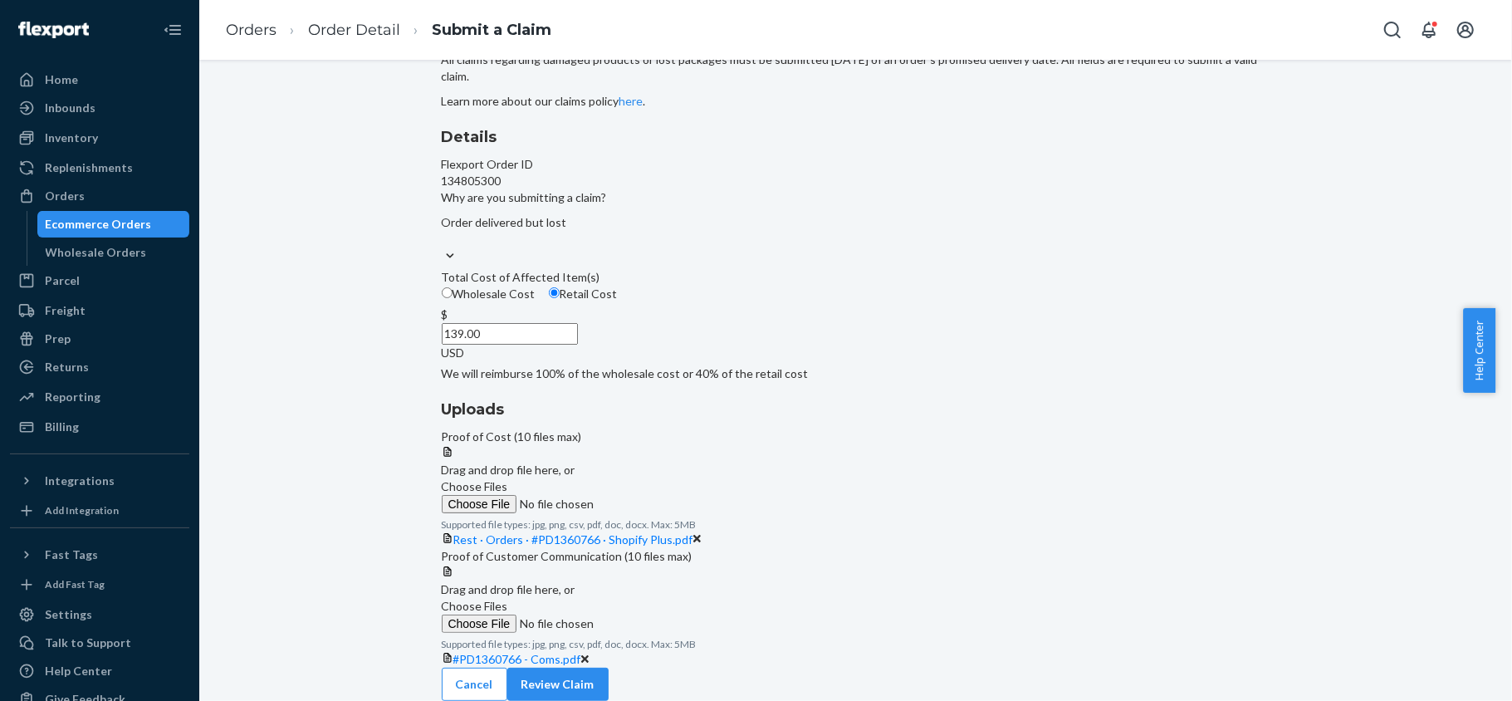
scroll to position [231, 0]
click at [608, 667] on button "Review Claim" at bounding box center [557, 683] width 101 height 33
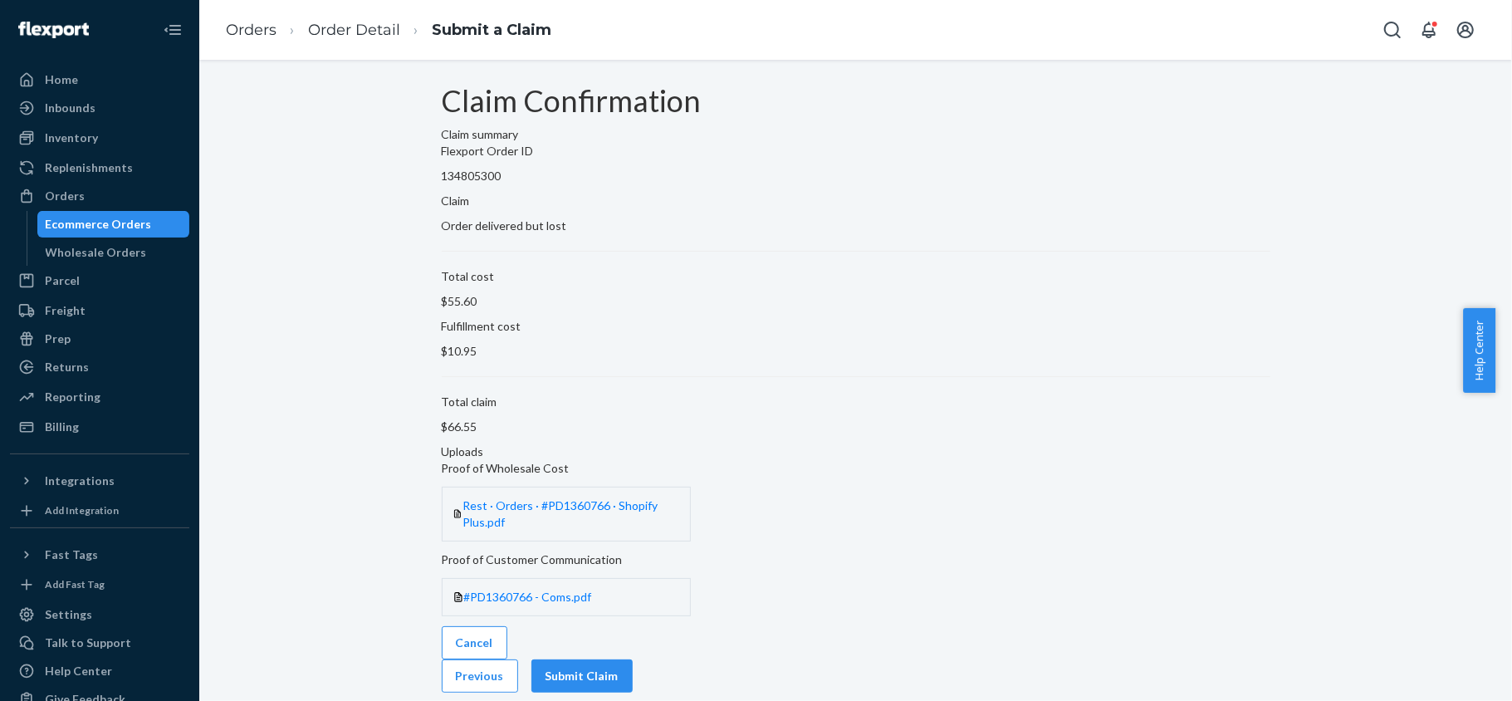
scroll to position [0, 0]
click at [633, 659] on button "Submit Claim" at bounding box center [581, 675] width 101 height 33
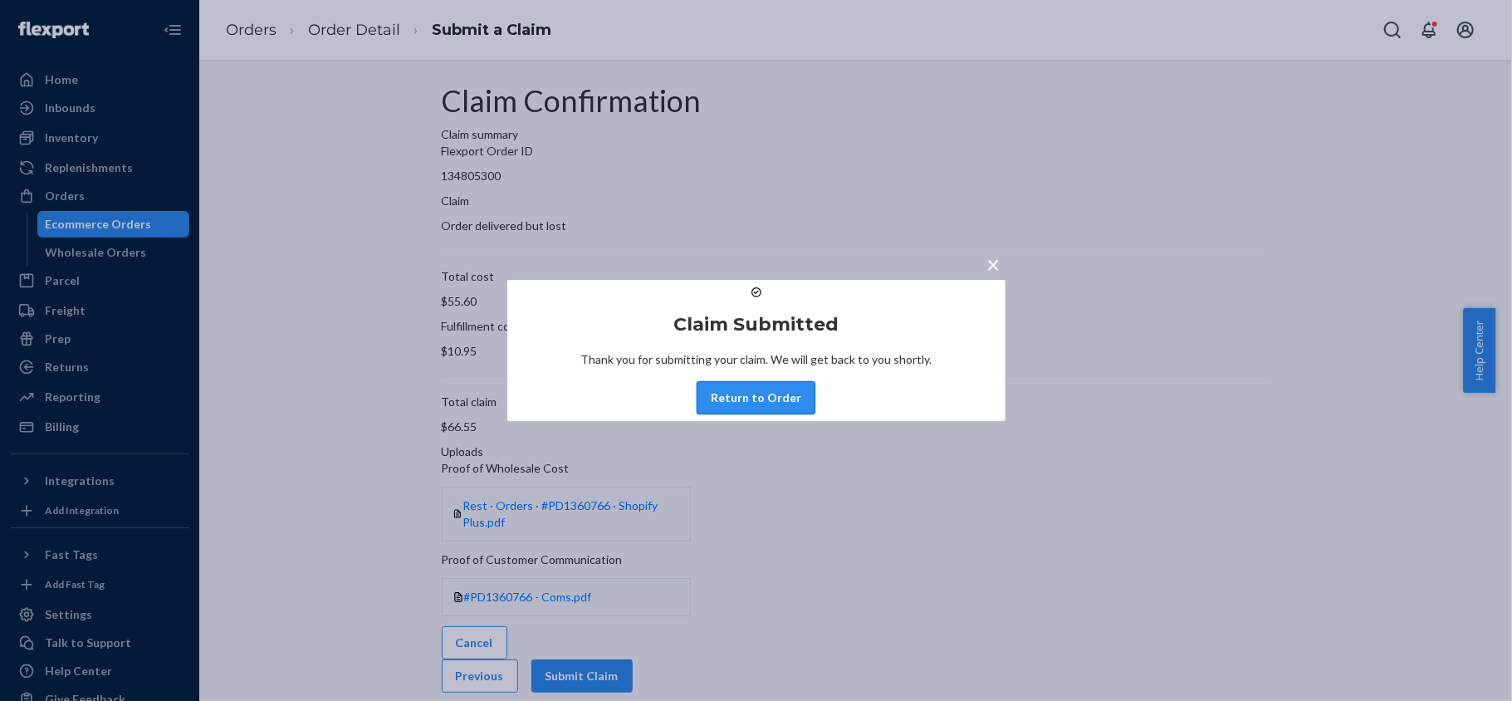
click at [768, 406] on button "Return to Order" at bounding box center [755, 397] width 119 height 33
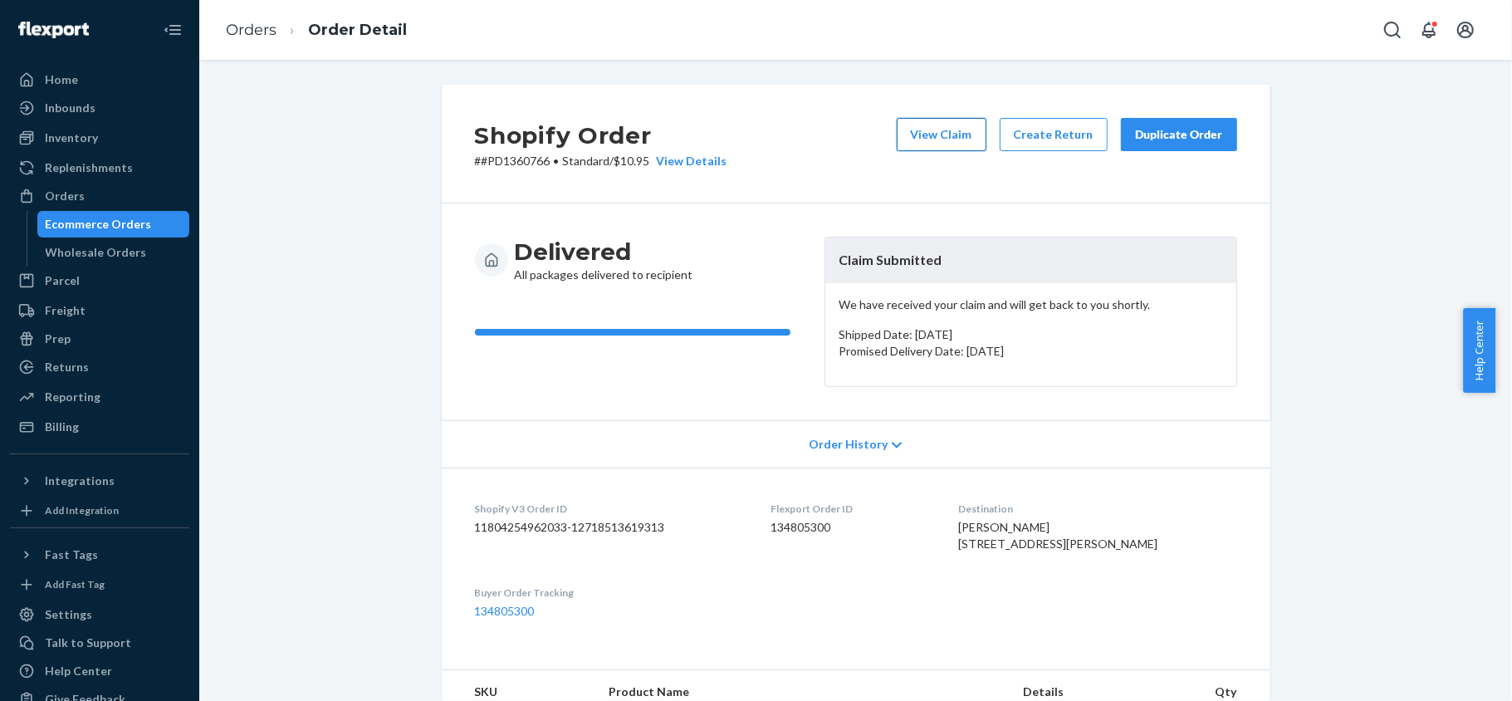
click at [923, 134] on button "View Claim" at bounding box center [942, 134] width 90 height 33
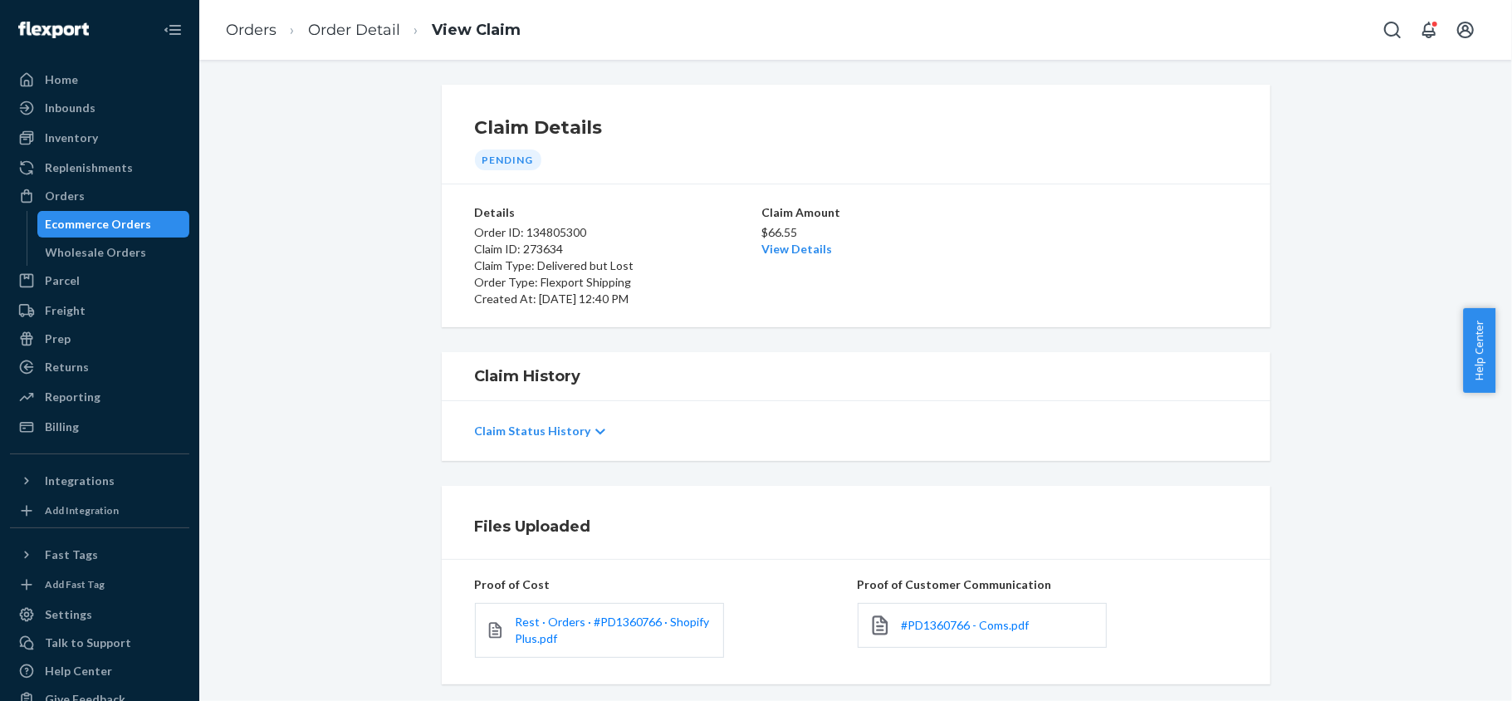
click at [788, 236] on p "$66.55" at bounding box center [855, 232] width 189 height 17
click at [789, 241] on div "$66.55 View Details" at bounding box center [855, 239] width 189 height 37
click at [788, 246] on link "View Details" at bounding box center [796, 249] width 71 height 14
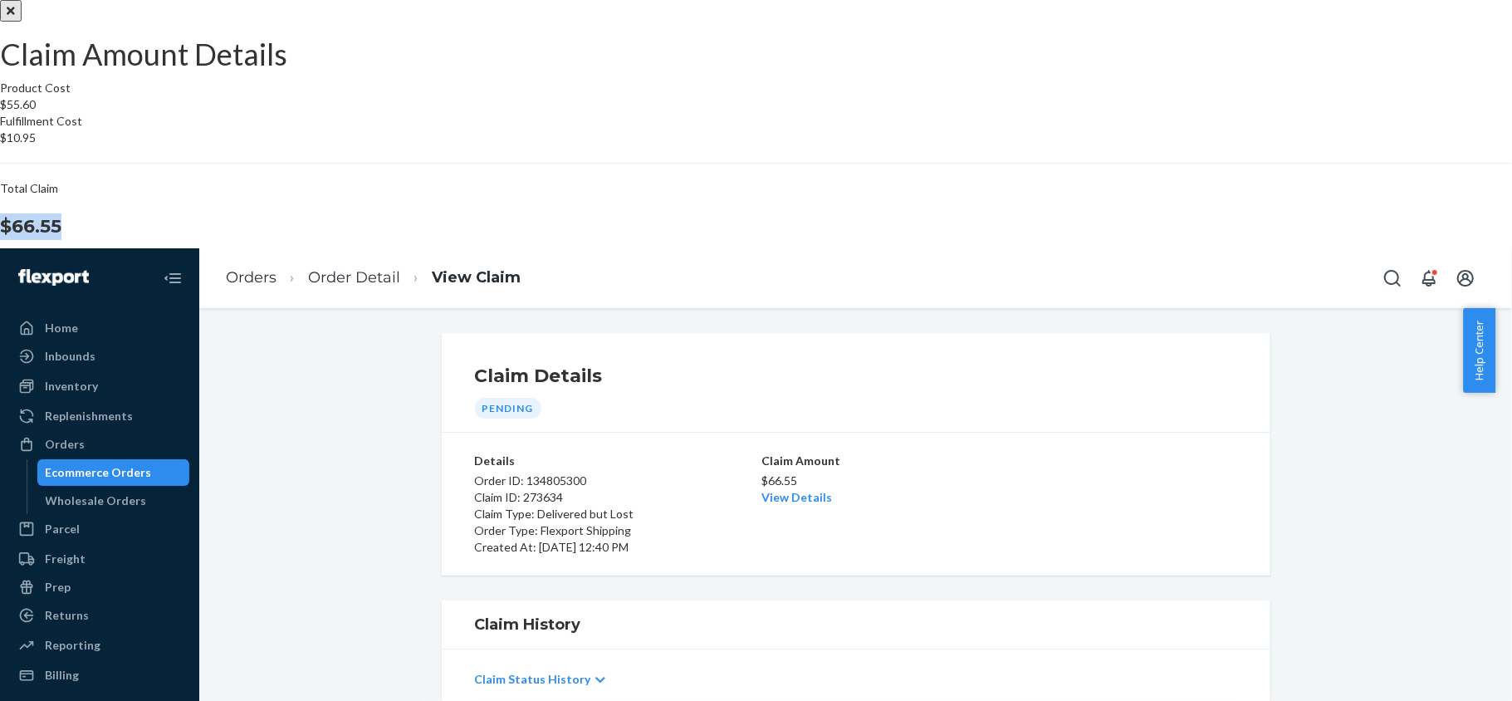
drag, startPoint x: 838, startPoint y: 415, endPoint x: 914, endPoint y: 427, distance: 77.3
click at [914, 240] on div "Total Claim $66.55" at bounding box center [756, 210] width 1512 height 60
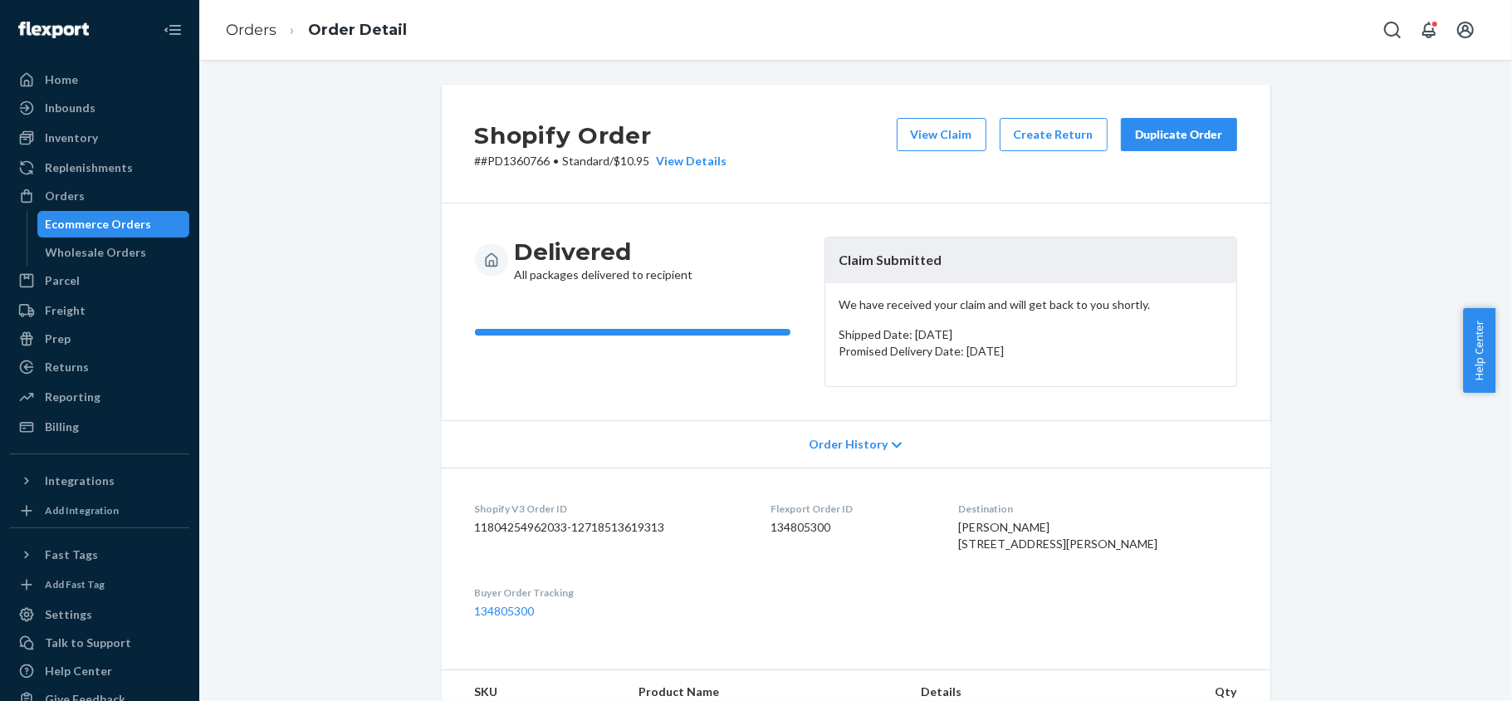
click at [812, 530] on dd "134805300" at bounding box center [850, 527] width 161 height 17
drag, startPoint x: 539, startPoint y: 159, endPoint x: 501, endPoint y: 164, distance: 37.6
click at [501, 164] on p "# #PD1360766 • Standard / $10.95 View Details" at bounding box center [601, 161] width 252 height 17
drag, startPoint x: 543, startPoint y: 164, endPoint x: 473, endPoint y: 169, distance: 70.0
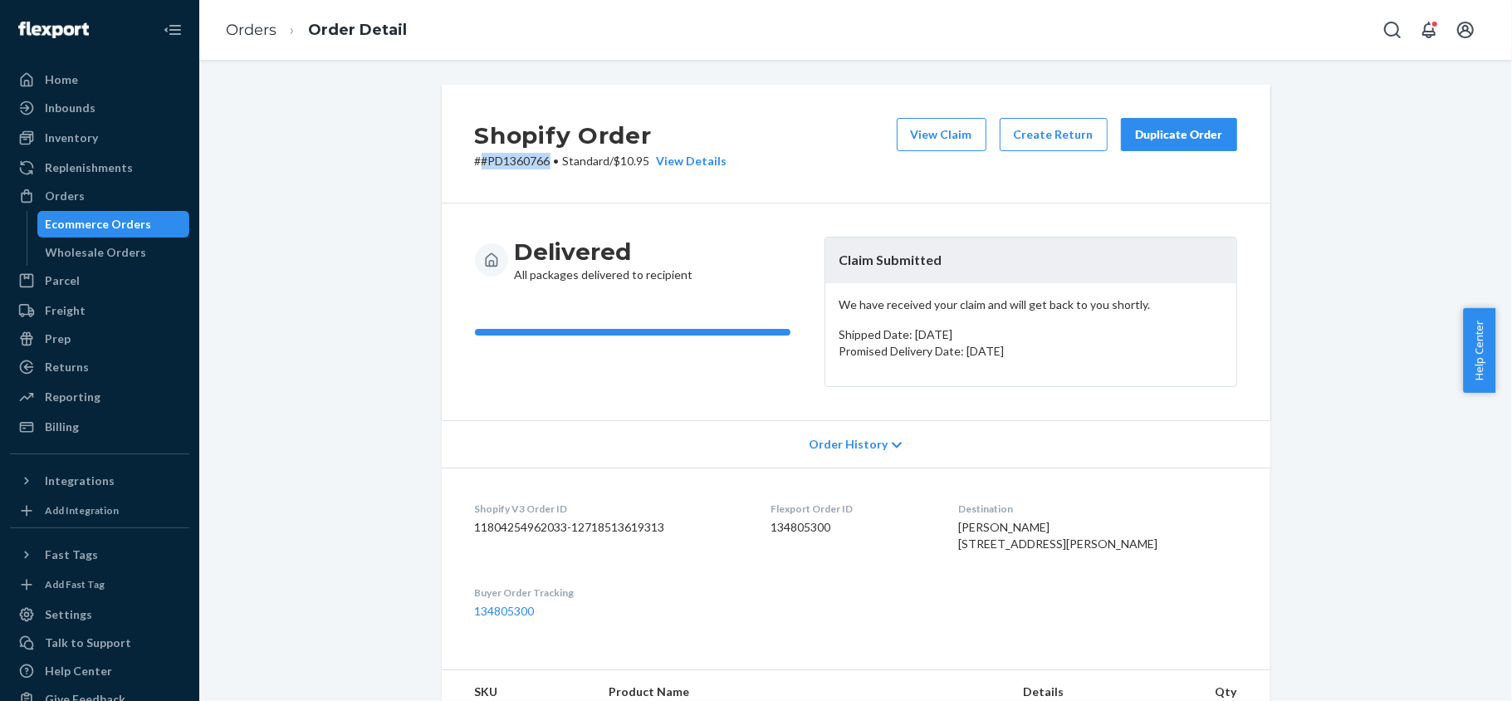
click at [473, 169] on div "Shopify Order # #PD1360766 • Standard / $10.95 View Details View Claim Create R…" at bounding box center [856, 144] width 828 height 119
click at [84, 199] on div "Orders" at bounding box center [100, 195] width 176 height 23
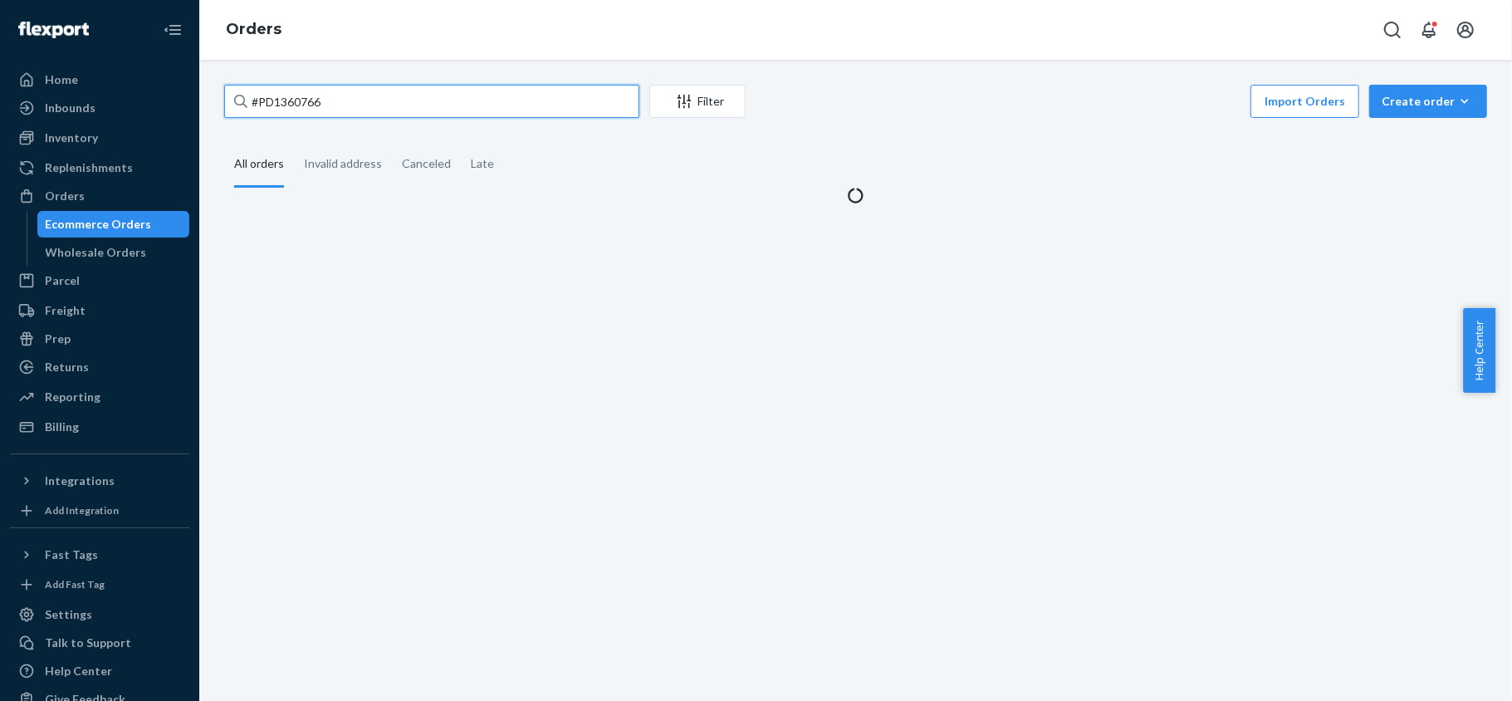
click at [422, 104] on input "#PD1360766" at bounding box center [431, 101] width 415 height 33
paste input "US25350264"
type input "US25350264"
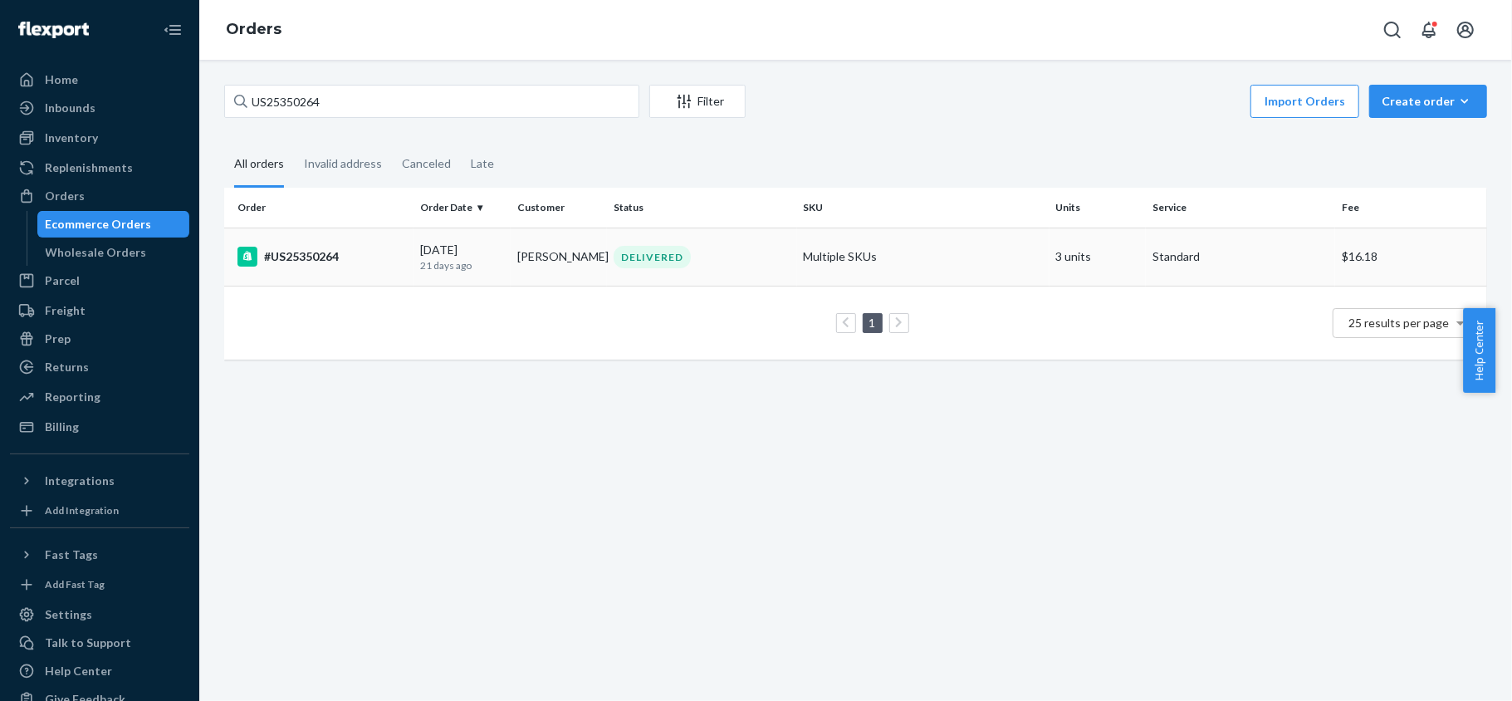
click at [435, 271] on p "21 days ago" at bounding box center [462, 265] width 84 height 14
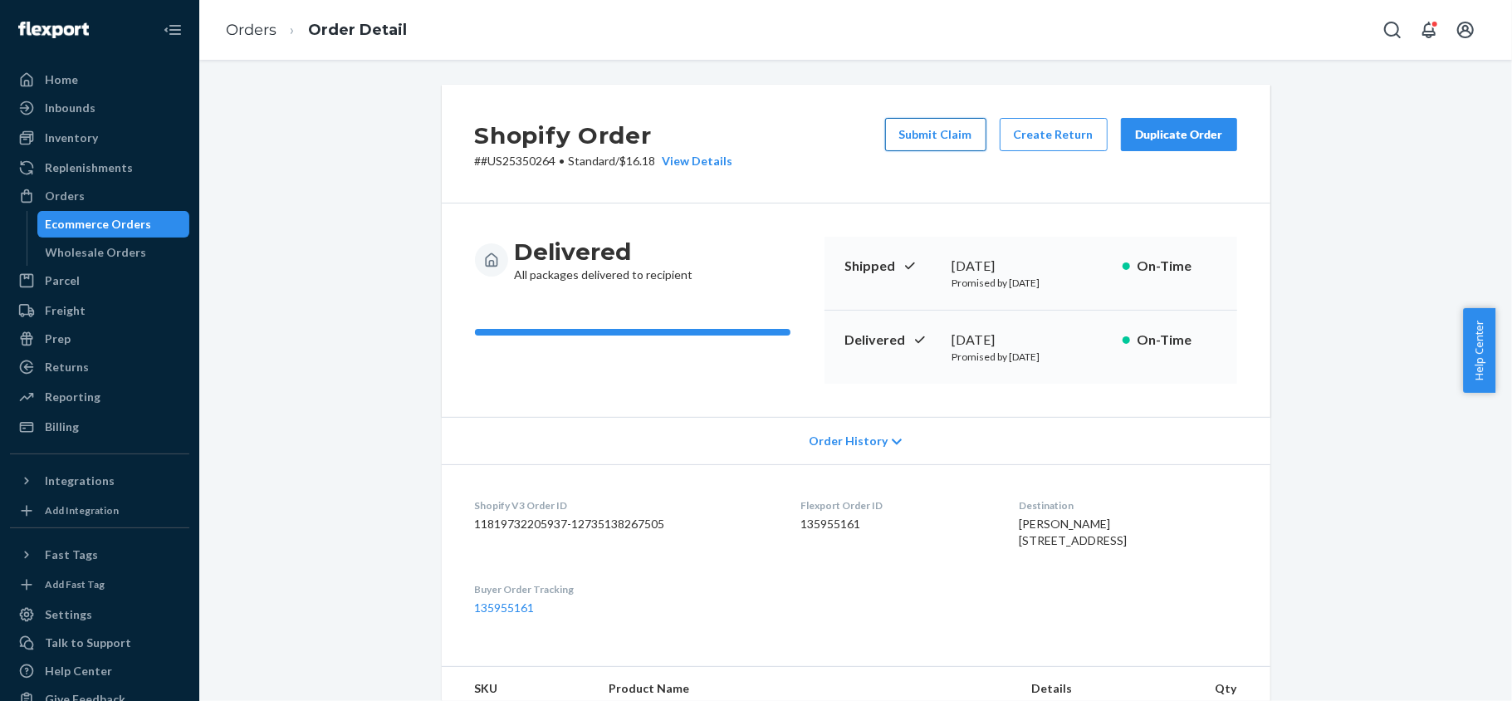
click at [941, 141] on button "Submit Claim" at bounding box center [935, 134] width 101 height 33
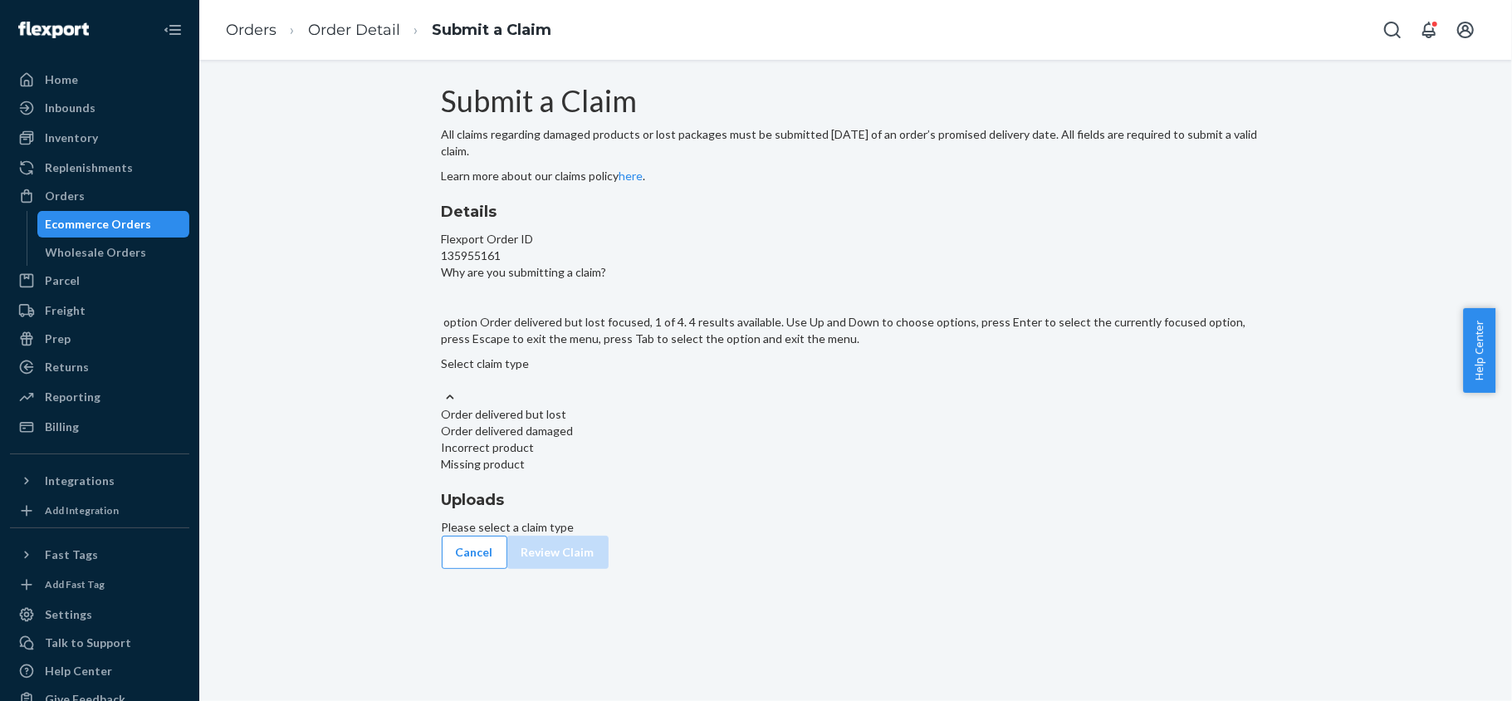
click at [735, 389] on div "Select claim type" at bounding box center [856, 371] width 828 height 33
click at [443, 389] on input "Why are you submitting a claim? option Order delivered but lost focused, 1 of 4…" at bounding box center [443, 380] width 2 height 17
click at [747, 423] on div "Order delivered but lost" at bounding box center [856, 414] width 828 height 17
click at [443, 389] on input "Why are you submitting a claim? option Order delivered but lost focused, 0 of 4…" at bounding box center [443, 380] width 2 height 17
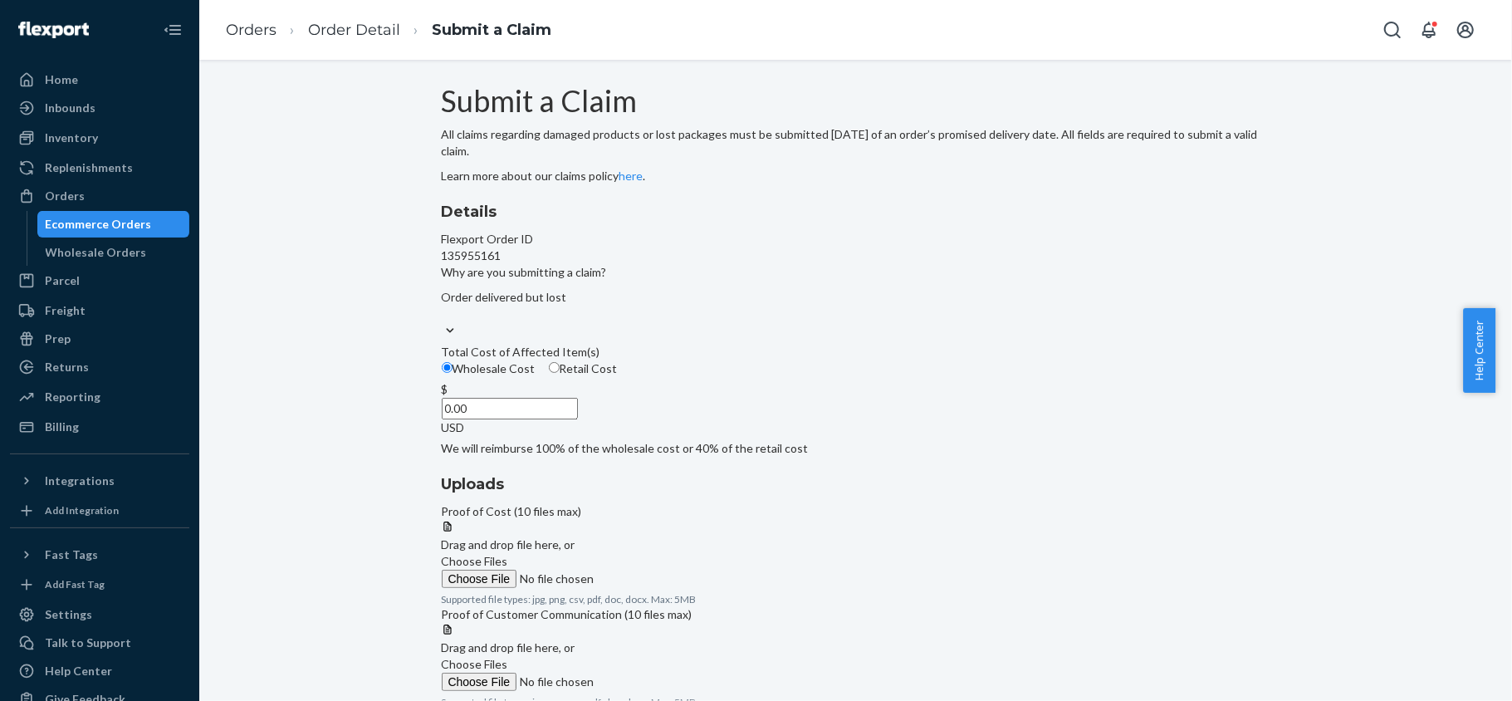
click at [687, 381] on div "Wholesale Cost Retail Cost" at bounding box center [856, 370] width 842 height 21
click at [452, 373] on input "Wholesale Cost" at bounding box center [447, 367] width 11 height 11
click at [618, 375] on span "Retail Cost" at bounding box center [589, 368] width 58 height 14
click at [560, 373] on input "Retail Cost" at bounding box center [554, 367] width 11 height 11
radio input "true"
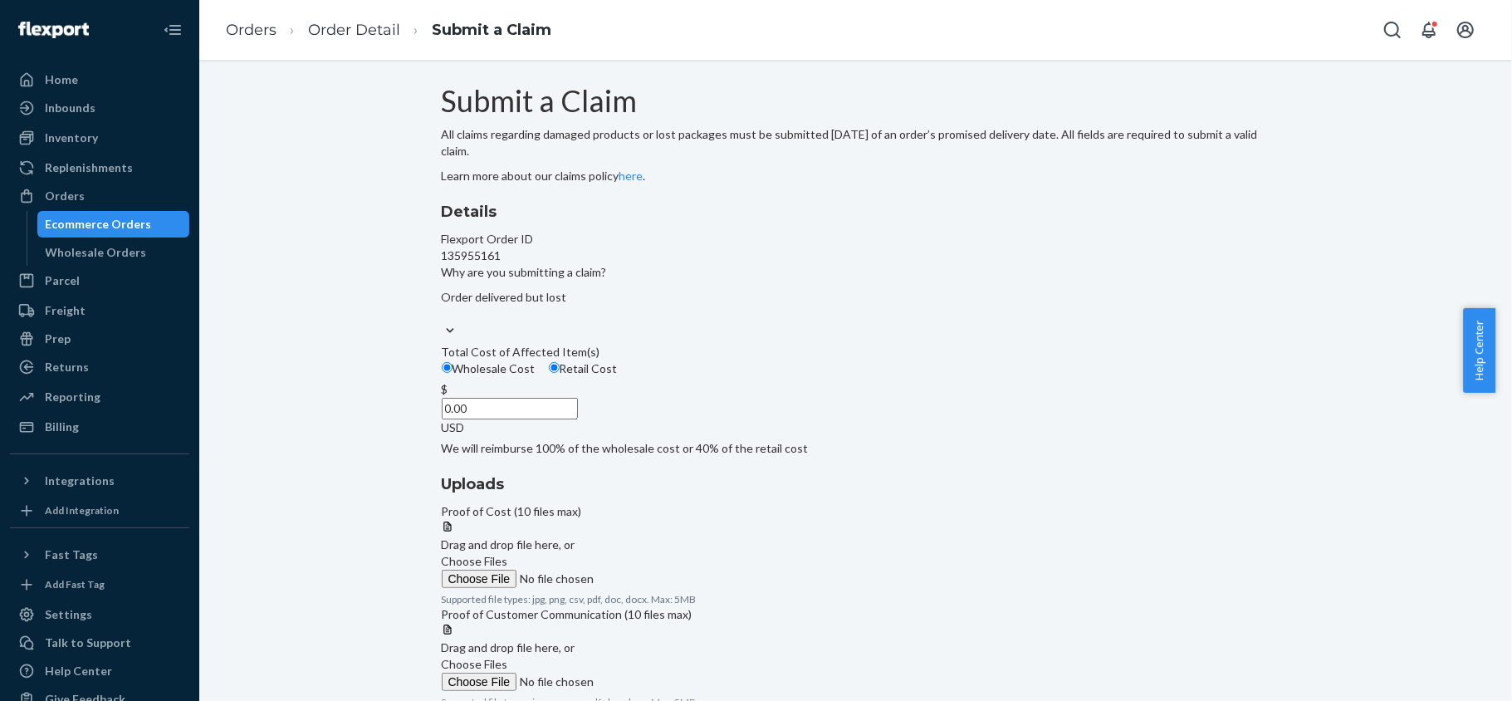
radio input "false"
drag, startPoint x: 688, startPoint y: 518, endPoint x: 822, endPoint y: 520, distance: 133.7
click at [822, 520] on div "Details Flexport Order ID 135955161 Why are you submitting a claim? Order deliv…" at bounding box center [856, 455] width 828 height 508
paste input "332"
type input "332.00"
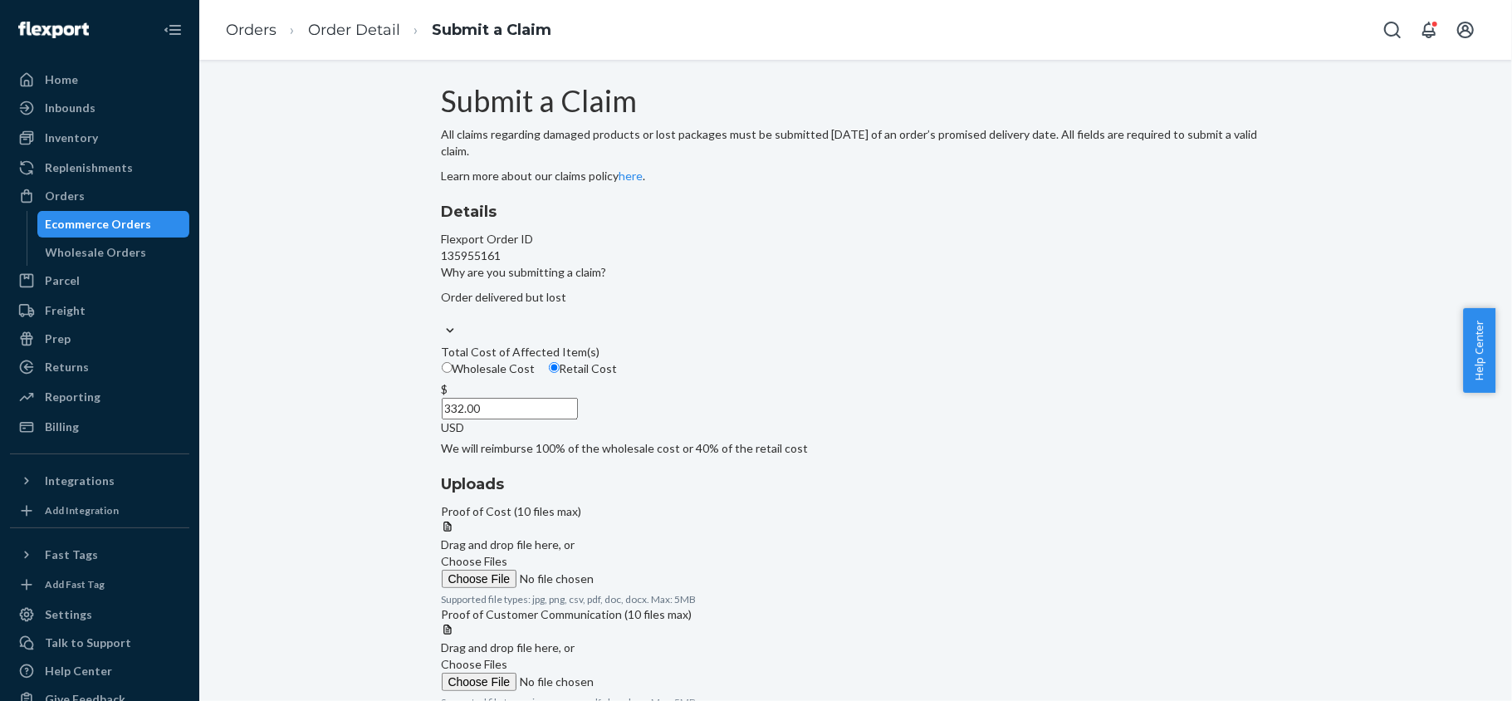
click at [508, 554] on span "Choose Files" at bounding box center [475, 561] width 66 height 14
click at [667, 569] on input "Choose Files" at bounding box center [555, 578] width 226 height 18
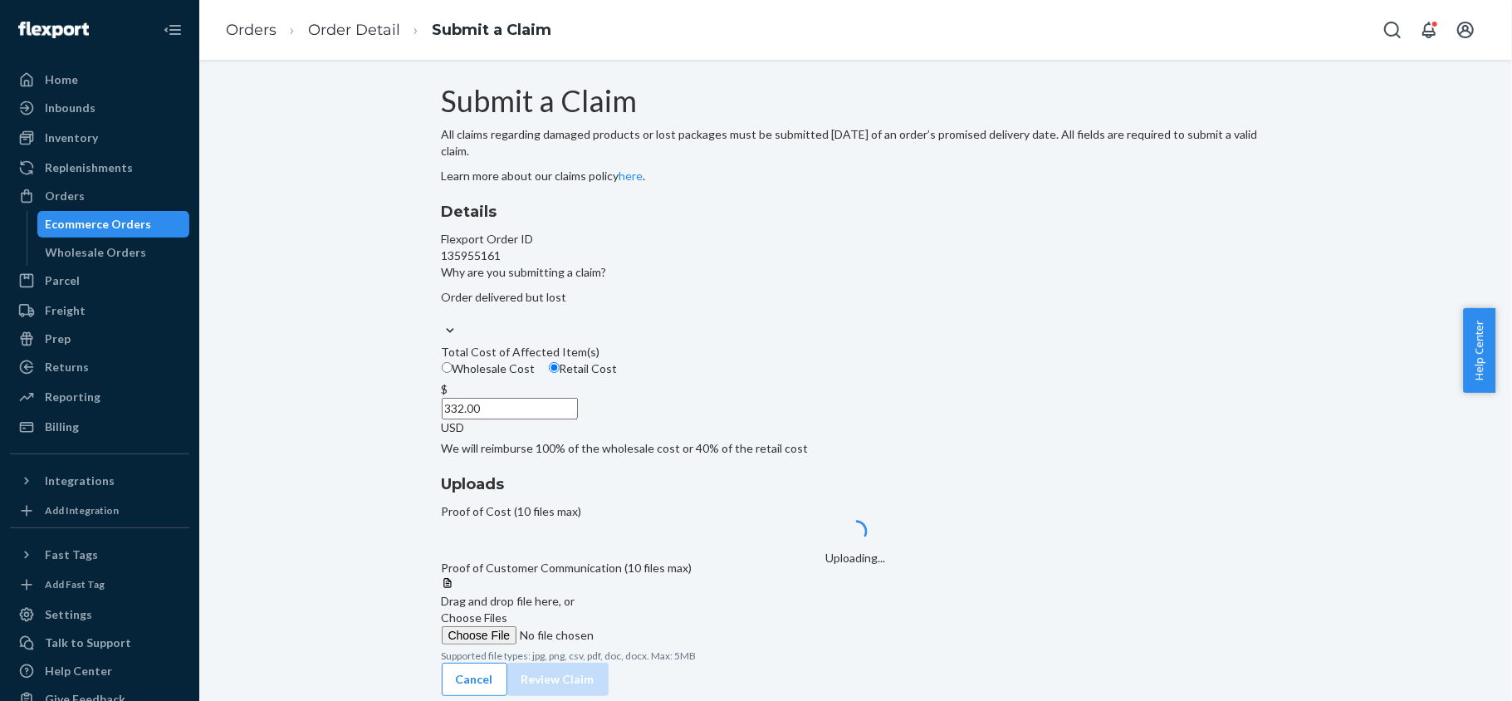
scroll to position [100, 0]
click at [508, 610] on span "Choose Files" at bounding box center [475, 617] width 66 height 14
click at [667, 626] on input "Choose Files" at bounding box center [555, 635] width 226 height 18
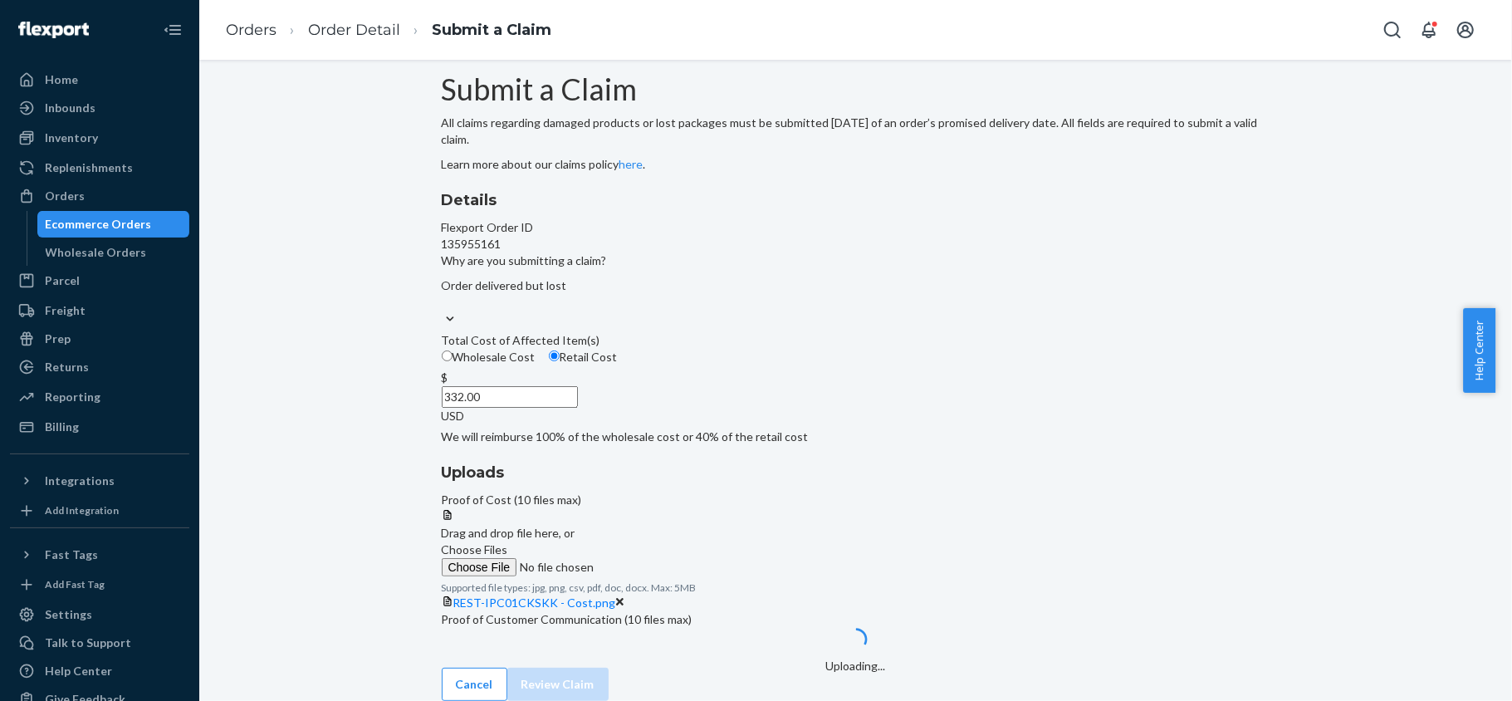
click at [508, 542] on span "Choose Files" at bounding box center [475, 549] width 66 height 14
click at [667, 558] on input "Choose Files" at bounding box center [555, 567] width 226 height 18
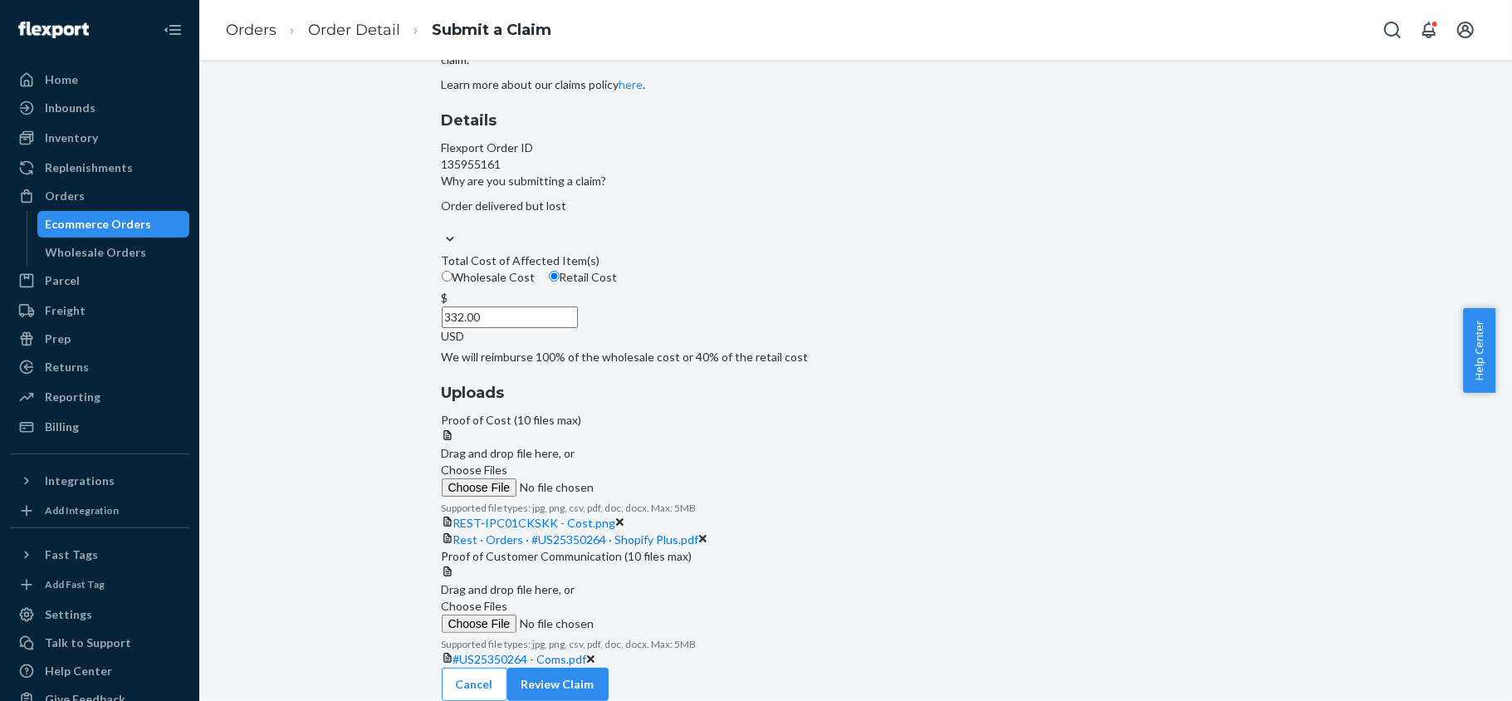
scroll to position [296, 0]
click at [699, 532] on span "Rest · Orders · #US25350264 · Shopify Plus.pdf" at bounding box center [576, 539] width 246 height 14
click at [587, 652] on link "#US25350264 - Coms.pdf" at bounding box center [520, 659] width 134 height 14
click at [608, 667] on button "Review Claim" at bounding box center [557, 683] width 101 height 33
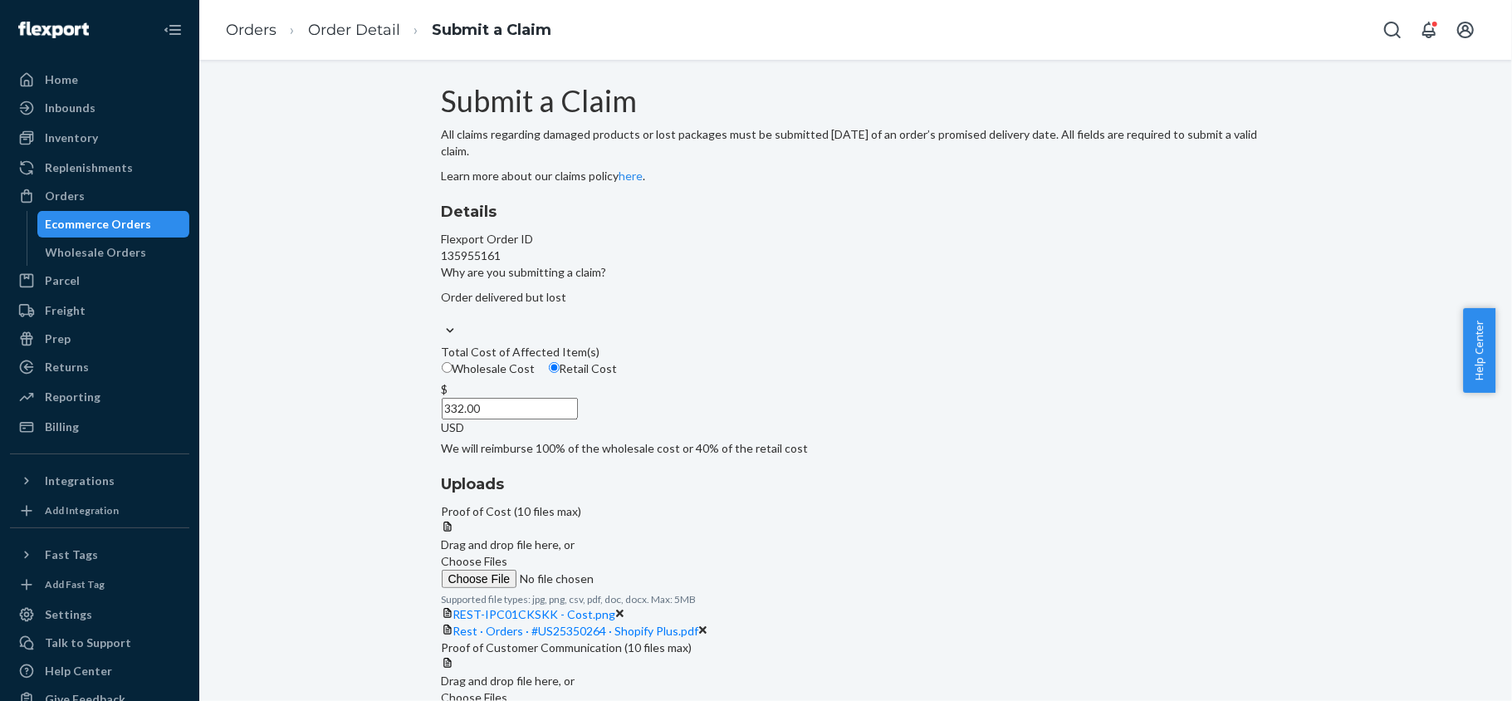
scroll to position [296, 0]
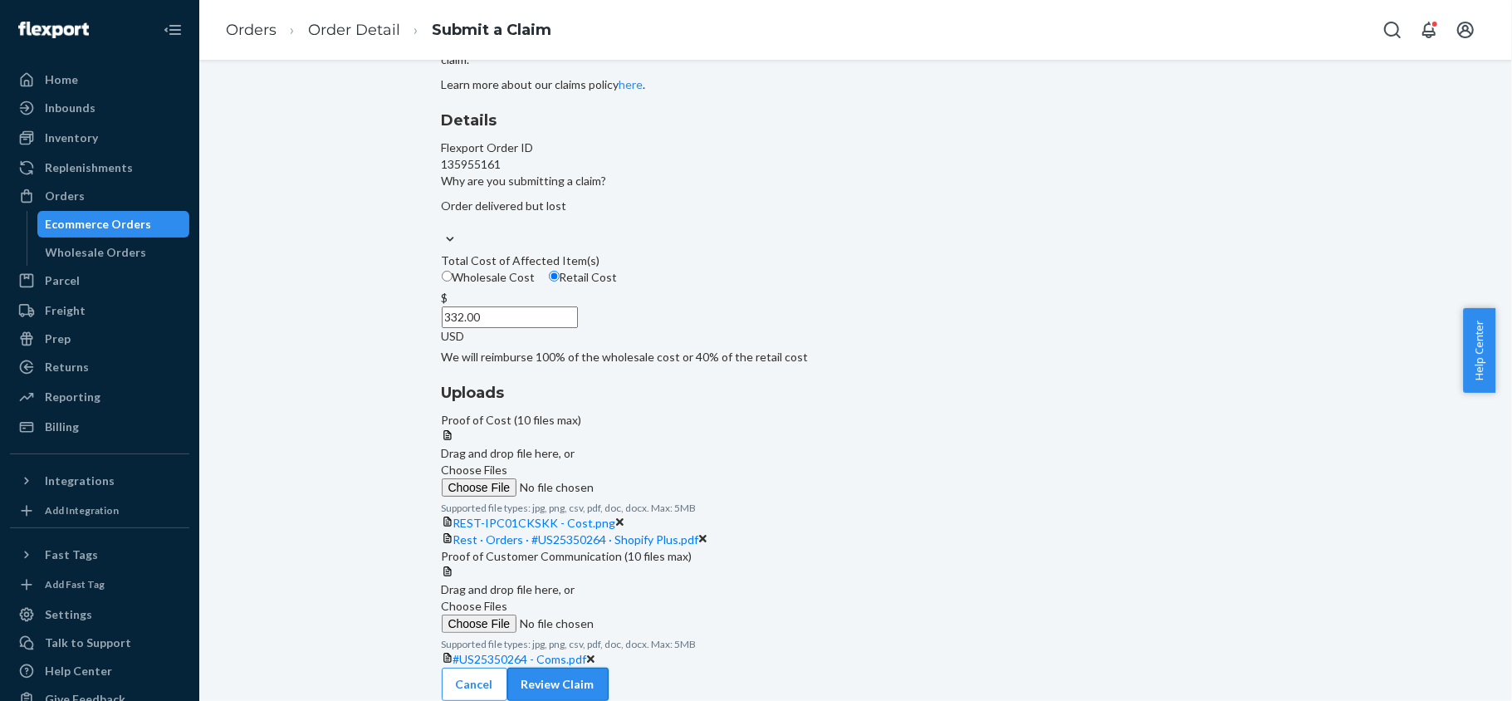
click at [608, 667] on button "Review Claim" at bounding box center [557, 683] width 101 height 33
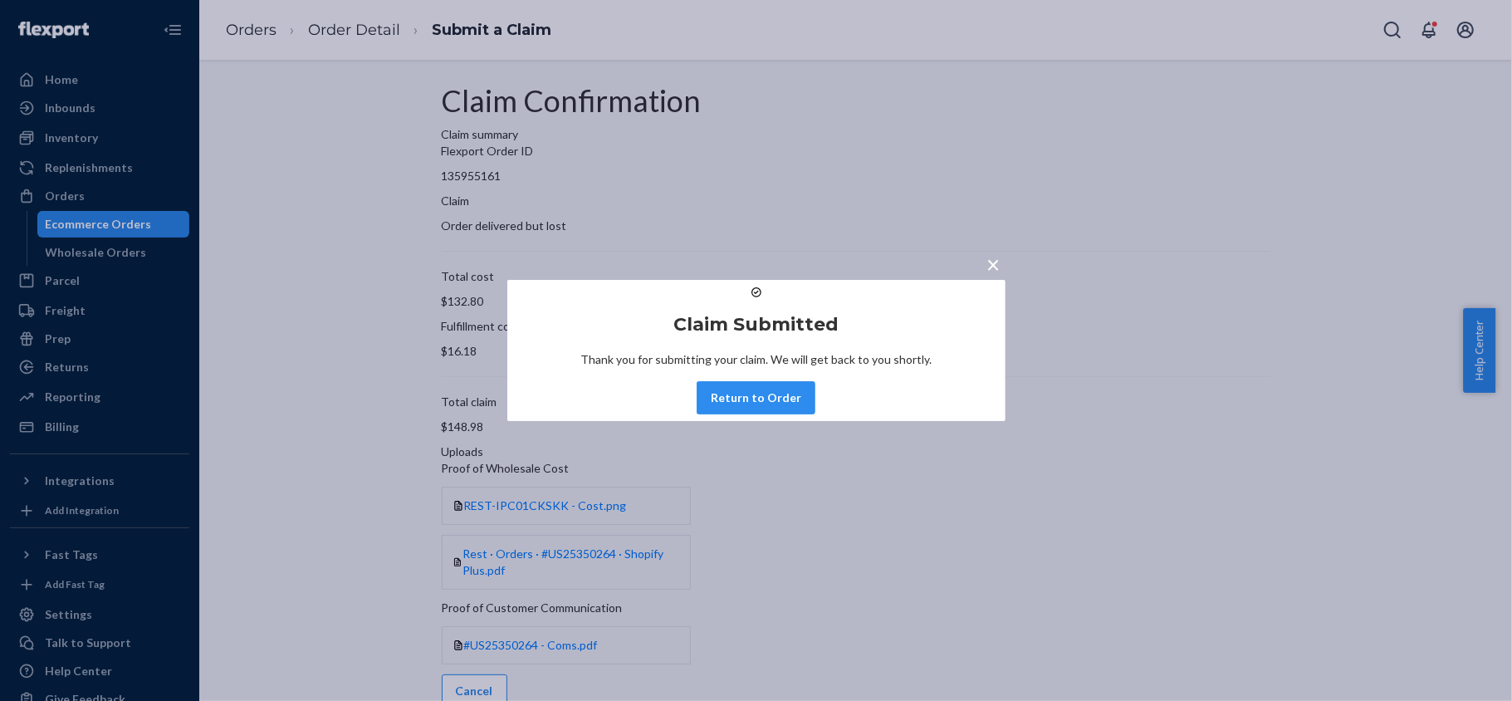
click at [688, 419] on div "Claim Submitted Thank you for submitting your claim. We will get back to you sh…" at bounding box center [756, 350] width 498 height 141
drag, startPoint x: 739, startPoint y: 419, endPoint x: 758, endPoint y: 428, distance: 21.2
click at [740, 414] on button "Return to Order" at bounding box center [755, 397] width 119 height 33
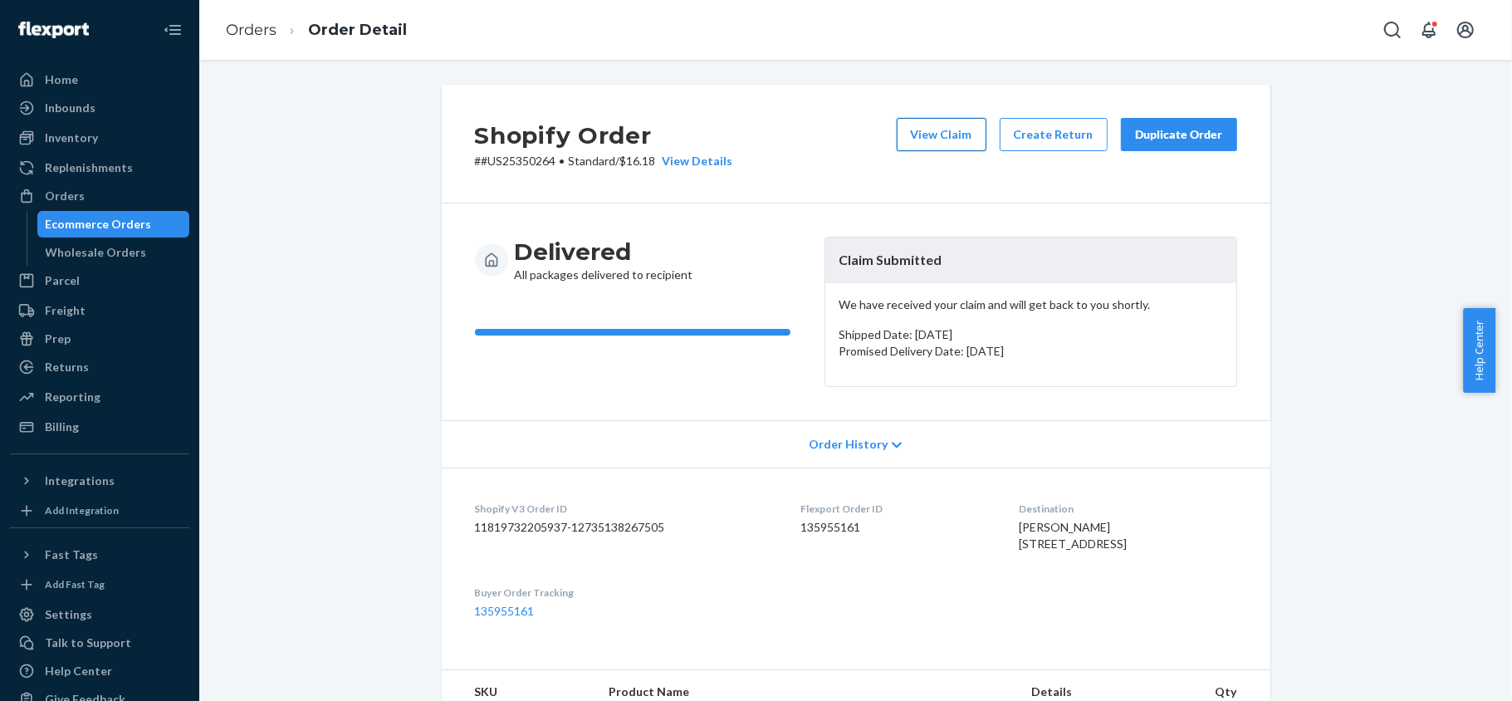
click at [953, 134] on button "View Claim" at bounding box center [942, 134] width 90 height 33
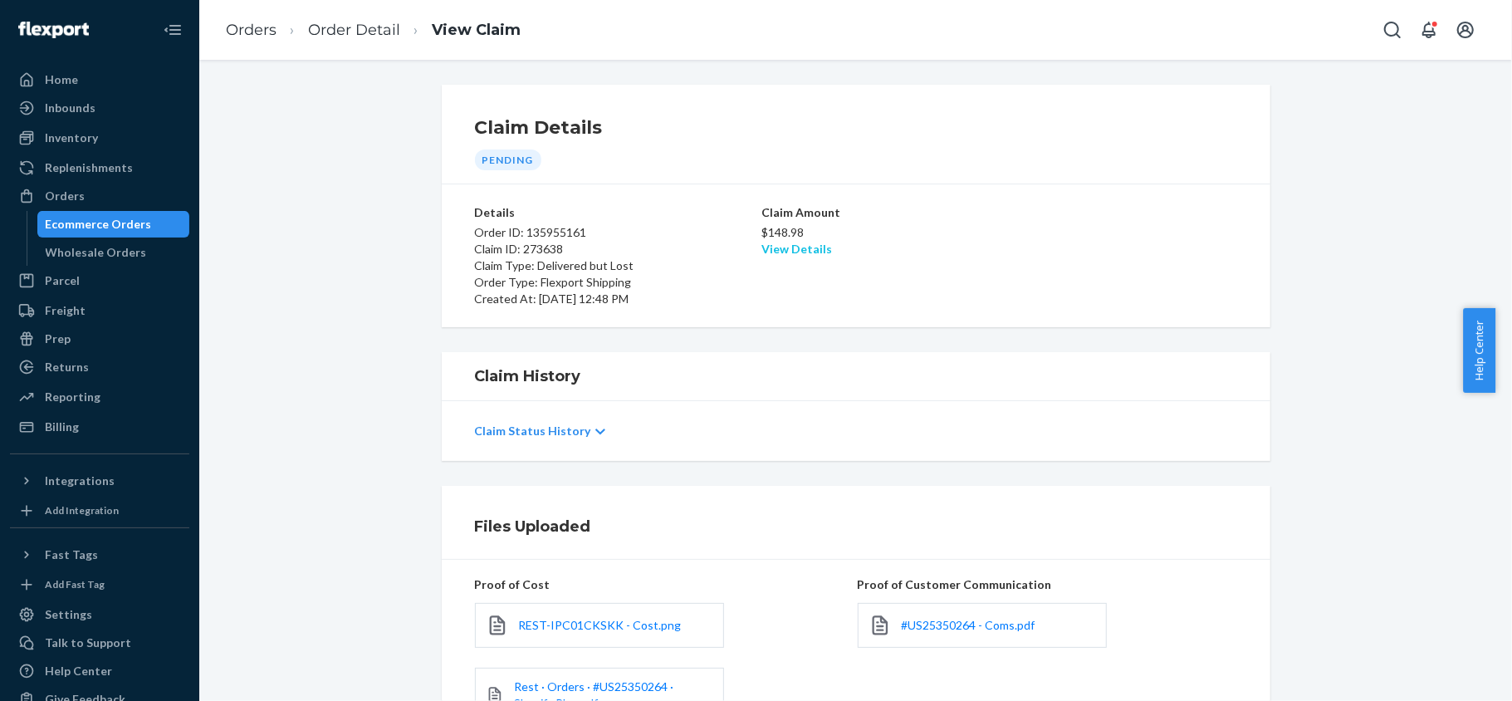
click at [795, 242] on link "View Details" at bounding box center [796, 249] width 71 height 14
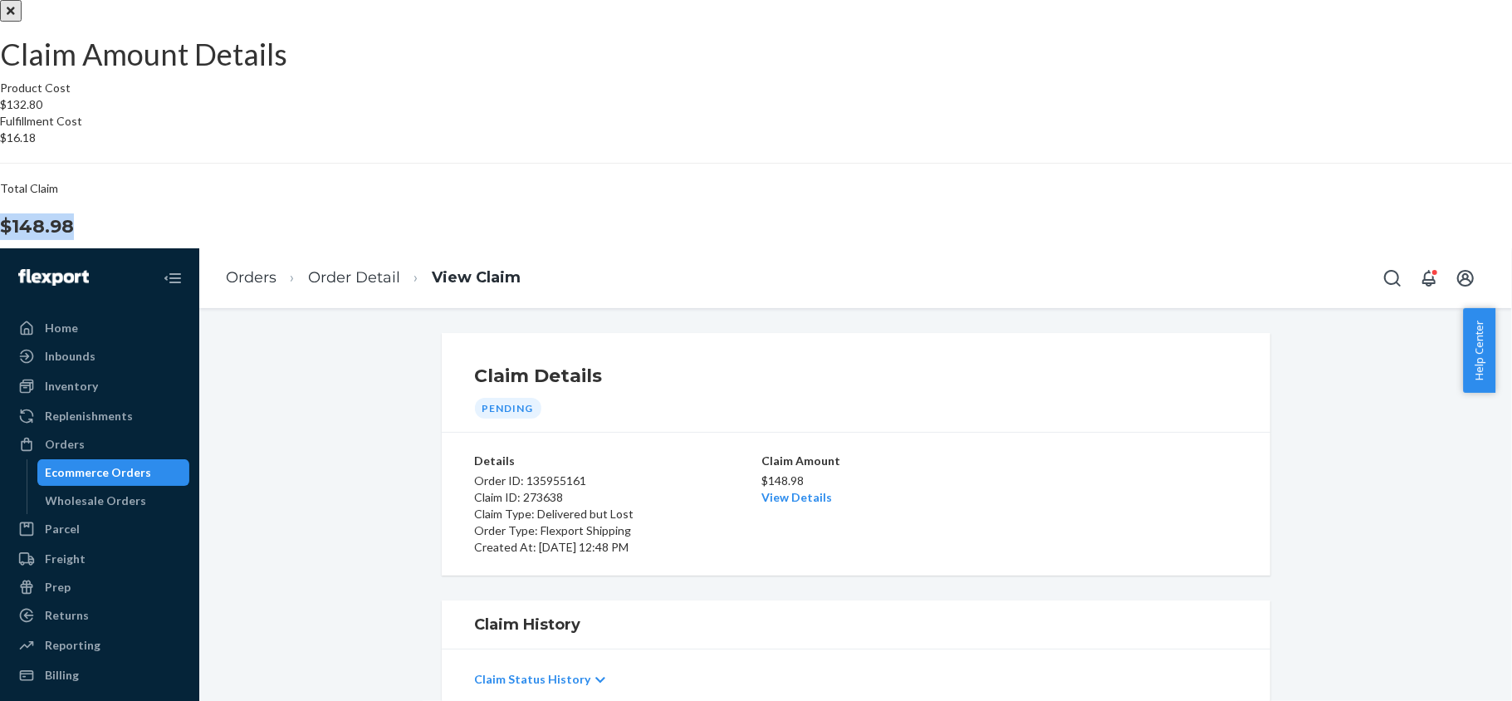
drag, startPoint x: 841, startPoint y: 420, endPoint x: 914, endPoint y: 422, distance: 73.1
click at [914, 240] on div "Total Claim $148.98" at bounding box center [756, 210] width 1512 height 60
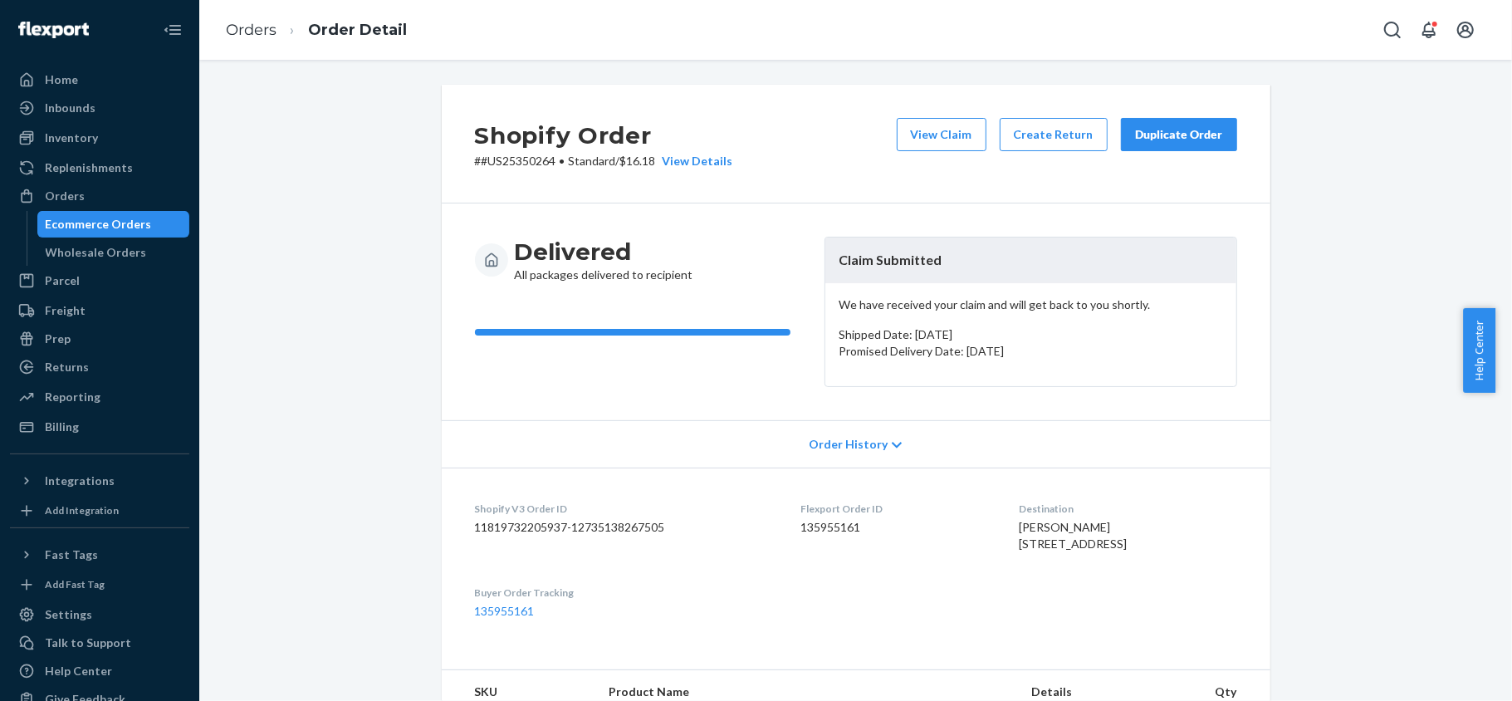
click at [808, 535] on dd "135955161" at bounding box center [897, 527] width 192 height 17
drag, startPoint x: 546, startPoint y: 161, endPoint x: 472, endPoint y: 163, distance: 74.7
click at [475, 163] on p "# #US25350264 • Standard / $16.18 View Details" at bounding box center [604, 161] width 258 height 17
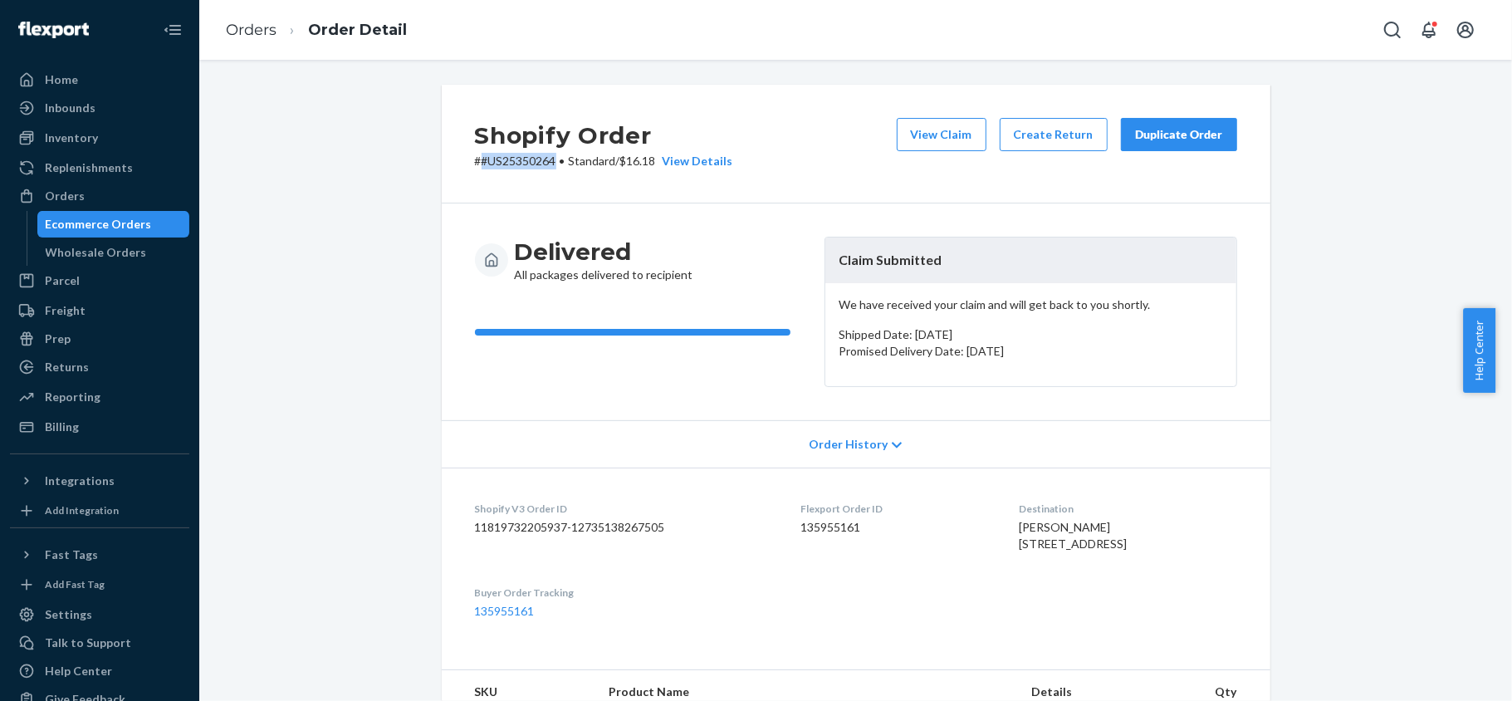
drag, startPoint x: 144, startPoint y: 196, endPoint x: 181, endPoint y: 183, distance: 39.4
click at [144, 196] on div "Orders" at bounding box center [100, 195] width 176 height 23
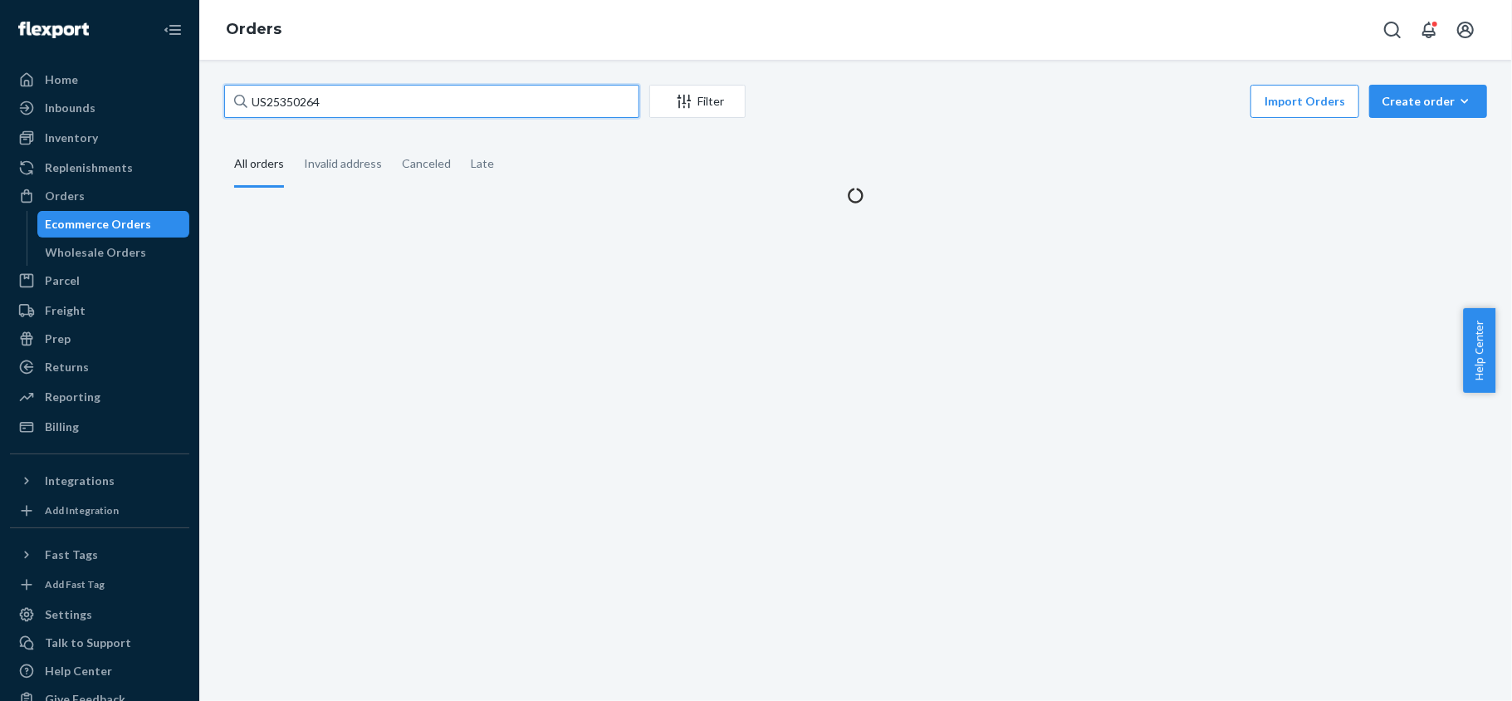
click at [379, 111] on input "US25350264" at bounding box center [431, 101] width 415 height 33
paste input "PD1813124"
type input "PD1813124"
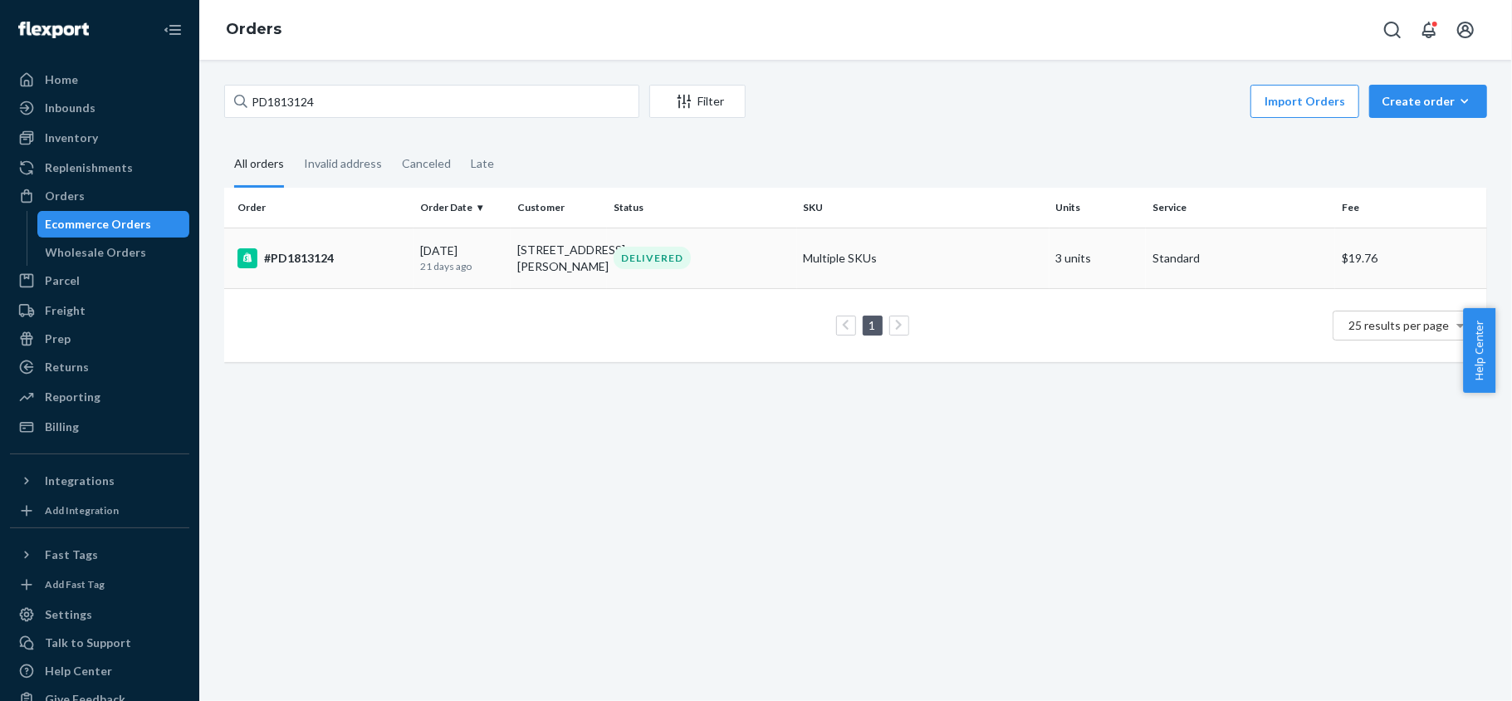
click at [377, 268] on div "#PD1813124" at bounding box center [321, 258] width 169 height 20
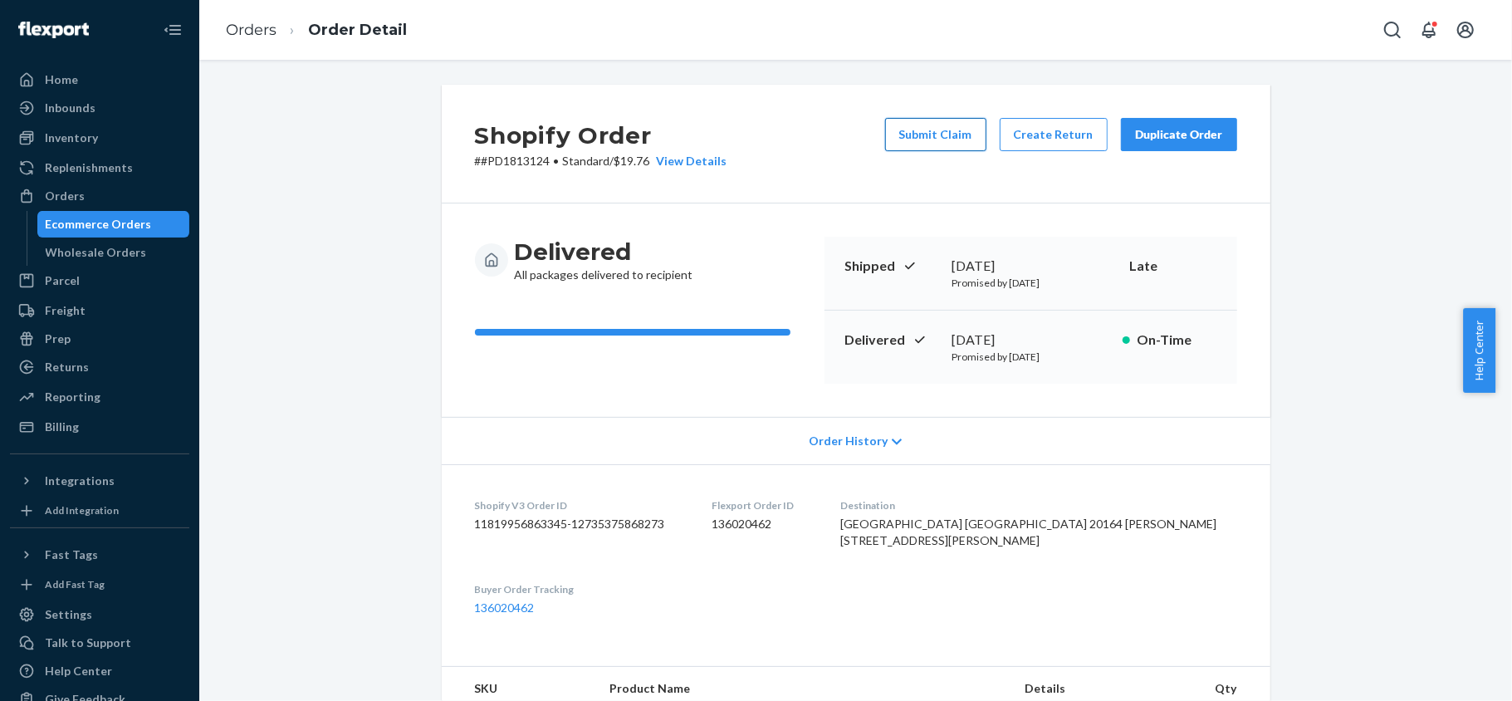
click at [925, 134] on button "Submit Claim" at bounding box center [935, 134] width 101 height 33
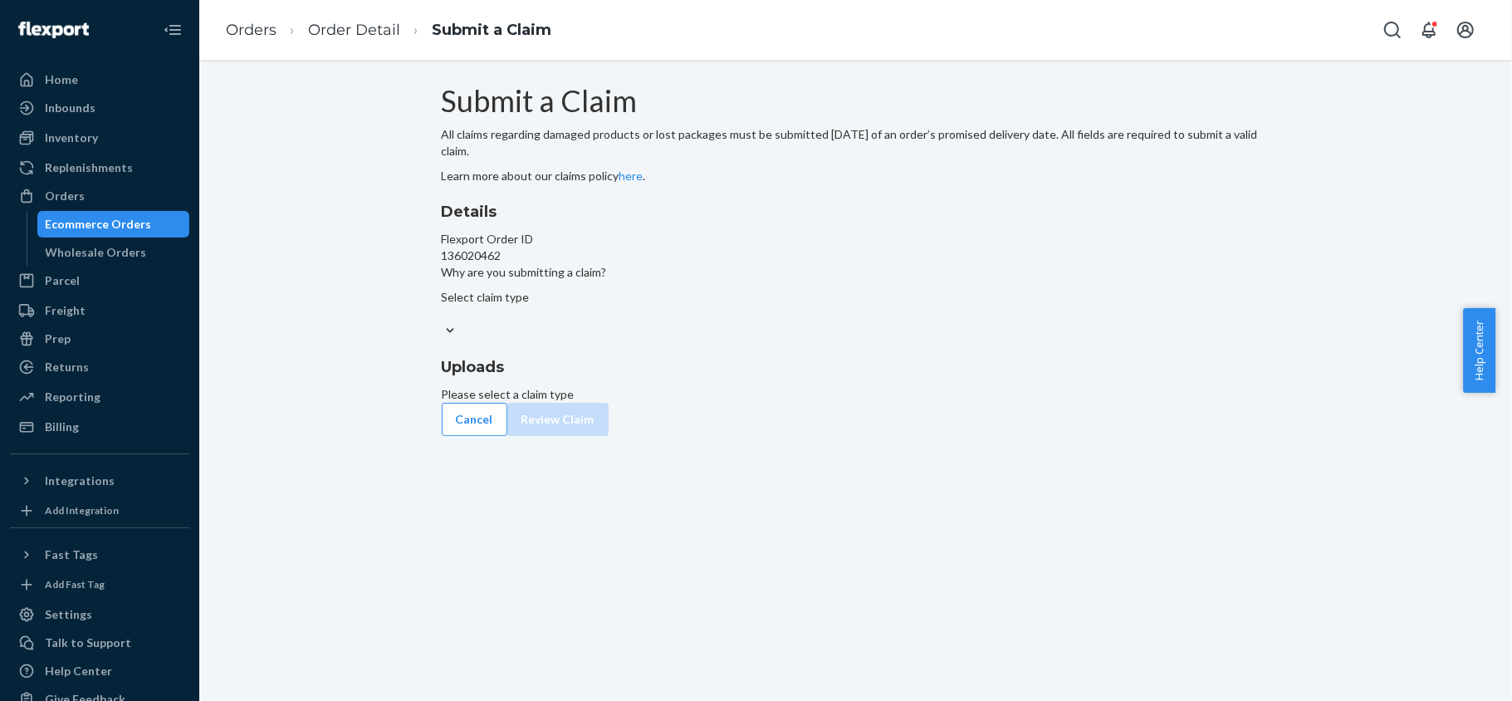
click at [749, 340] on div "Details Flexport Order ID 136020462 Why are you submitting a claim? Select clai…" at bounding box center [856, 270] width 828 height 139
click at [751, 340] on div at bounding box center [856, 330] width 828 height 17
click at [443, 322] on input "Why are you submitting a claim? Select claim type" at bounding box center [443, 313] width 2 height 17
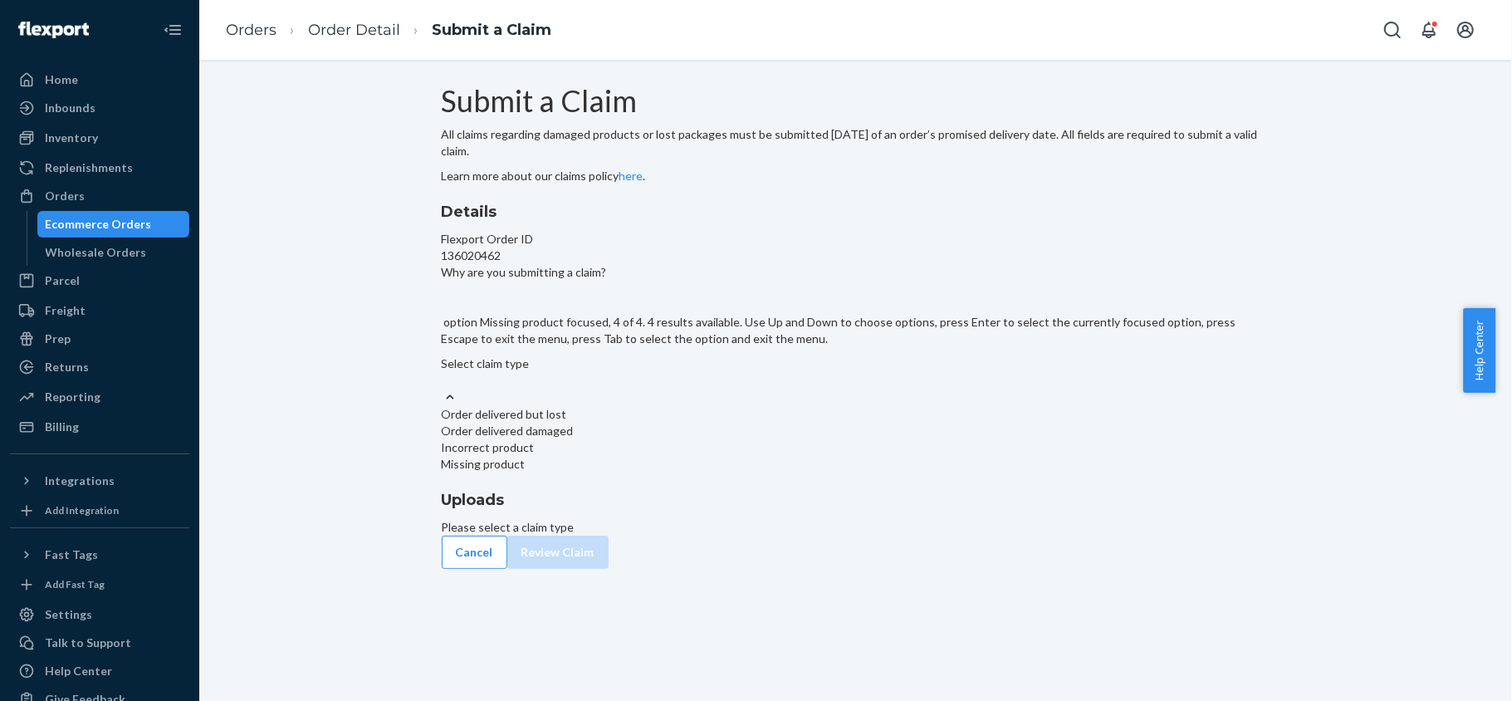
click at [719, 472] on div "Missing product" at bounding box center [856, 464] width 828 height 17
click at [443, 389] on input "Why are you submitting a claim? option Missing product focused, 4 of 4. 4 resul…" at bounding box center [443, 380] width 2 height 17
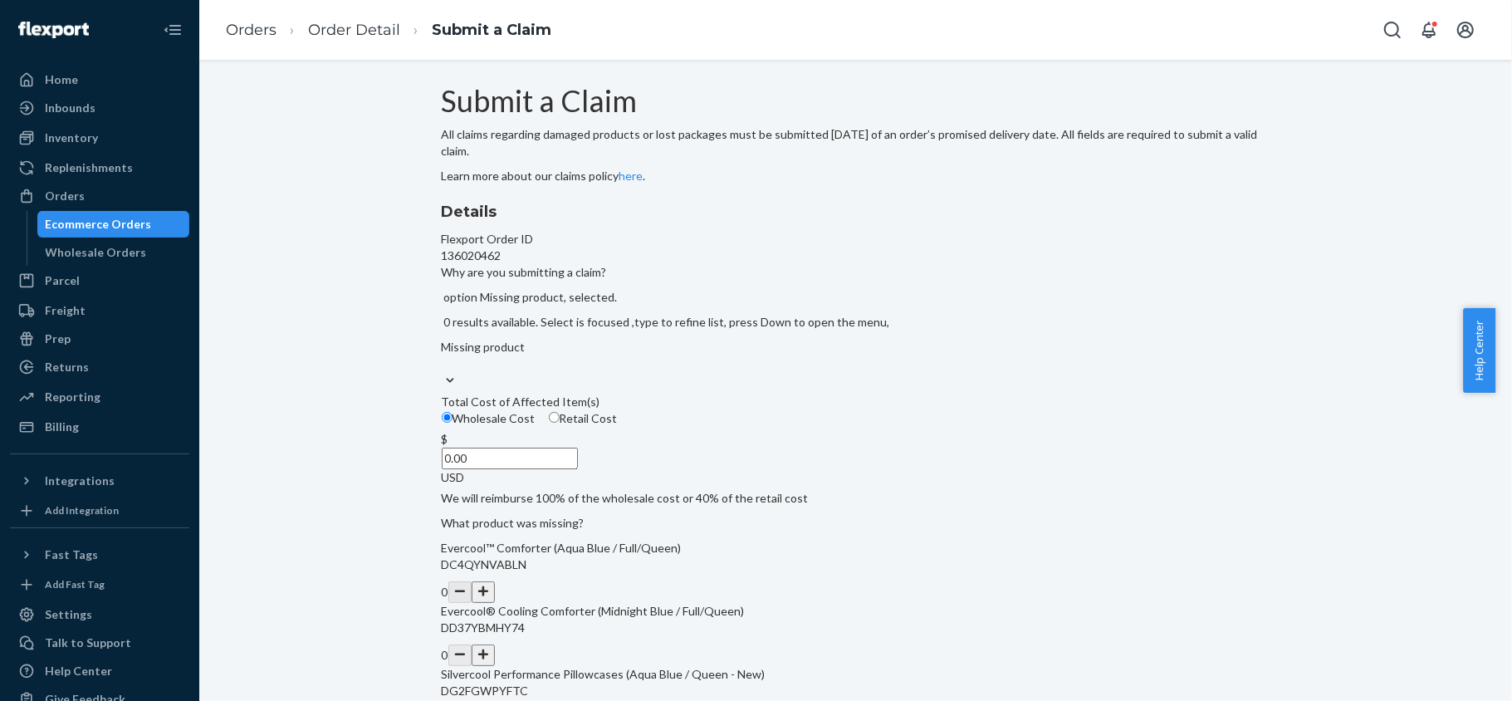
click at [618, 425] on span "Retail Cost" at bounding box center [589, 418] width 58 height 14
click at [560, 423] on input "Retail Cost" at bounding box center [554, 417] width 11 height 11
radio input "true"
radio input "false"
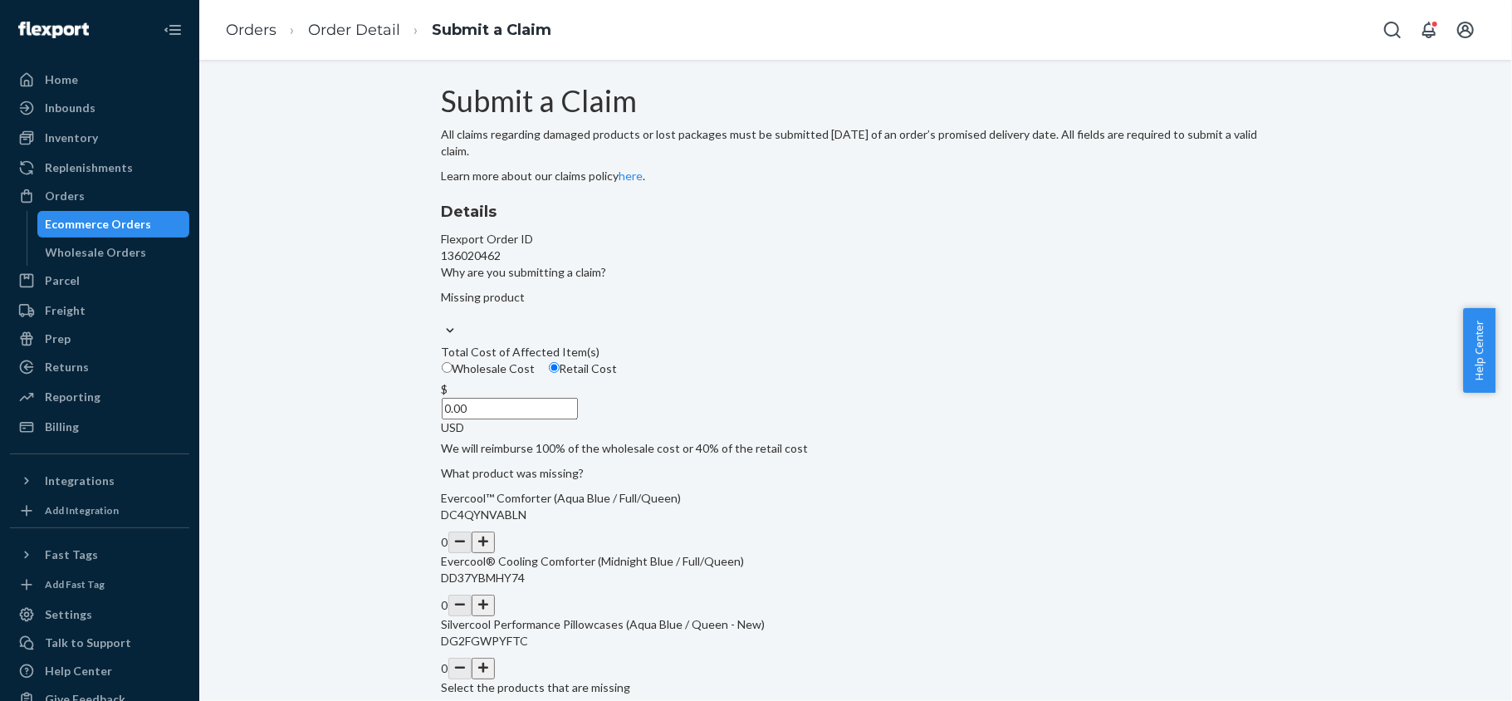
drag, startPoint x: 681, startPoint y: 506, endPoint x: 782, endPoint y: 516, distance: 101.7
click at [782, 516] on div "Details Flexport Order ID 136020462 Why are you submitting a claim? Missing pro…" at bounding box center [856, 448] width 828 height 495
paste input "32"
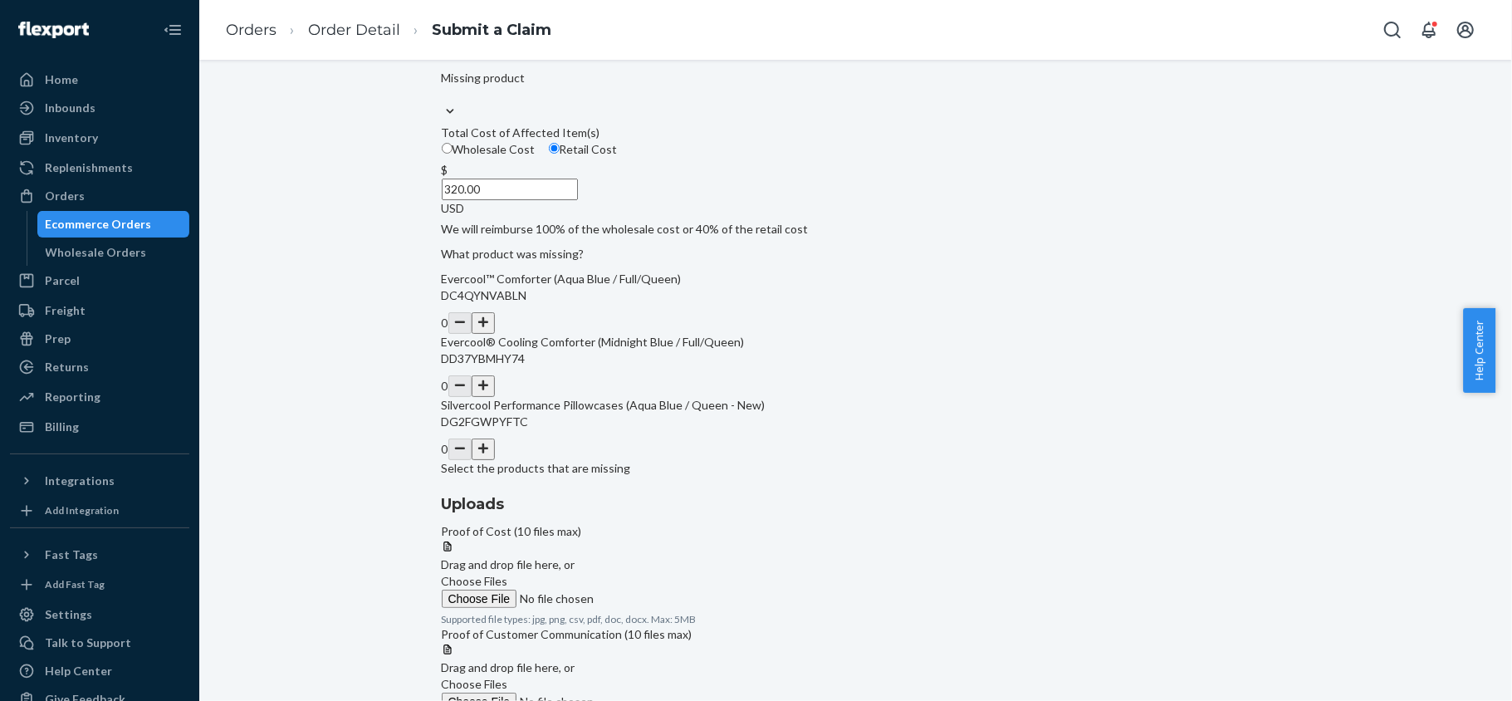
scroll to position [221, 0]
type input "320.00"
click at [495, 332] on button "button" at bounding box center [483, 321] width 23 height 22
click at [495, 395] on button "button" at bounding box center [483, 385] width 23 height 22
click at [508, 572] on span "Choose Files" at bounding box center [475, 579] width 66 height 14
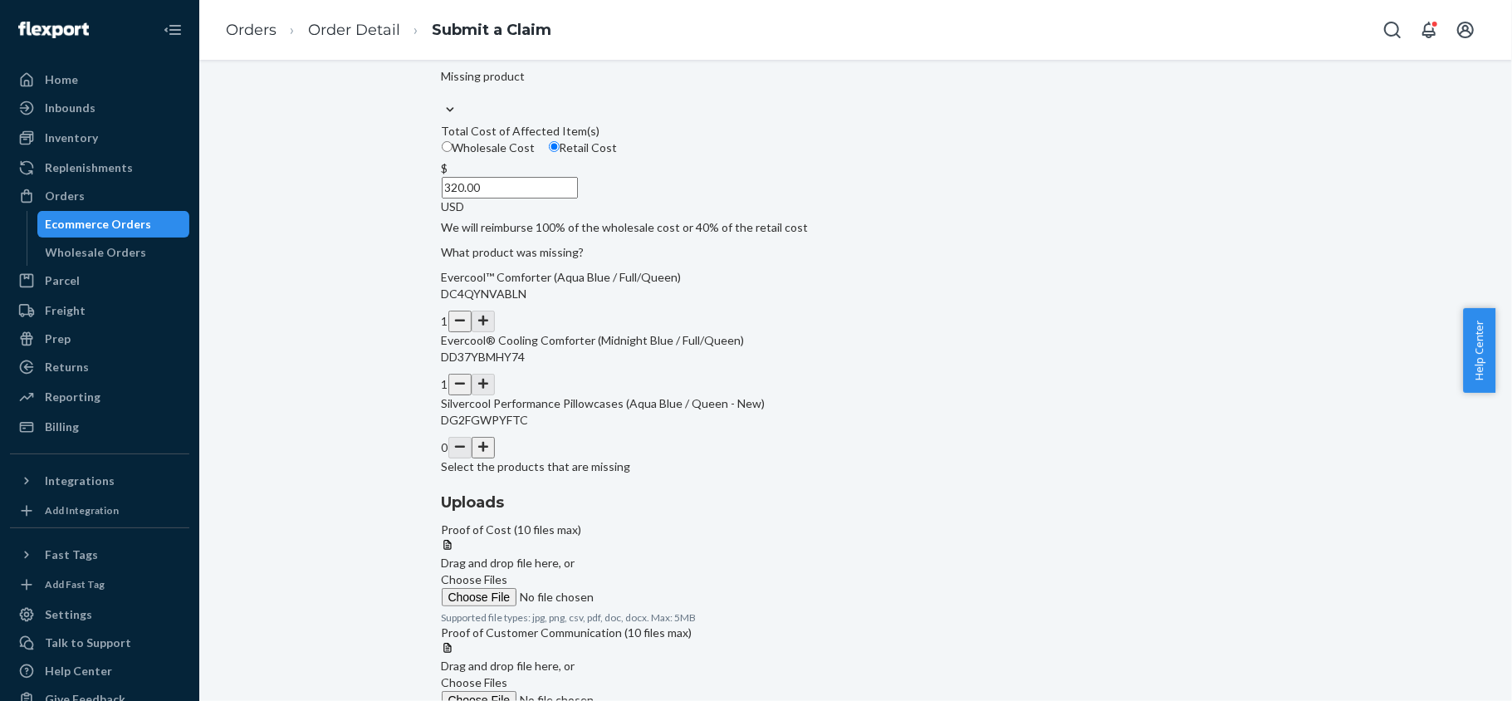
click at [667, 588] on input "Choose Files" at bounding box center [555, 597] width 226 height 18
click at [667, 571] on label "Choose Files" at bounding box center [555, 588] width 226 height 35
click at [667, 588] on input "Choose Files" at bounding box center [555, 597] width 226 height 18
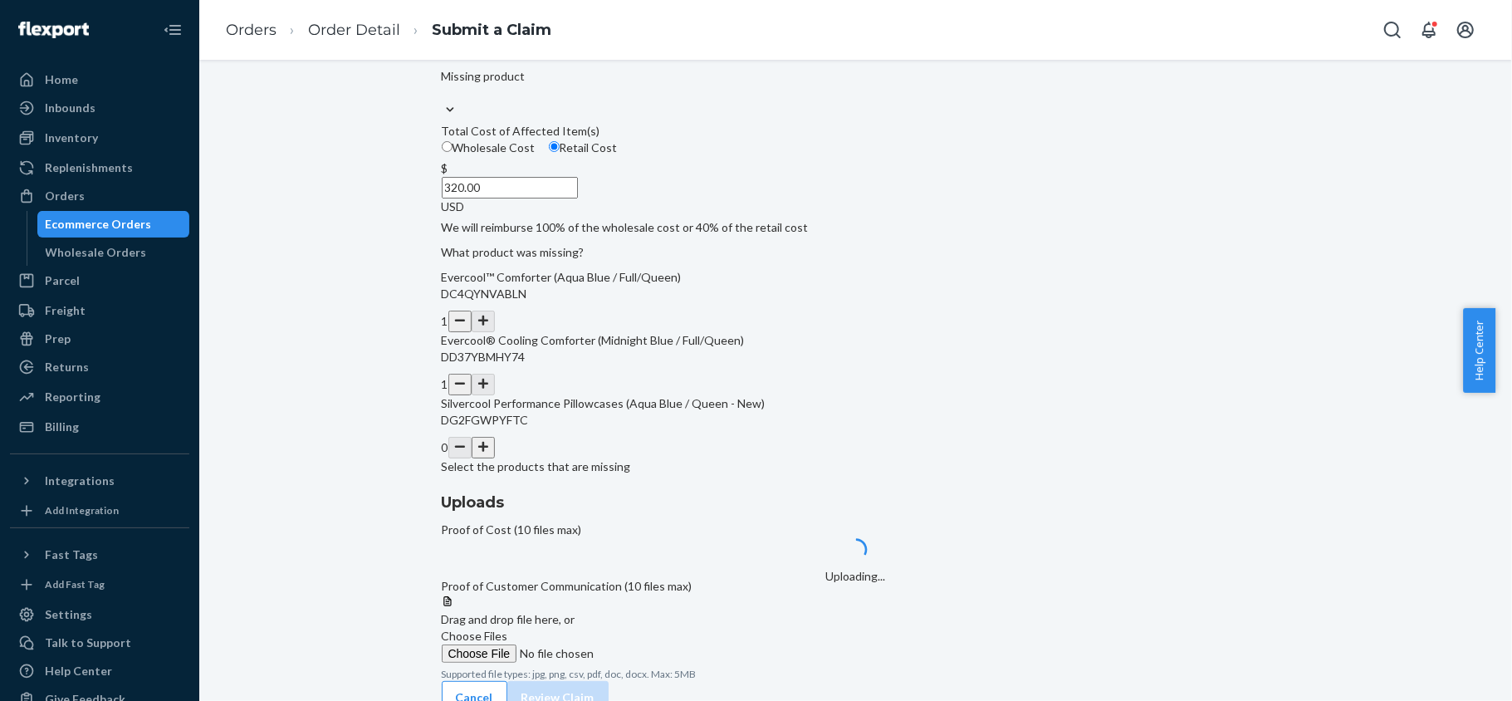
click at [508, 628] on span "Choose Files" at bounding box center [475, 635] width 66 height 14
click at [667, 644] on input "Choose Files" at bounding box center [555, 653] width 226 height 18
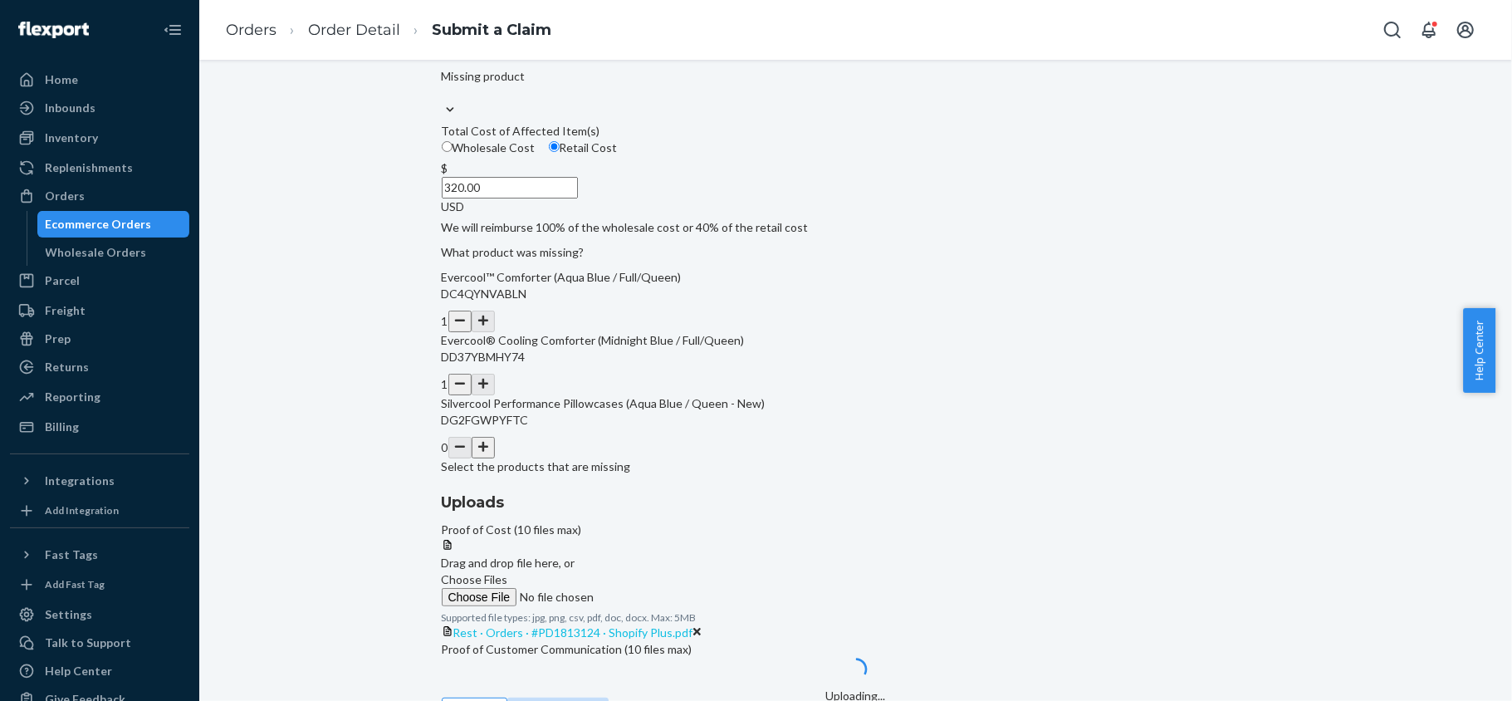
click at [693, 625] on span "Rest · Orders · #PD1813124 · Shopify Plus.pdf" at bounding box center [573, 632] width 240 height 14
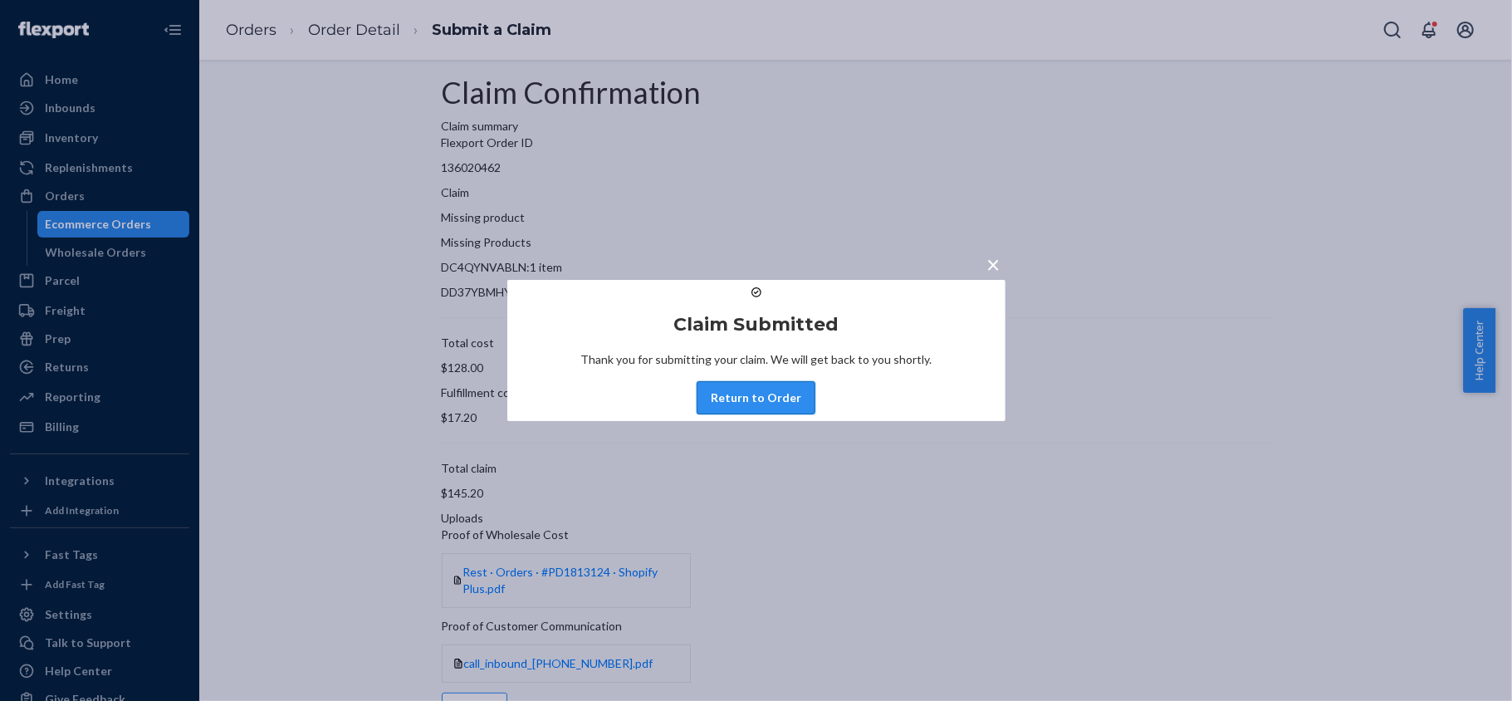
drag, startPoint x: 791, startPoint y: 423, endPoint x: 635, endPoint y: 71, distance: 385.0
click at [791, 414] on button "Return to Order" at bounding box center [755, 397] width 119 height 33
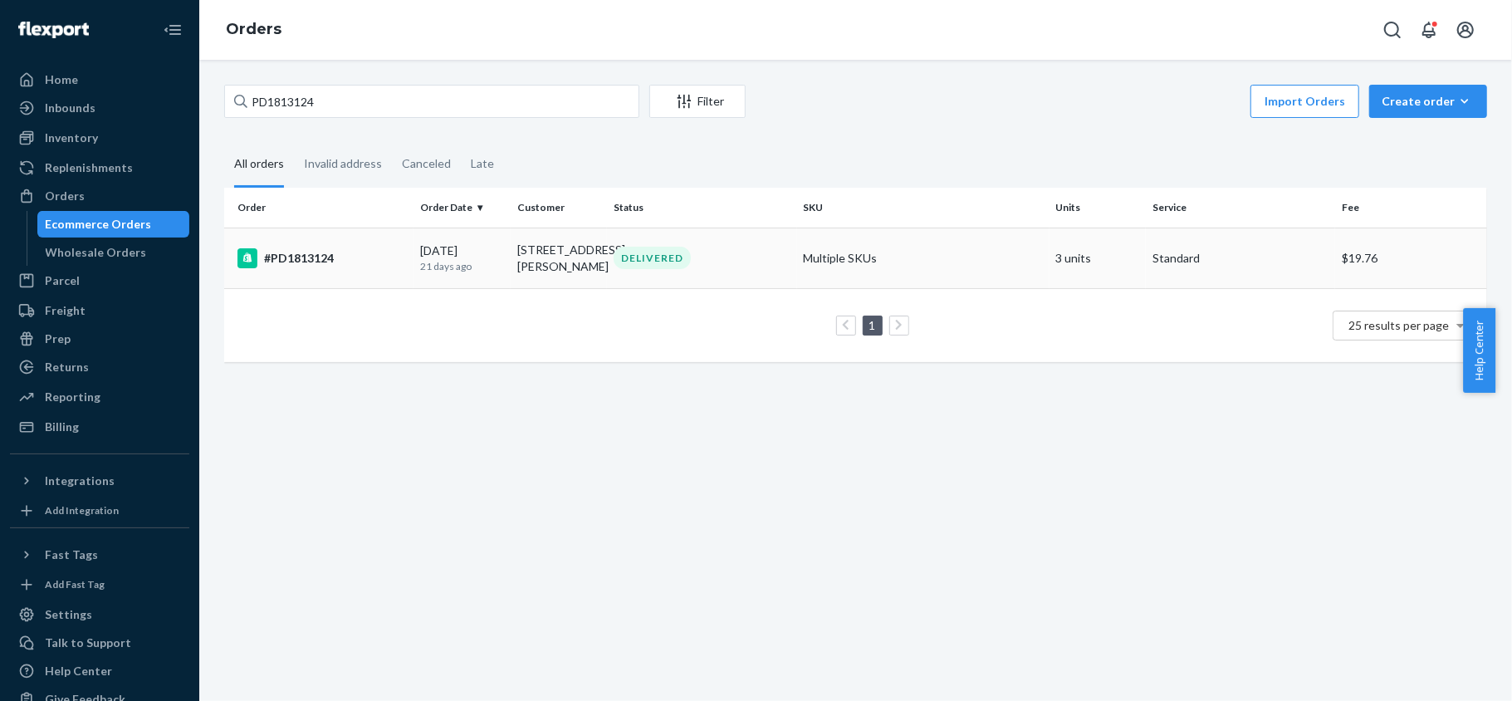
click at [459, 288] on td "[DATE] [DATE]" at bounding box center [461, 257] width 97 height 61
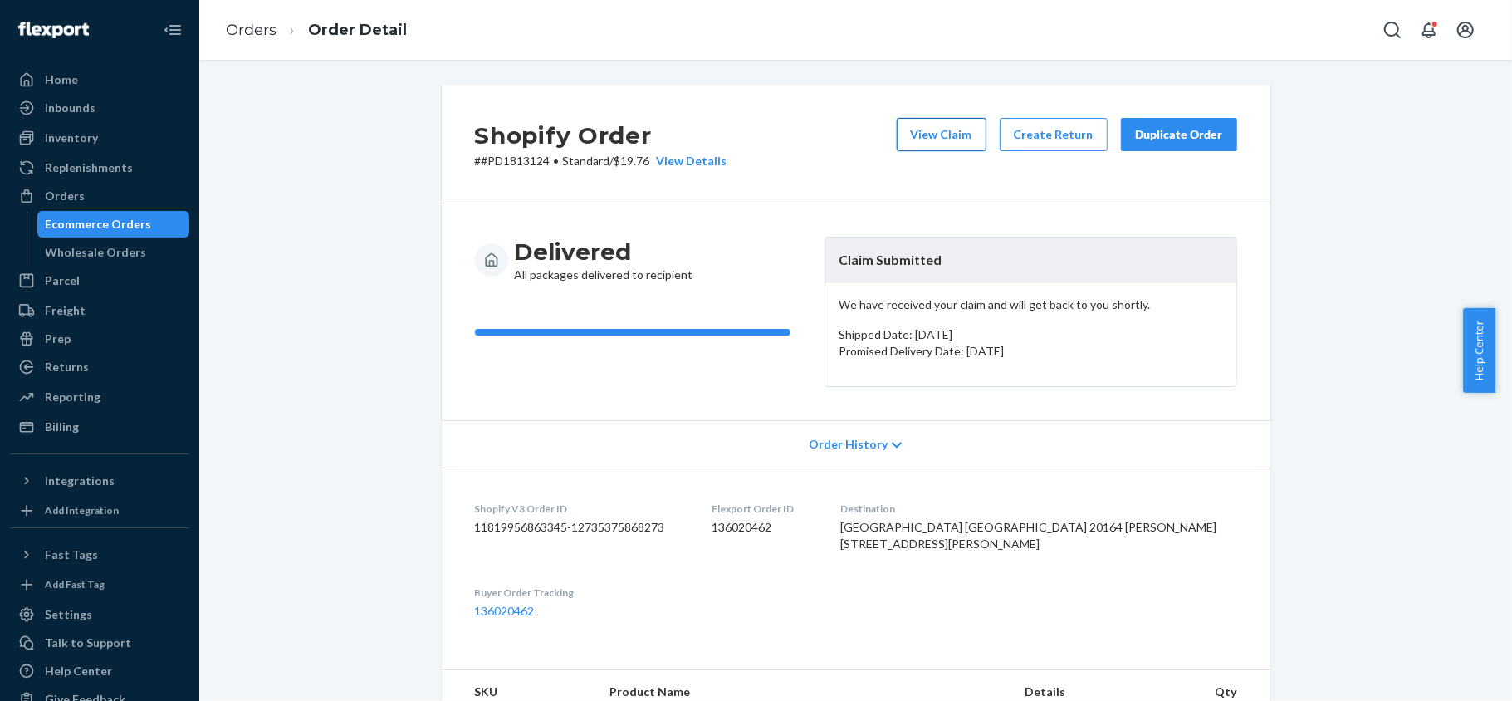
click at [931, 148] on button "View Claim" at bounding box center [942, 134] width 90 height 33
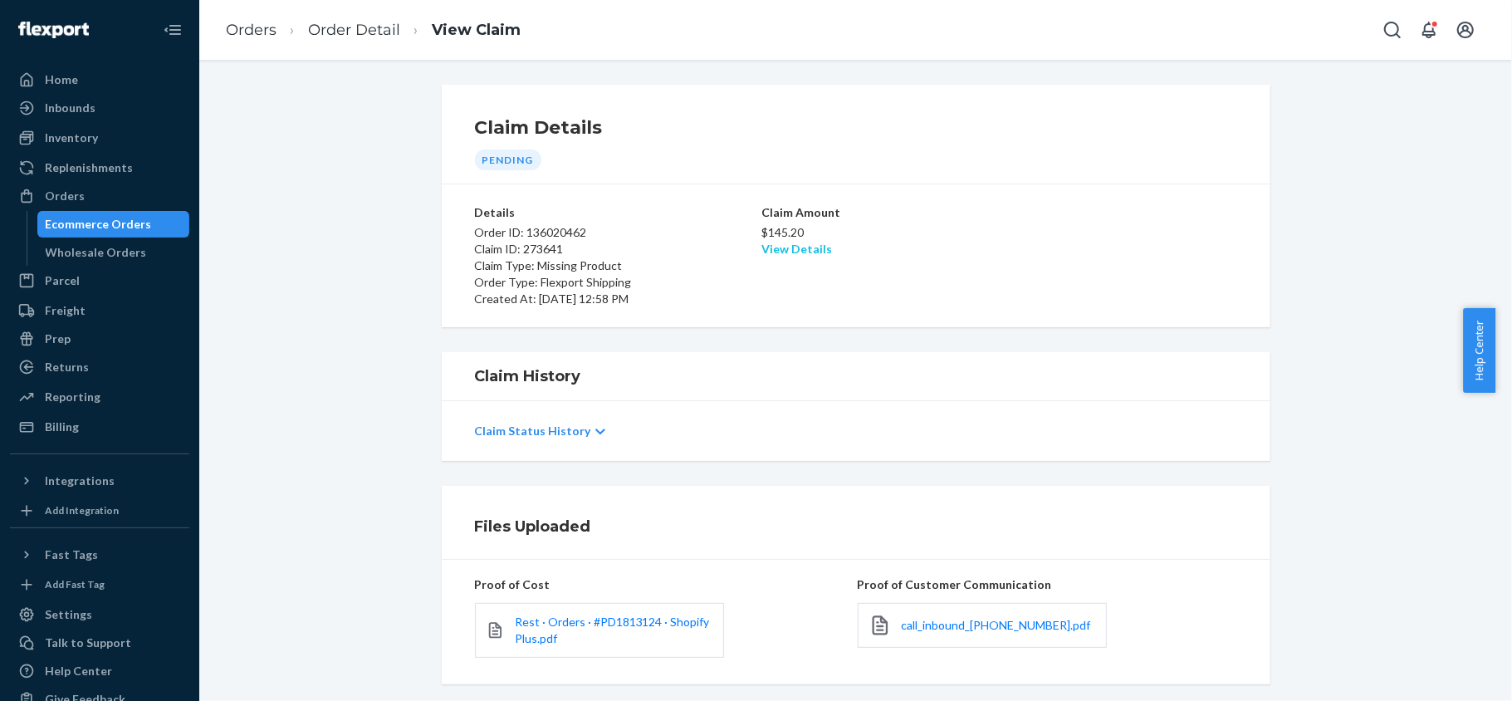
click at [804, 246] on link "View Details" at bounding box center [796, 249] width 71 height 14
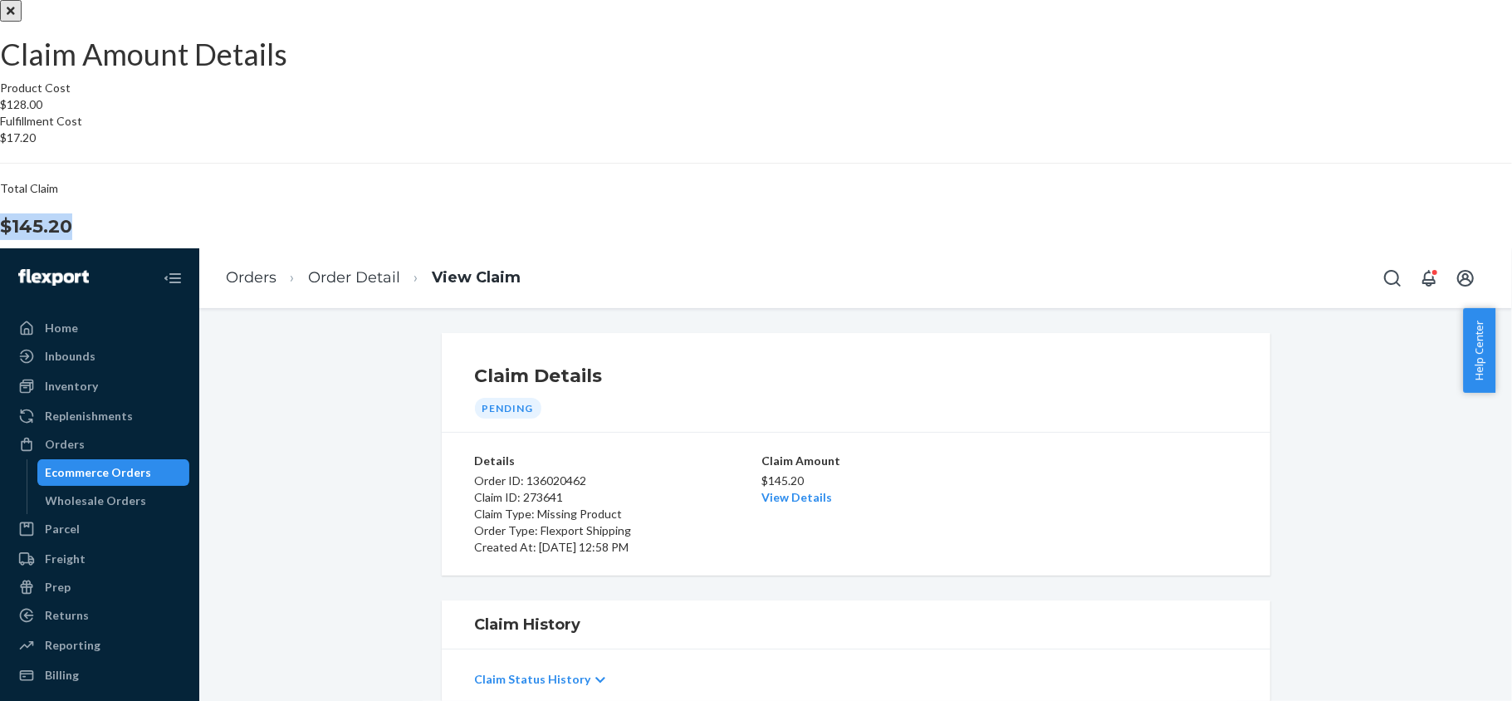
drag, startPoint x: 841, startPoint y: 418, endPoint x: 915, endPoint y: 420, distance: 73.9
click at [915, 240] on div "Total Claim $145.20" at bounding box center [756, 210] width 1512 height 60
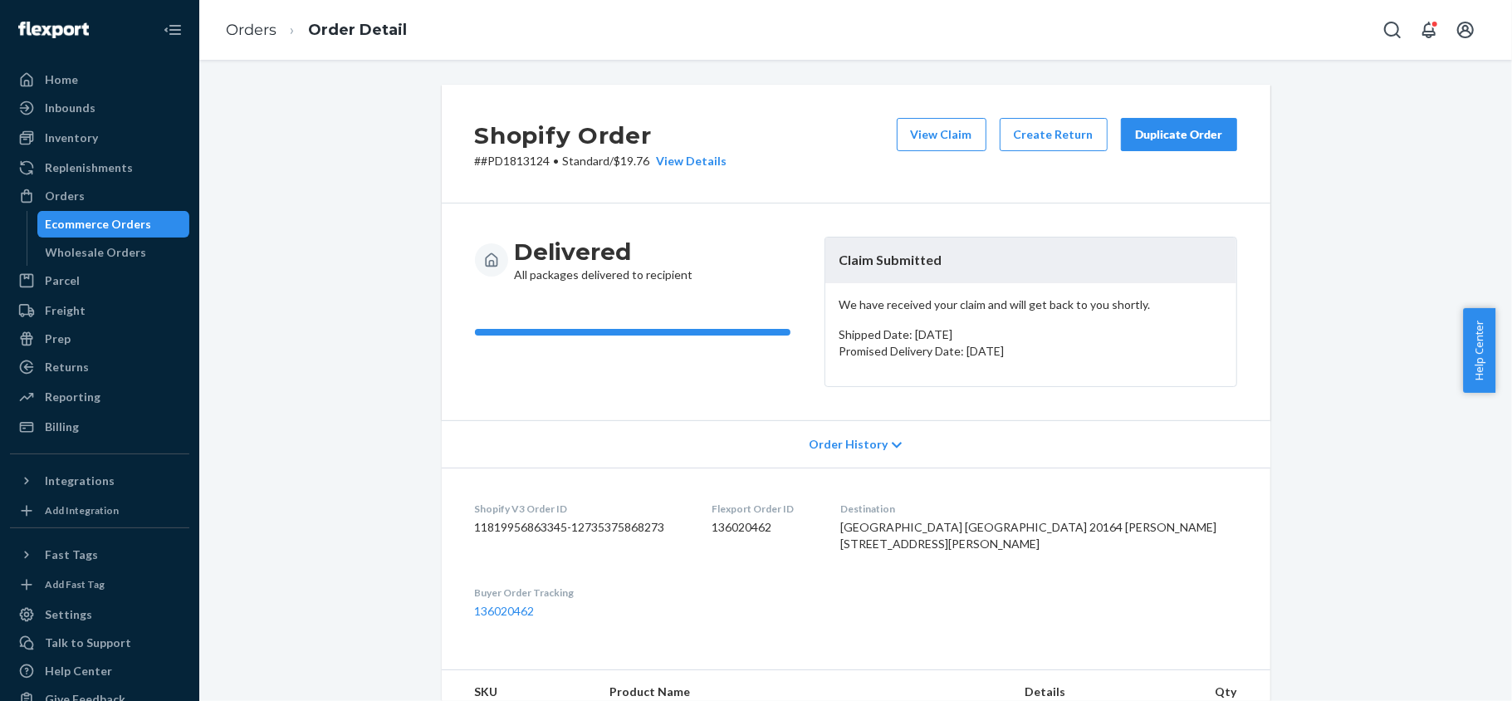
click at [764, 525] on dd "136020462" at bounding box center [762, 527] width 102 height 17
click at [540, 164] on p "# #PD1813124 • Standard / $19.76 View Details" at bounding box center [601, 161] width 252 height 17
click at [542, 164] on p "# #PD1813124 • Standard / $19.76 View Details" at bounding box center [601, 161] width 252 height 17
drag, startPoint x: 542, startPoint y: 161, endPoint x: 472, endPoint y: 168, distance: 70.0
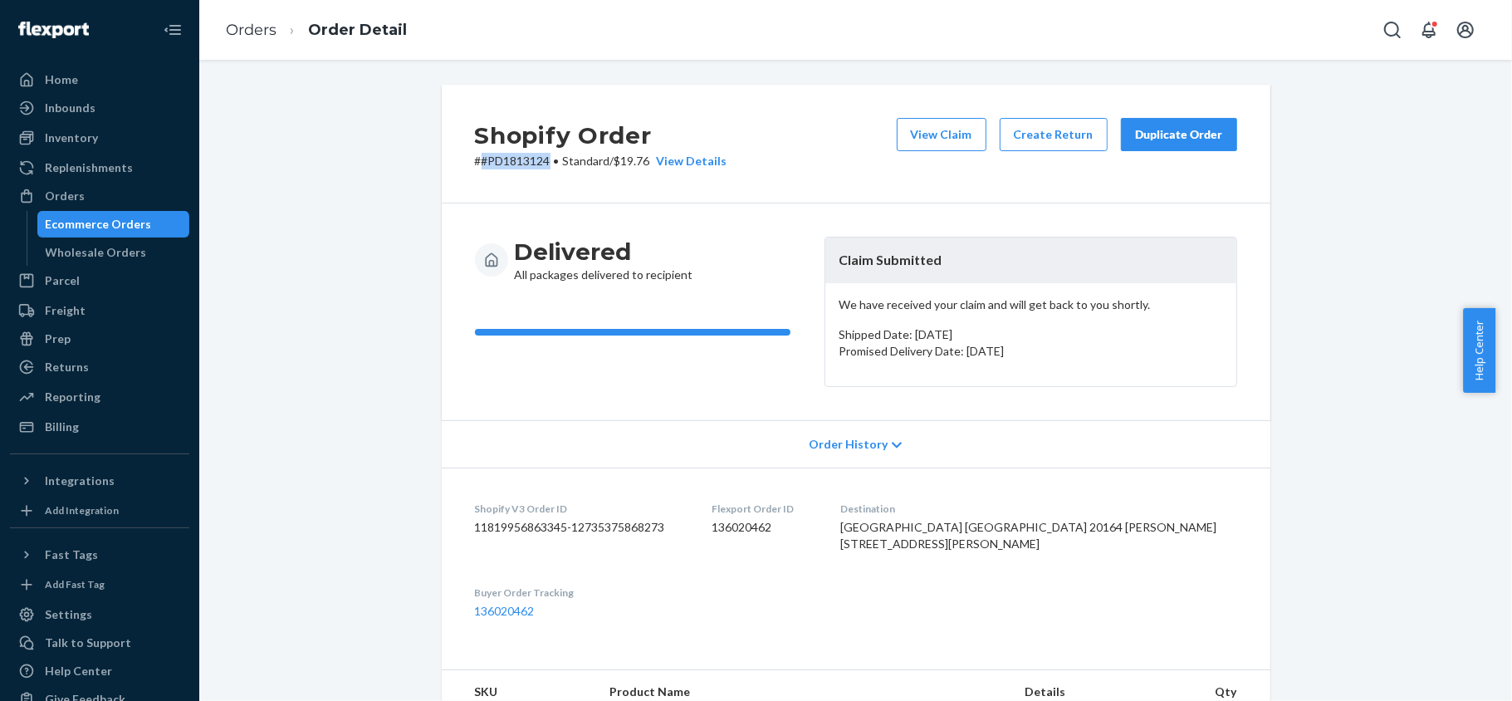
click at [475, 167] on p "# #PD1813124 • Standard / $19.76 View Details" at bounding box center [601, 161] width 252 height 17
click at [70, 198] on div "Orders" at bounding box center [65, 196] width 40 height 17
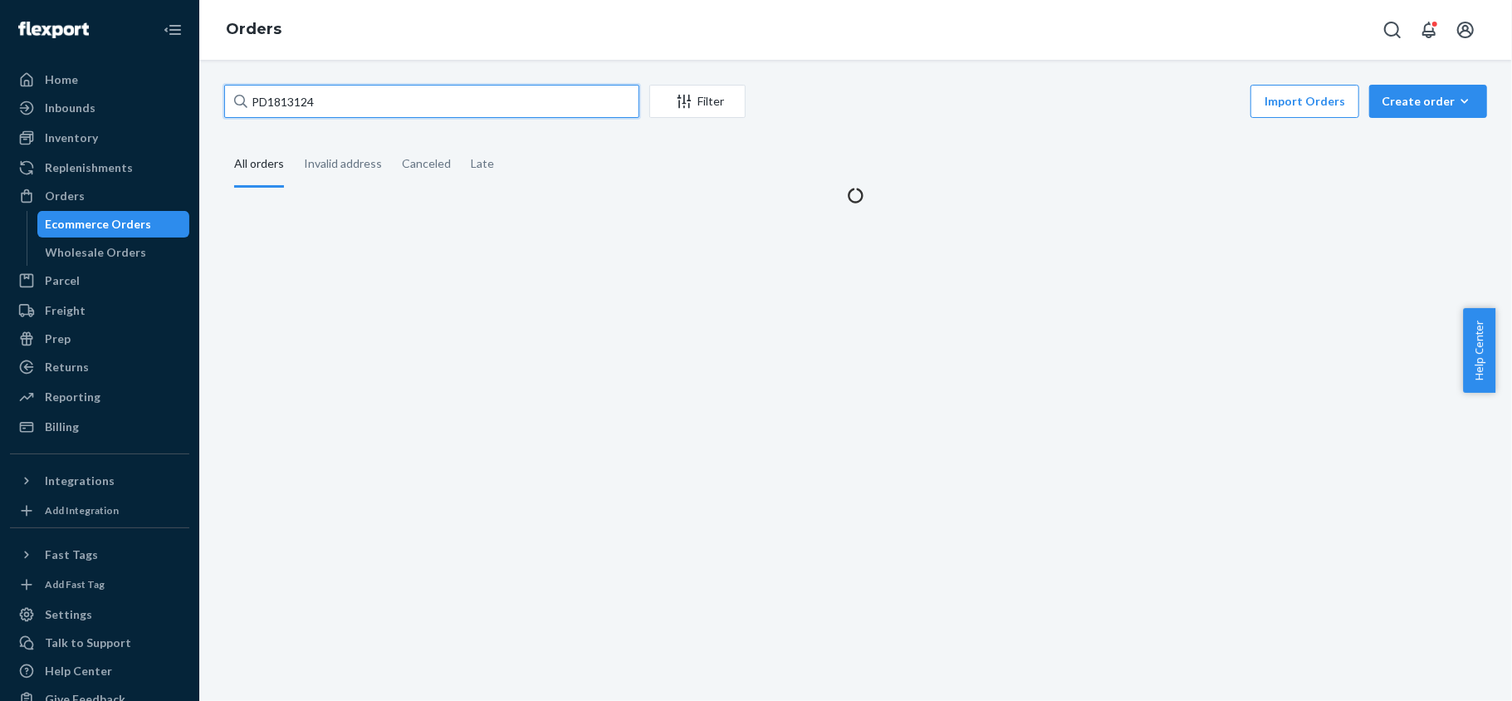
click at [363, 98] on input "PD1813124" at bounding box center [431, 101] width 415 height 33
click at [363, 97] on input "PD1813124" at bounding box center [431, 101] width 415 height 33
paste input "US25351382"
type input "US25351382"
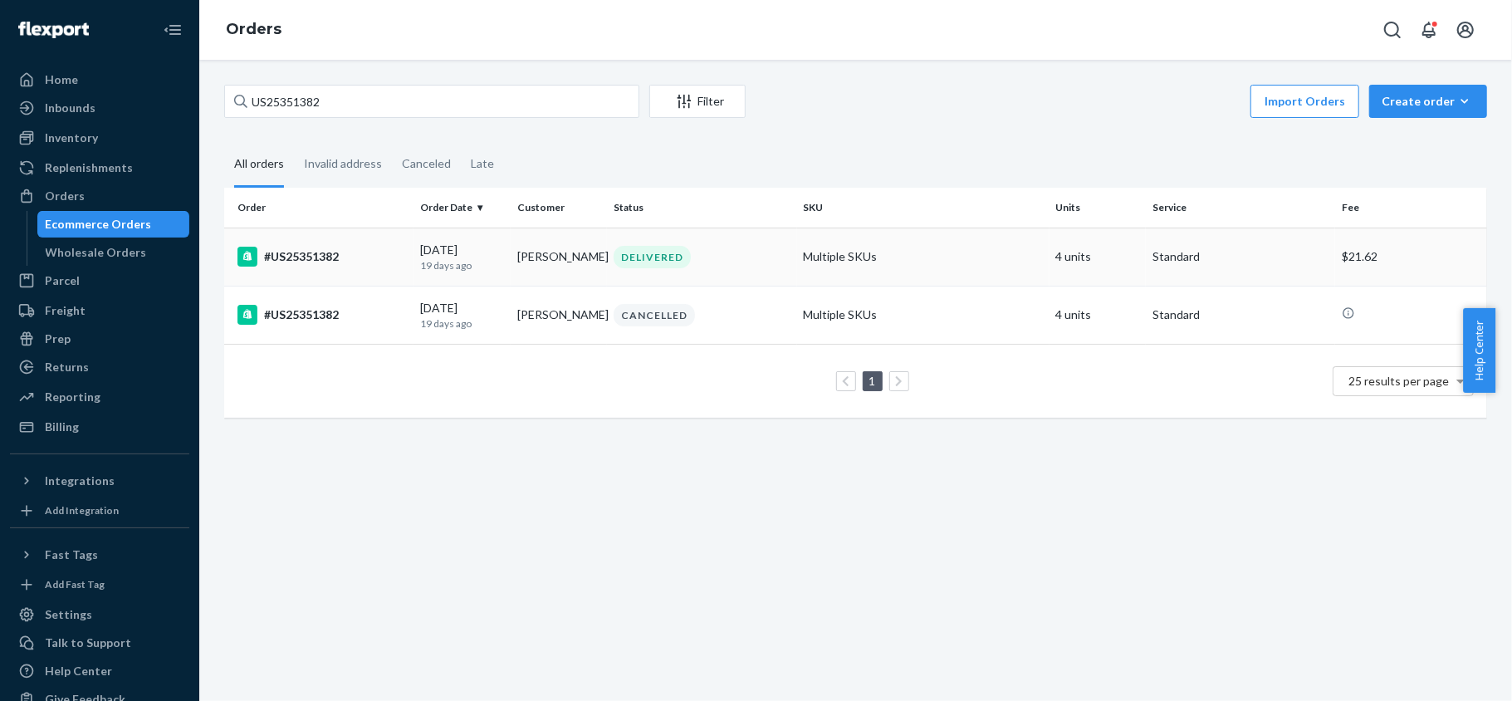
click at [349, 244] on td "#US25351382" at bounding box center [318, 256] width 189 height 58
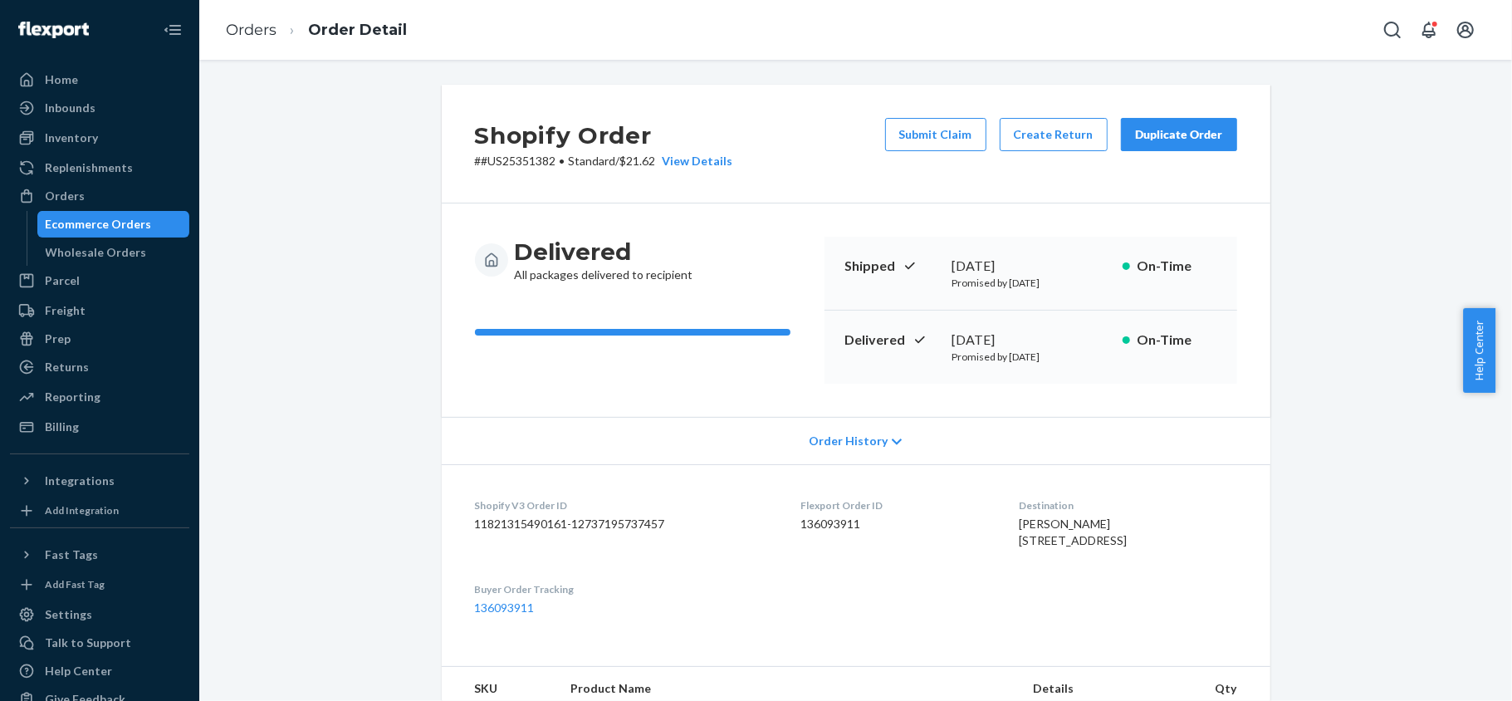
click at [924, 105] on div "Shopify Order # #US25351382 • Standard / $21.62 View Details Submit Claim Creat…" at bounding box center [856, 144] width 828 height 119
click at [923, 134] on button "Submit Claim" at bounding box center [935, 134] width 101 height 33
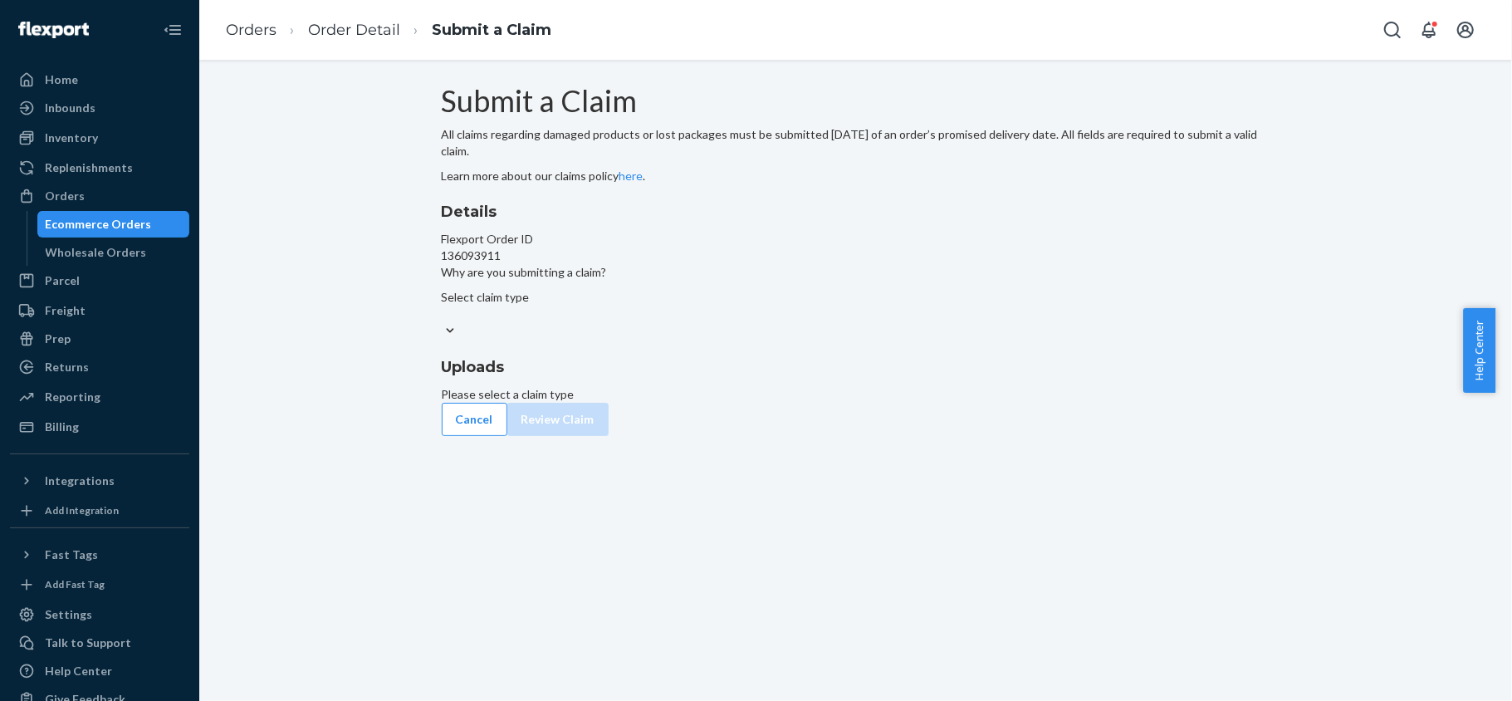
click at [745, 322] on div "Select claim type" at bounding box center [856, 305] width 828 height 33
click at [443, 322] on input "Why are you submitting a claim? Select claim type" at bounding box center [443, 313] width 2 height 17
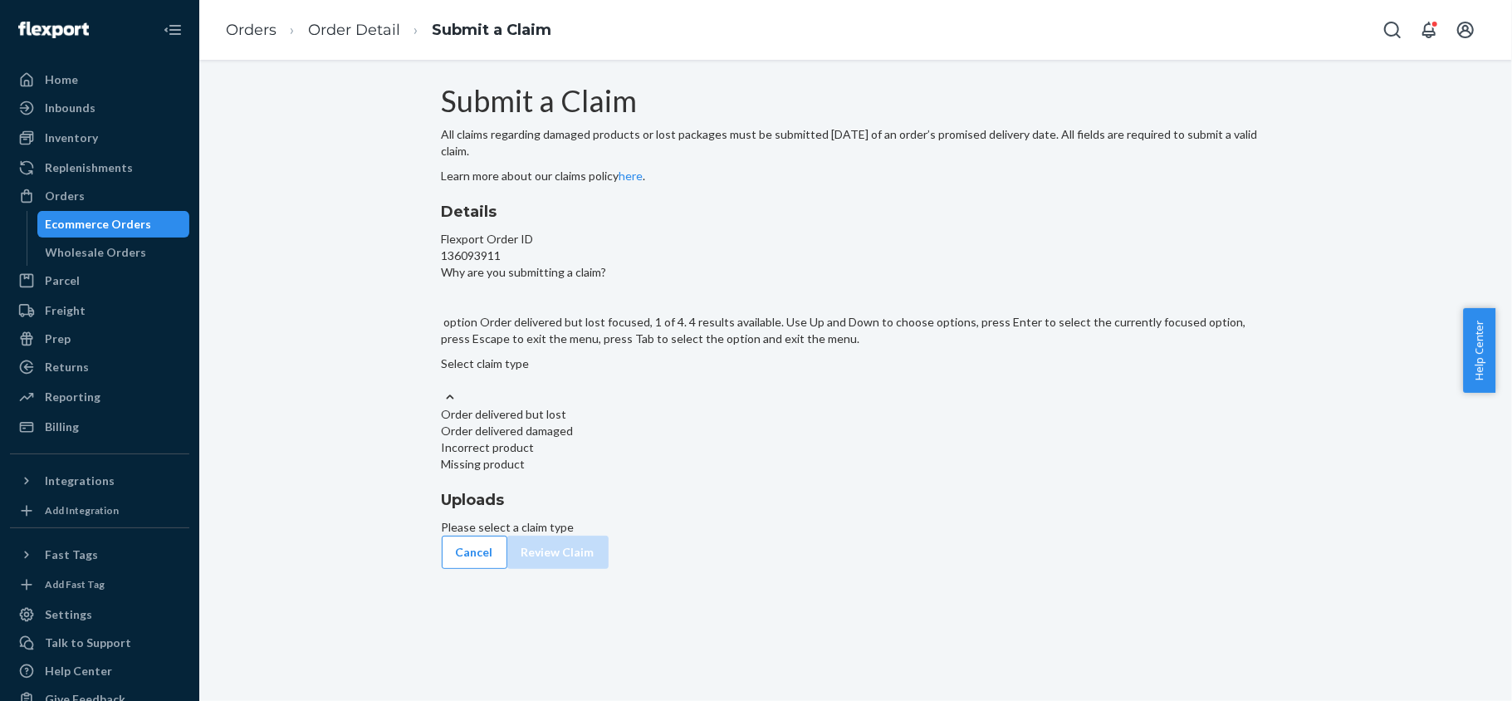
click at [728, 423] on div "Order delivered but lost" at bounding box center [856, 414] width 828 height 17
click at [443, 389] on input "Why are you submitting a claim? option Order delivered but lost focused, 1 of 4…" at bounding box center [443, 380] width 2 height 17
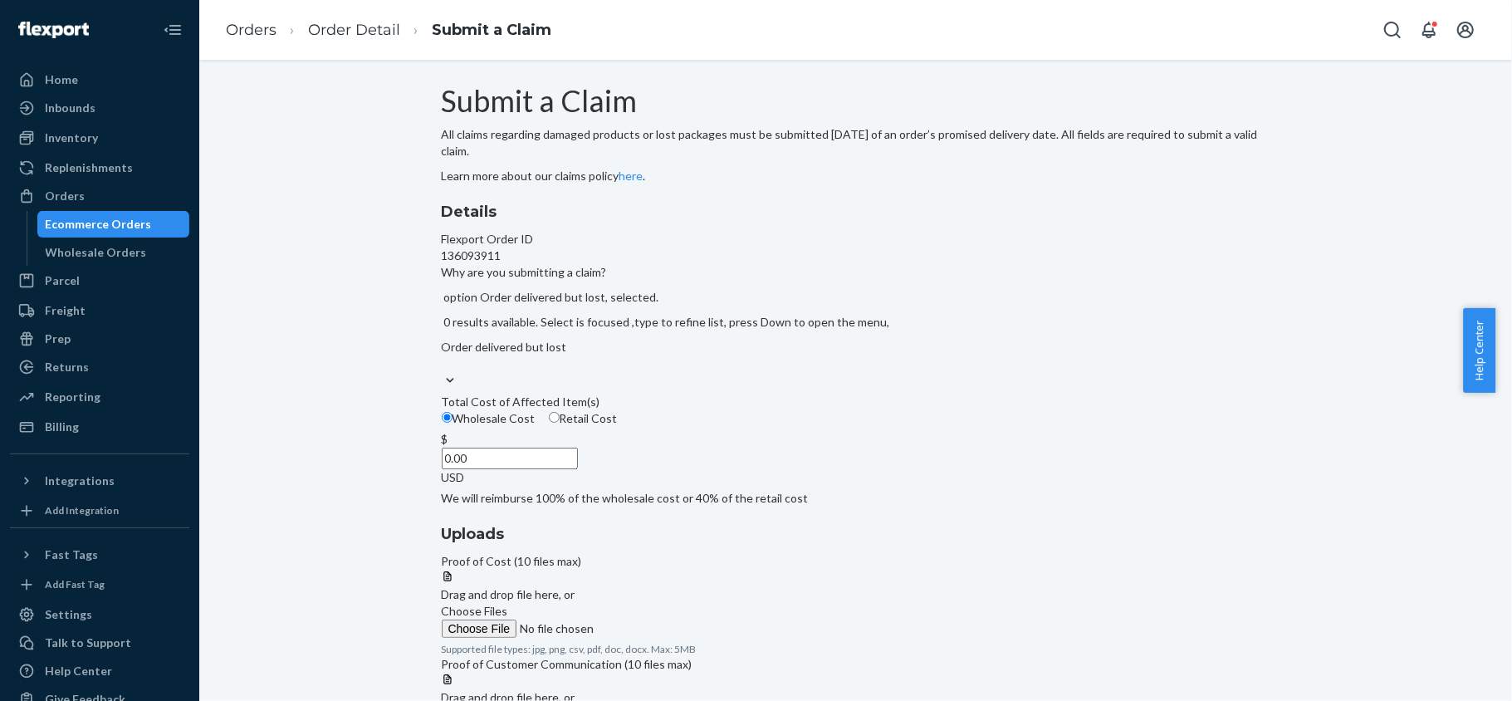
click at [672, 372] on div "Order delivered but lost" at bounding box center [856, 355] width 828 height 33
click at [443, 372] on input "Why are you submitting a claim? option Order delivered but lost, selected. 0 re…" at bounding box center [443, 363] width 2 height 17
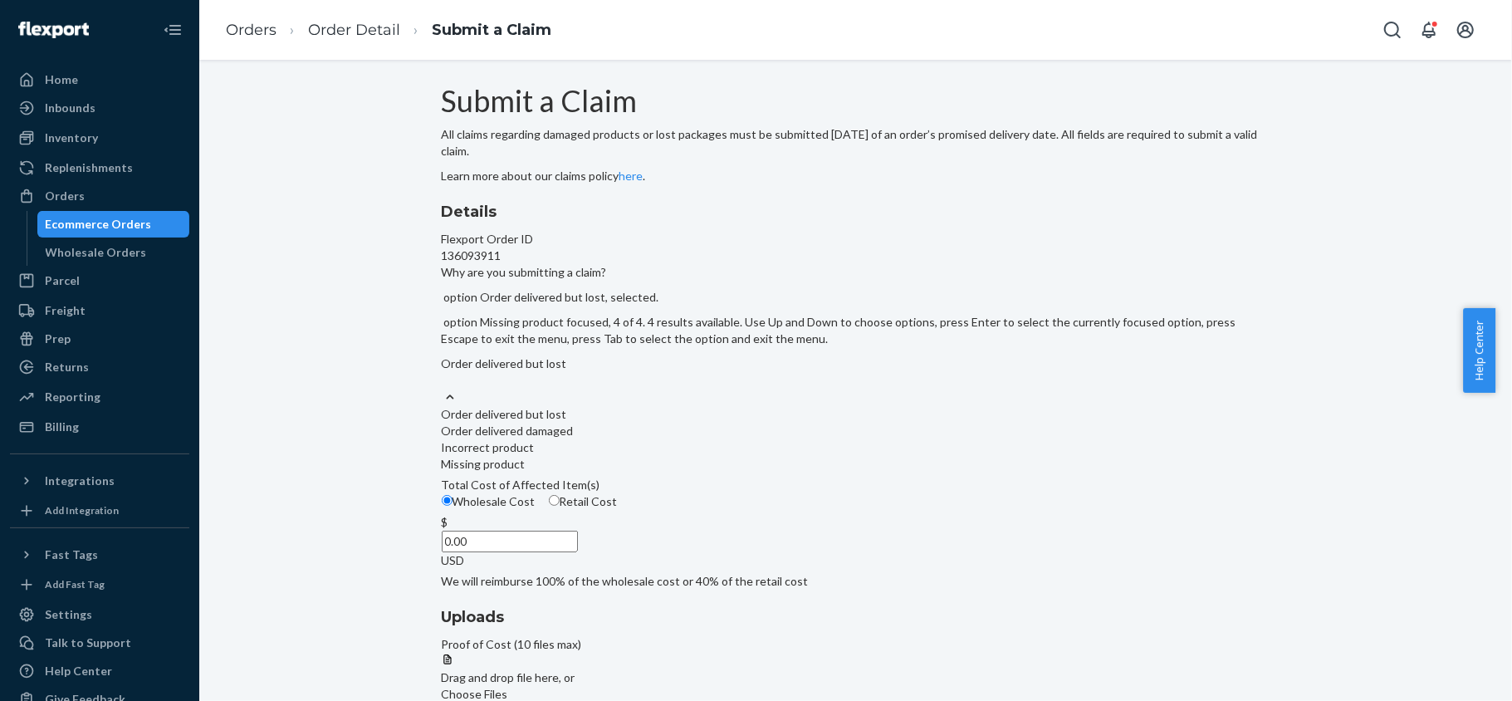
click at [697, 472] on div "Missing product" at bounding box center [856, 464] width 828 height 17
click at [443, 389] on input "Why are you submitting a claim? option Order delivered but lost, selected. opti…" at bounding box center [443, 380] width 2 height 17
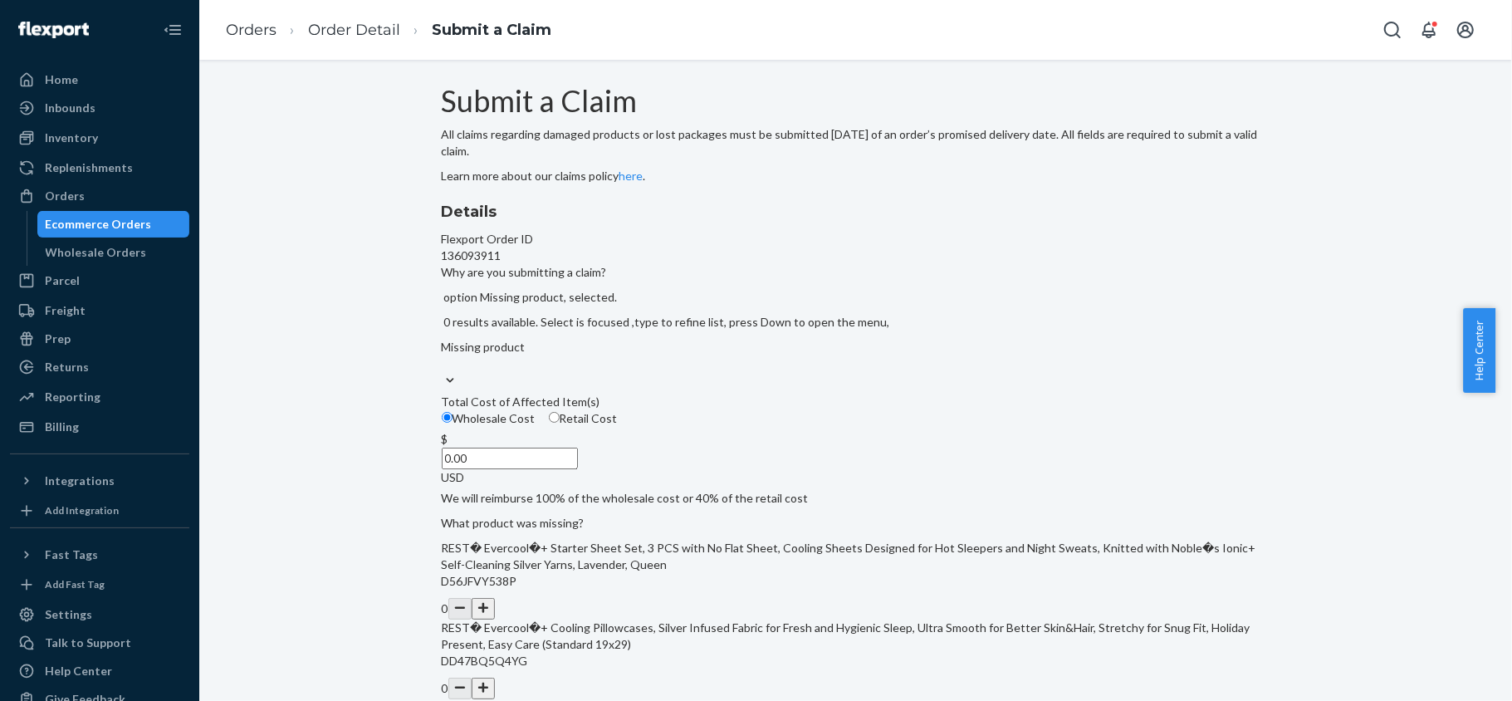
click at [618, 425] on span "Retail Cost" at bounding box center [589, 418] width 58 height 14
click at [560, 423] on input "Retail Cost" at bounding box center [554, 417] width 11 height 11
radio input "true"
radio input "false"
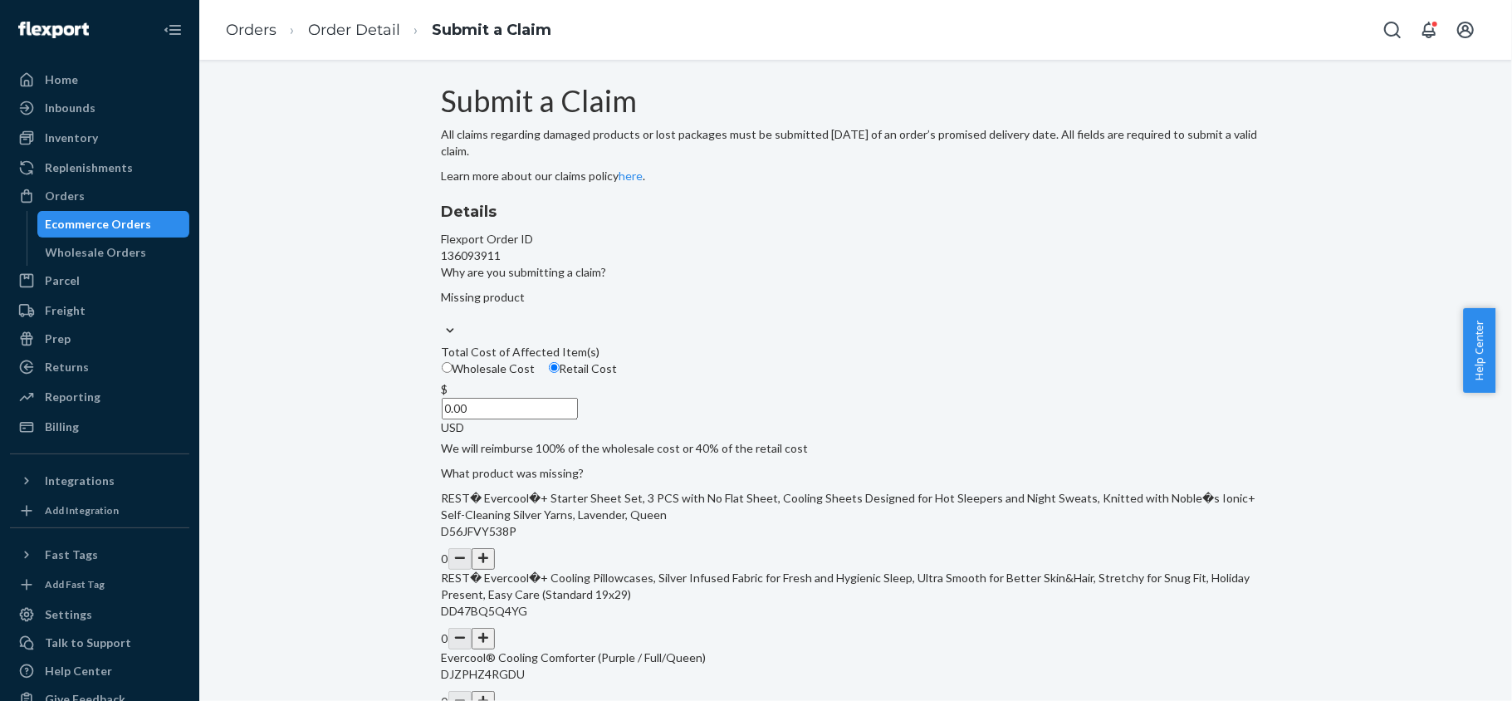
drag, startPoint x: 684, startPoint y: 510, endPoint x: 789, endPoint y: 518, distance: 104.9
click at [789, 518] on div "Details Flexport Order ID 136093911 Why are you submitting a claim? Missing pro…" at bounding box center [856, 505] width 828 height 608
paste input "166"
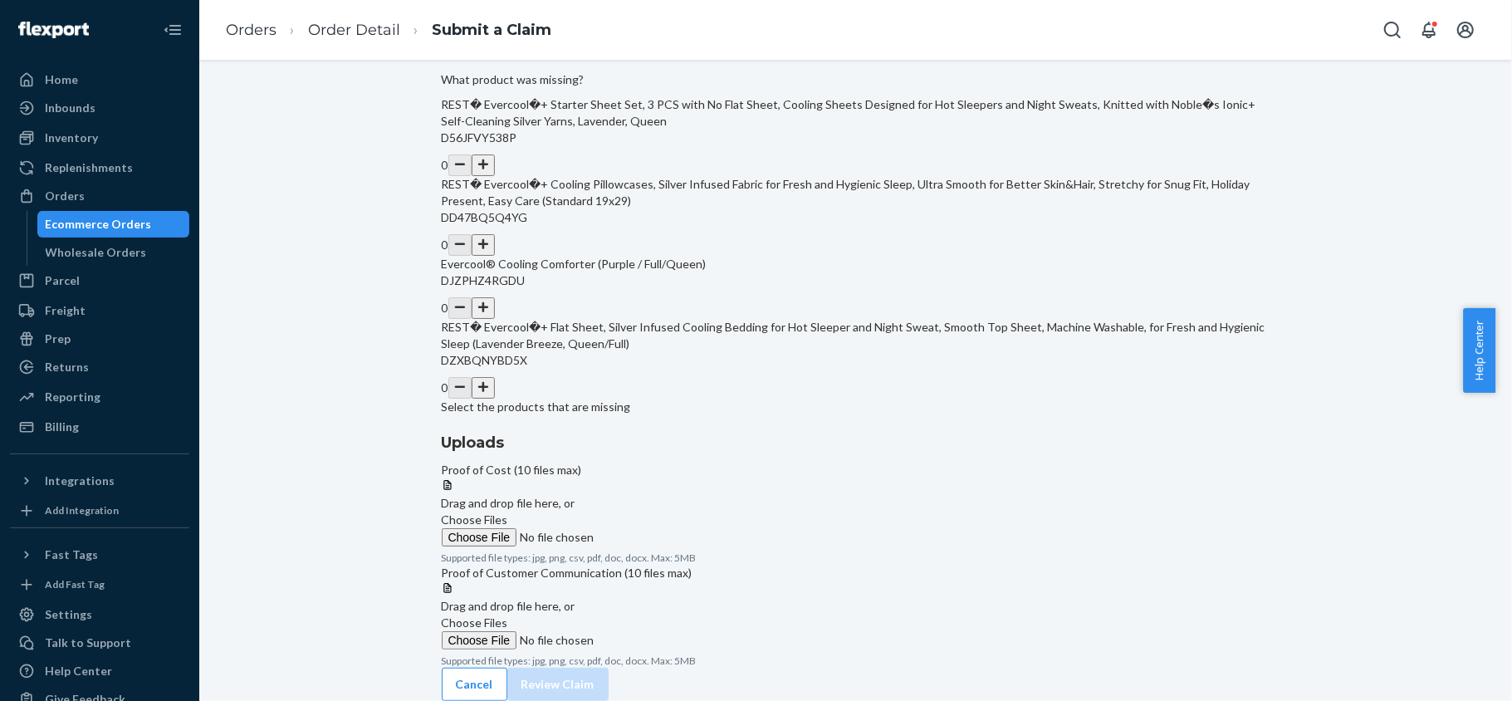
scroll to position [553, 0]
type input "166.00"
click at [495, 256] on button "button" at bounding box center [483, 245] width 23 height 22
click at [755, 398] on div "0" at bounding box center [856, 388] width 828 height 22
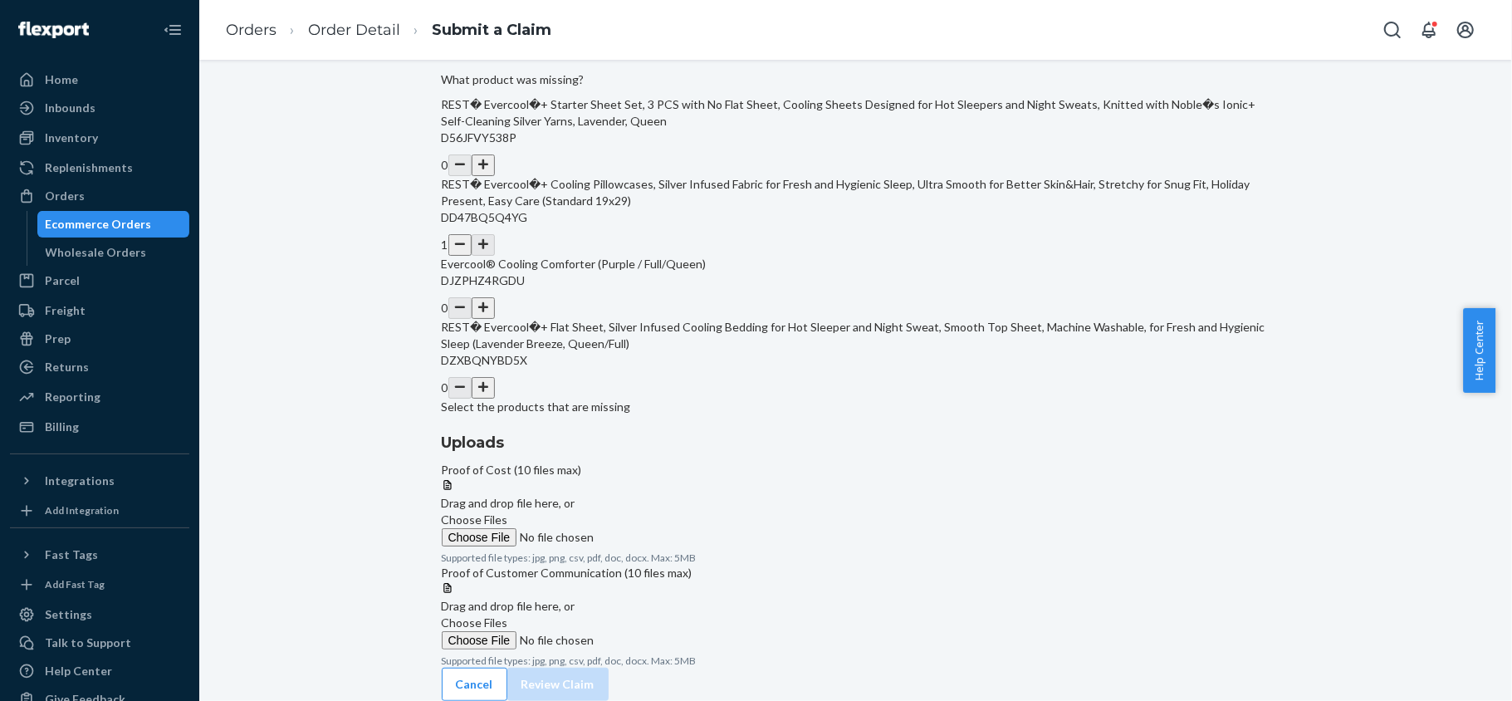
click at [767, 398] on div "0" at bounding box center [856, 388] width 828 height 22
click at [495, 398] on button "button" at bounding box center [483, 388] width 23 height 22
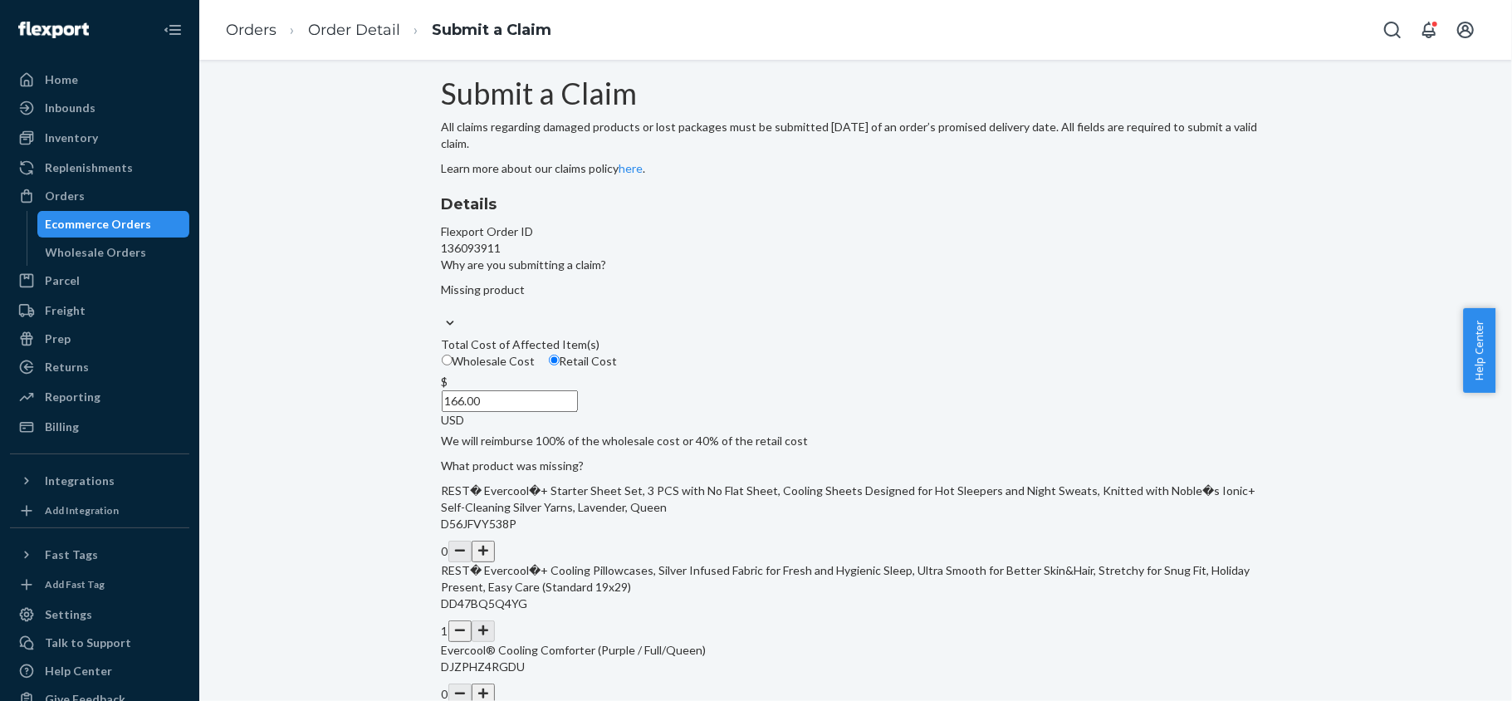
scroll to position [0, 0]
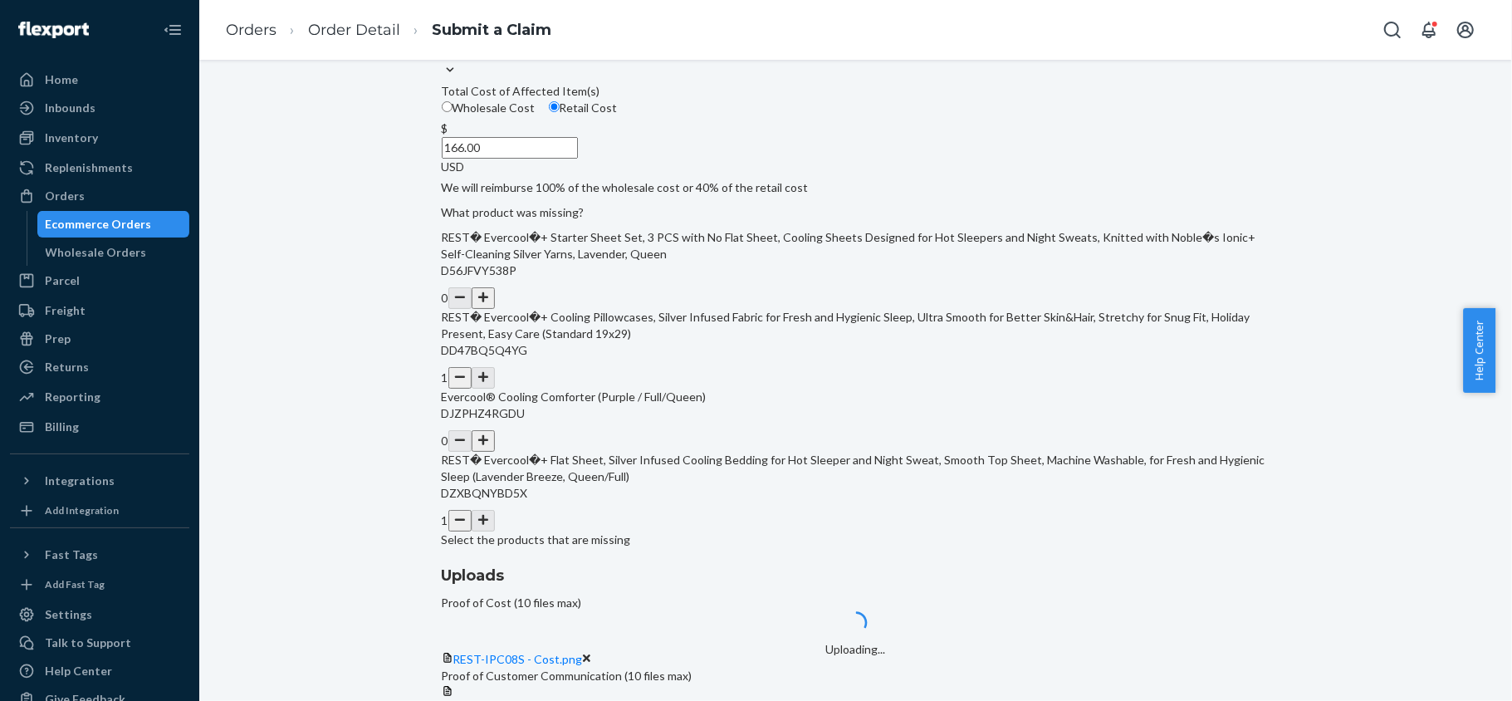
scroll to position [332, 0]
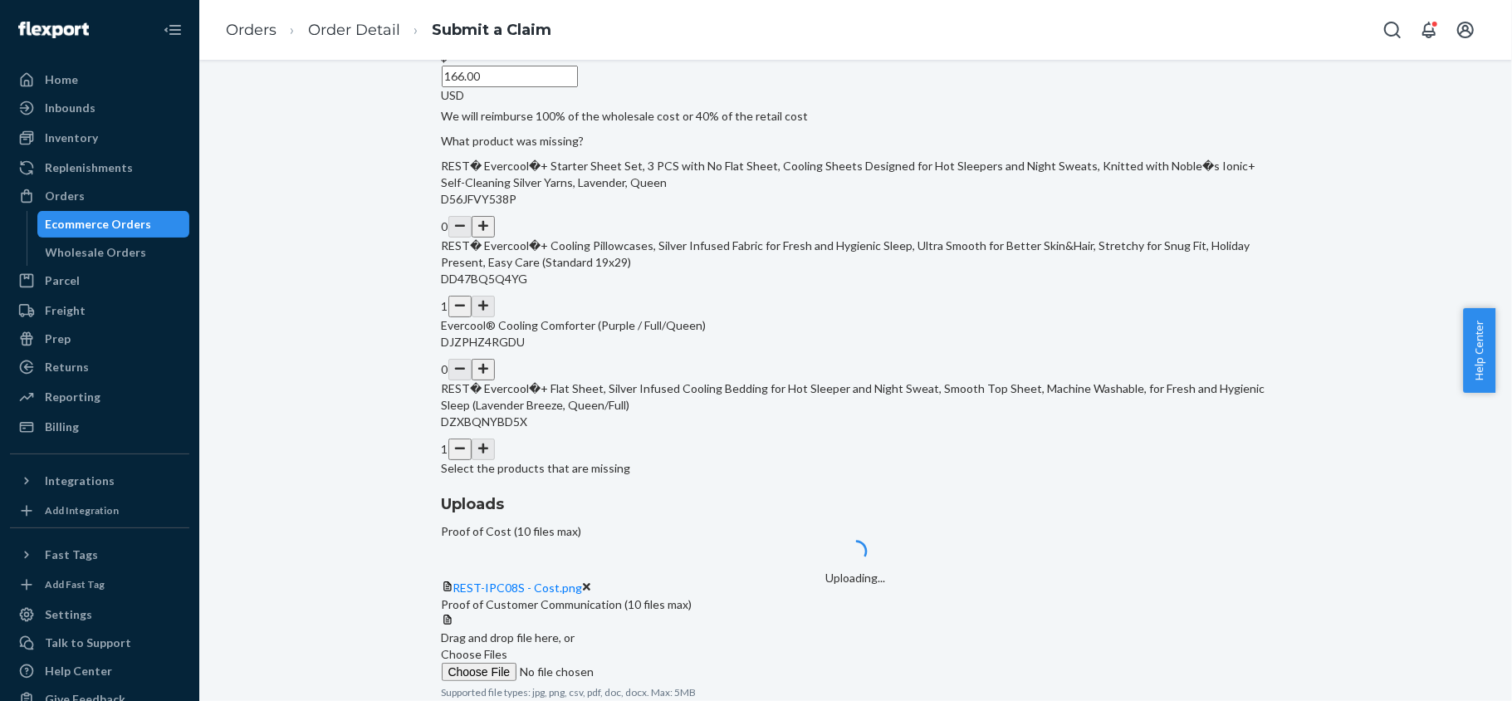
click at [508, 647] on span "Choose Files" at bounding box center [475, 654] width 66 height 14
click at [667, 662] on input "Choose Files" at bounding box center [555, 671] width 226 height 18
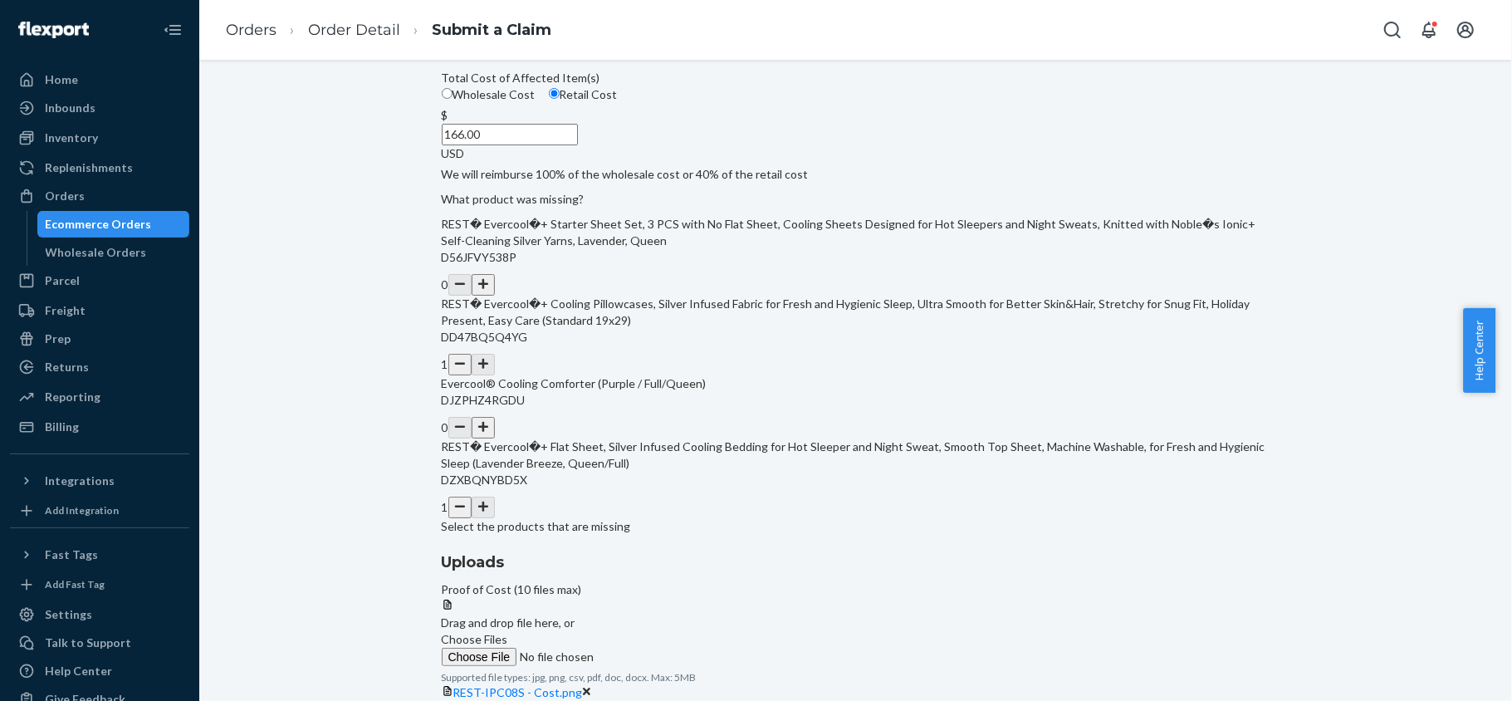
scroll to position [496, 0]
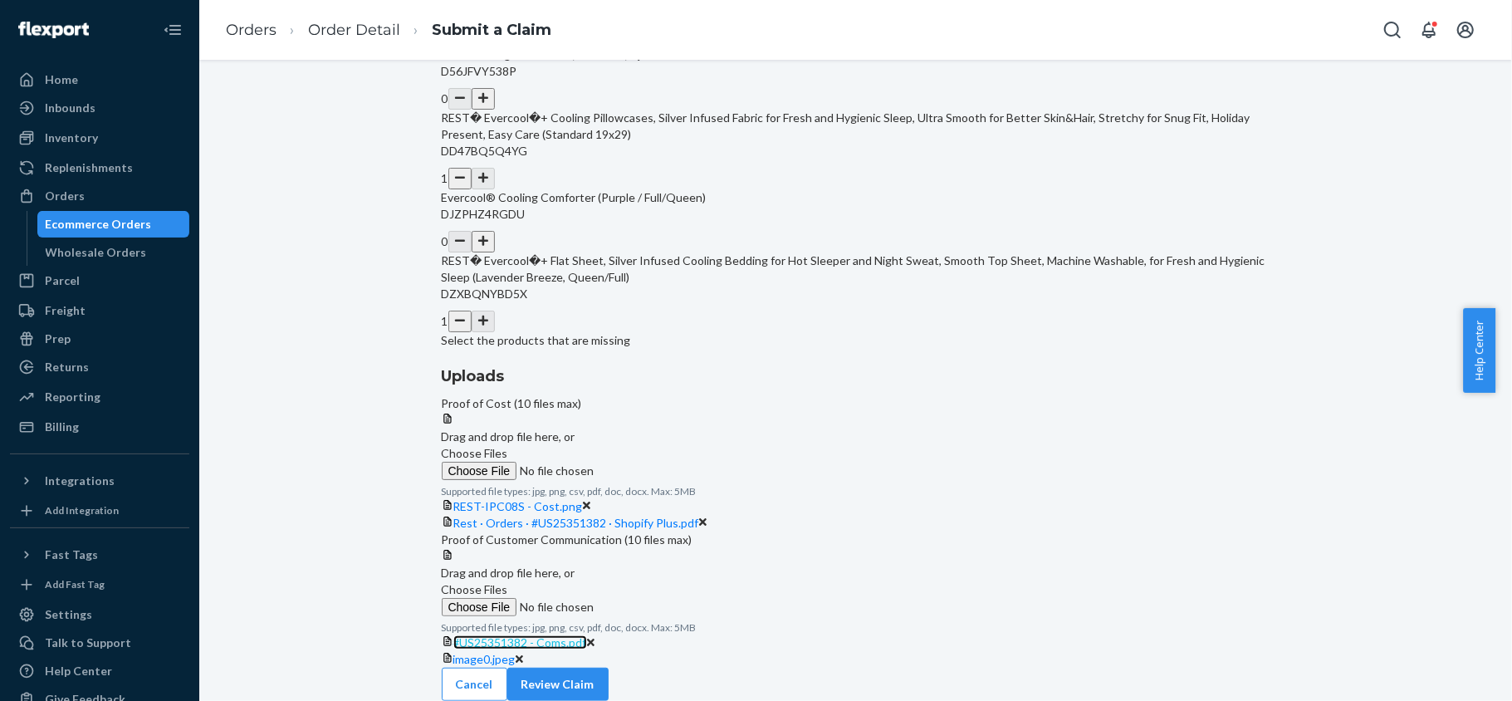
click at [587, 635] on span "#US25351382 - Coms.pdf" at bounding box center [520, 642] width 134 height 14
click at [608, 667] on button "Review Claim" at bounding box center [557, 683] width 101 height 33
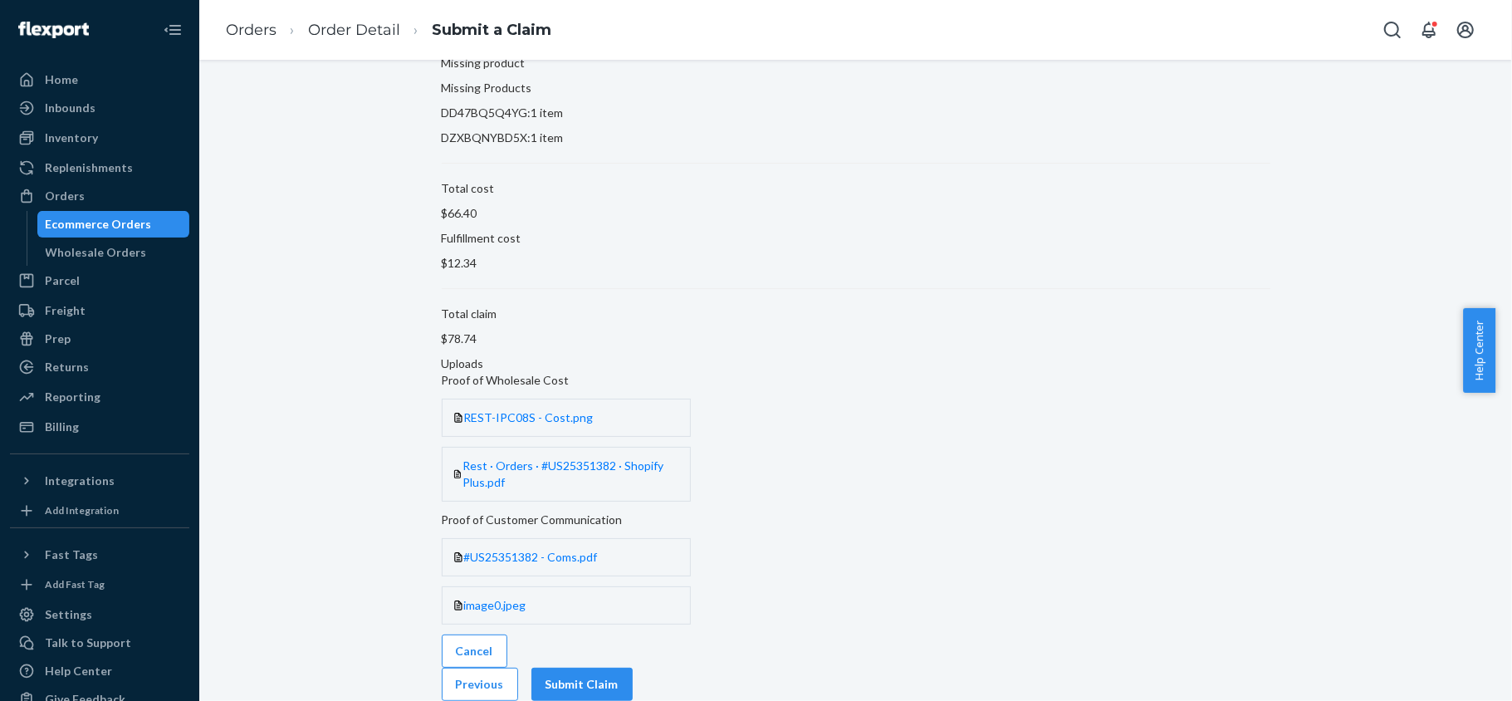
scroll to position [65, 0]
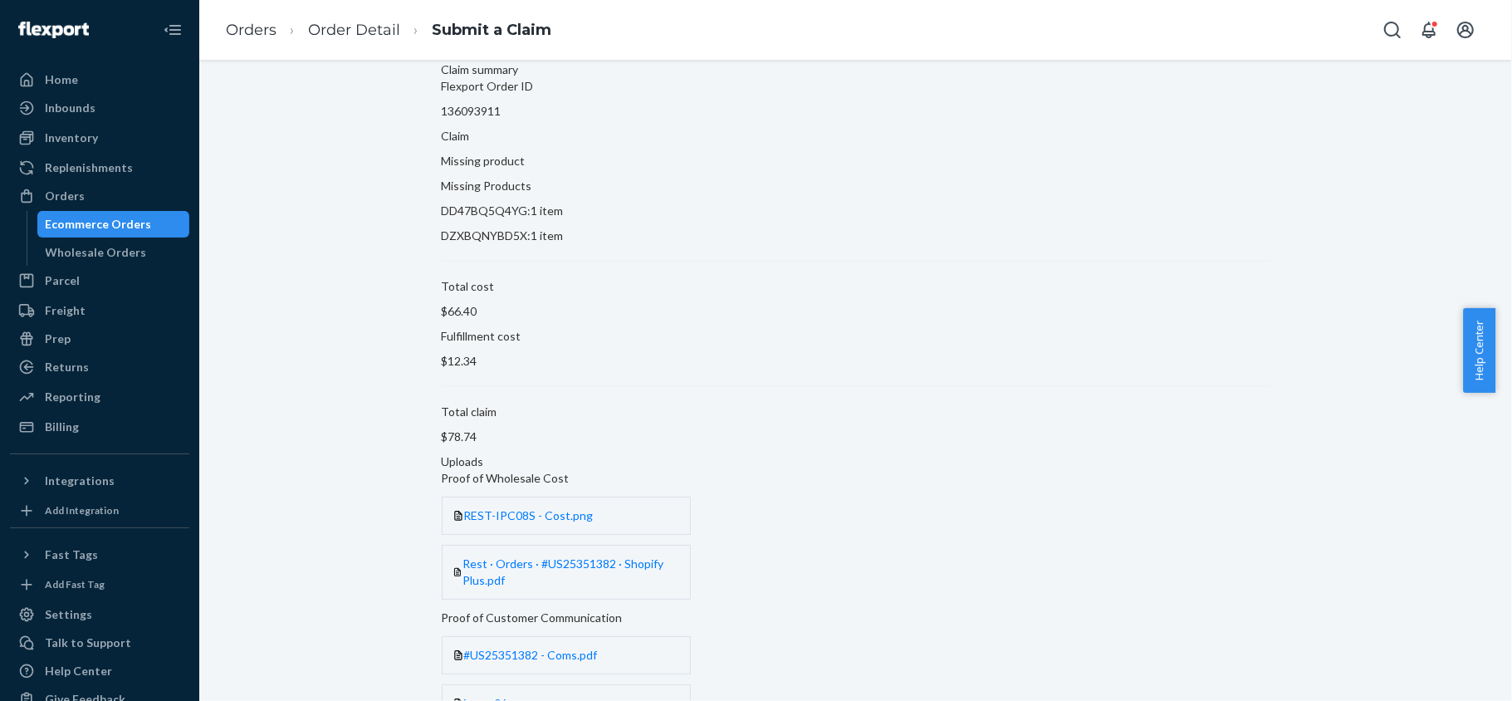
drag, startPoint x: 1184, startPoint y: 664, endPoint x: 1174, endPoint y: 649, distance: 18.0
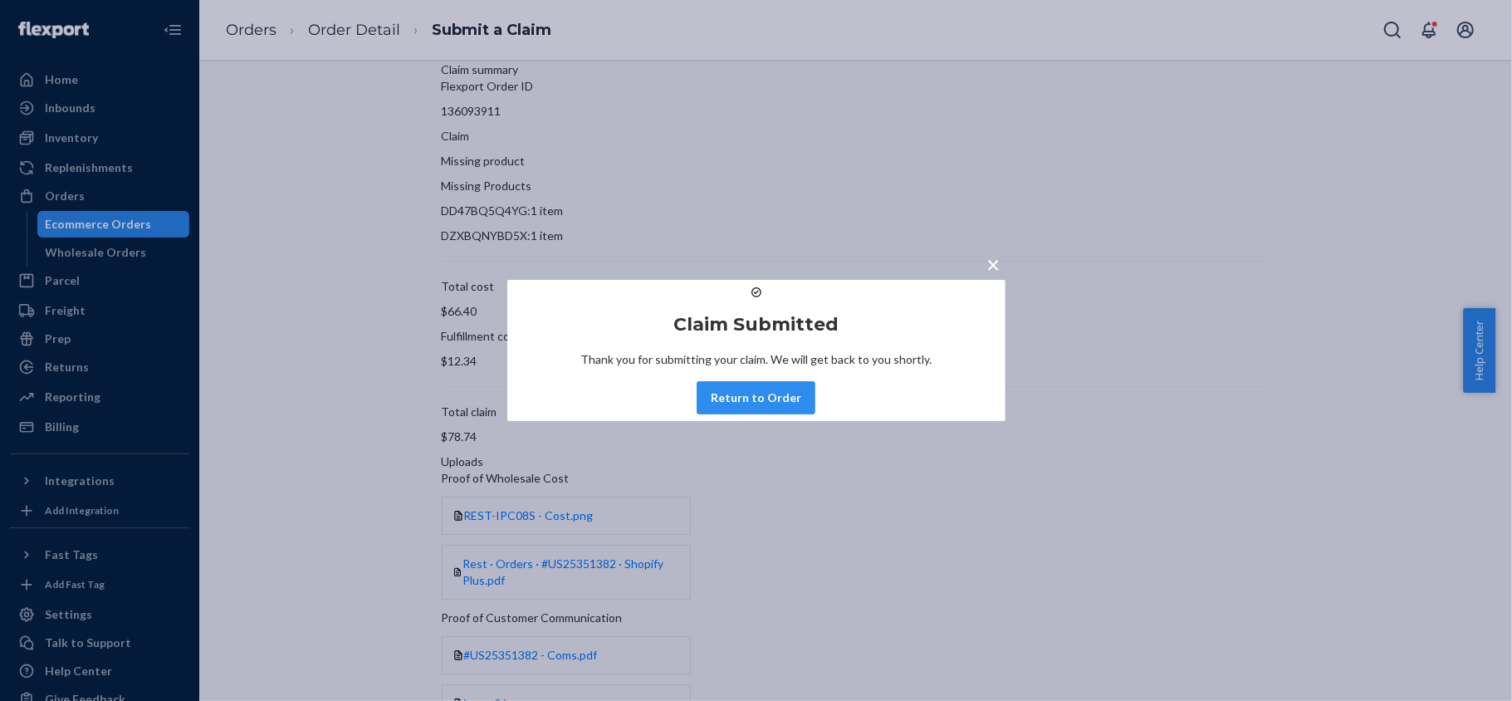
drag, startPoint x: 802, startPoint y: 416, endPoint x: 550, endPoint y: 80, distance: 420.4
click at [801, 414] on button "Return to Order" at bounding box center [755, 397] width 119 height 33
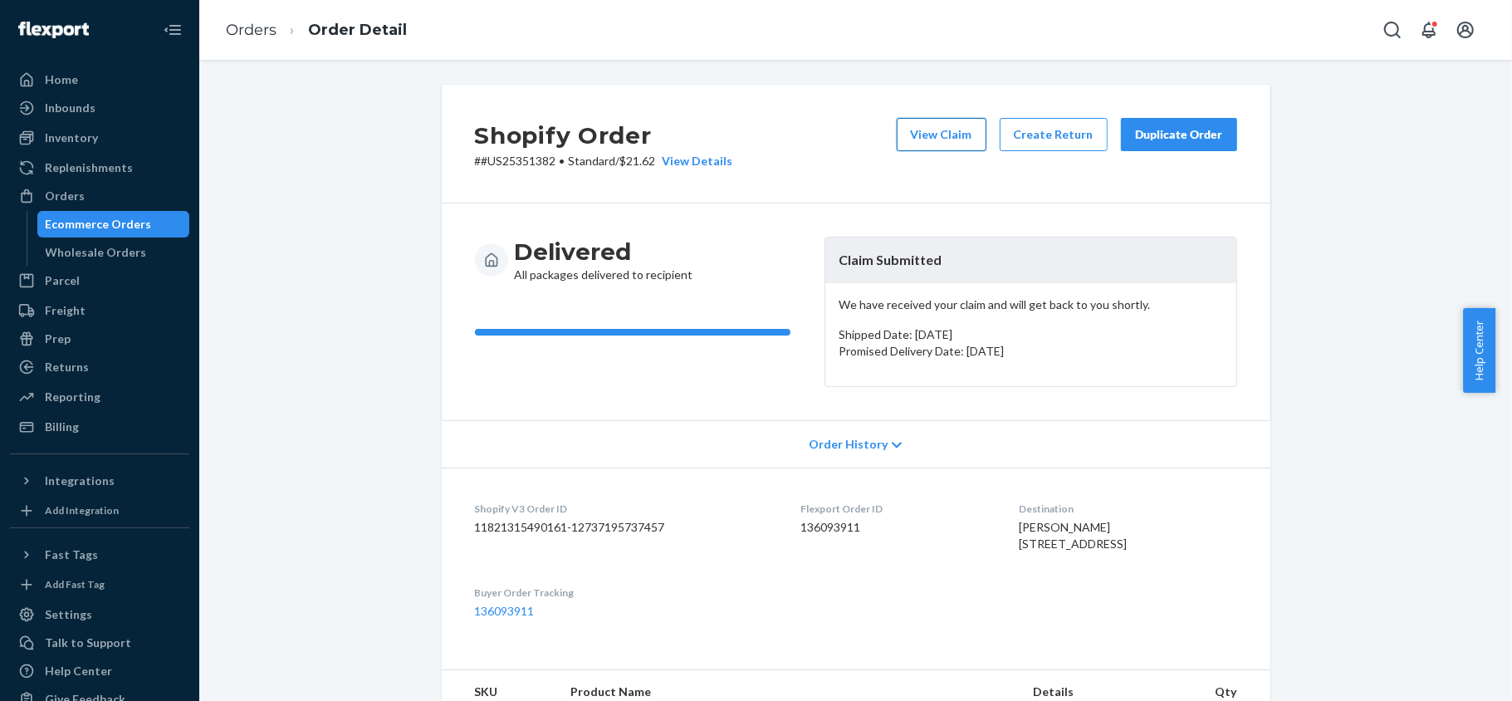
click at [931, 138] on button "View Claim" at bounding box center [942, 134] width 90 height 33
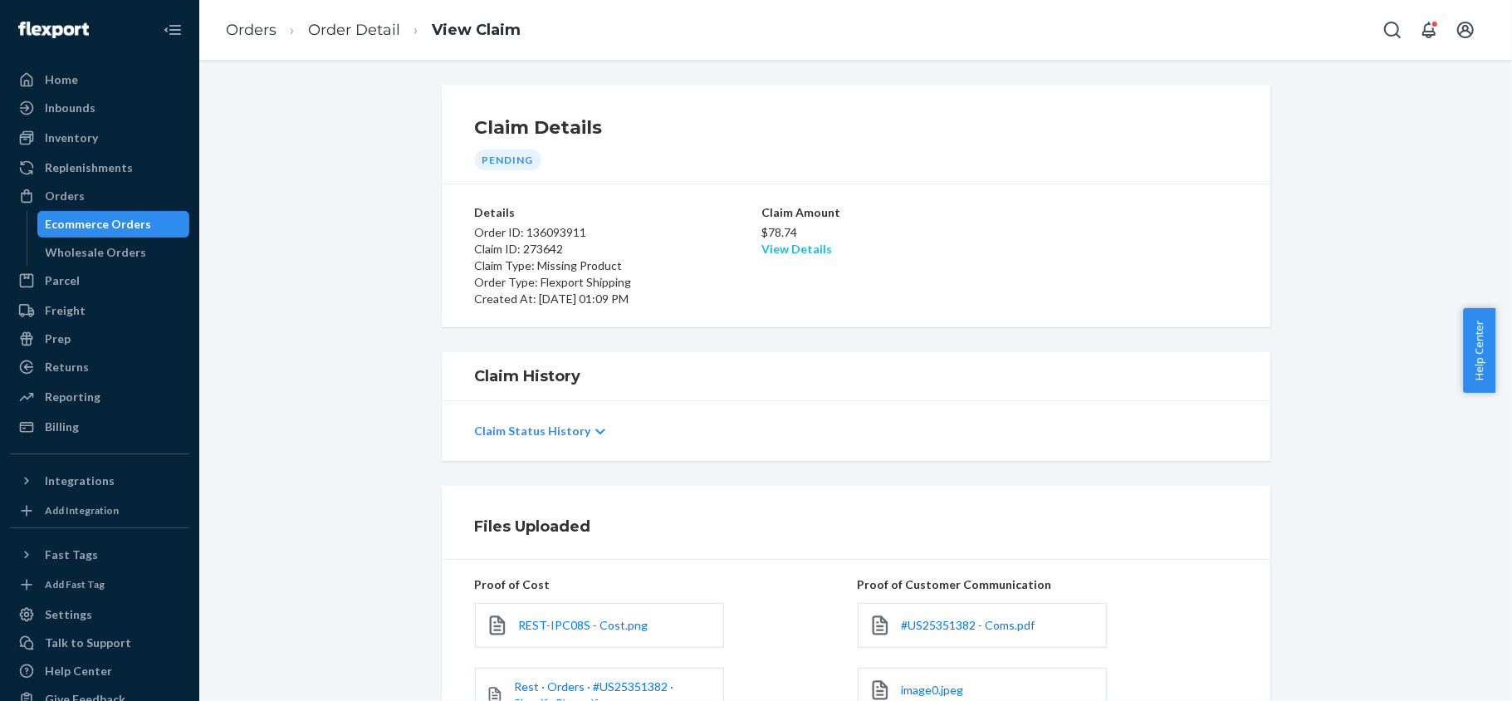
click at [788, 247] on link "View Details" at bounding box center [796, 249] width 71 height 14
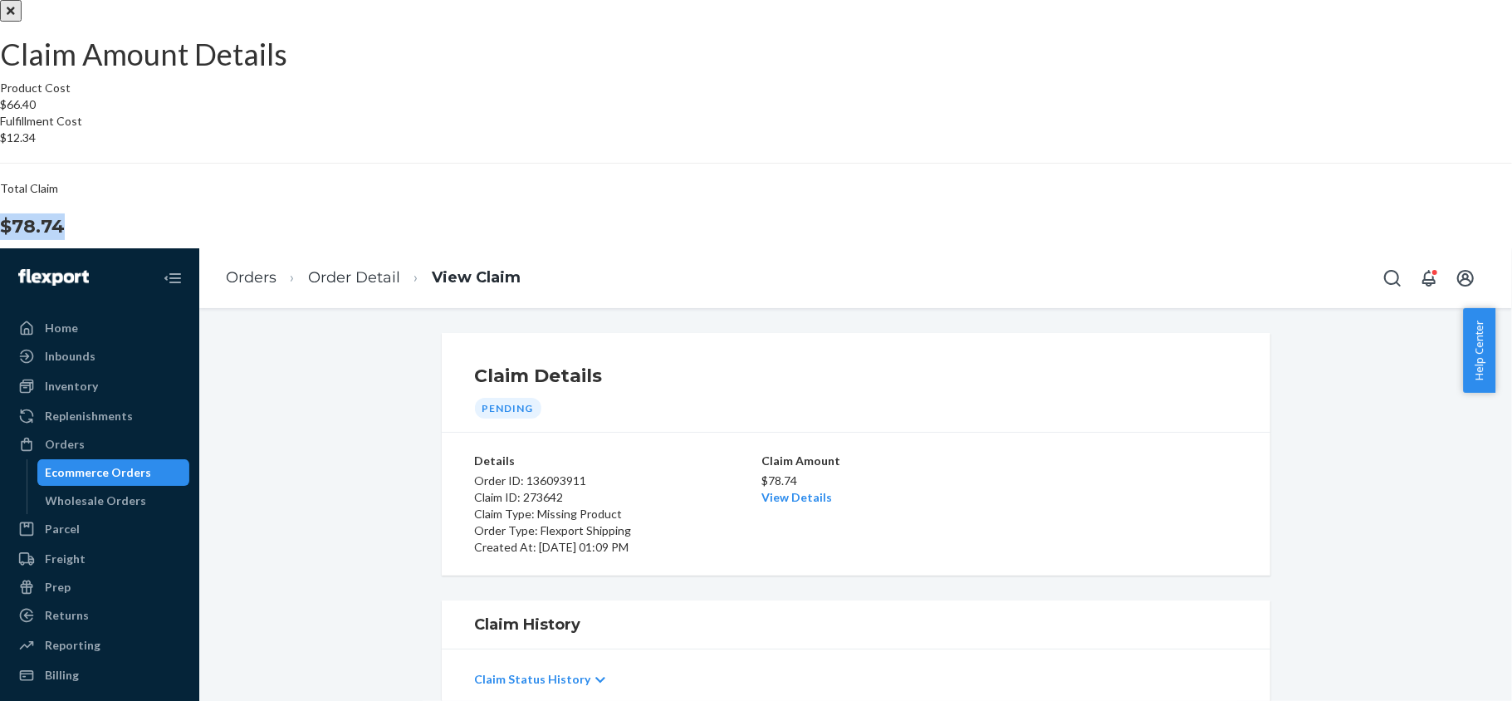
drag, startPoint x: 845, startPoint y: 416, endPoint x: 913, endPoint y: 423, distance: 68.5
click at [913, 240] on div "Total Claim $78.74" at bounding box center [756, 210] width 1512 height 60
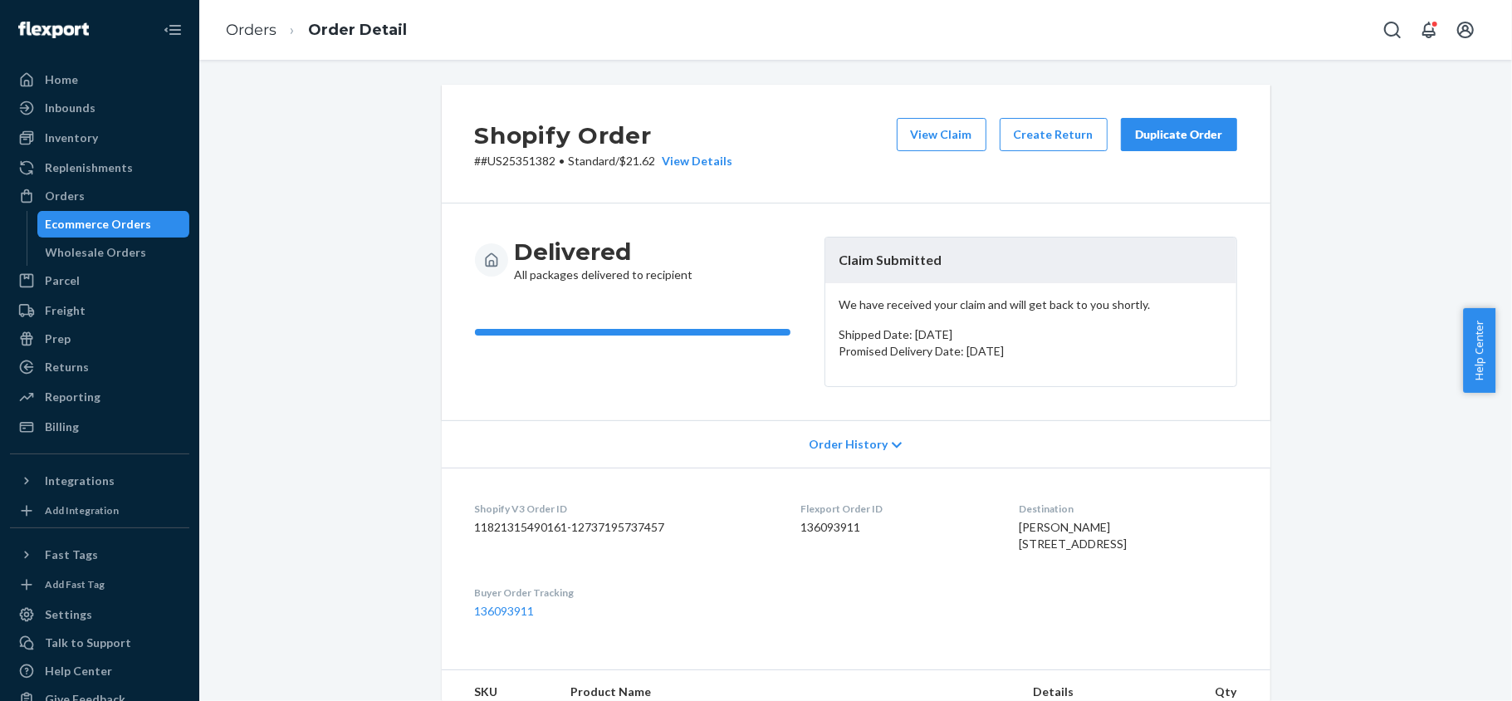
click at [815, 523] on dd "136093911" at bounding box center [897, 527] width 192 height 17
drag, startPoint x: 545, startPoint y: 161, endPoint x: 473, endPoint y: 167, distance: 72.5
click at [475, 167] on p "# #US25351382 • Standard / $21.62 View Details" at bounding box center [604, 161] width 258 height 17
